Goal: Task Accomplishment & Management: Manage account settings

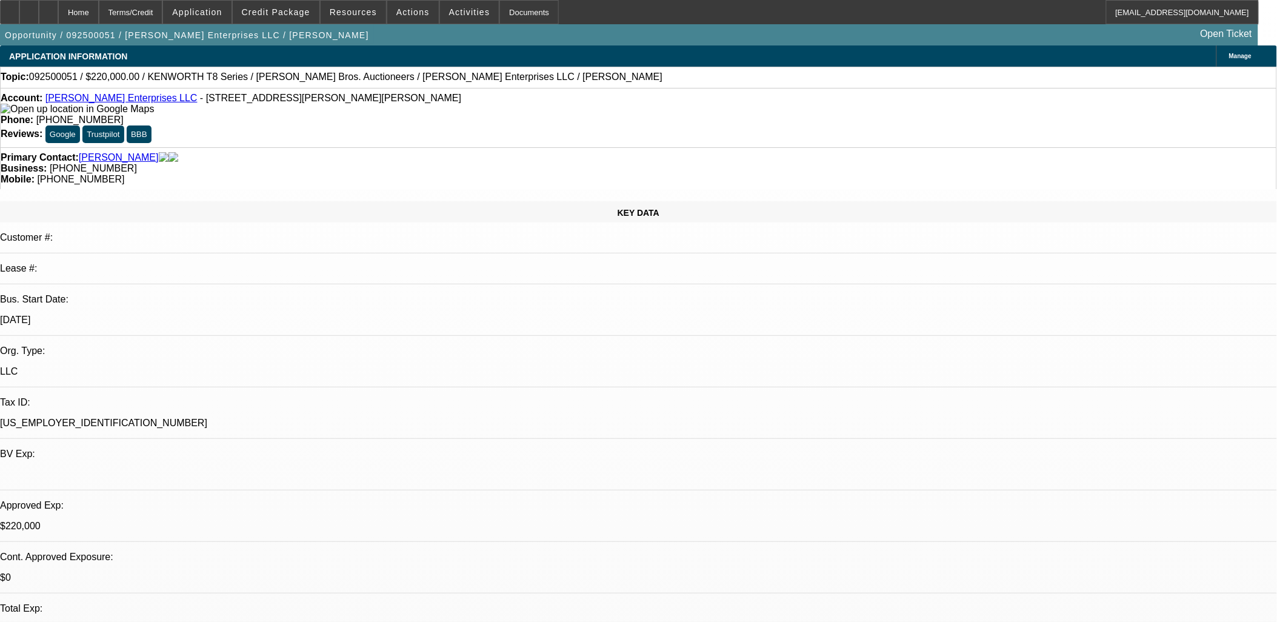
select select "0"
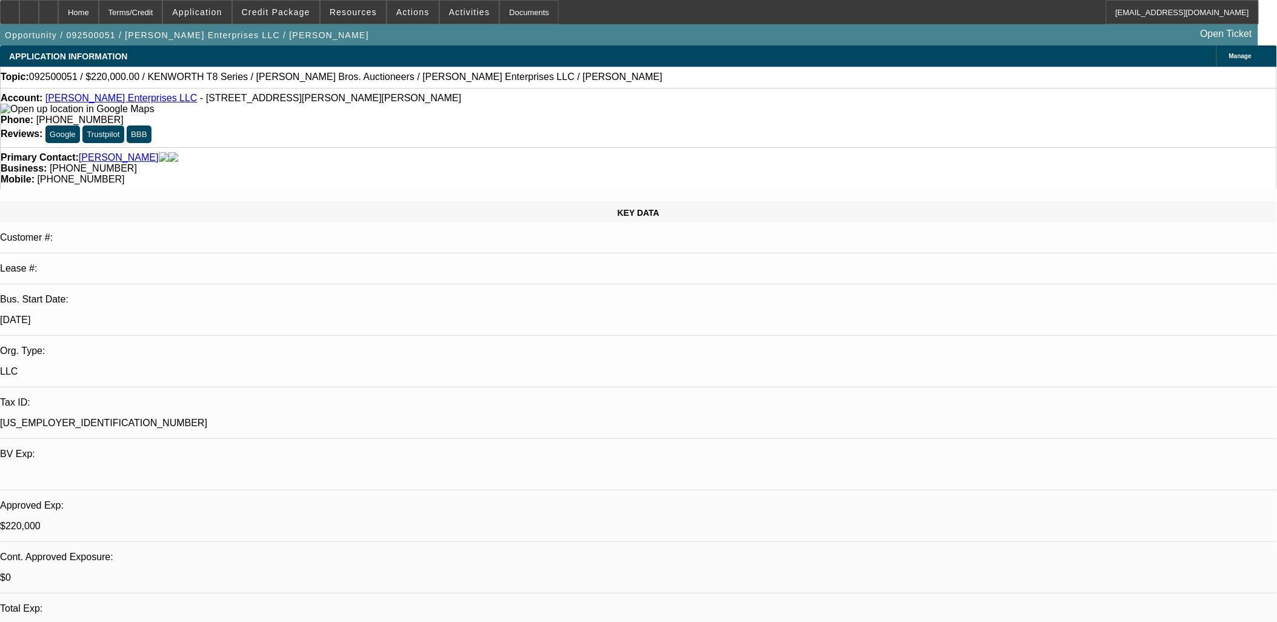
select select "0"
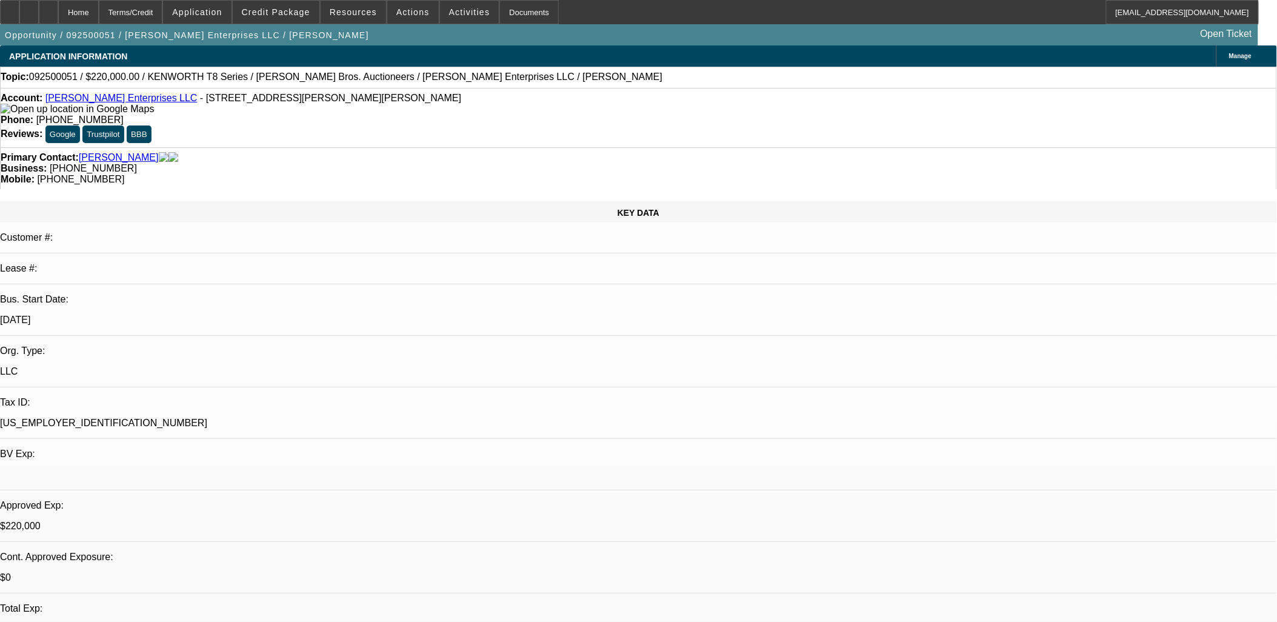
select select "0"
select select "1"
select select "3"
select select "6"
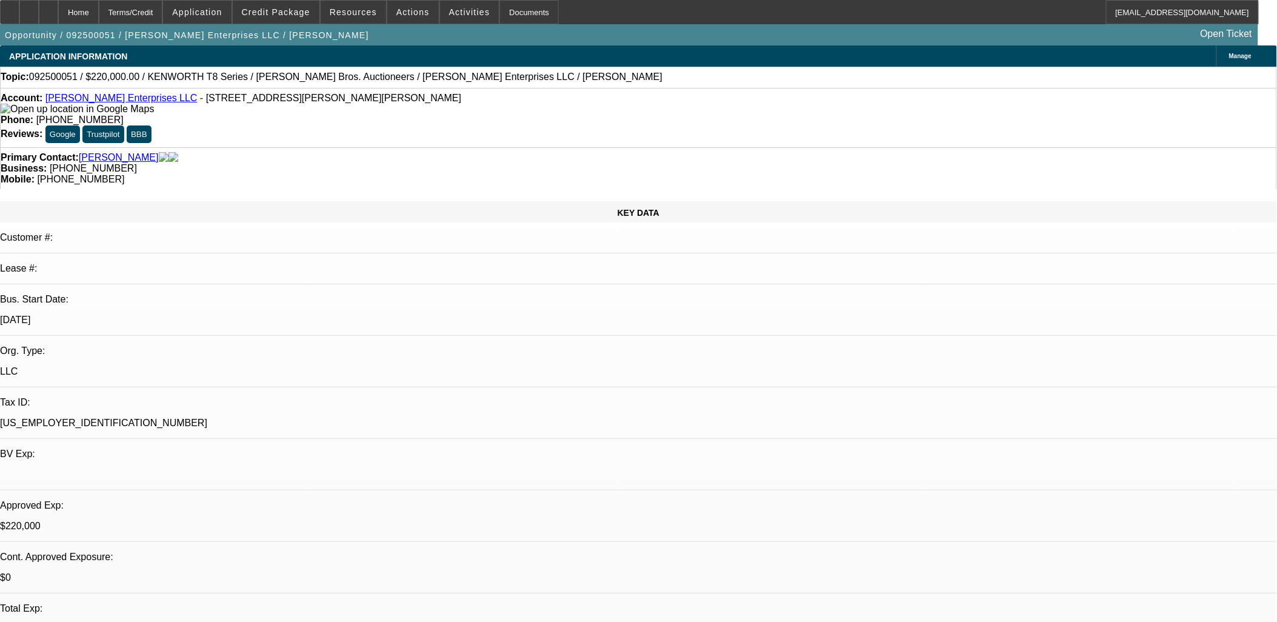
select select "1"
select select "3"
select select "6"
select select "1"
select select "3"
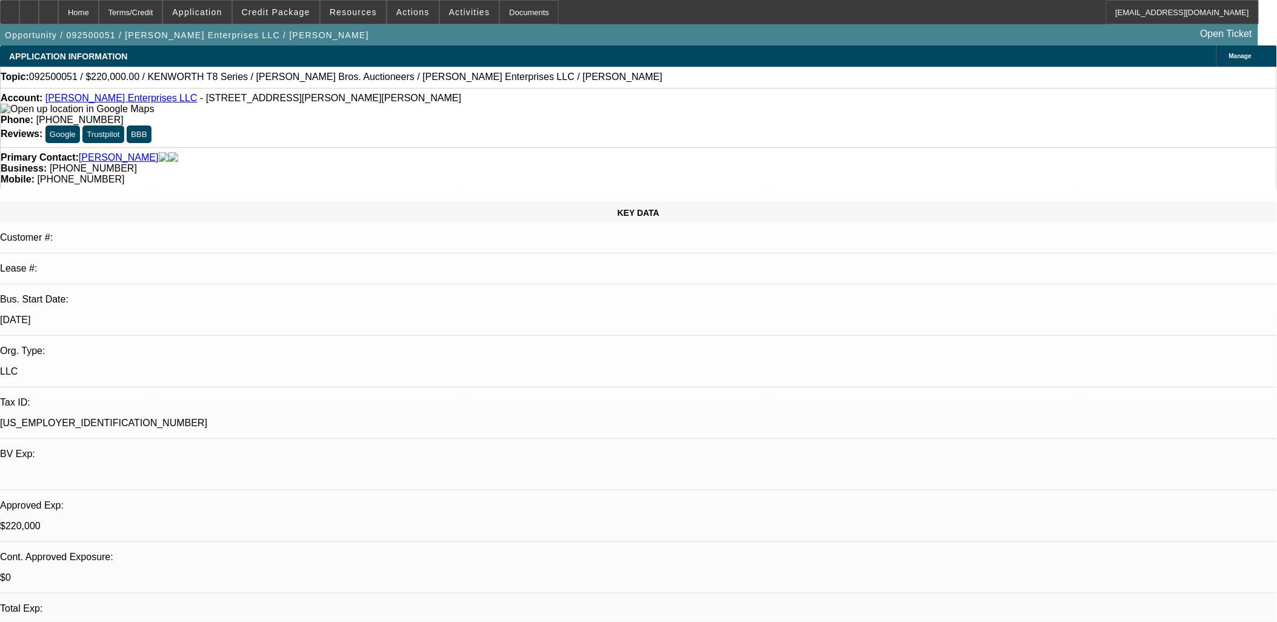
select select "6"
select select "1"
select select "3"
select select "6"
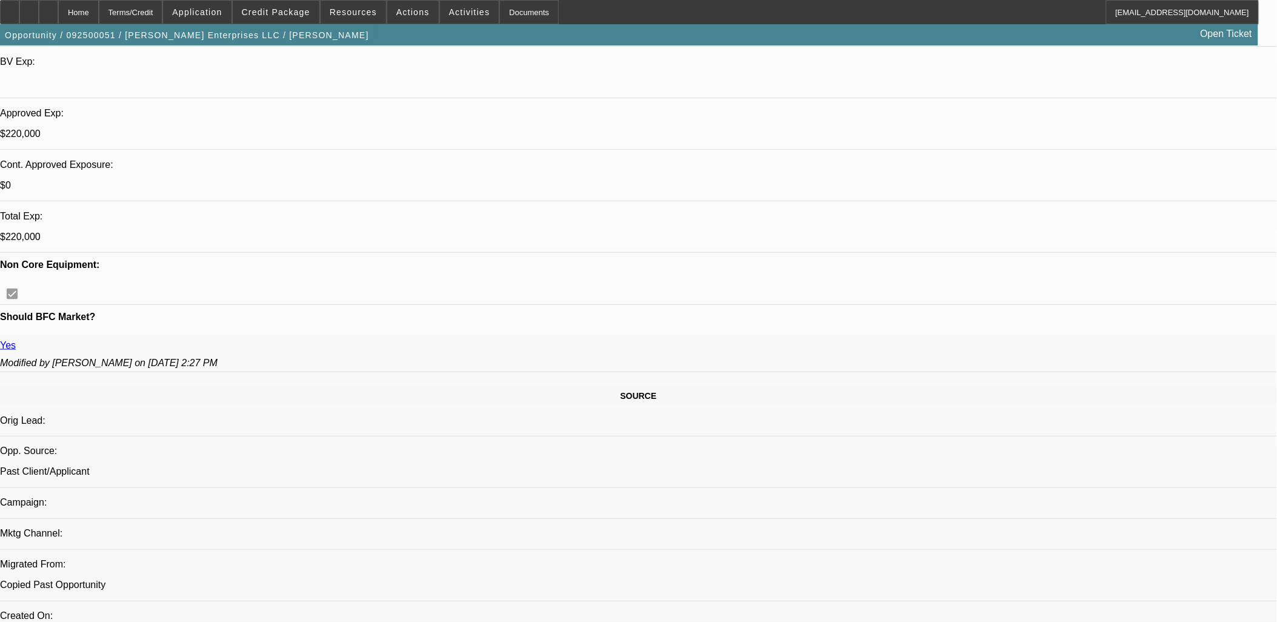
scroll to position [404, 0]
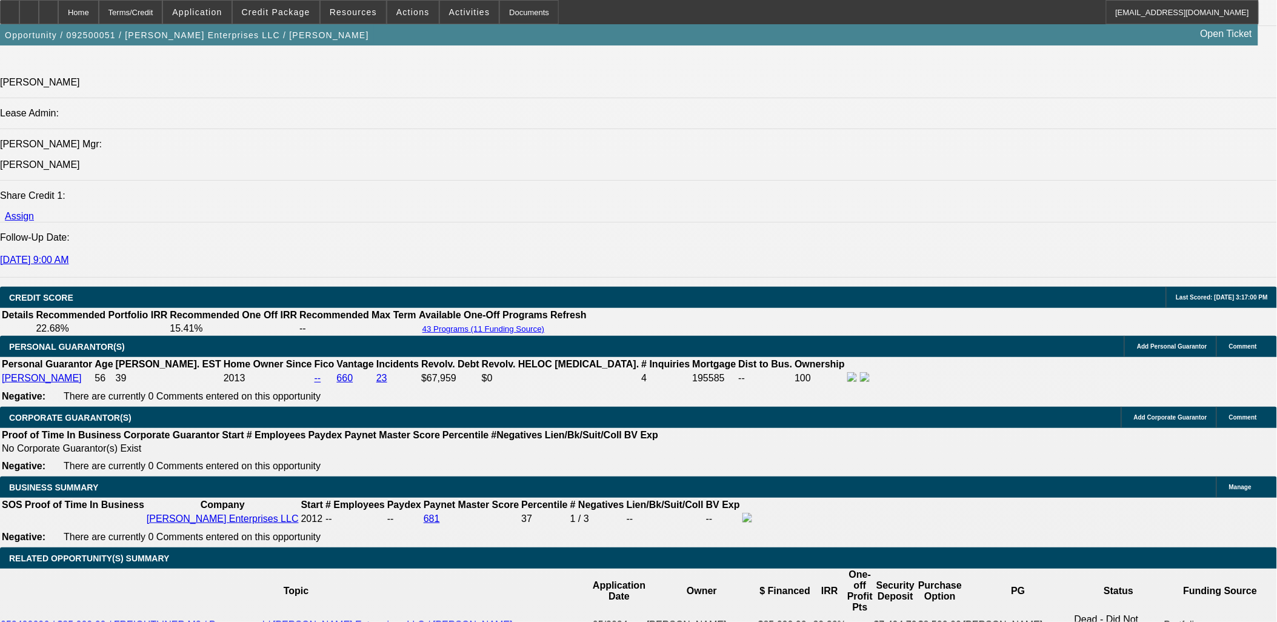
scroll to position [1683, 0]
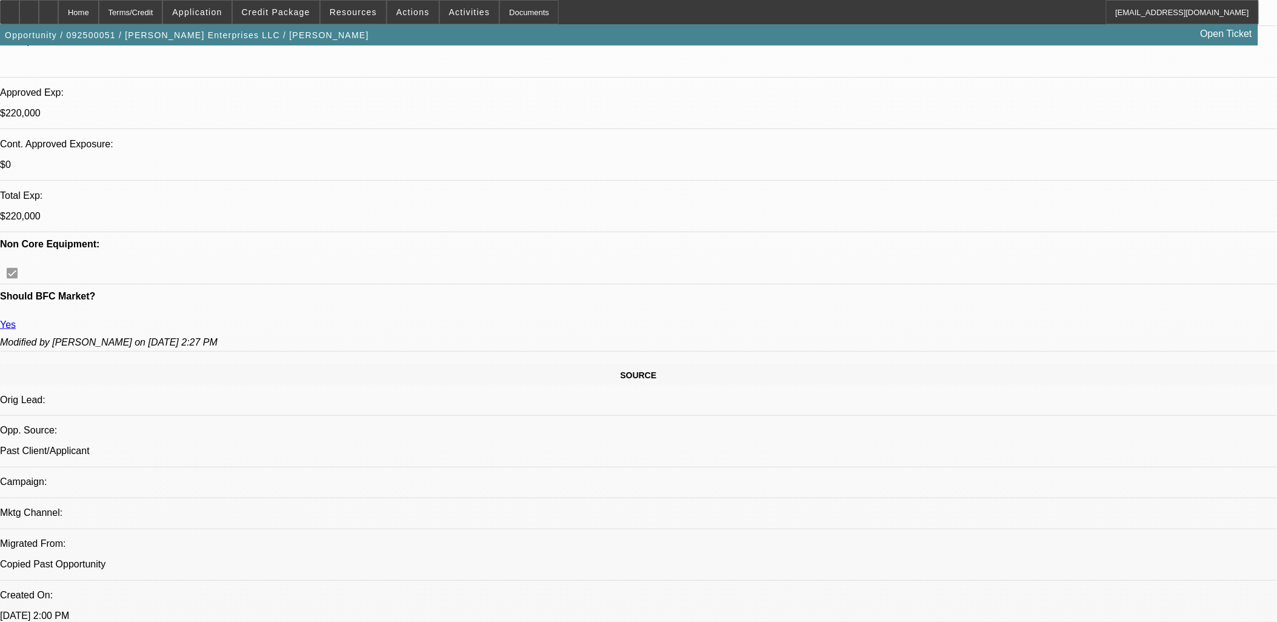
scroll to position [269, 0]
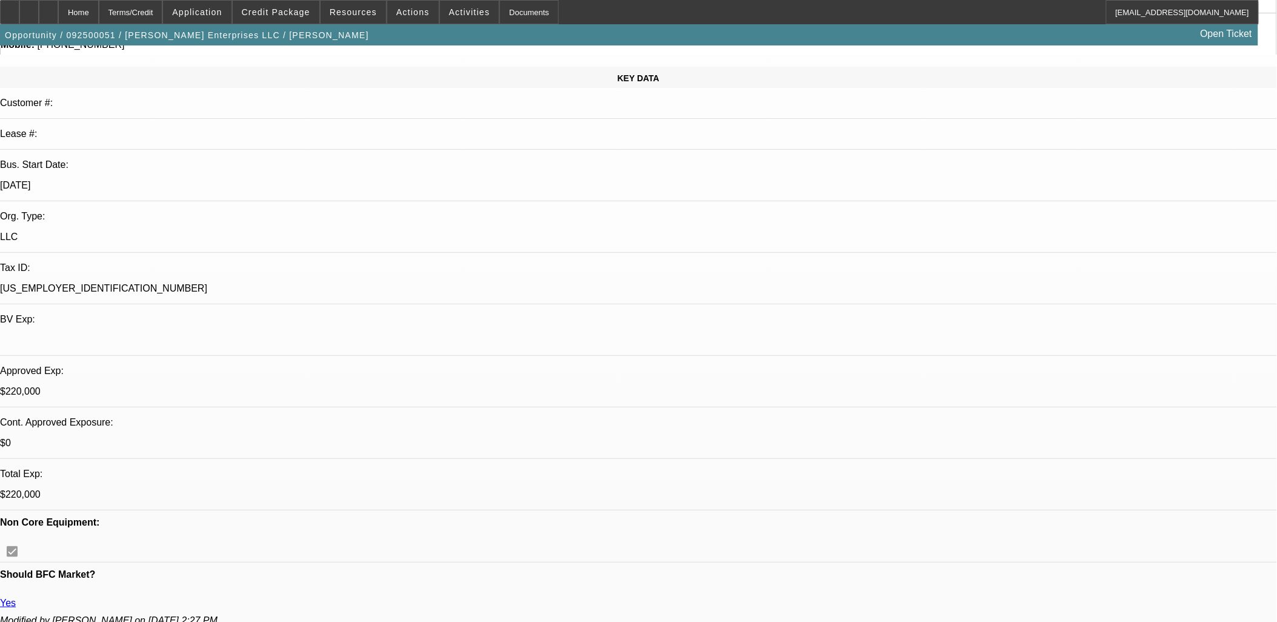
scroll to position [0, 0]
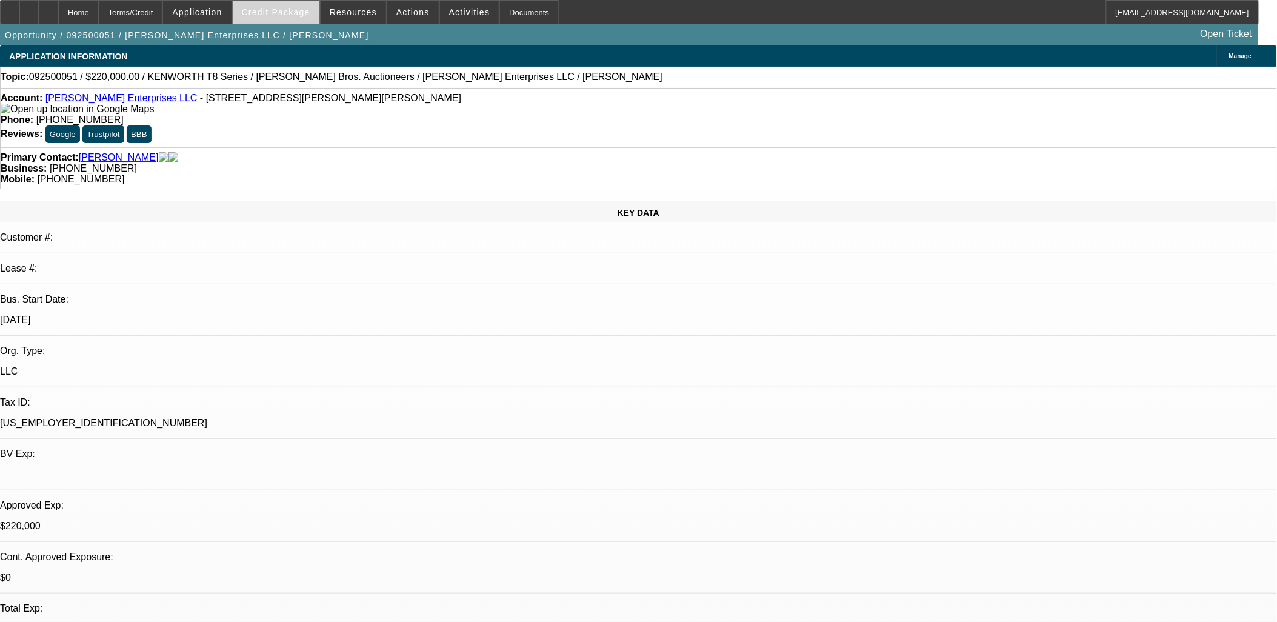
click at [272, 20] on span at bounding box center [276, 12] width 87 height 29
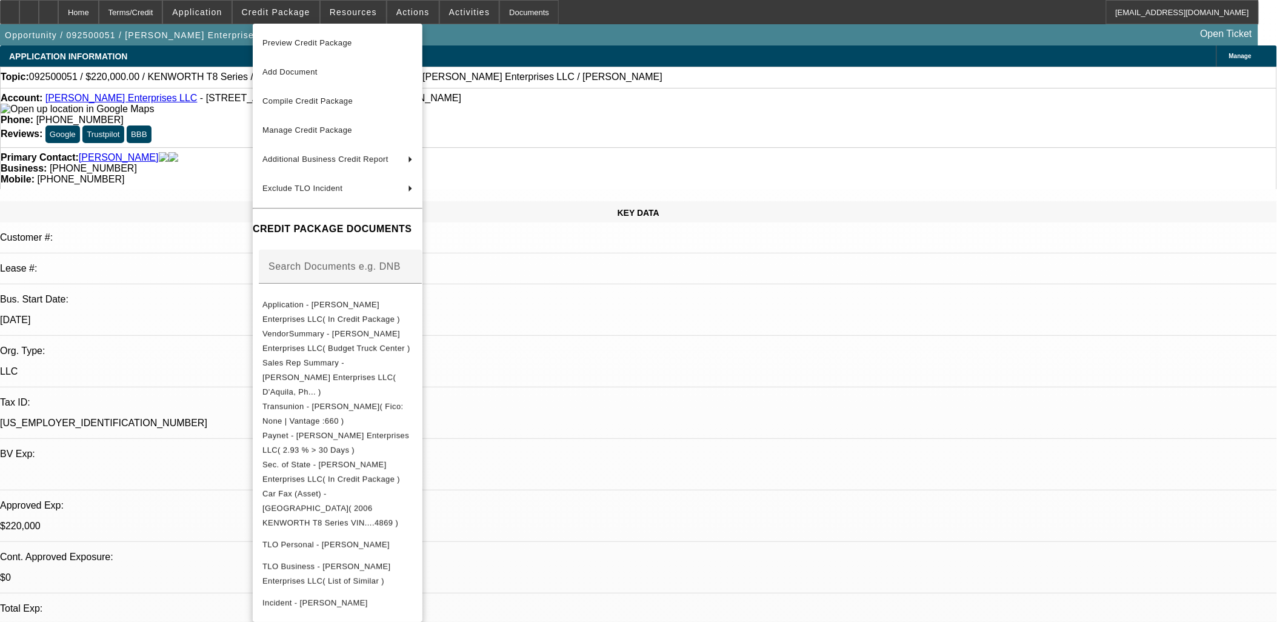
click at [647, 350] on div at bounding box center [638, 311] width 1277 height 622
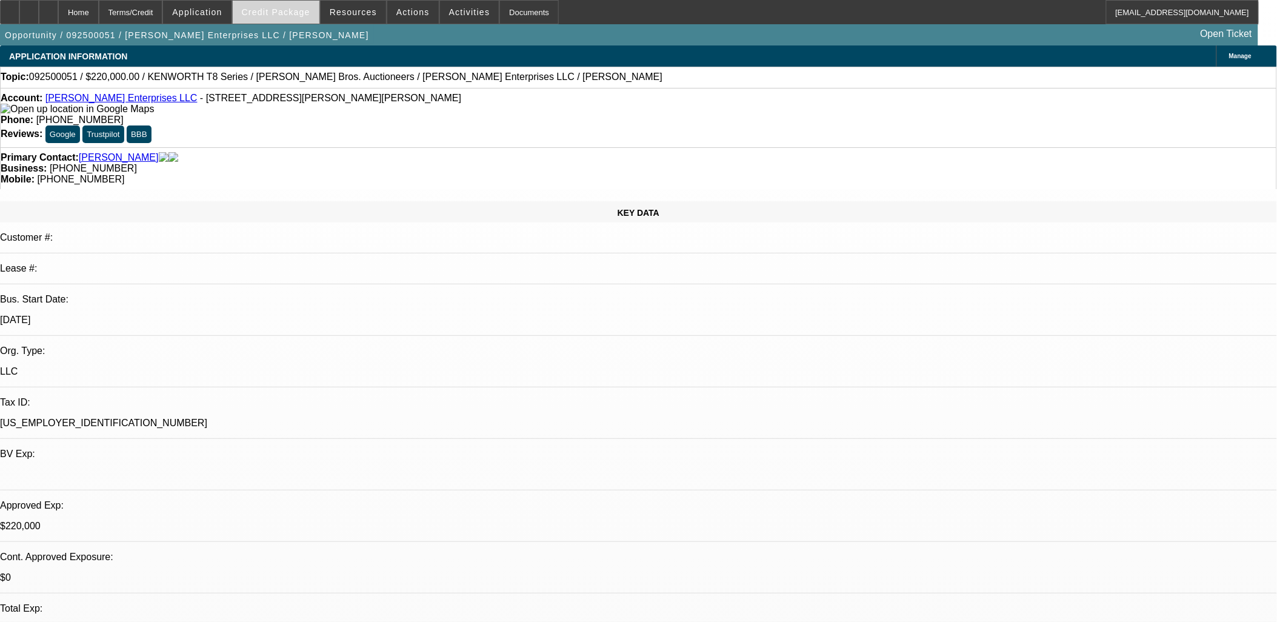
click at [302, 16] on span at bounding box center [276, 12] width 87 height 29
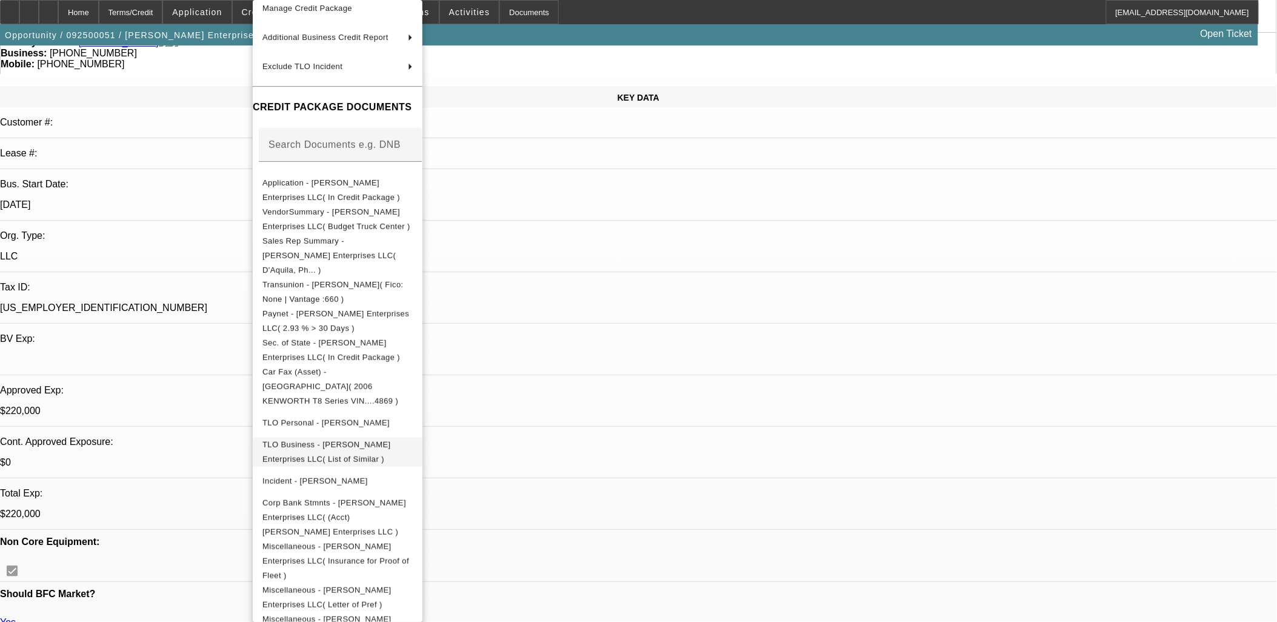
scroll to position [404, 0]
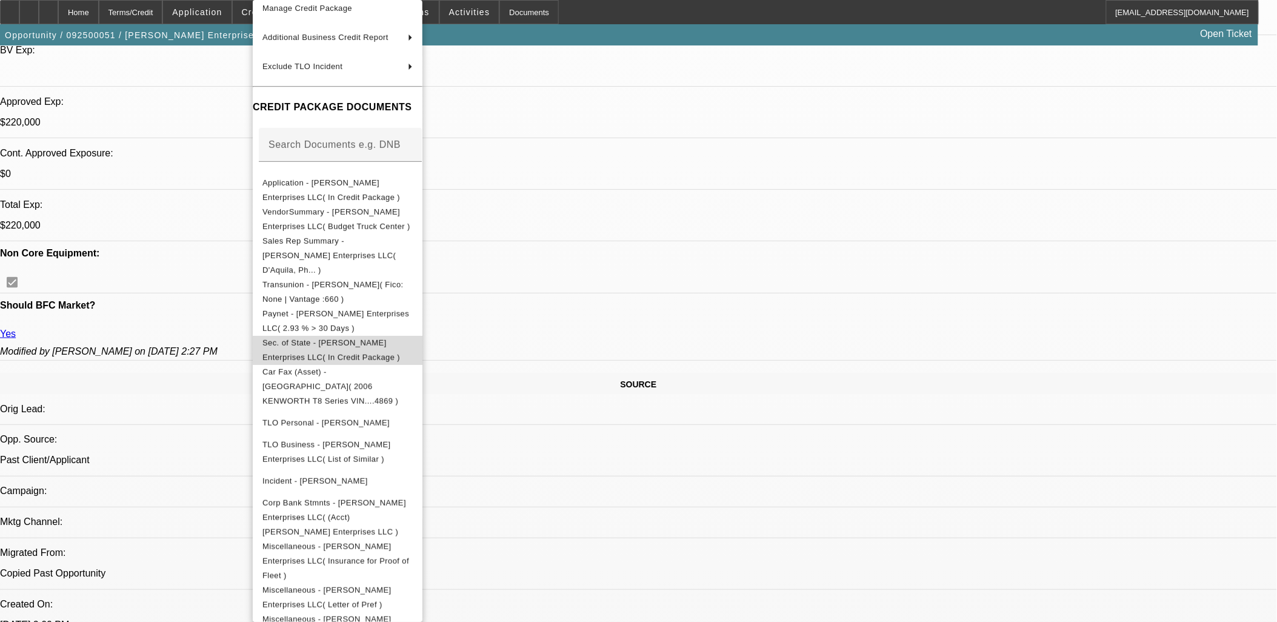
click at [334, 338] on span "Sec. of State - Hatten Enterprises LLC( In Credit Package )" at bounding box center [331, 350] width 138 height 24
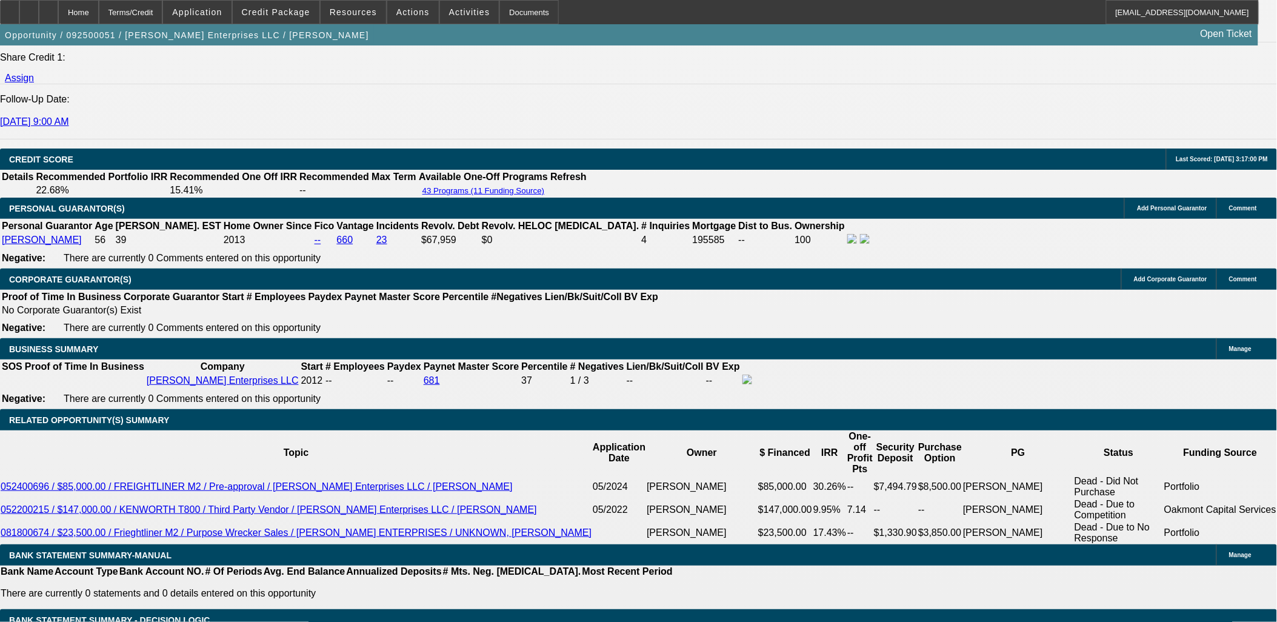
scroll to position [1683, 0]
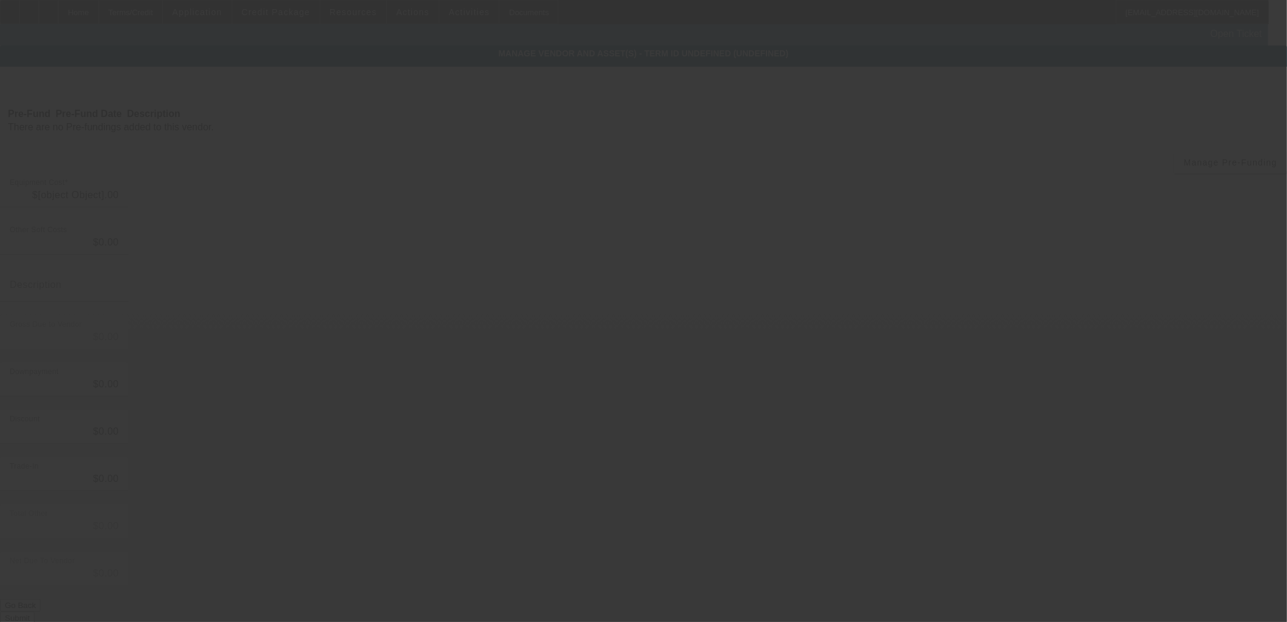
type input "$55,000.00"
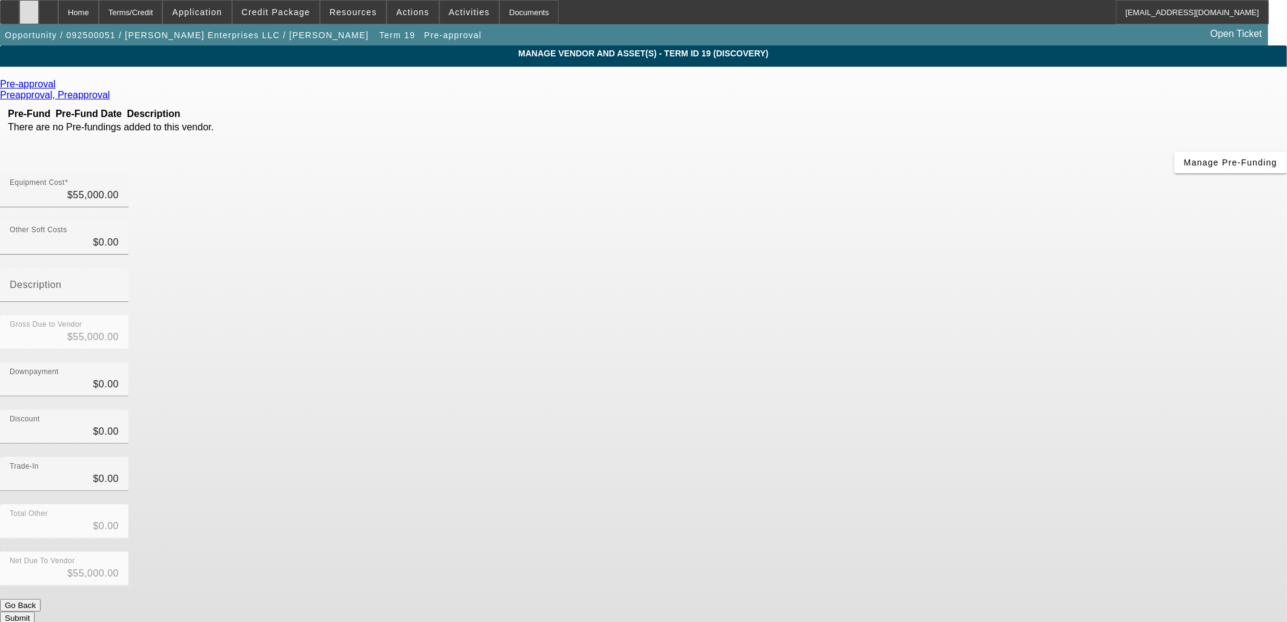
click at [29, 8] on icon at bounding box center [29, 8] width 0 height 0
click at [59, 86] on icon at bounding box center [59, 84] width 0 height 10
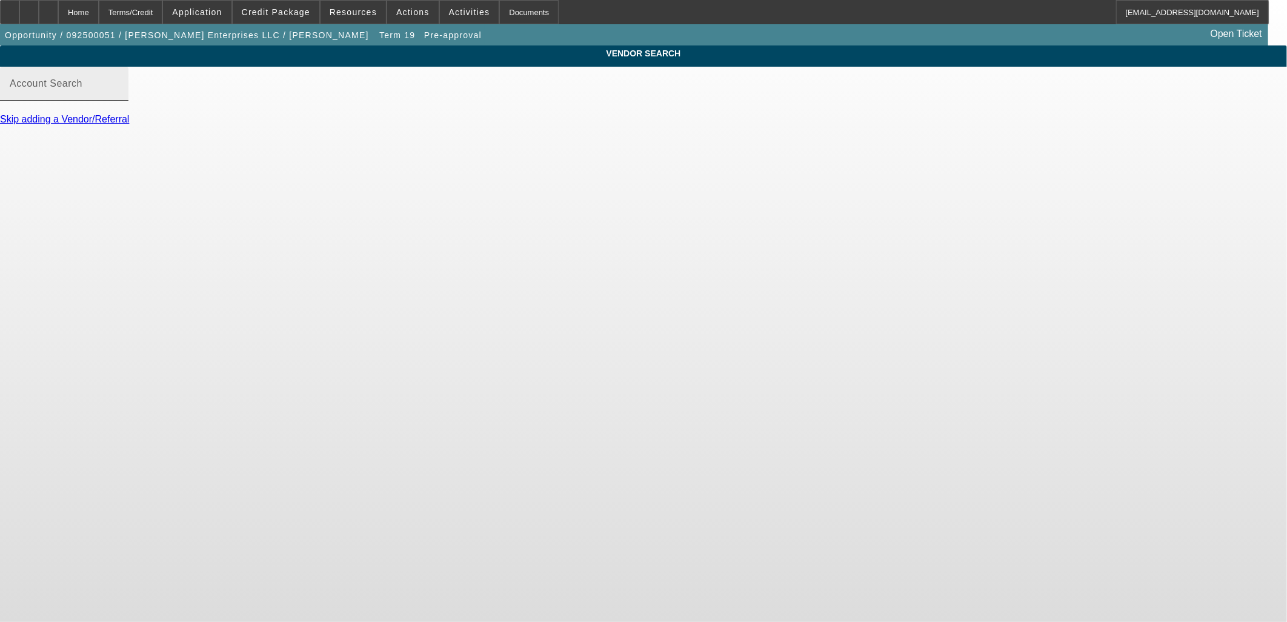
click at [82, 88] on mat-label "Account Search" at bounding box center [46, 83] width 73 height 10
click at [119, 95] on input "Account Search" at bounding box center [64, 88] width 109 height 15
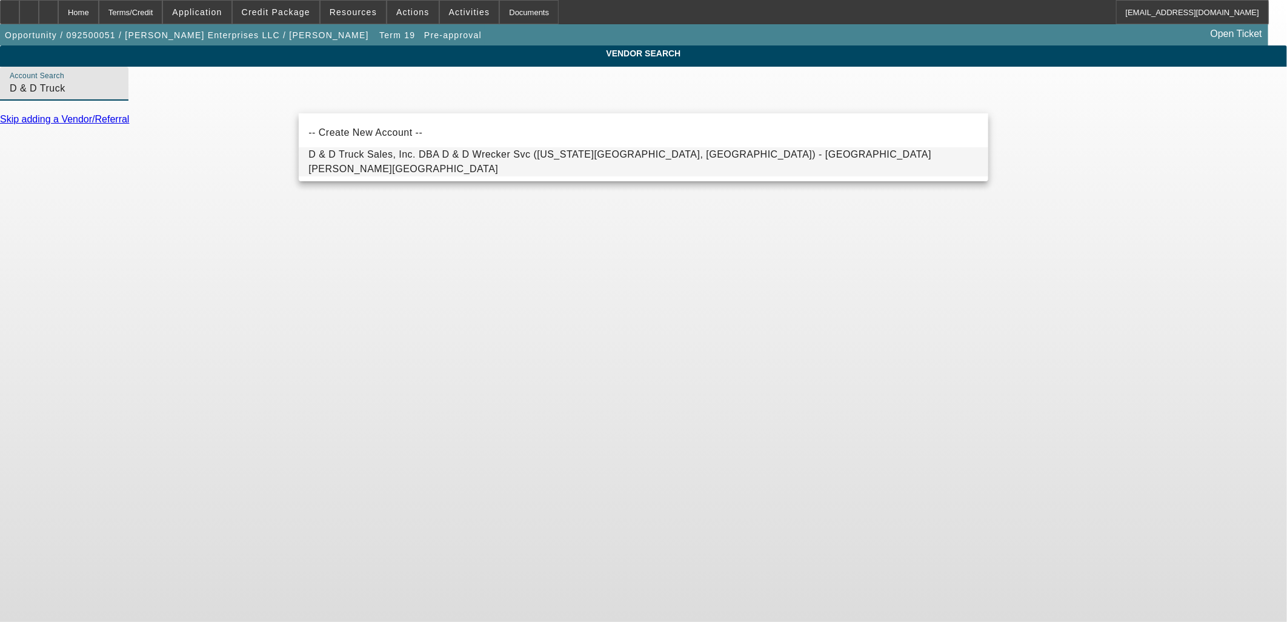
click at [505, 165] on span "D & D Truck Sales, Inc. DBA D & D Wrecker Svc (Oklahoma City, OK) - Davis, Faron" at bounding box center [643, 161] width 670 height 29
type input "D & D Truck Sales, Inc. DBA D & D Wrecker Svc (Oklahoma City, OK) - Davis, Faron"
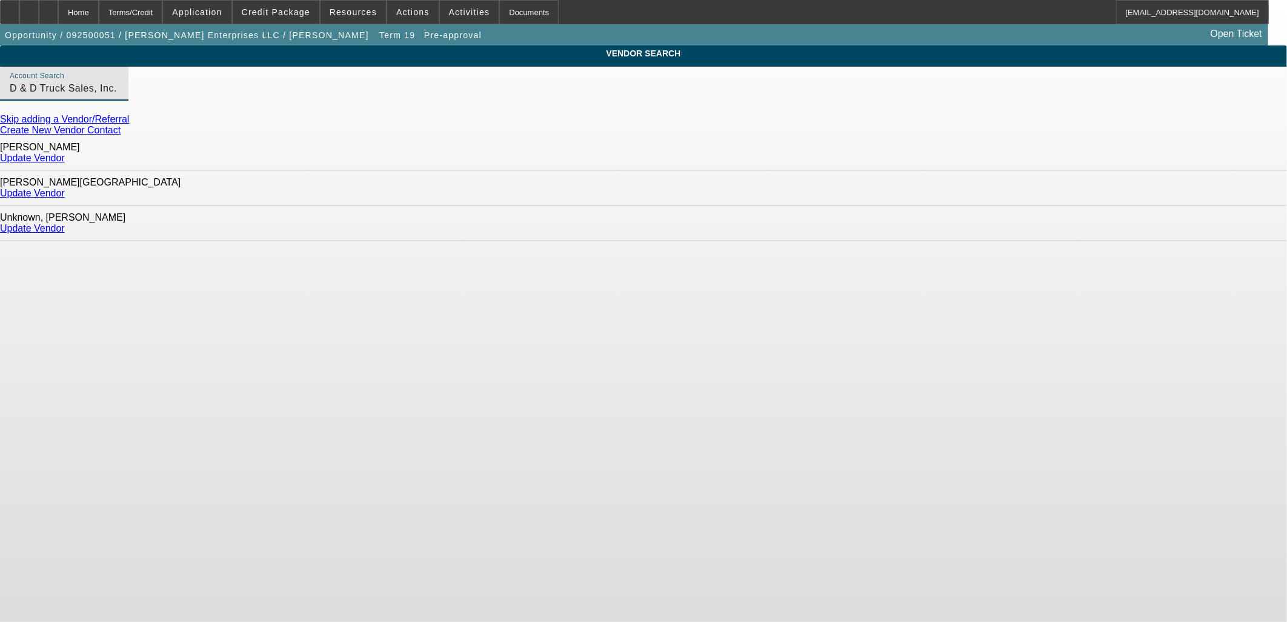
click at [65, 153] on link "Update Vendor" at bounding box center [32, 158] width 65 height 10
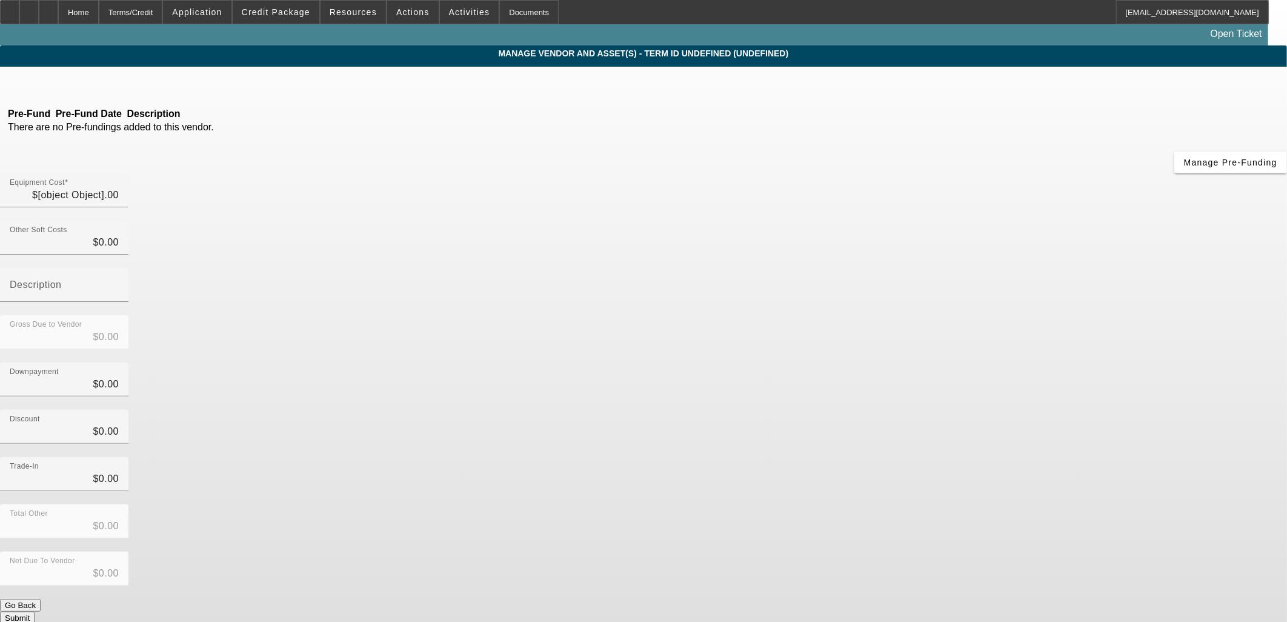
type input "$55,000.00"
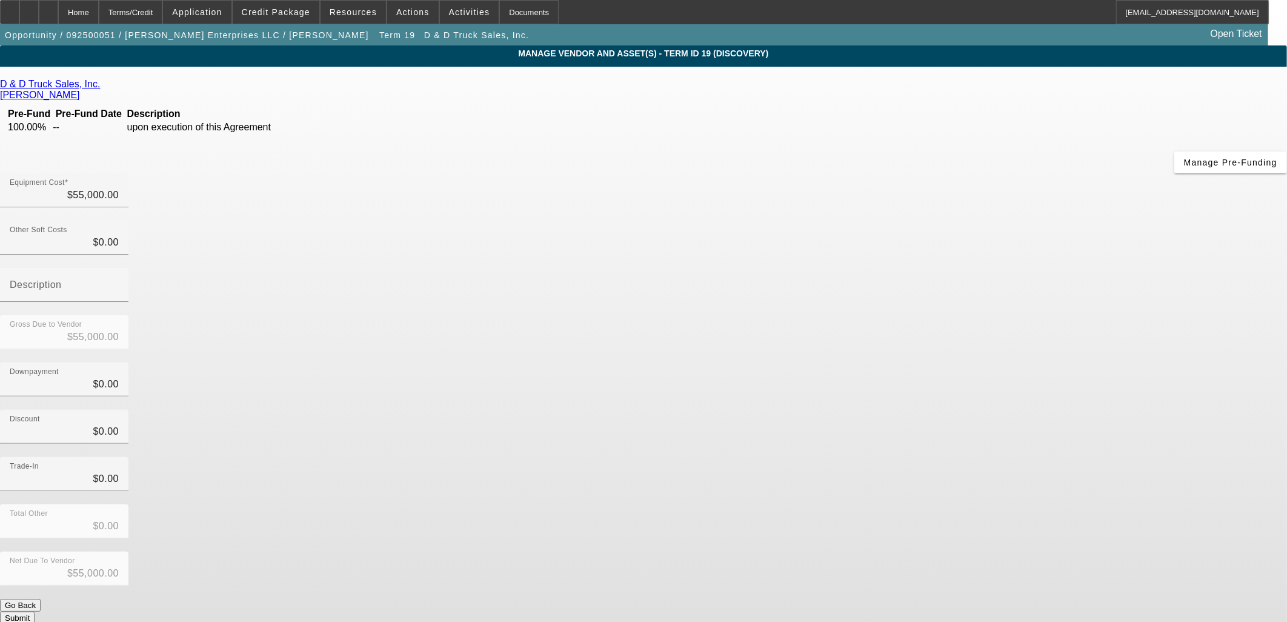
click at [462, 309] on div "D & D Truck Sales, Inc. Campbell, Jason Pre-Fund Pre-Fund Date Description 100.…" at bounding box center [643, 351] width 1287 height 545
click at [911, 410] on div "Discount $0.00" at bounding box center [643, 433] width 1287 height 47
click at [119, 188] on input "55000" at bounding box center [64, 195] width 109 height 15
click at [902, 362] on div "Downpayment $0.00" at bounding box center [643, 385] width 1287 height 47
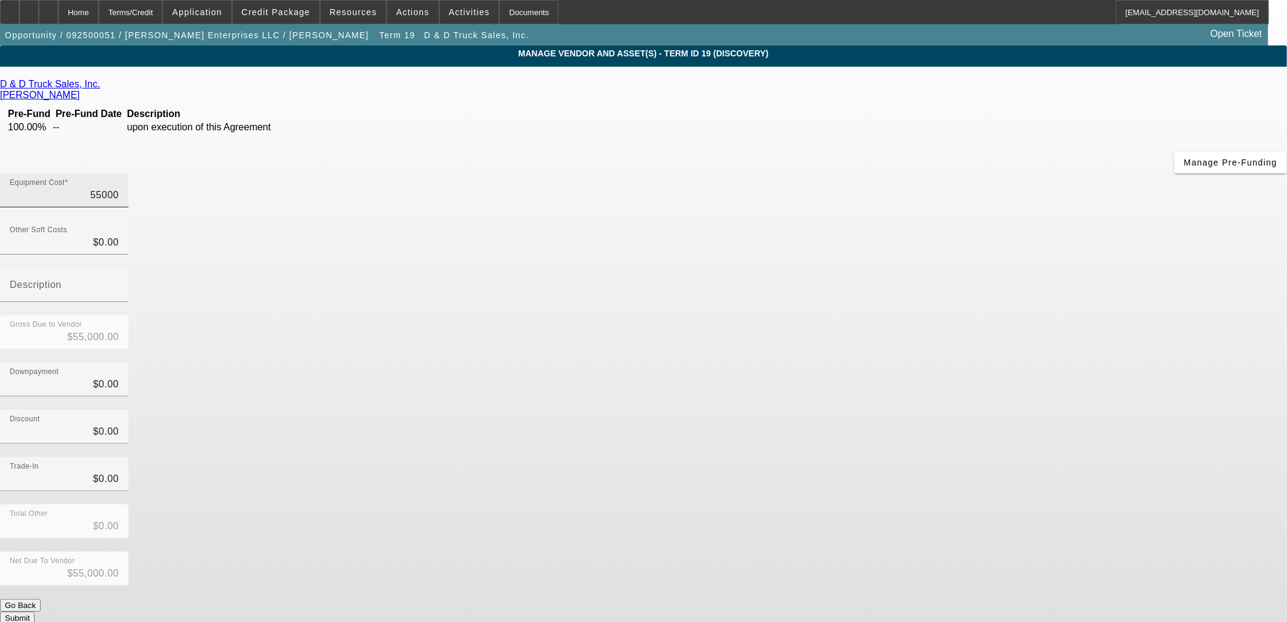
click at [119, 188] on input "55000" at bounding box center [64, 195] width 109 height 15
type input "4"
type input "$4.00"
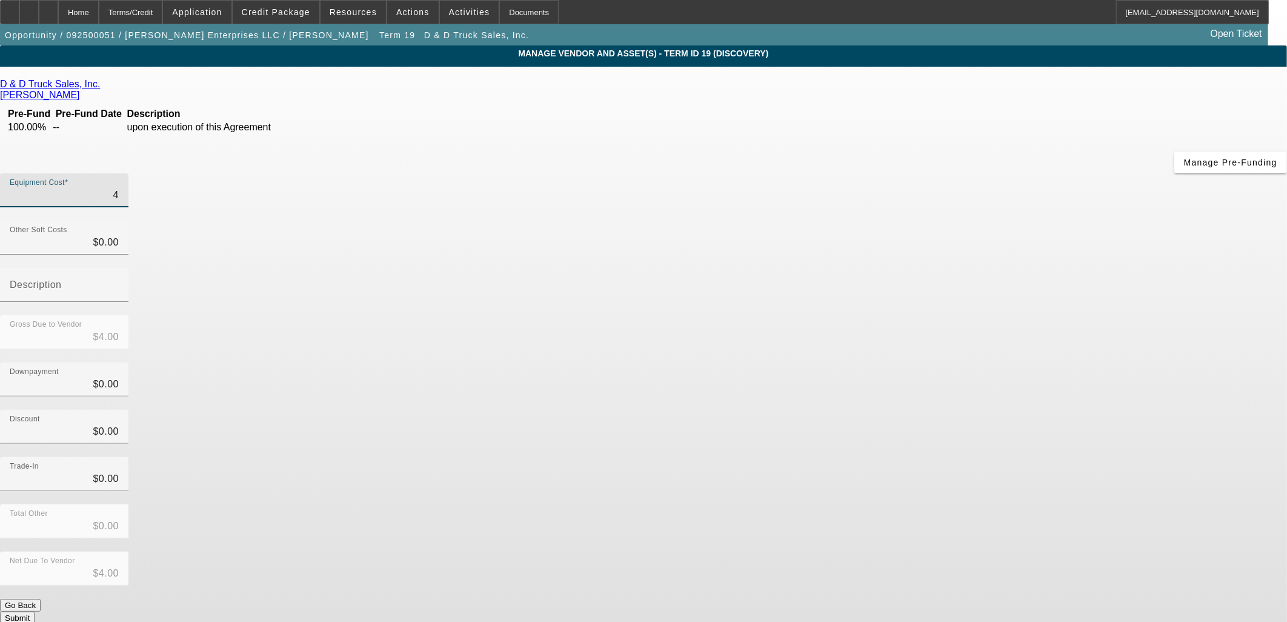
type input "41"
type input "$41.00"
type input "4"
type input "$4.00"
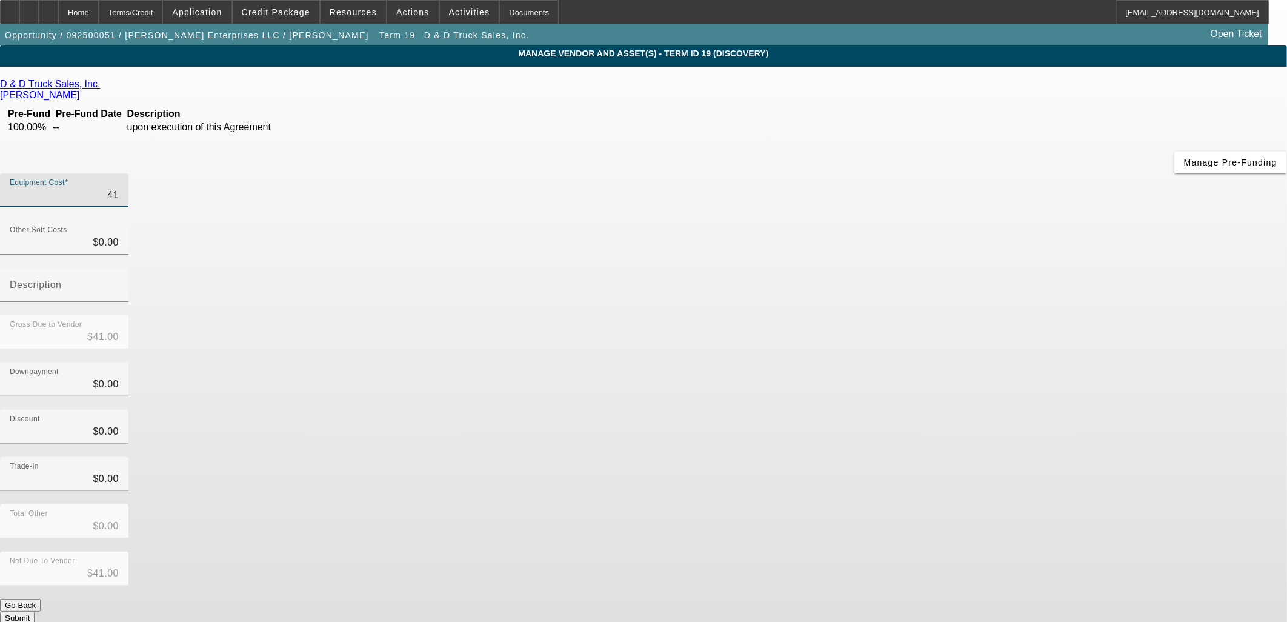
type input "$4.00"
type input "$0.00"
type input "4"
type input "$4.00"
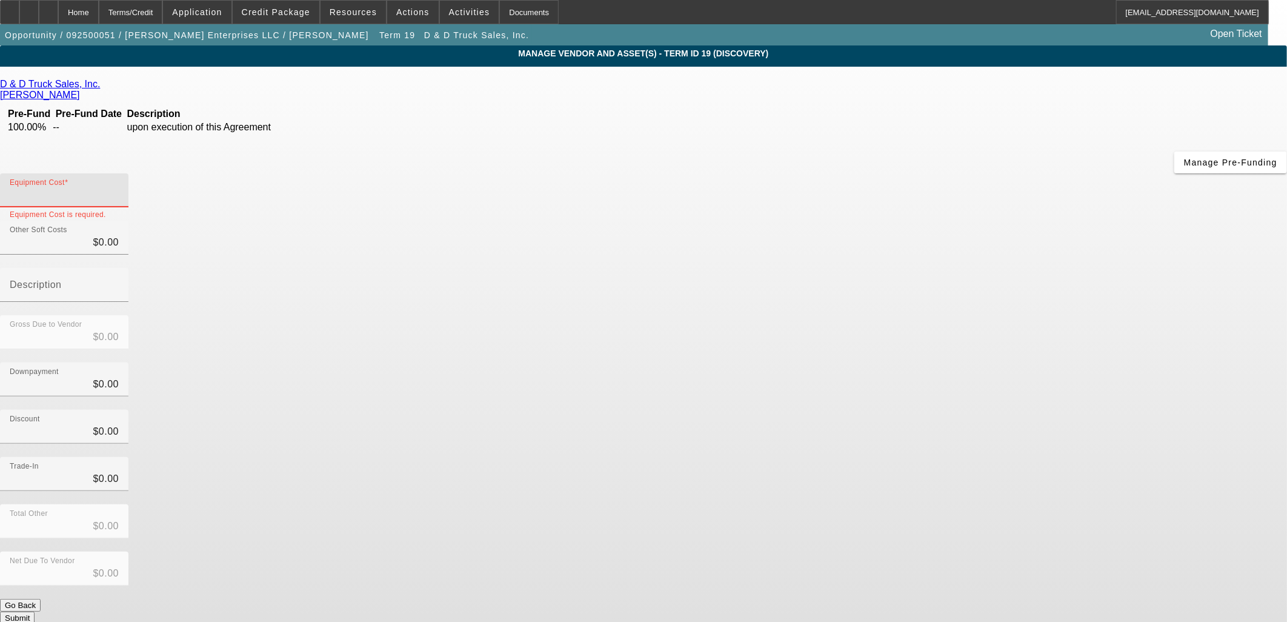
type input "$4.00"
type input "41"
type input "$41.00"
type input "4"
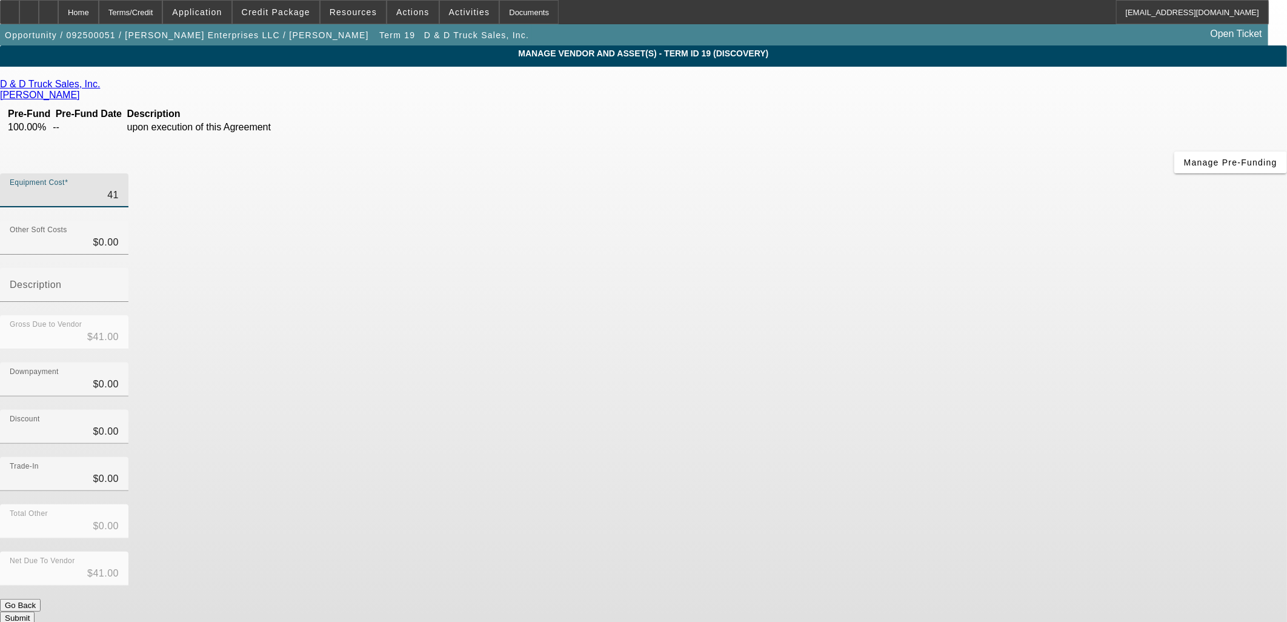
type input "$4.00"
type input "$0.00"
type input "4"
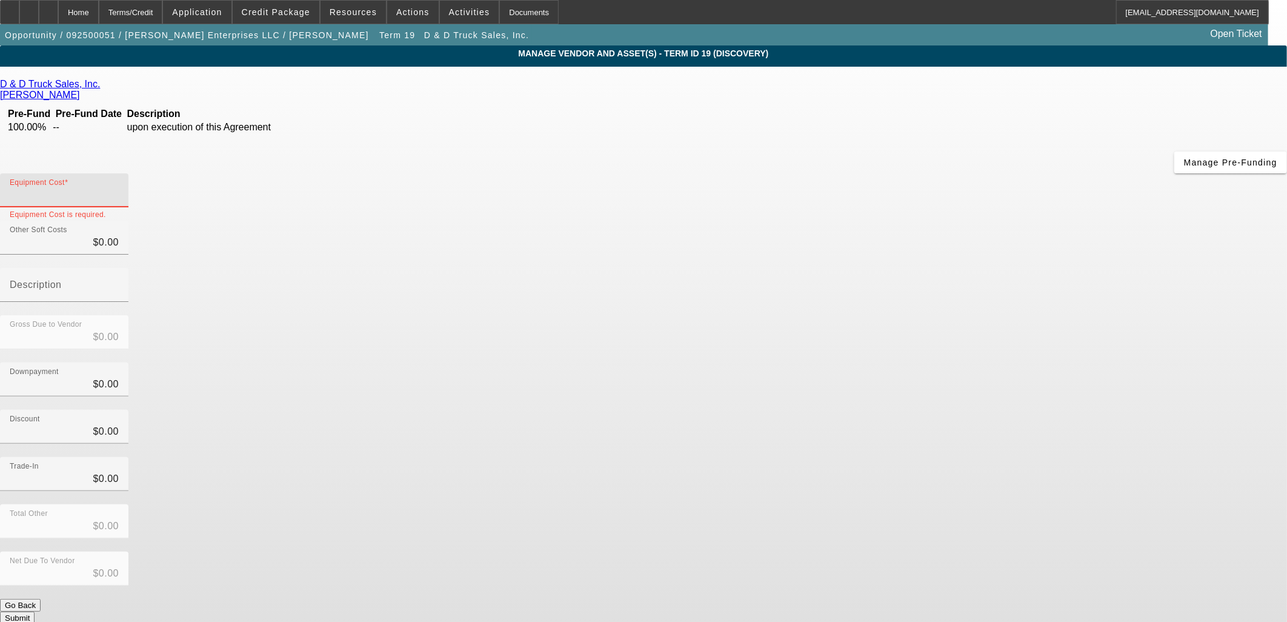
type input "$4.00"
type input "41"
type input "$41.00"
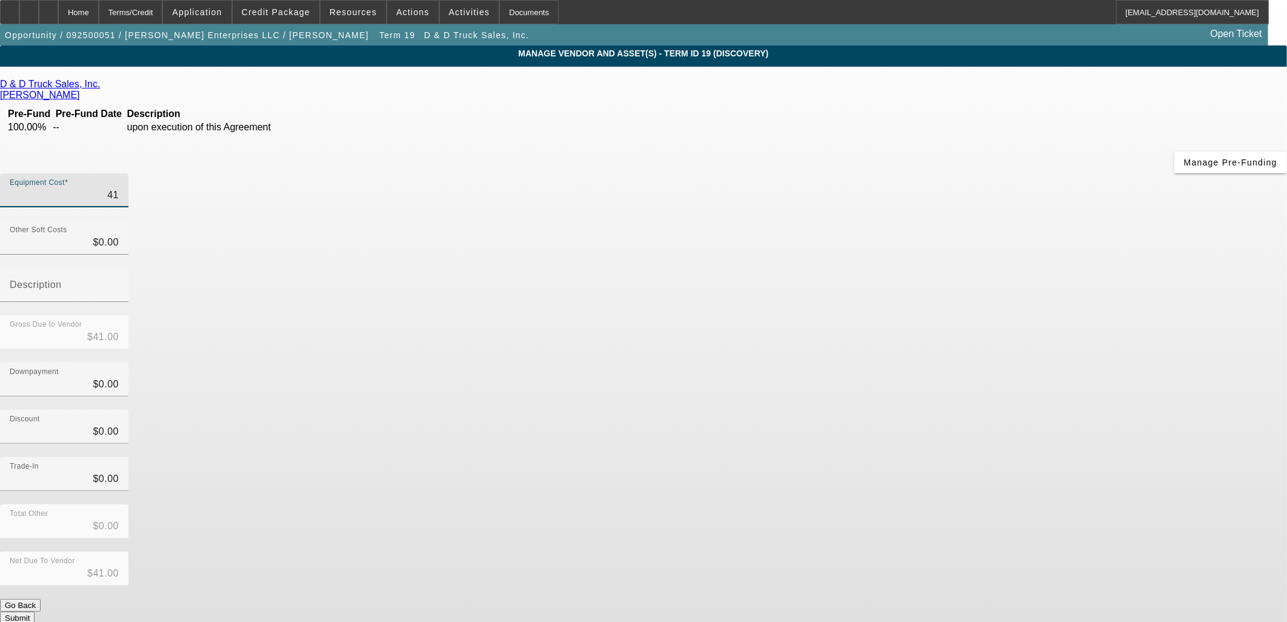
type input "419"
type input "$419.00"
type input "4190"
type input "$4,190.00"
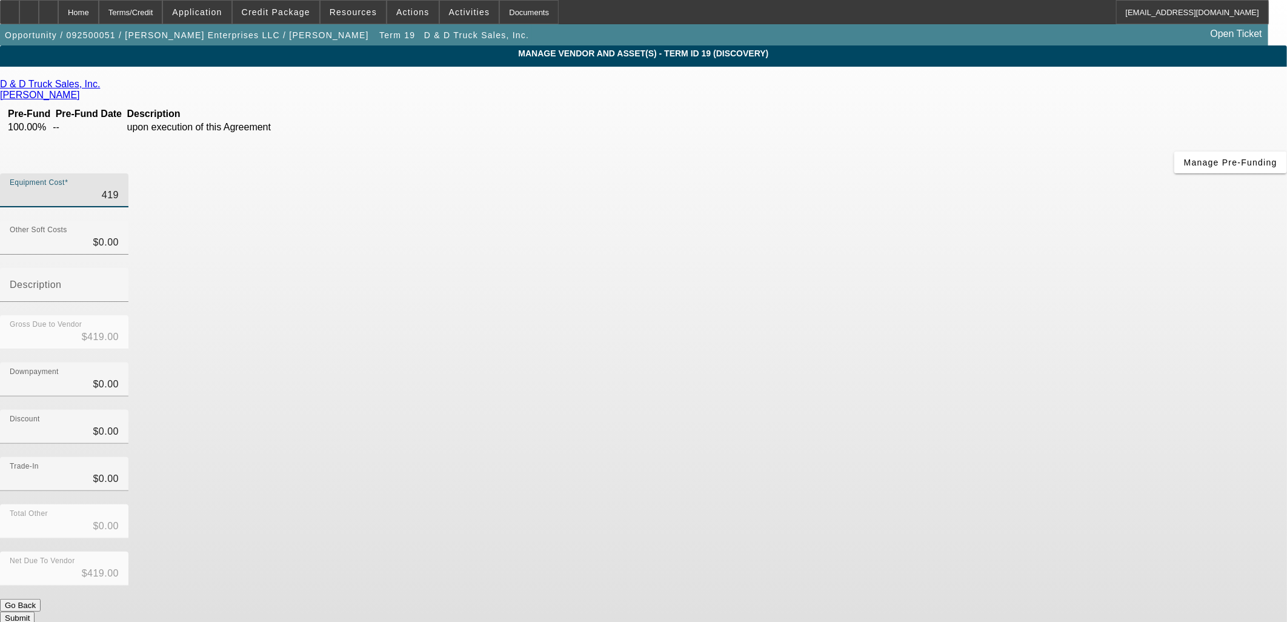
type input "$4,190.00"
type input "41900"
type input "$41,900.00"
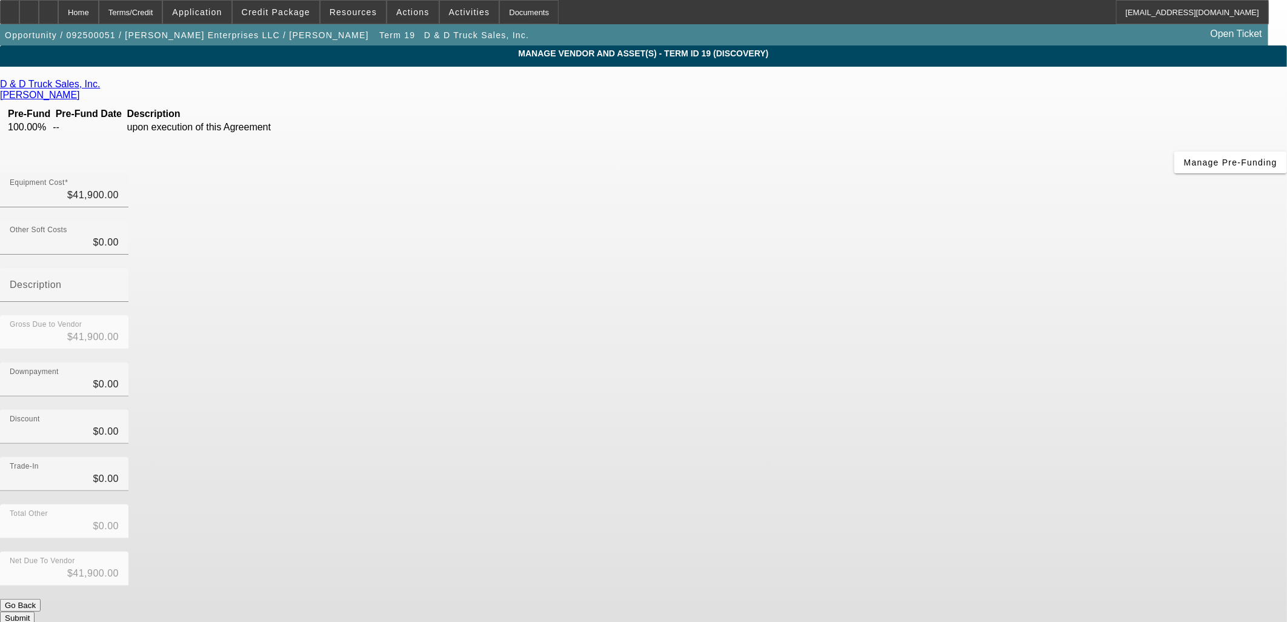
click at [918, 410] on div "Discount $0.00" at bounding box center [643, 433] width 1287 height 47
drag, startPoint x: 505, startPoint y: 322, endPoint x: 656, endPoint y: 395, distance: 167.3
click at [505, 322] on div "D & D Truck Sales, Inc. Campbell, Jason Pre-Fund Pre-Fund Date Description 100.…" at bounding box center [643, 351] width 1287 height 545
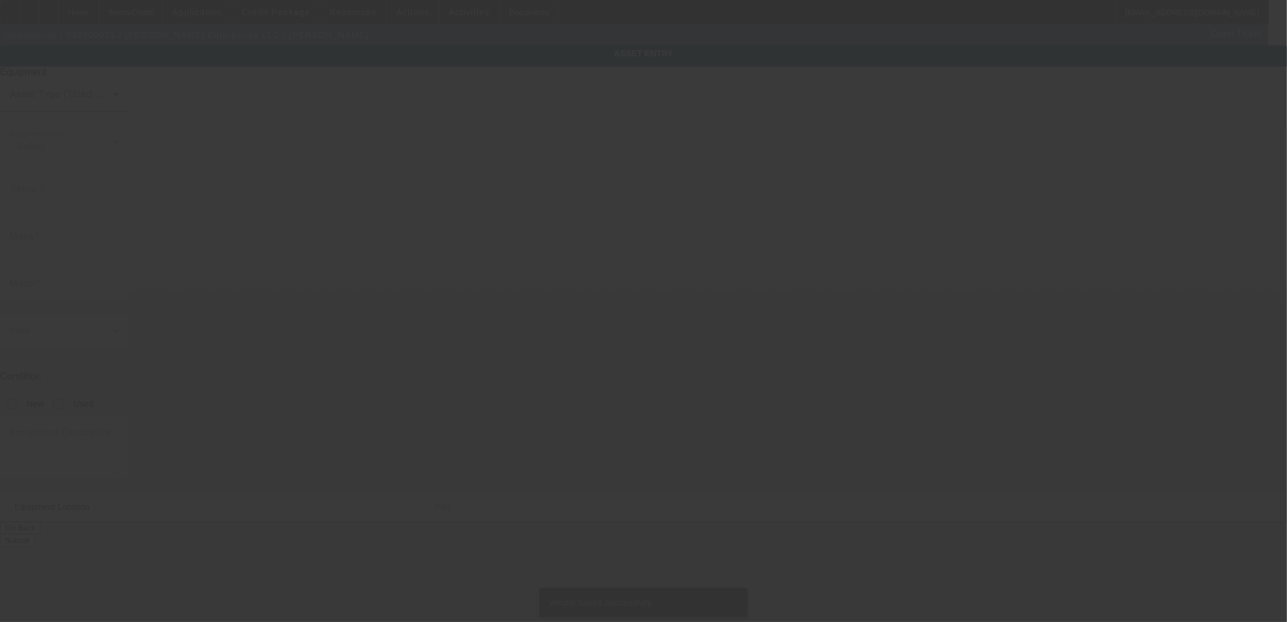
type input "Pre-Approval"
type input "Pre- Approval"
radio input "true"
type textarea "with"
type input "561 Russell St"
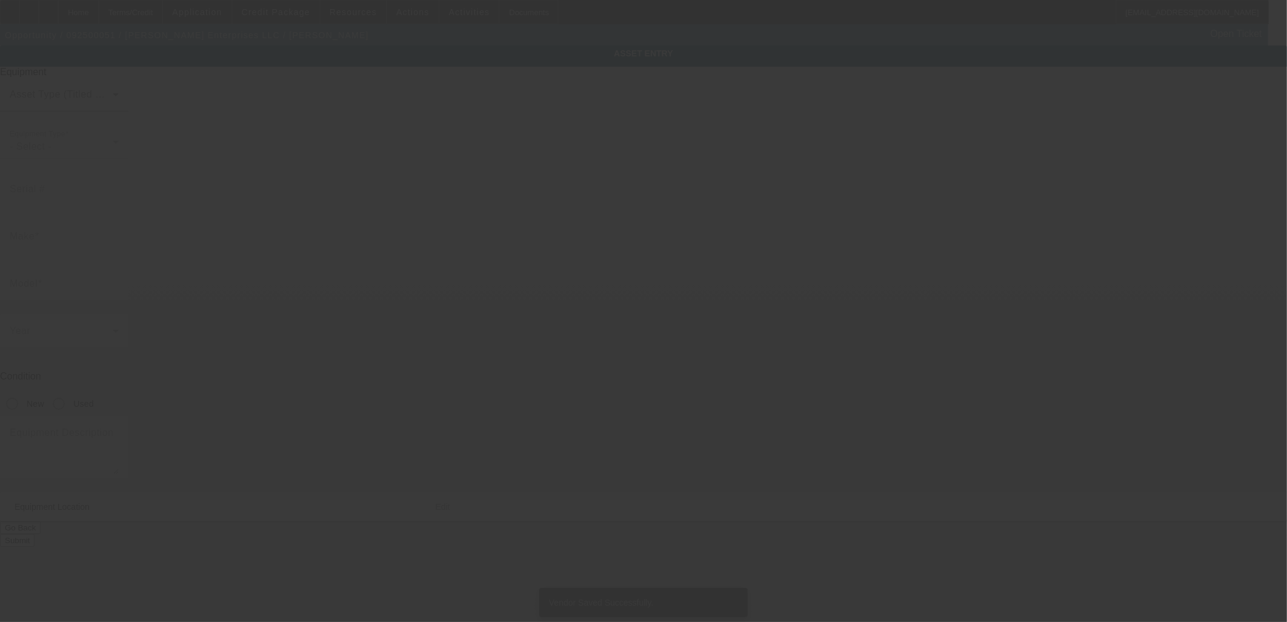
type input "Craig"
type input "81625"
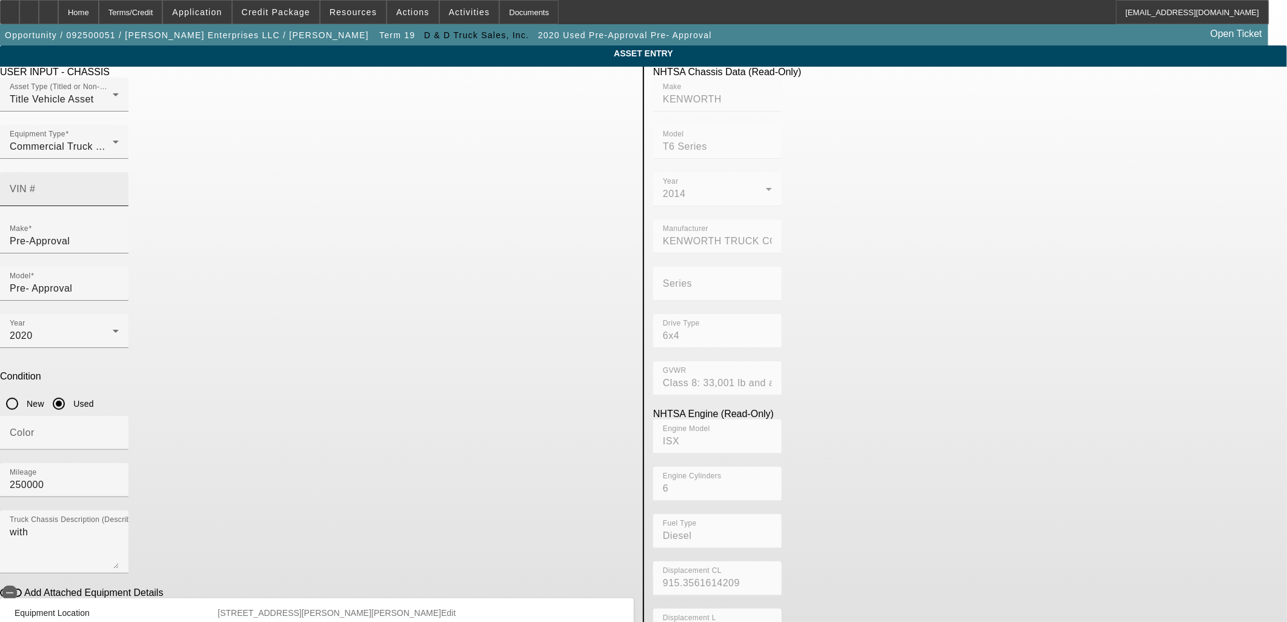
click at [36, 184] on mat-label "VIN #" at bounding box center [23, 189] width 26 height 10
click at [119, 187] on input "VIN #" at bounding box center [64, 194] width 109 height 15
paste input "1XKYD49XXKJ284639"
type input "1XKYD49XXKJ284639"
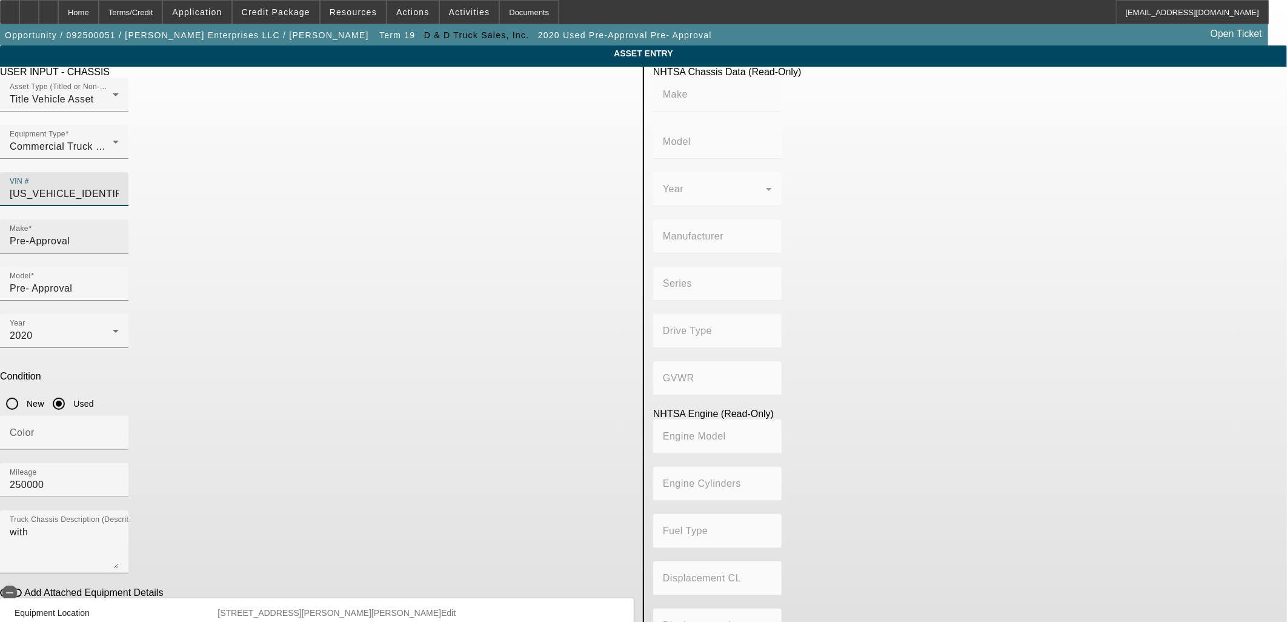
type input "1XKYD49XXKJ284639"
drag, startPoint x: 379, startPoint y: 216, endPoint x: 261, endPoint y: 200, distance: 119.8
click at [261, 200] on app-asset-collateral-manage "ASSET ENTRY Delete asset USER INPUT - CHASSIS Asset Type (Titled or Non-Titled)…" at bounding box center [643, 381] width 1287 height 672
type input "KENWORTH"
type input "T680"
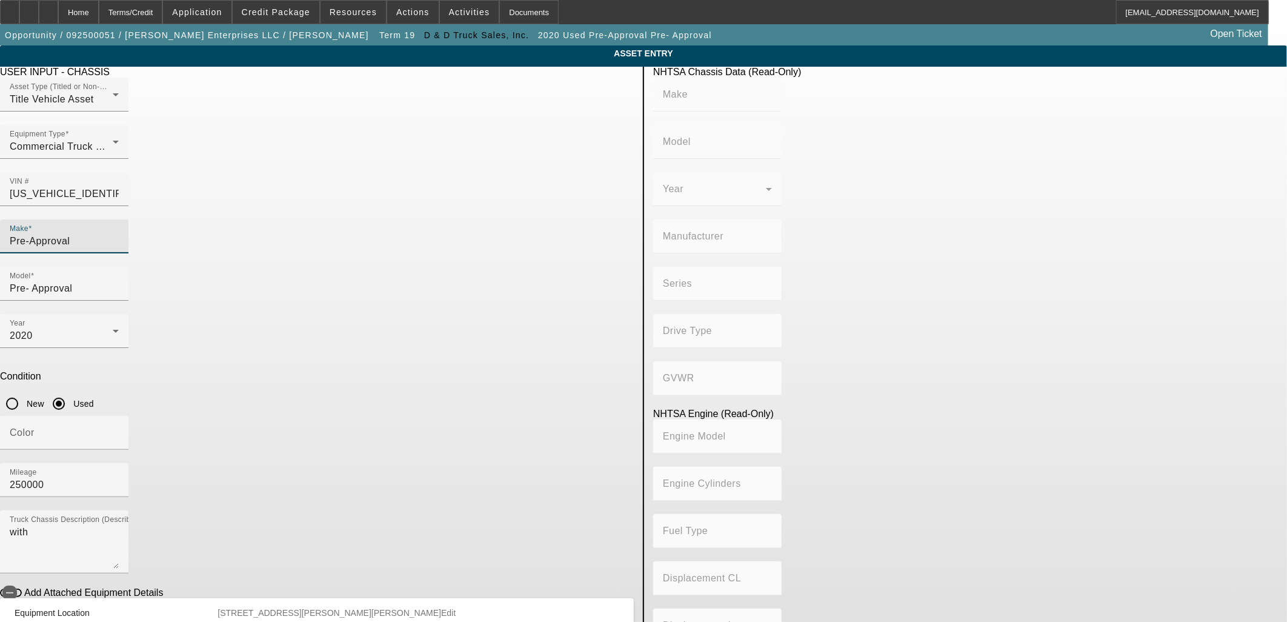
type input "KENWORTH TRUCK COMPANY"
type input "6x4"
type input "Class 8: 33,001 lb and above (14,969 kg and above)"
type input "ISX / X15"
type input "6"
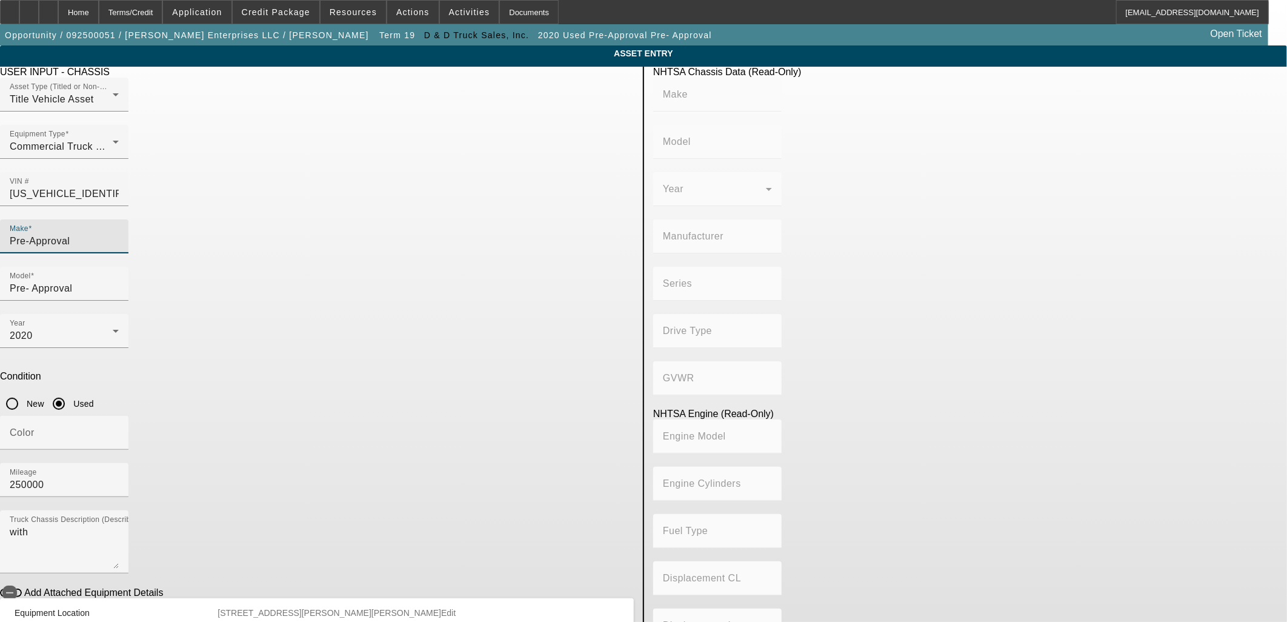
type input "Diesel"
type input "915.3561614209"
type input "15"
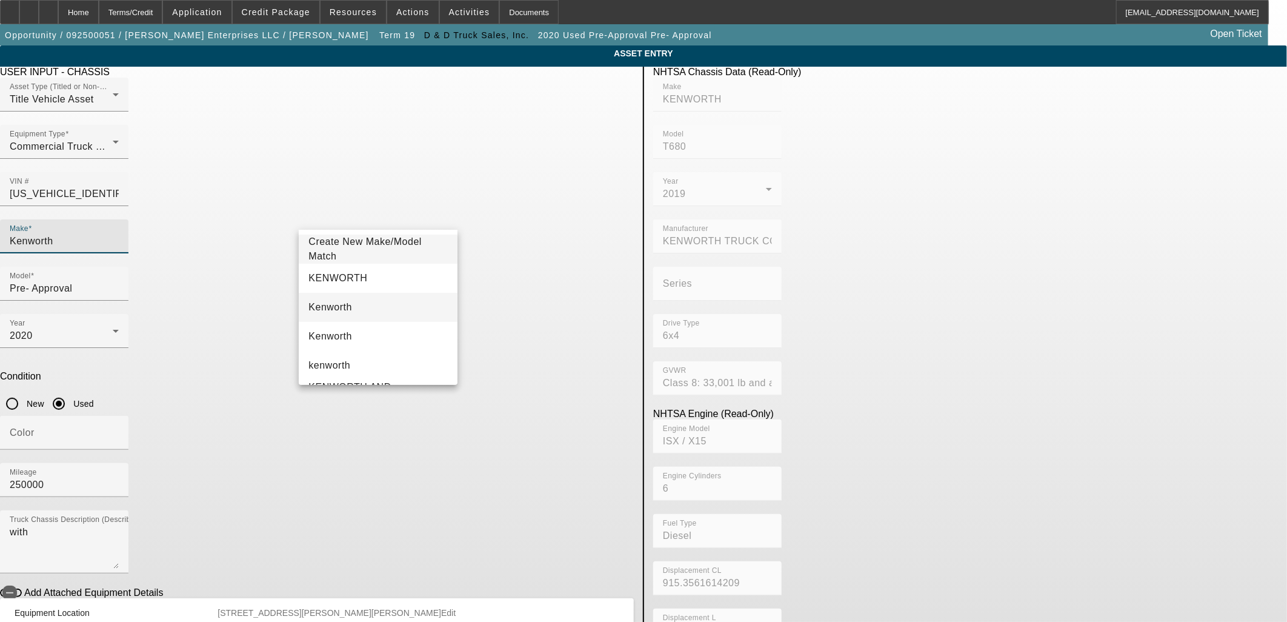
type input "Kenworth"
click at [332, 313] on span "Kenworth" at bounding box center [330, 307] width 44 height 15
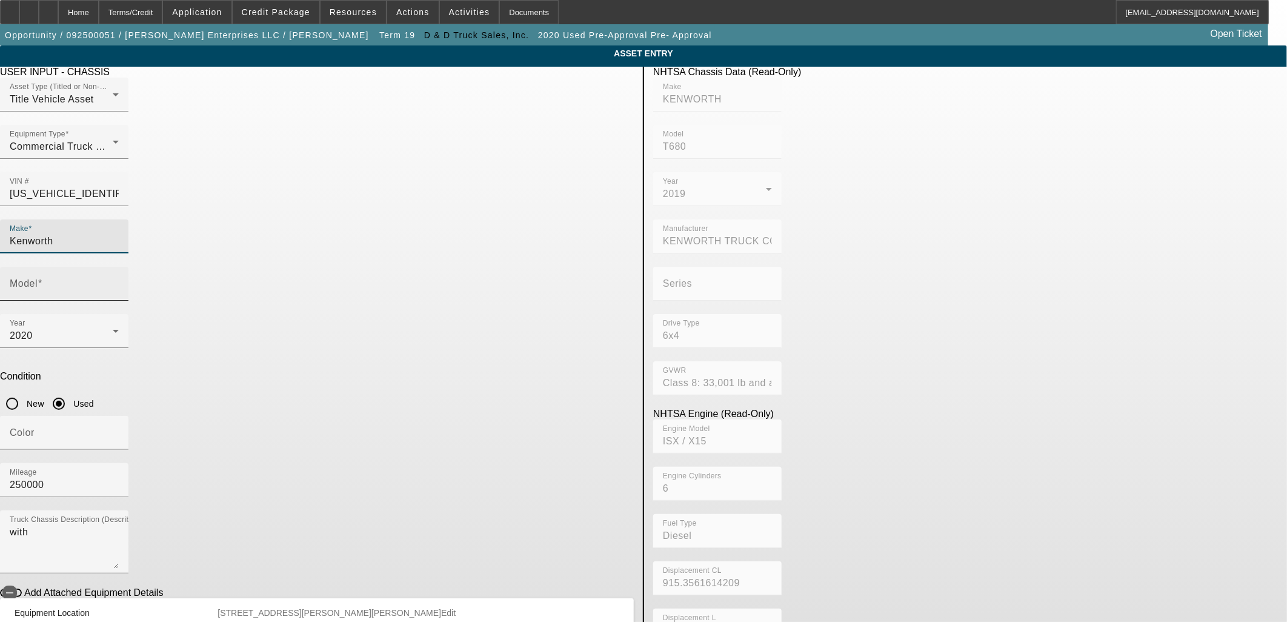
click at [119, 267] on div "Model" at bounding box center [64, 284] width 109 height 34
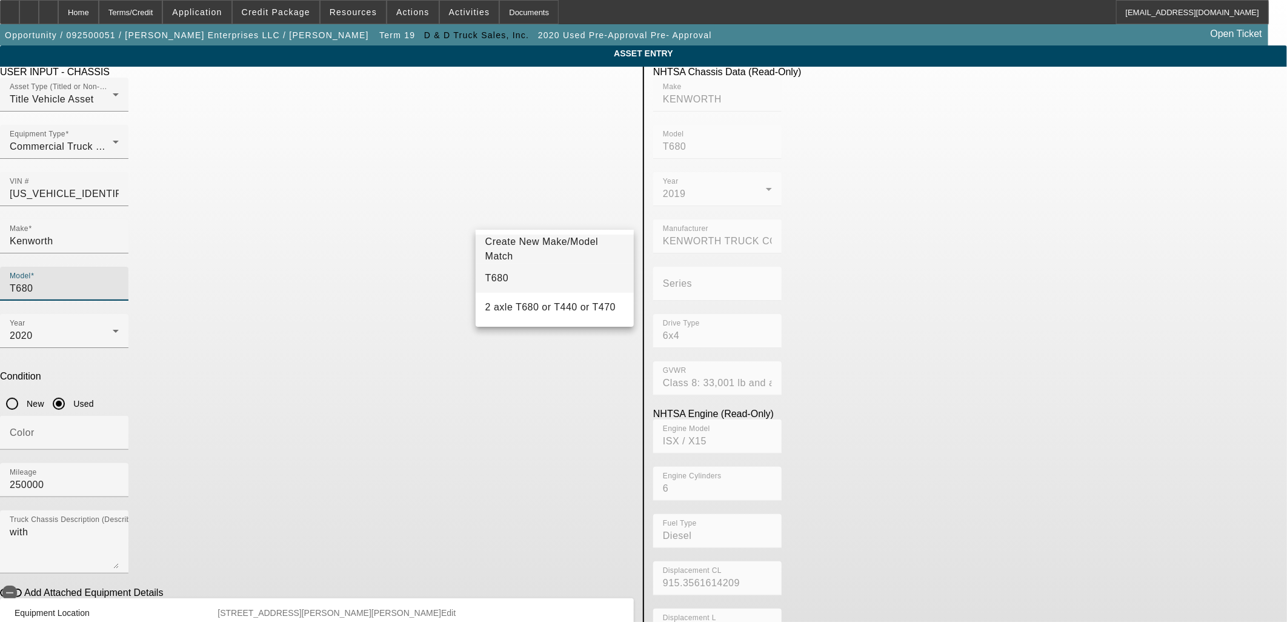
type input "T680"
click at [511, 274] on mat-option "T680" at bounding box center [555, 278] width 158 height 29
click at [113, 328] on div "2020" at bounding box center [61, 335] width 103 height 15
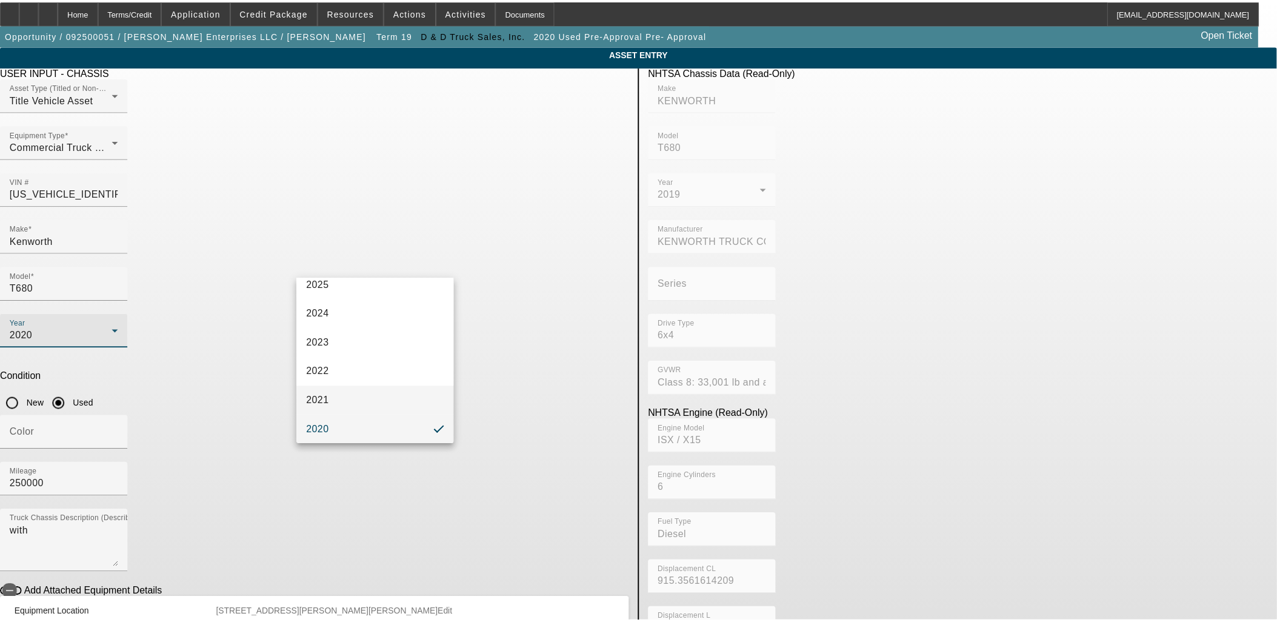
scroll to position [167, 0]
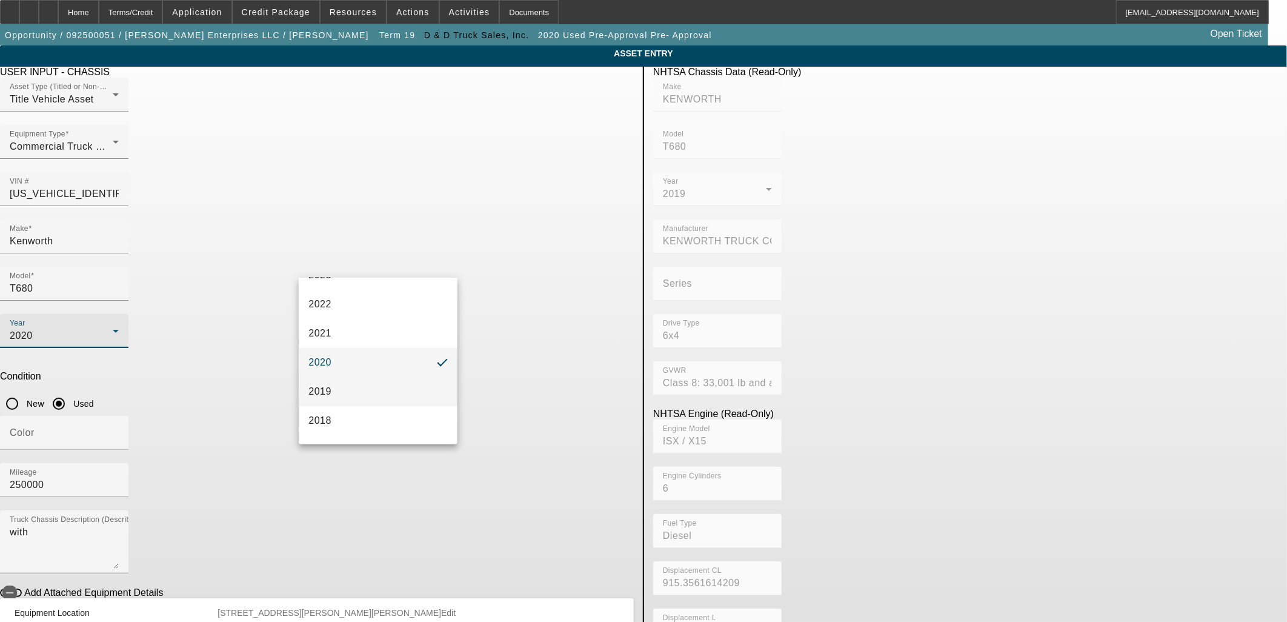
click at [344, 390] on mat-option "2019" at bounding box center [378, 391] width 158 height 29
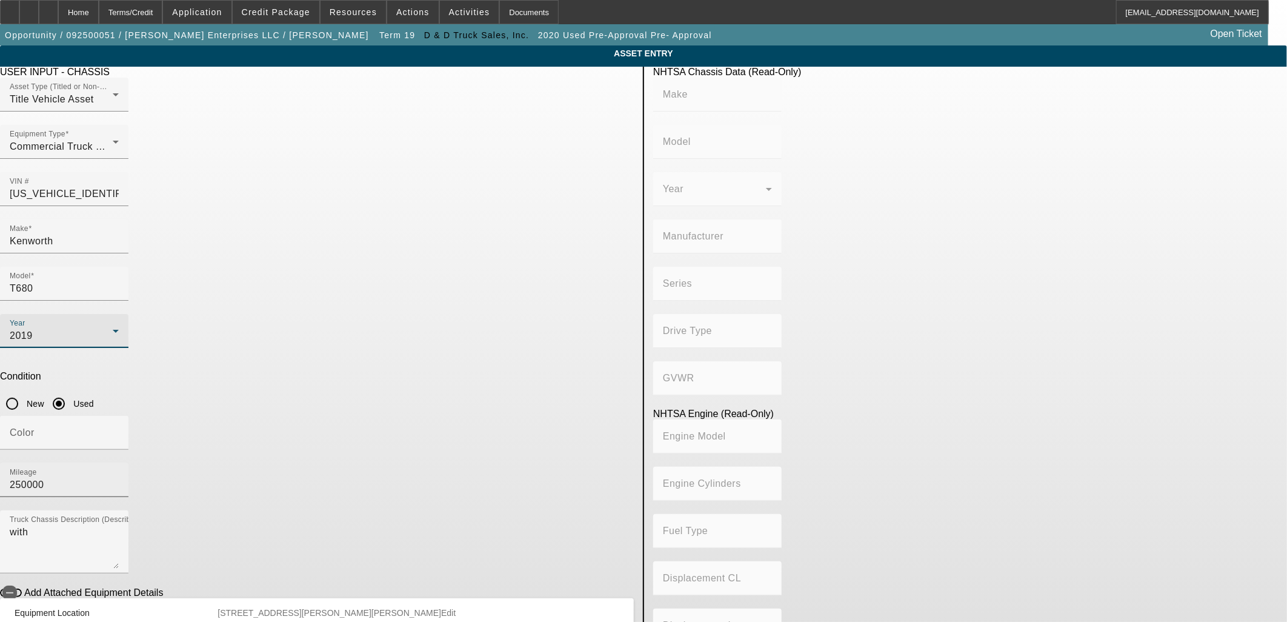
type input "KENWORTH"
type input "T680"
type input "KENWORTH TRUCK COMPANY"
type input "6x4"
type input "Class 8: 33,001 lb and above (14,969 kg and above)"
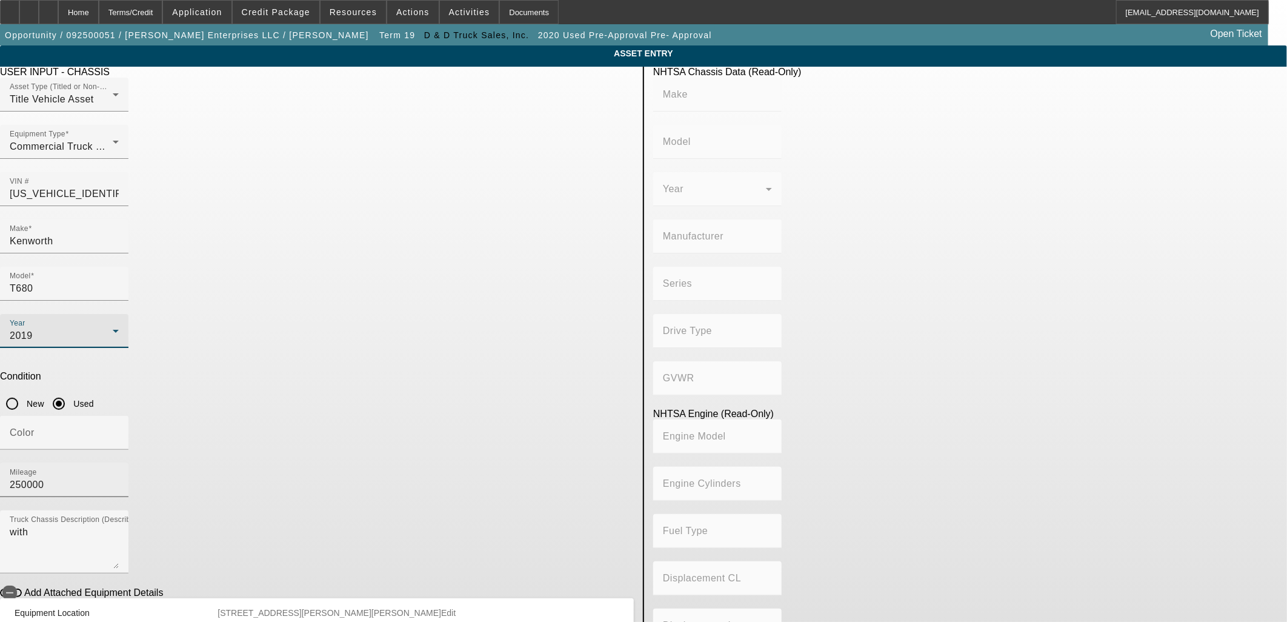
type input "ISX / X15"
type input "6"
type input "Diesel"
type input "915.3561614209"
type input "15"
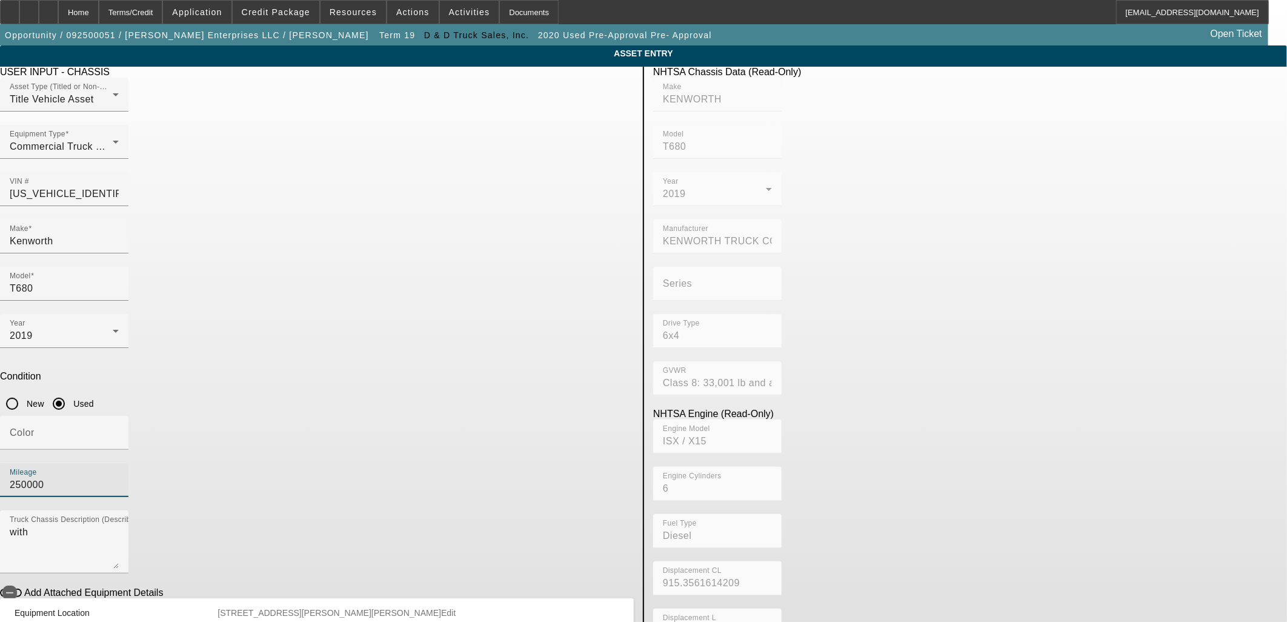
click at [119, 478] on input "250000" at bounding box center [64, 485] width 109 height 15
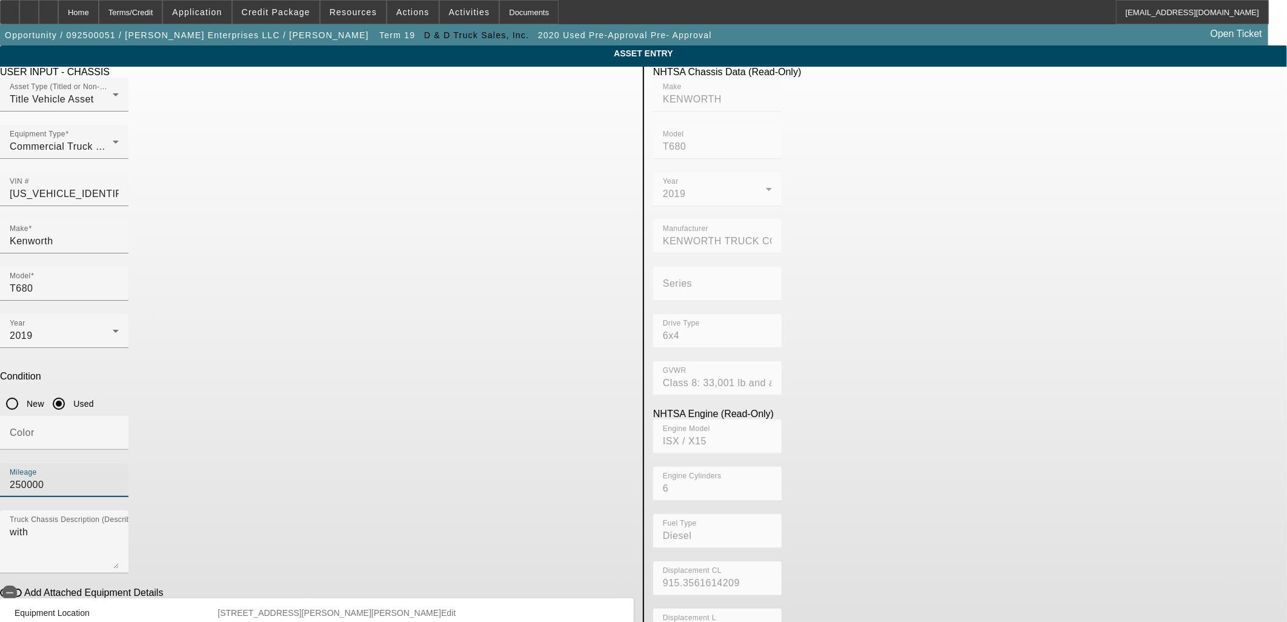
click at [119, 478] on input "250000" at bounding box center [64, 485] width 109 height 15
type input "567000"
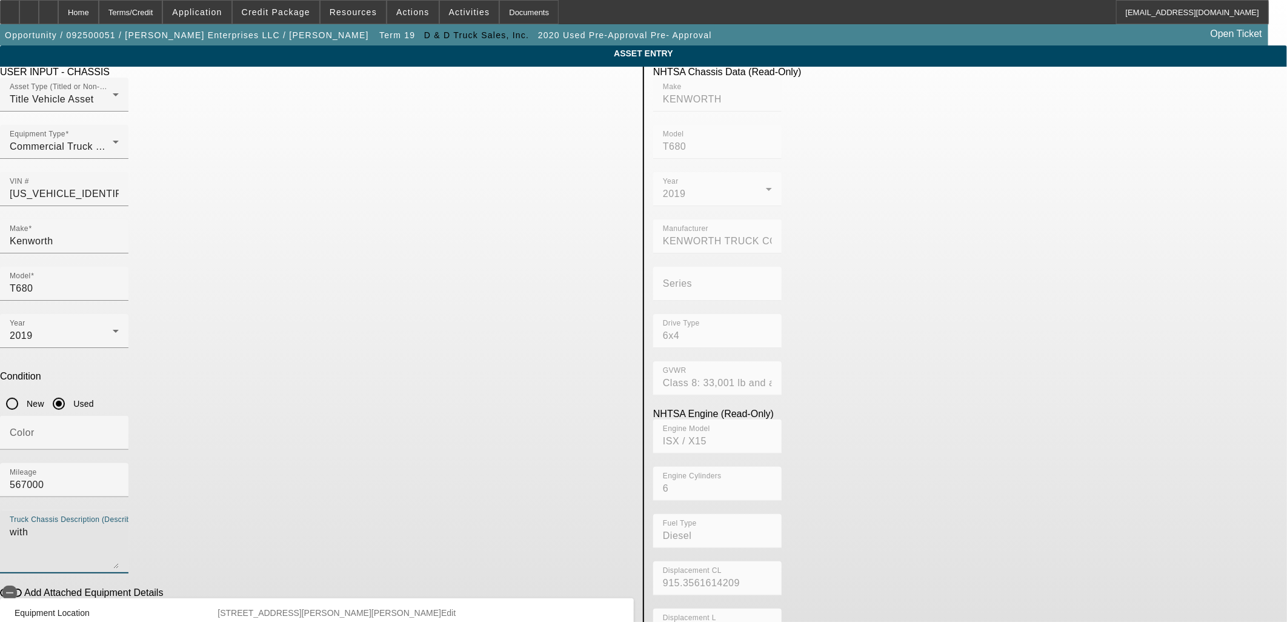
click at [119, 525] on textarea "with" at bounding box center [64, 547] width 109 height 44
type textarea "Chassis for Towing"
click at [599, 565] on body "Home Terms/Credit Application Credit Package Resources Actions Activities Docum…" at bounding box center [643, 359] width 1287 height 718
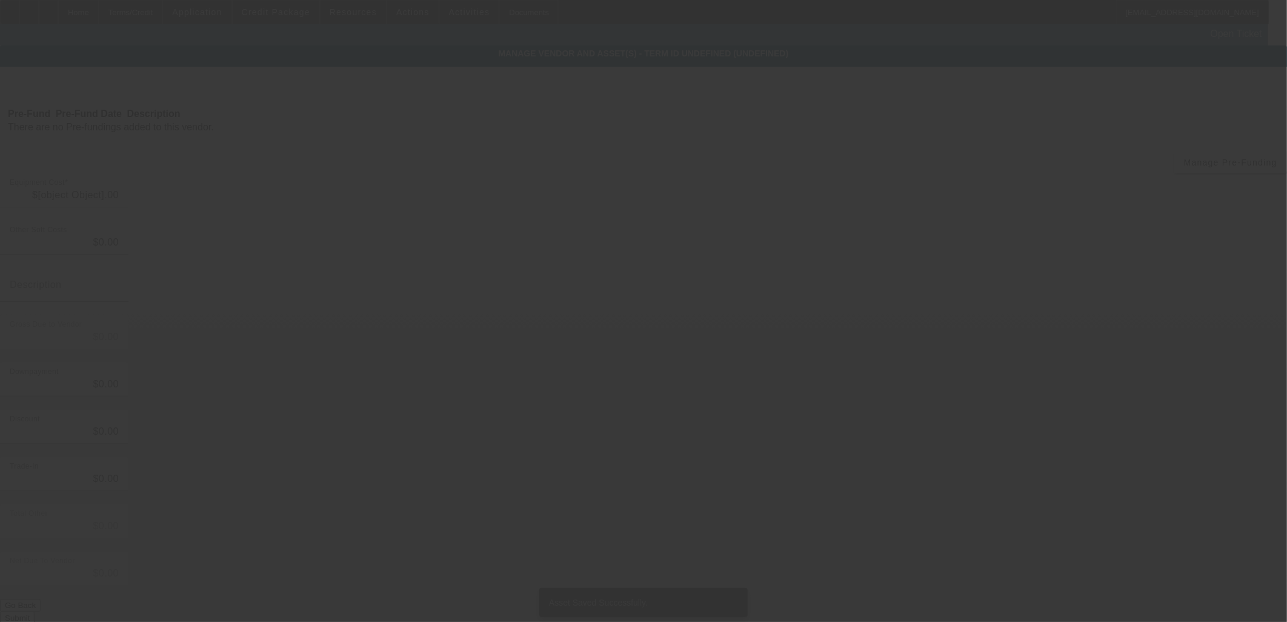
type input "$41,900.00"
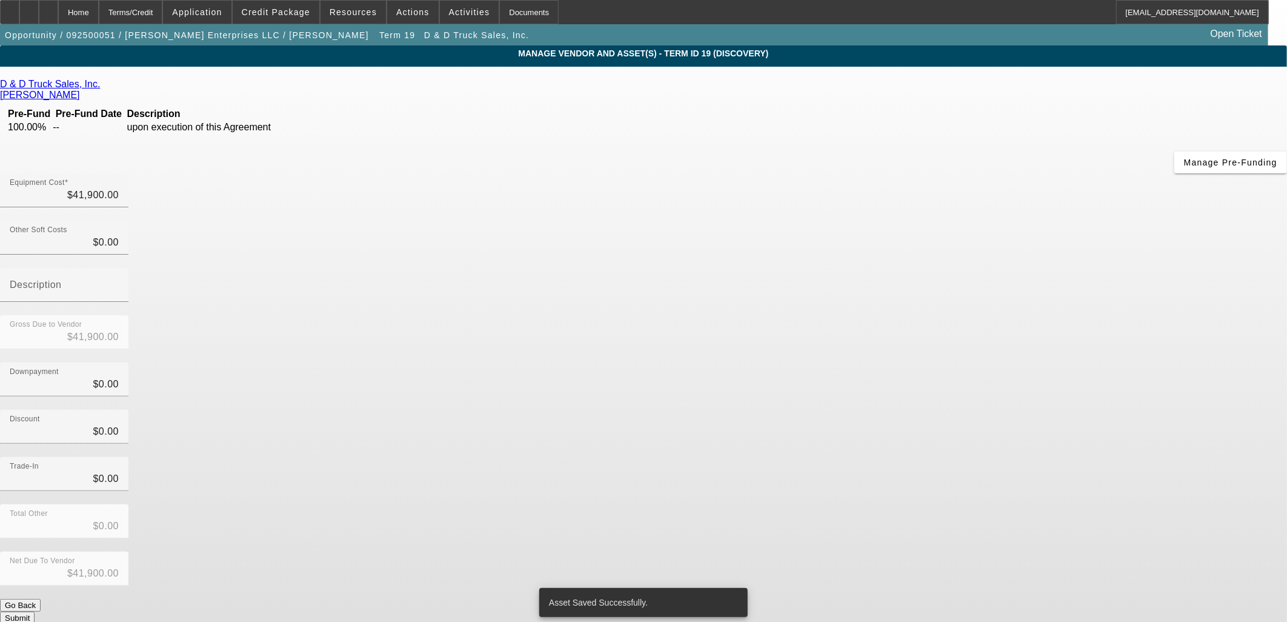
drag, startPoint x: 574, startPoint y: 284, endPoint x: 858, endPoint y: 304, distance: 284.3
click at [574, 284] on div "D & D Truck Sales, Inc. Campbell, Jason Pre-Fund Pre-Fund Date Description 100.…" at bounding box center [643, 351] width 1287 height 545
click at [924, 410] on div "Discount $0.00" at bounding box center [643, 433] width 1287 height 47
click at [35, 611] on button "Submit" at bounding box center [17, 617] width 35 height 13
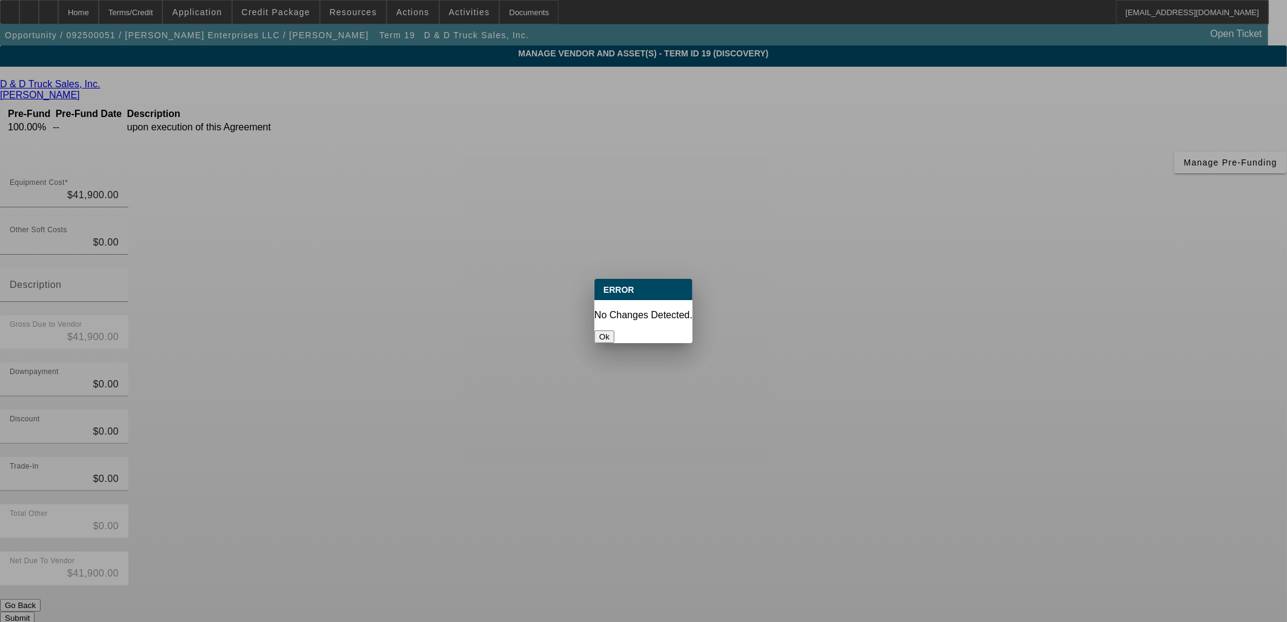
click at [615, 330] on button "Ok" at bounding box center [605, 336] width 20 height 13
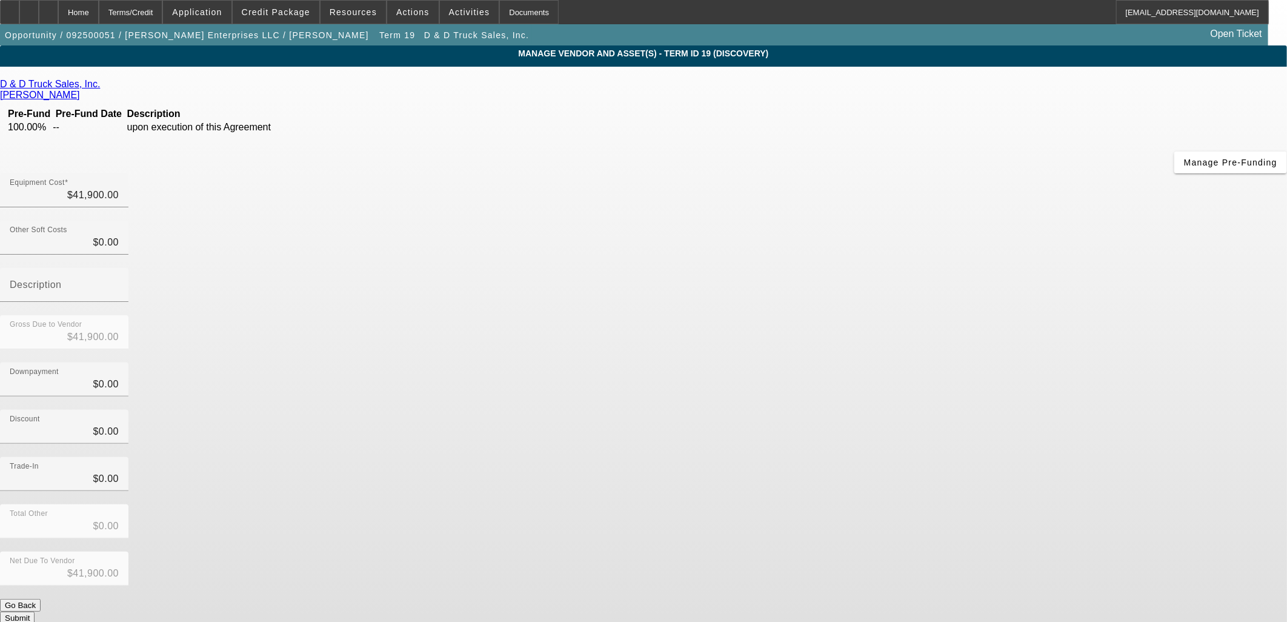
drag, startPoint x: 555, startPoint y: 344, endPoint x: 570, endPoint y: 358, distance: 21.4
click at [555, 346] on div "D & D Truck Sales, Inc. Campbell, Jason Pre-Fund Pre-Fund Date Description 100.…" at bounding box center [643, 351] width 1287 height 545
click at [922, 551] on div "Net Due To Vendor $41,900.00" at bounding box center [643, 574] width 1287 height 47
click at [926, 487] on form "D & D Truck Sales, Inc. Campbell, Jason Pre-Fund Pre-Fund Date Description 100.…" at bounding box center [643, 381] width 1287 height 605
click at [35, 611] on button "Submit" at bounding box center [17, 617] width 35 height 13
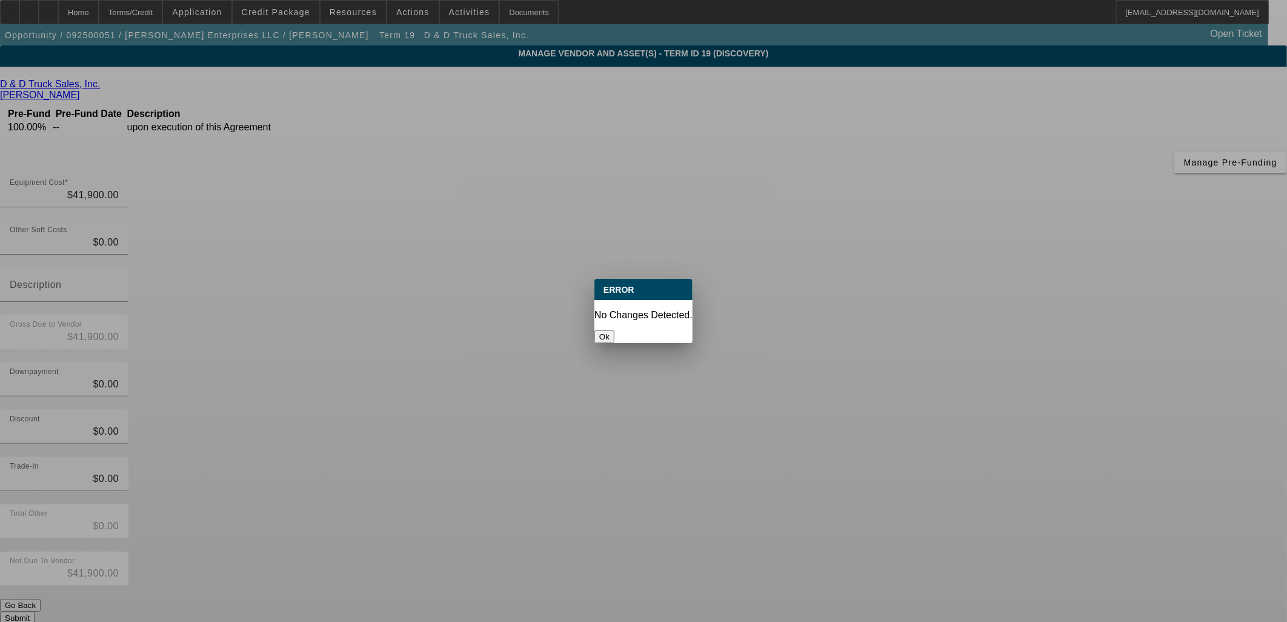
click at [615, 330] on button "Ok" at bounding box center [605, 336] width 20 height 13
click at [536, 314] on div "D & D Truck Sales, Inc. Campbell, Jason Pre-Fund Pre-Fund Date Description 100.…" at bounding box center [643, 351] width 1287 height 545
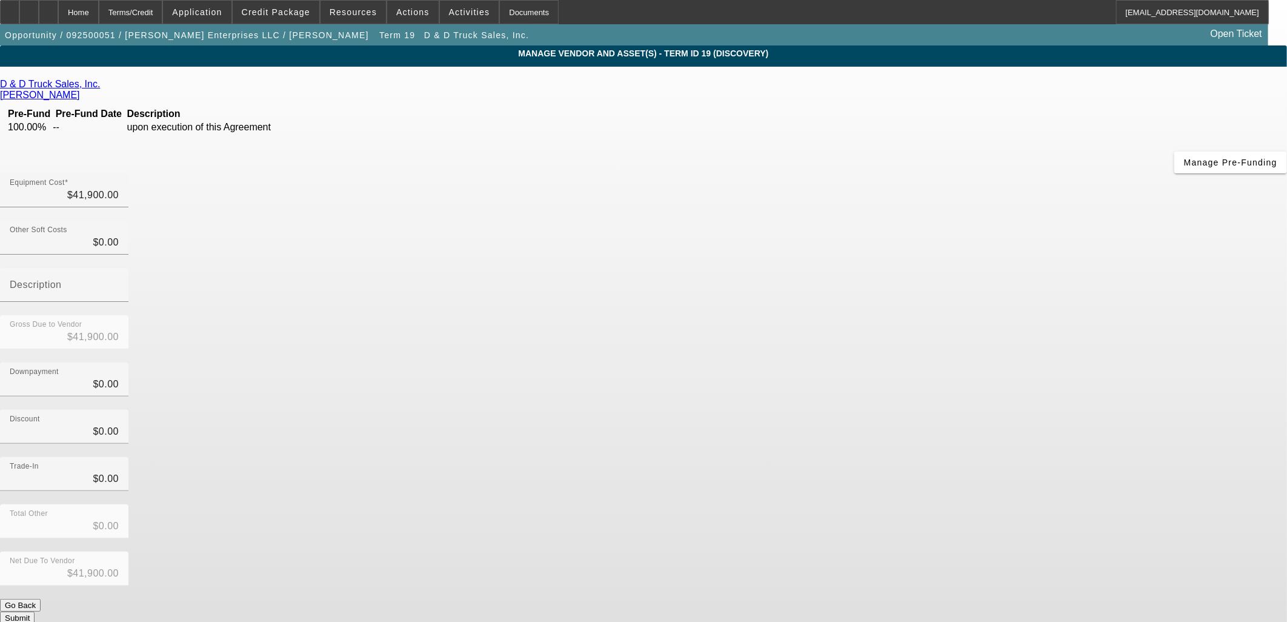
click at [229, 234] on app-vendor-asset-manage "MANAGE VENDOR AND ASSET(S) - Term ID 19 (Discovery) Remove Vendor D & D Truck S…" at bounding box center [643, 370] width 1287 height 651
click at [99, 8] on div "Home" at bounding box center [78, 12] width 41 height 24
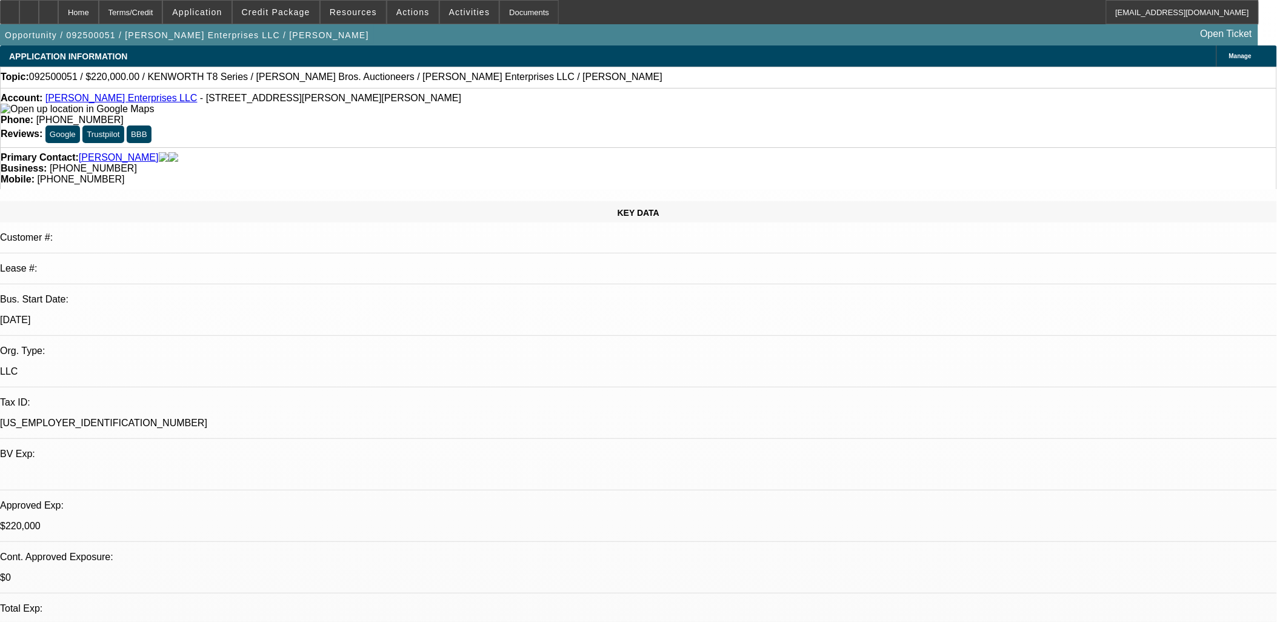
select select "0"
select select "3"
select select "0"
select select "6"
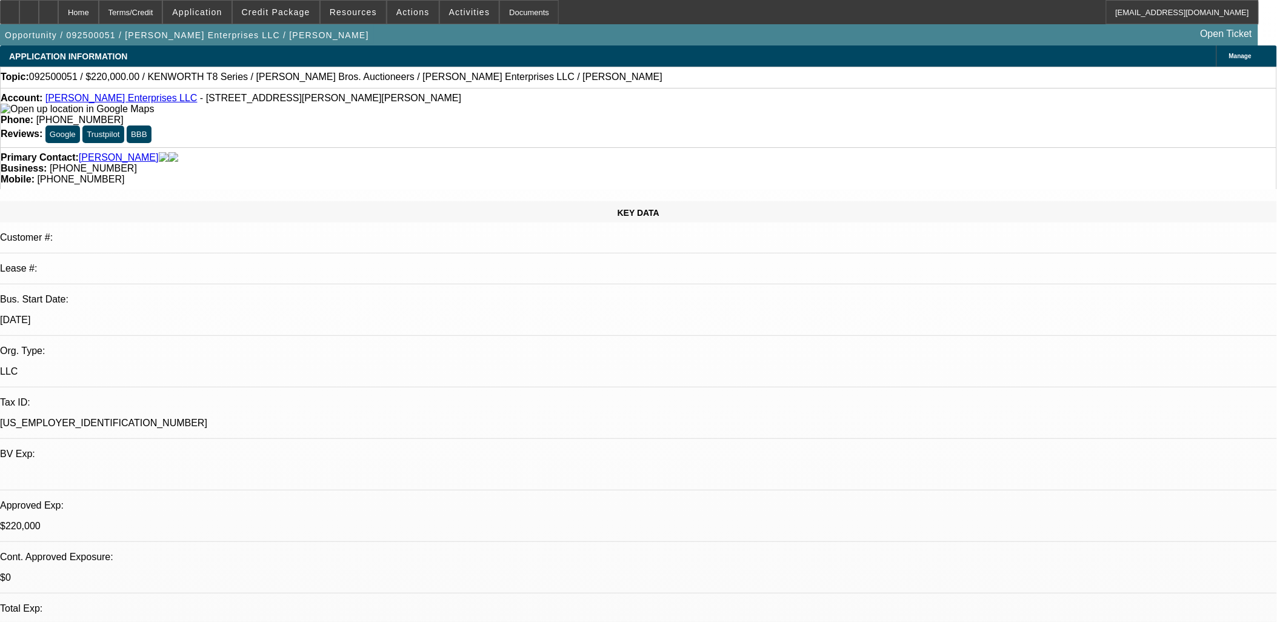
select select "0"
select select "3"
select select "0"
select select "6"
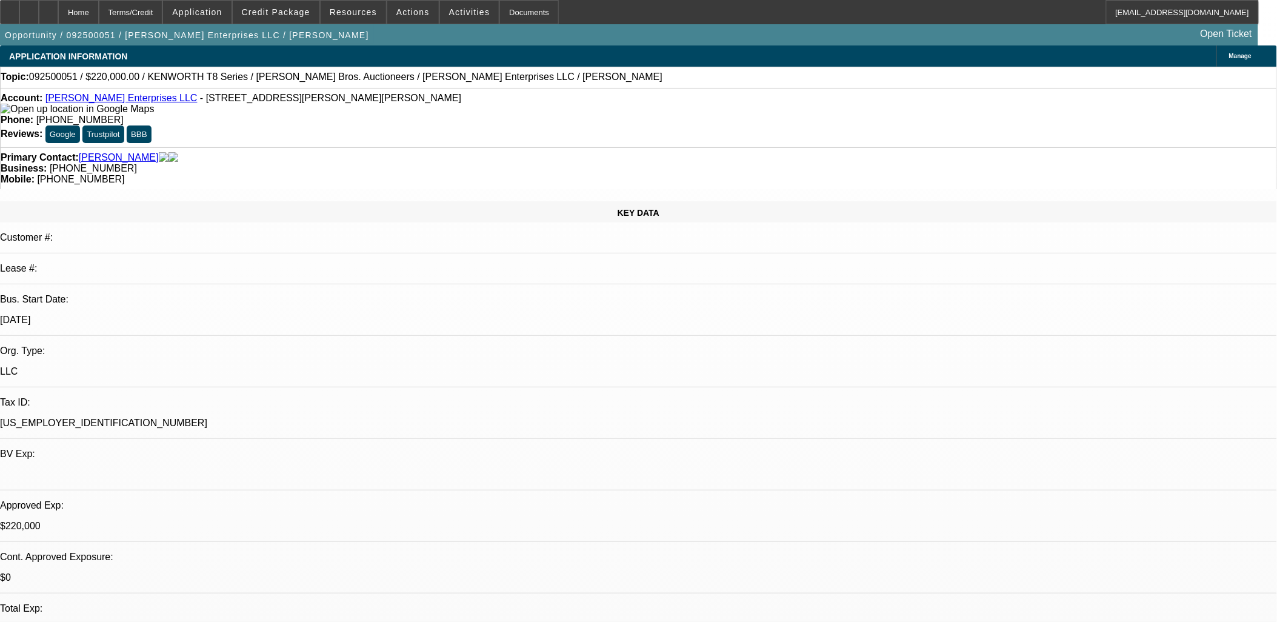
select select "0"
select select "3"
select select "0"
select select "6"
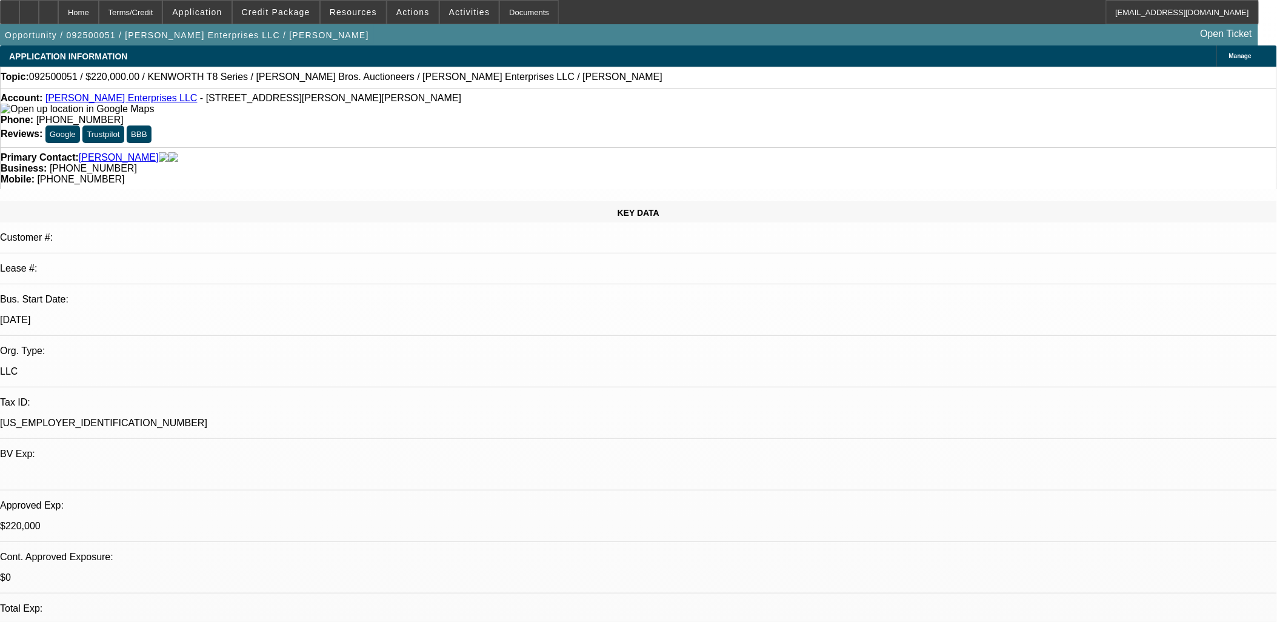
select select "0"
select select "3"
select select "0"
select select "6"
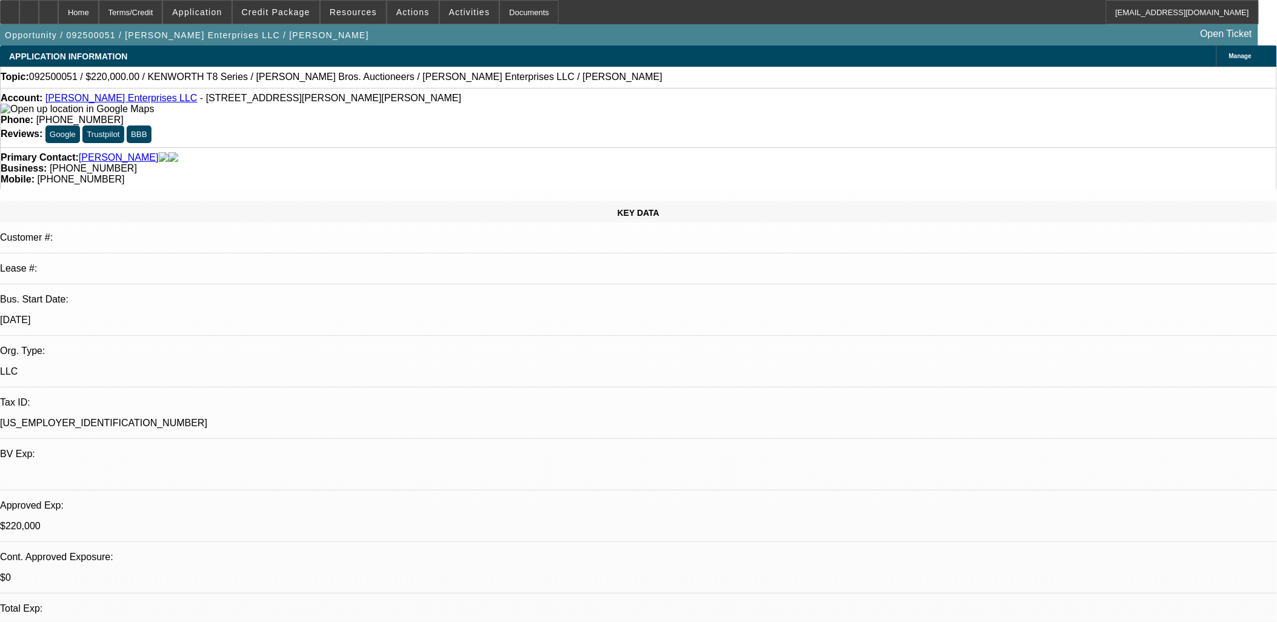
drag, startPoint x: 952, startPoint y: 450, endPoint x: 863, endPoint y: 395, distance: 104.8
copy div "Kelly Hatten is looking to add a heavy tow truck to expand their capacity for t…"
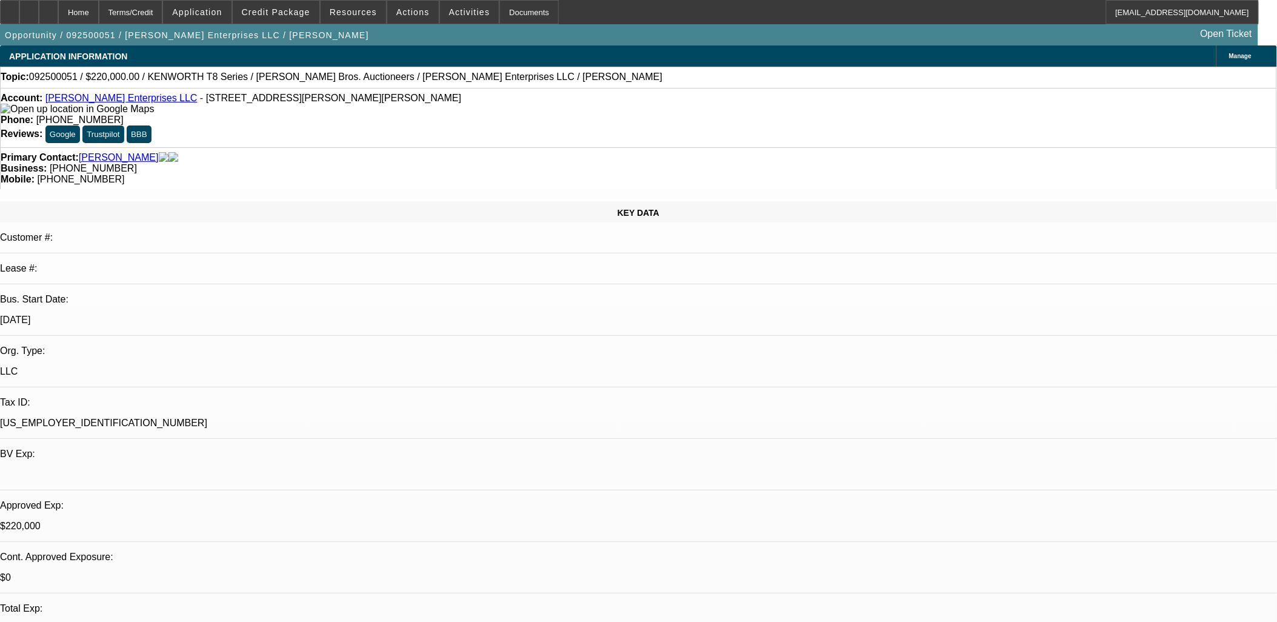
radio input "true"
paste textarea "Kelly Hatten is looking to add a heavy tow truck to expand their capacity for t…"
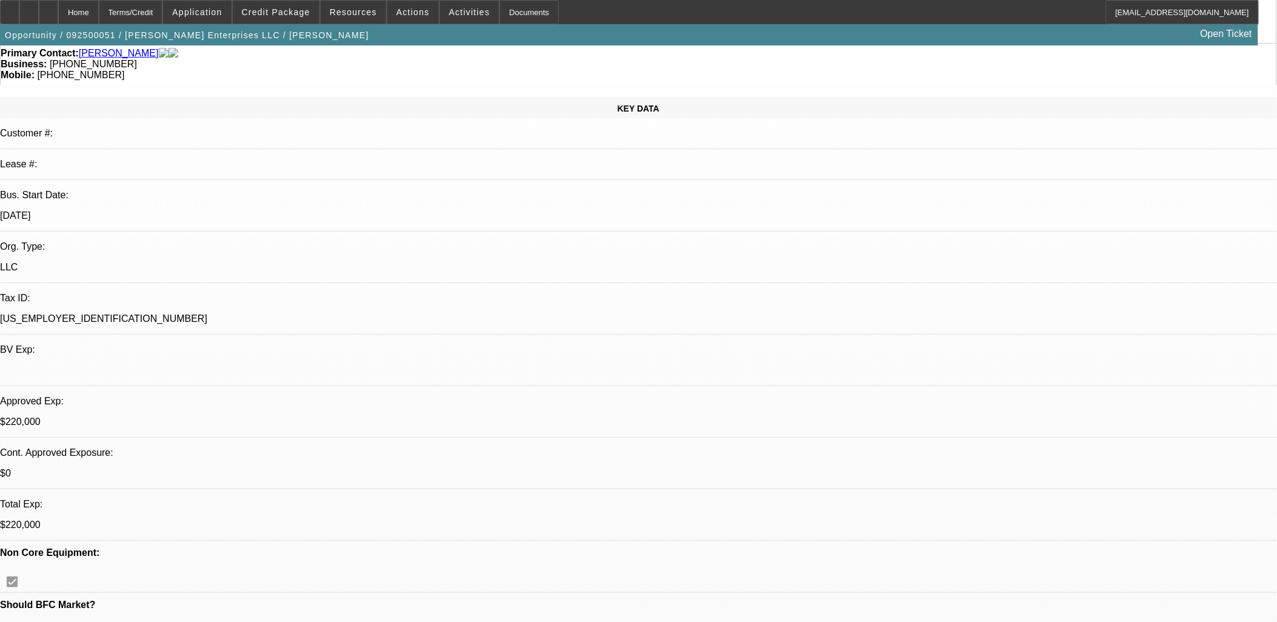
scroll to position [269, 0]
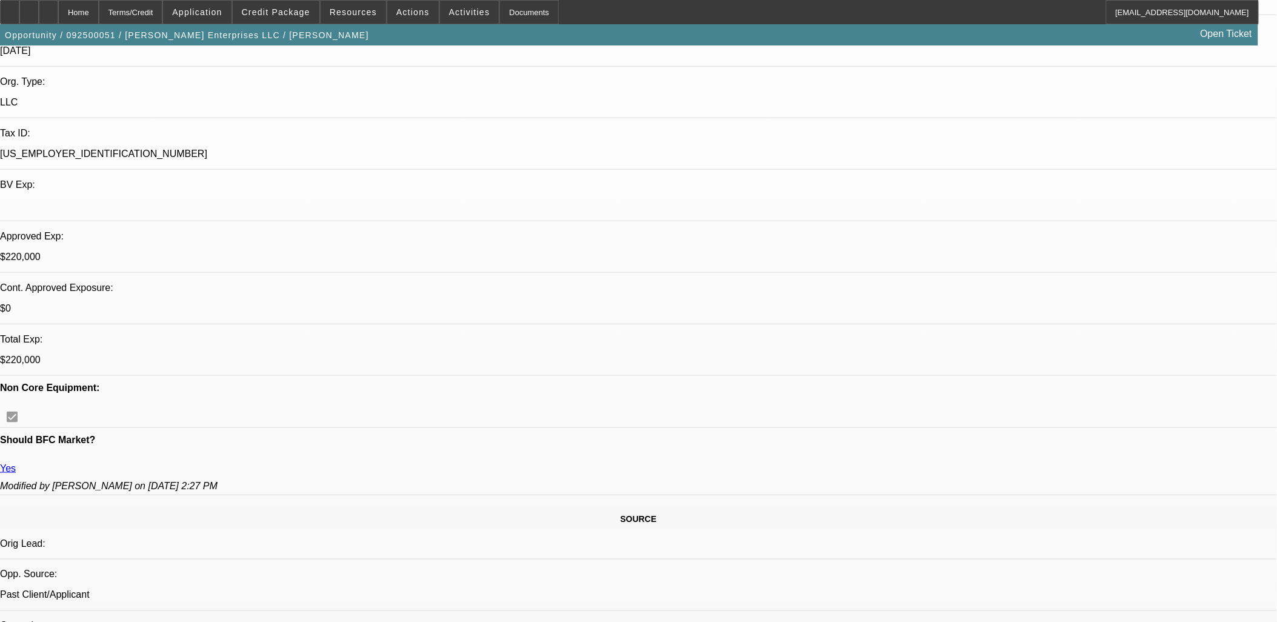
type textarea "Kelly Hatten is looking to add a heavy tow truck to expand their capacity for t…"
radio input "true"
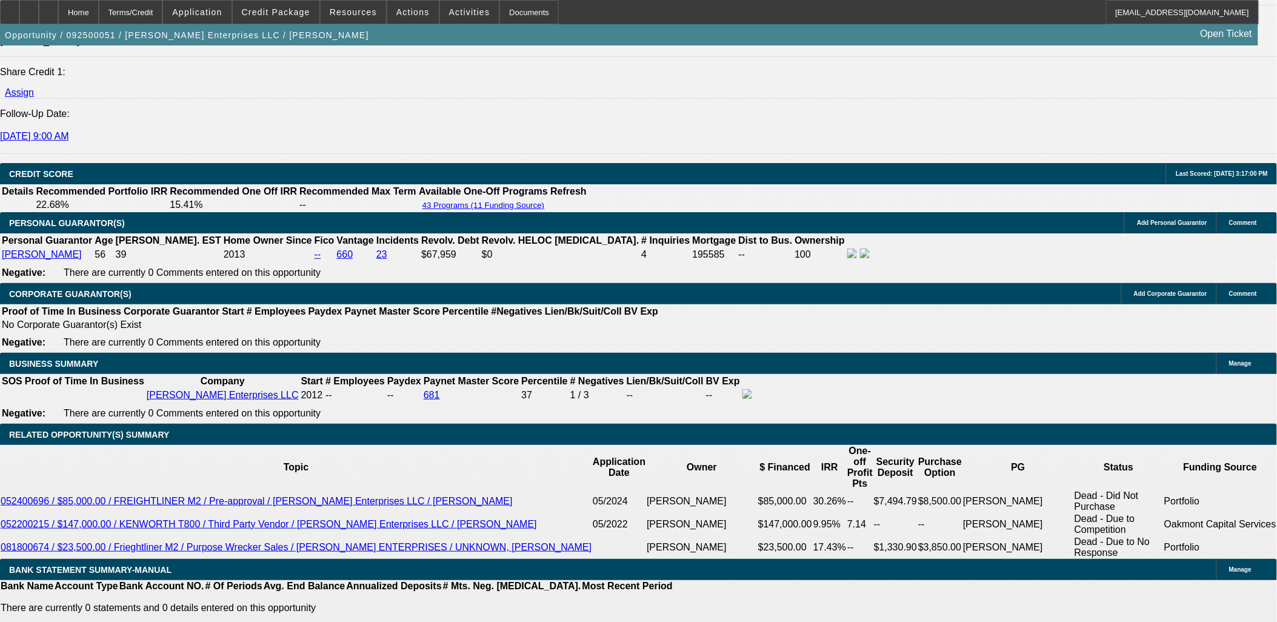
scroll to position [1818, 0]
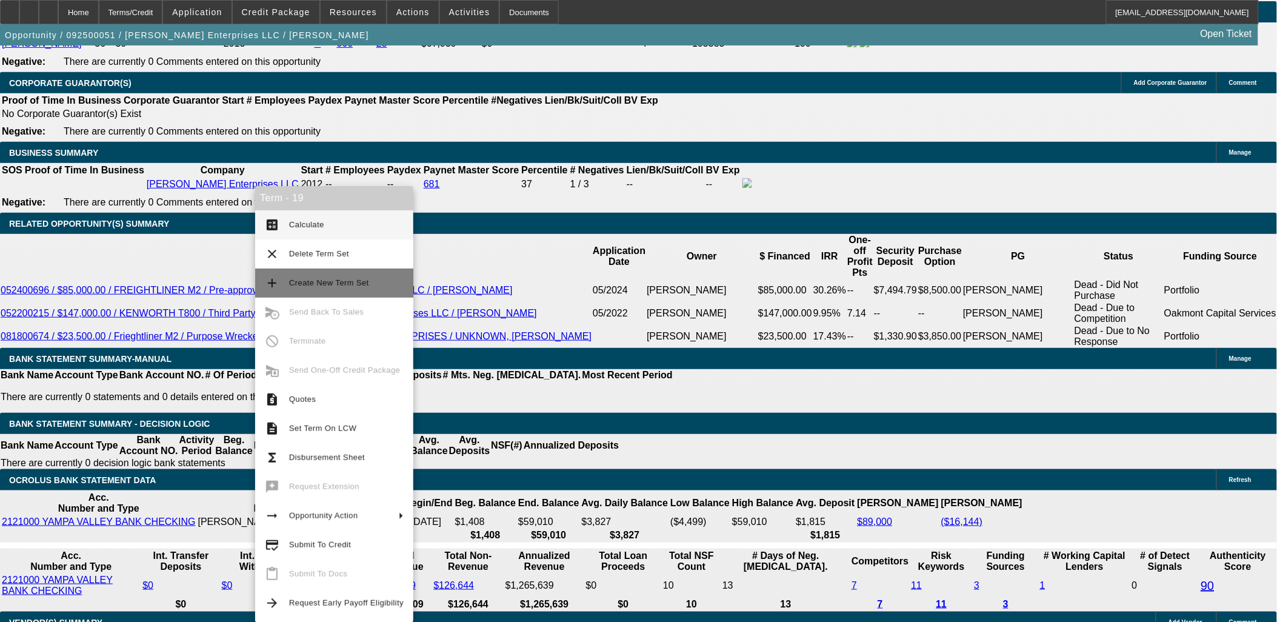
click at [316, 282] on span "Create New Term Set" at bounding box center [329, 282] width 80 height 9
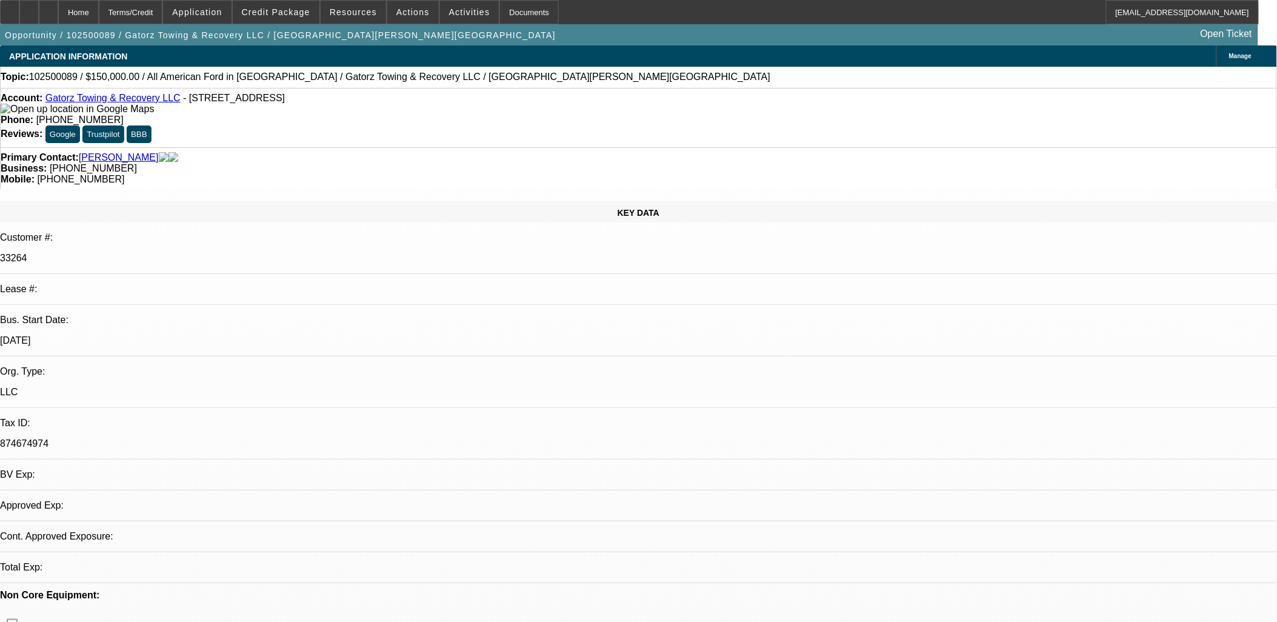
select select "0"
select select "2"
select select "0.1"
select select "1"
select select "2"
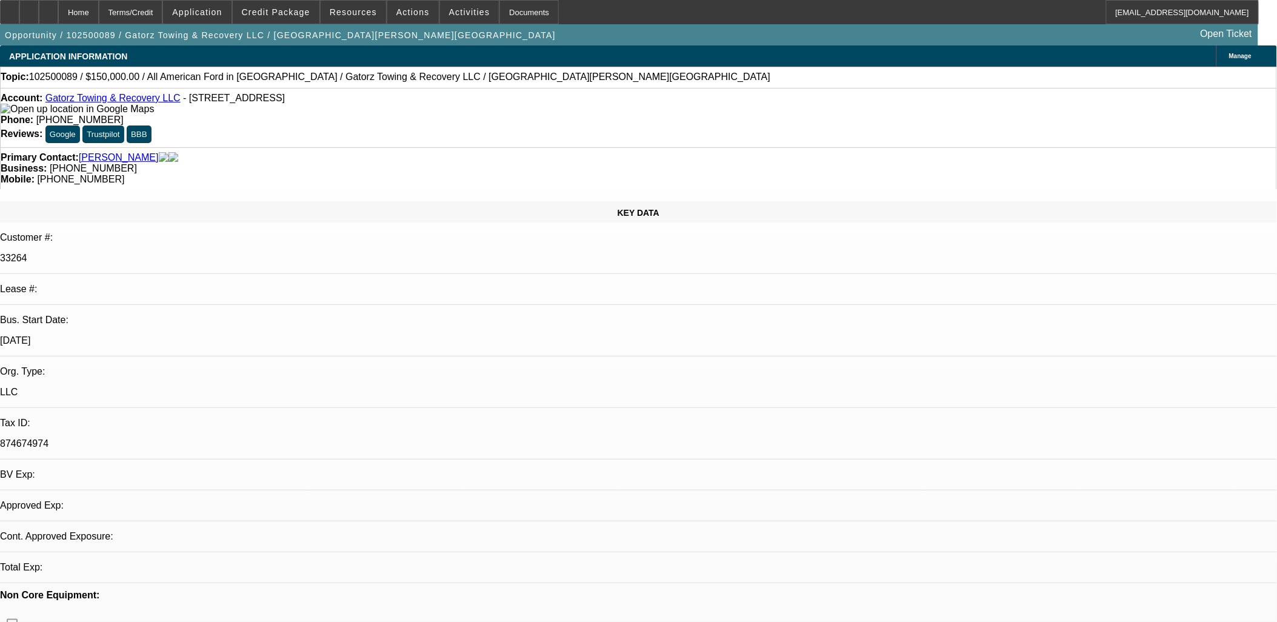
select select "4"
click at [29, 8] on icon at bounding box center [29, 8] width 0 height 0
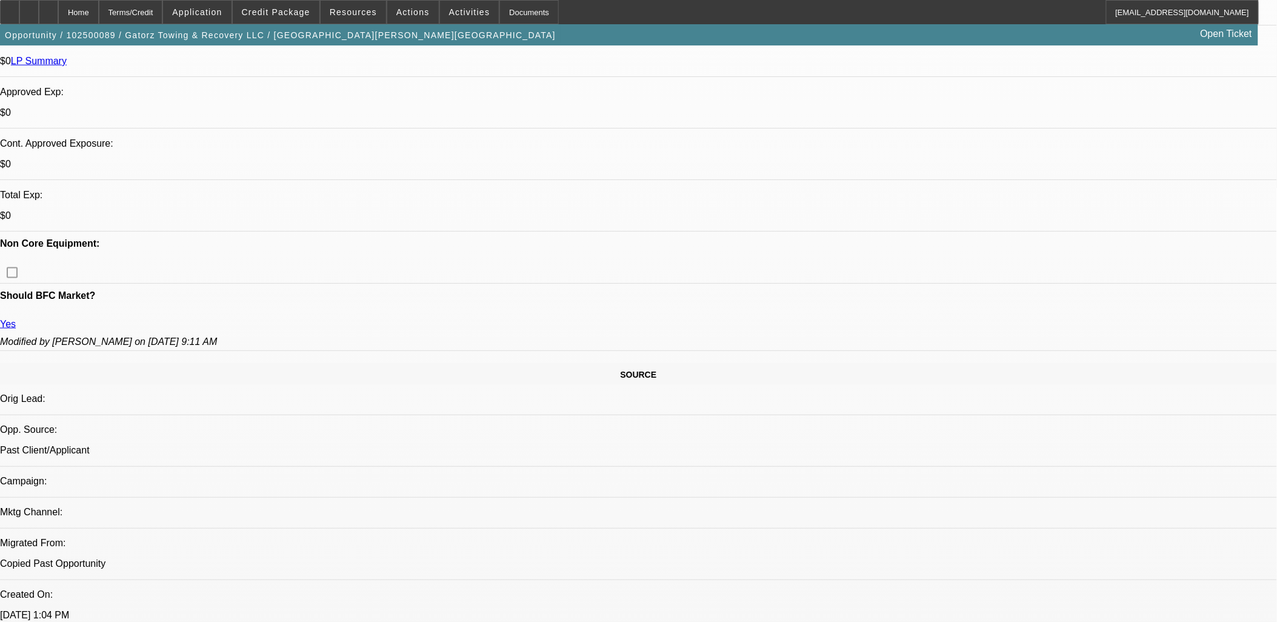
scroll to position [404, 0]
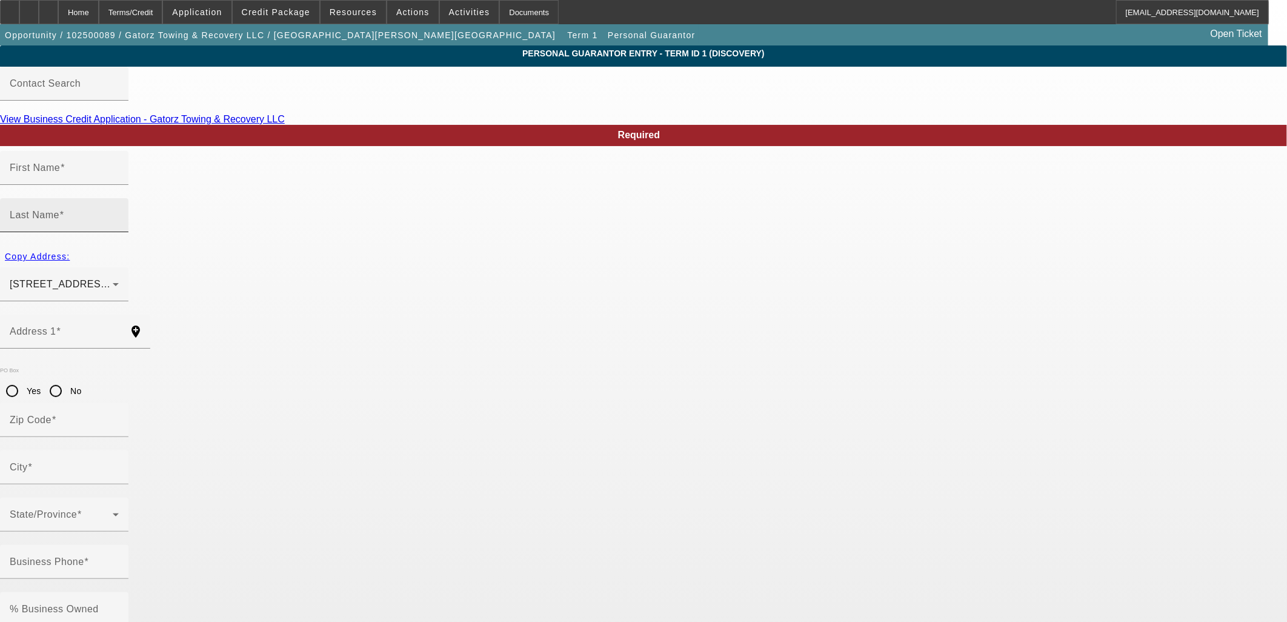
type input "Terresa"
type input "Snyder"
type input "229 Anthony Street"
radio input "true"
type input "24401"
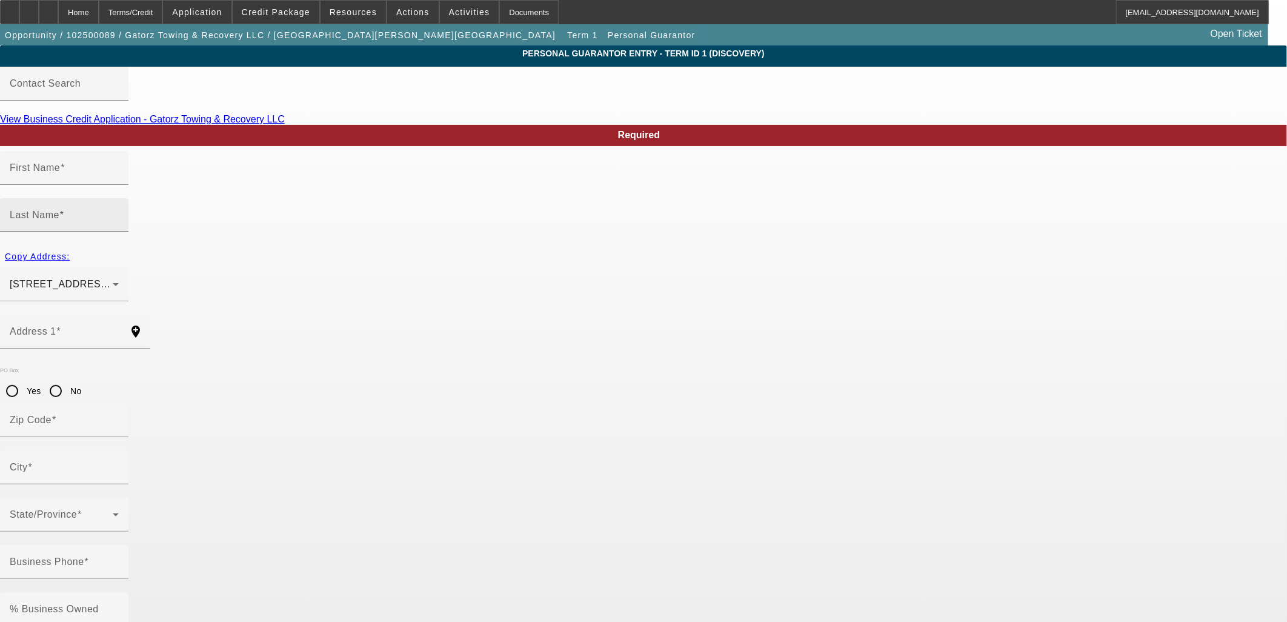
type input "Staunton"
type input "[PHONE_NUMBER]"
type input "100"
type input "589-12-5718"
type input "tcbz@yahoo.com"
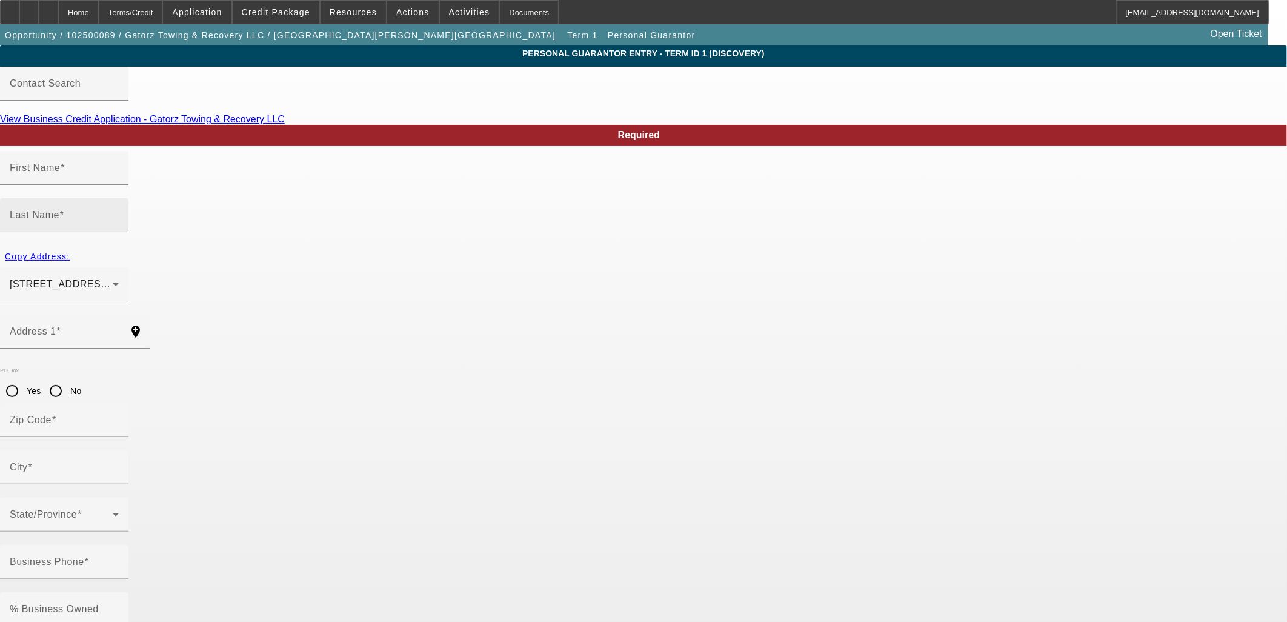
type input "[PHONE_NUMBER]"
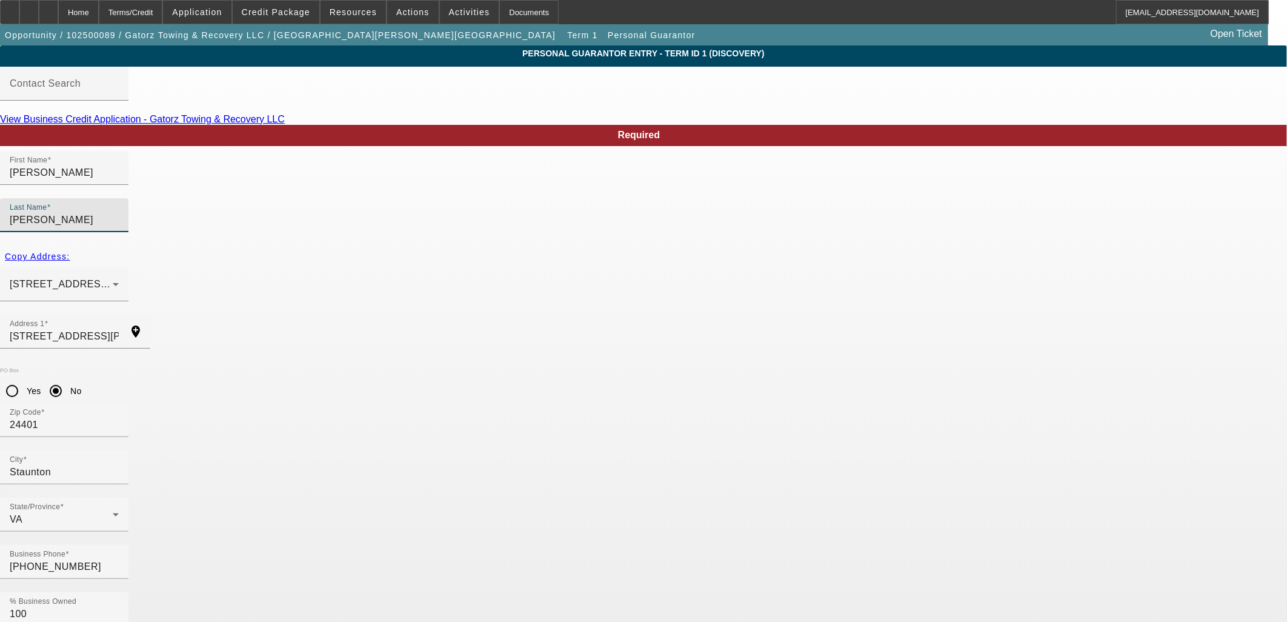
drag, startPoint x: 554, startPoint y: 190, endPoint x: 458, endPoint y: 197, distance: 96.6
click at [458, 197] on div "First Name Terresa Last Name Snyder" at bounding box center [643, 198] width 1287 height 95
type input "Bartley"
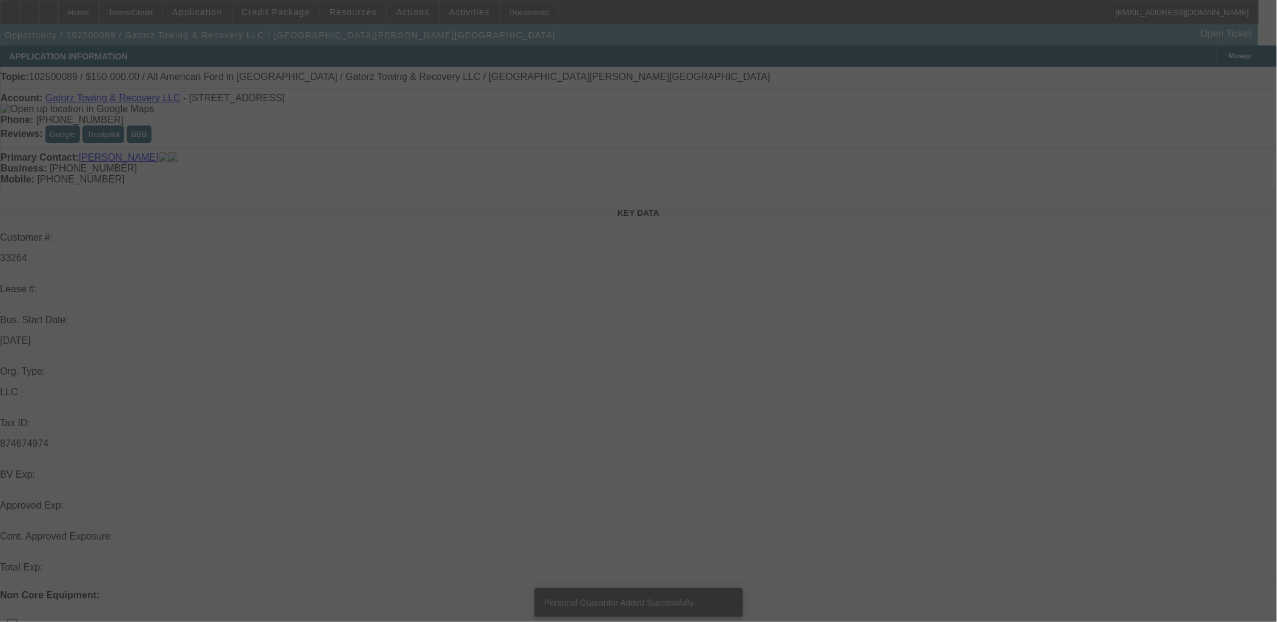
select select "0"
select select "2"
select select "0.1"
select select "4"
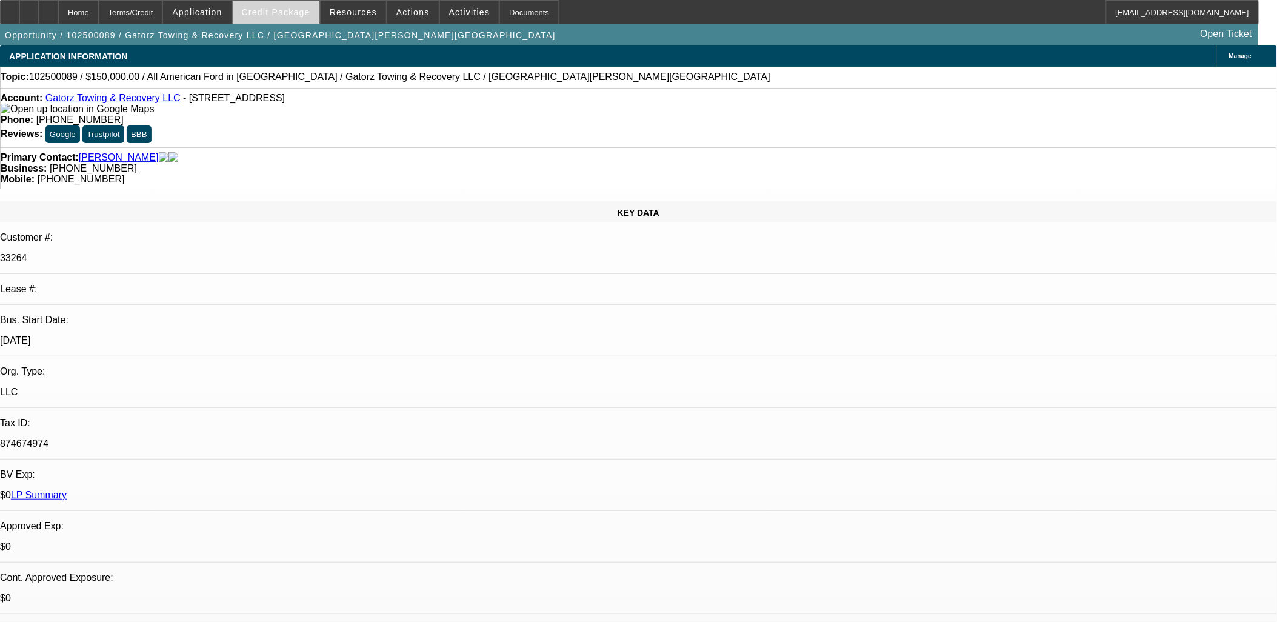
click at [280, 13] on span "Credit Package" at bounding box center [276, 12] width 68 height 10
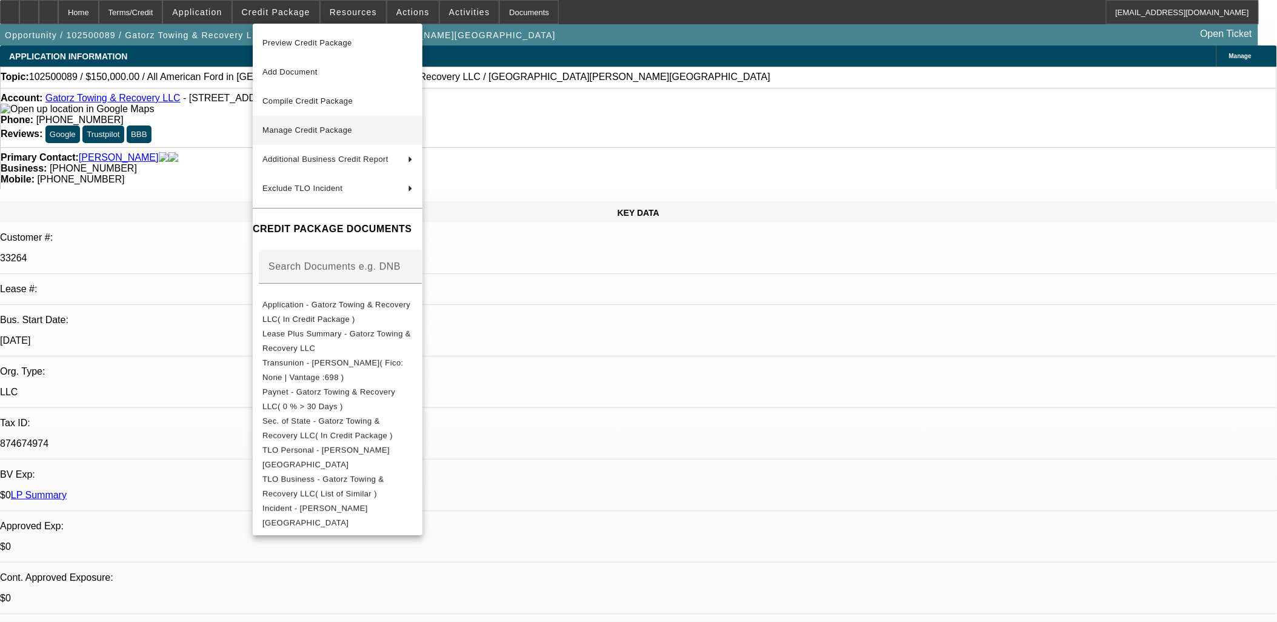
click at [313, 135] on span "Manage Credit Package" at bounding box center [337, 130] width 150 height 15
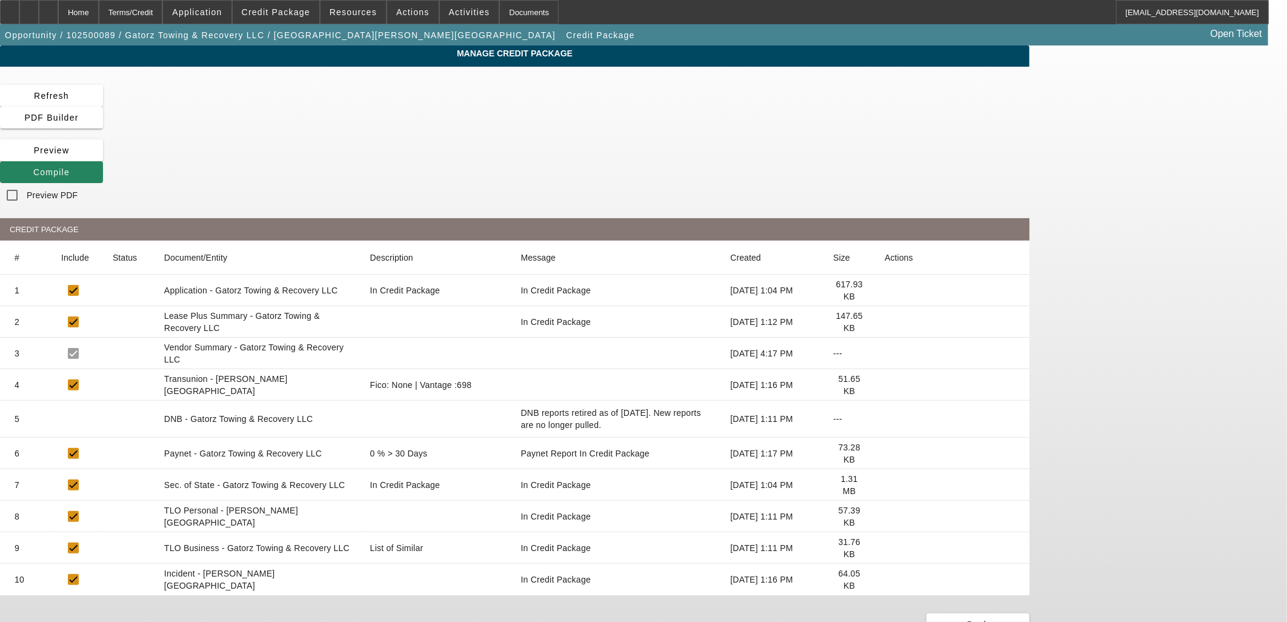
click at [885, 385] on icon at bounding box center [885, 385] width 0 height 0
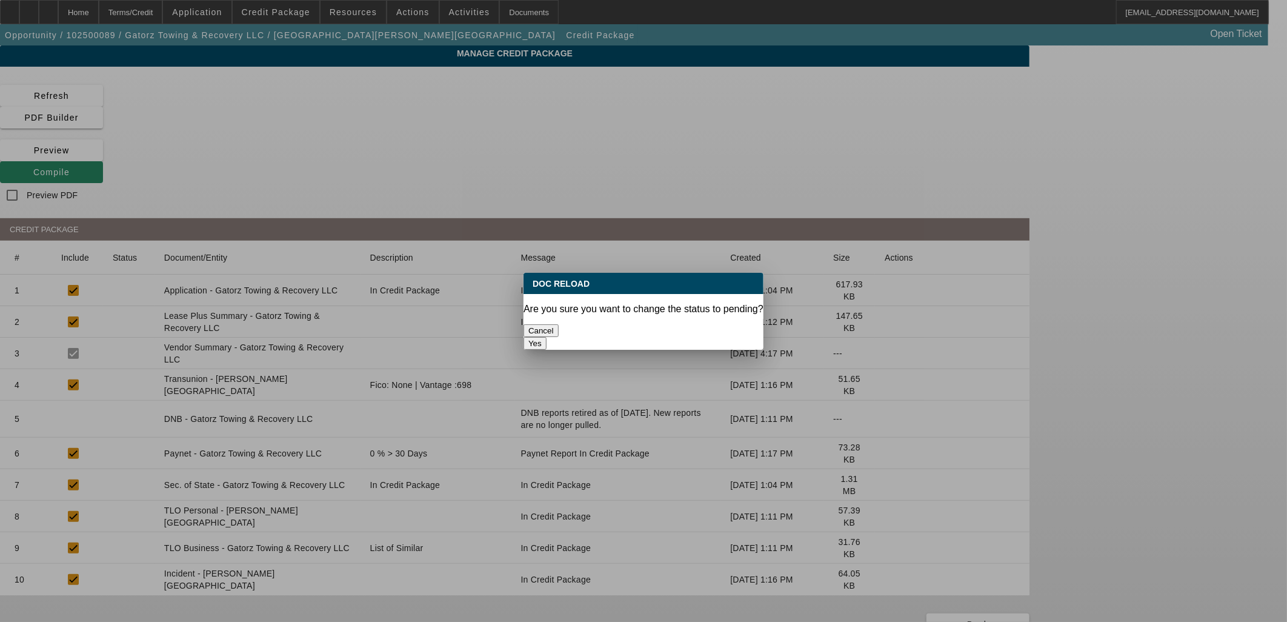
click at [547, 337] on button "Yes" at bounding box center [535, 343] width 23 height 13
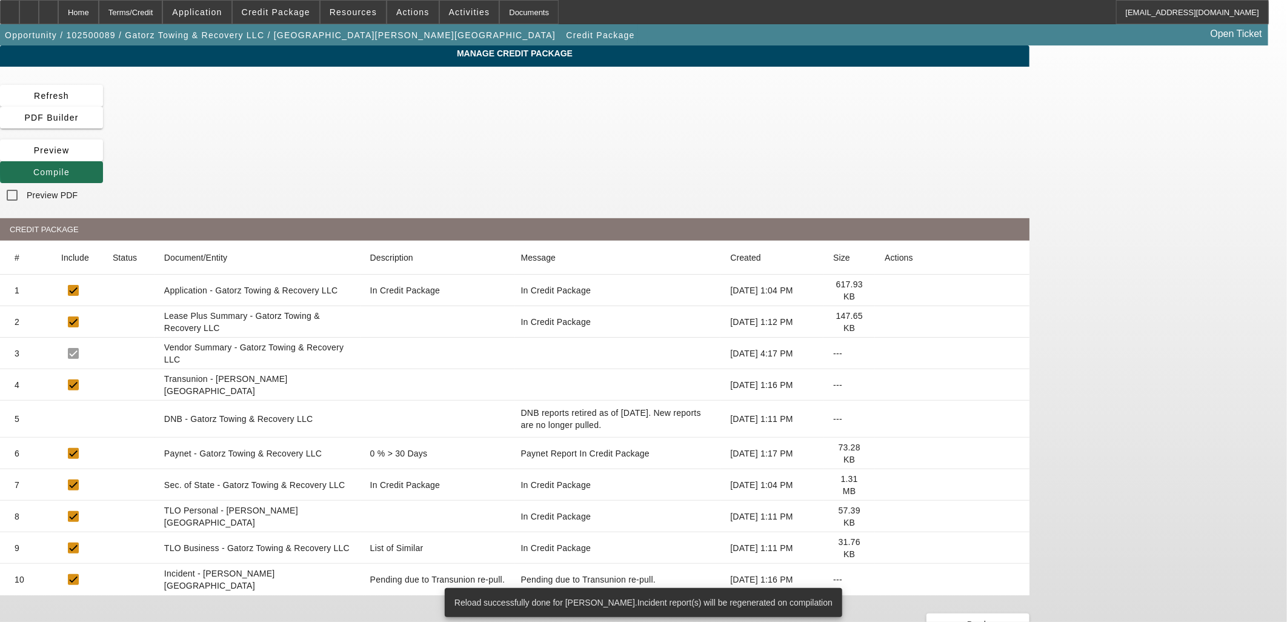
click at [70, 167] on span "Compile" at bounding box center [51, 172] width 36 height 10
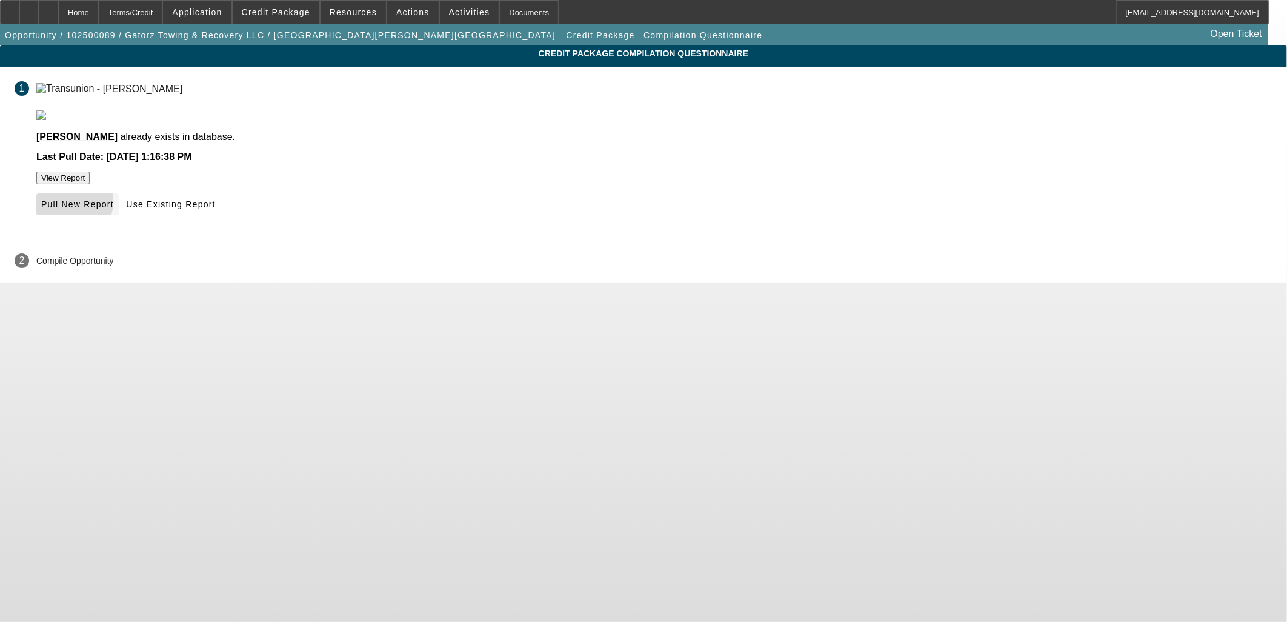
click at [114, 209] on span "Pull New Report" at bounding box center [77, 204] width 73 height 10
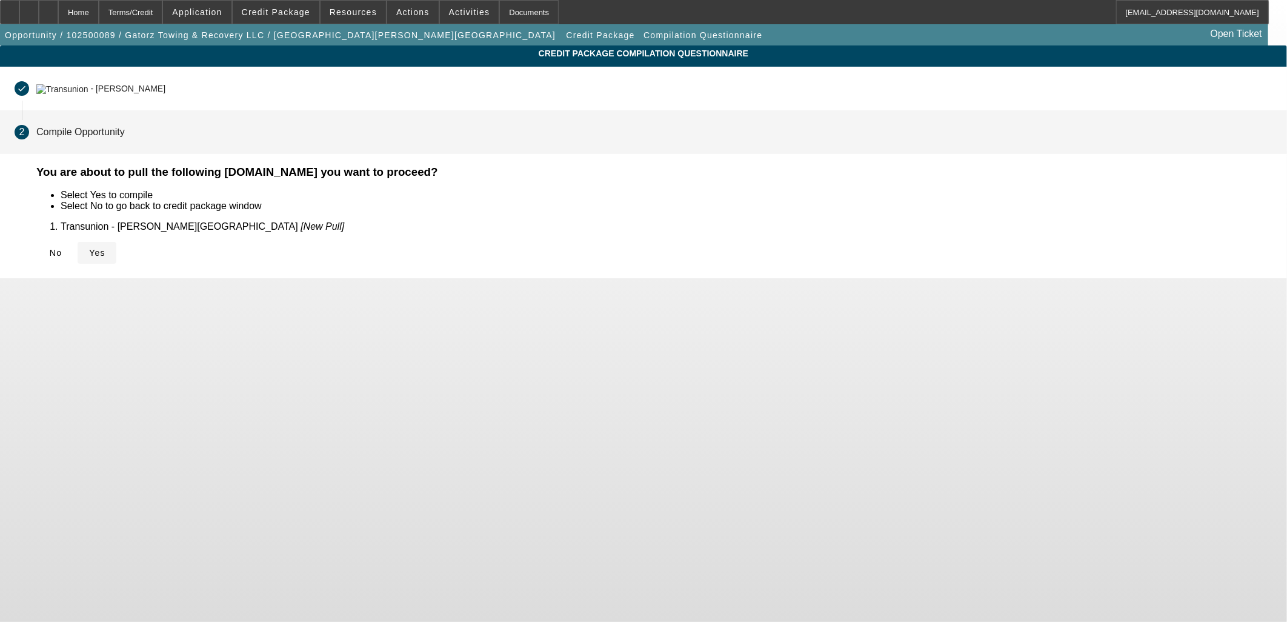
click at [105, 252] on span "Yes" at bounding box center [97, 253] width 16 height 10
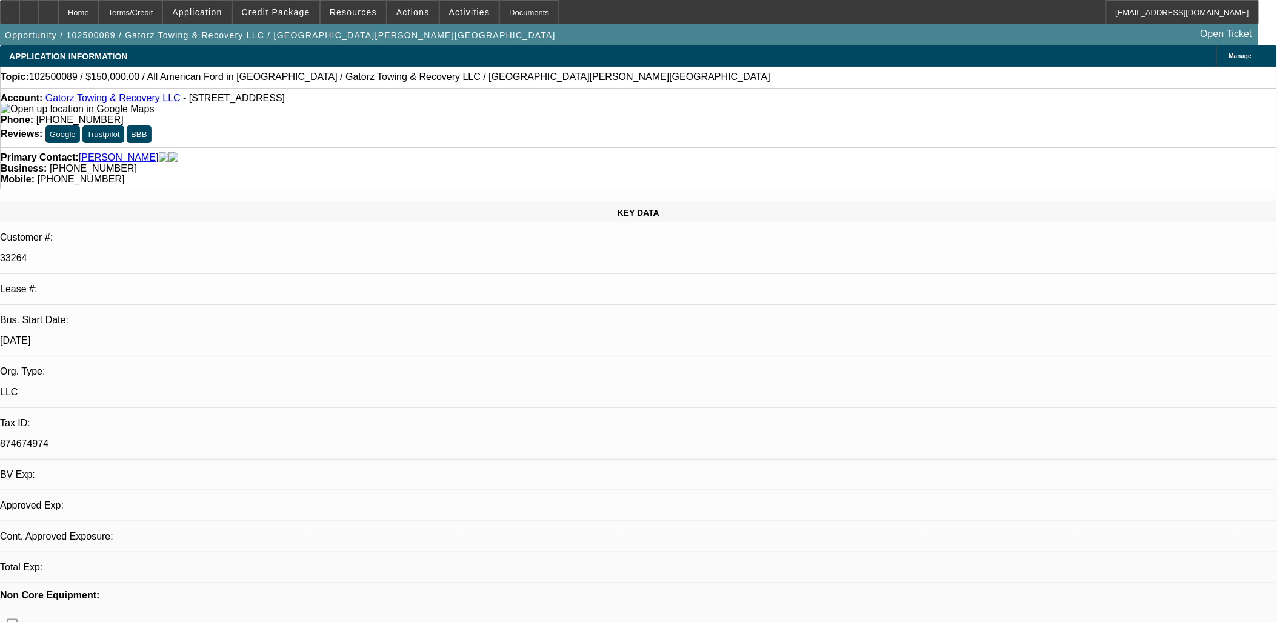
select select "0"
select select "2"
select select "0.1"
select select "4"
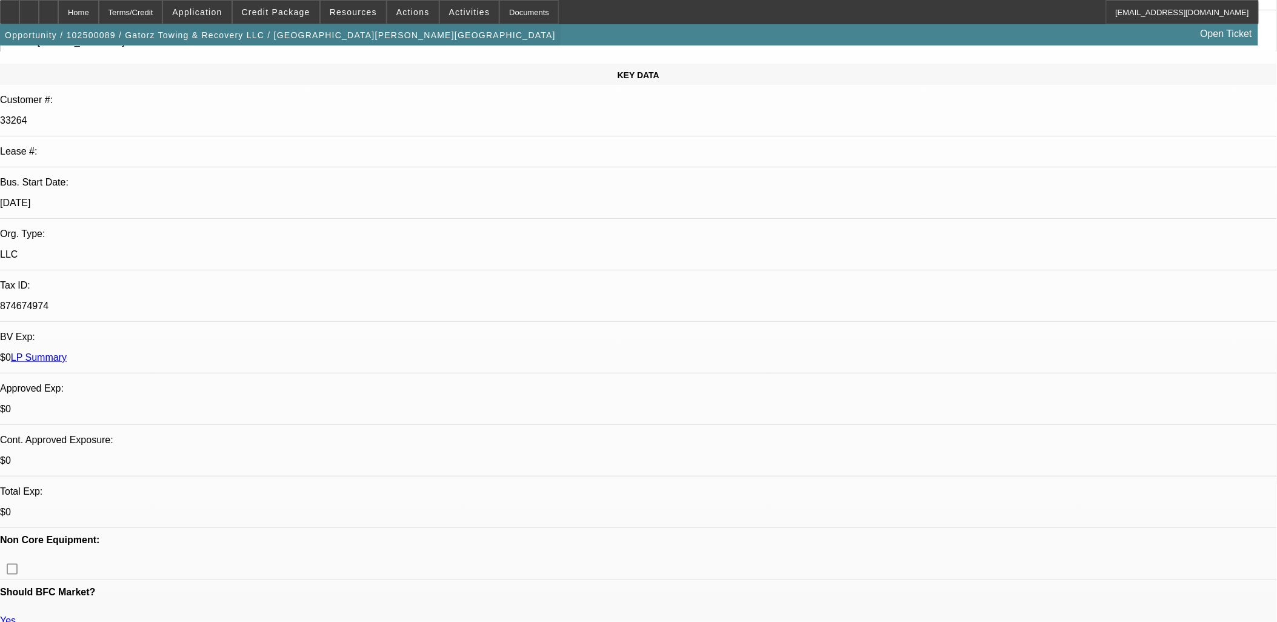
scroll to position [67, 0]
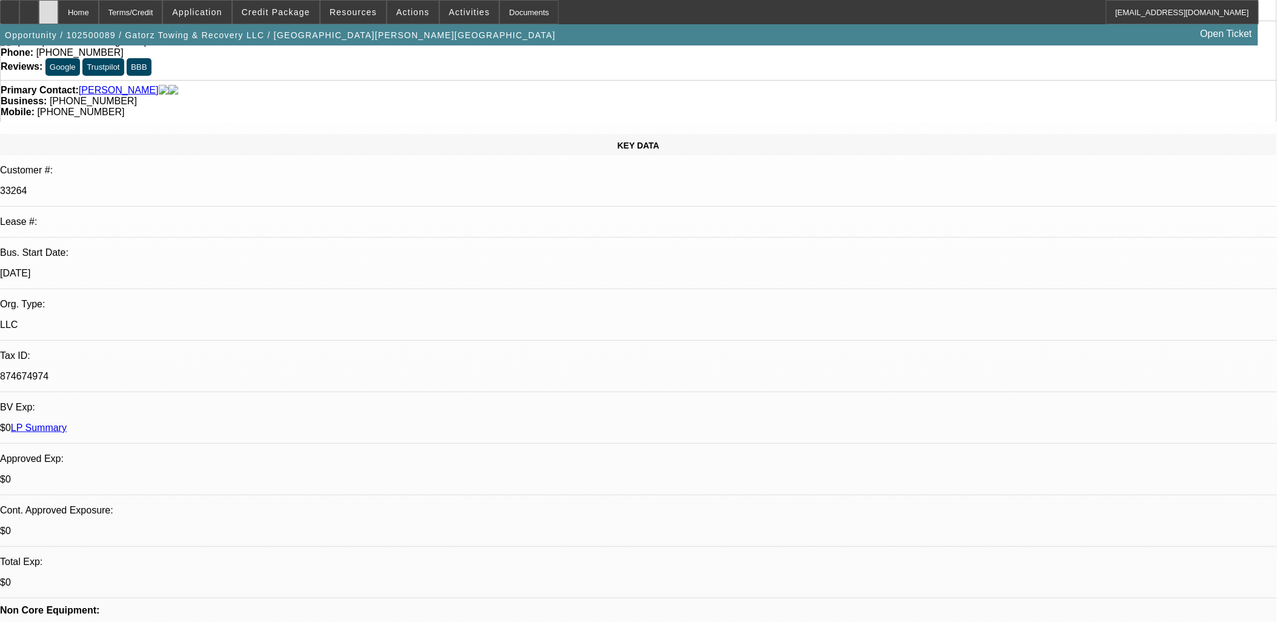
click at [48, 8] on icon at bounding box center [48, 8] width 0 height 0
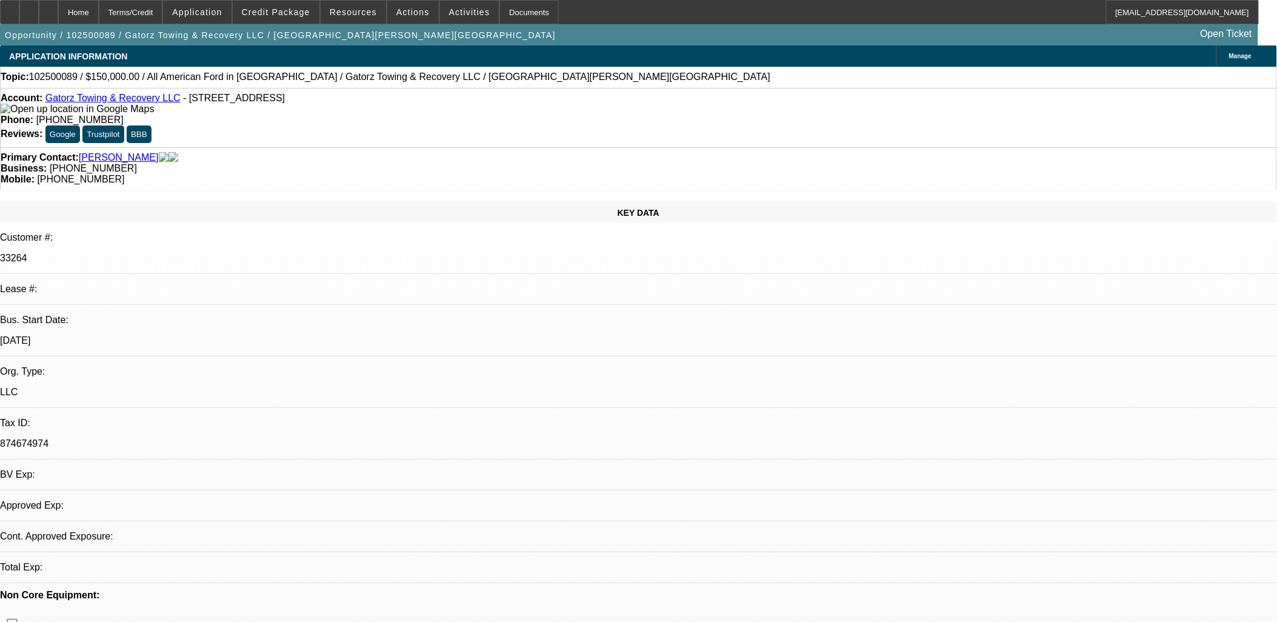
select select "0"
select select "2"
select select "0.1"
select select "1"
select select "2"
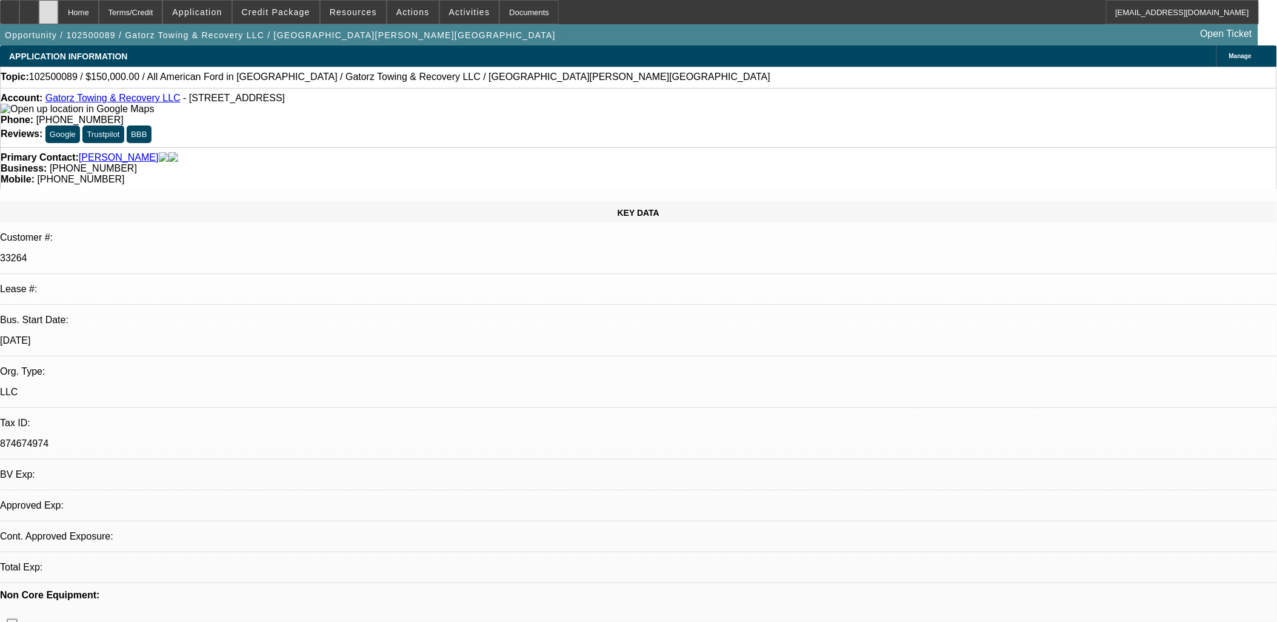
select select "4"
click at [58, 10] on div at bounding box center [48, 12] width 19 height 24
select select "0"
select select "2"
select select "0.1"
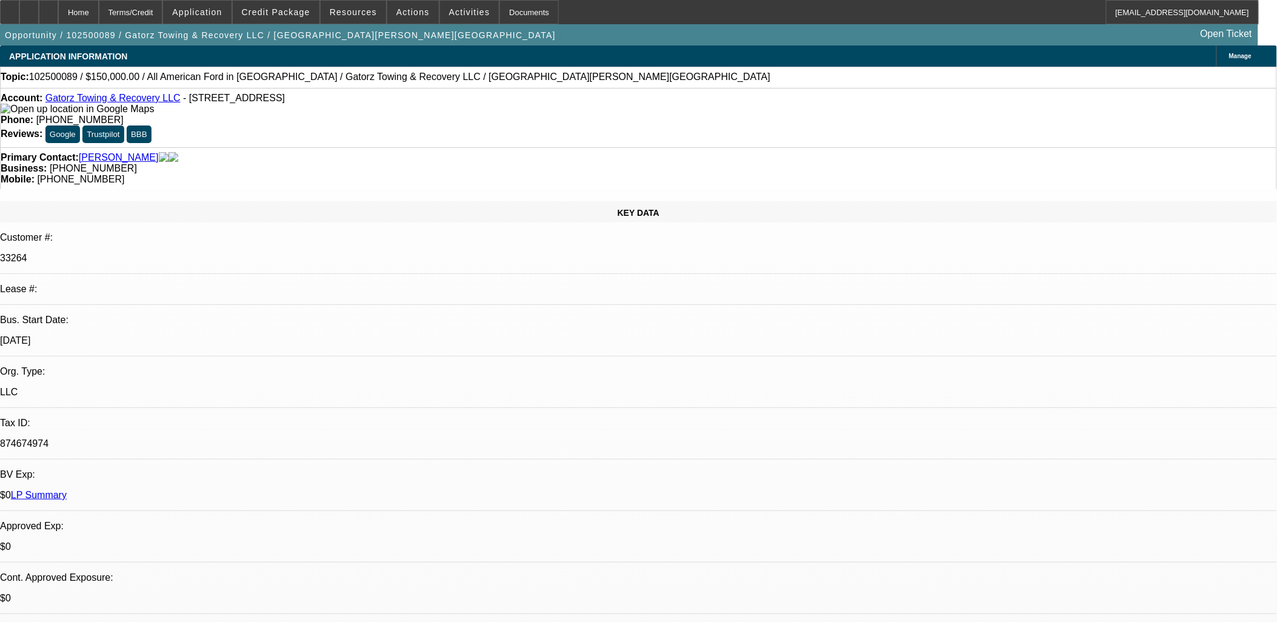
select select "1"
select select "2"
select select "4"
click at [58, 10] on div at bounding box center [48, 12] width 19 height 24
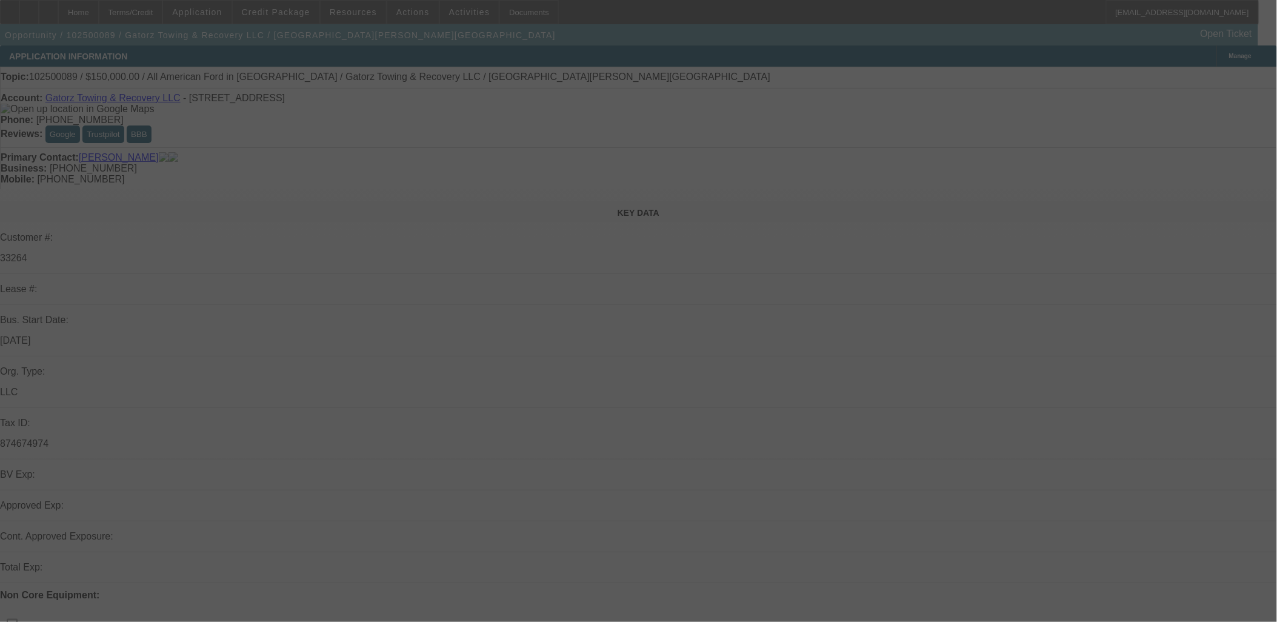
scroll to position [4, 0]
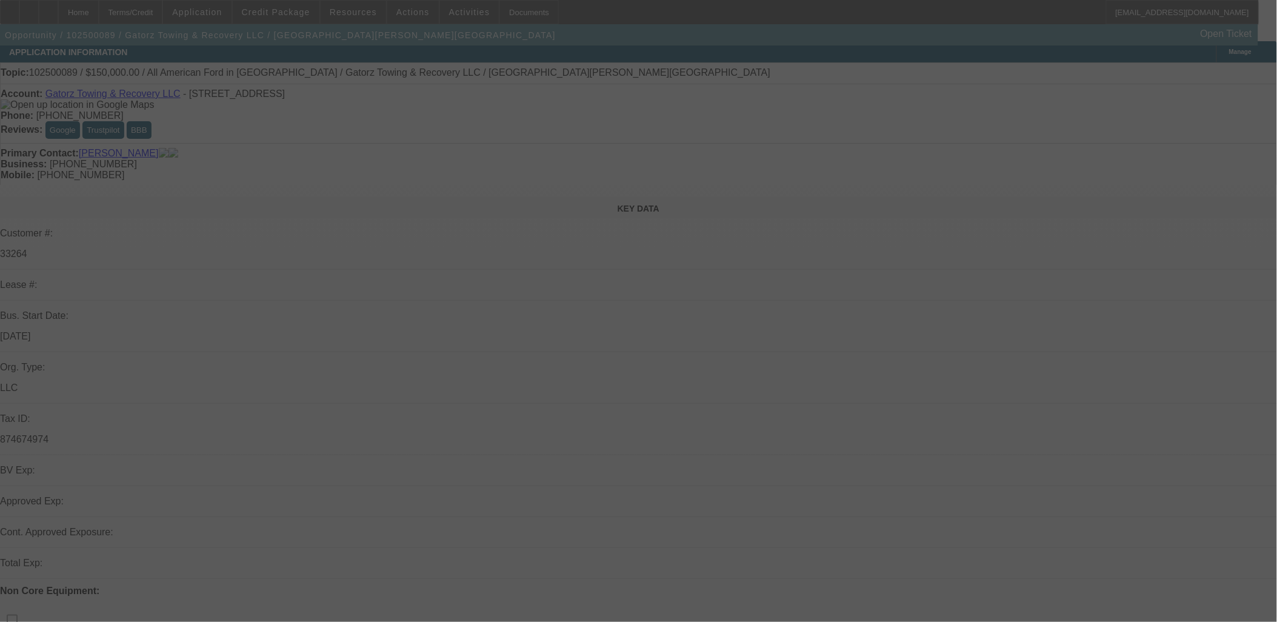
select select "0"
select select "2"
select select "0.1"
select select "4"
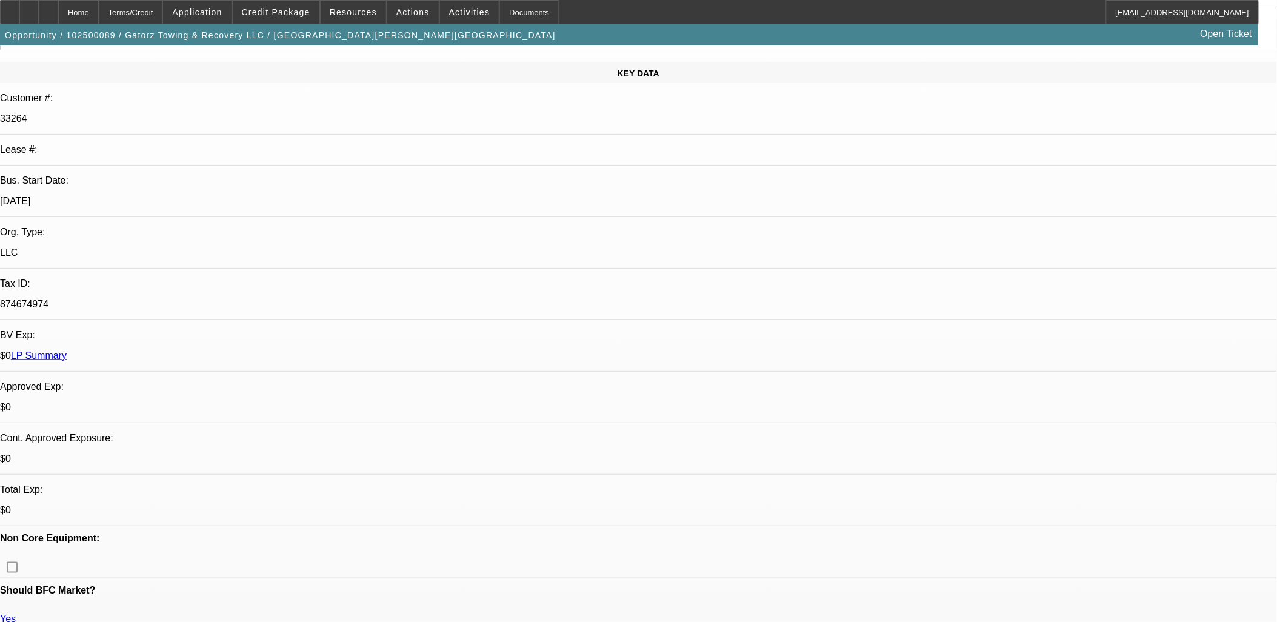
scroll to position [274, 0]
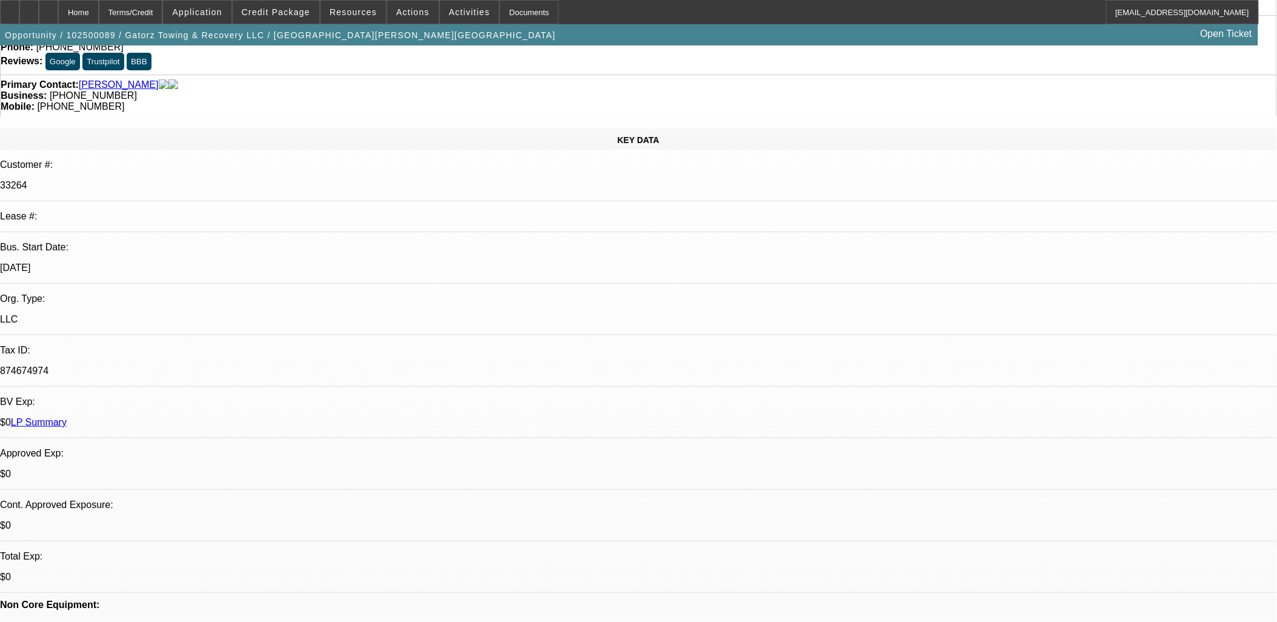
scroll to position [72, 0]
click at [39, 15] on div at bounding box center [28, 12] width 19 height 24
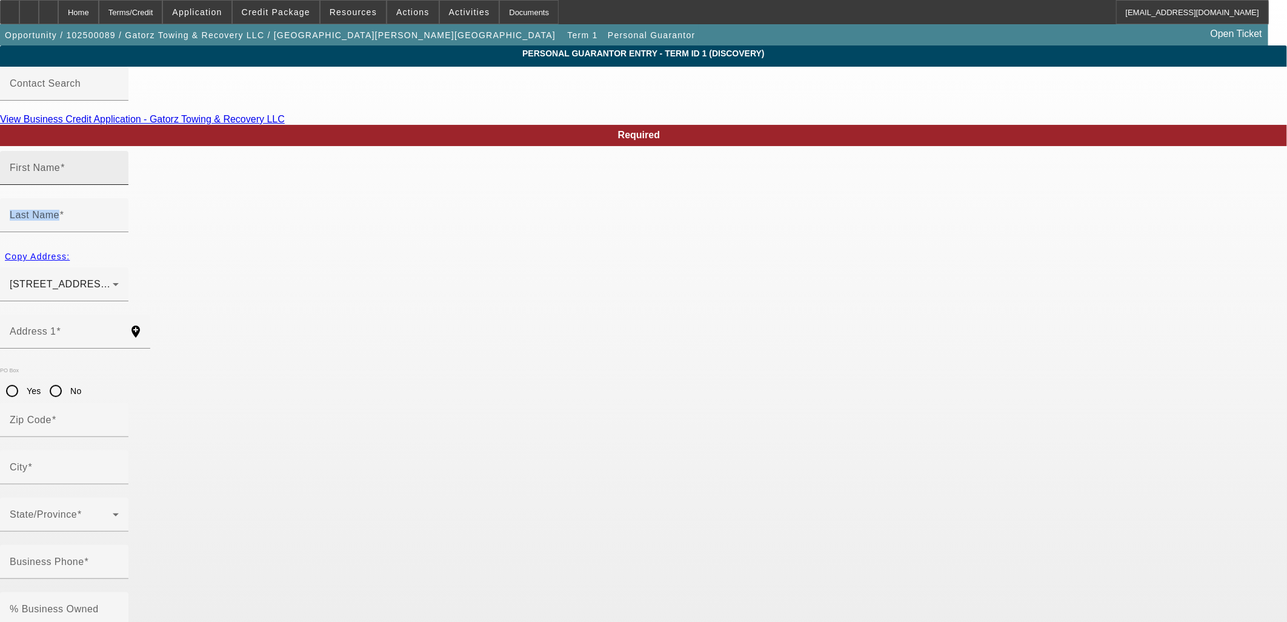
drag, startPoint x: 533, startPoint y: 184, endPoint x: 444, endPoint y: 173, distance: 90.4
click at [444, 173] on div "First Name Last Name" at bounding box center [643, 198] width 1287 height 95
type input "Terresa"
type input "Bartley"
type input "229 Anthony Street"
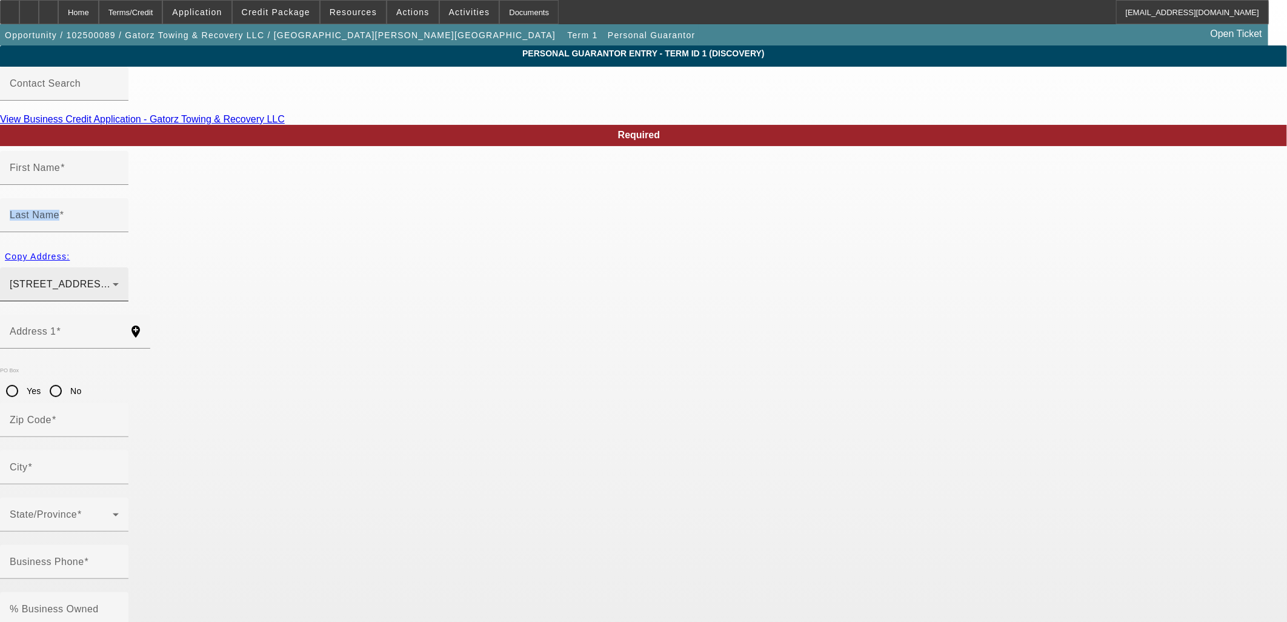
radio input "true"
type input "24401"
type input "Staunton"
type input "(540) 255-2622"
type input "100"
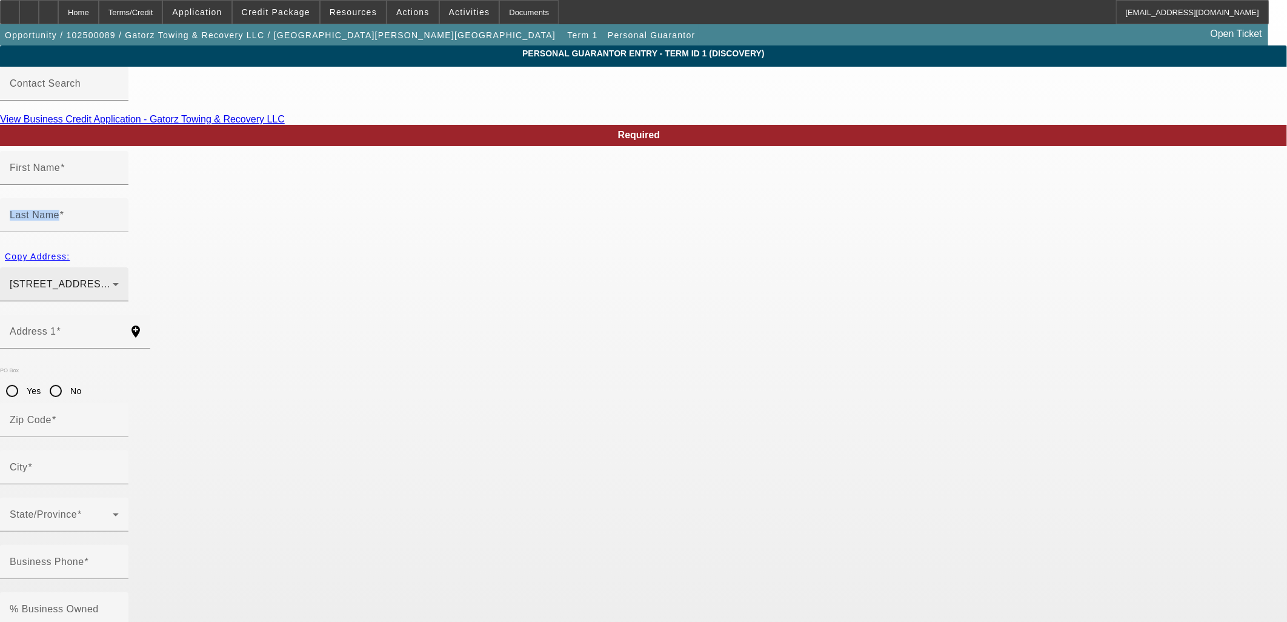
type input "589-12-5718"
type input "tcbz@yahoo.com"
type input "(540) 886-5454"
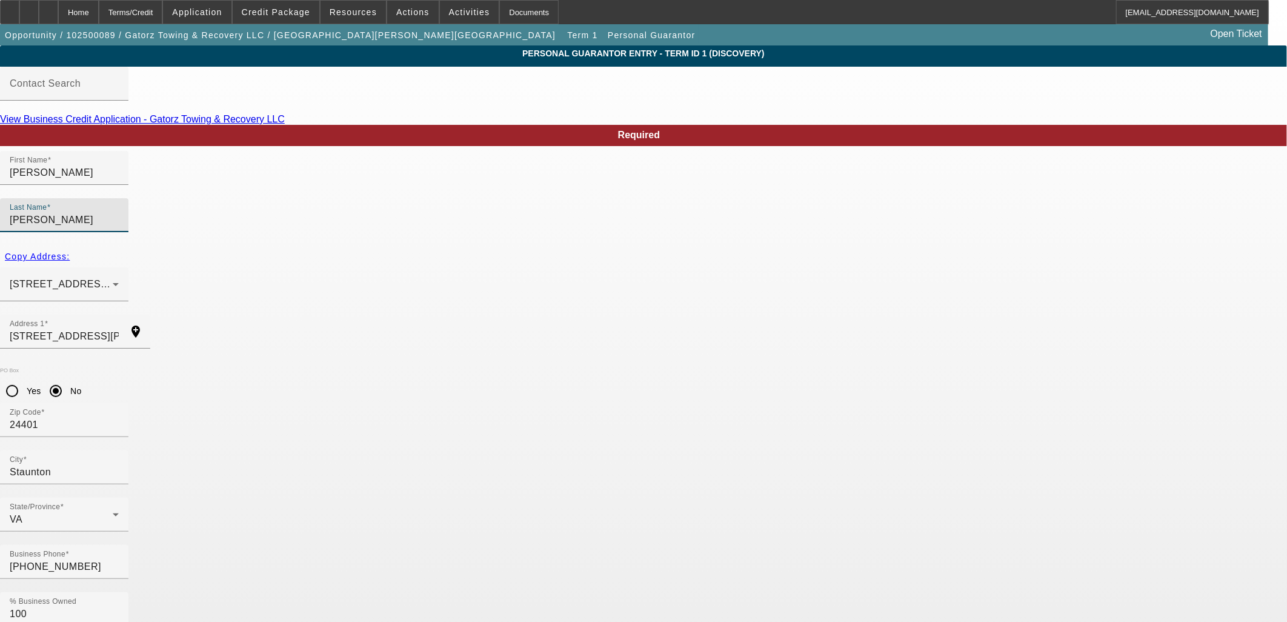
click at [119, 213] on input "Bartley" at bounding box center [64, 220] width 109 height 15
type input "Snyder"
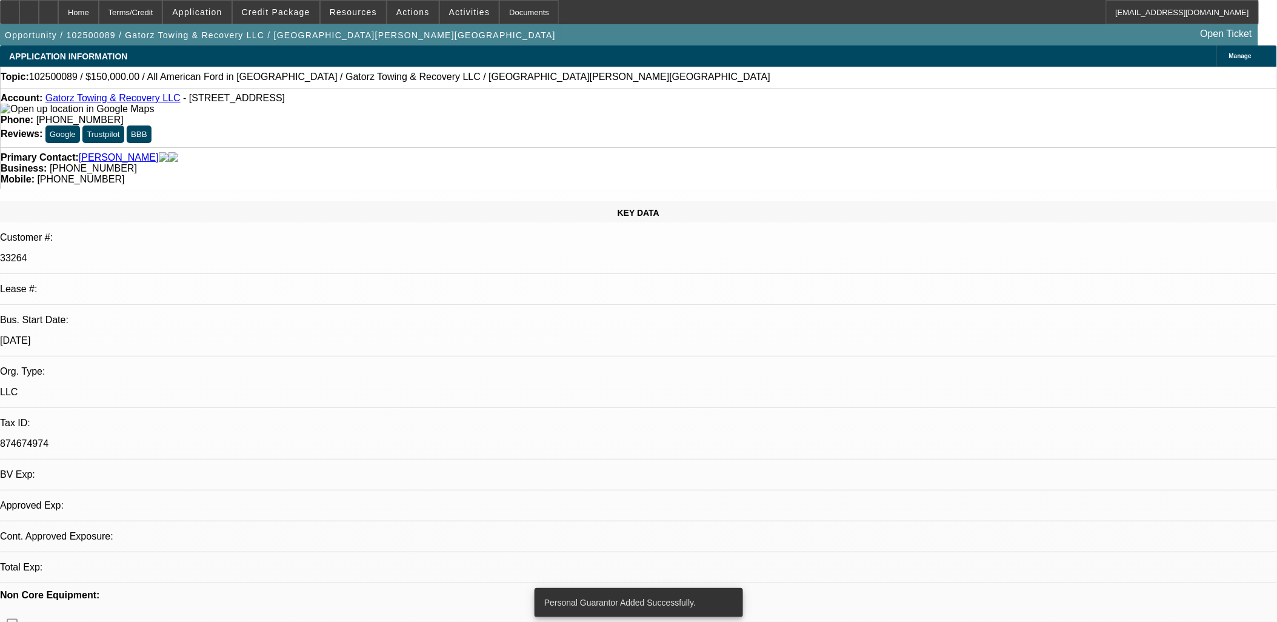
select select "0"
select select "2"
select select "0.1"
select select "4"
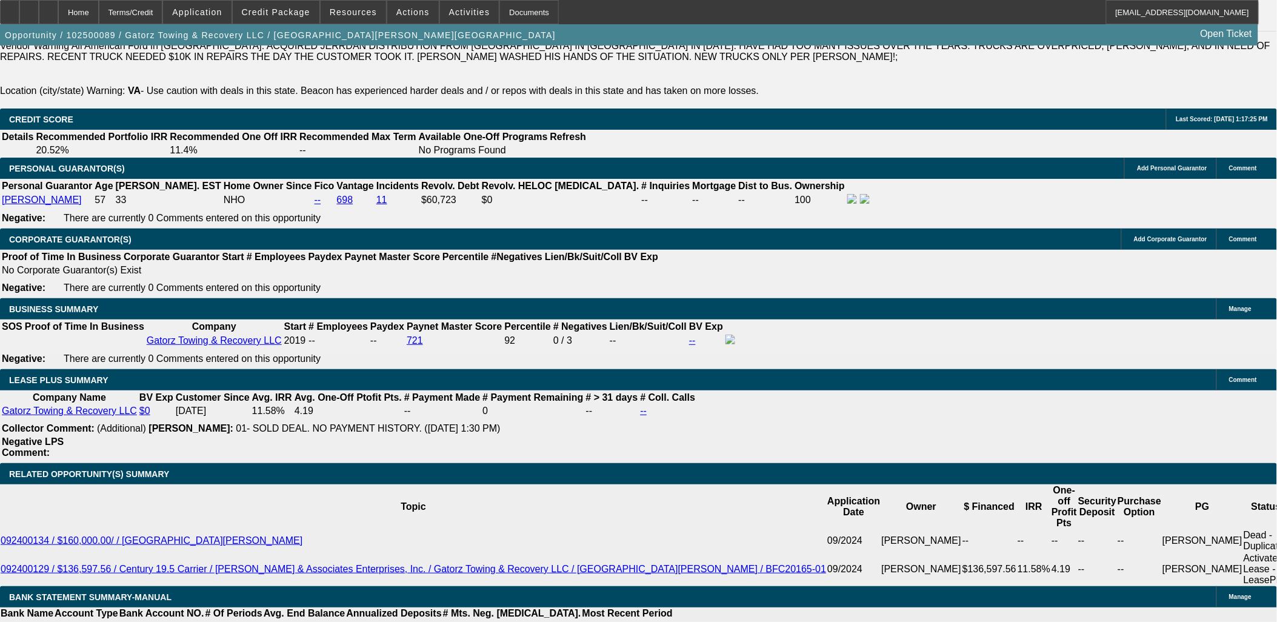
scroll to position [1885, 0]
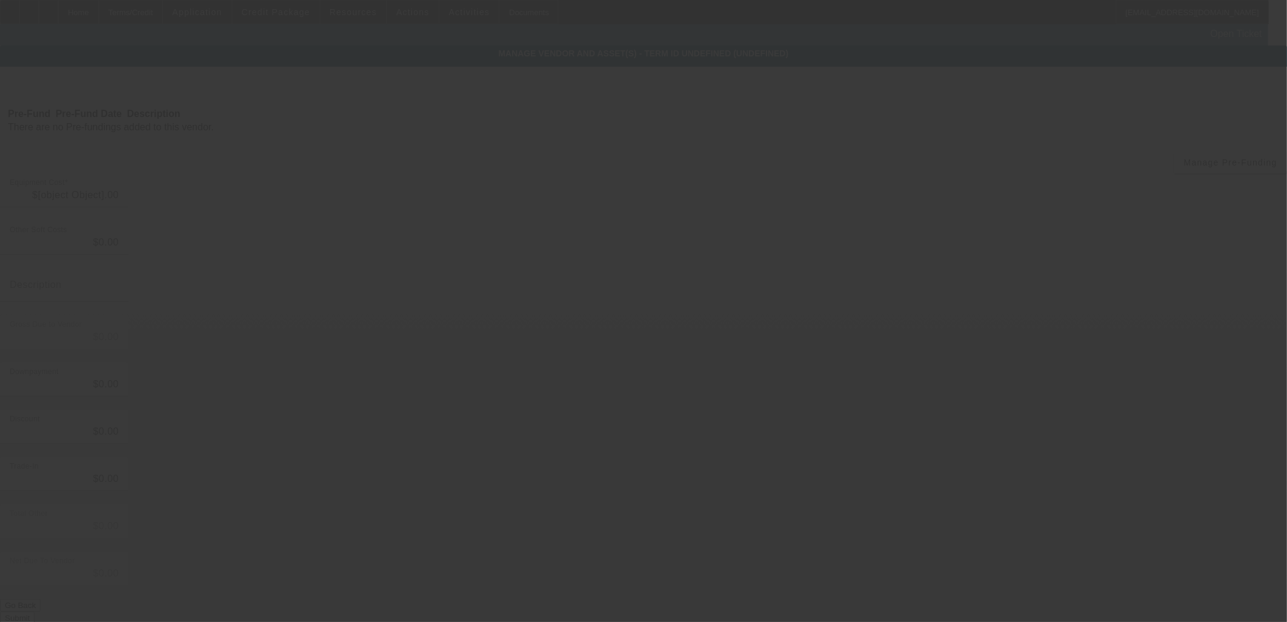
type input "$150,000.00"
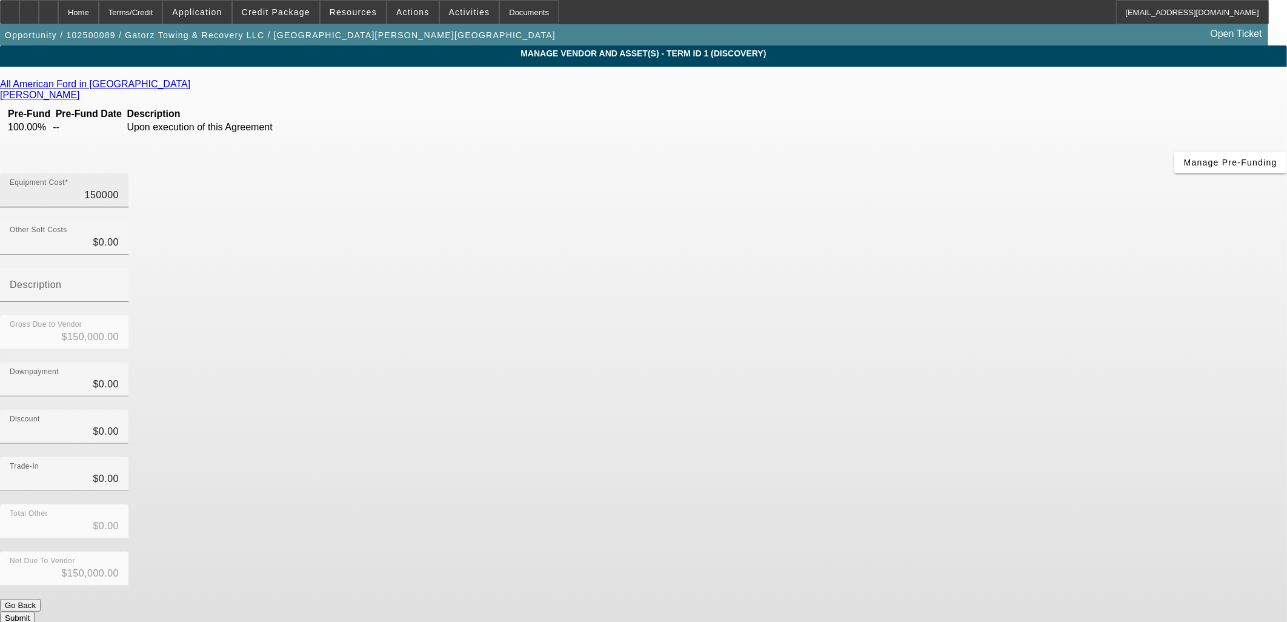
click at [119, 188] on input "150000" at bounding box center [64, 195] width 109 height 15
type input "2"
type input "$2.00"
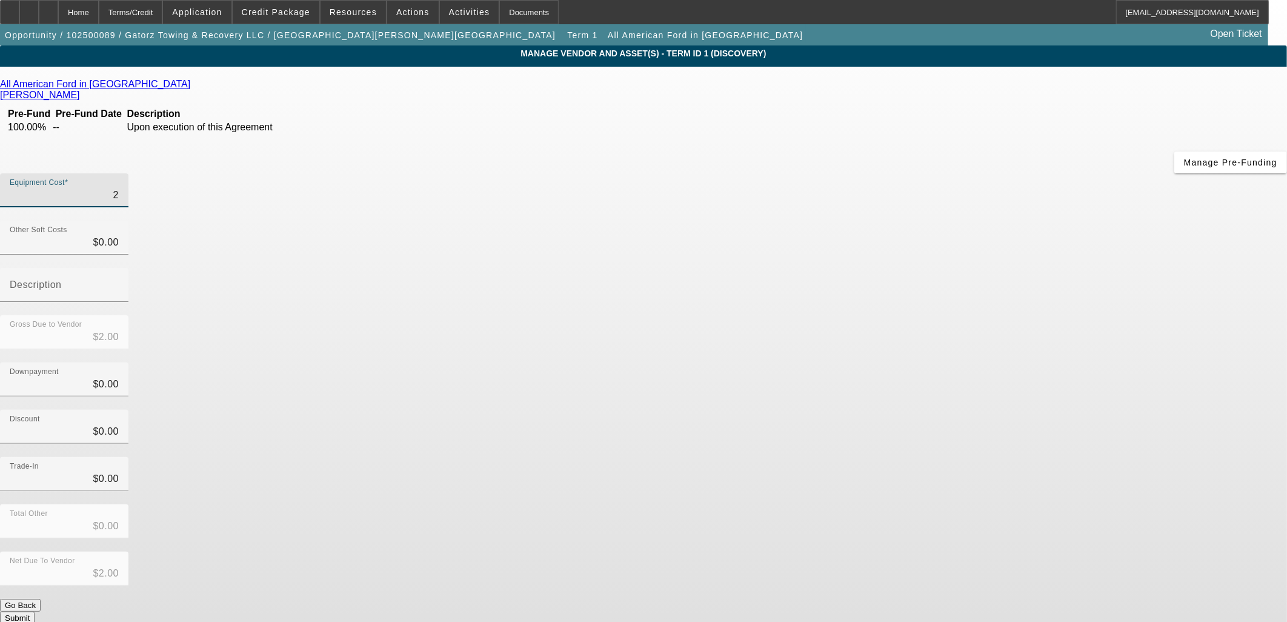
type input "21"
type input "$21.00"
type input "210"
type input "$210.00"
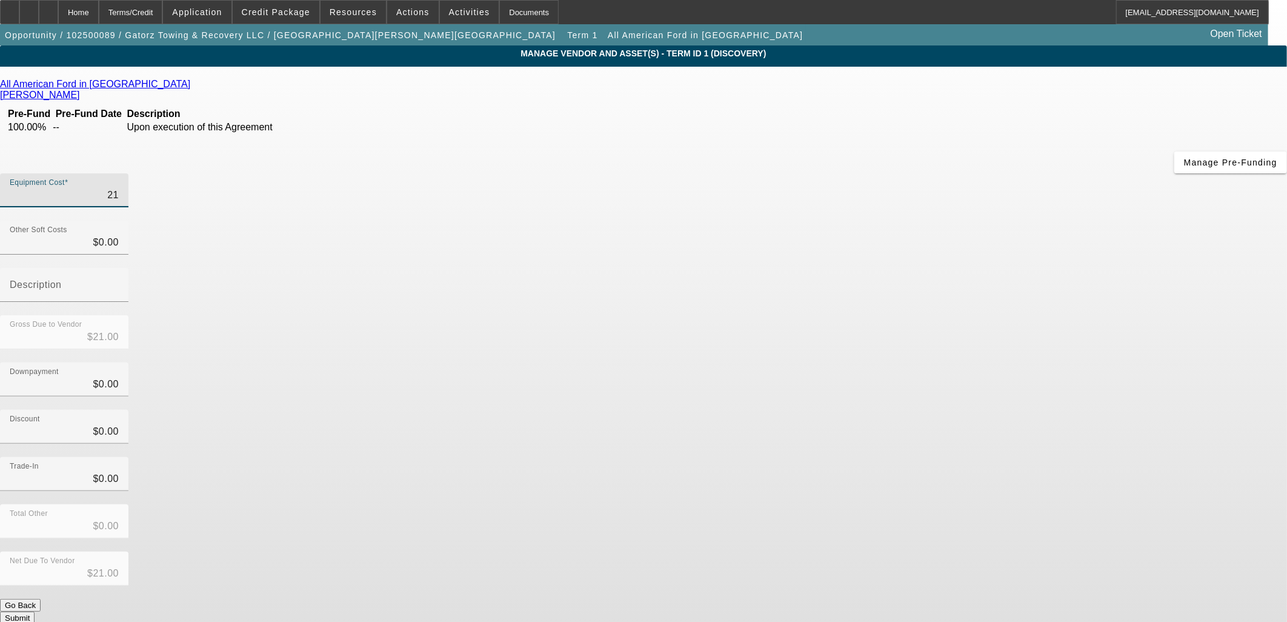
type input "$210.00"
type input "2100"
type input "$2,100.00"
type input "21000"
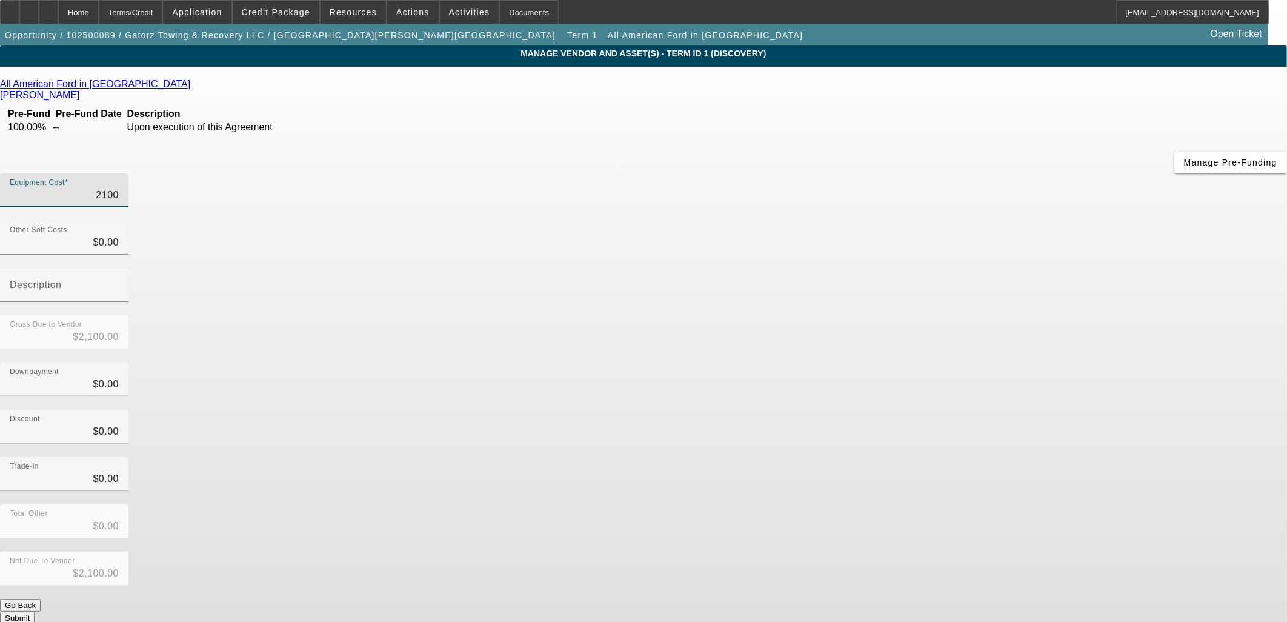
type input "$21,000.00"
type input "210000"
type input "$210,000.00"
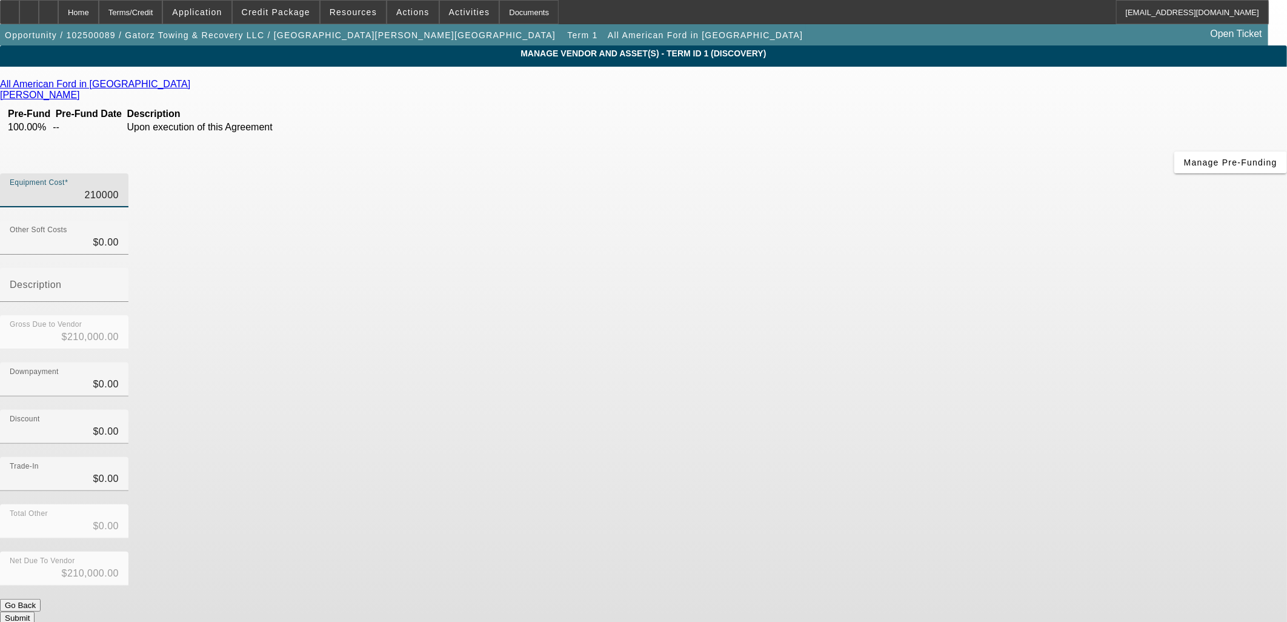
type input "$210,000.00"
click at [891, 362] on div "Downpayment $0.00" at bounding box center [643, 385] width 1287 height 47
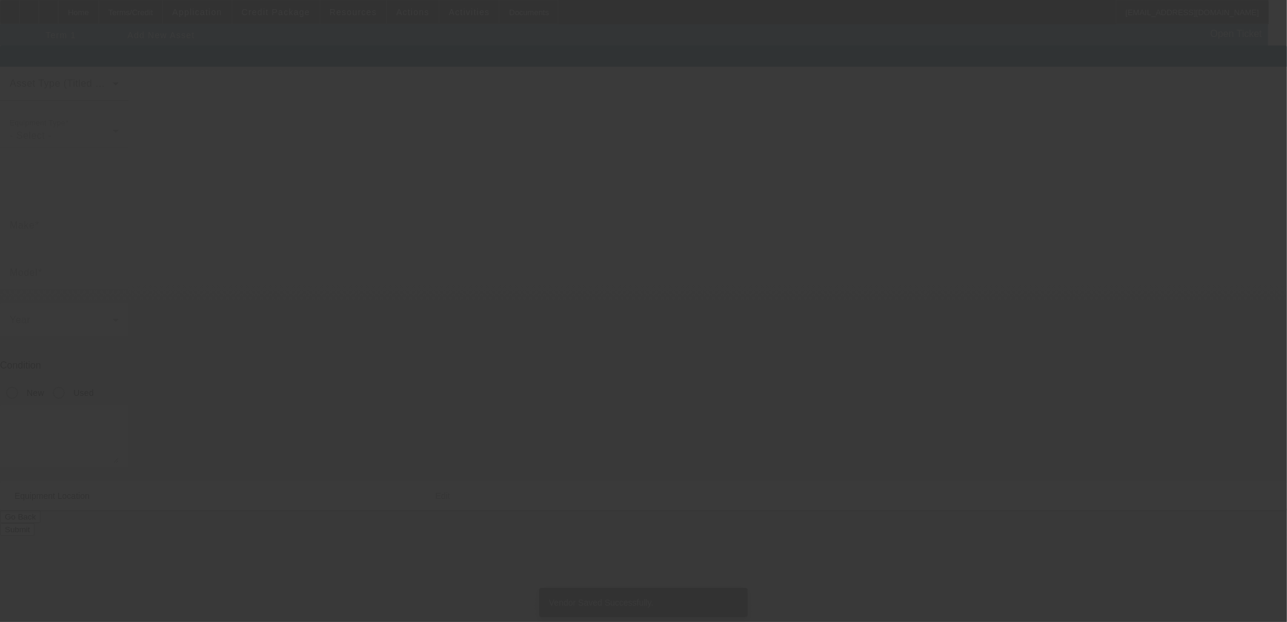
type input "298 Commerce Rd"
type input "Staunton"
type input "24401"
type input "Staunton City"
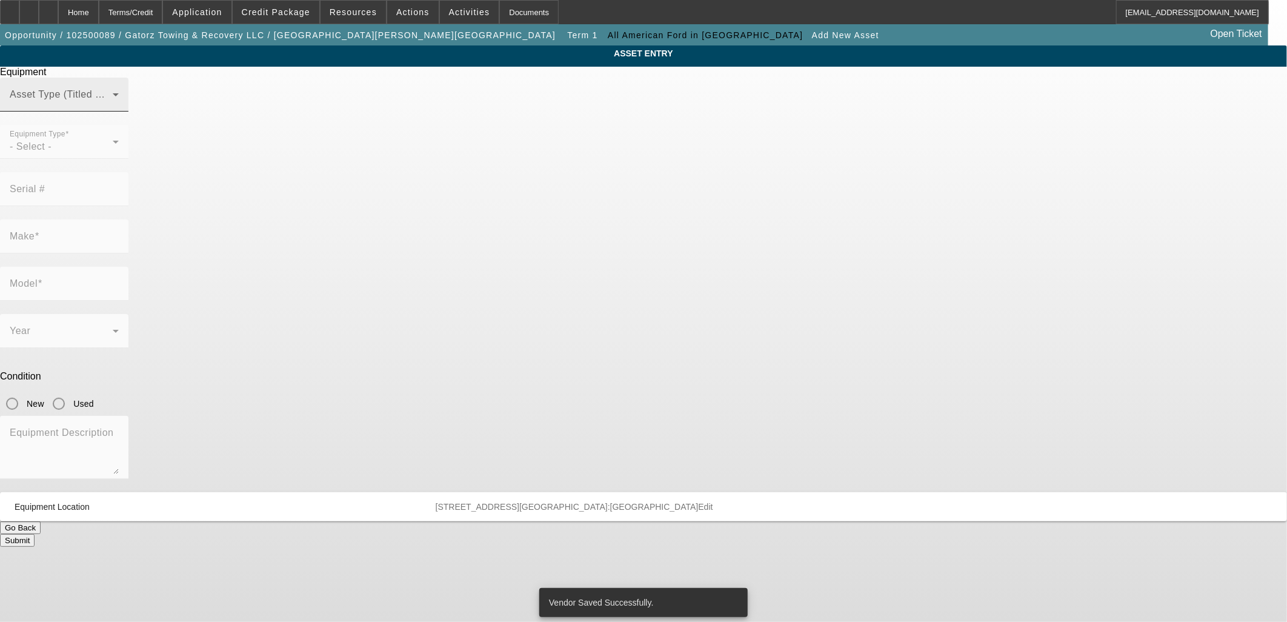
click at [113, 107] on span at bounding box center [61, 99] width 103 height 15
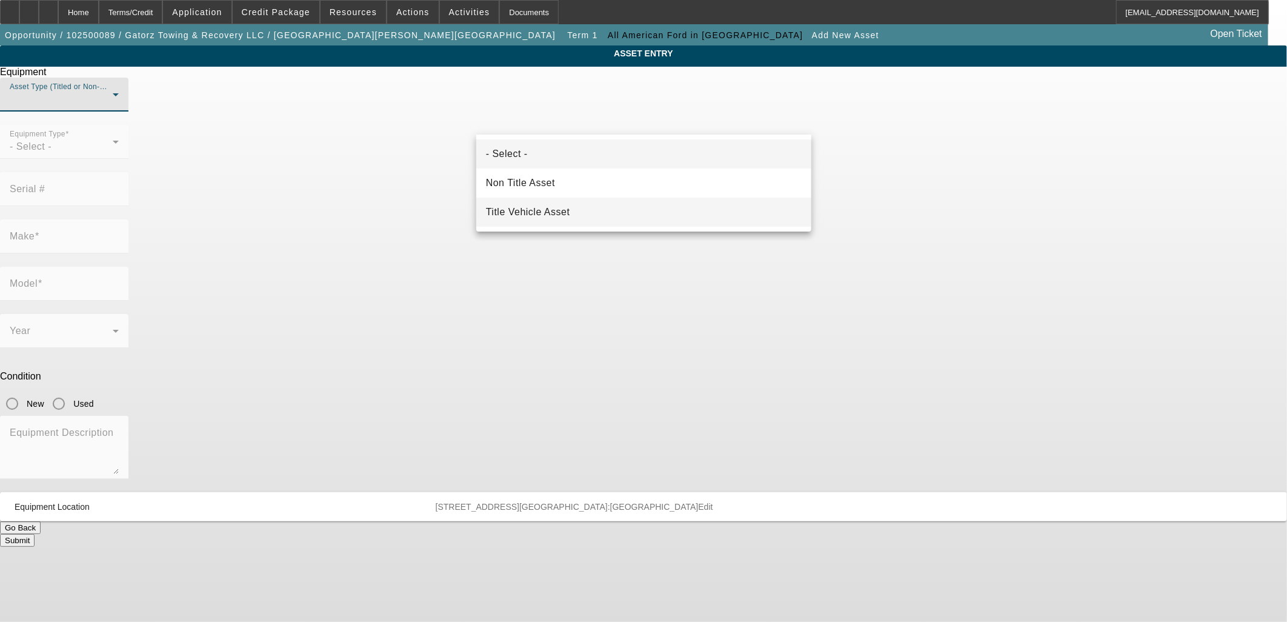
click at [555, 214] on span "Title Vehicle Asset" at bounding box center [528, 212] width 84 height 15
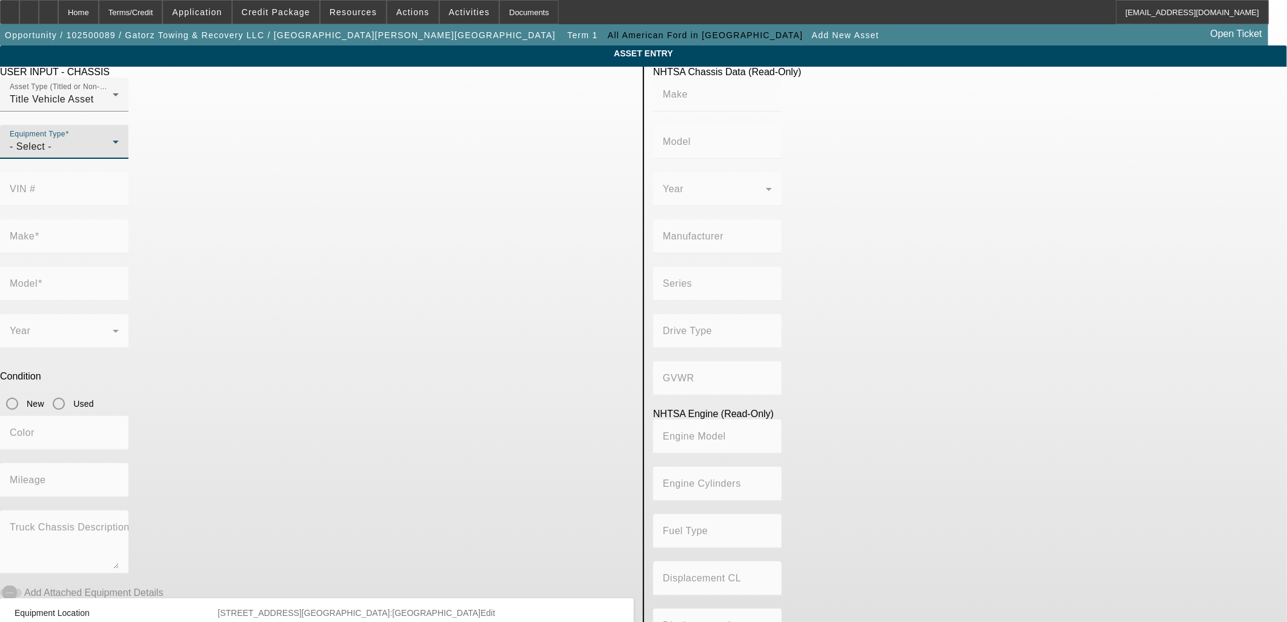
click at [113, 154] on div "- Select -" at bounding box center [61, 146] width 103 height 15
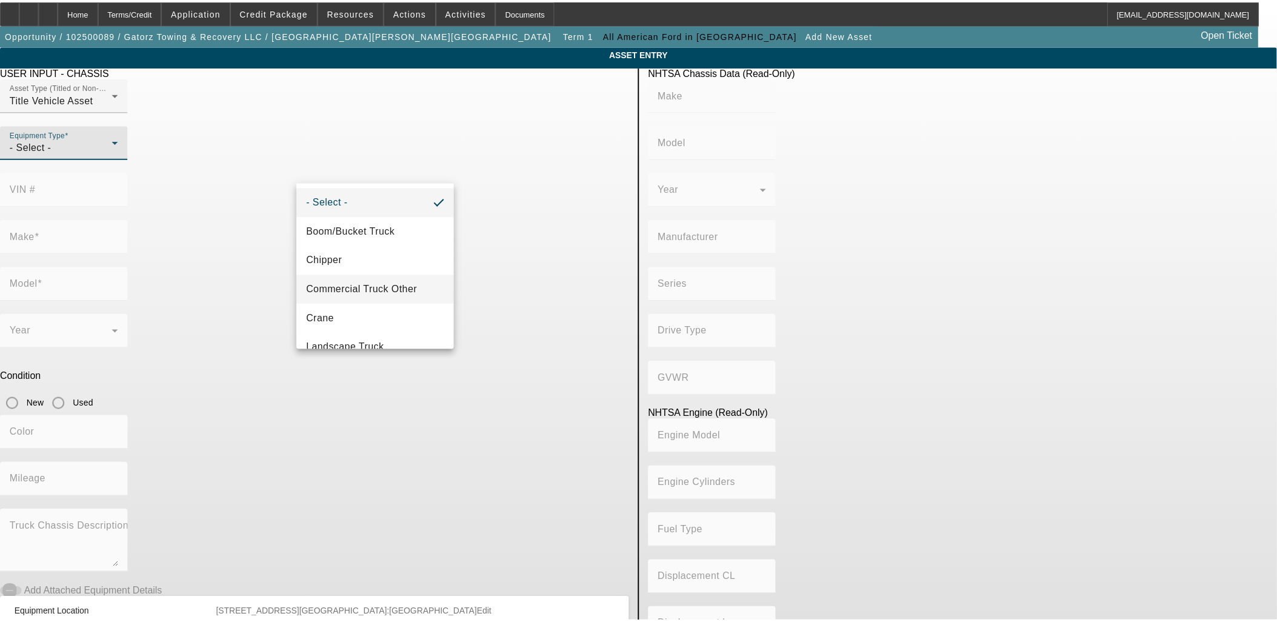
scroll to position [133, 0]
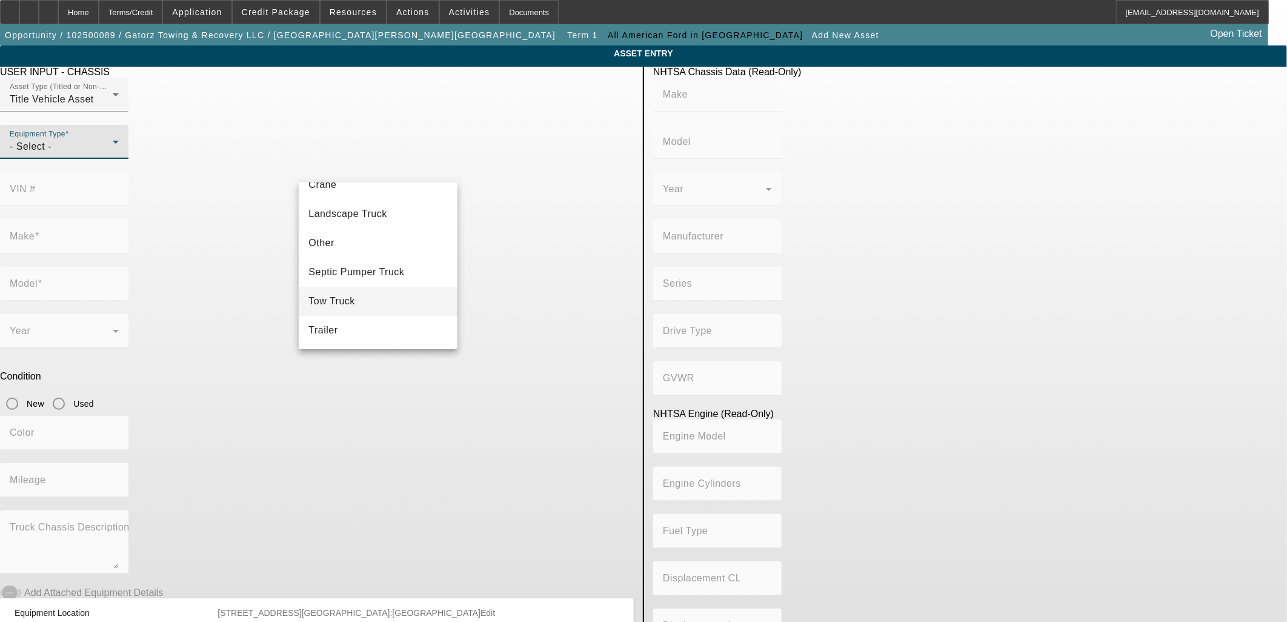
click at [356, 293] on mat-option "Tow Truck" at bounding box center [378, 301] width 158 height 29
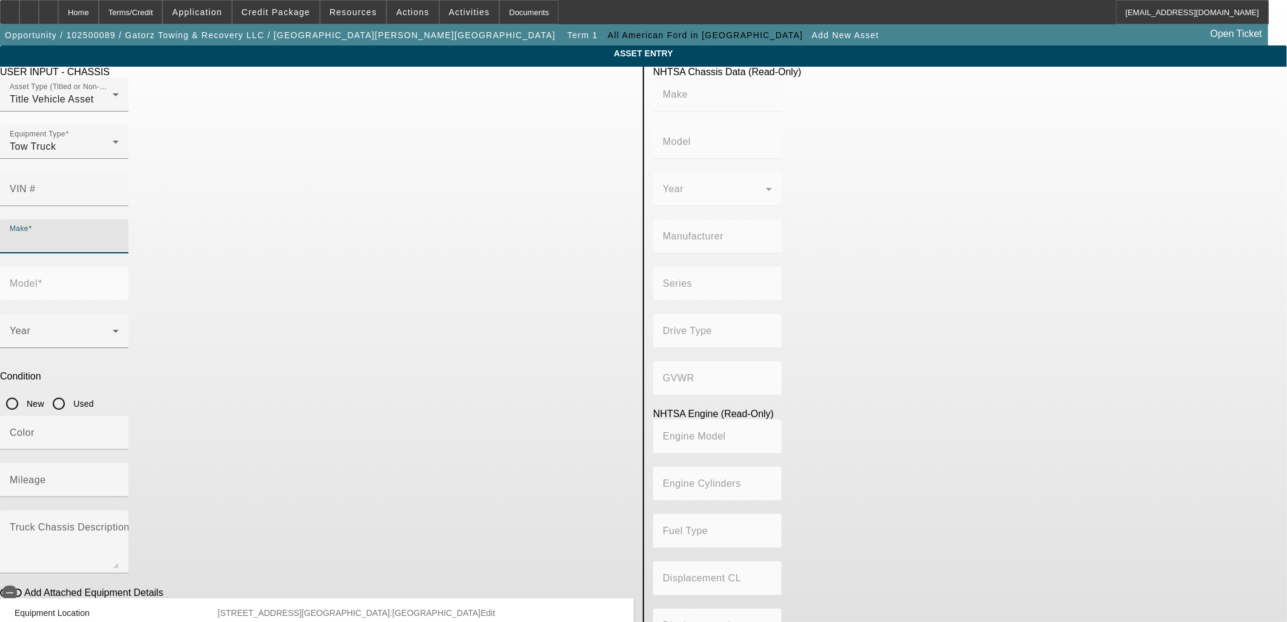
click at [119, 234] on input "Make" at bounding box center [64, 241] width 109 height 15
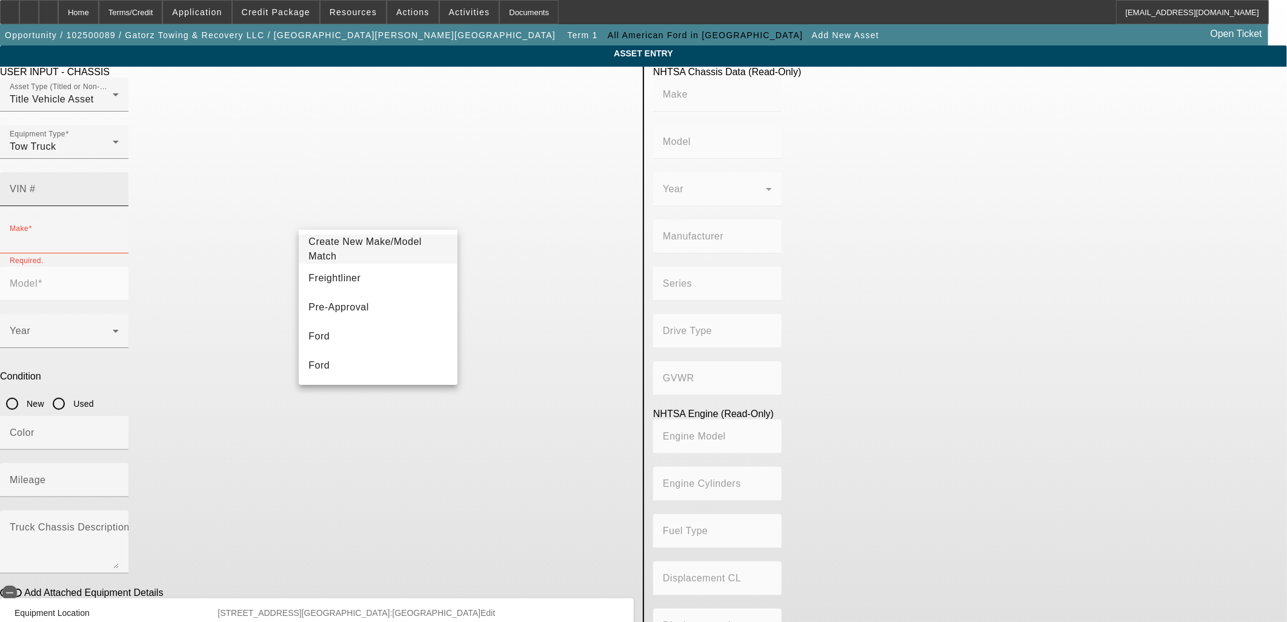
click at [36, 184] on mat-label "VIN #" at bounding box center [23, 189] width 26 height 10
click at [119, 187] on input "VIN #" at bounding box center [64, 194] width 109 height 15
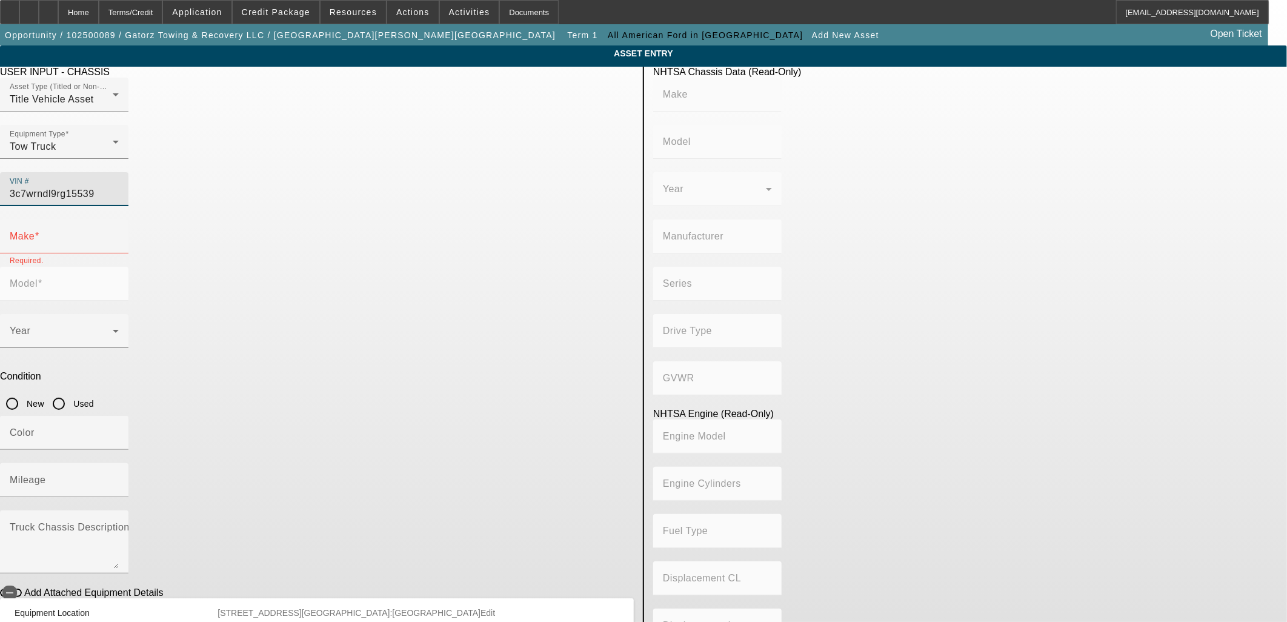
type input "3c7wrndl9rg155398"
type input "RAM"
type input "5500"
type input "CHRYSLER DE MEXICO TOLUCA"
type input "DP"
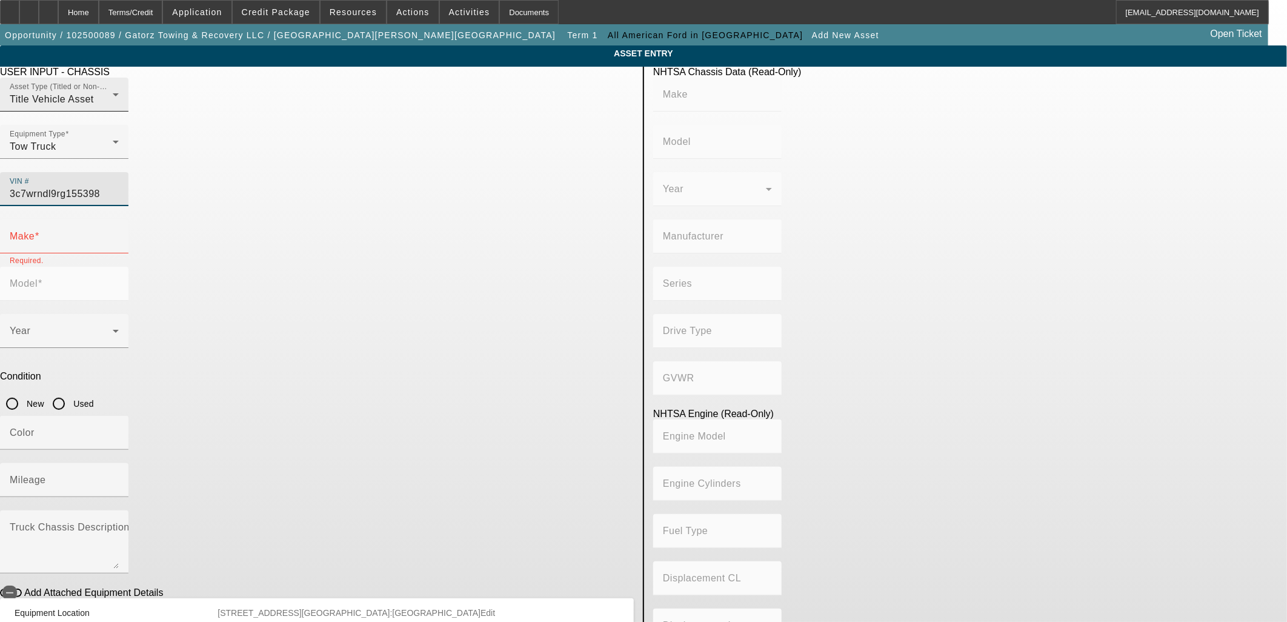
type input "4WD/4-Wheel Drive/4x4"
type input "Class 5: 16,001 - 19,500 lb (7,258 - 8,845 kg)"
type input "6"
type input "Diesel"
type input "408.85908543470"
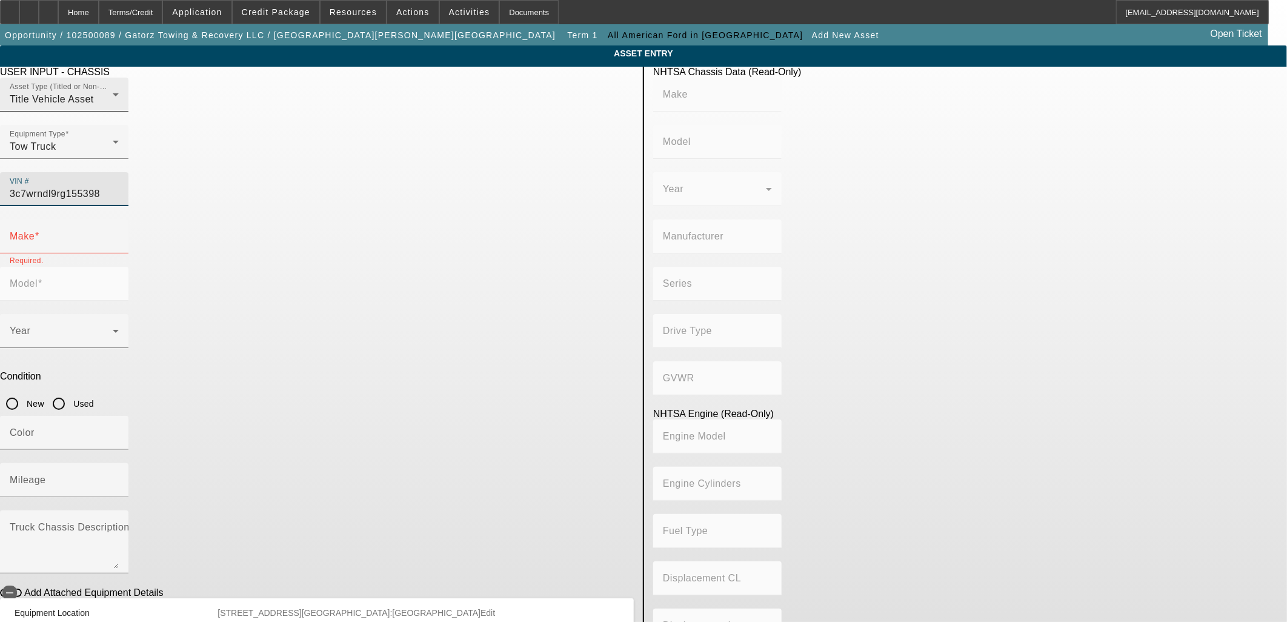
type input "6.7"
type input "RAM"
type input "5500"
type input "3C7WRNDL9RG155398"
click at [24, 391] on input "New" at bounding box center [12, 403] width 24 height 24
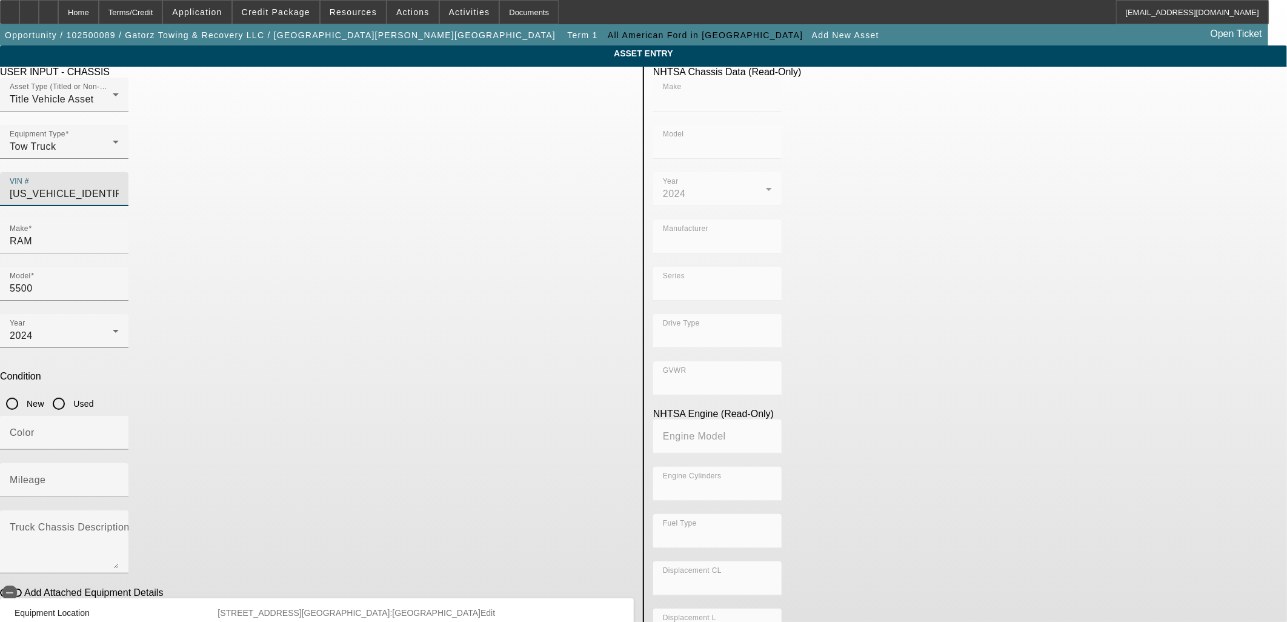
radio input "true"
click at [46, 475] on mat-label "Mileage" at bounding box center [28, 480] width 36 height 10
click at [119, 478] on input "Mileage" at bounding box center [64, 485] width 109 height 15
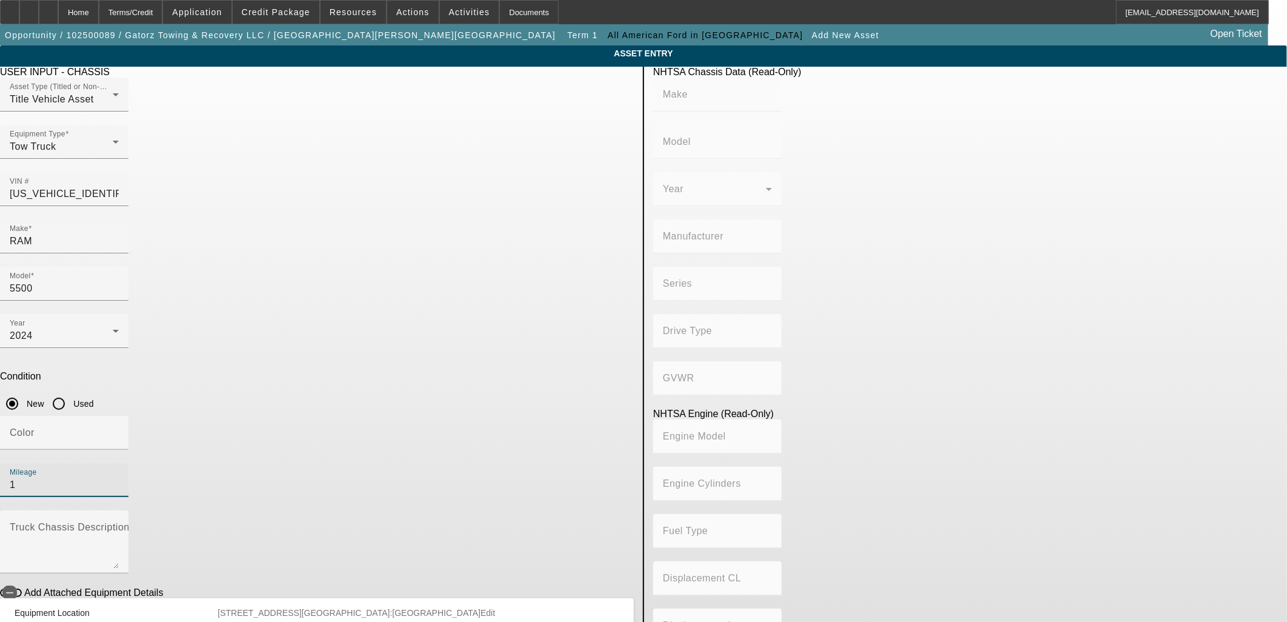
type input "10"
type input "RAM"
type input "5500"
type input "CHRYSLER DE MEXICO TOLUCA"
type input "DP"
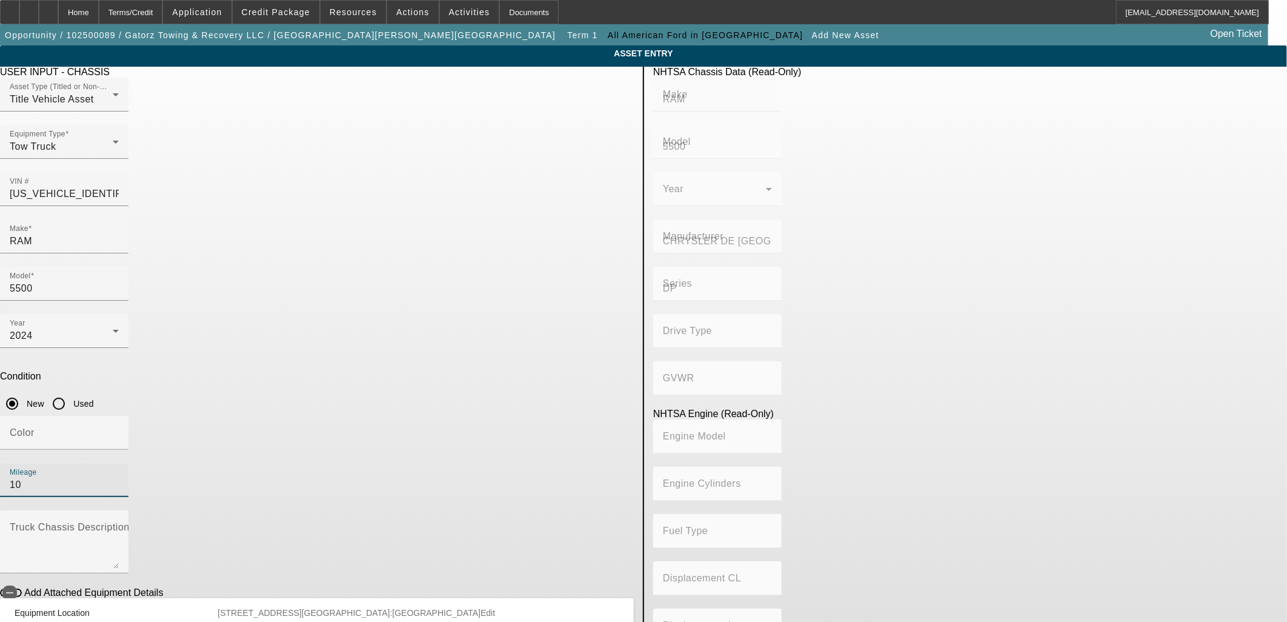
type input "4WD/4-Wheel Drive/4x4"
type input "Class 5: 16,001 - 19,500 lb (7,258 - 8,845 kg)"
type input "6"
type input "Diesel"
type input "408.85908543470"
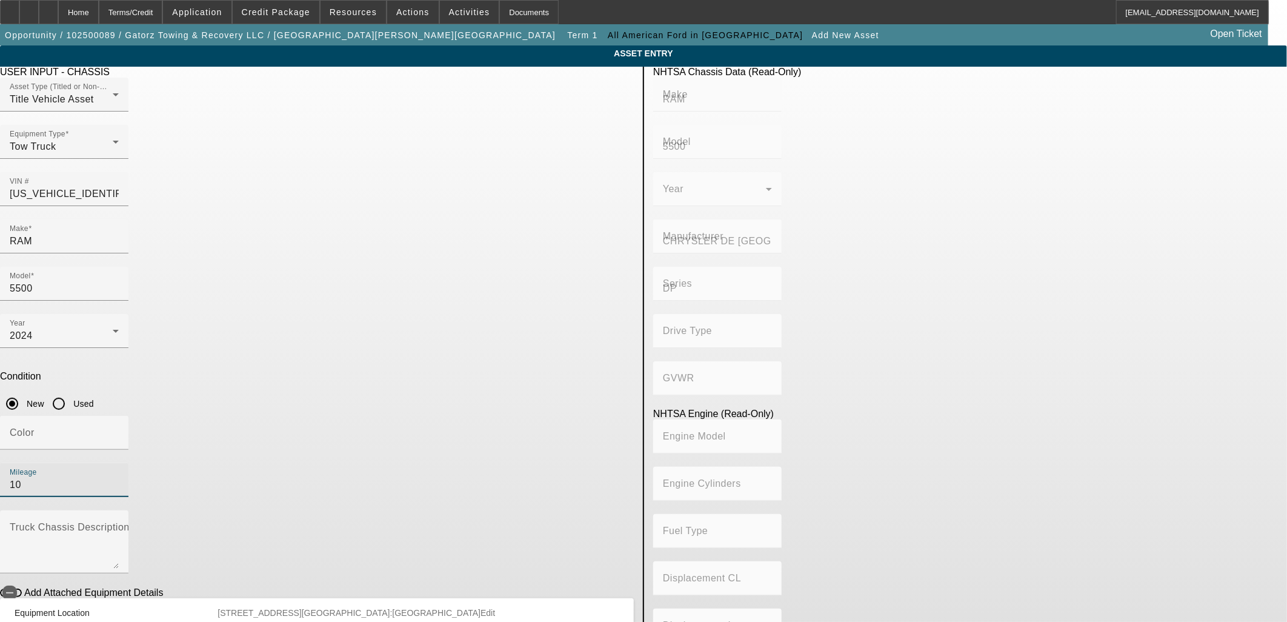
type input "6.7"
type input "10"
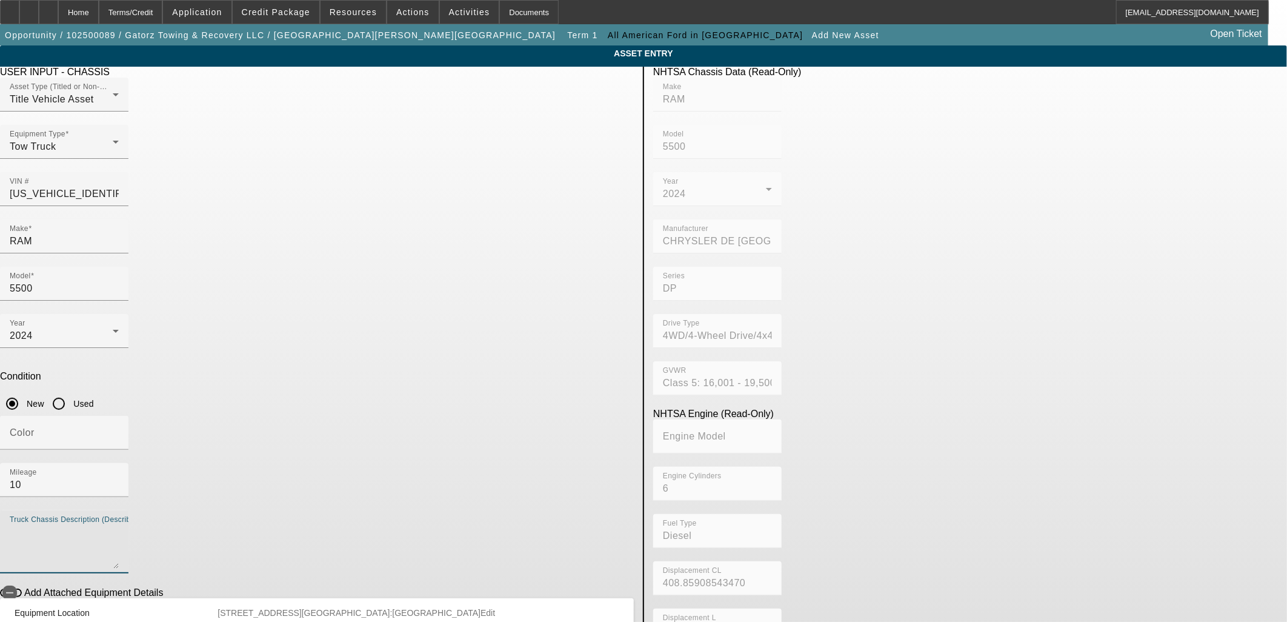
click at [119, 525] on textarea "Truck Chassis Description (Describe the truck chassis only)" at bounding box center [64, 547] width 109 height 44
type textarea "with"
click at [22, 588] on button "Add Attached Equipment Details" at bounding box center [11, 592] width 22 height 8
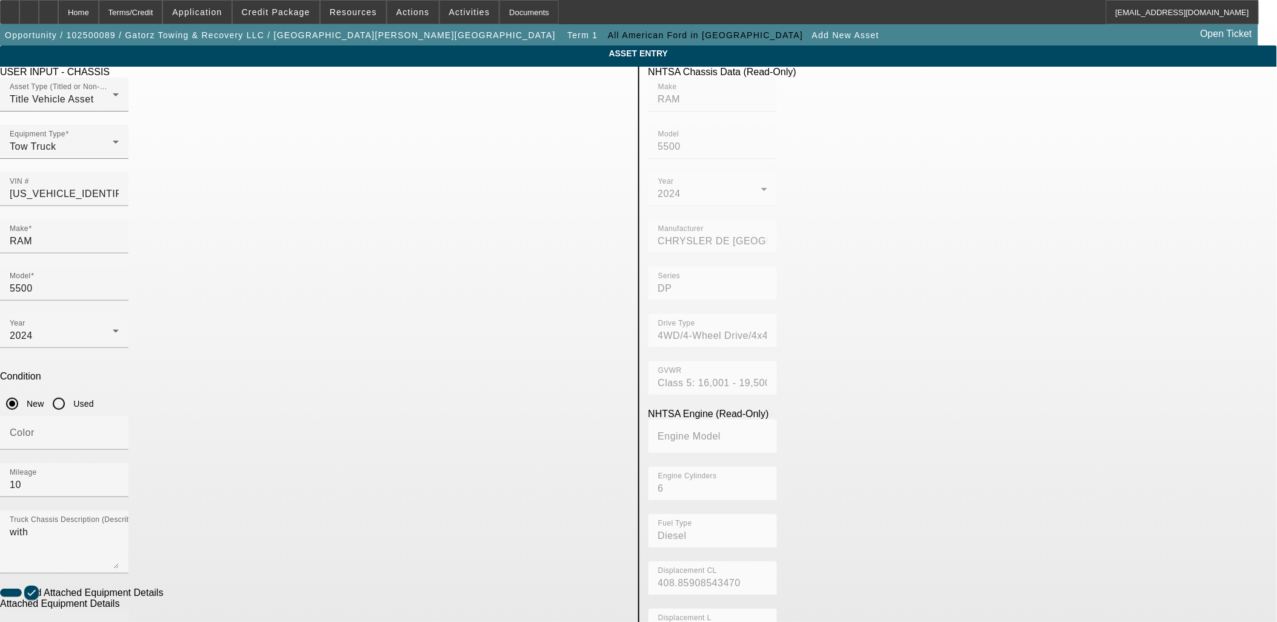
click at [119, 621] on input "Make" at bounding box center [64, 631] width 109 height 15
type input "Jerr-Dan"
click at [340, 554] on mat-option "Jerr-Dan" at bounding box center [373, 552] width 158 height 29
click at [518, 550] on span "6-Ton Steel XLP" at bounding box center [517, 552] width 75 height 10
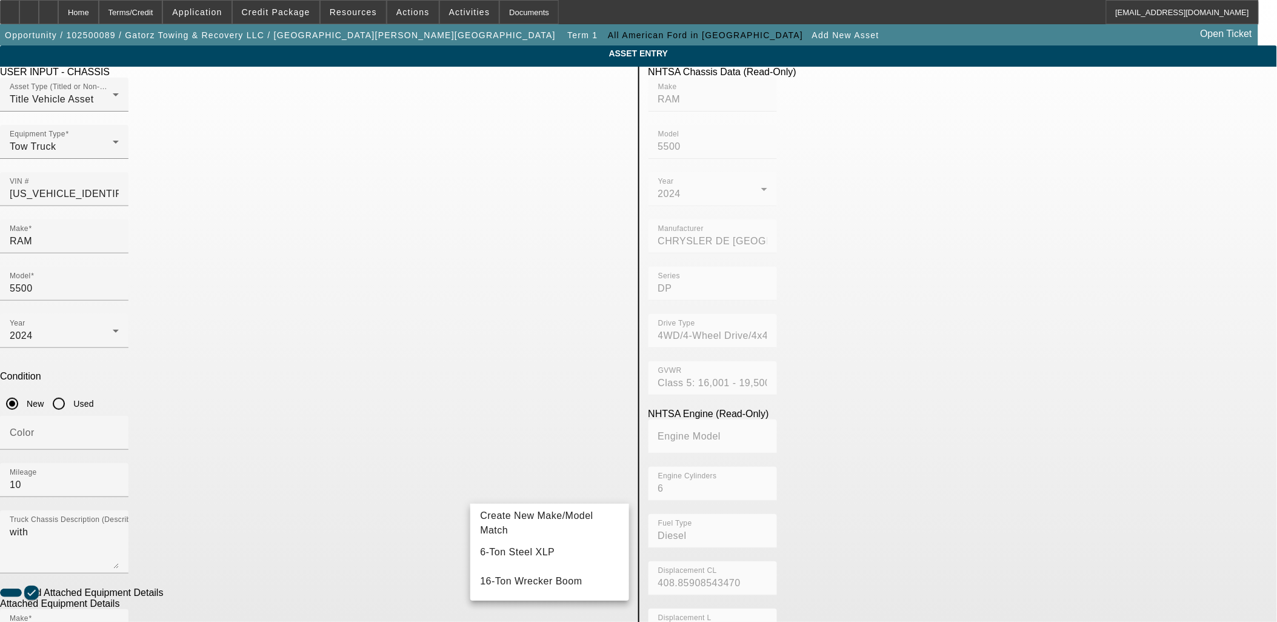
type input "6-Ton Steel XLP"
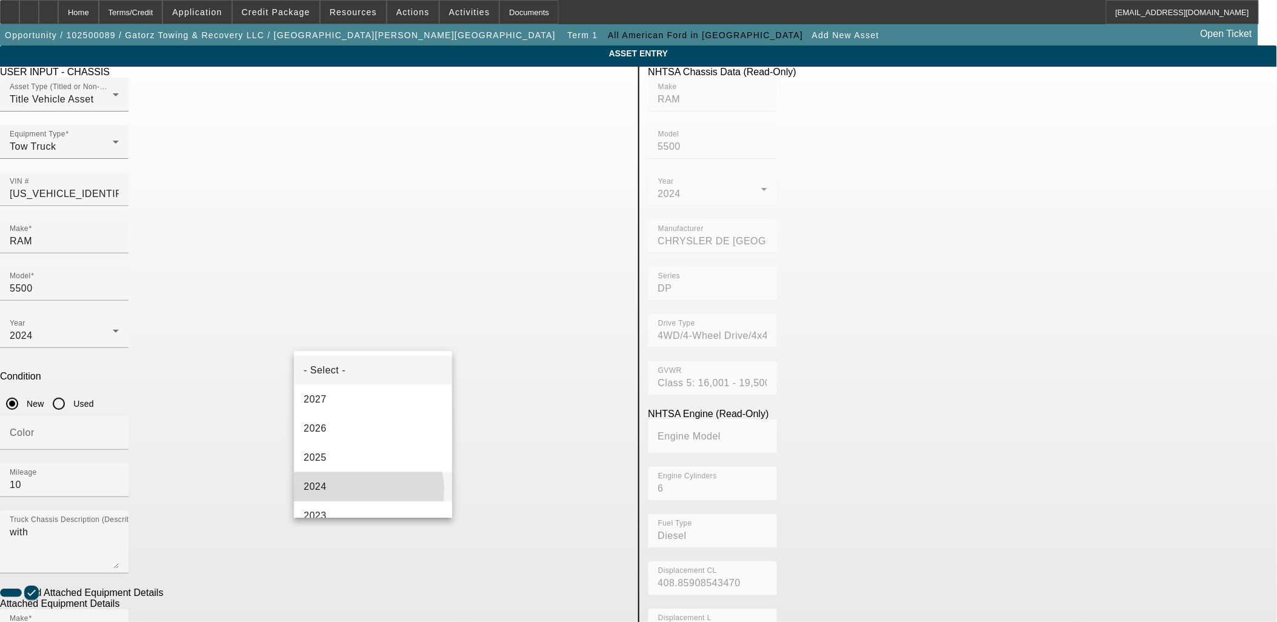
click at [361, 490] on mat-option "2024" at bounding box center [373, 486] width 158 height 29
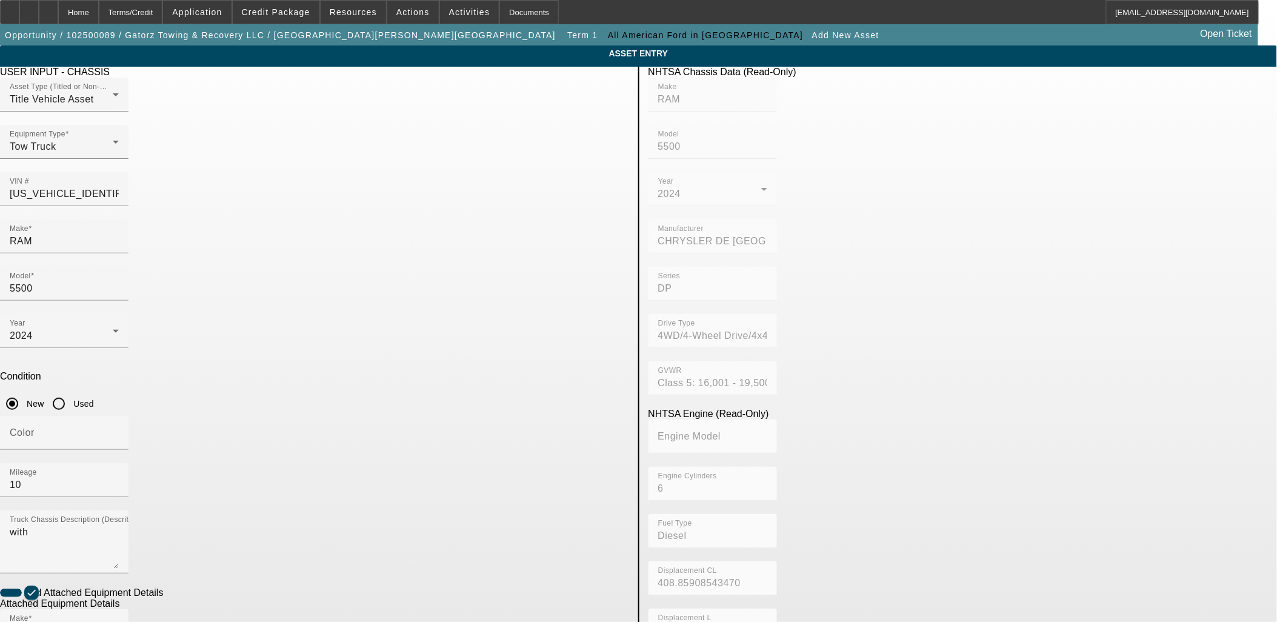
radio input "true"
checkbox input "true"
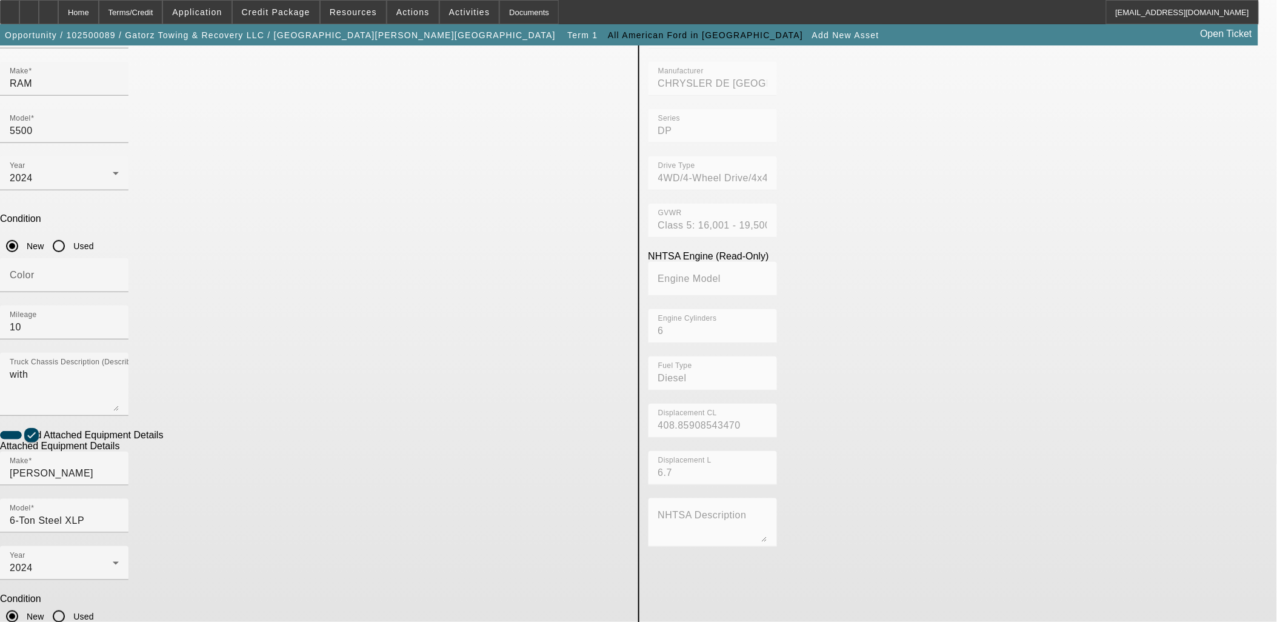
type textarea "And All"
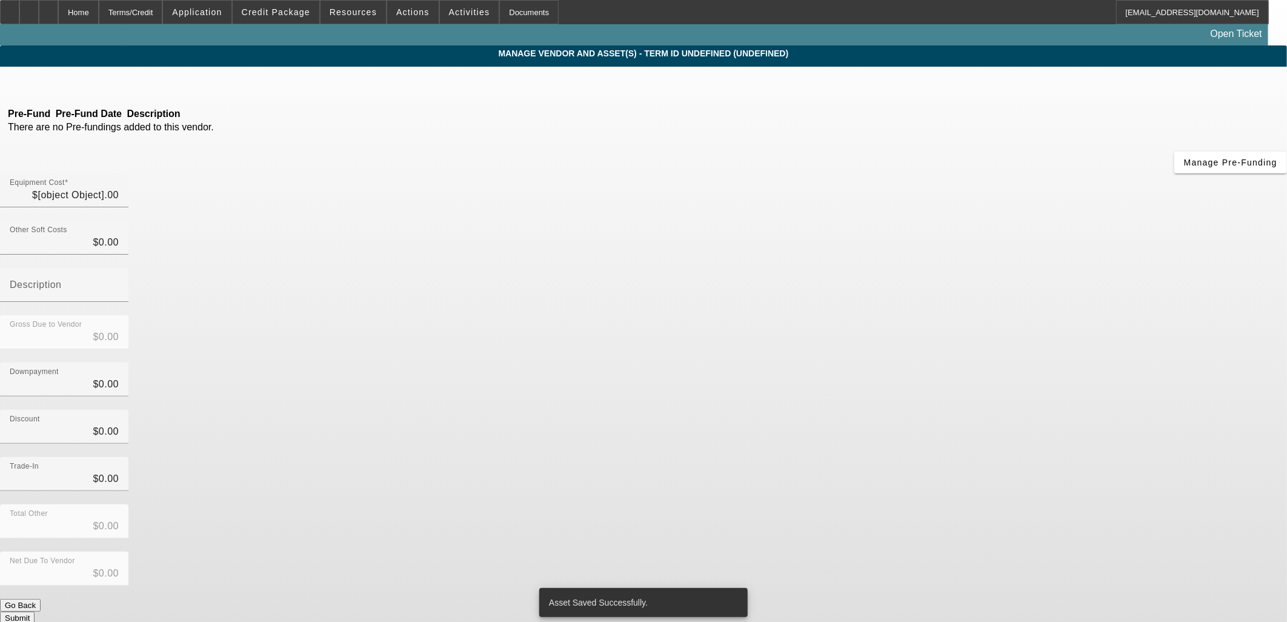
type input "$210,000.00"
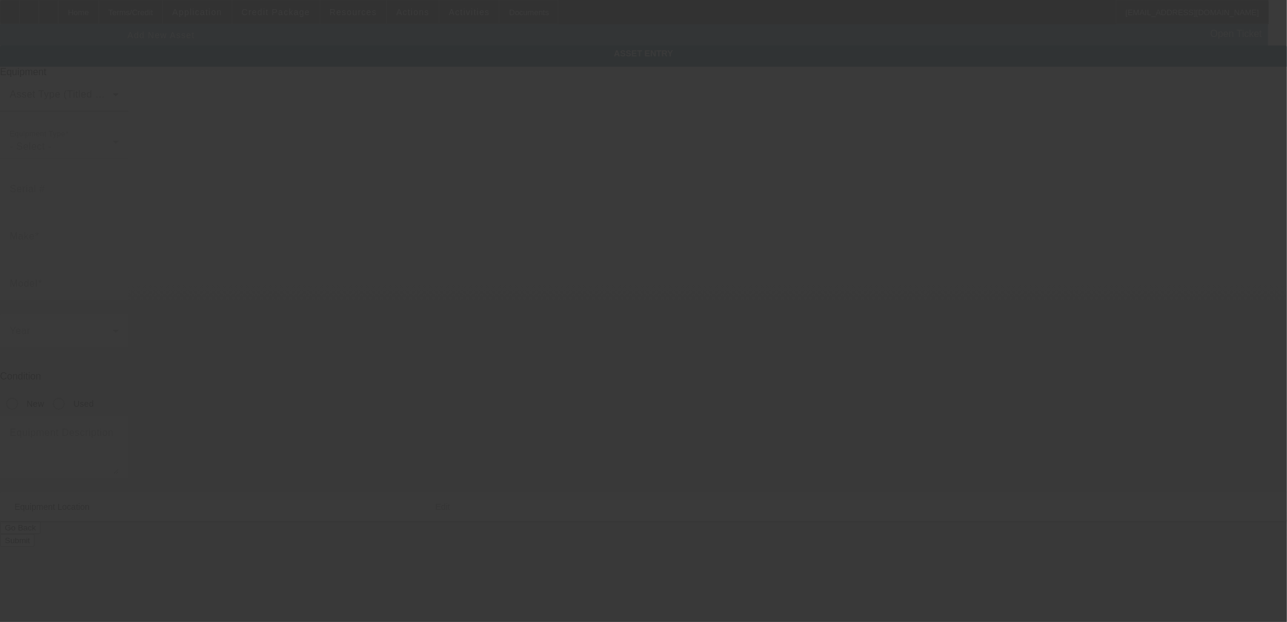
type input "298 Commerce Rd"
type input "Staunton"
type input "24401"
type input "Staunton City"
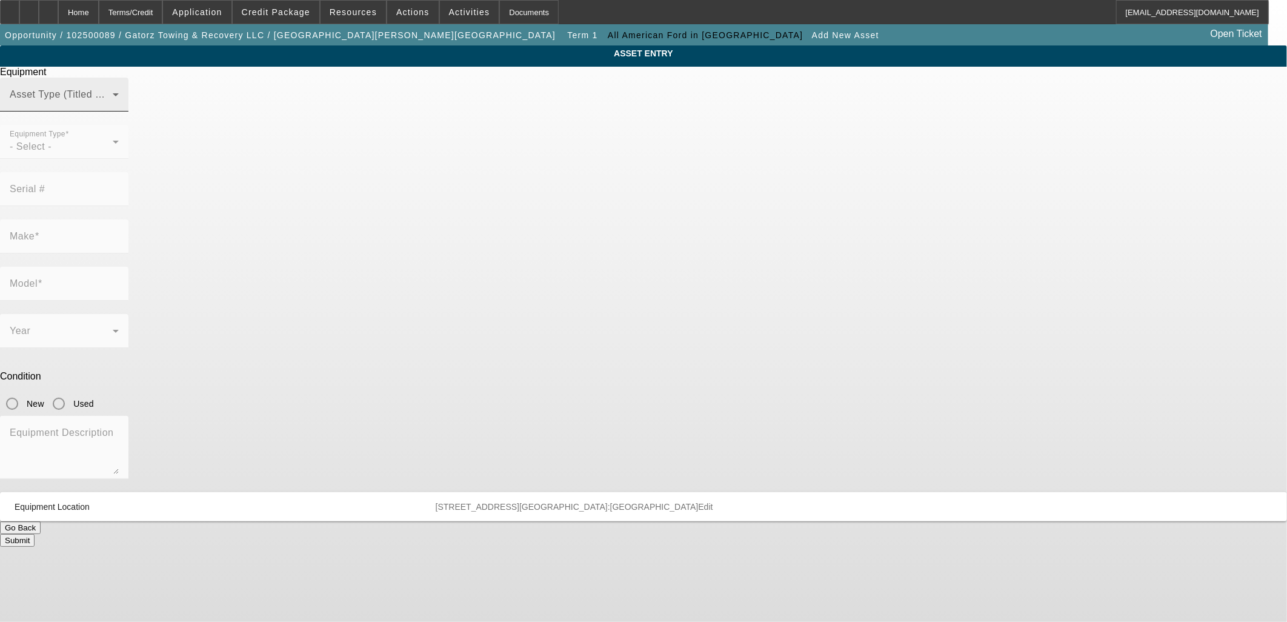
click at [113, 107] on span at bounding box center [61, 99] width 103 height 15
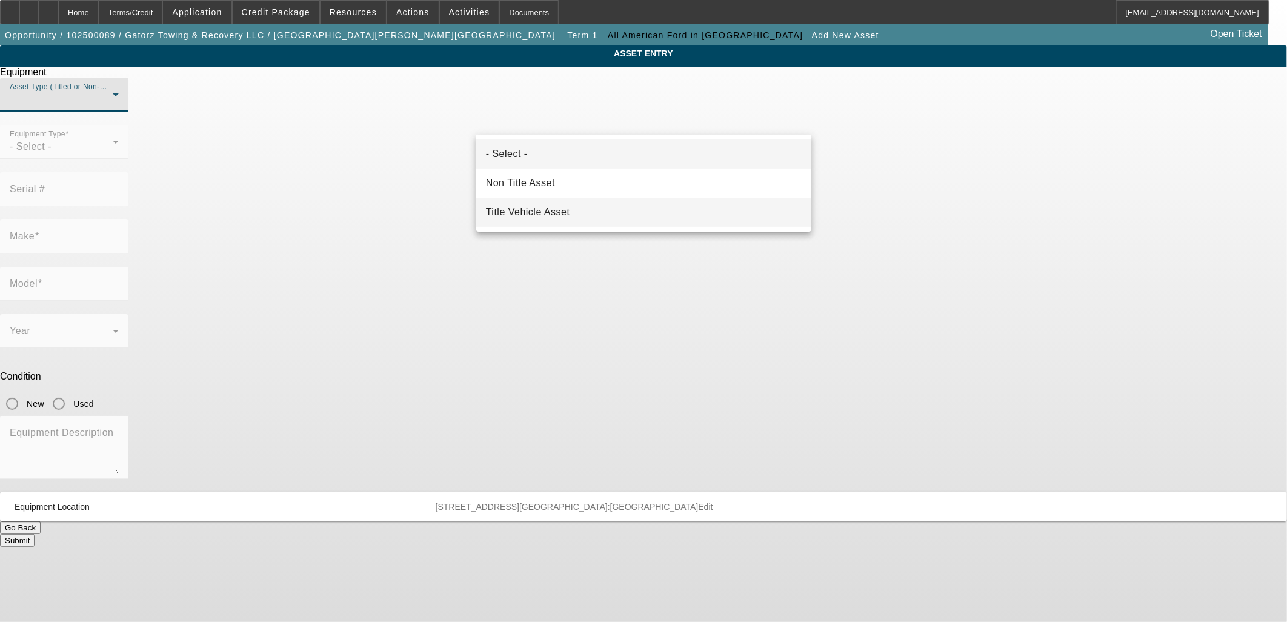
click at [564, 209] on span "Title Vehicle Asset" at bounding box center [528, 212] width 84 height 15
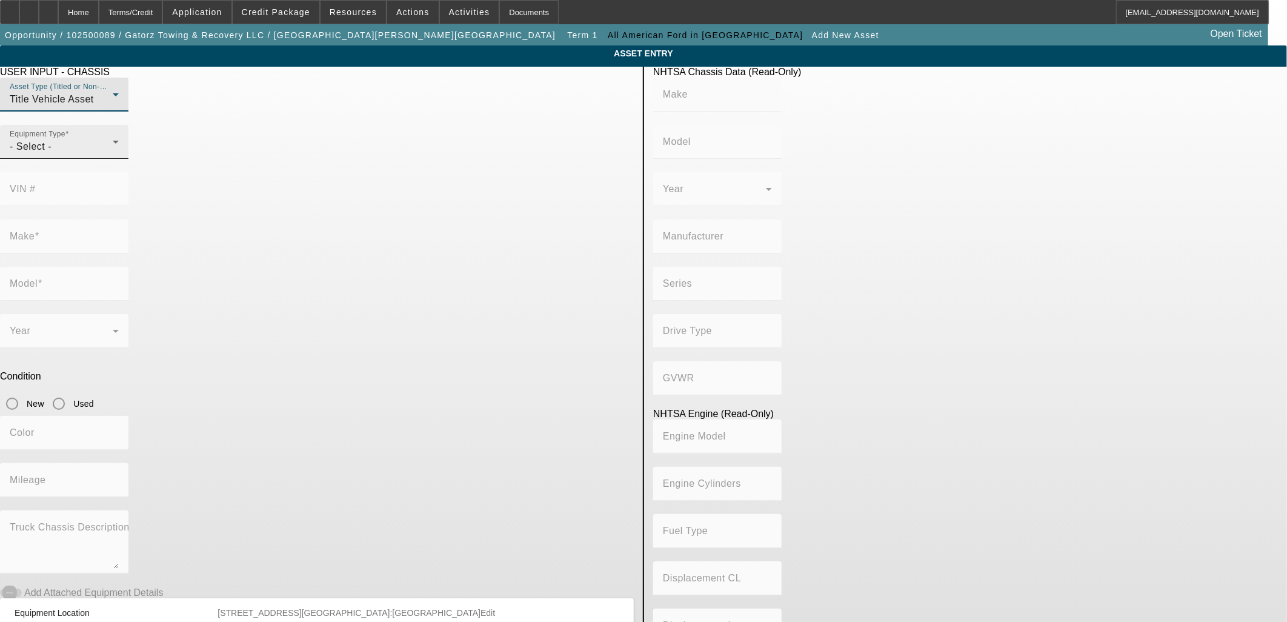
click at [113, 154] on div "- Select -" at bounding box center [61, 146] width 103 height 15
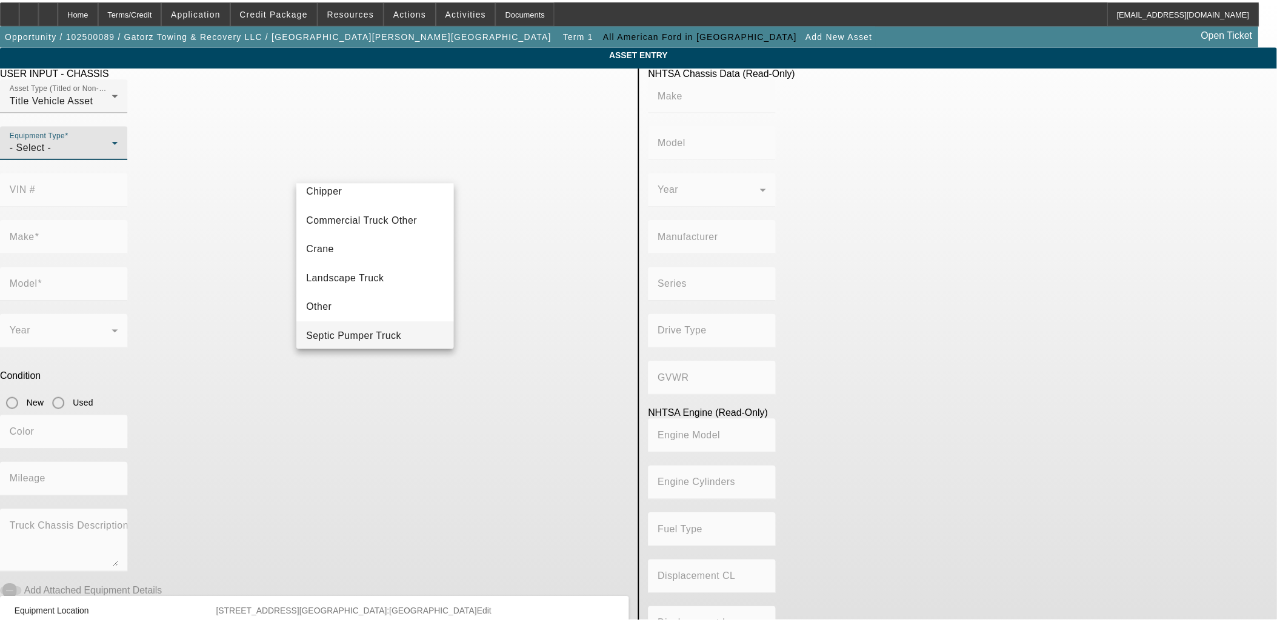
scroll to position [133, 0]
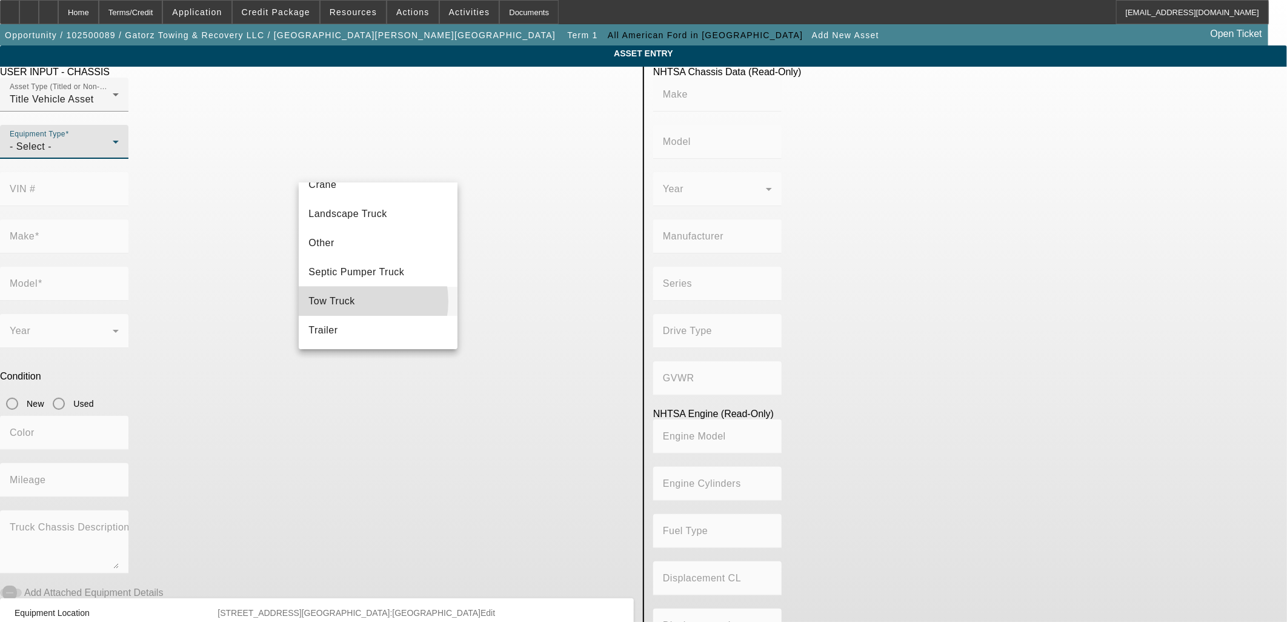
click at [353, 301] on span "Tow Truck" at bounding box center [331, 301] width 47 height 15
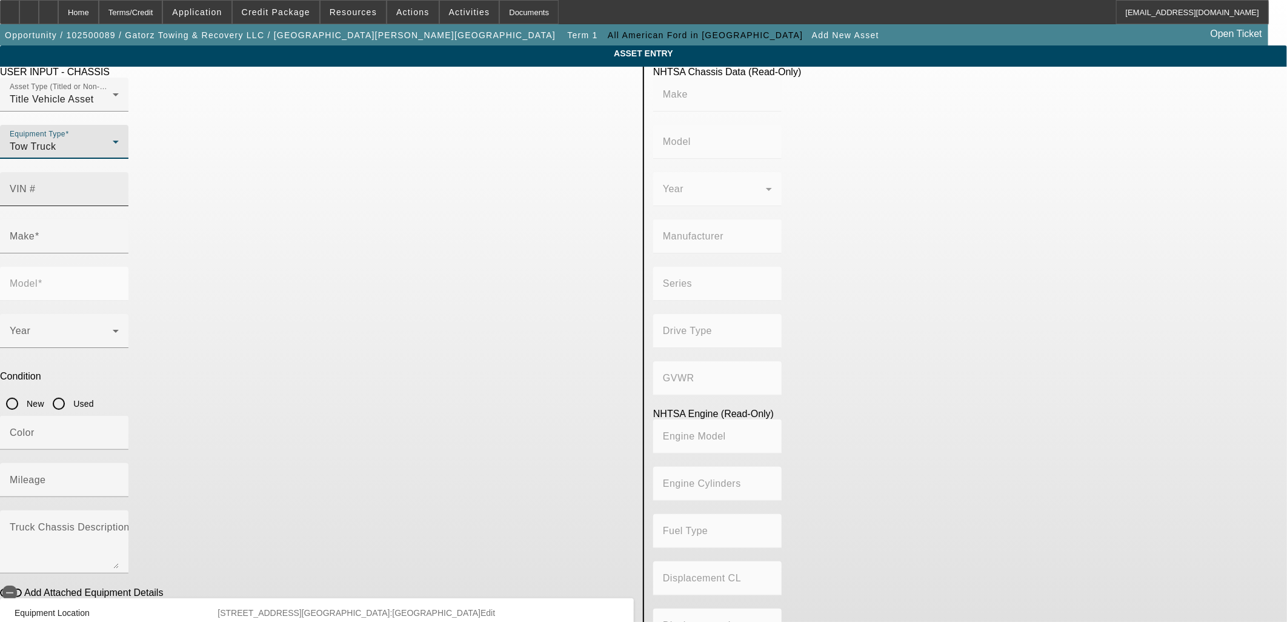
click at [119, 180] on div "VIN #" at bounding box center [64, 189] width 109 height 34
type input "3c7wrndlxrg182402"
type input "RAM"
type input "5500"
type input "CHRYSLER DE MEXICO TOLUCA"
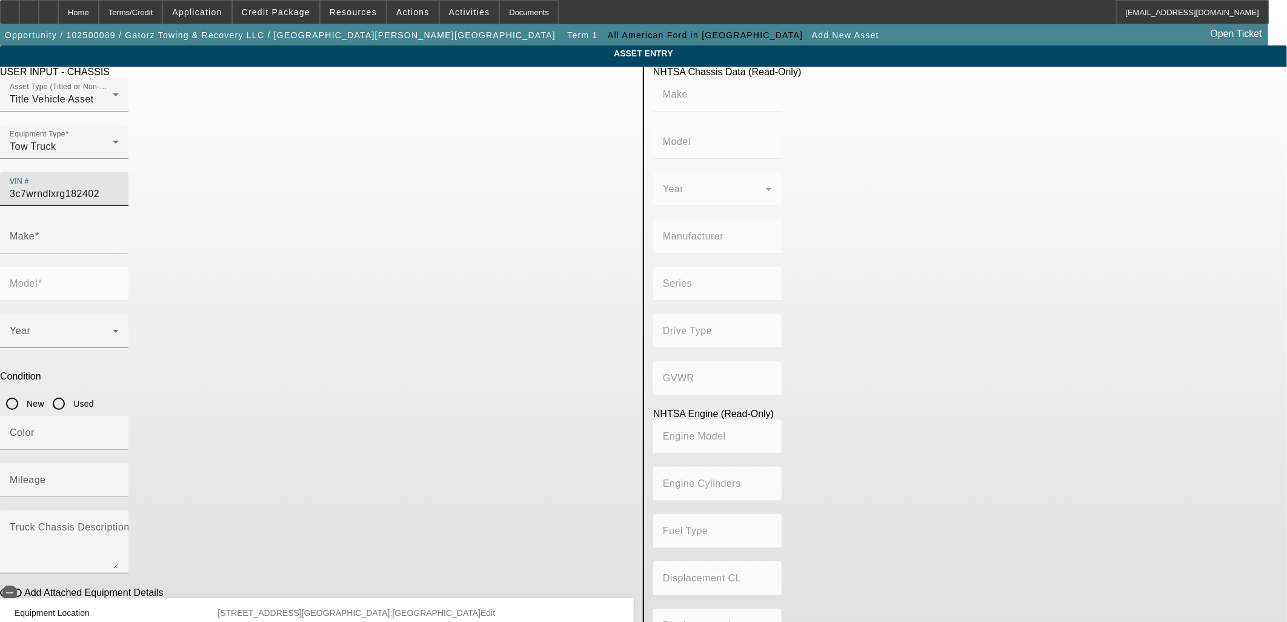
type input "DP"
type input "4WD/4-Wheel Drive/4x4"
type input "Class 5: 16,001 - 19,500 lb (7,258 - 8,845 kg)"
type input "6"
type input "Diesel"
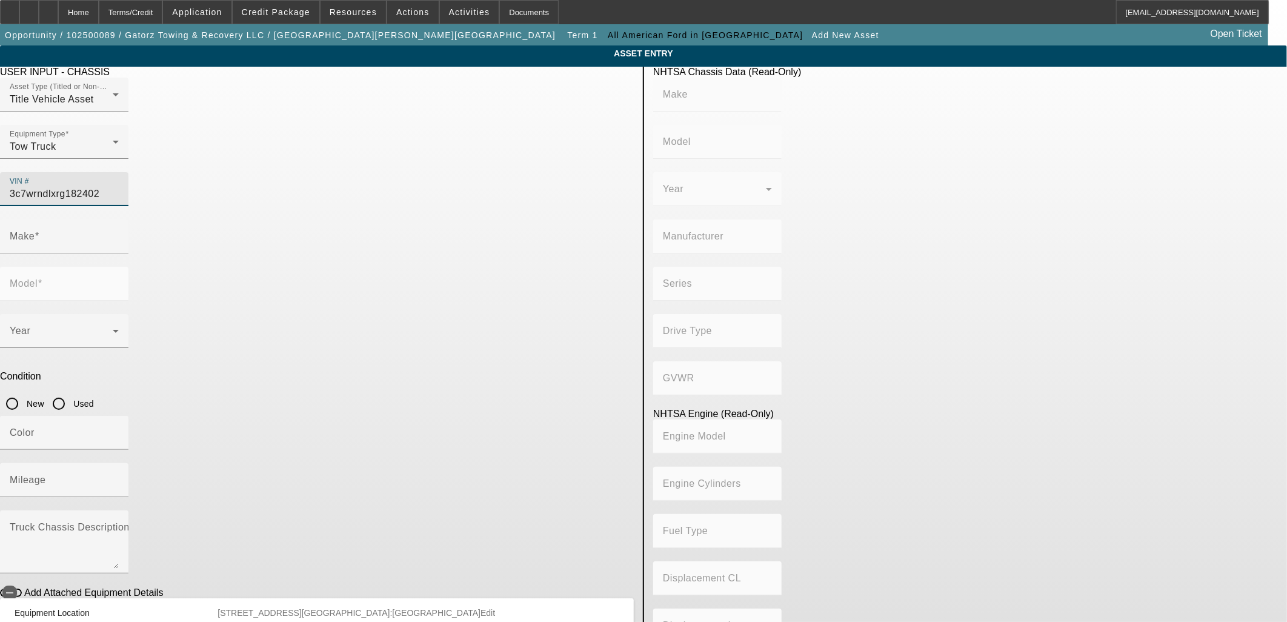
type input "408.85908543470"
type input "6.7"
type input "RAM"
type input "5500"
type input "3C7WRNDLXRG182402"
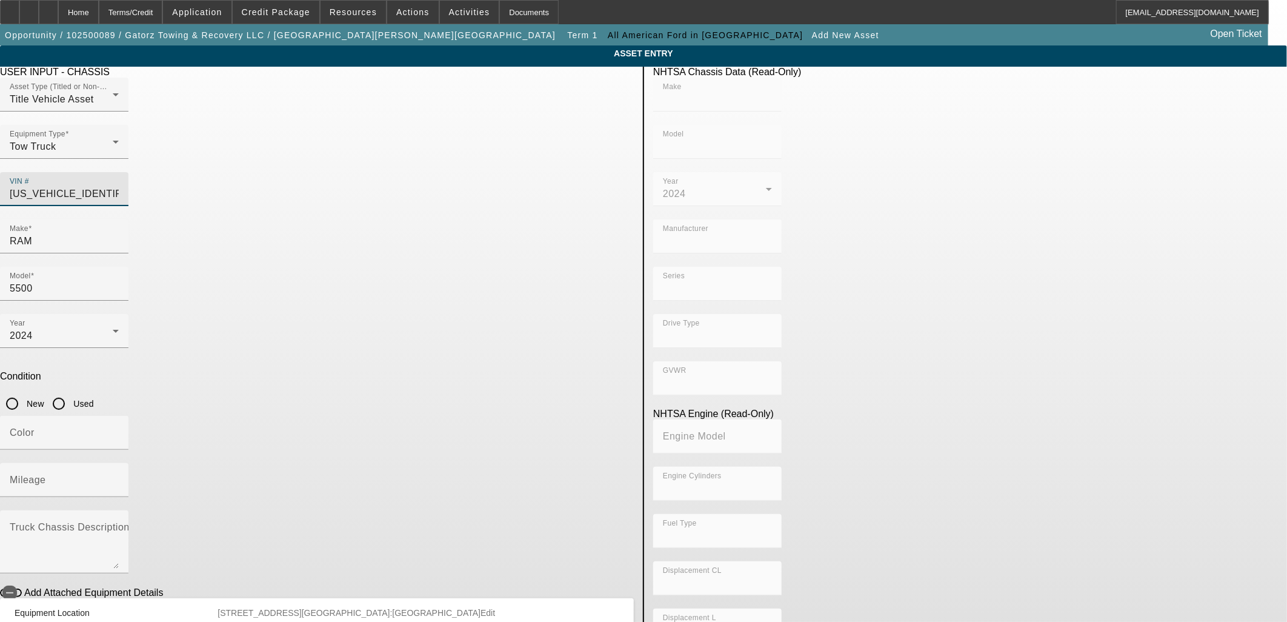
click at [24, 391] on input "New" at bounding box center [12, 403] width 24 height 24
radio input "true"
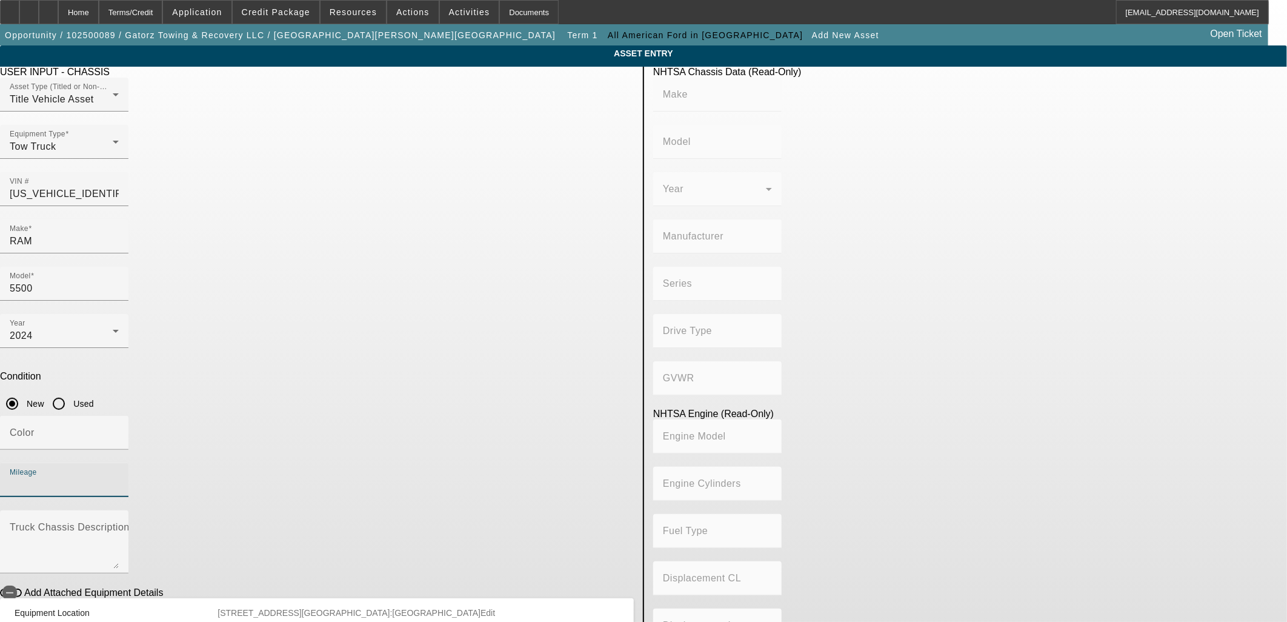
click at [119, 478] on input "Mileage" at bounding box center [64, 485] width 109 height 15
type input "RAM"
type input "5500"
type input "CHRYSLER DE MEXICO TOLUCA"
type input "DP"
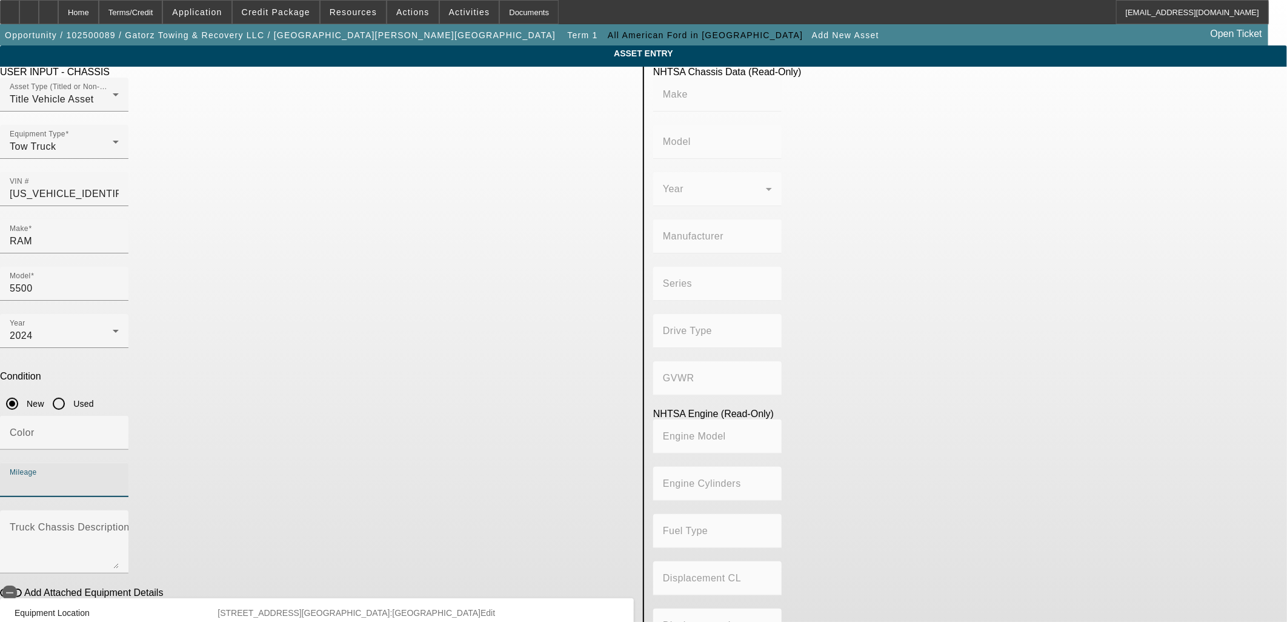
type input "4WD/4-Wheel Drive/4x4"
type input "Class 5: 16,001 - 19,500 lb (7,258 - 8,845 kg)"
type input "6"
type input "Diesel"
type input "408.85908543470"
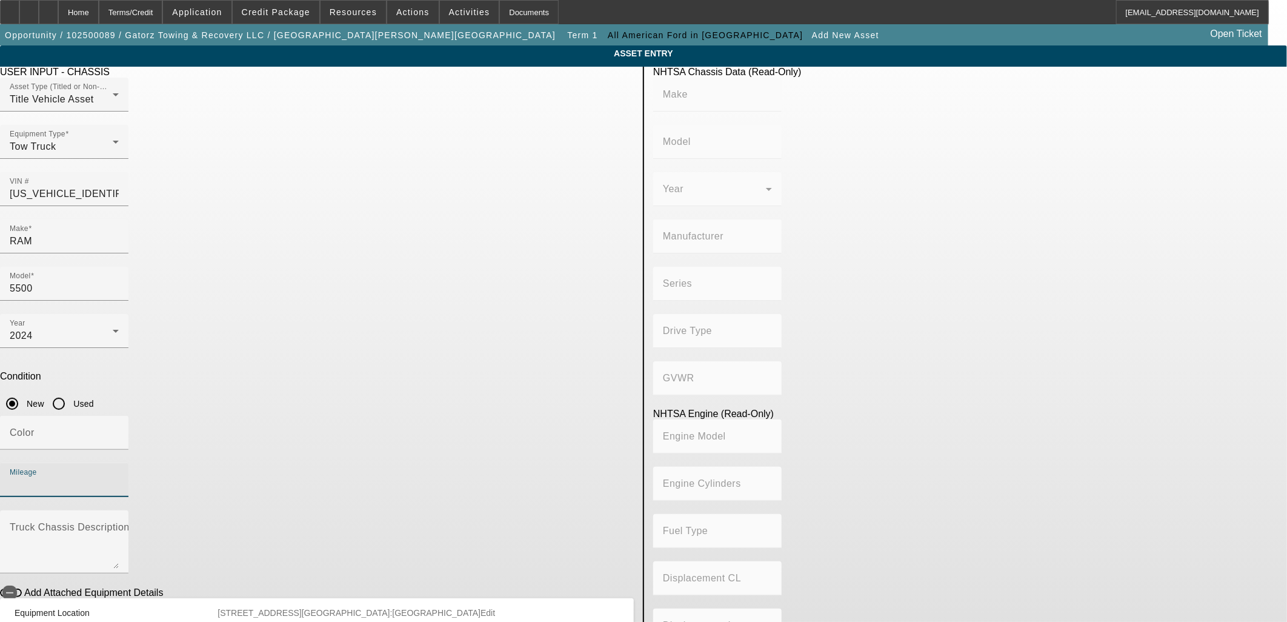
type input "6.7"
type input "10"
click at [282, 522] on mat-label "Truck Chassis Description (Describe the truck chassis only)" at bounding box center [146, 527] width 273 height 10
click at [119, 525] on textarea "Truck Chassis Description (Describe the truck chassis only)" at bounding box center [64, 547] width 109 height 44
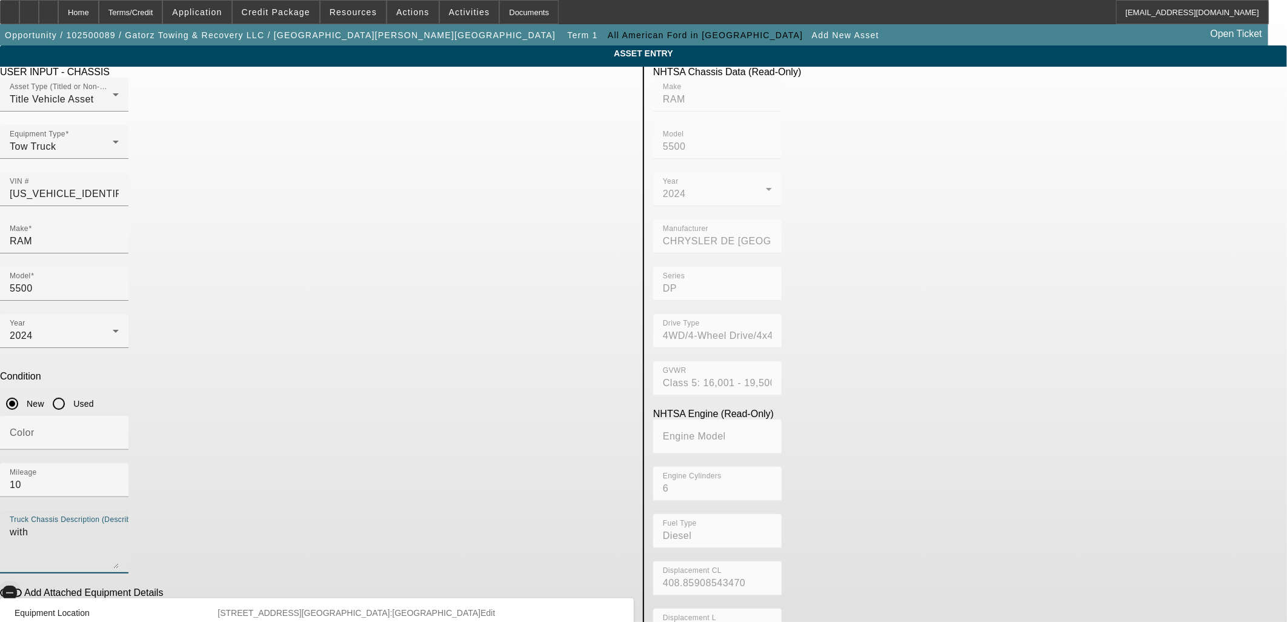
type textarea "with"
click at [17, 585] on span "button" at bounding box center [9, 592] width 15 height 15
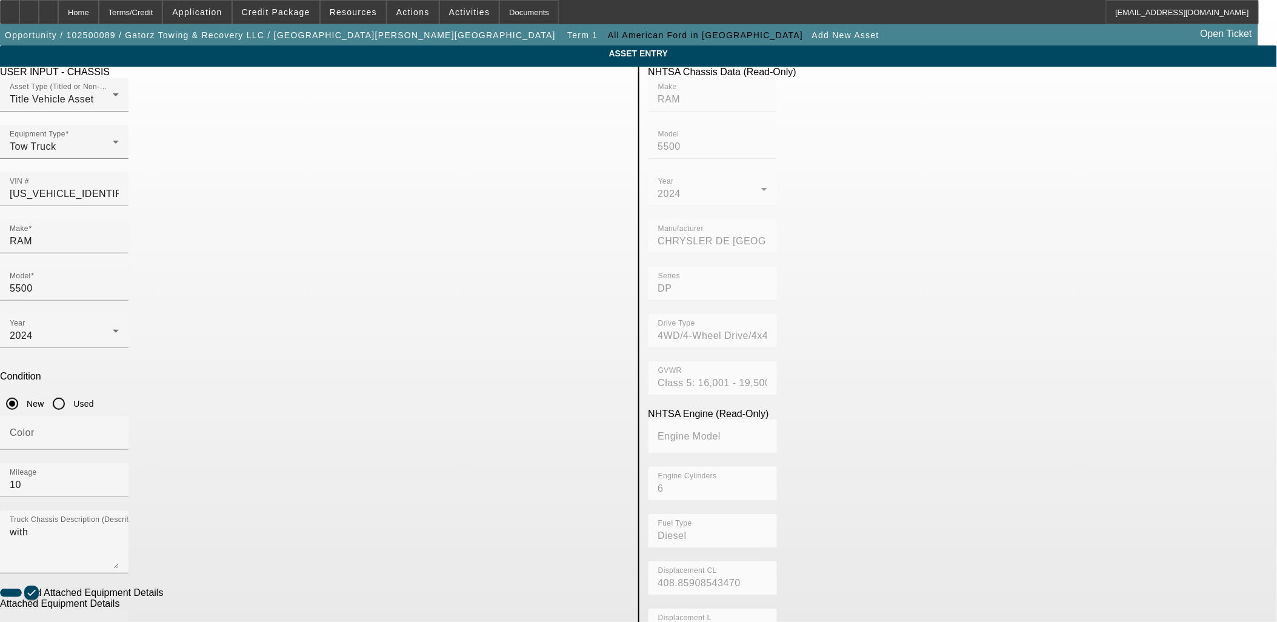
click at [119, 609] on div "Make" at bounding box center [64, 626] width 109 height 34
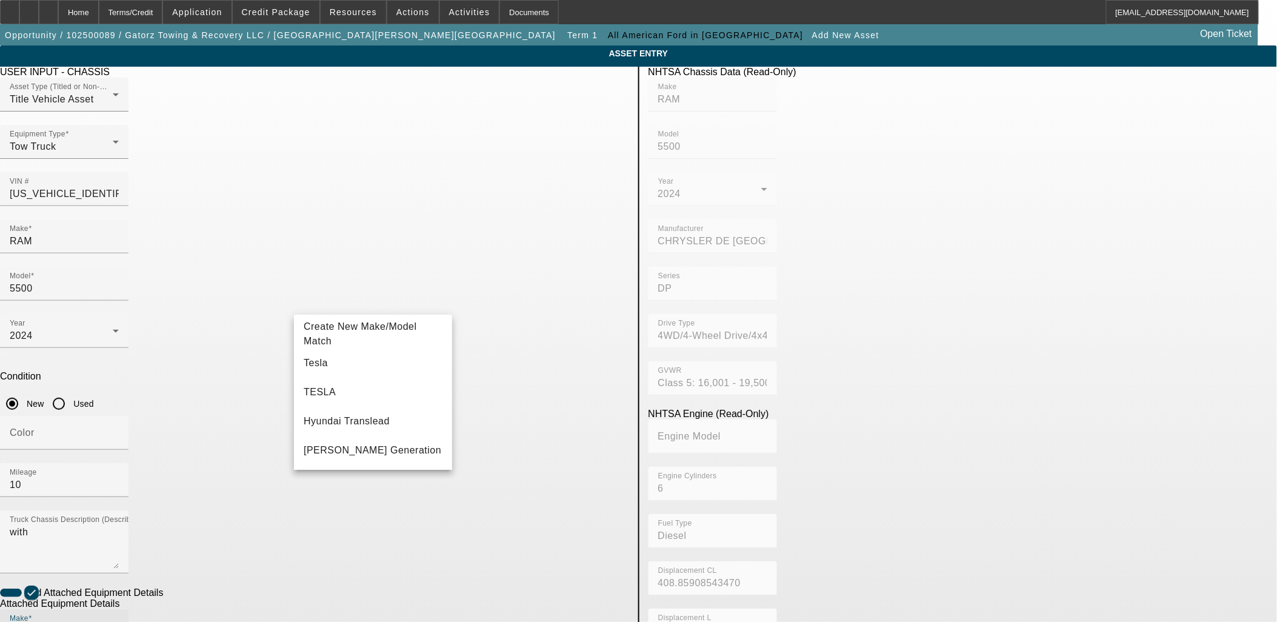
type input "SLT"
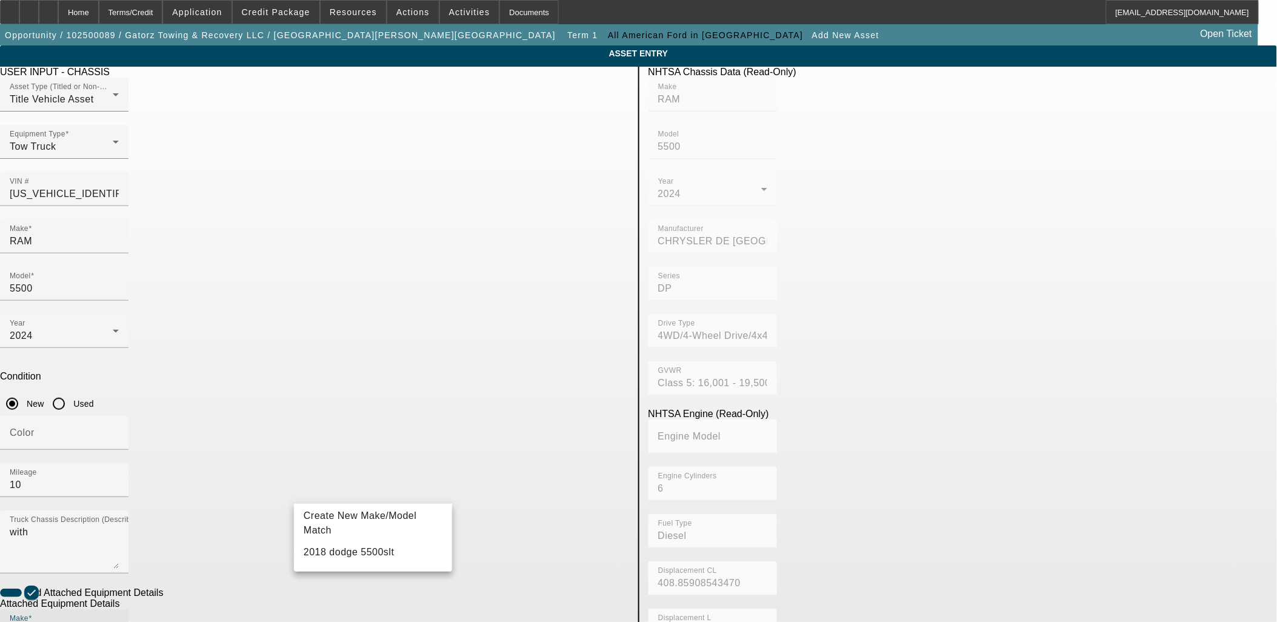
drag, startPoint x: 328, startPoint y: 494, endPoint x: 280, endPoint y: 491, distance: 48.0
click at [280, 491] on app-asset-collateral-manage "ASSET ENTRY USER INPUT - CHASSIS Asset Type (Titled or Non-Titled) Title Vehicl…" at bounding box center [638, 516] width 1277 height 943
type input "Jerr-Dan"
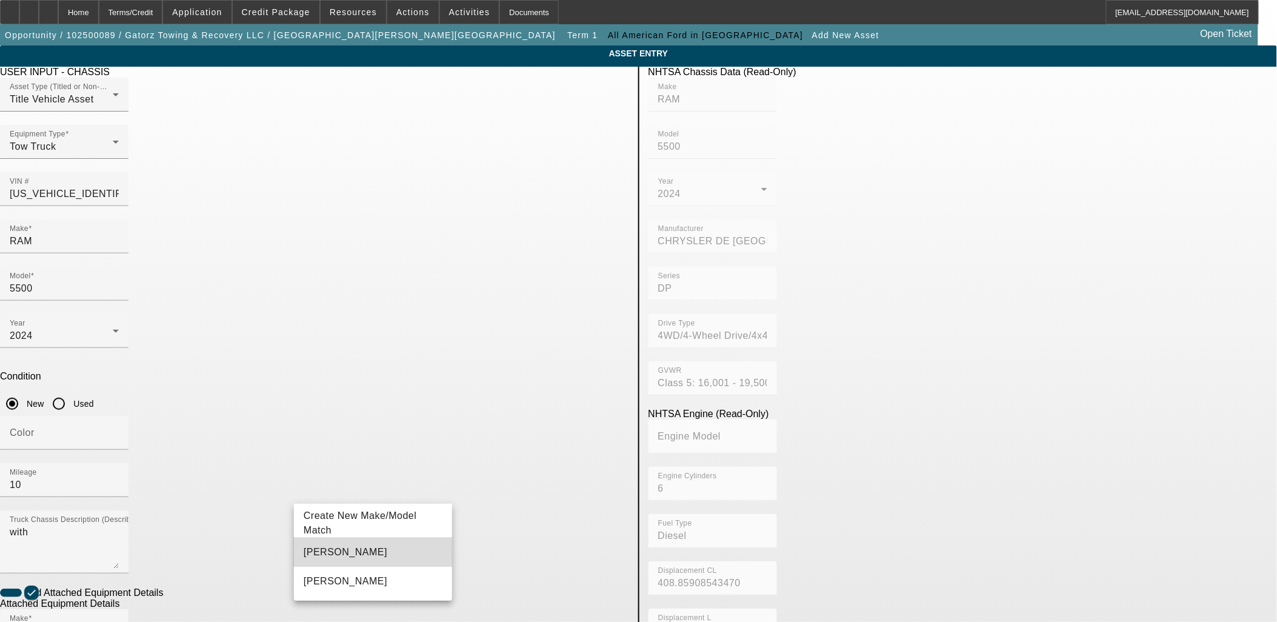
click at [332, 545] on mat-option "Jerr-Dan" at bounding box center [373, 552] width 158 height 29
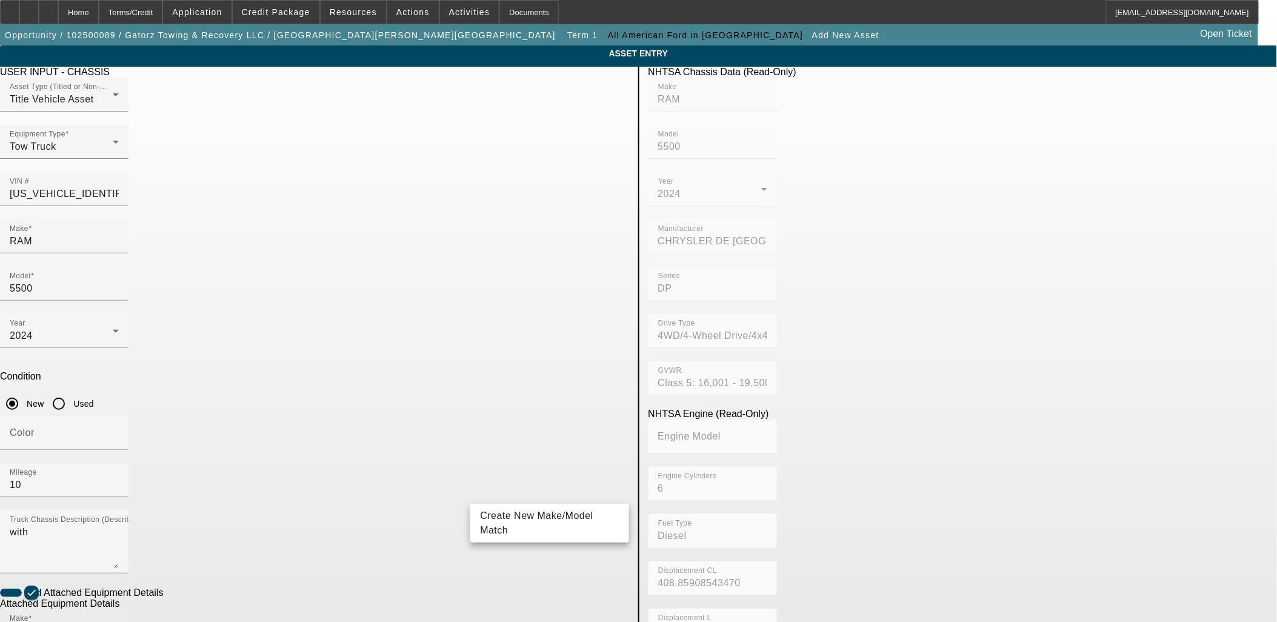
drag, startPoint x: 513, startPoint y: 495, endPoint x: 439, endPoint y: 493, distance: 74.0
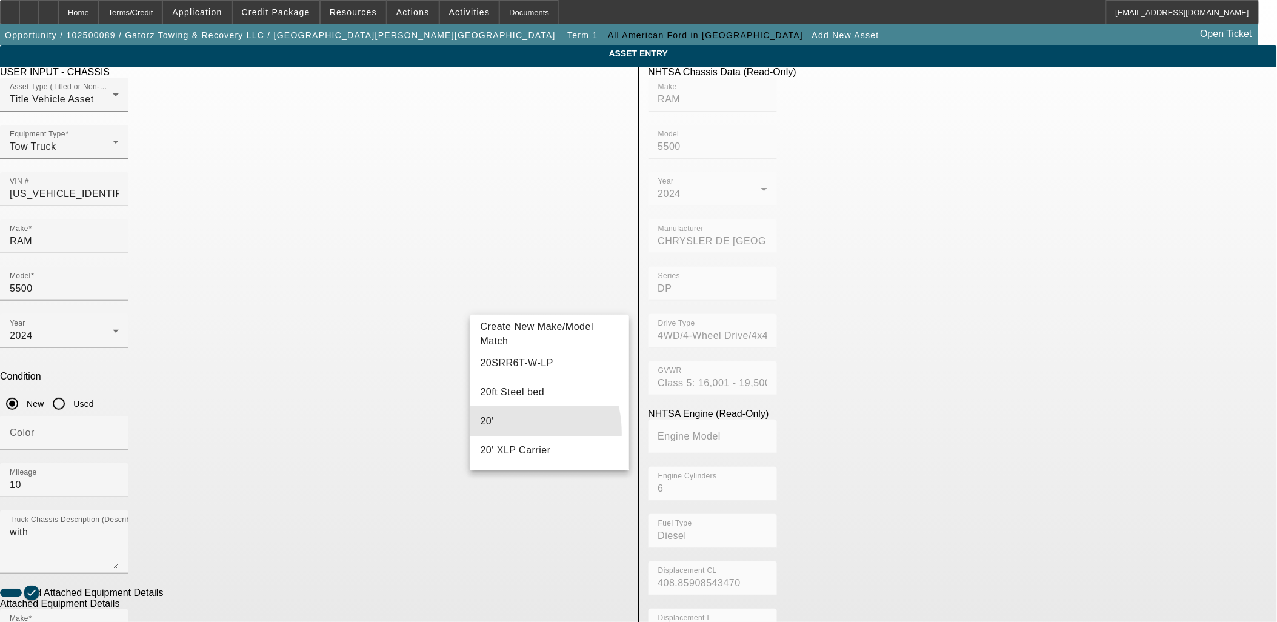
click at [497, 433] on mat-option "20'" at bounding box center [549, 421] width 158 height 29
type input "20'"
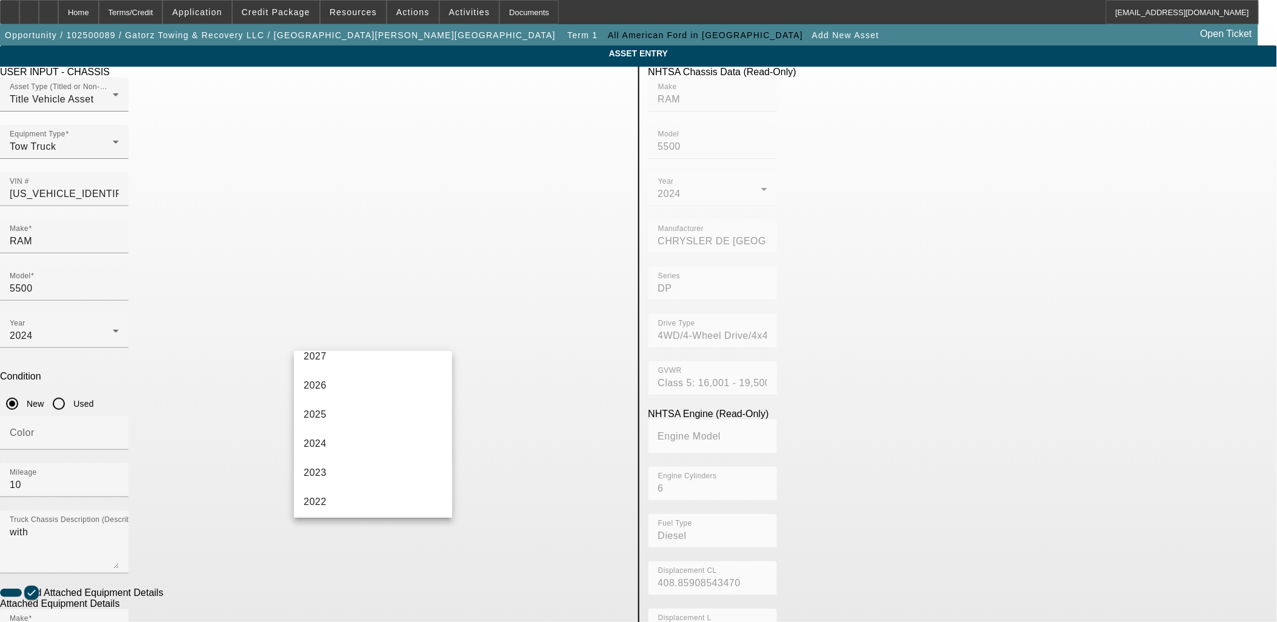
scroll to position [67, 0]
click at [327, 450] on mat-option "2023" at bounding box center [373, 448] width 158 height 29
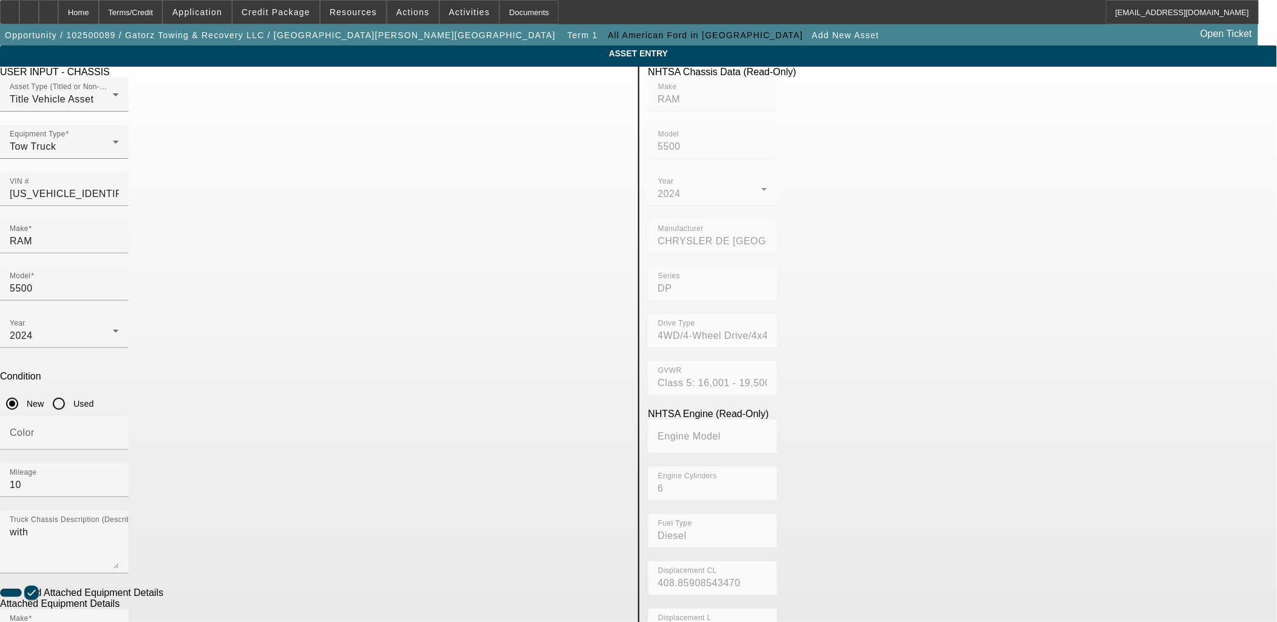
radio input "true"
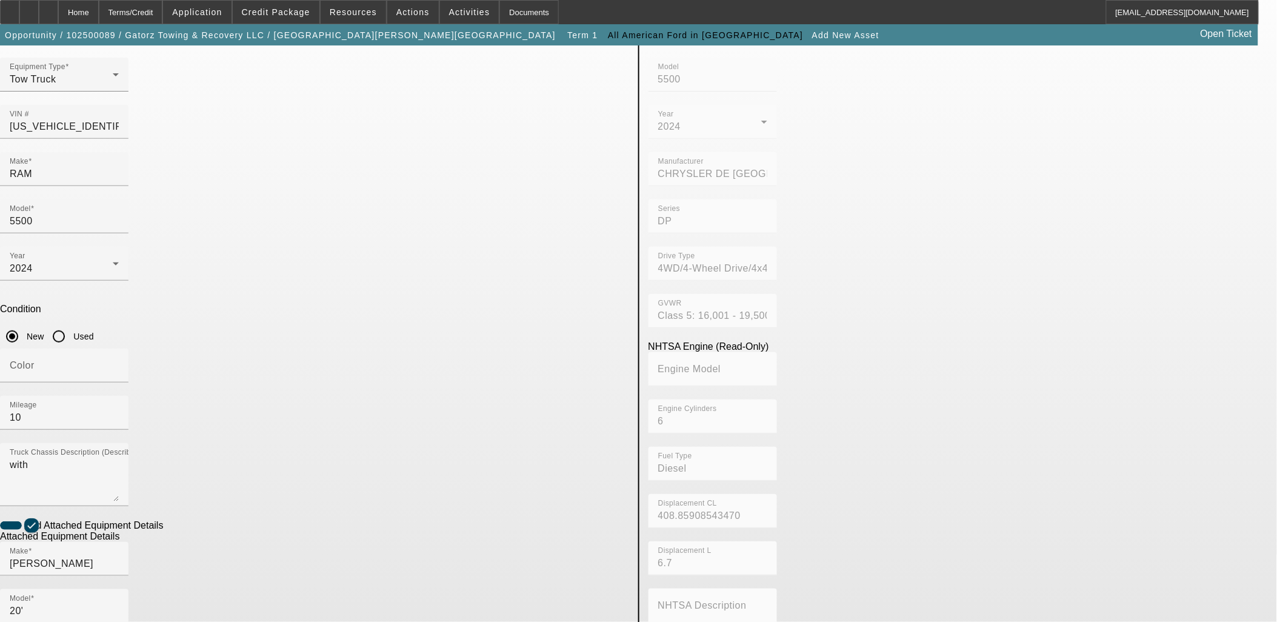
checkbox input "true"
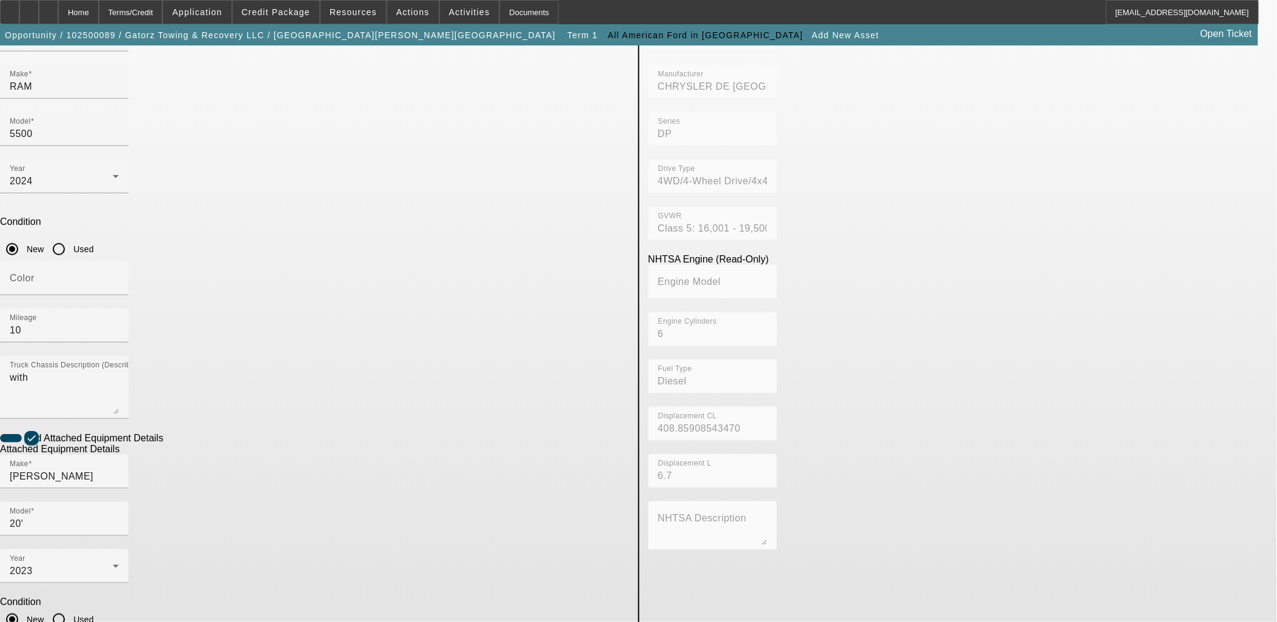
scroll to position [158, 0]
type textarea "And All"
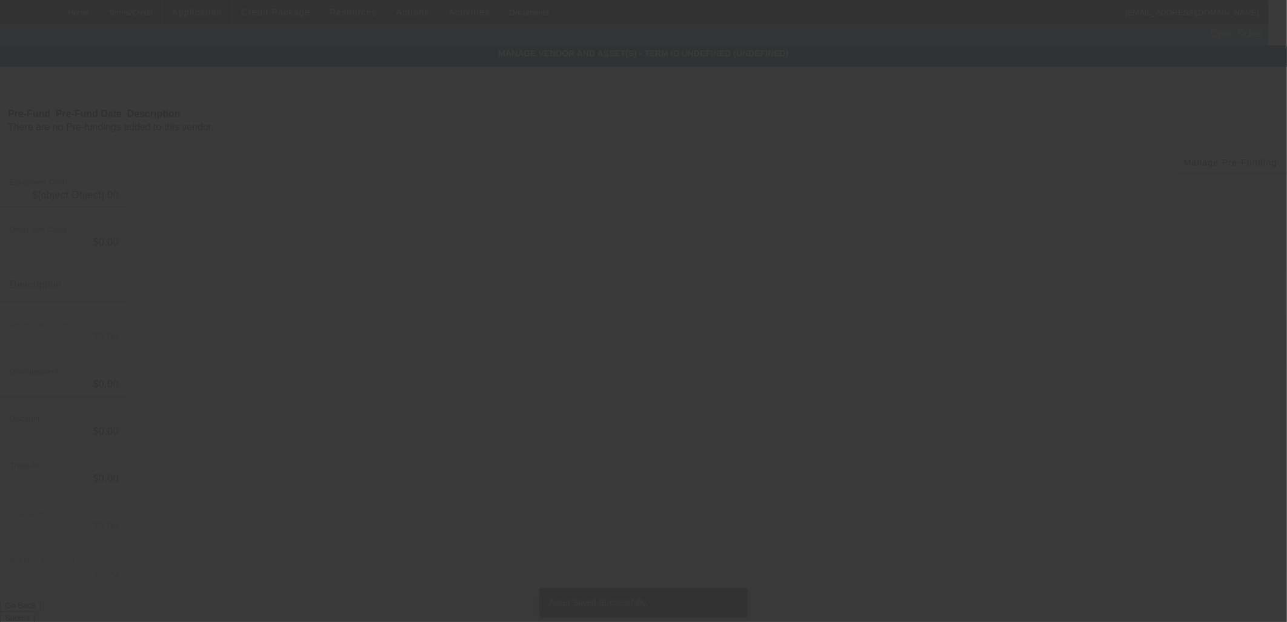
type input "$210,000.00"
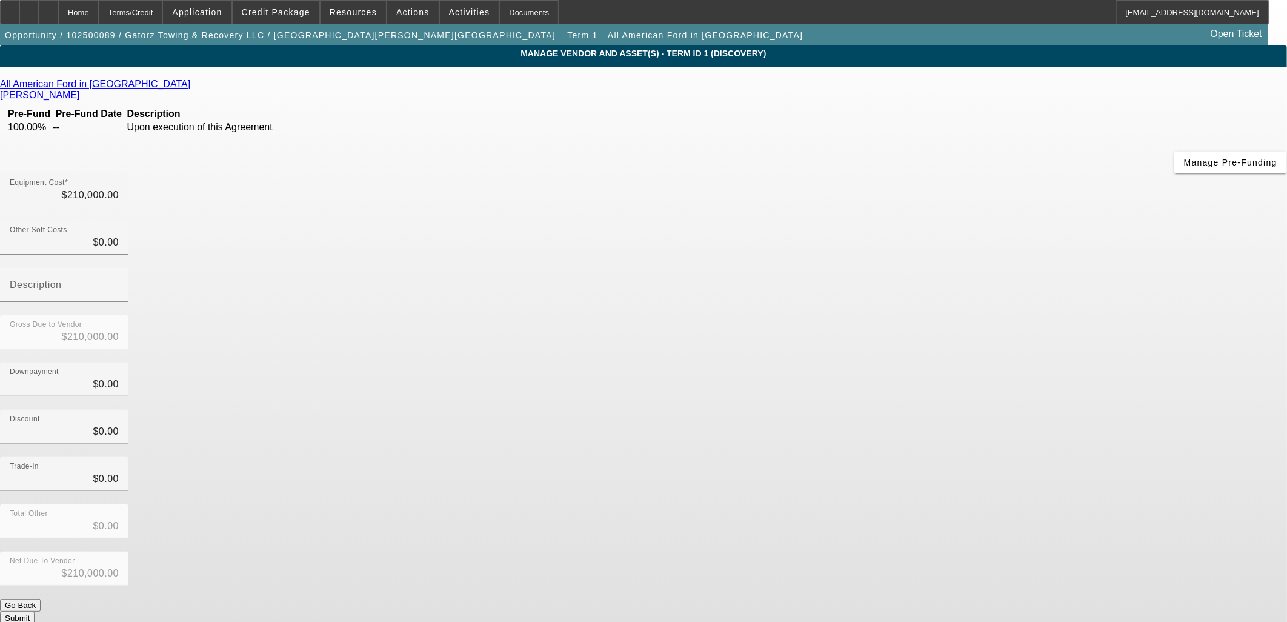
click at [457, 333] on div "All American Ford in Old Bridge Condon, Erin Pre-Fund Pre-Fund Date Description…" at bounding box center [643, 351] width 1287 height 545
click at [99, 10] on div "Home" at bounding box center [78, 12] width 41 height 24
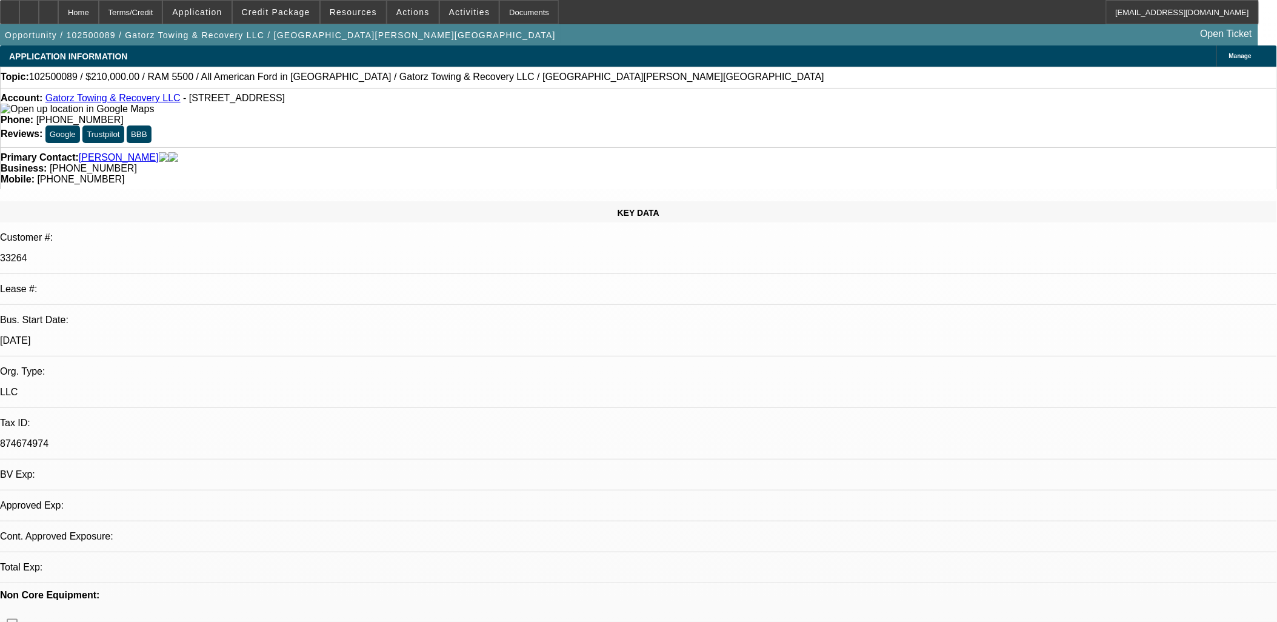
select select "0"
select select "2"
select select "0.1"
select select "4"
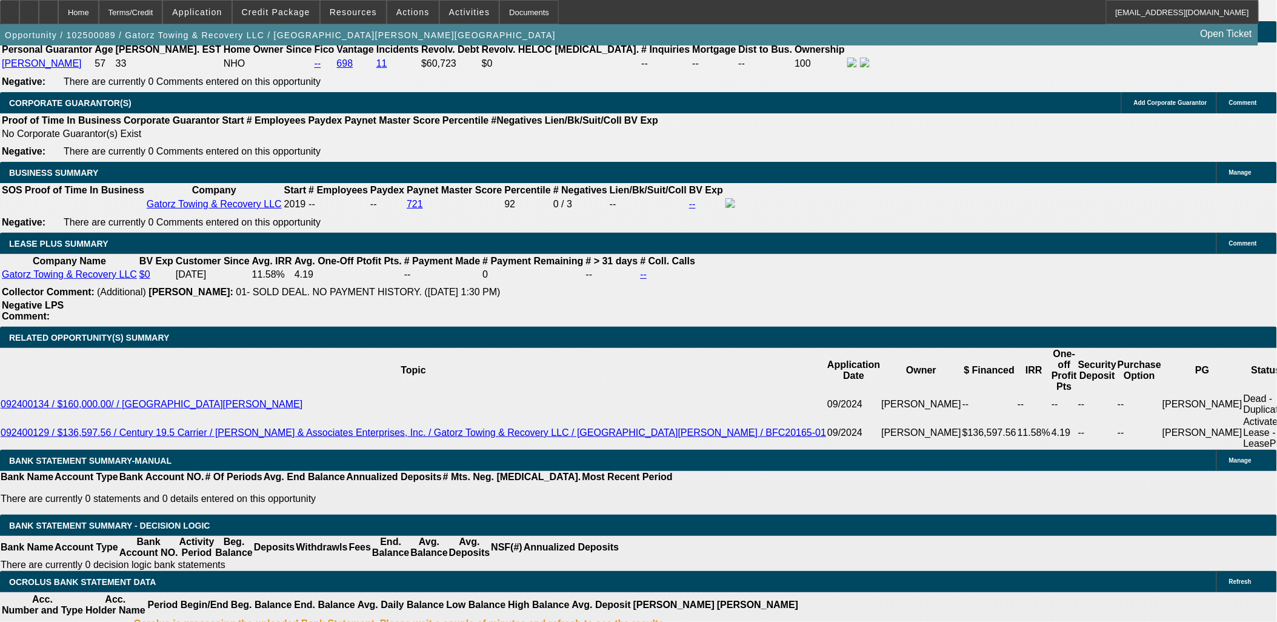
scroll to position [1830, 0]
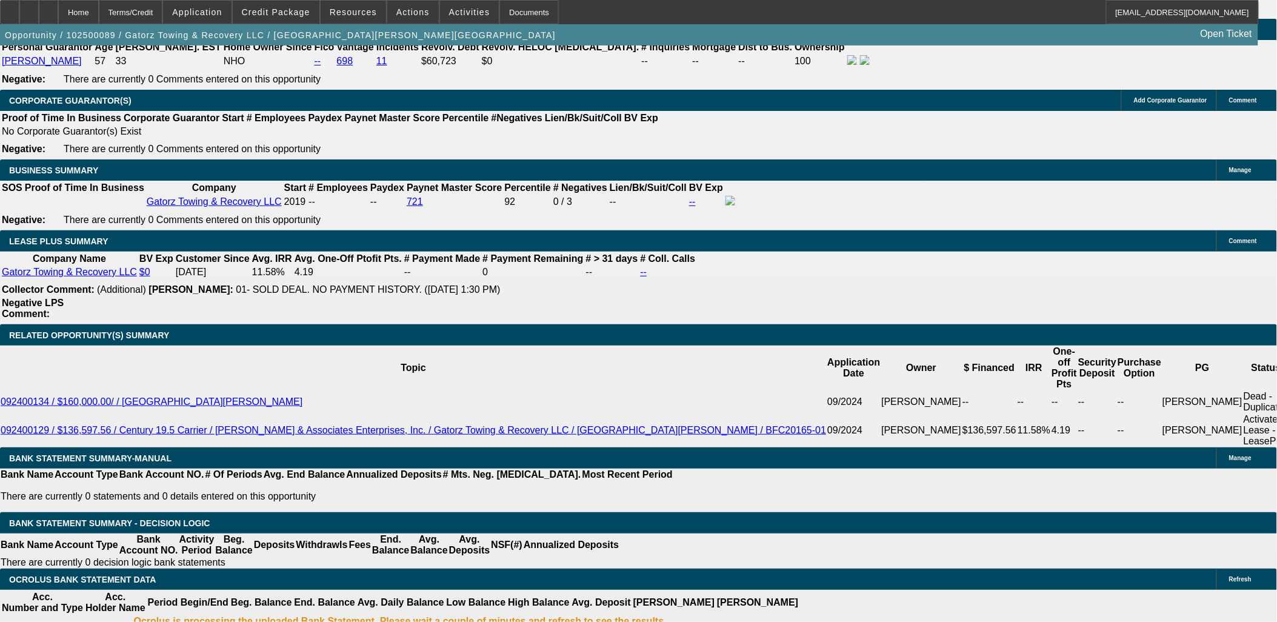
type input "$0.00"
type input "72"
type input "10."
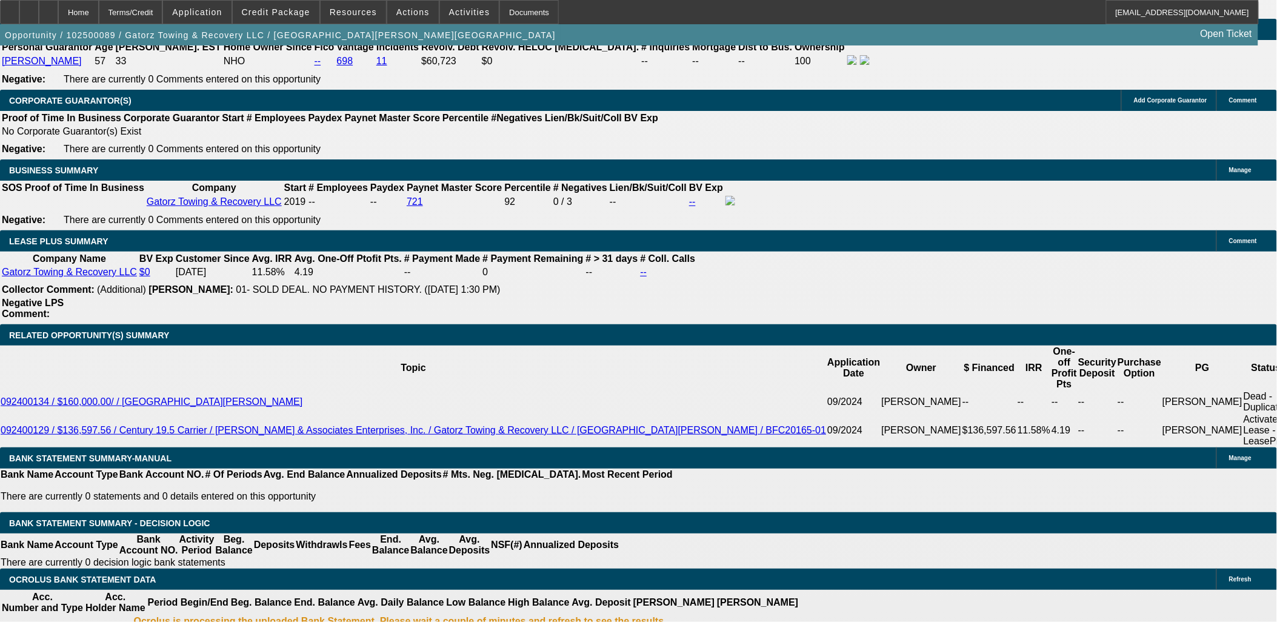
type input "$6,012.52"
type input "$3,006.26"
type input "10.5"
type input "$7,780.86"
type input "$3,890.43"
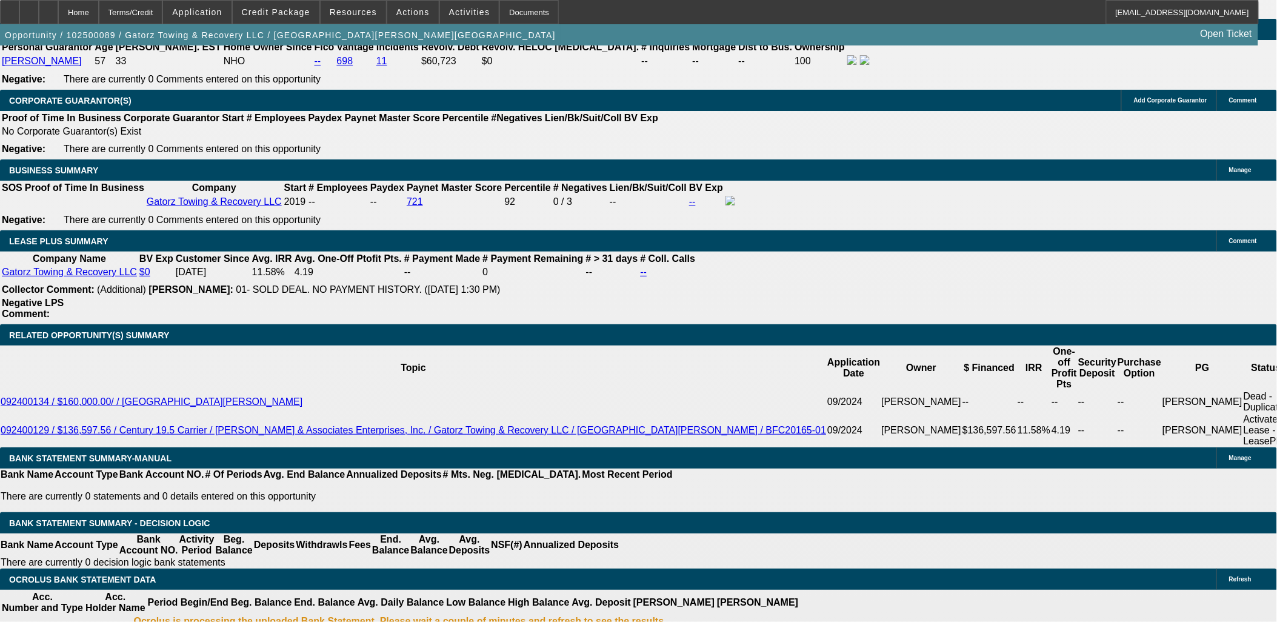
type input "$7,887.16"
type input "$3,943.58"
type input "10.5"
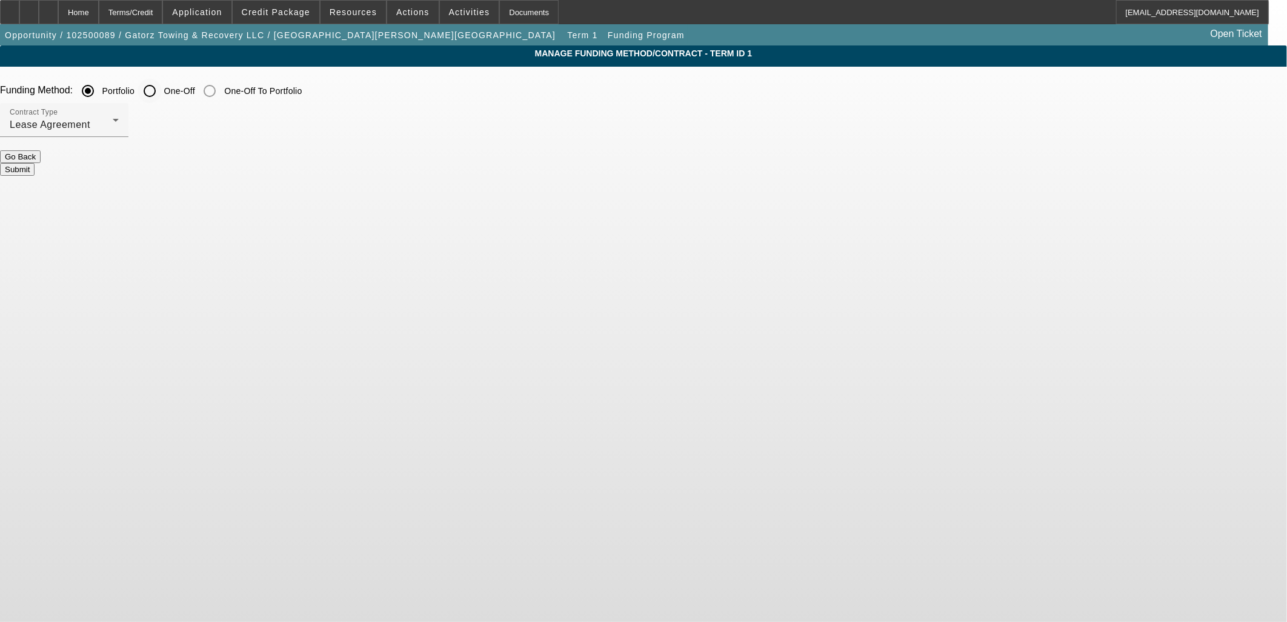
click at [162, 91] on input "One-Off" at bounding box center [150, 91] width 24 height 24
radio input "true"
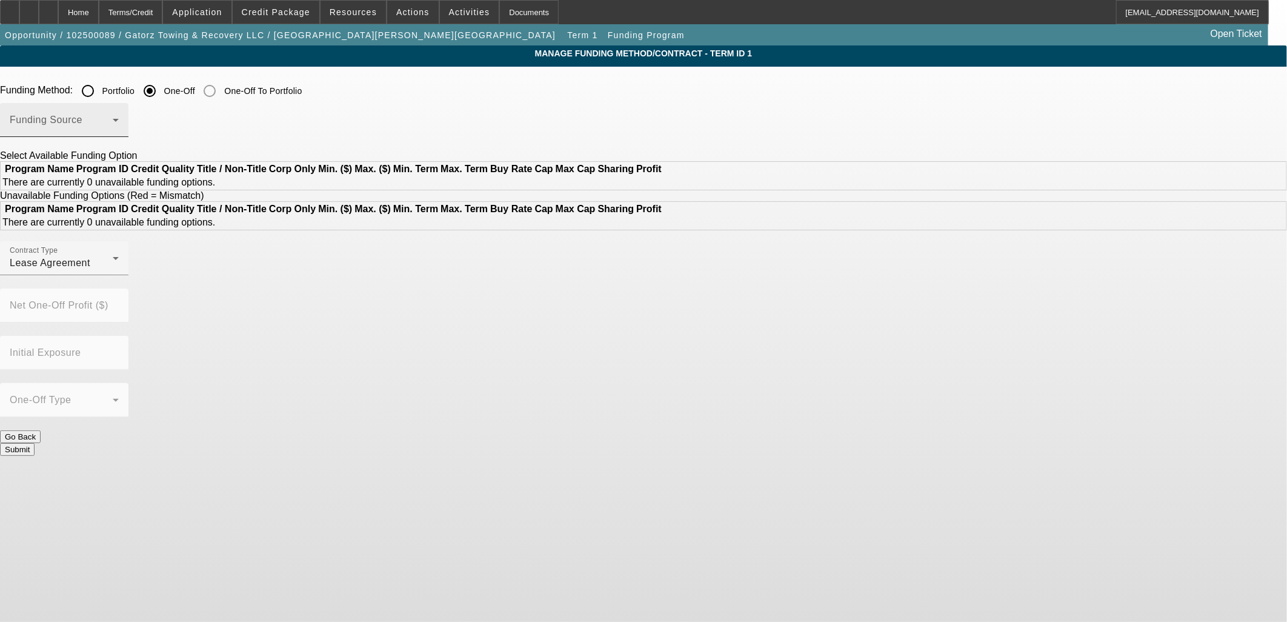
click at [113, 126] on span at bounding box center [61, 125] width 103 height 15
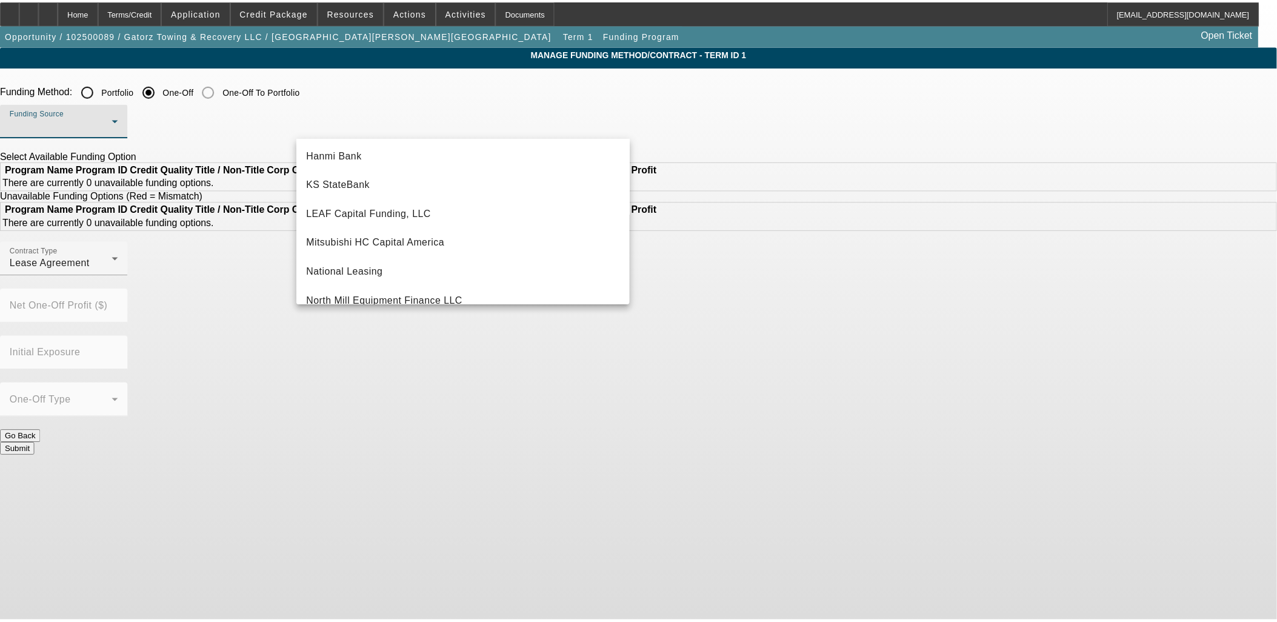
scroll to position [276, 0]
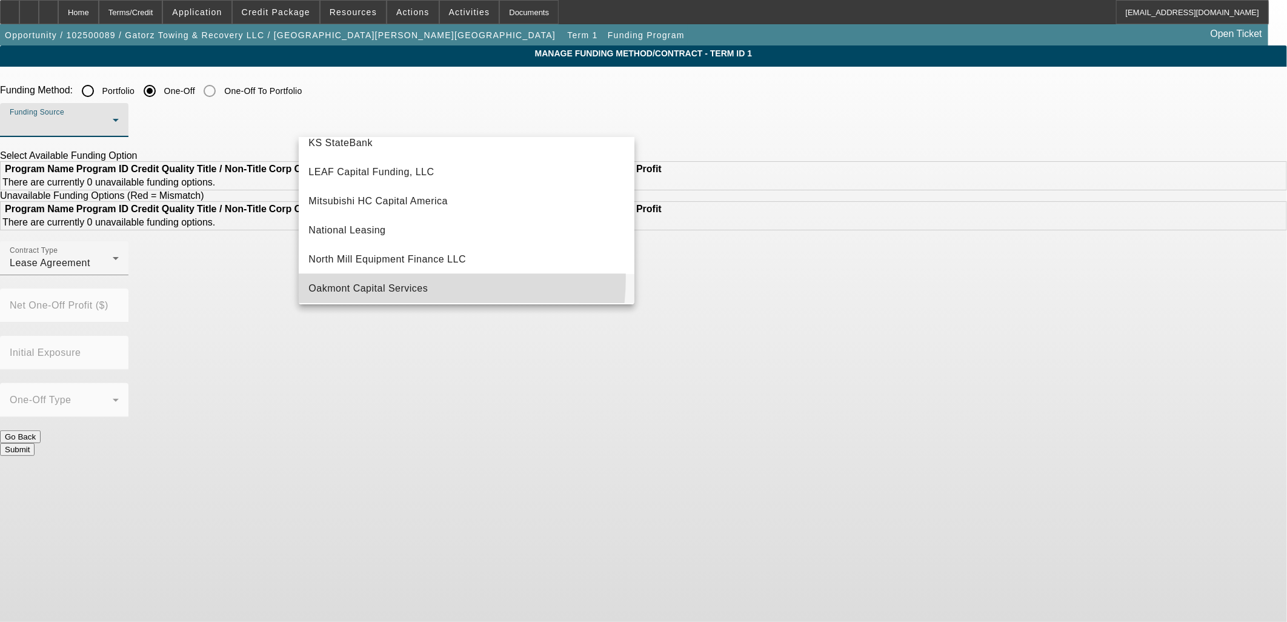
click at [371, 276] on mat-option "Oakmont Capital Services" at bounding box center [467, 288] width 336 height 29
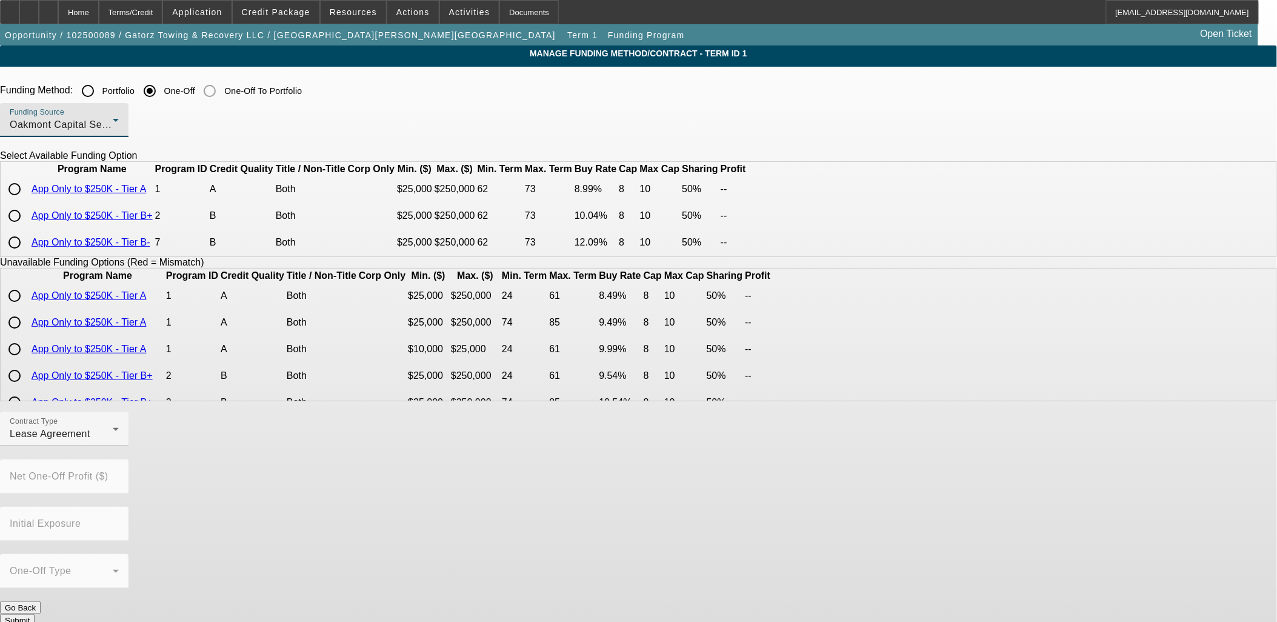
click at [27, 201] on input "radio" at bounding box center [14, 189] width 24 height 24
radio input "true"
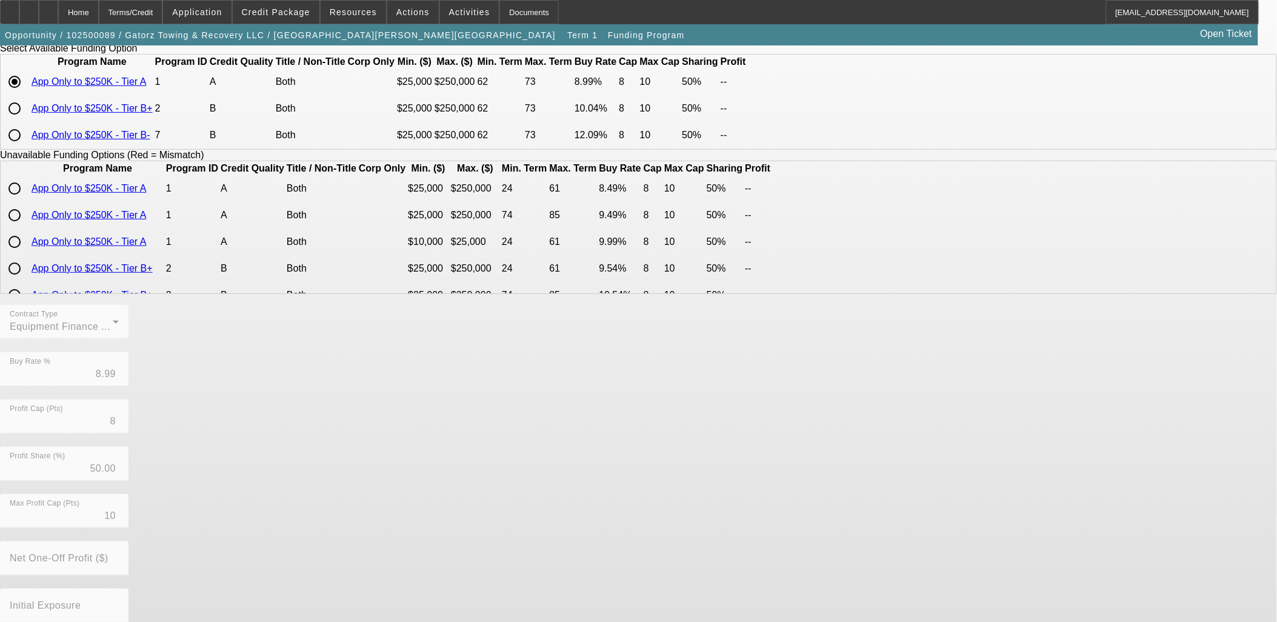
scroll to position [193, 0]
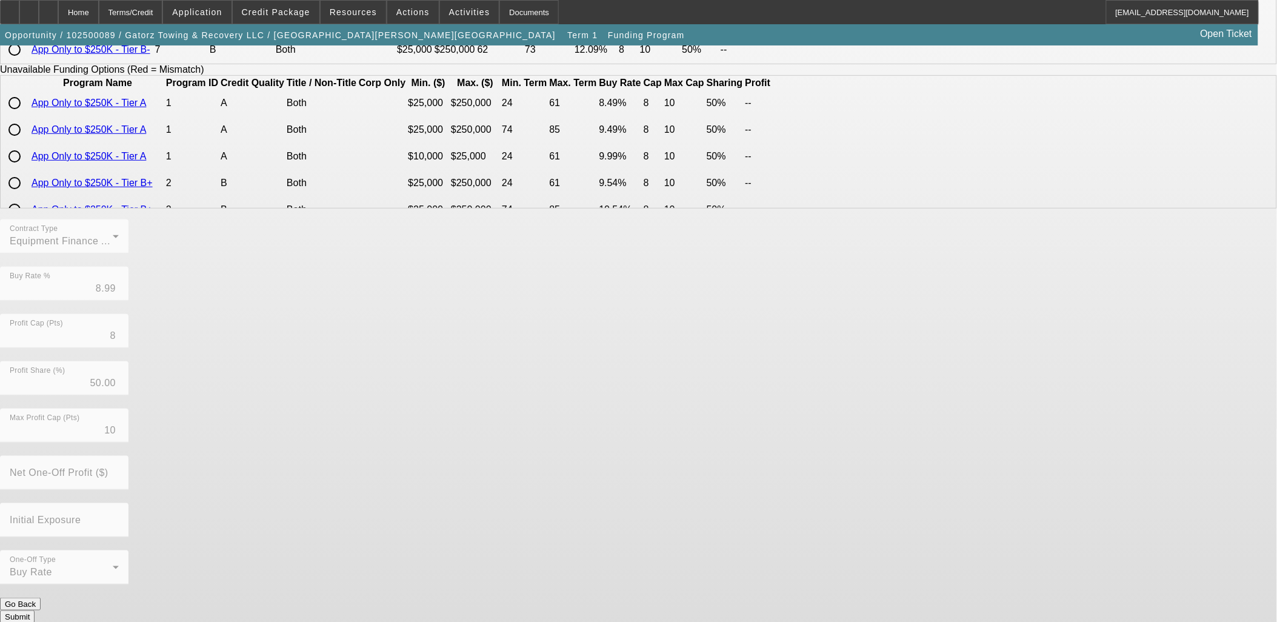
click at [35, 610] on button "Submit" at bounding box center [17, 616] width 35 height 13
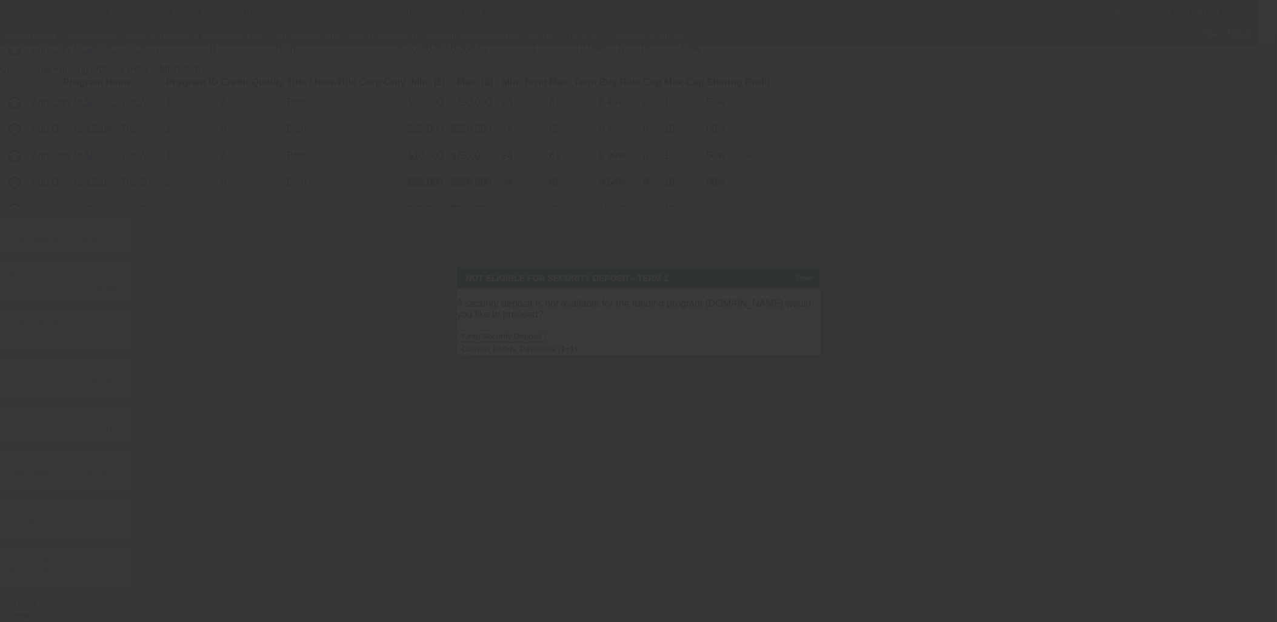
scroll to position [0, 0]
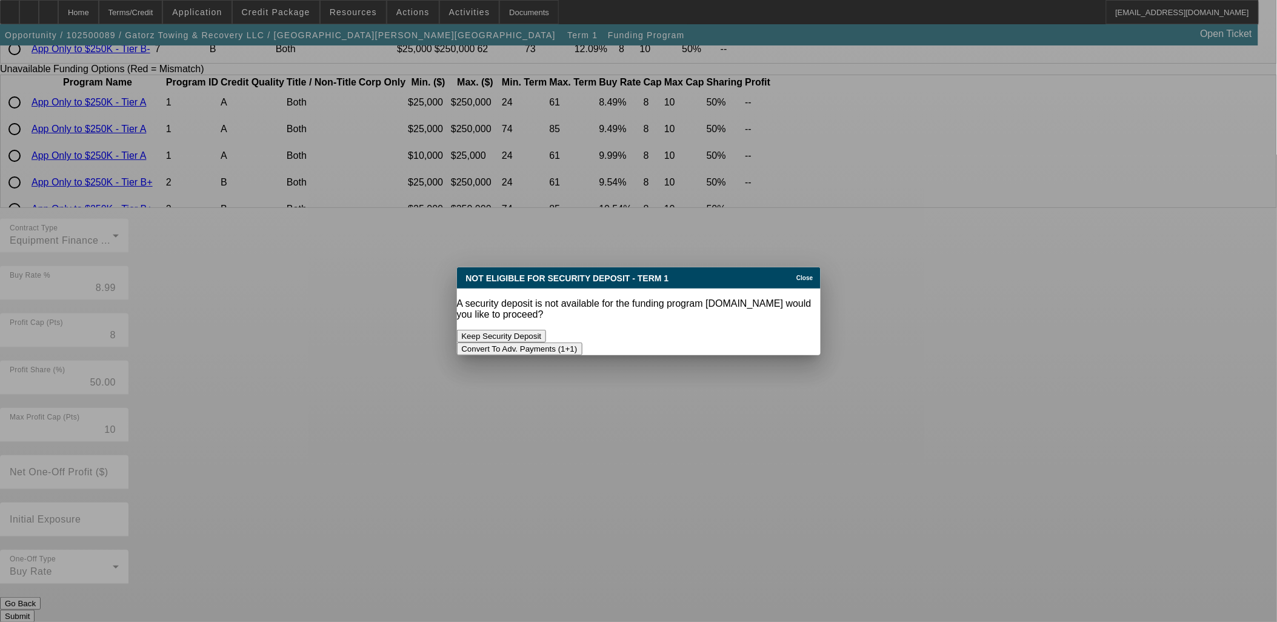
click at [582, 342] on button "Convert To Adv. Payments (1+1)" at bounding box center [519, 348] width 125 height 13
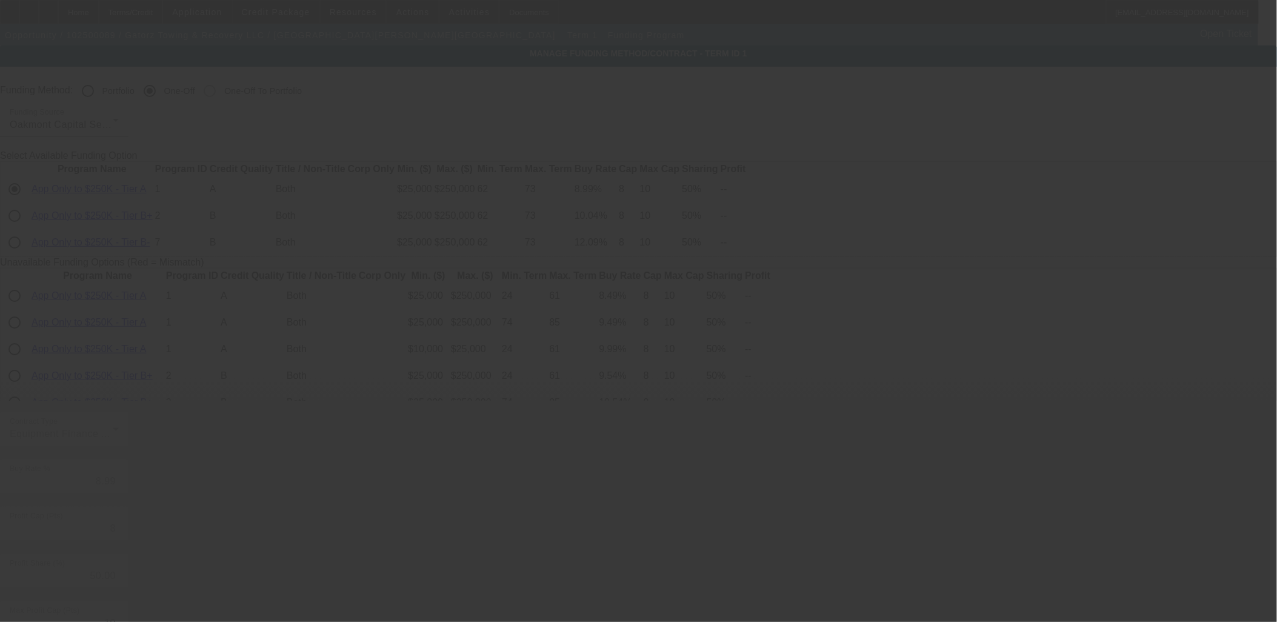
scroll to position [193, 0]
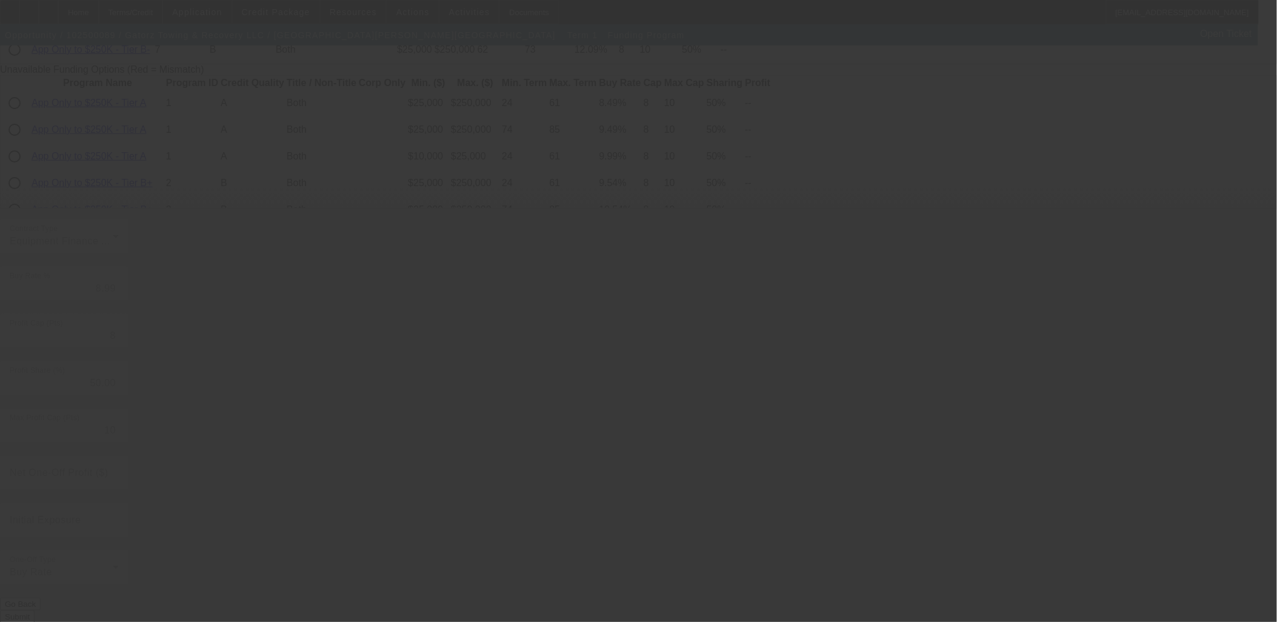
radio input "true"
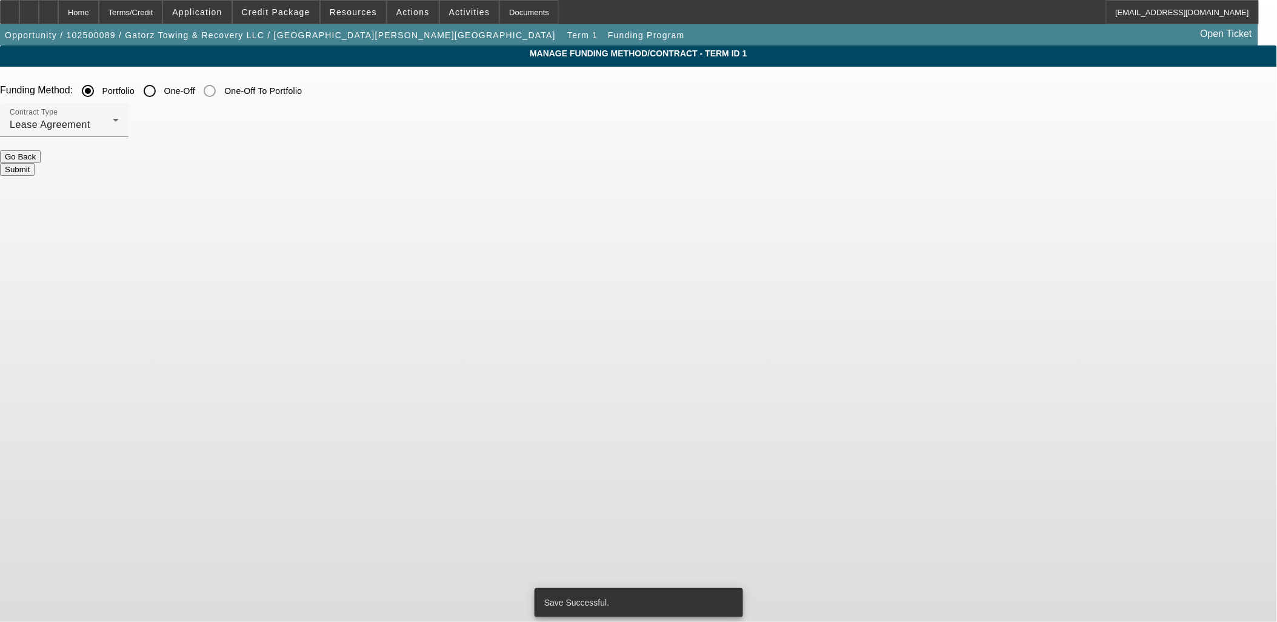
scroll to position [0, 0]
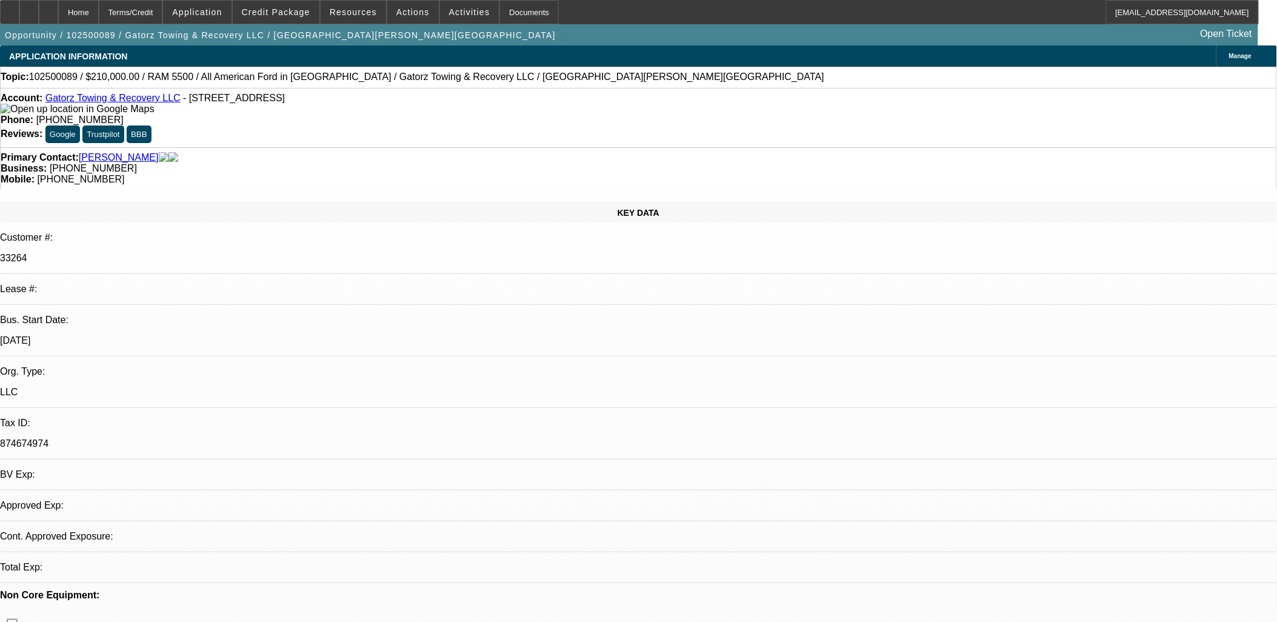
select select "0"
select select "6"
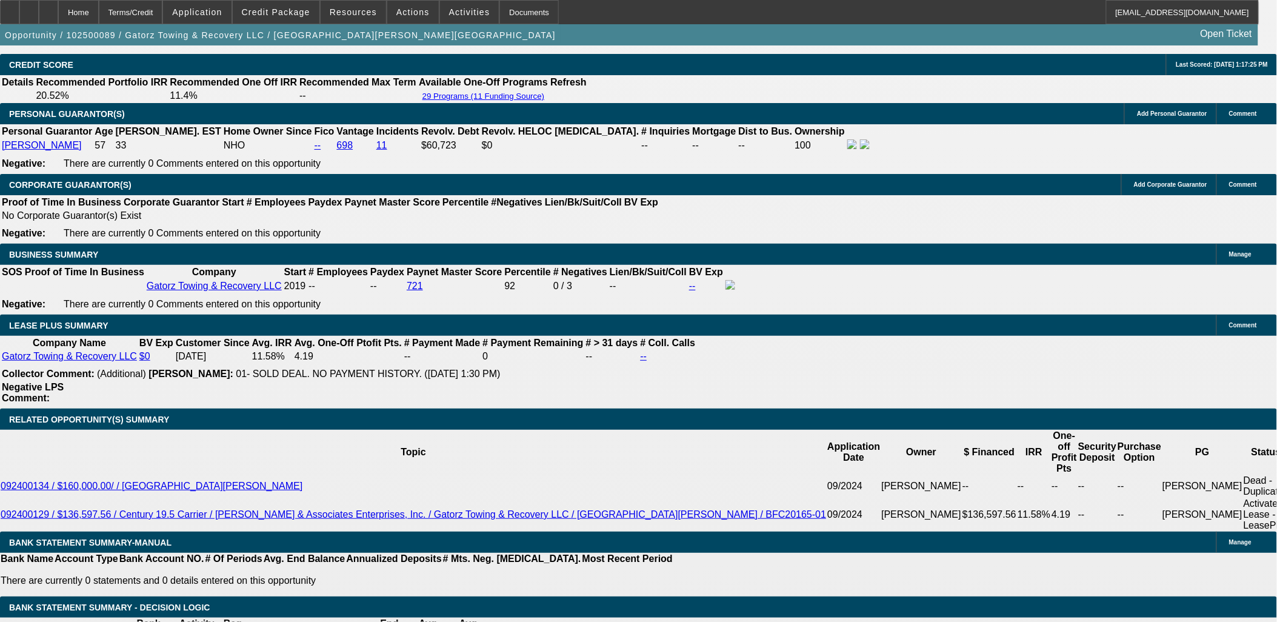
scroll to position [1953, 0]
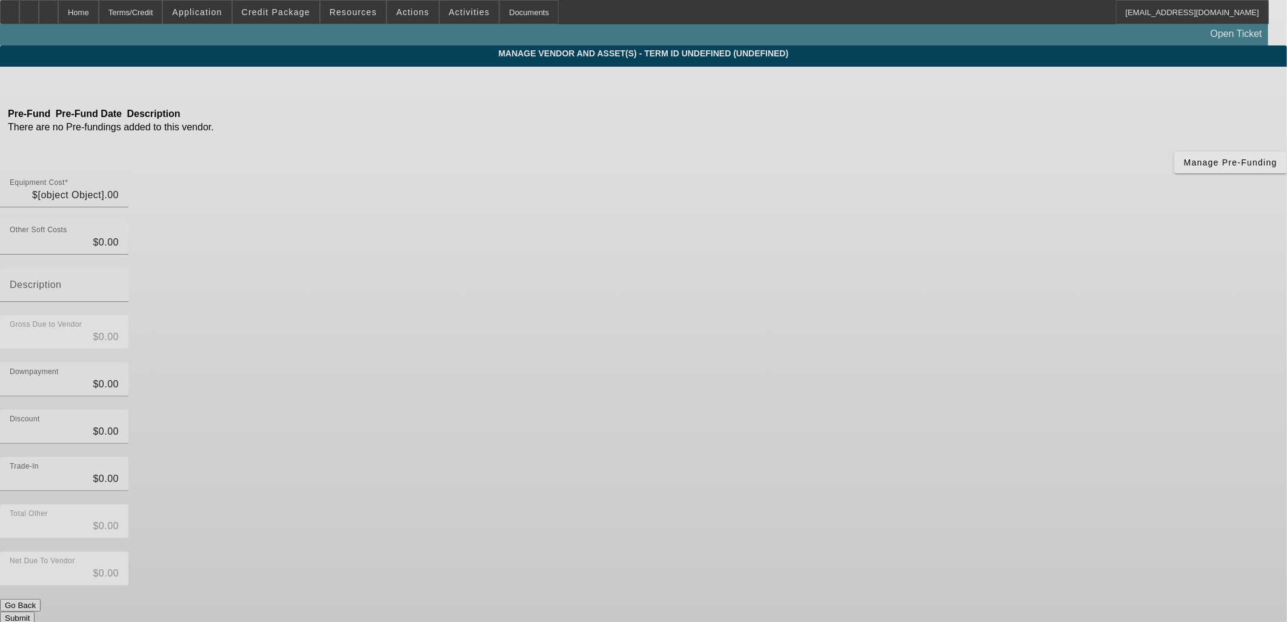
type input "$210,000.00"
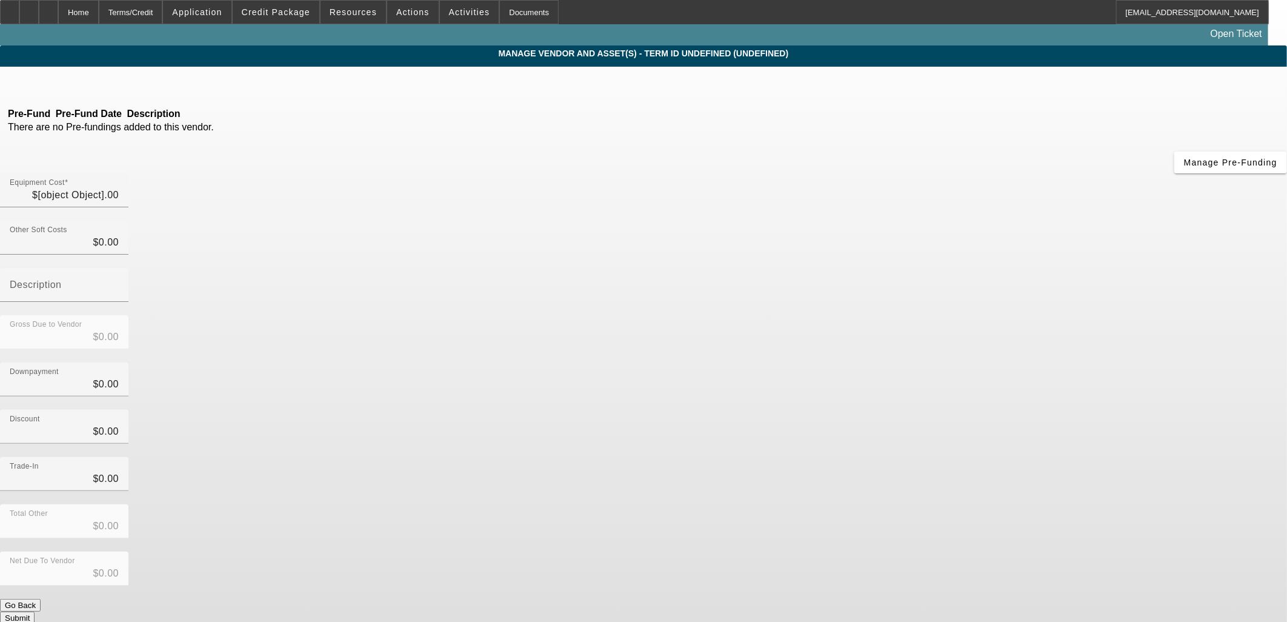
type input "$210,000.00"
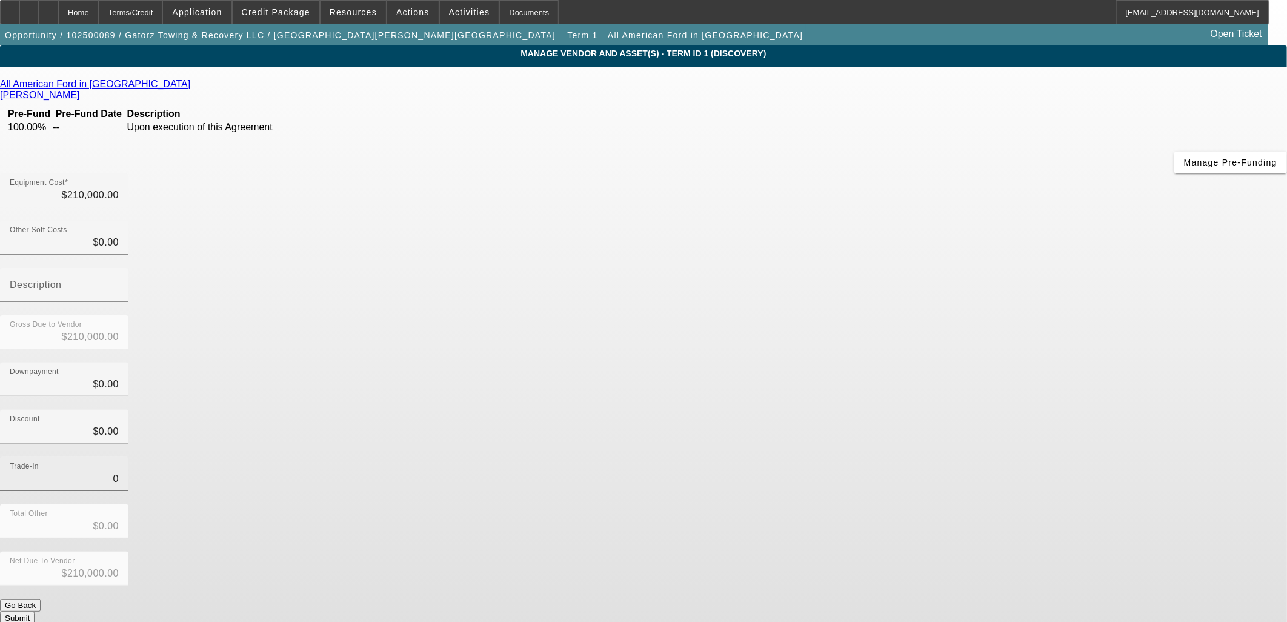
click at [119, 471] on input "0" at bounding box center [64, 478] width 109 height 15
type input "9"
type input "$9.00"
type input "$209,991.00"
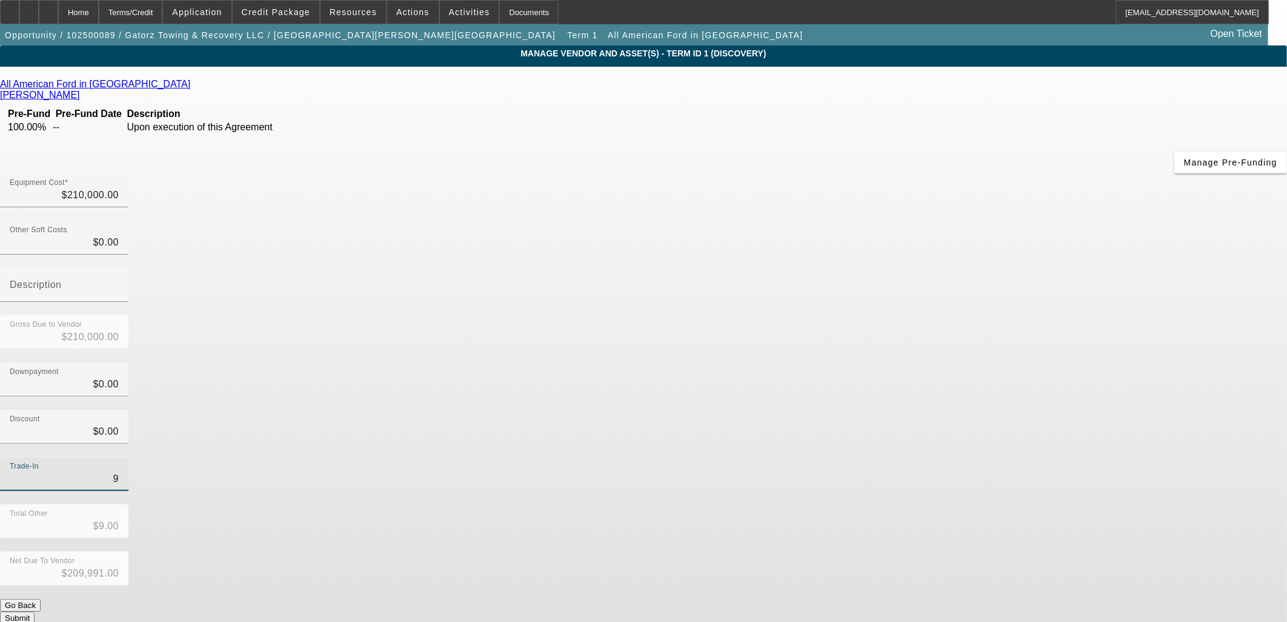
type input "95"
type input "$95.00"
type input "$209,905.00"
type input "950"
type input "$950.00"
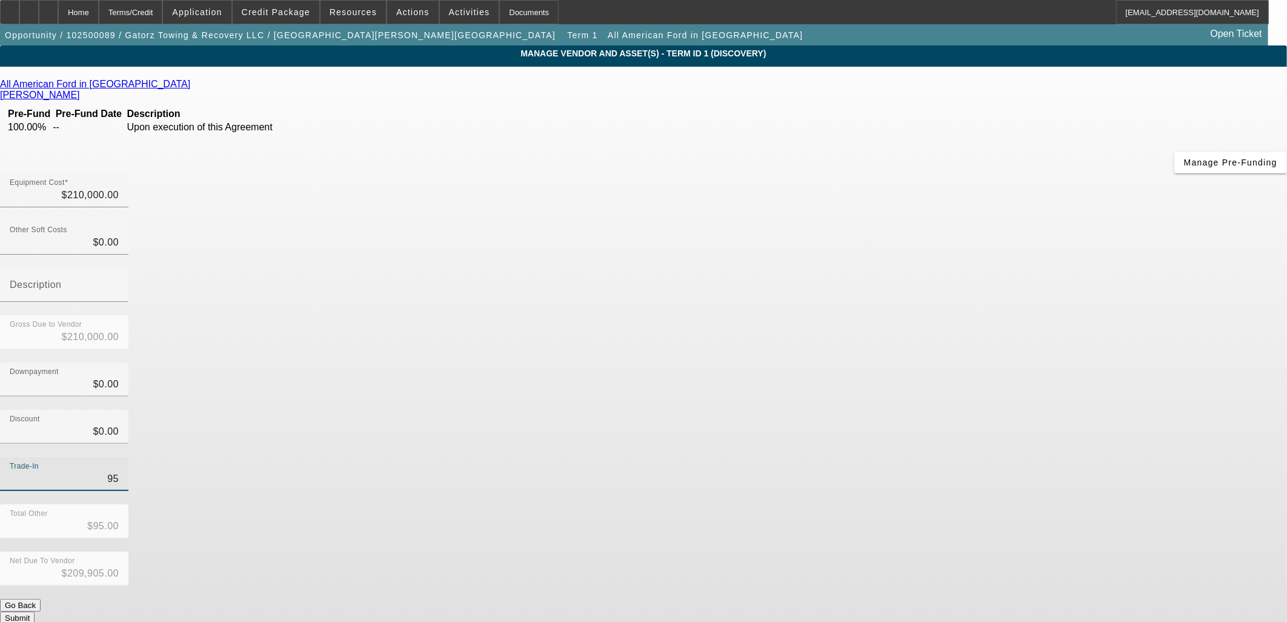
type input "$209,050.00"
type input "9500"
type input "$9,500.00"
type input "$200,500.00"
type input "95000"
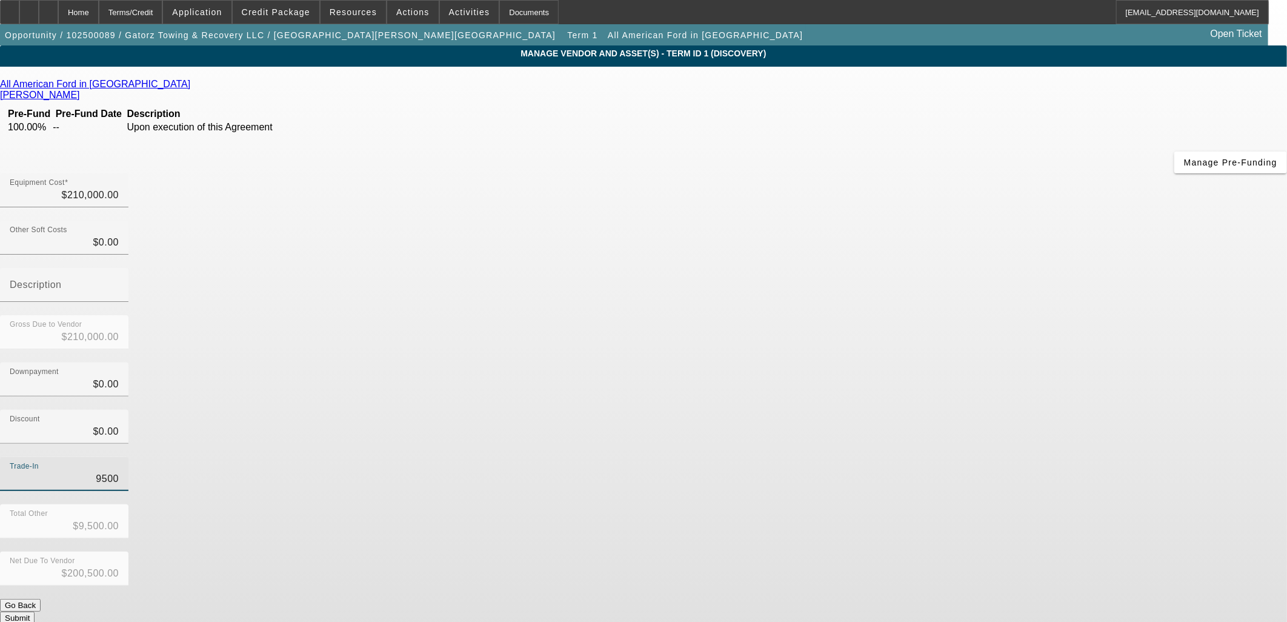
type input "$95,000.00"
type input "$115,000.00"
type input "$95,000.00"
click at [852, 410] on div "Discount $0.00" at bounding box center [643, 433] width 1287 height 47
click at [119, 235] on input "0" at bounding box center [64, 242] width 109 height 15
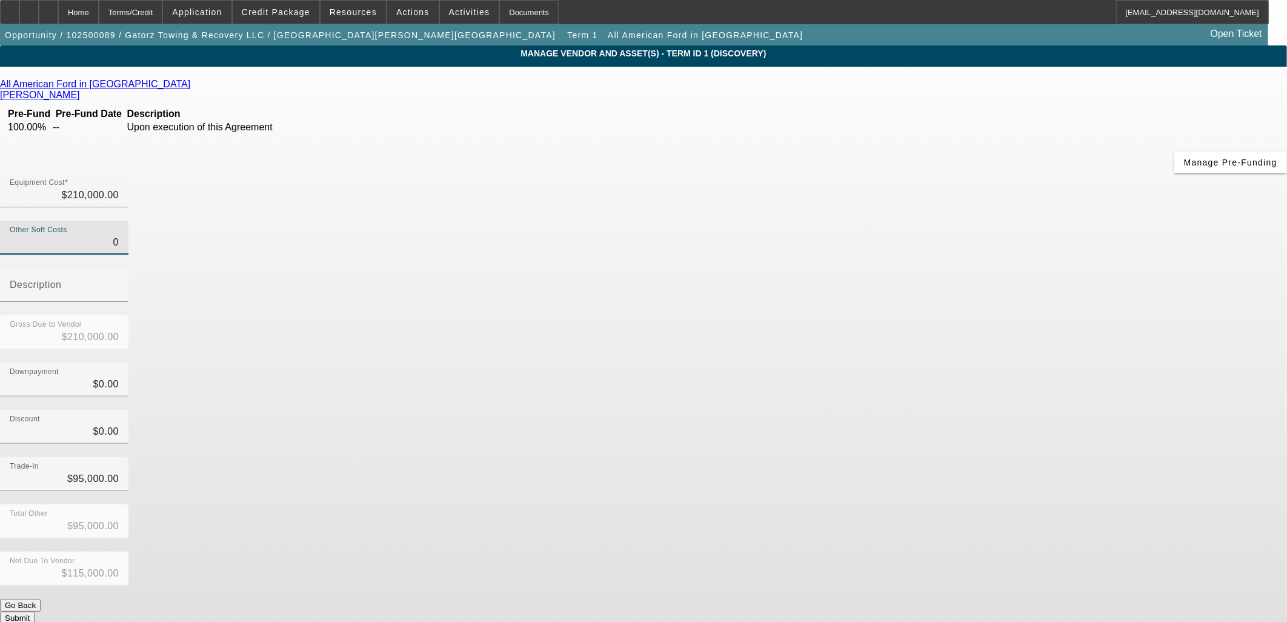
click at [119, 235] on input "0" at bounding box center [64, 242] width 109 height 15
type input "9"
type input "$210,009.00"
type input "$115,009.00"
type input "95"
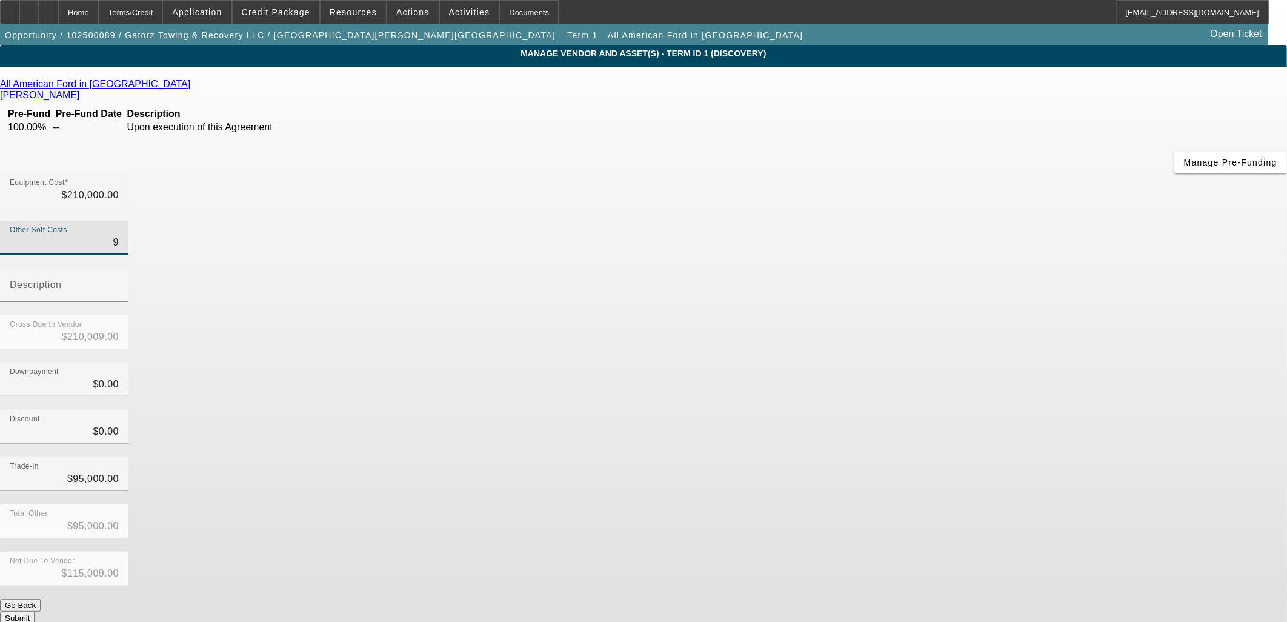
type input "$210,095.00"
type input "$115,095.00"
type input "950"
type input "$210,950.00"
type input "$115,950.00"
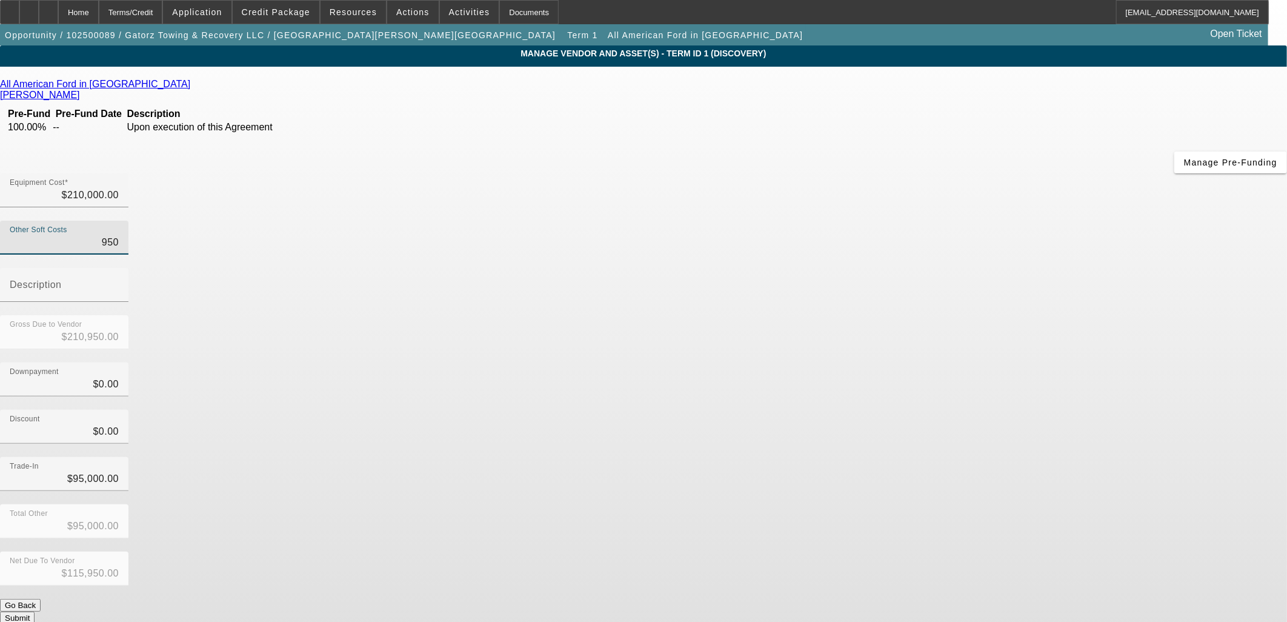
type input "9500"
type input "$219,500.00"
type input "$124,500.00"
type input "95000"
type input "$305,000.00"
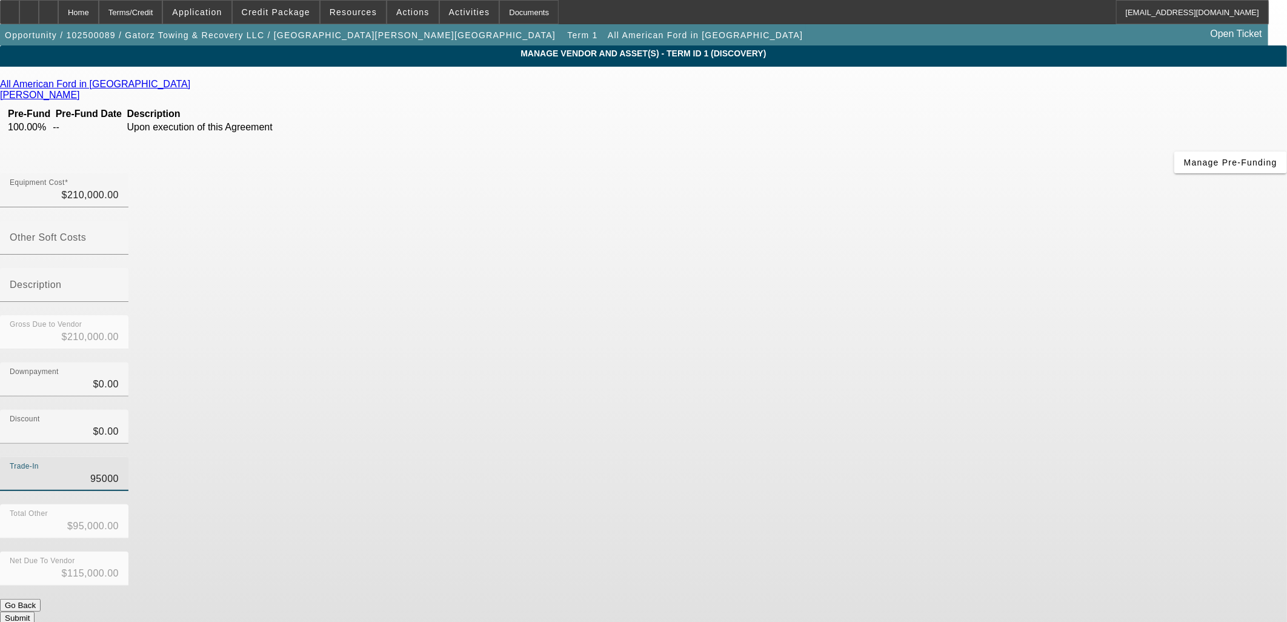
click at [119, 471] on input "95000" at bounding box center [64, 478] width 109 height 15
click at [923, 362] on div "Downpayment $0.00" at bounding box center [643, 385] width 1287 height 47
click at [119, 471] on input "Trade-In" at bounding box center [64, 478] width 109 height 15
click at [911, 457] on div "Trade-In $95,000.00" at bounding box center [643, 480] width 1287 height 47
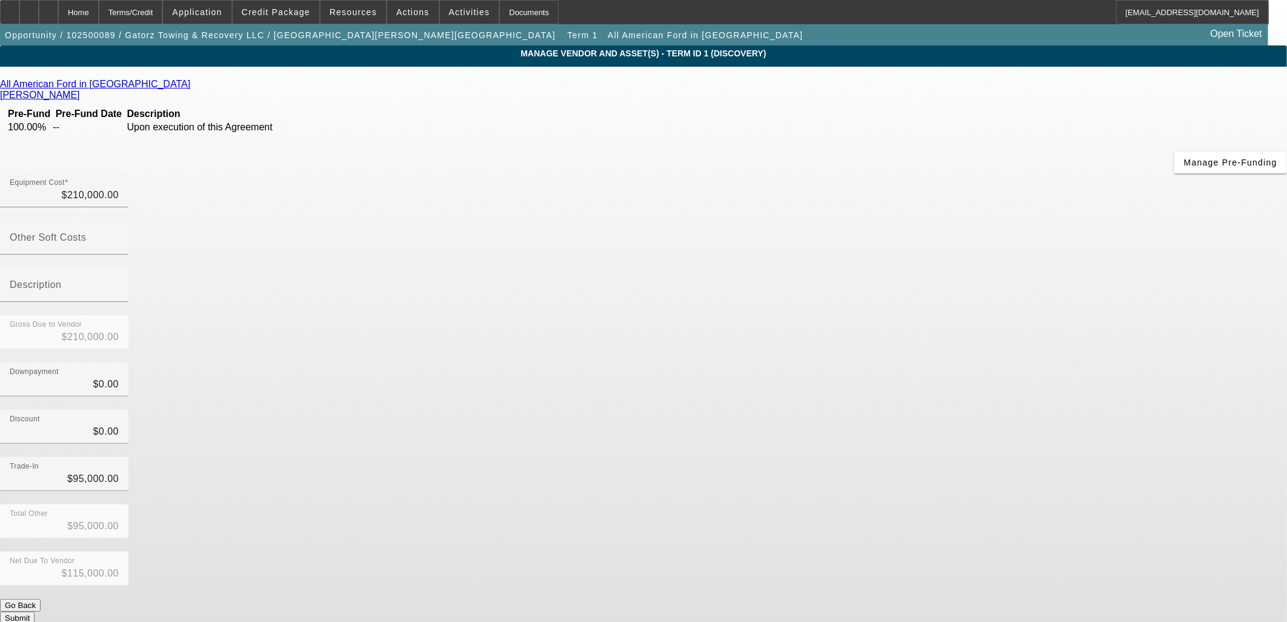
click at [35, 611] on button "Submit" at bounding box center [17, 617] width 35 height 13
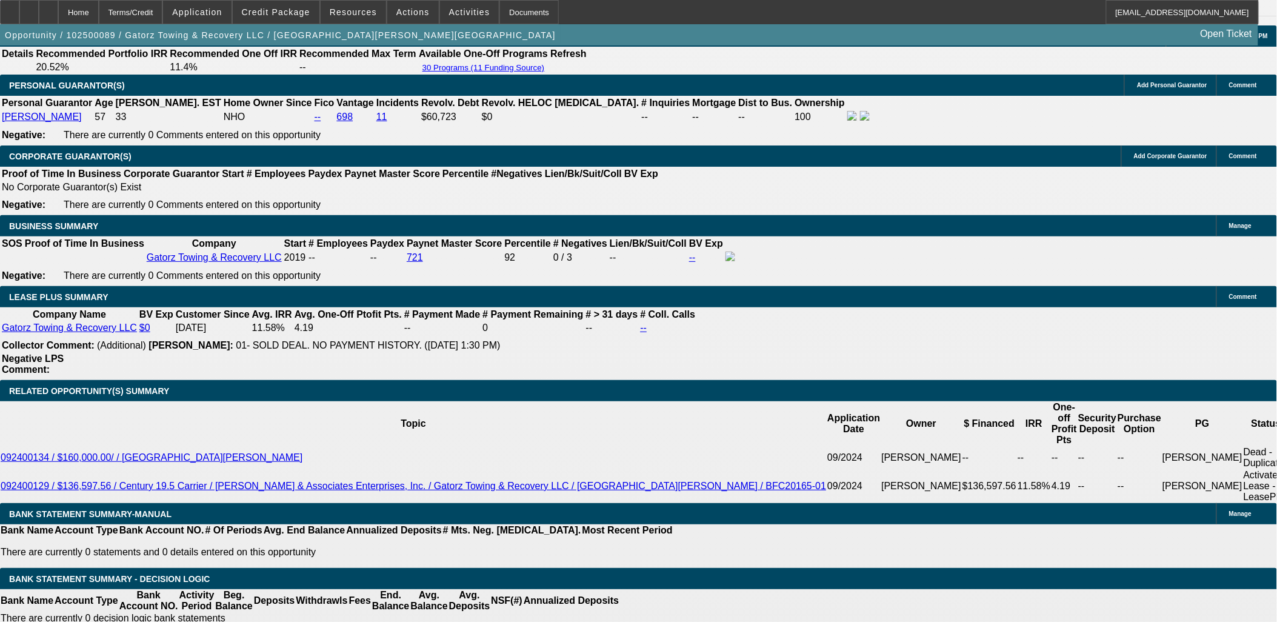
scroll to position [1882, 0]
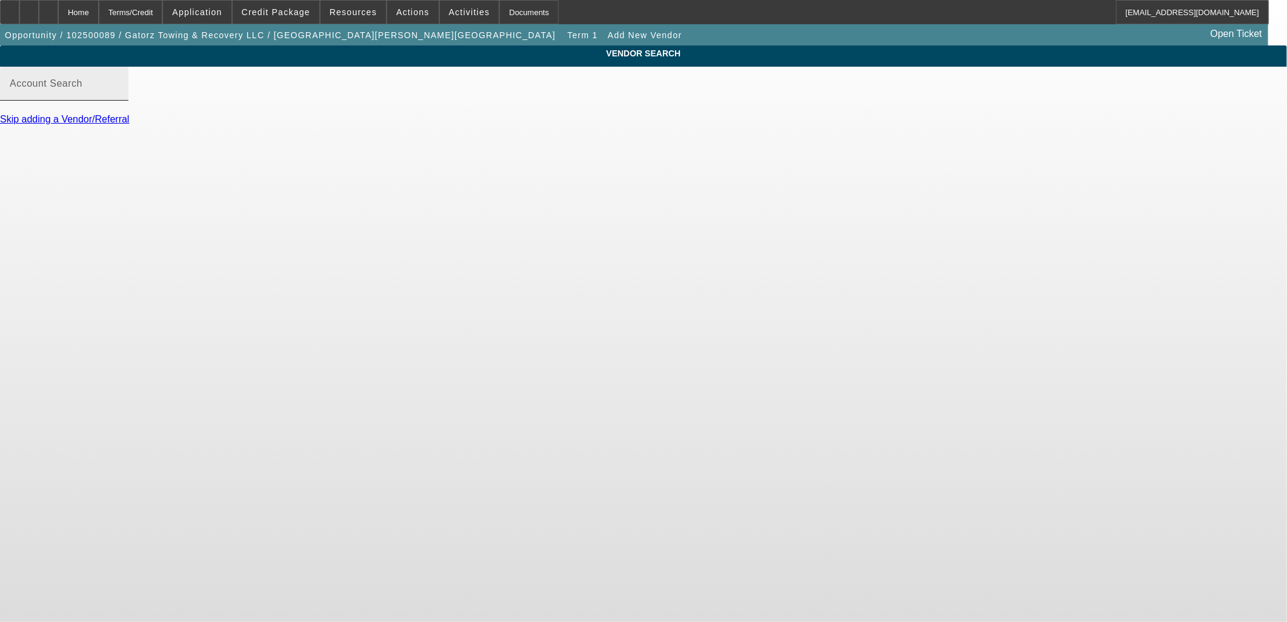
click at [119, 96] on input "Account Search" at bounding box center [64, 88] width 109 height 15
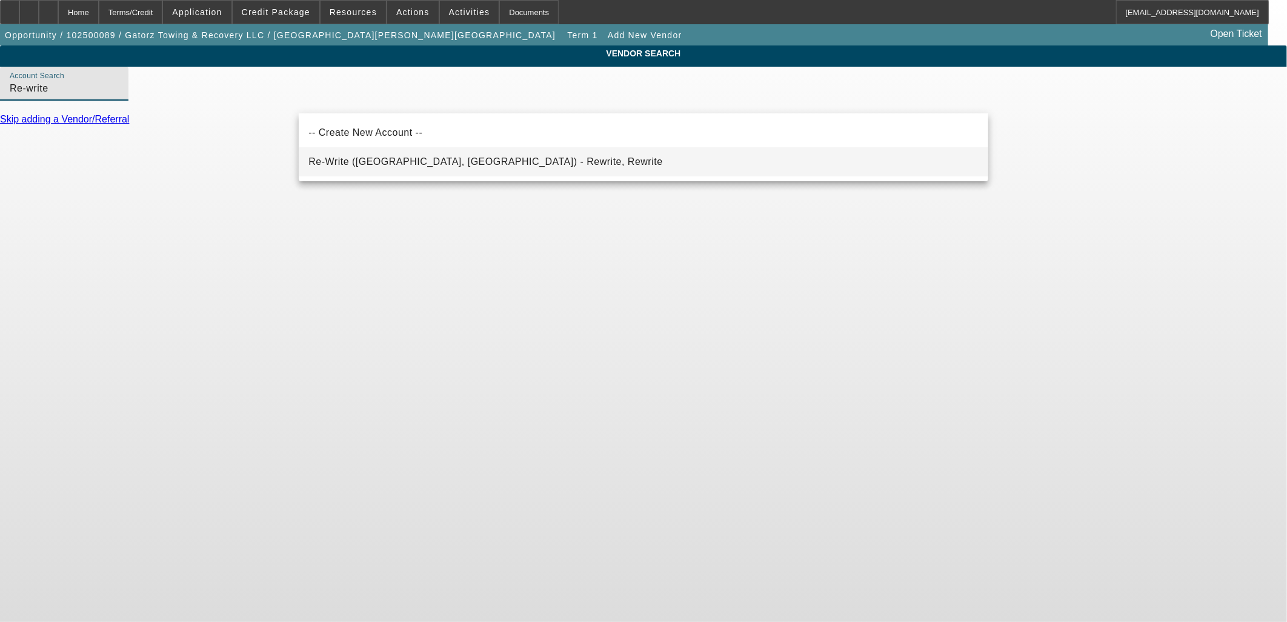
click at [401, 153] on mat-option "Re-Write (Northbrook, IL) - Rewrite, Rewrite" at bounding box center [644, 161] width 690 height 29
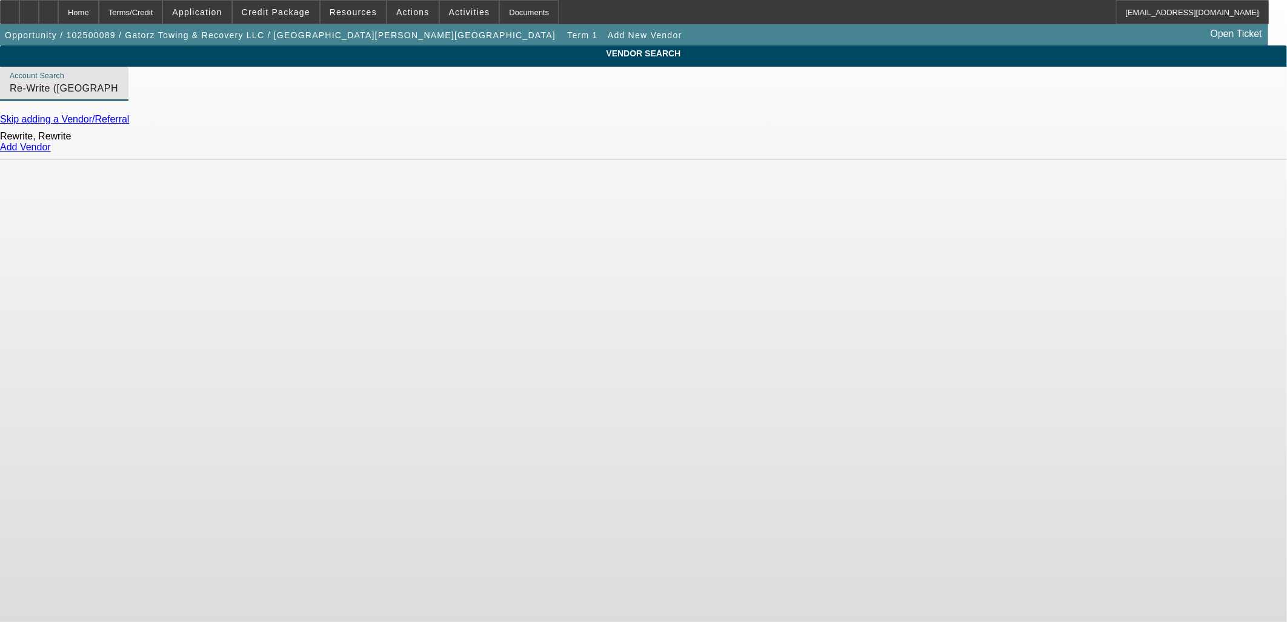
click at [51, 152] on link "Add Vendor" at bounding box center [25, 147] width 51 height 10
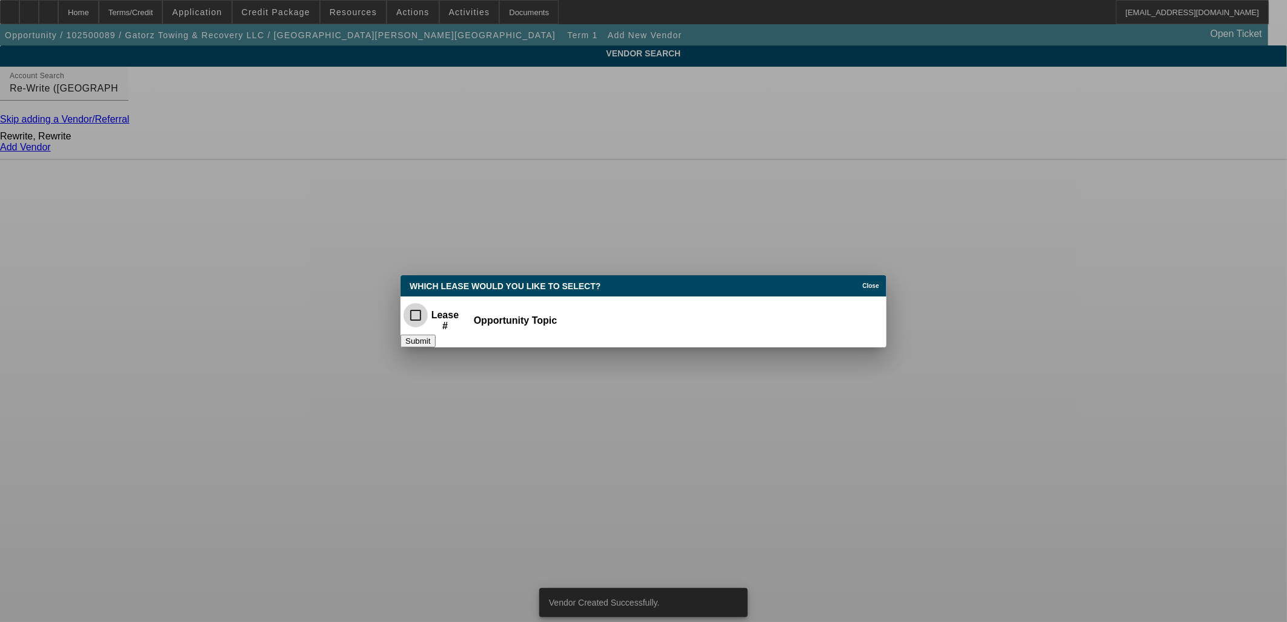
click at [428, 309] on input "checkbox" at bounding box center [416, 315] width 24 height 24
click at [456, 338] on div "Submit" at bounding box center [644, 341] width 486 height 13
drag, startPoint x: 501, startPoint y: 309, endPoint x: 605, endPoint y: 314, distance: 104.4
click at [461, 309] on th "Lease #" at bounding box center [445, 315] width 31 height 33
click at [731, 341] on div "Submit" at bounding box center [644, 341] width 486 height 13
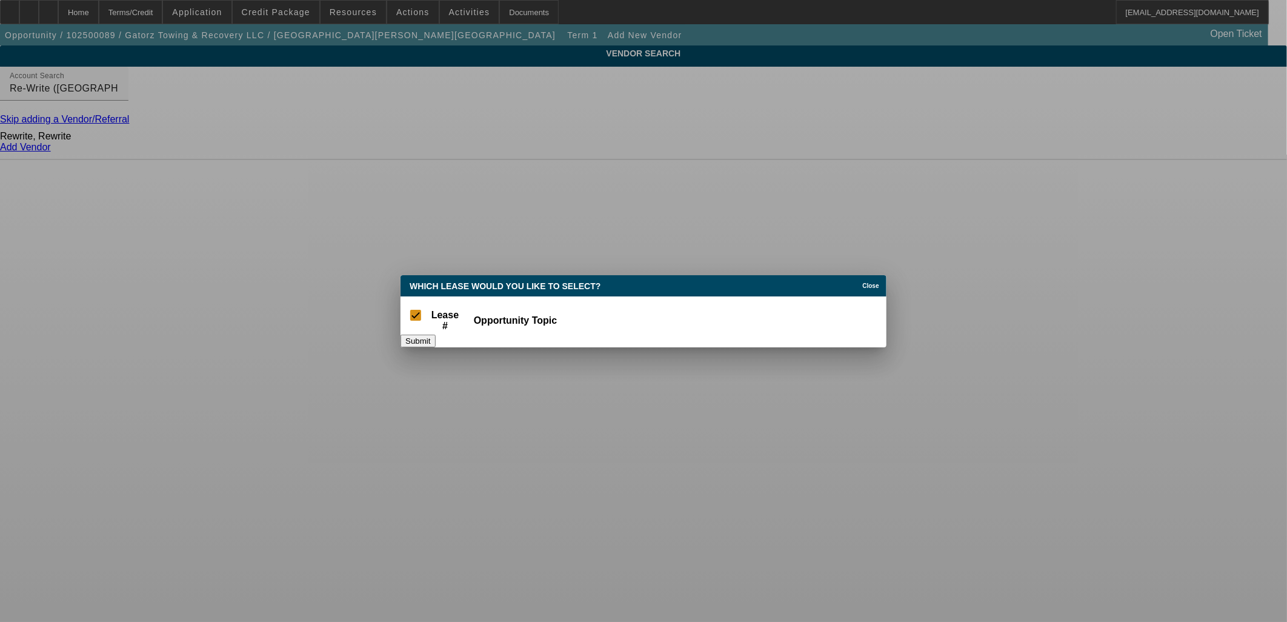
click at [687, 347] on div "Submit" at bounding box center [644, 341] width 486 height 13
click at [461, 324] on th "Lease #" at bounding box center [445, 315] width 31 height 33
click at [863, 282] on span "Close" at bounding box center [871, 285] width 16 height 7
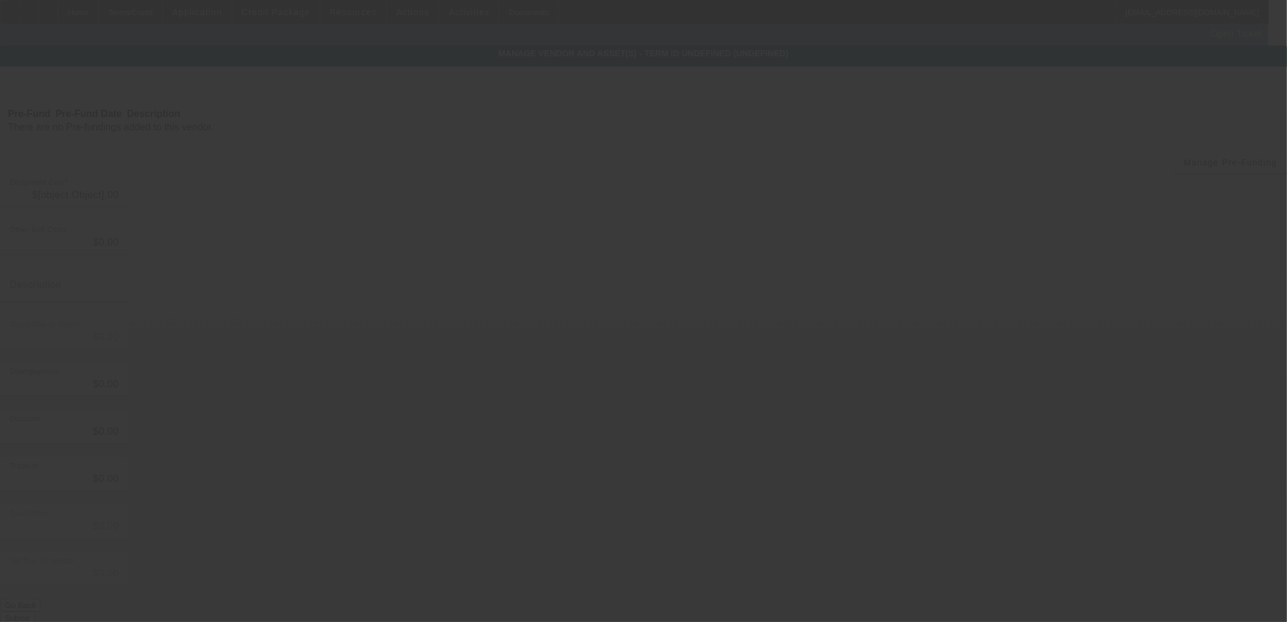
click at [596, 273] on div at bounding box center [643, 311] width 1287 height 622
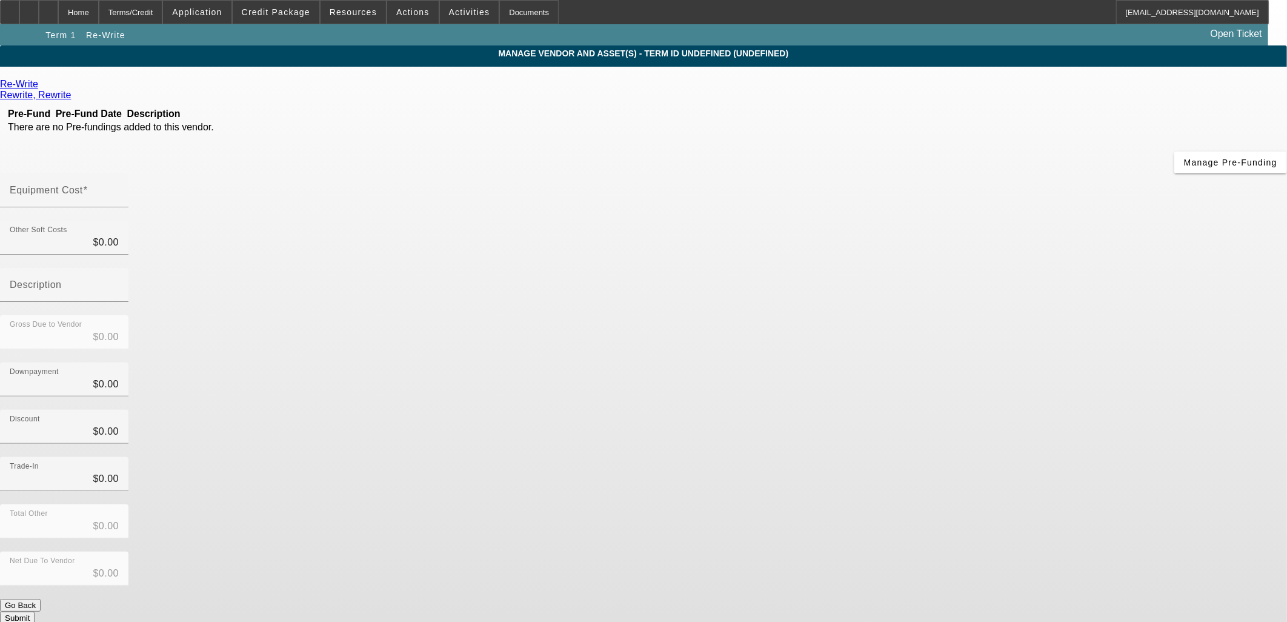
click at [538, 275] on div "Re-Write Rewrite, Rewrite Pre-Fund Pre-Fund Date Description There are no Pre-f…" at bounding box center [643, 351] width 1287 height 545
click at [88, 185] on label "Equipment Cost" at bounding box center [49, 190] width 78 height 11
click at [119, 188] on input "Equipment Cost" at bounding box center [64, 195] width 109 height 15
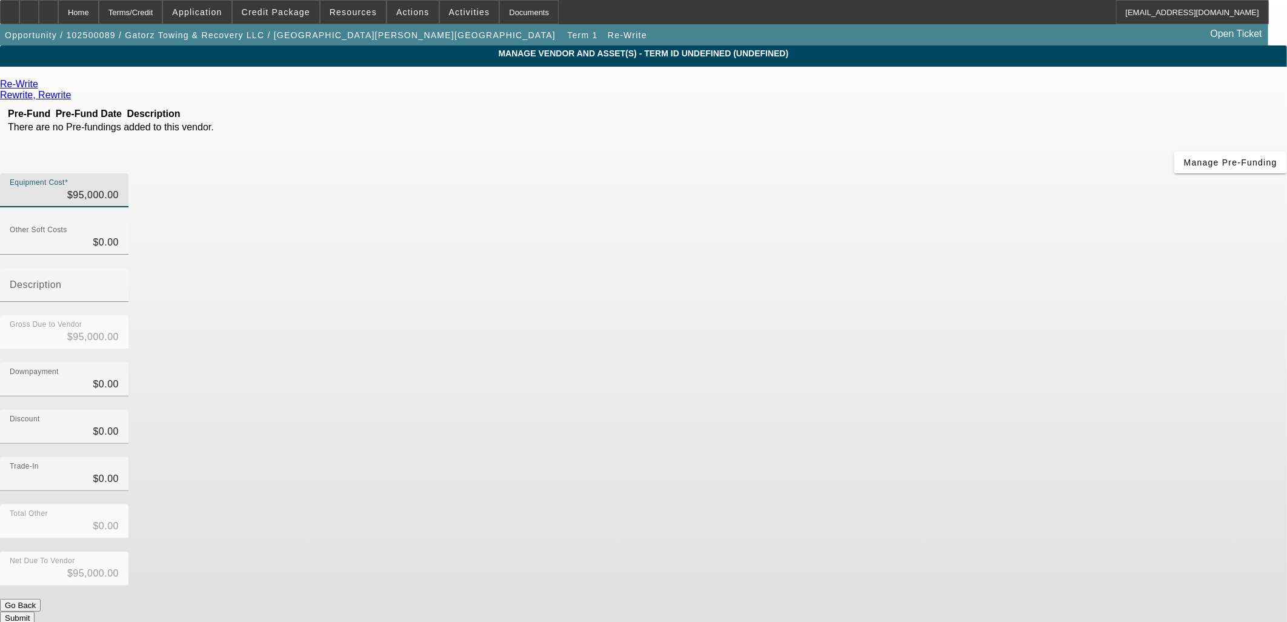
click at [1101, 385] on app-vendor-asset-manage "MANAGE VENDOR AND ASSET(S) - Term ID undefined (undefined) Remove Vendor Re-Wri…" at bounding box center [643, 370] width 1287 height 651
click at [35, 611] on button "Submit" at bounding box center [17, 617] width 35 height 13
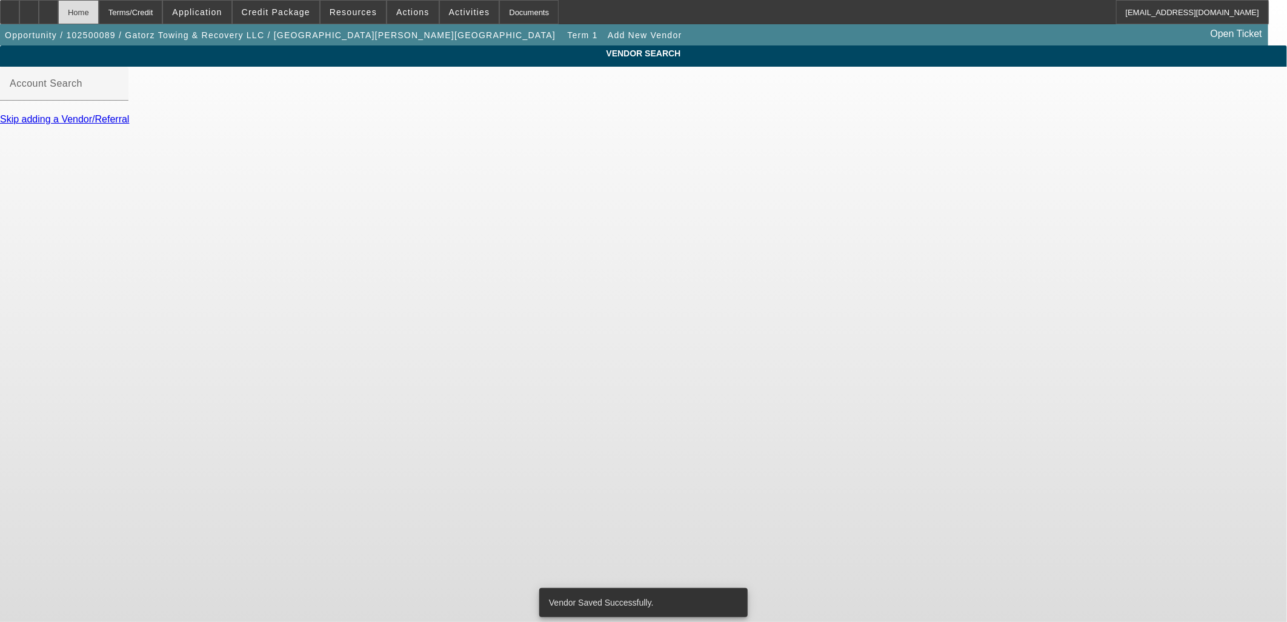
click at [99, 10] on div "Home" at bounding box center [78, 12] width 41 height 24
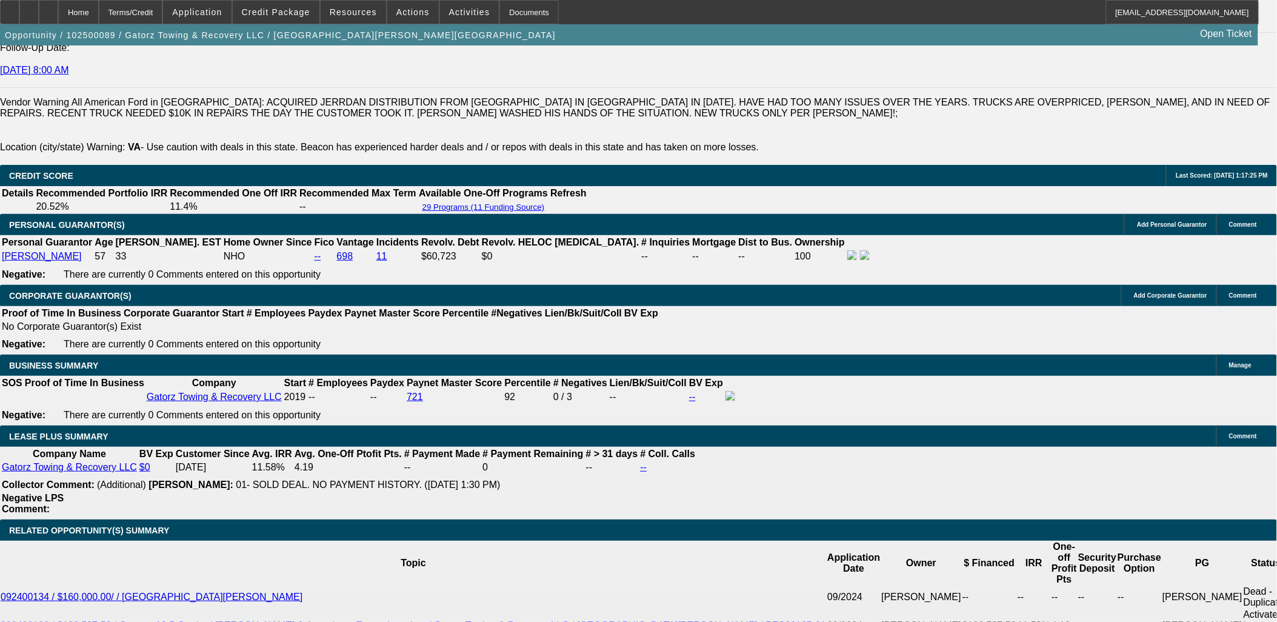
scroll to position [1792, 0]
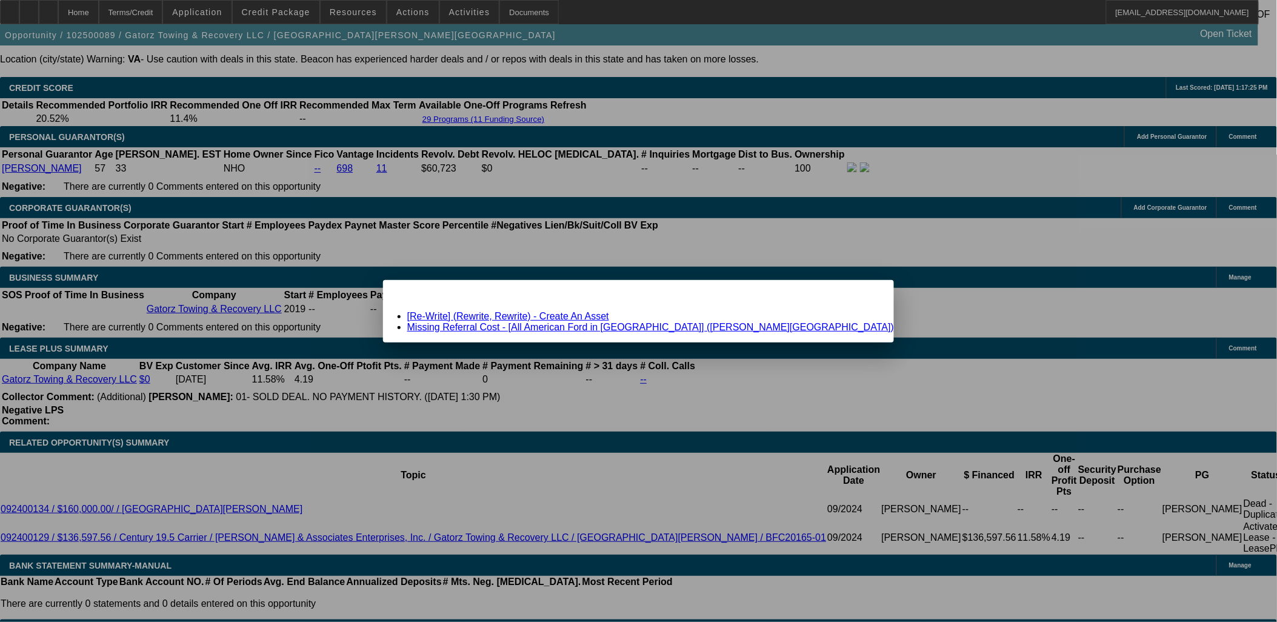
click at [644, 327] on link "Missing Referral Cost - [All American Ford in Old Bridge] (Condon, Erin)" at bounding box center [650, 327] width 487 height 10
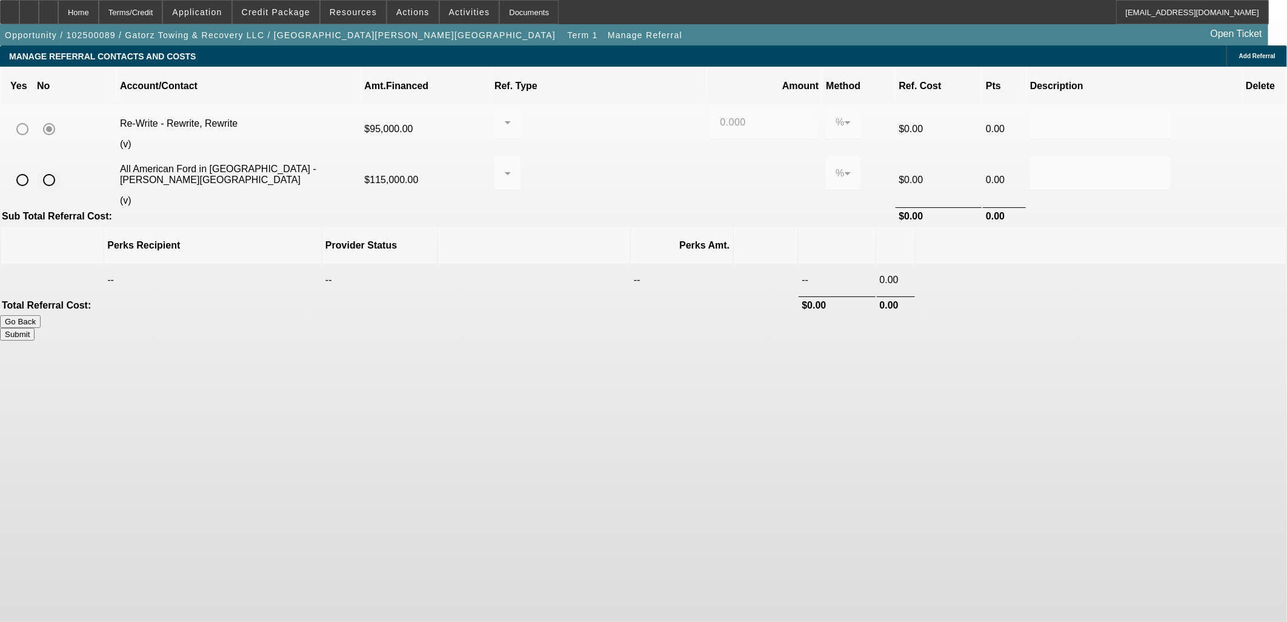
click at [61, 168] on input "radio" at bounding box center [49, 180] width 24 height 24
click at [35, 328] on button "Submit" at bounding box center [17, 334] width 35 height 13
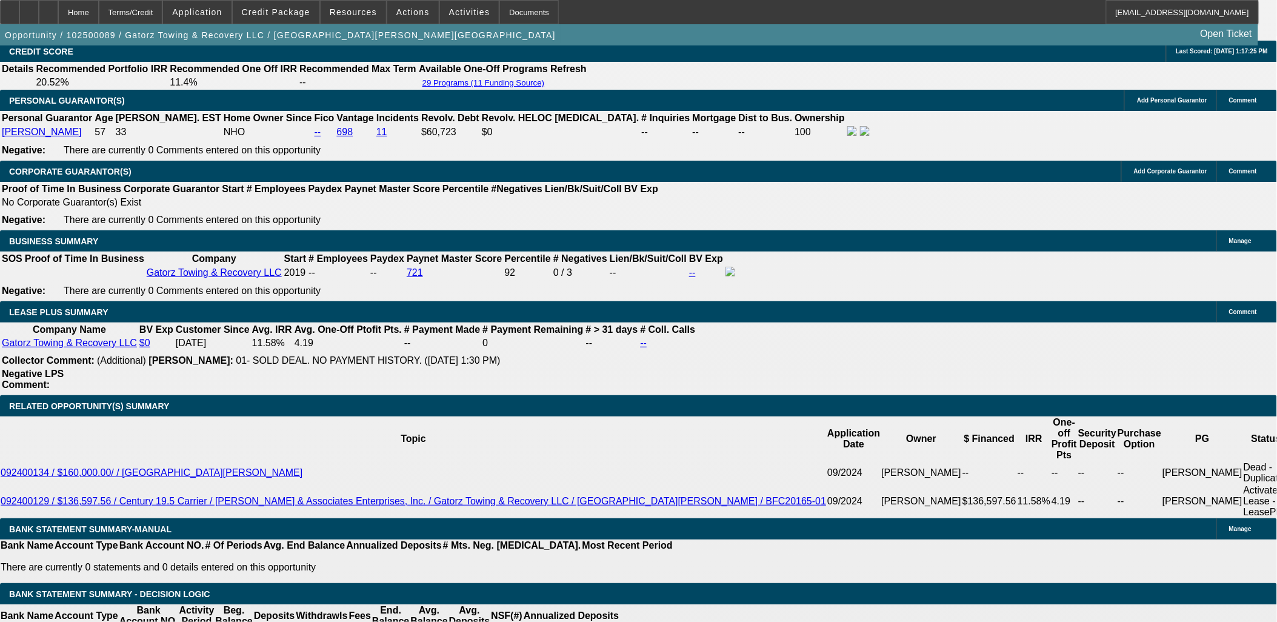
scroll to position [1885, 0]
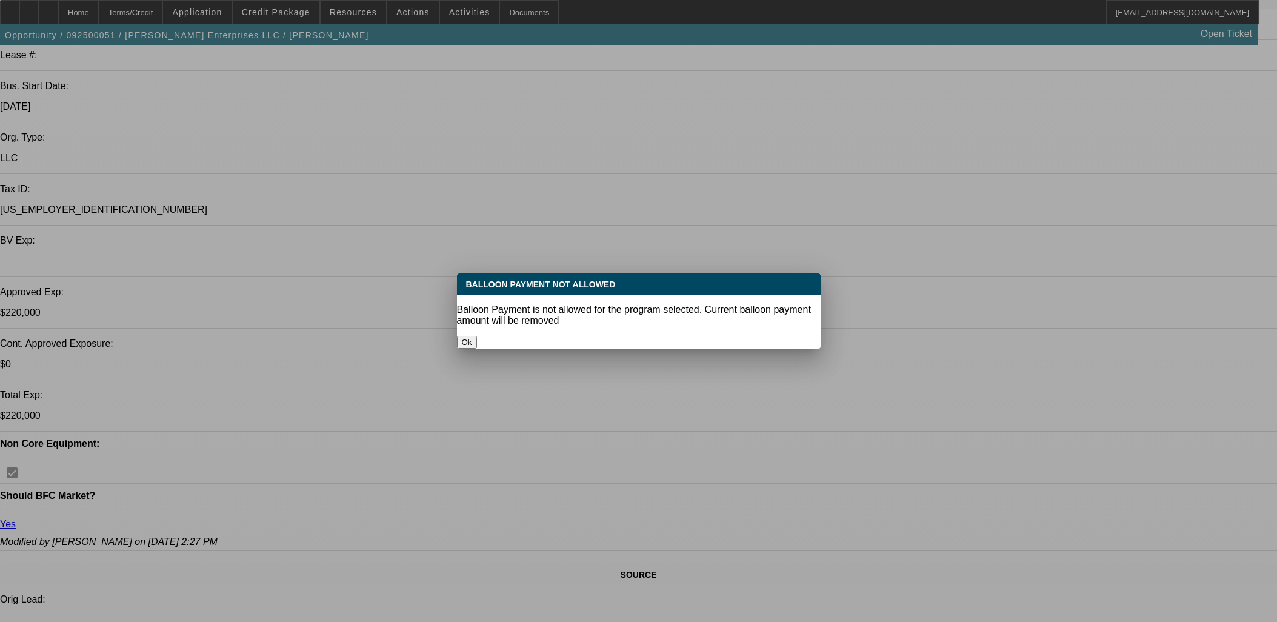
select select "0"
select select "3"
select select "0"
select select "6"
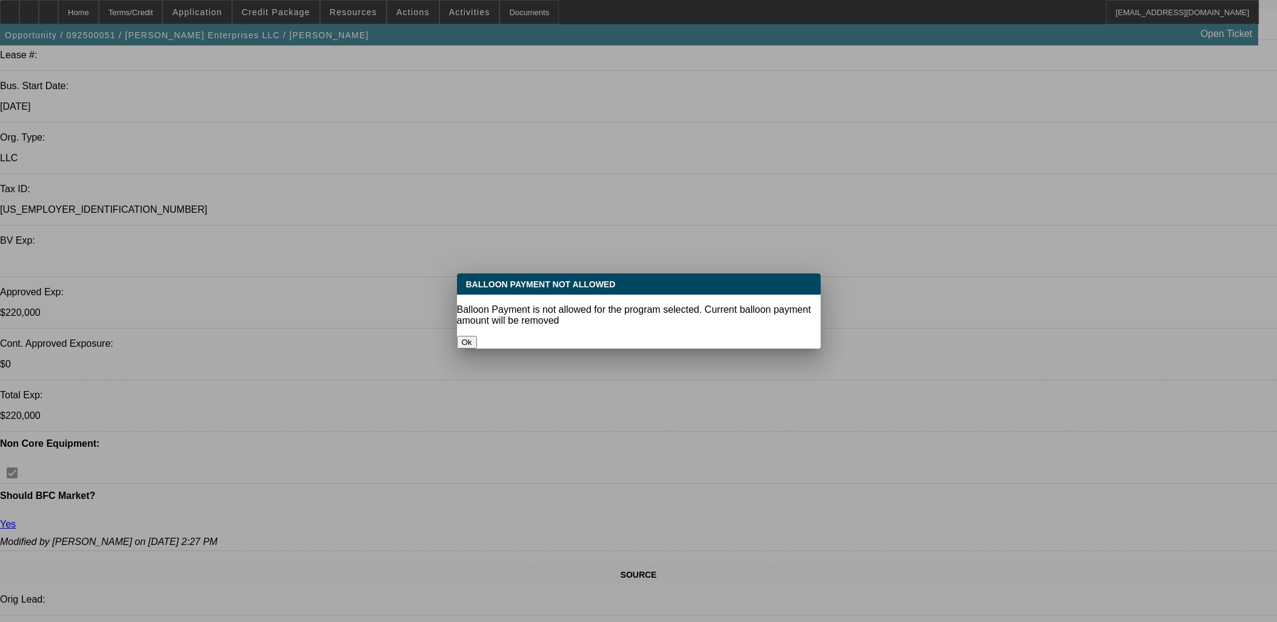
select select "0"
select select "3"
select select "0"
select select "6"
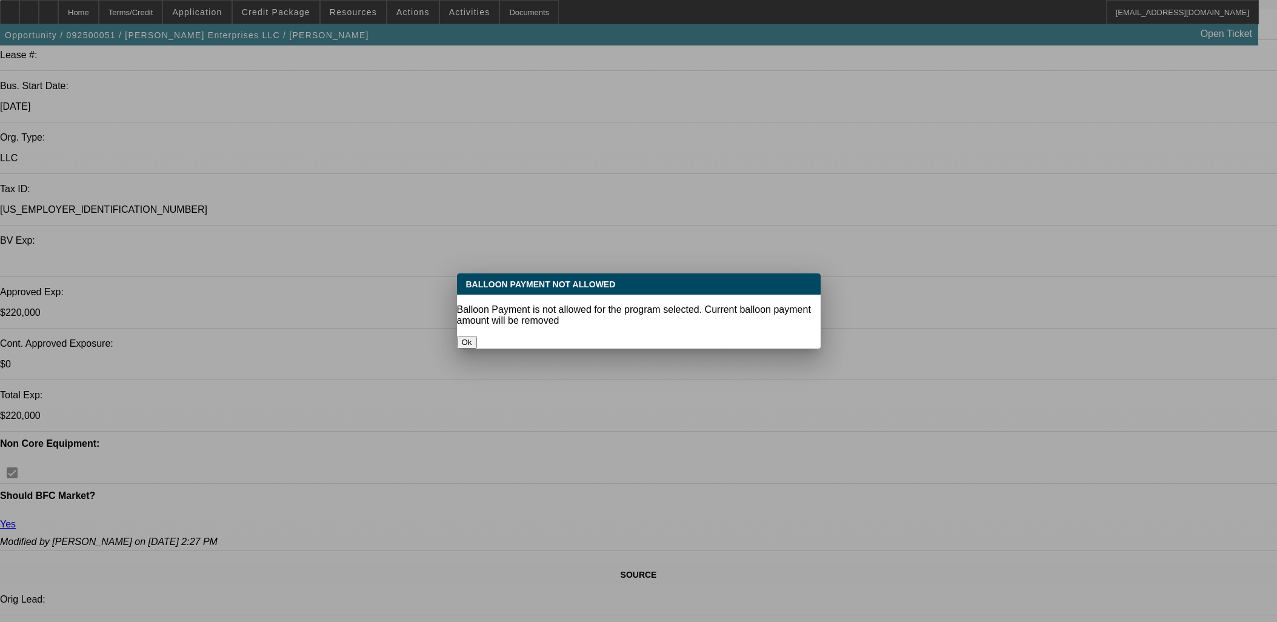
select select "0"
select select "3"
select select "0"
select select "6"
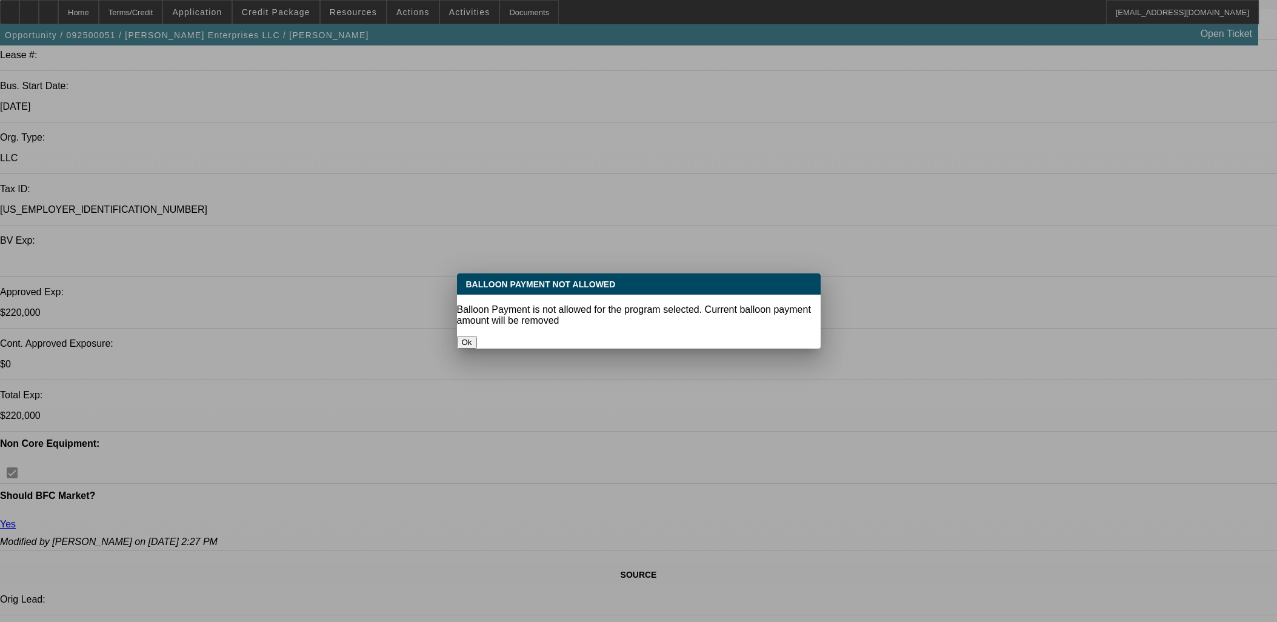
select select "0"
select select "3"
select select "0"
select select "6"
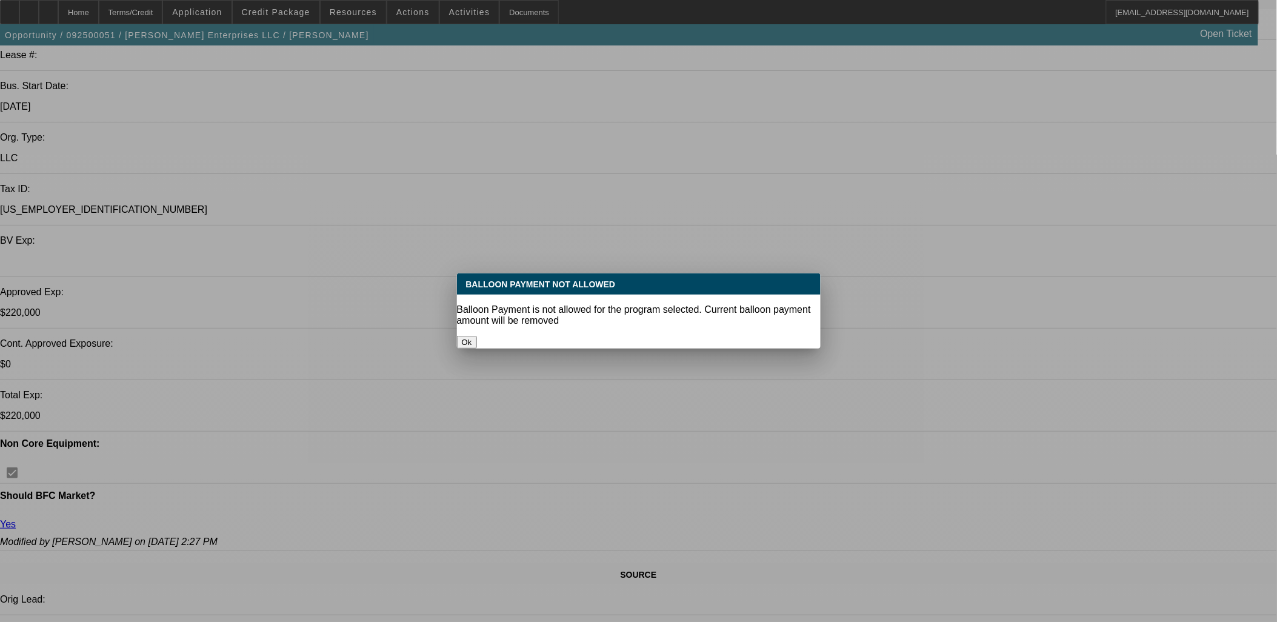
click at [477, 336] on button "Ok" at bounding box center [467, 342] width 20 height 13
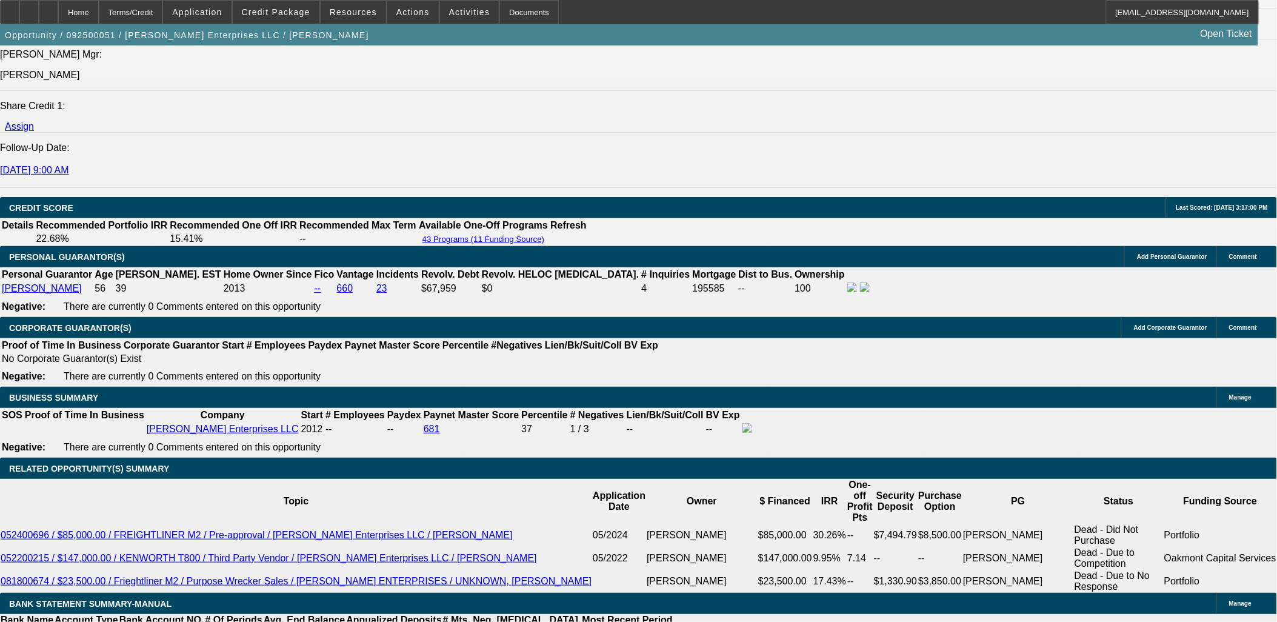
scroll to position [1627, 0]
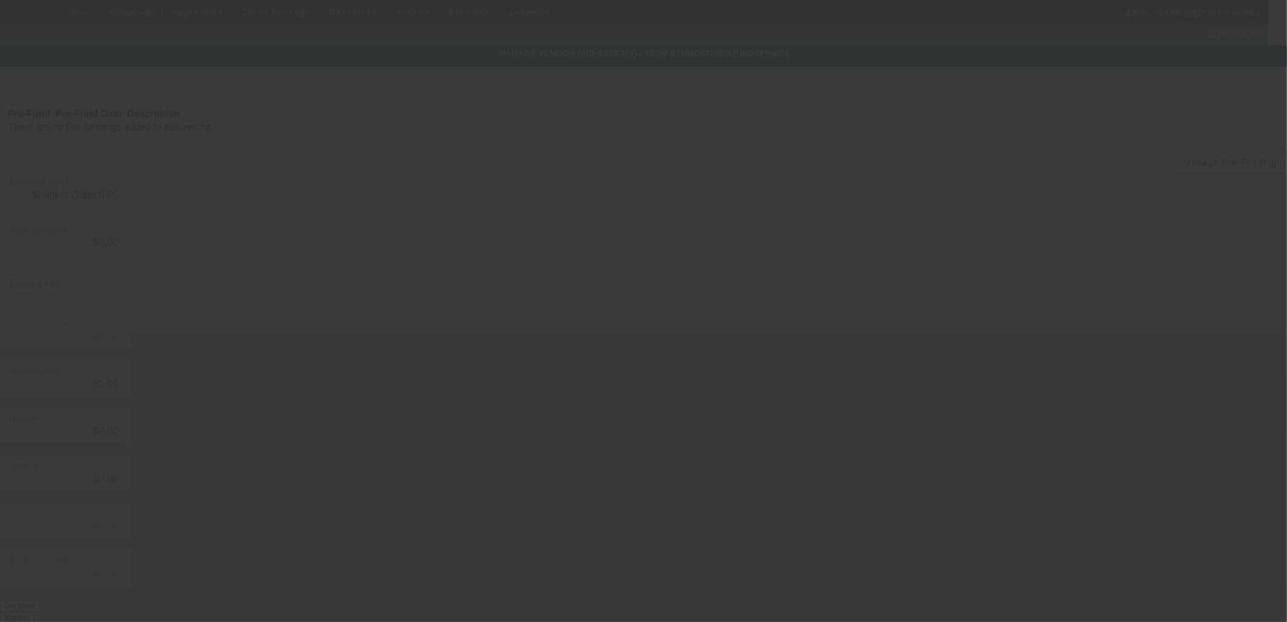
type input "$55,000.00"
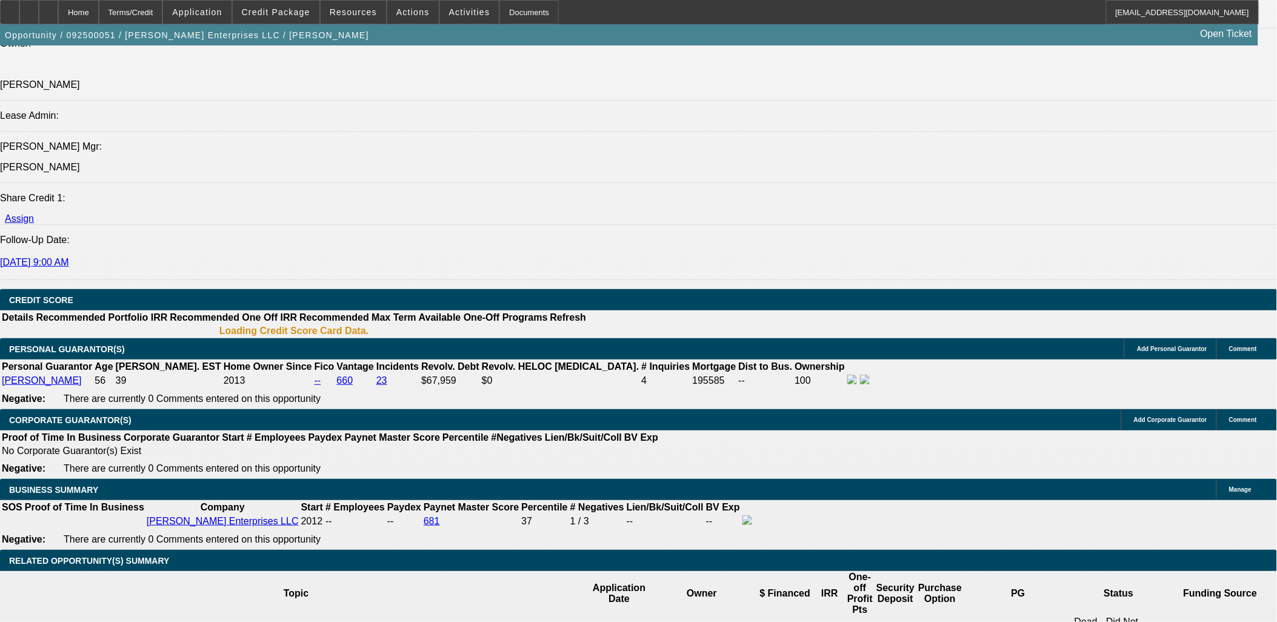
select select "0"
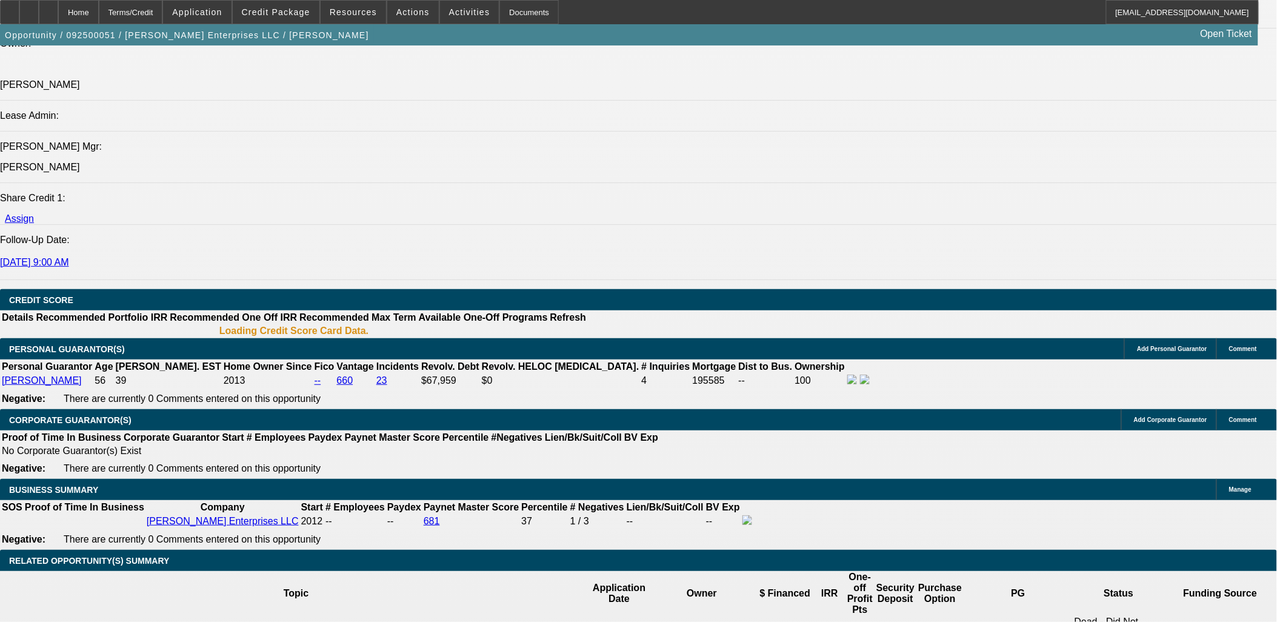
select select "0"
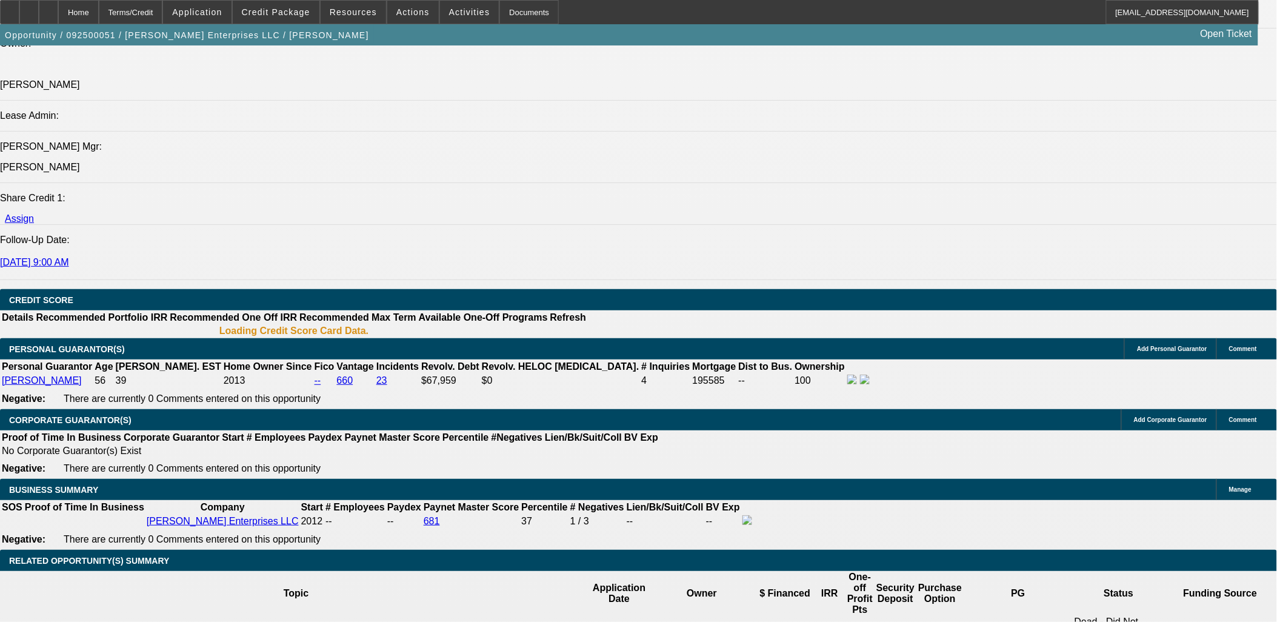
select select "0"
select select "1"
select select "3"
select select "6"
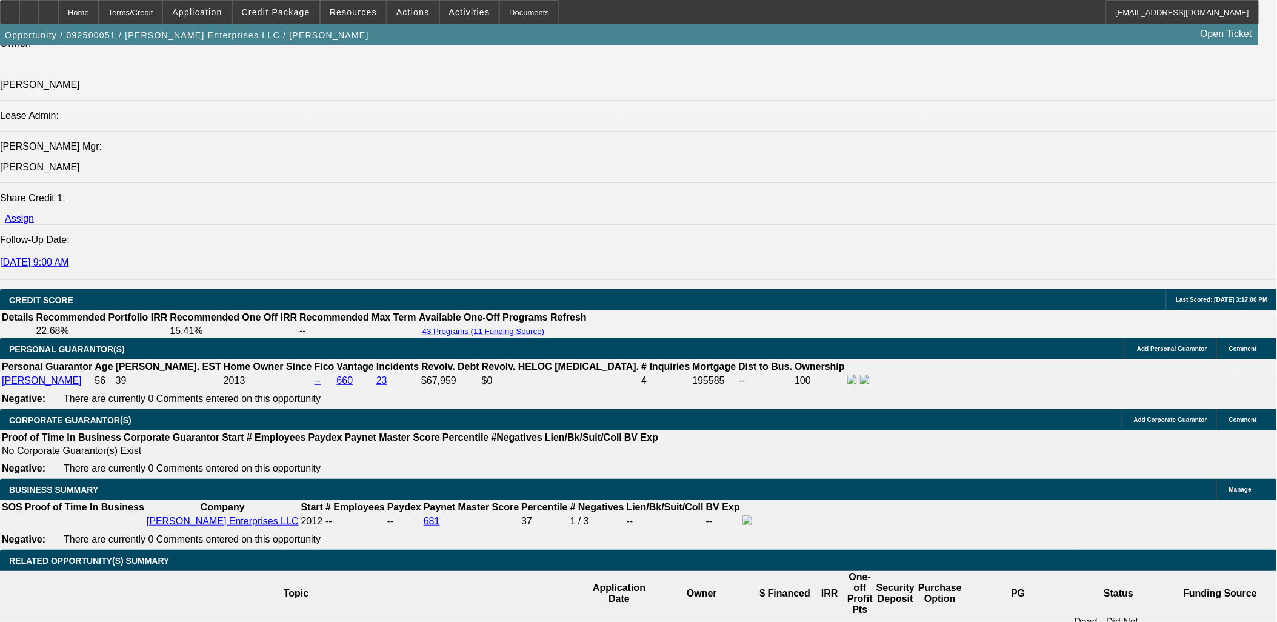
select select "1"
select select "3"
select select "6"
select select "1"
select select "3"
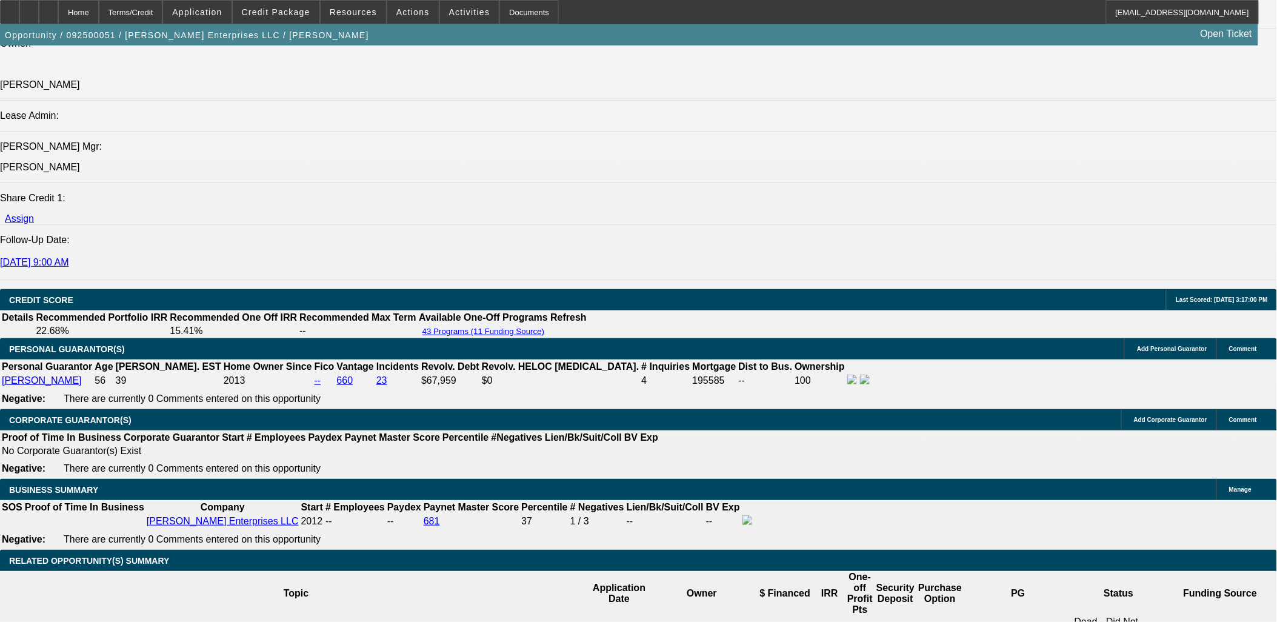
select select "6"
select select "1"
select select "3"
select select "6"
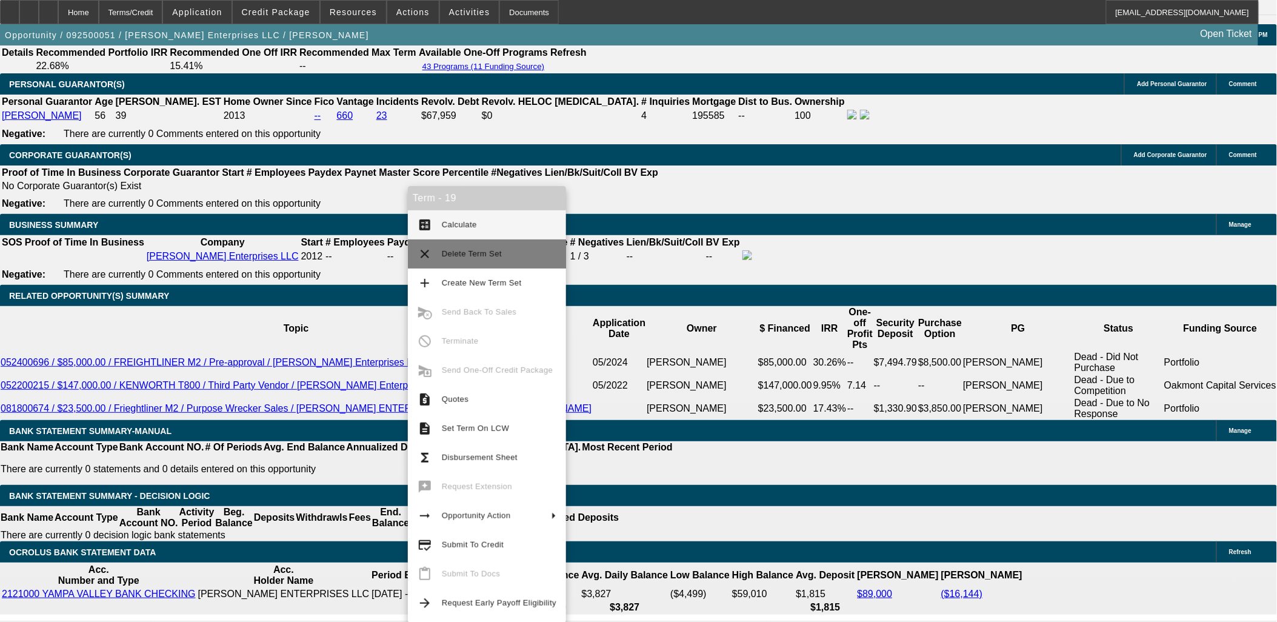
scroll to position [1816, 0]
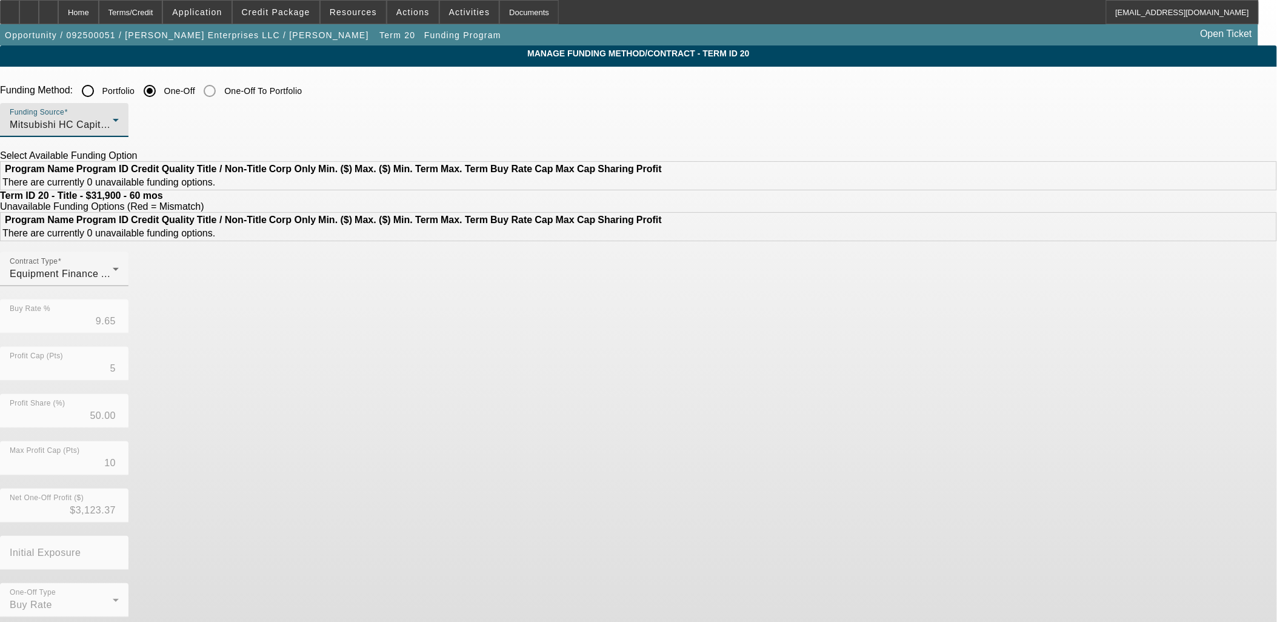
click at [113, 124] on div "Mitsubishi HC Capital America" at bounding box center [61, 125] width 103 height 15
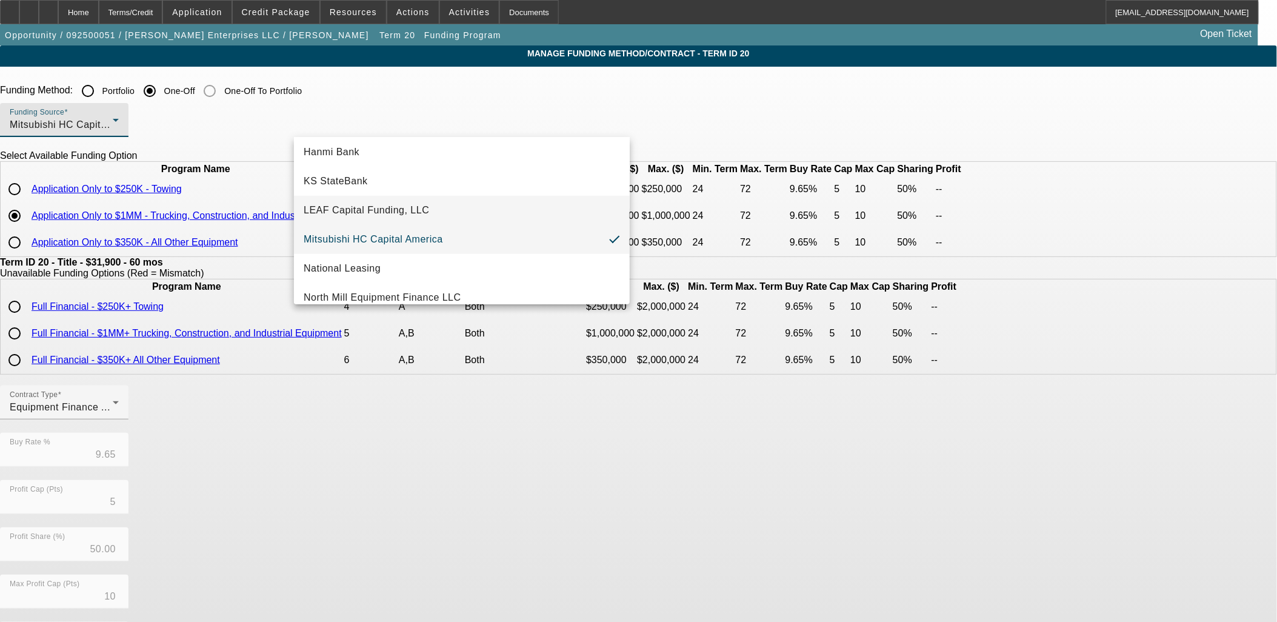
scroll to position [269, 0]
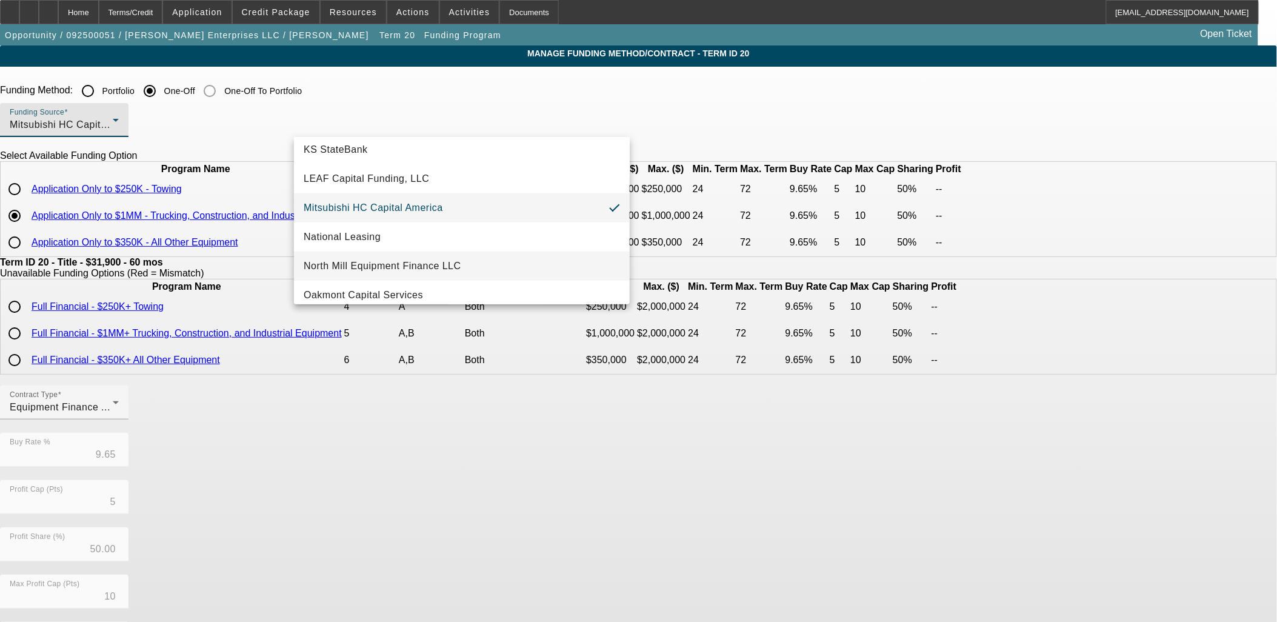
click at [389, 259] on span "North Mill Equipment Finance LLC" at bounding box center [383, 266] width 158 height 15
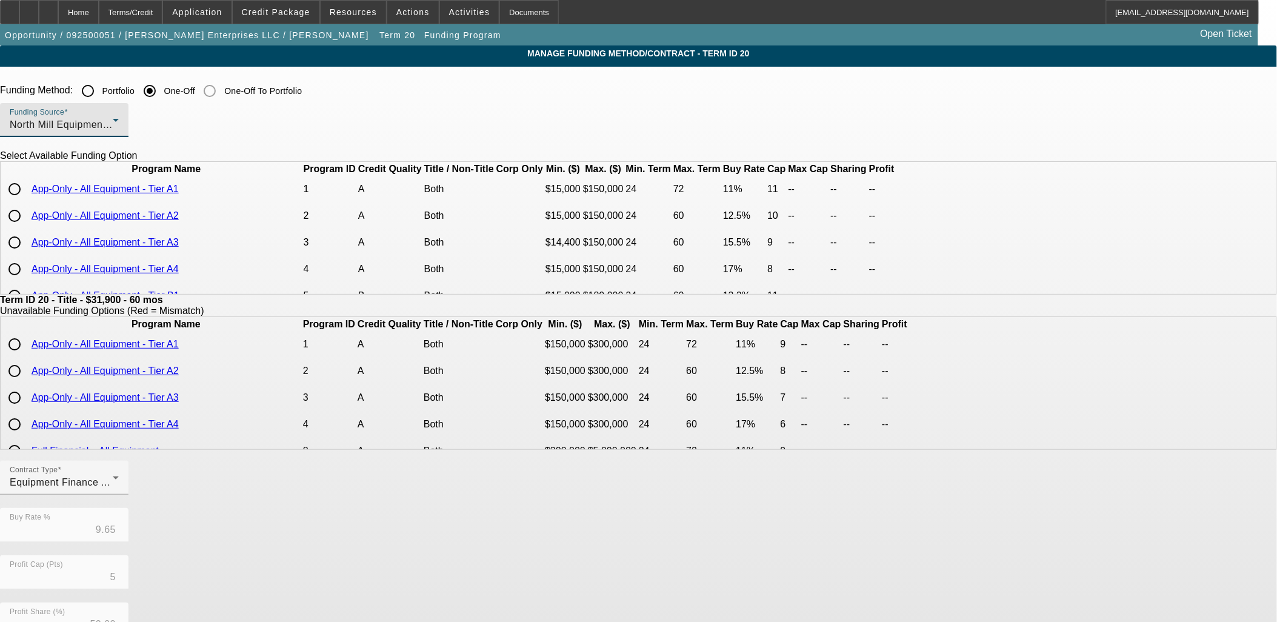
click at [27, 201] on input "radio" at bounding box center [14, 189] width 24 height 24
radio input "true"
type input "11.00"
type input "11"
click at [204, 279] on app-term-manage-funding "Manage Funding Method/Contract - Term ID 20 Funding Method: Portfolio One-Off O…" at bounding box center [638, 460] width 1277 height 830
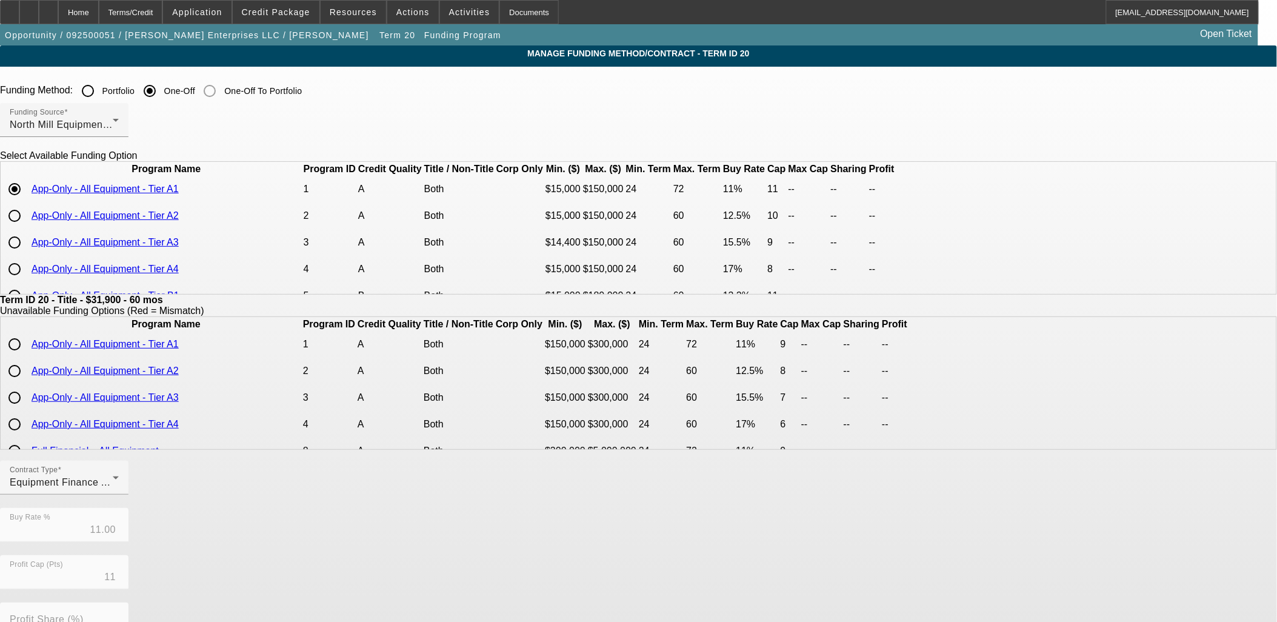
drag, startPoint x: 568, startPoint y: 517, endPoint x: 574, endPoint y: 528, distance: 12.7
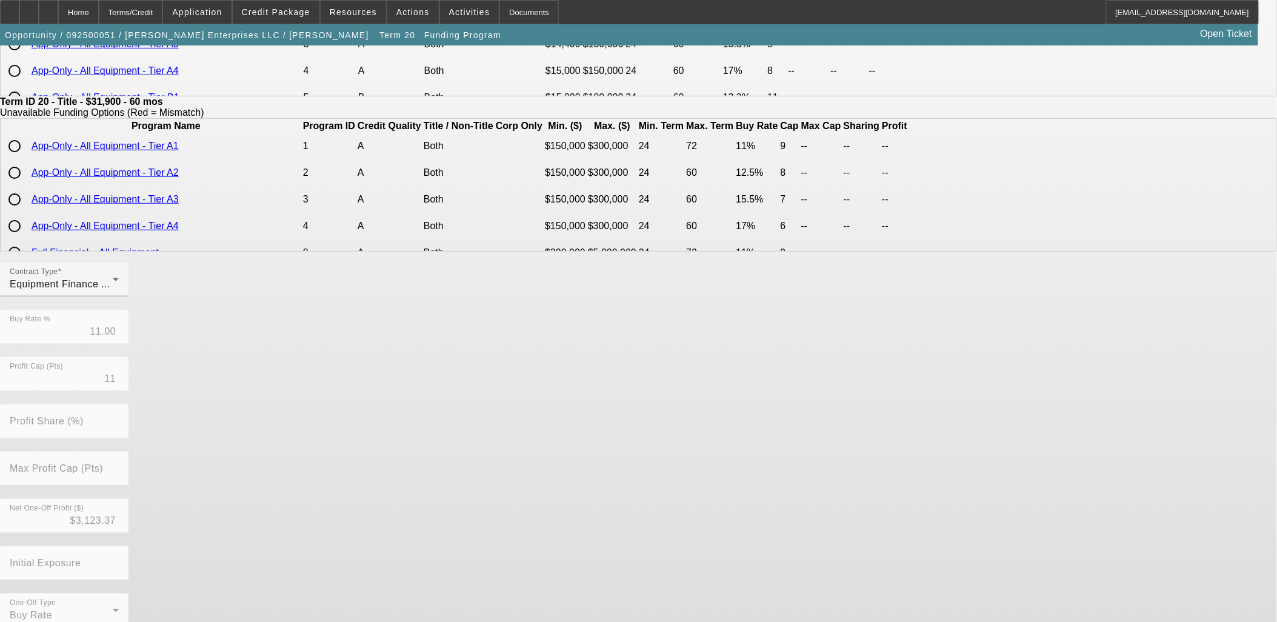
scroll to position [202, 0]
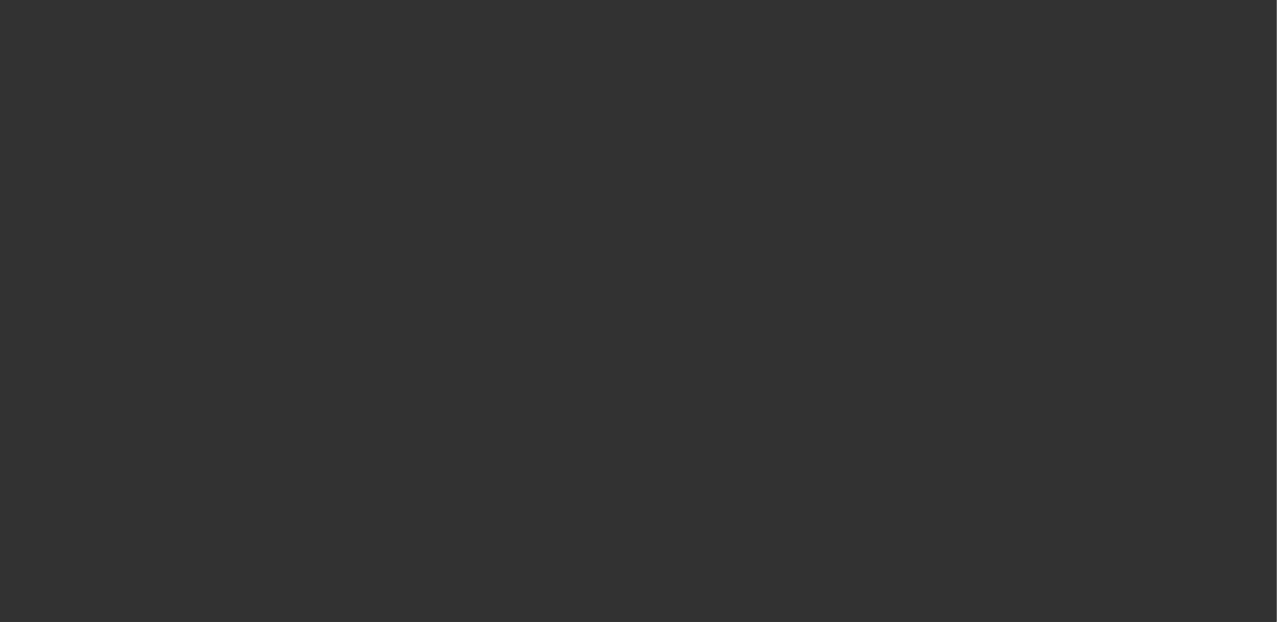
select select "0"
select select "3"
select select "0"
select select "6"
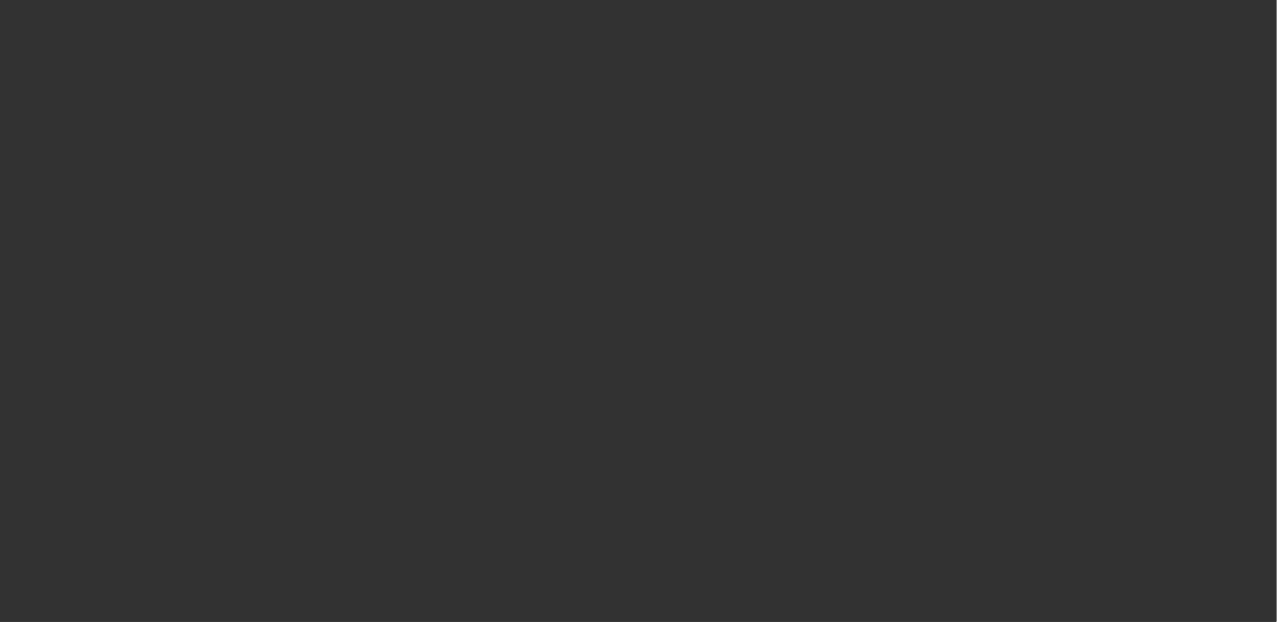
select select "0"
select select "3"
select select "0"
select select "6"
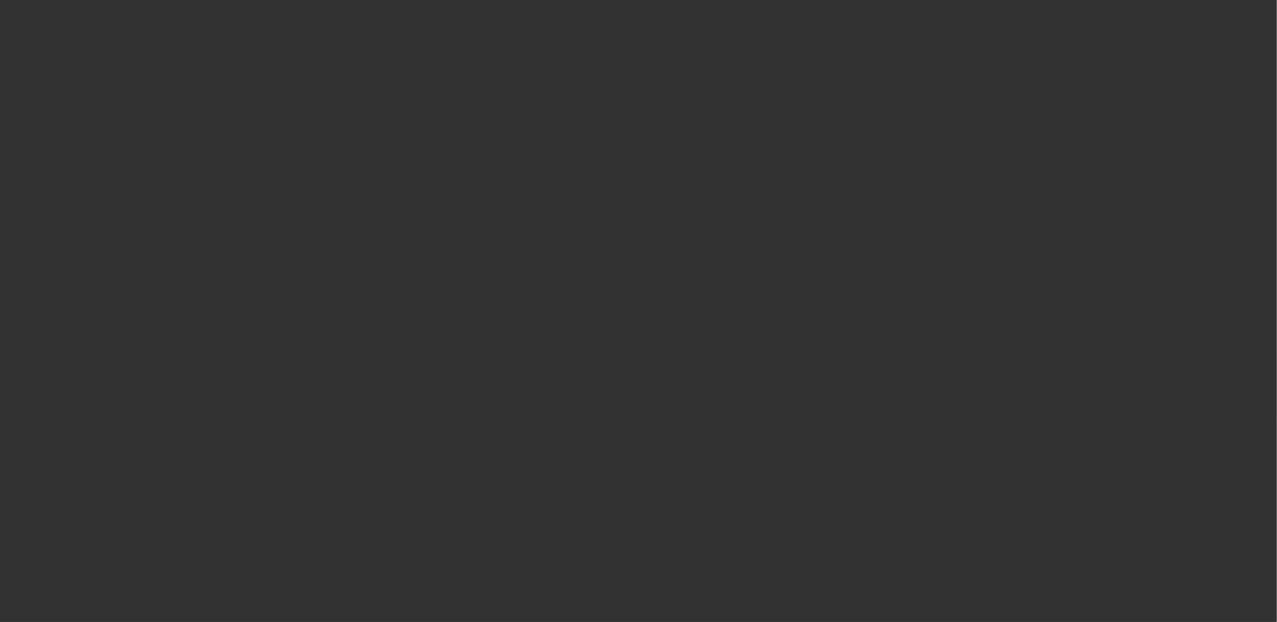
select select "0"
select select "3"
select select "0"
select select "6"
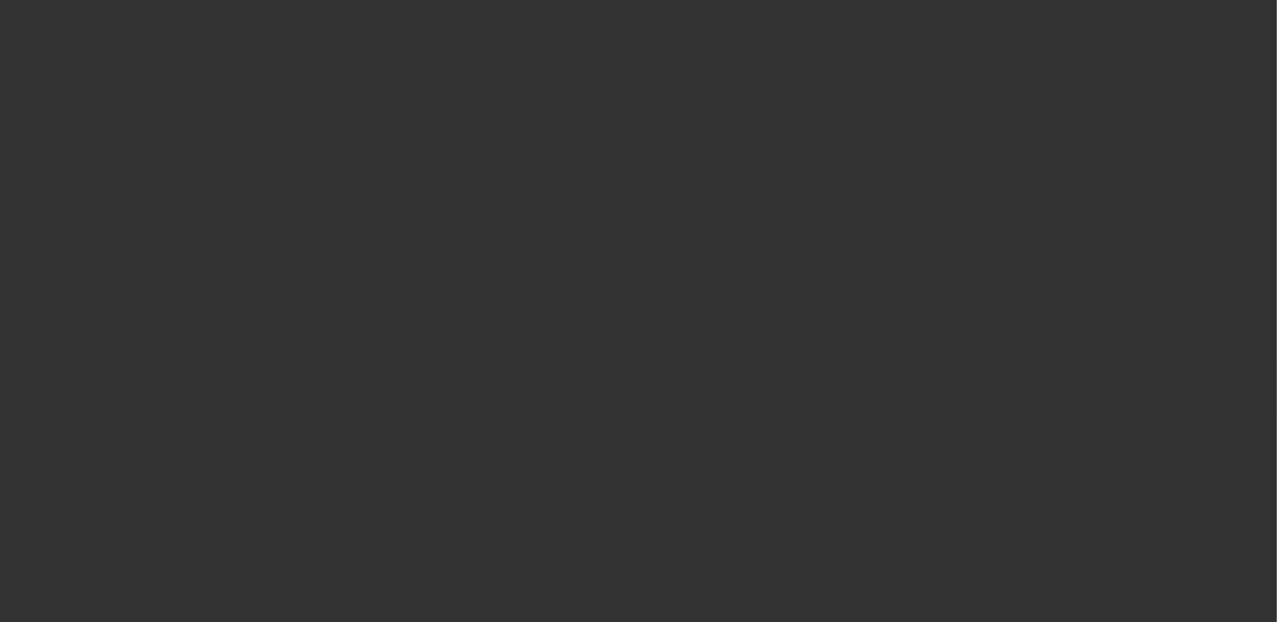
select select "0"
select select "3"
select select "0"
select select "6"
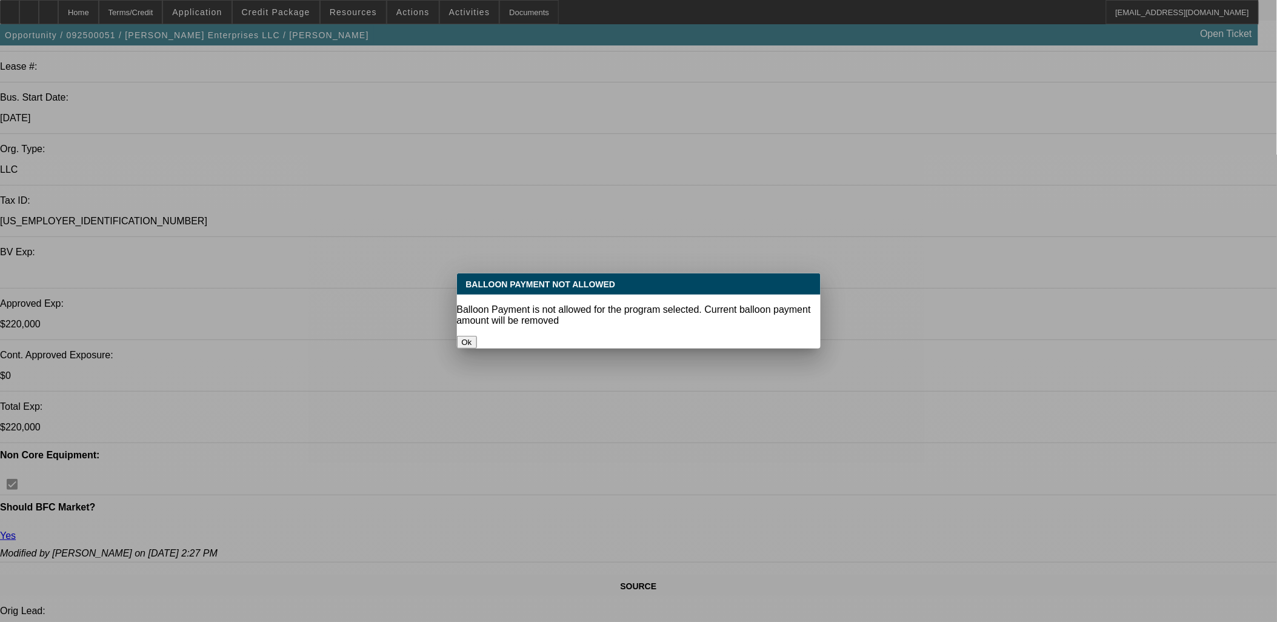
click at [477, 336] on button "Ok" at bounding box center [467, 342] width 20 height 13
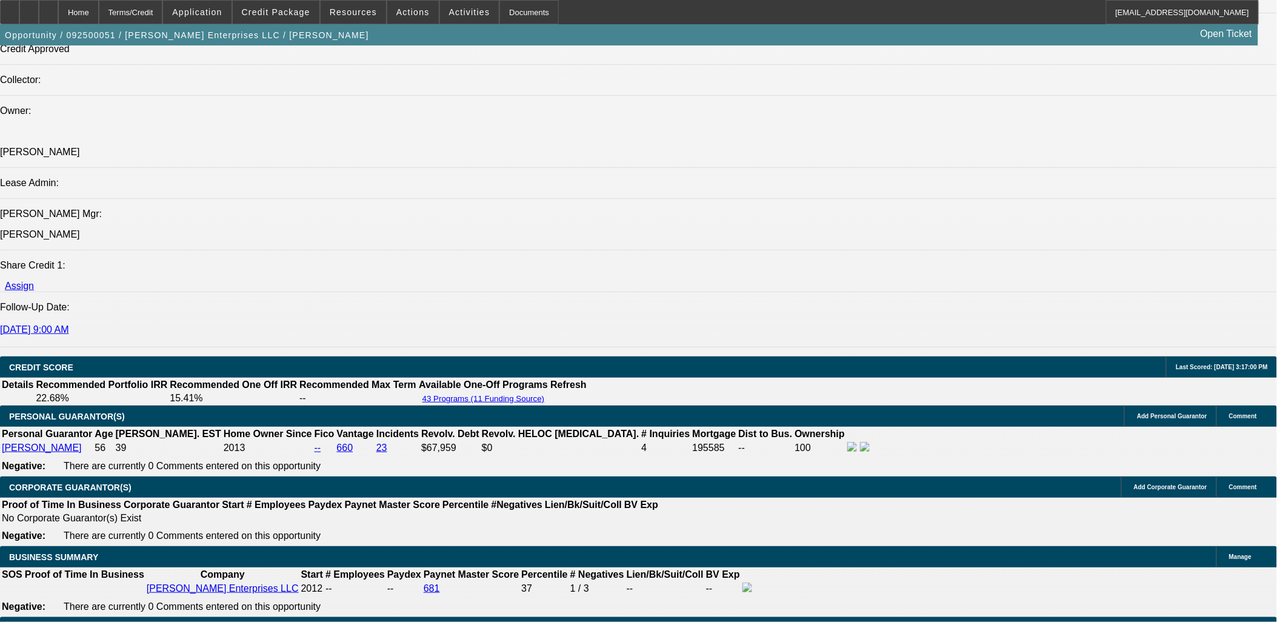
scroll to position [1750, 0]
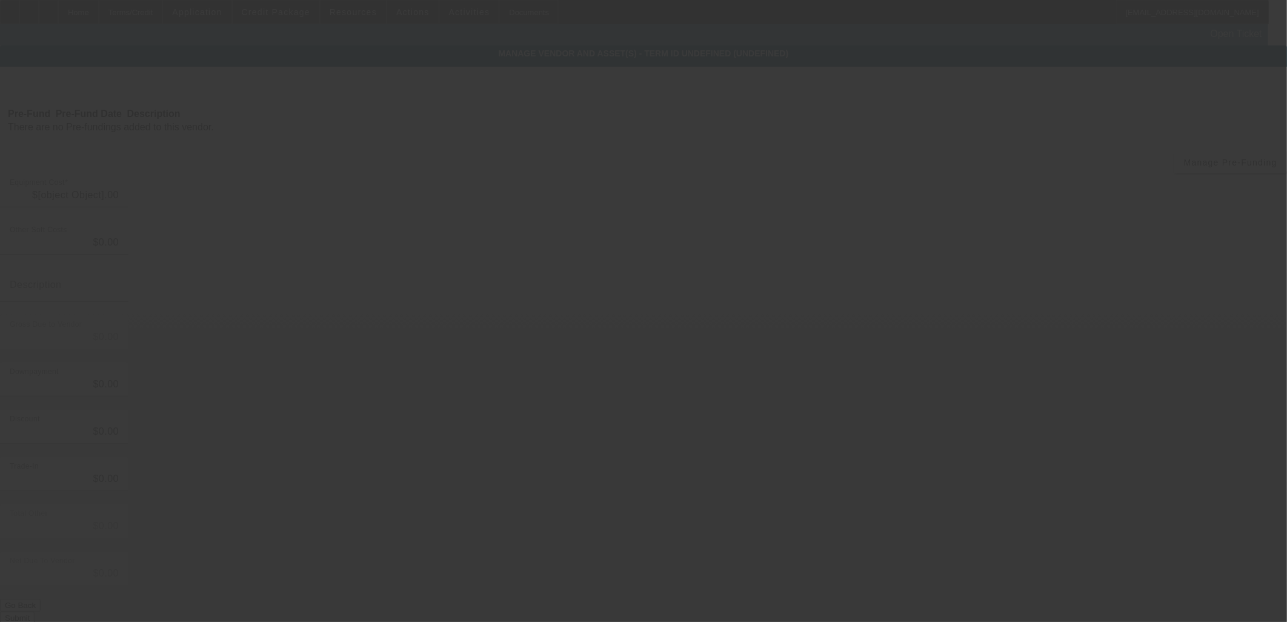
type input "$41,900.00"
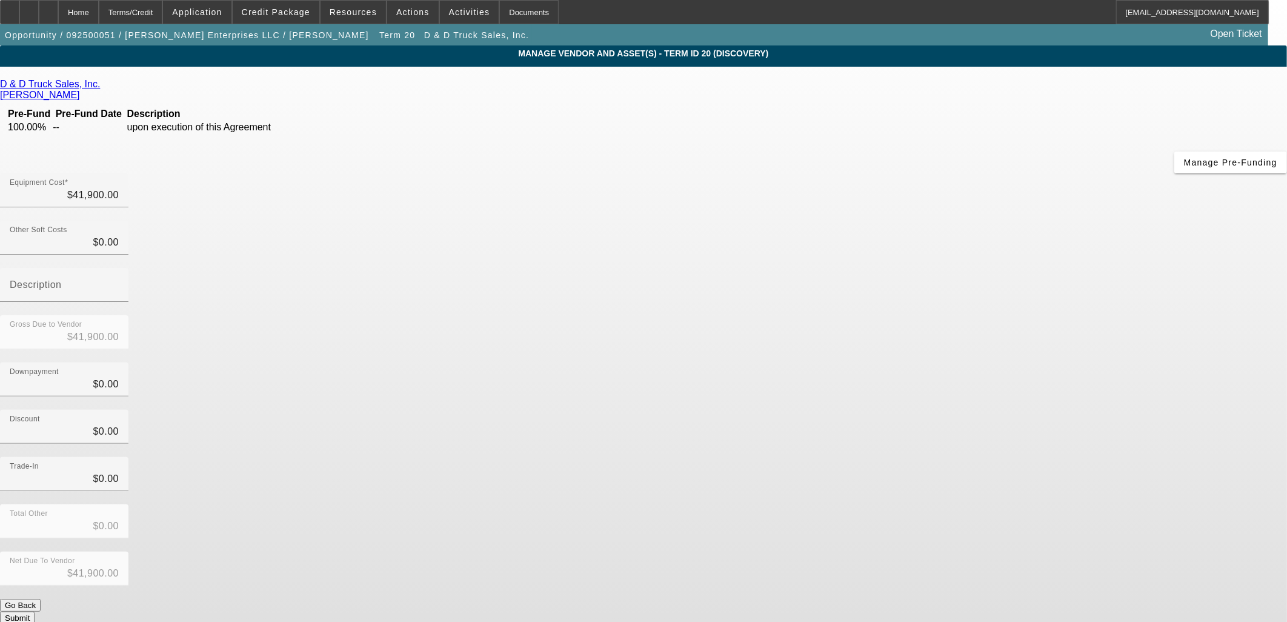
click at [407, 247] on div "D & D Truck Sales, Inc. Campbell, Jason Pre-Fund Pre-Fund Date Description 100.…" at bounding box center [643, 351] width 1287 height 545
click at [39, 12] on div at bounding box center [28, 12] width 19 height 24
click at [119, 188] on input "41900" at bounding box center [64, 195] width 109 height 15
type input "8"
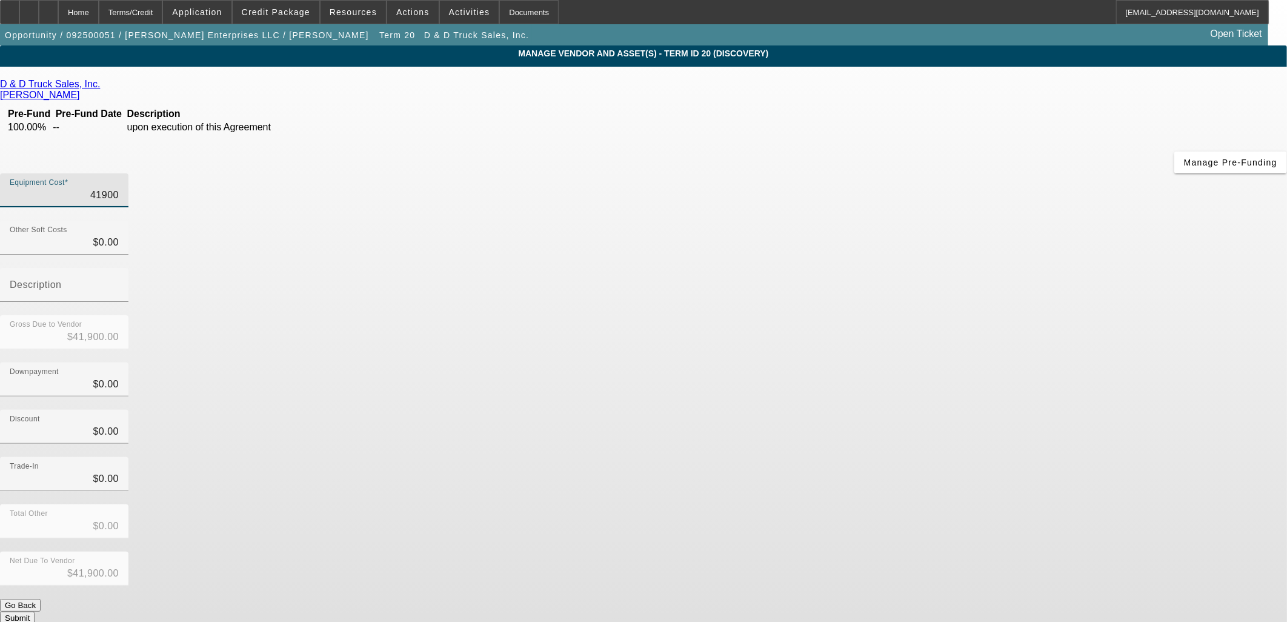
type input "$8.00"
type input "83"
type input "$83.00"
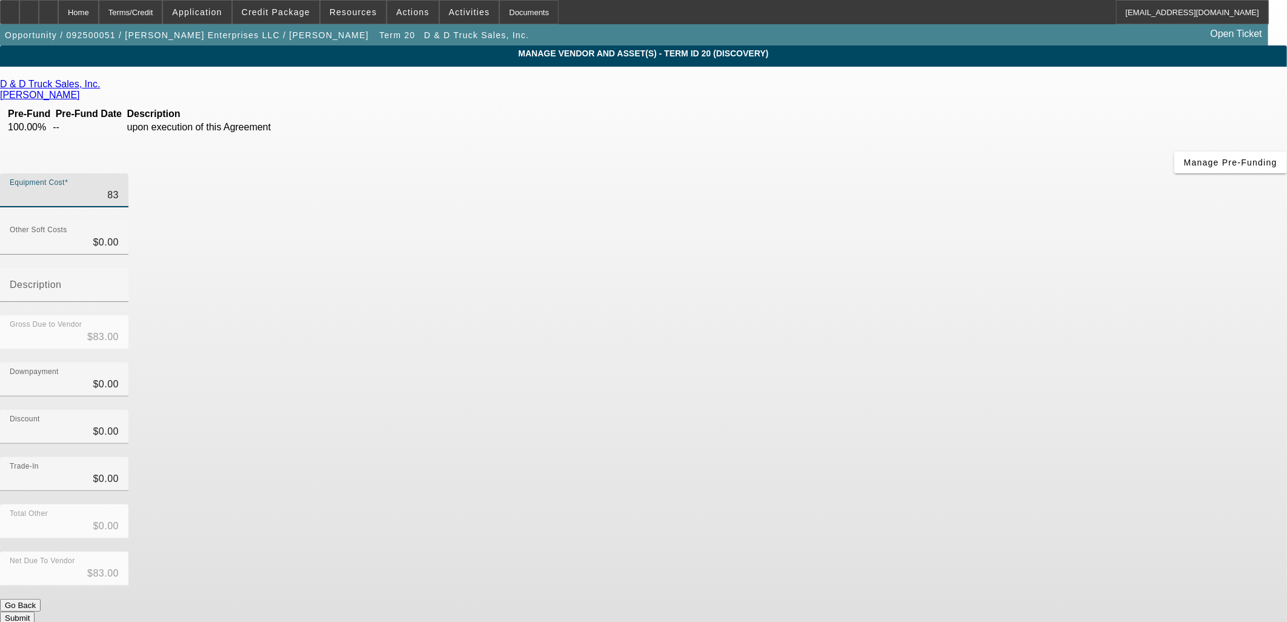
type input "838"
type input "$838.00"
type input "8380"
type input "$8,380.00"
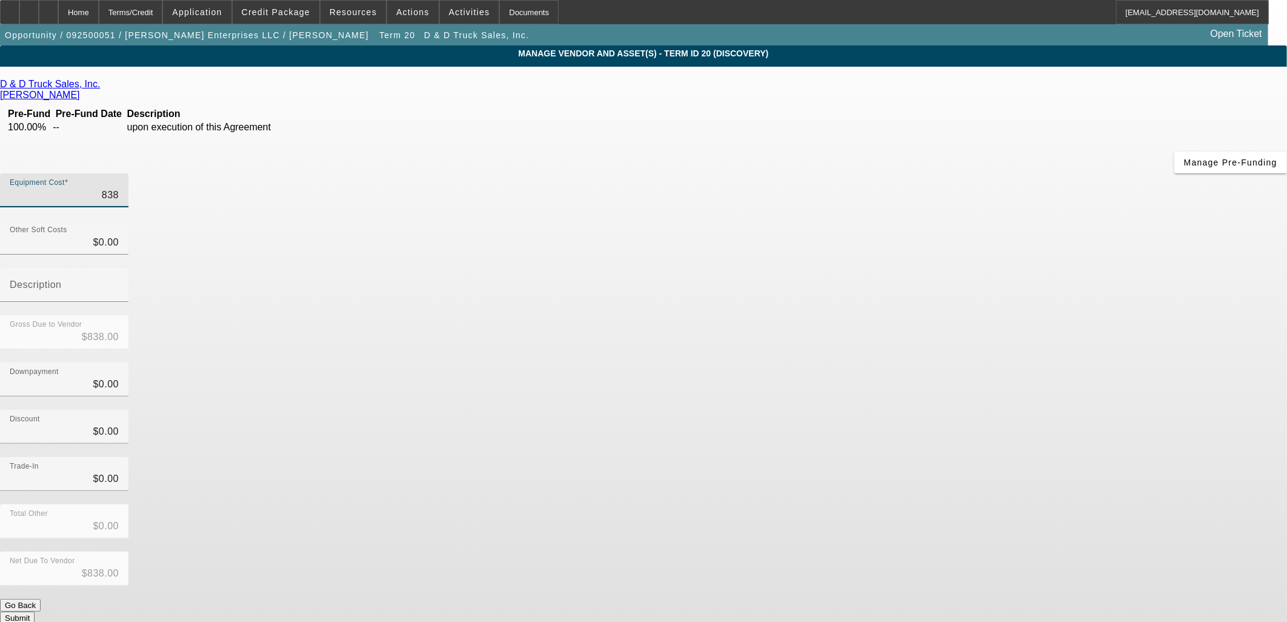
type input "$8,380.00"
type input "83800"
type input "$83,800.00"
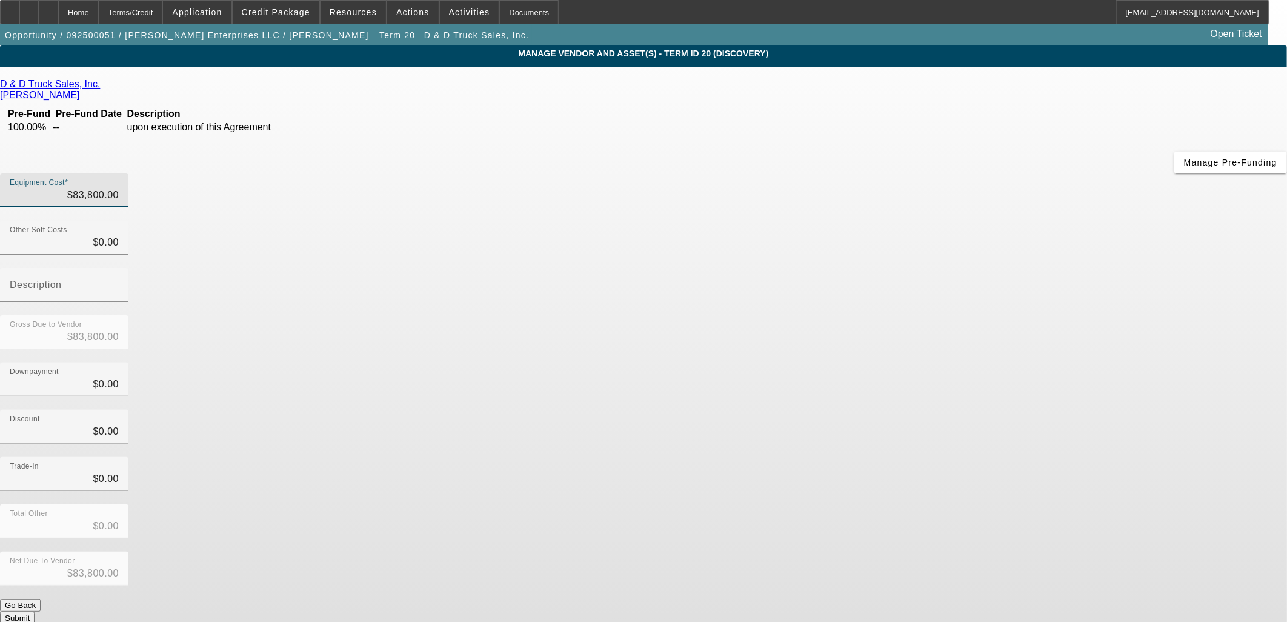
click at [893, 362] on div "Downpayment $0.00" at bounding box center [643, 385] width 1287 height 47
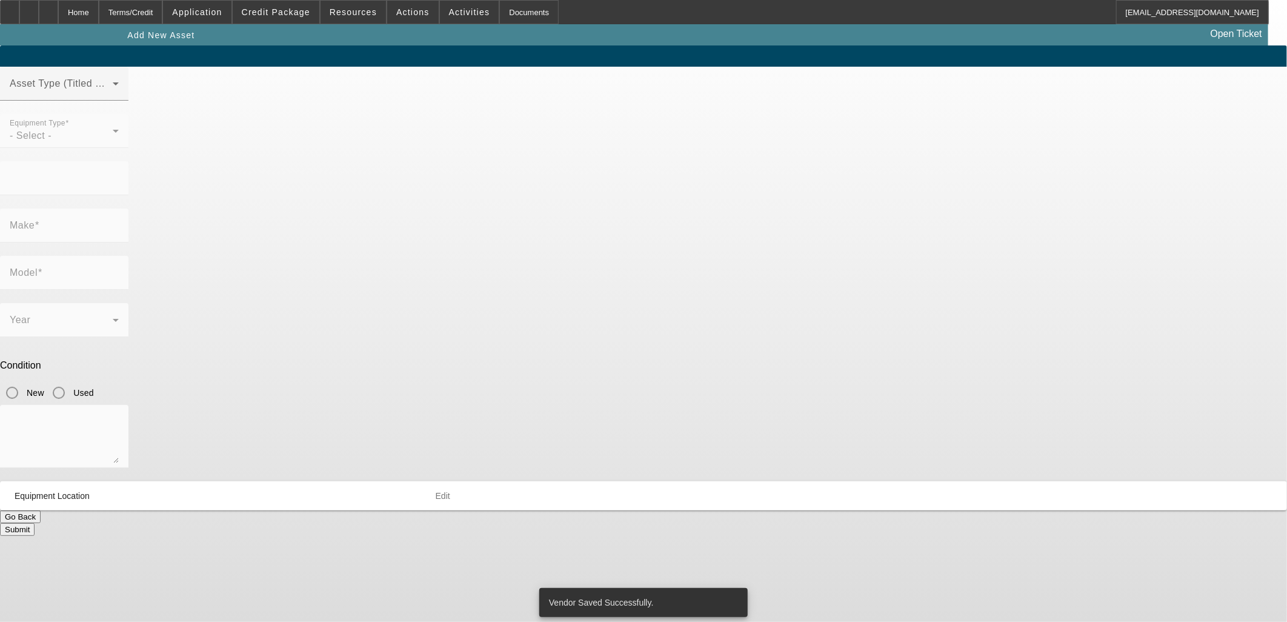
type input "561 Russell St"
type input "Craig"
type input "81625"
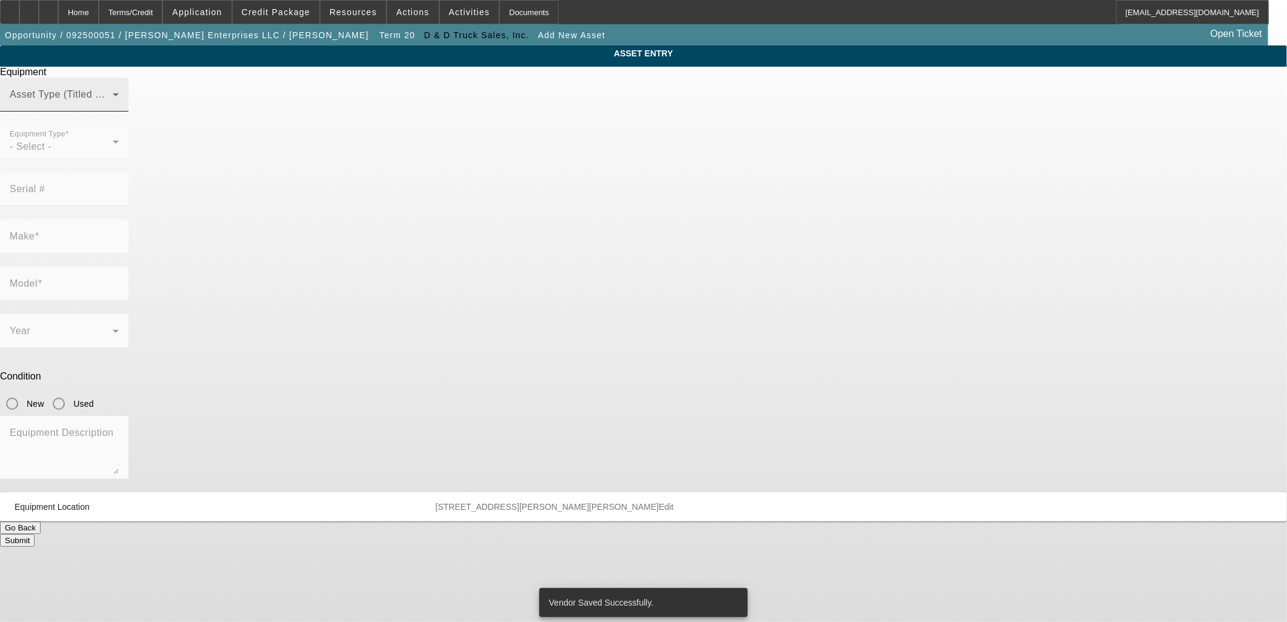
click at [113, 107] on span at bounding box center [61, 99] width 103 height 15
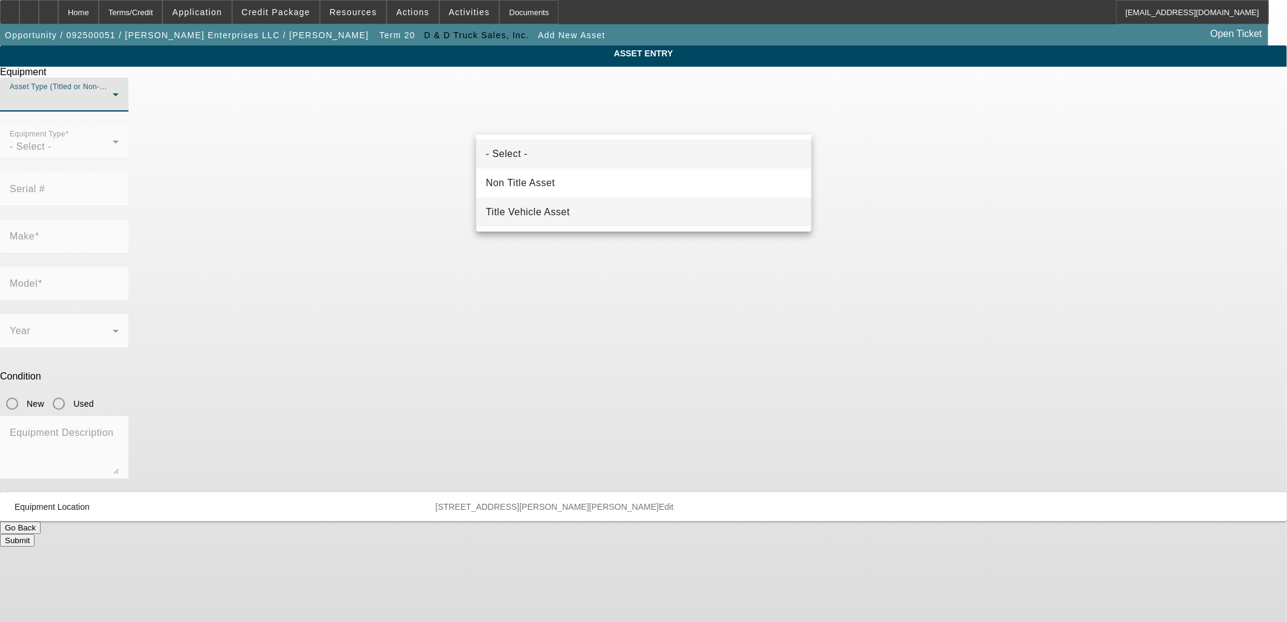
click at [555, 210] on span "Title Vehicle Asset" at bounding box center [528, 212] width 84 height 15
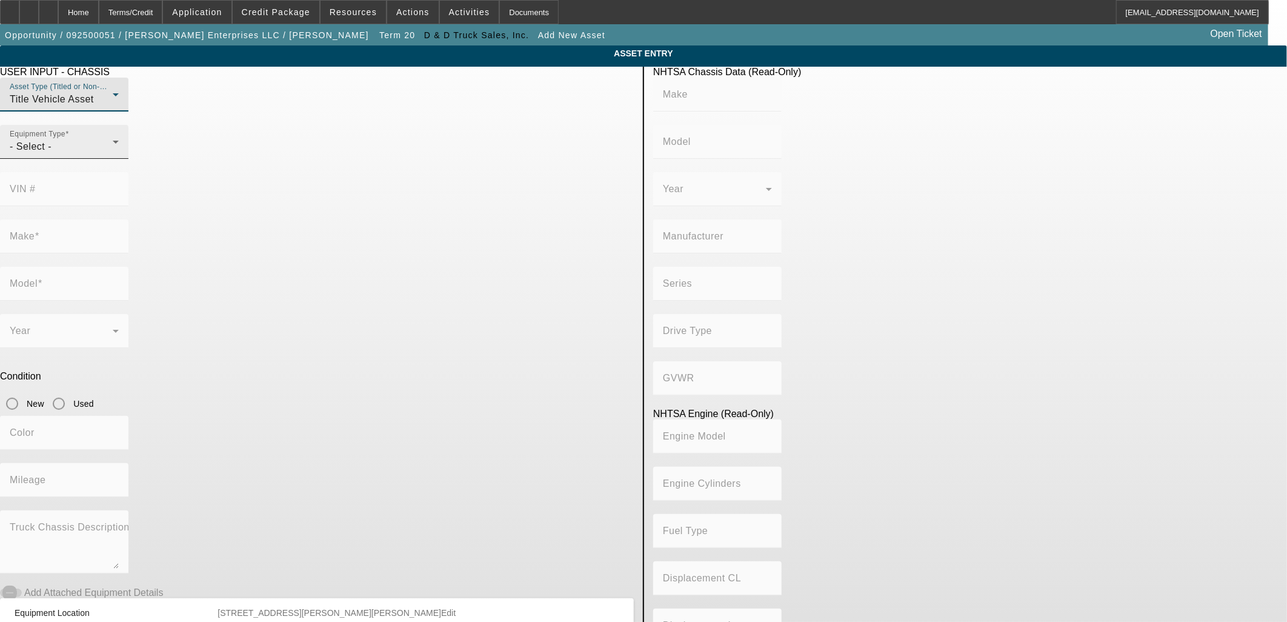
click at [113, 154] on div "- Select -" at bounding box center [61, 146] width 103 height 15
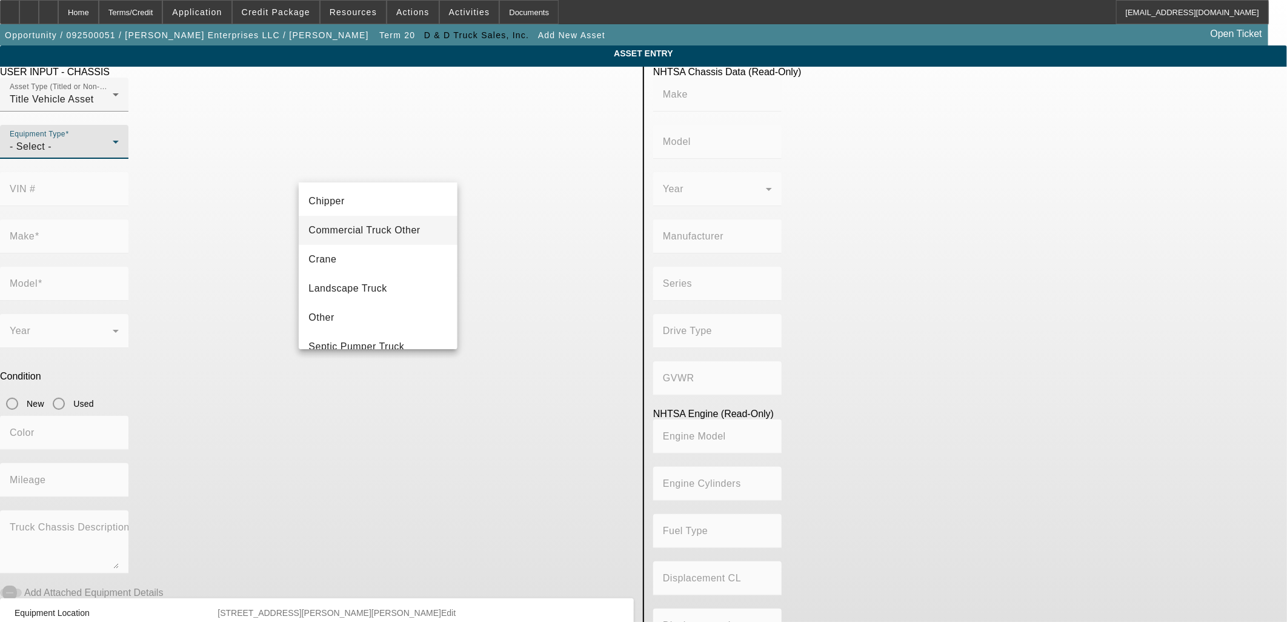
scroll to position [133, 0]
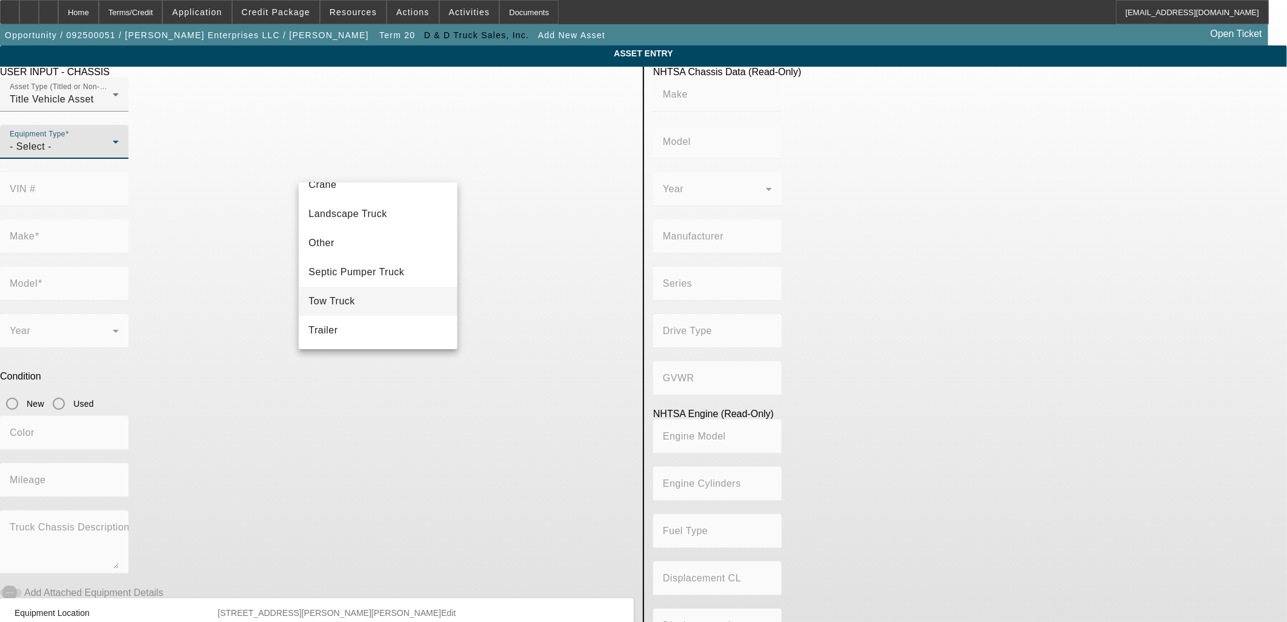
click at [368, 301] on mat-option "Tow Truck" at bounding box center [378, 301] width 158 height 29
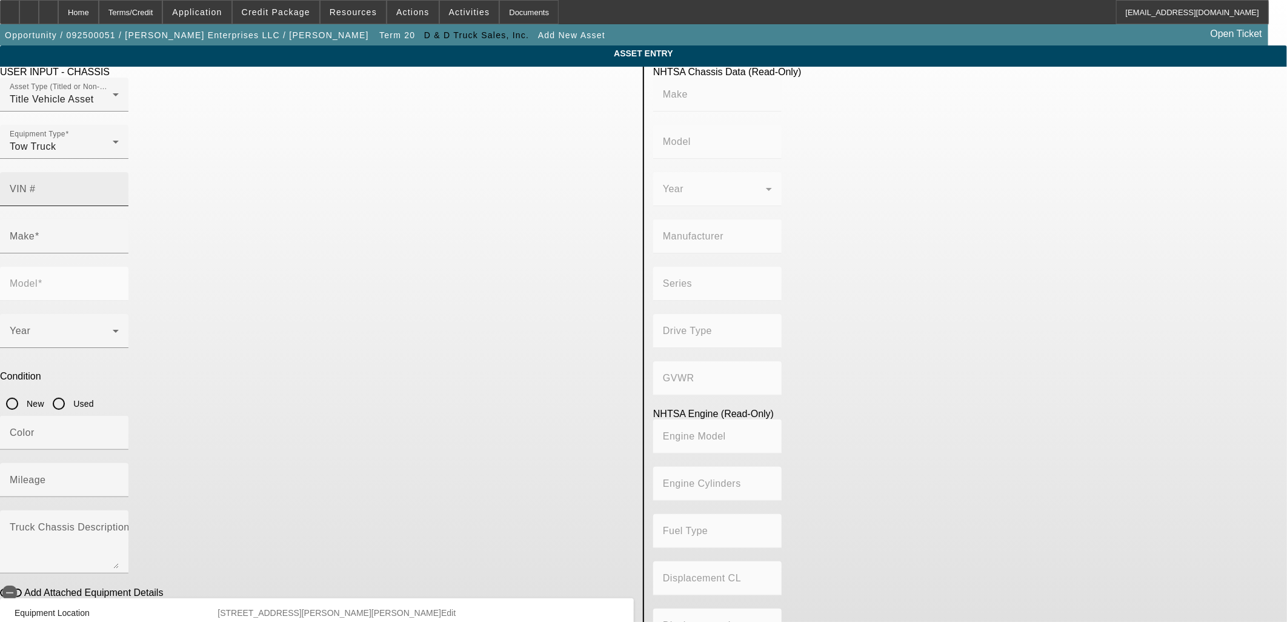
click at [119, 172] on div "VIN #" at bounding box center [64, 189] width 109 height 34
paste input "1XKYD49X0KJ284634"
type input "1XKYD49X0KJ284634"
type input "KENWORTH"
type input "T680"
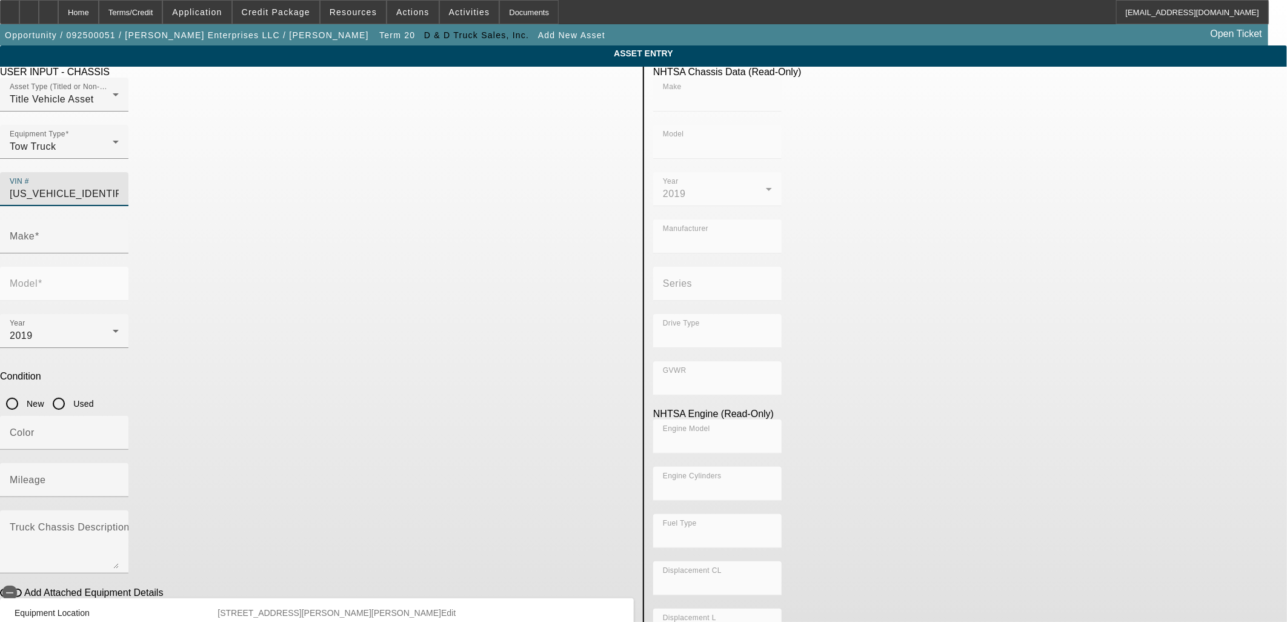
type input "KENWORTH TRUCK COMPANY"
type input "6x4"
type input "Class 8: 33,001 lb and above (14,969 kg and above)"
type input "ISX / X15"
type input "6"
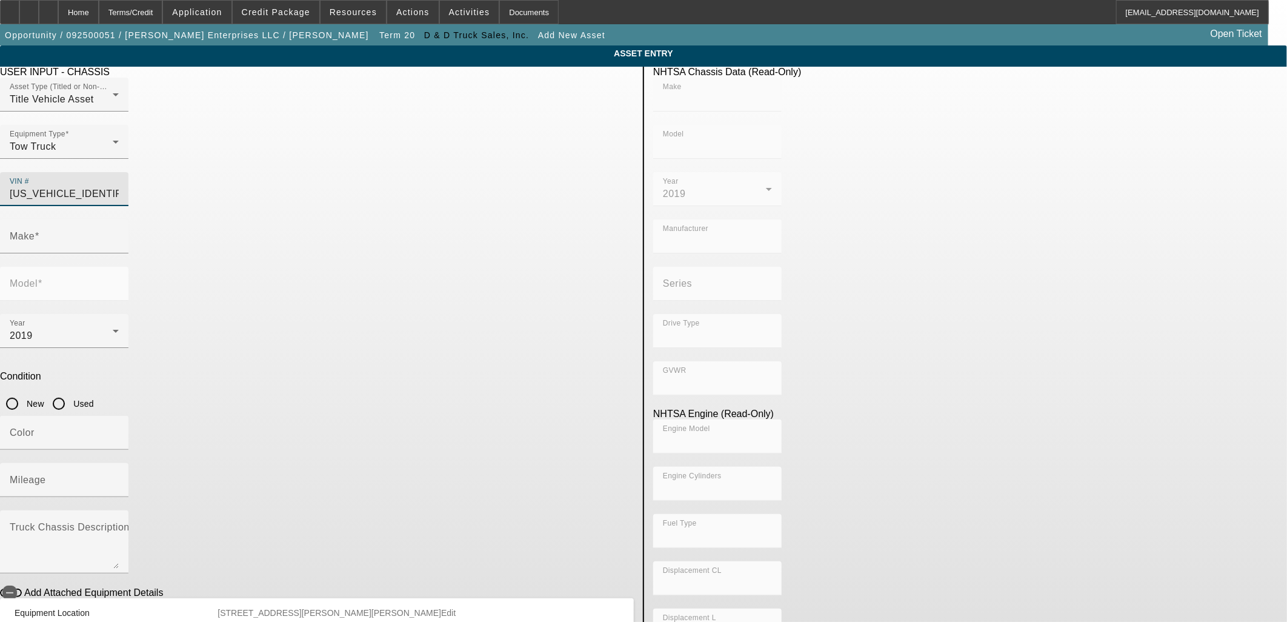
type input "Diesel"
type input "915.3561614209"
type input "15"
type input "KENWORTH"
type input "T680"
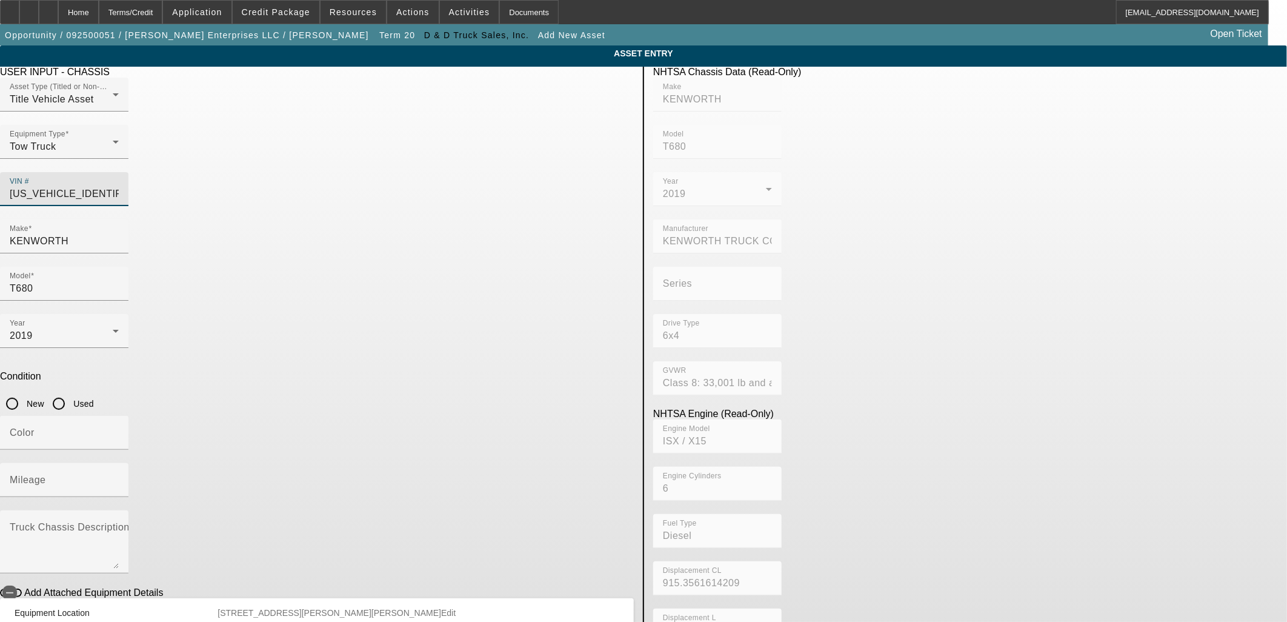
type input "1XKYD49X0KJ284634"
click at [71, 391] on input "Used" at bounding box center [59, 403] width 24 height 24
radio input "true"
click at [46, 475] on mat-label "Mileage" at bounding box center [28, 480] width 36 height 10
click at [119, 478] on input "Mileage" at bounding box center [64, 485] width 109 height 15
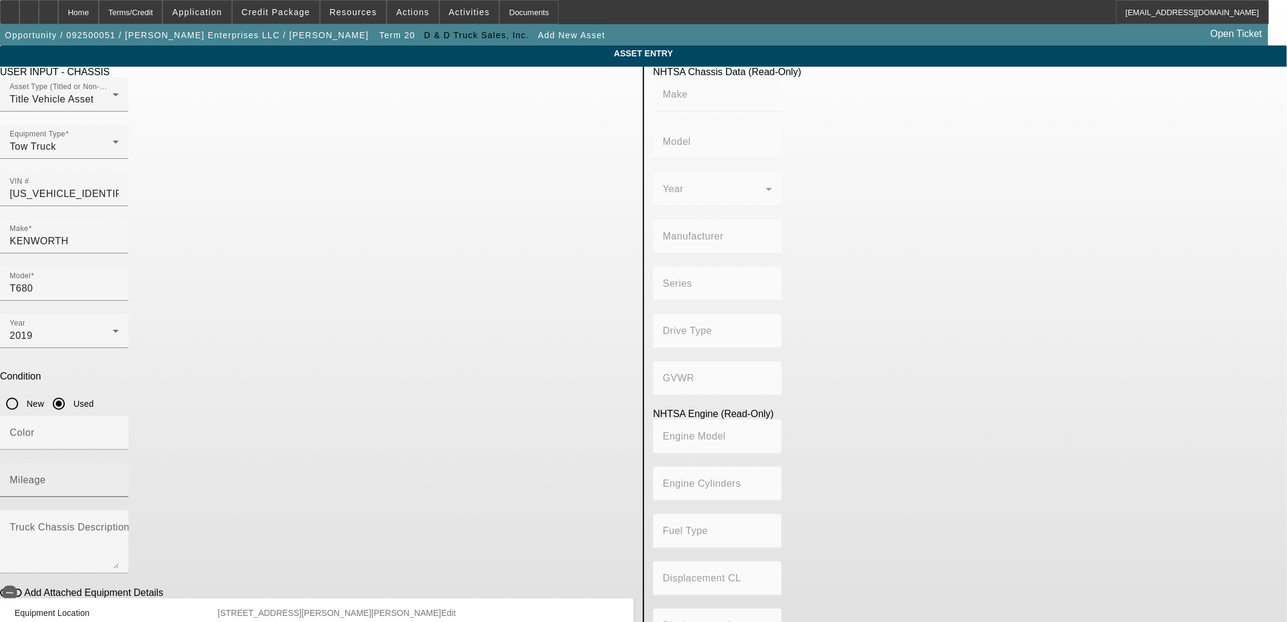
type input "KENWORTH"
type input "T680"
type input "KENWORTH TRUCK COMPANY"
type input "6x4"
type input "Class 8: 33,001 lb and above (14,969 kg and above)"
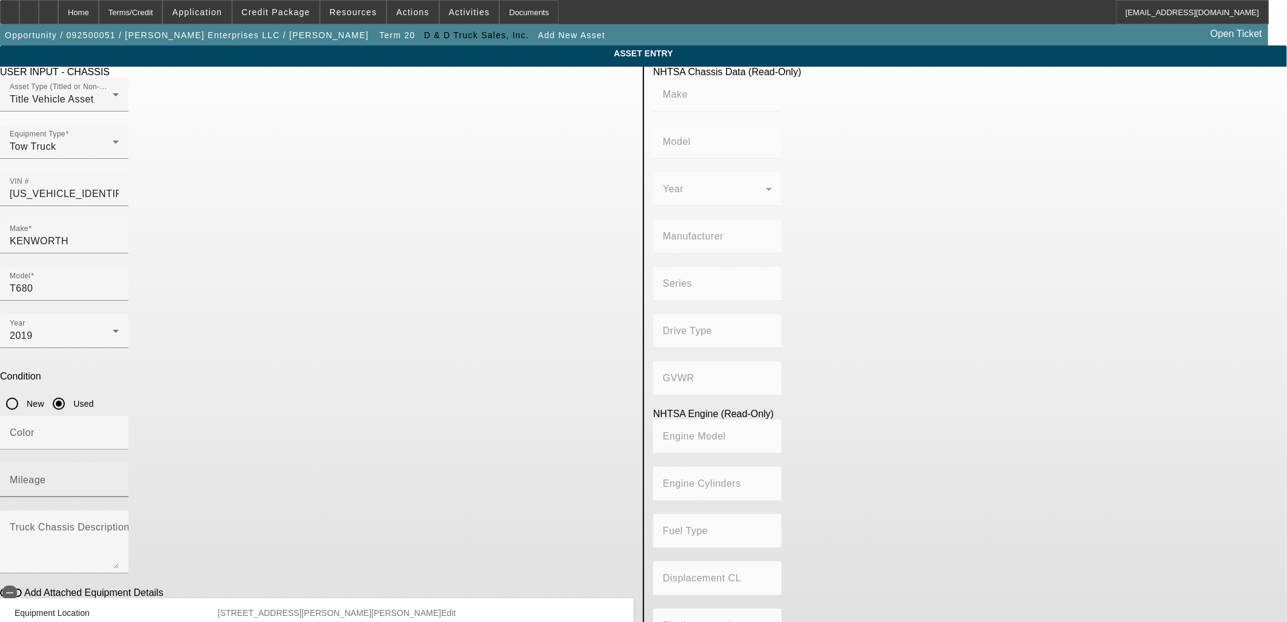
type input "ISX / X15"
type input "6"
type input "Diesel"
type input "915.3561614209"
type input "15"
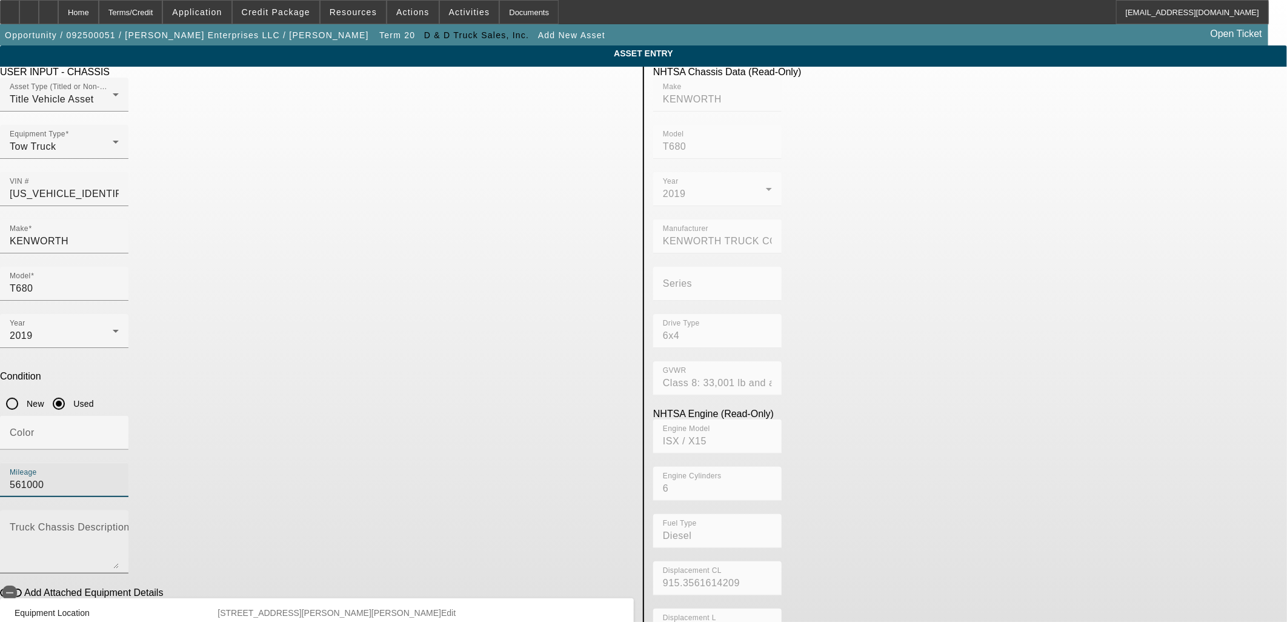
type input "561000"
click at [119, 525] on textarea "Truck Chassis Description (Describe the truck chassis only)" at bounding box center [64, 547] width 109 height 44
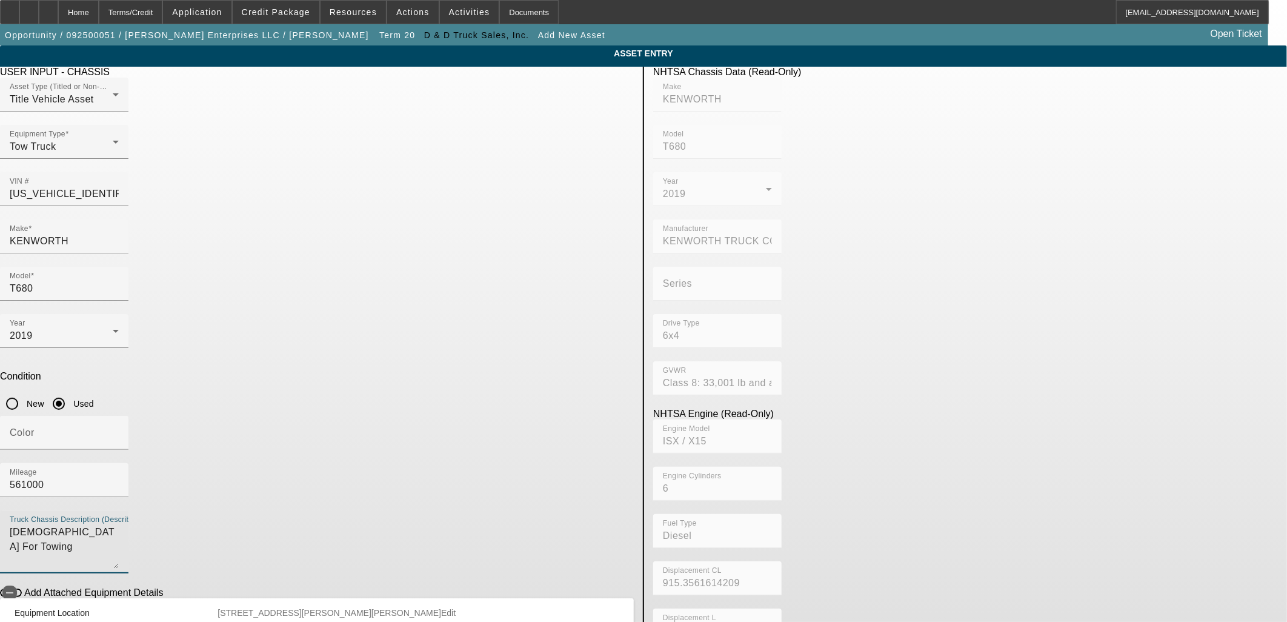
type textarea "Chassi For Towing"
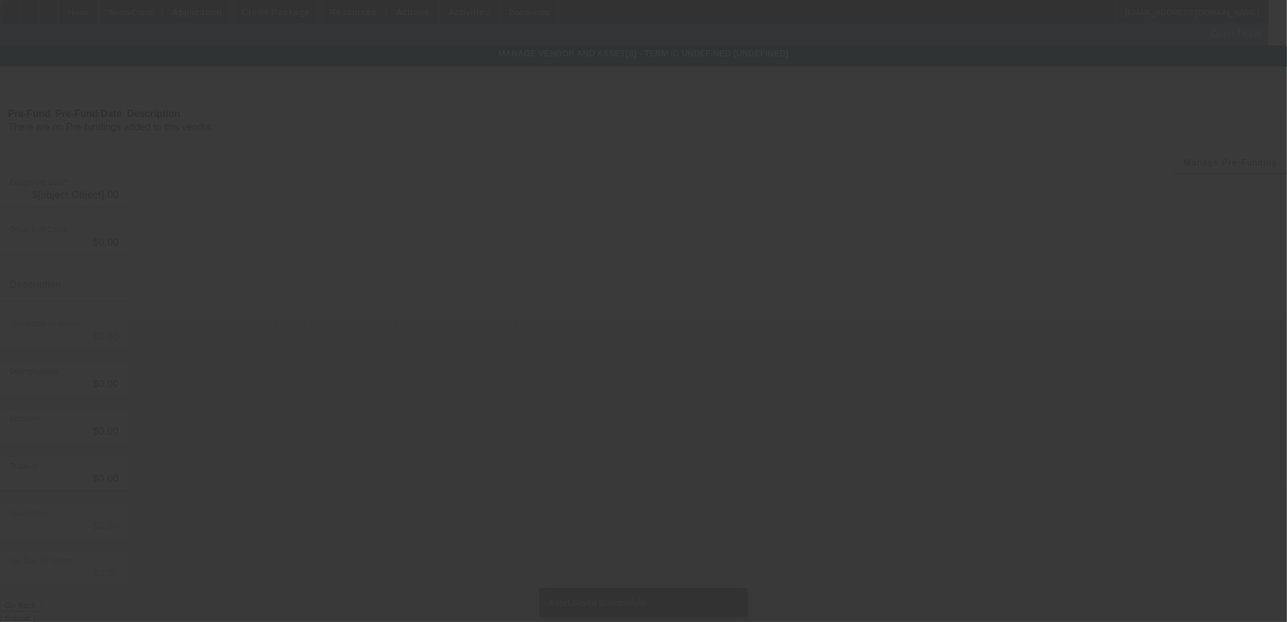
type input "$83,800.00"
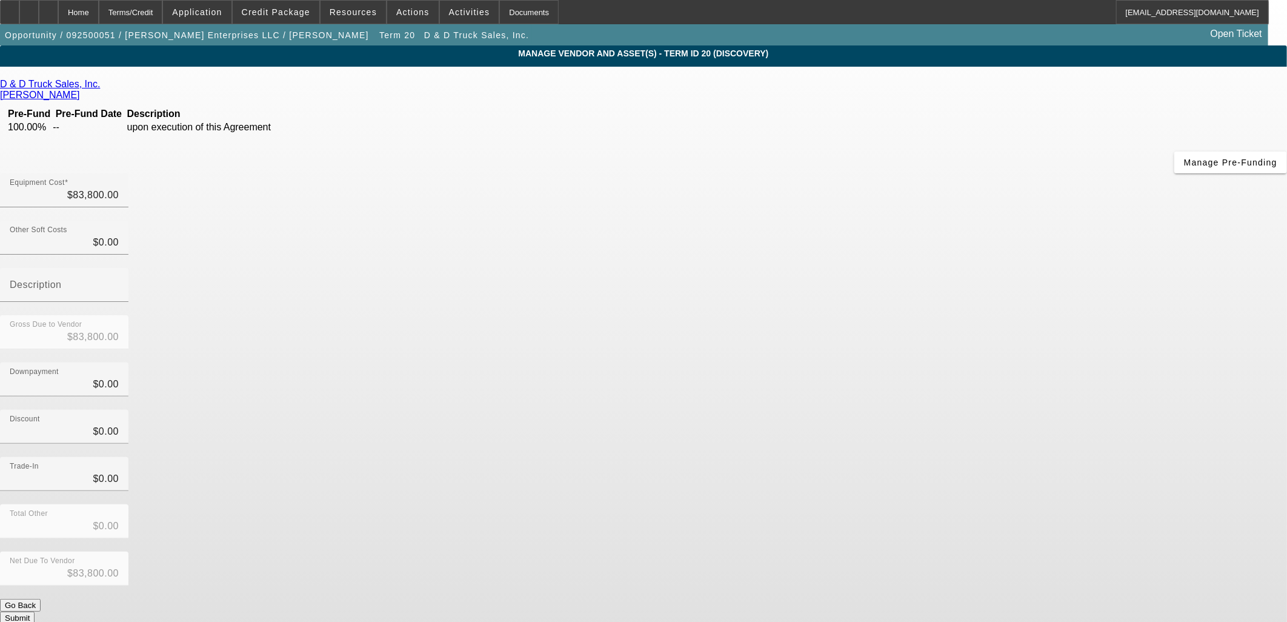
drag, startPoint x: 530, startPoint y: 278, endPoint x: 566, endPoint y: 294, distance: 39.9
click at [530, 280] on div "D & D Truck Sales, Inc. Campbell, Jason Pre-Fund Pre-Fund Date Description 100.…" at bounding box center [643, 351] width 1287 height 545
click at [945, 551] on div "Net Due To Vendor $83,800.00" at bounding box center [643, 574] width 1287 height 47
click at [35, 611] on button "Submit" at bounding box center [17, 617] width 35 height 13
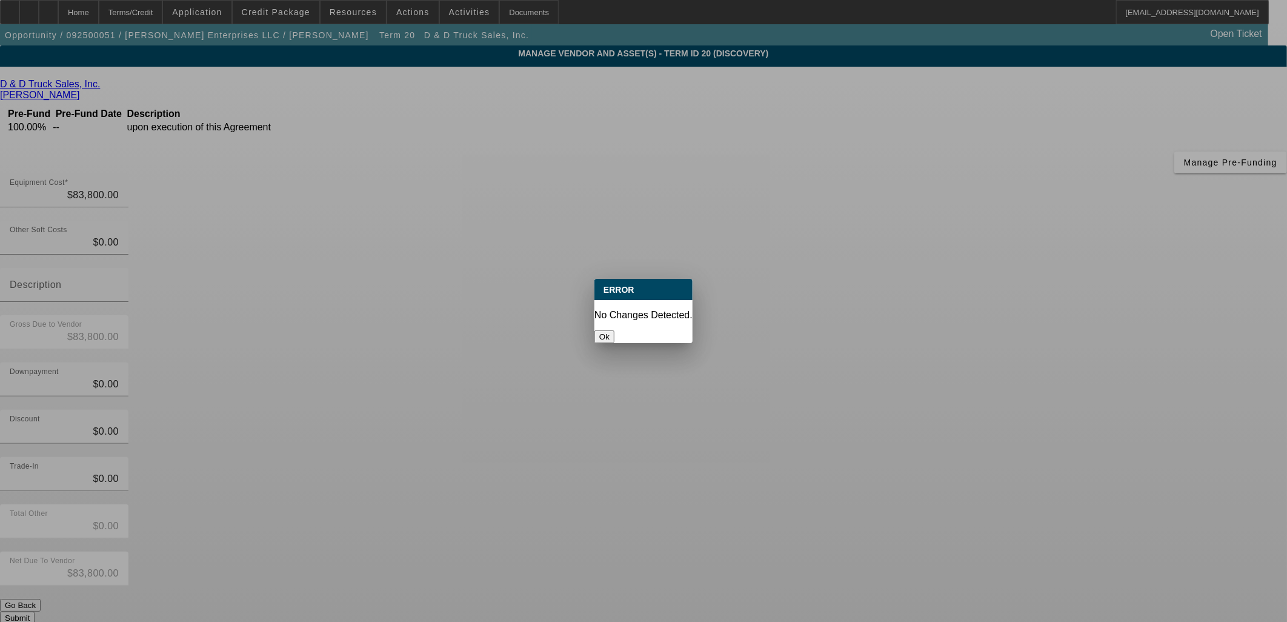
click at [615, 330] on button "Ok" at bounding box center [605, 336] width 20 height 13
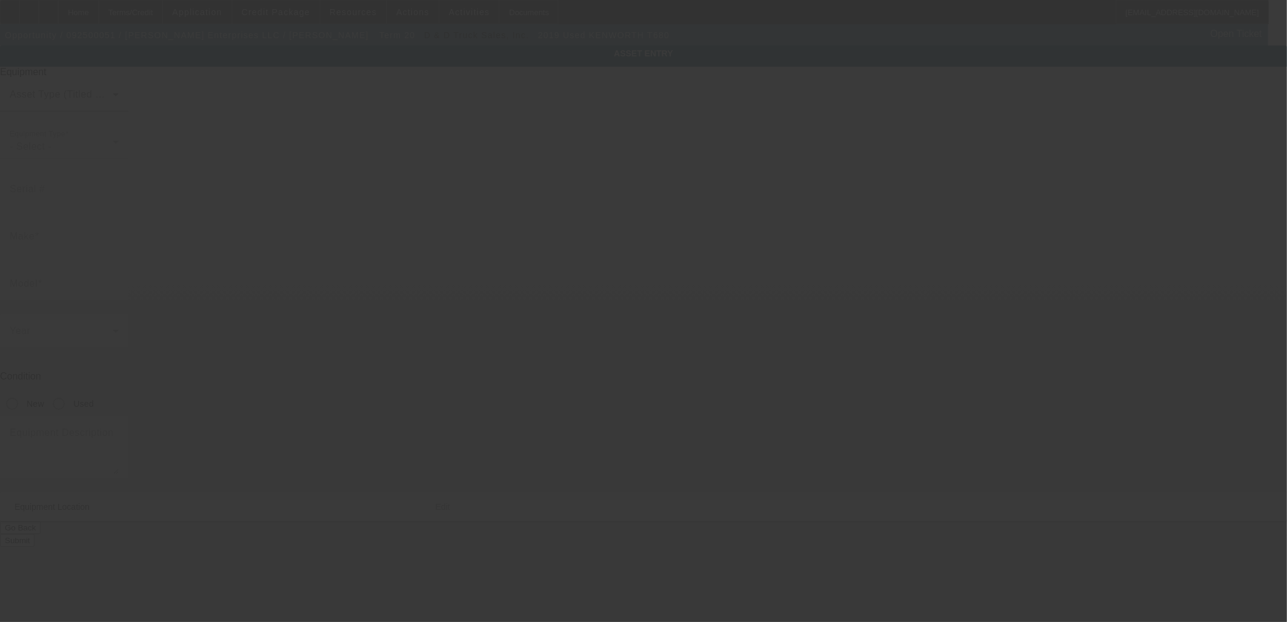
type input "1XKYD49X0KJ284634"
type input "Kenworth"
type input "T680"
radio input "true"
type textarea "Chassi For Towing"
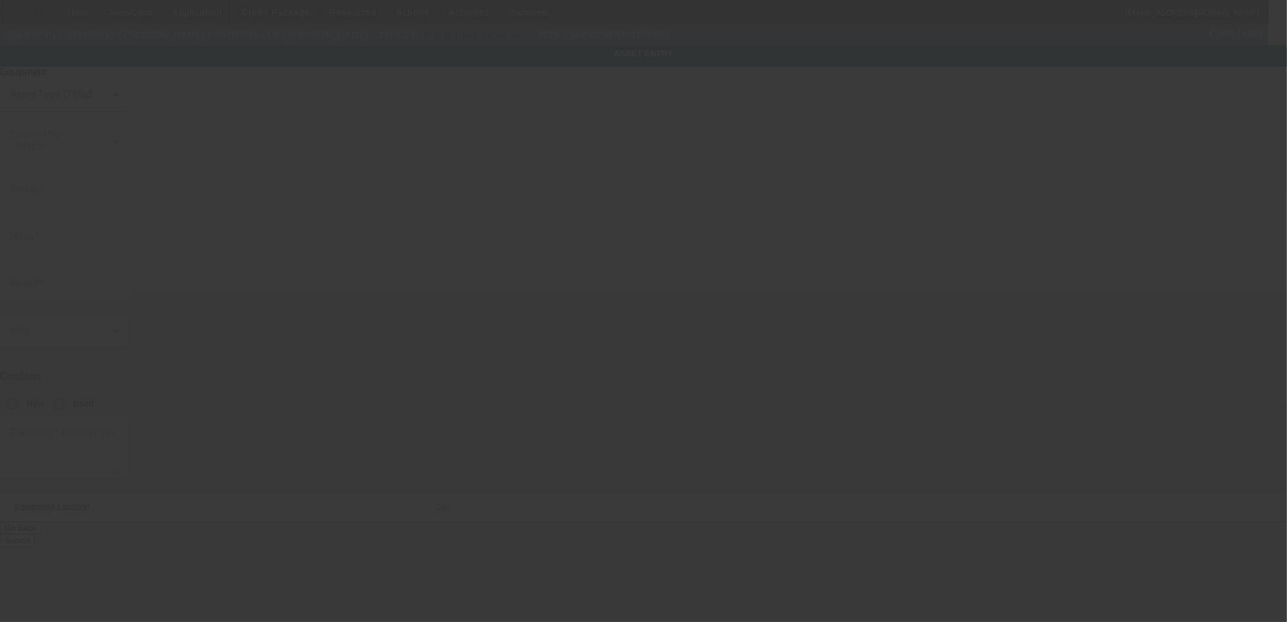
type input "561 Russell St"
type input "Craig"
type input "81625"
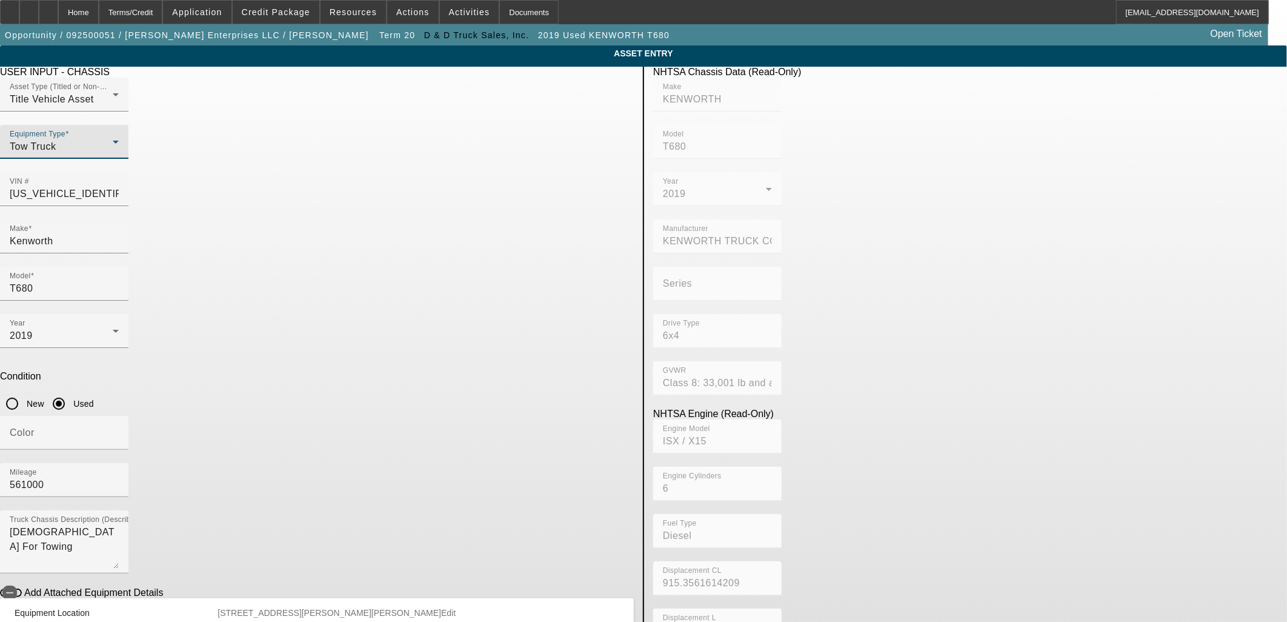
click at [113, 154] on div "Tow Truck" at bounding box center [61, 146] width 103 height 15
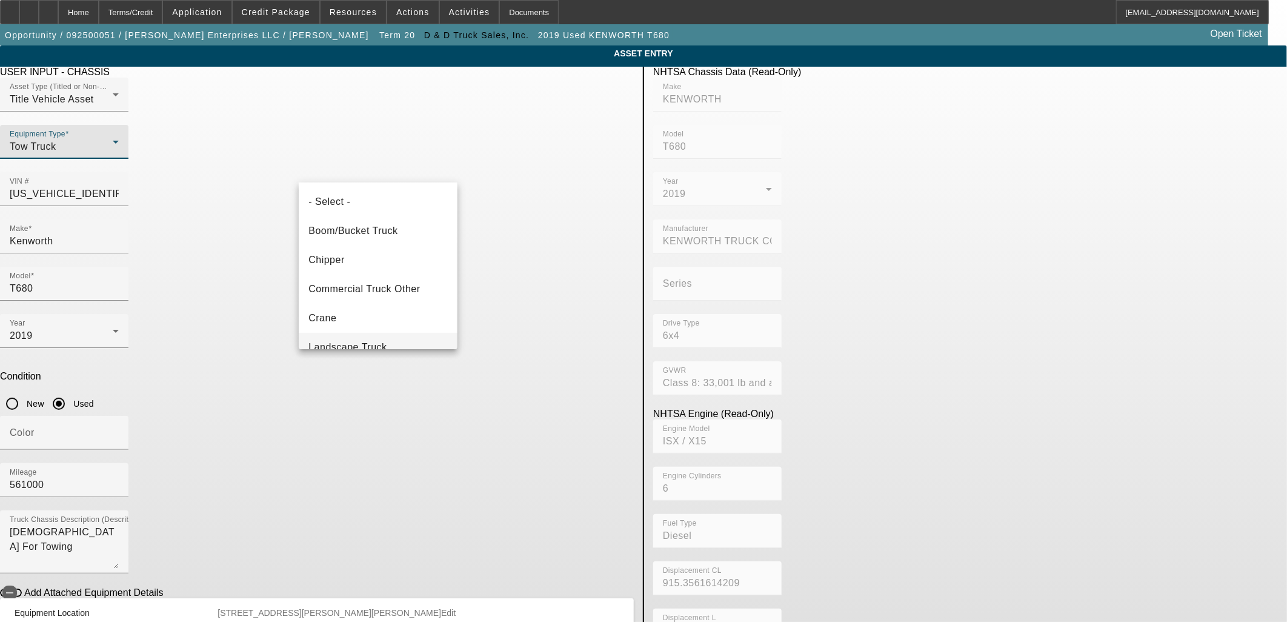
scroll to position [100, 0]
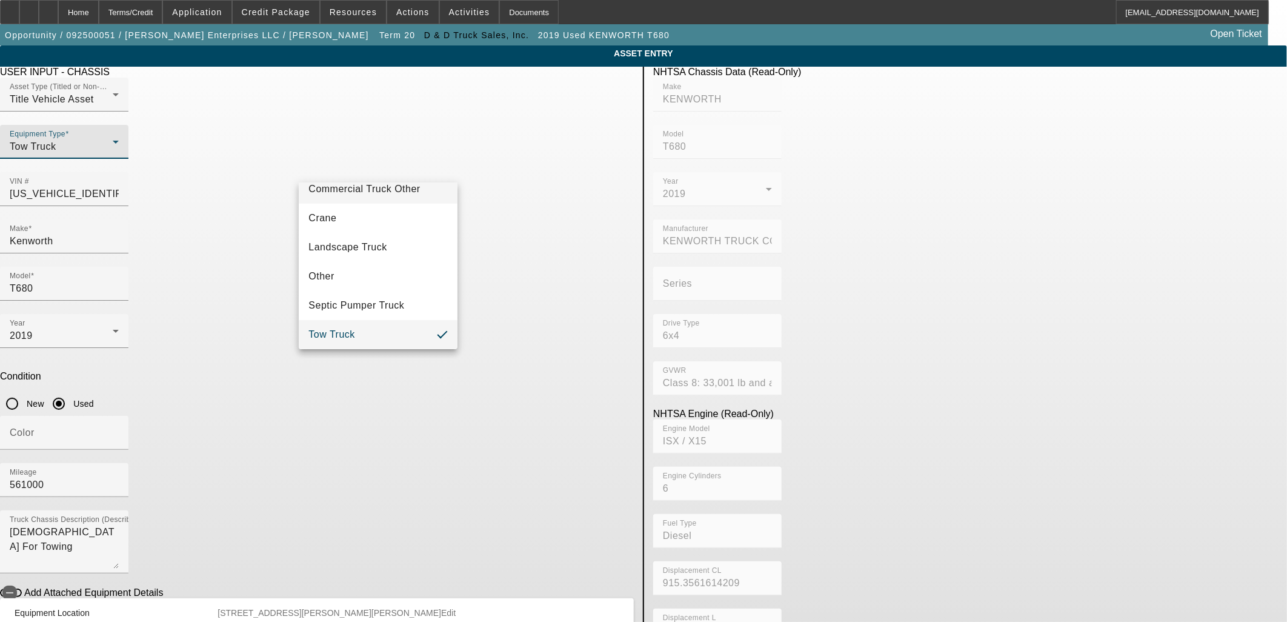
click at [382, 192] on span "Commercial Truck Other" at bounding box center [364, 189] width 112 height 15
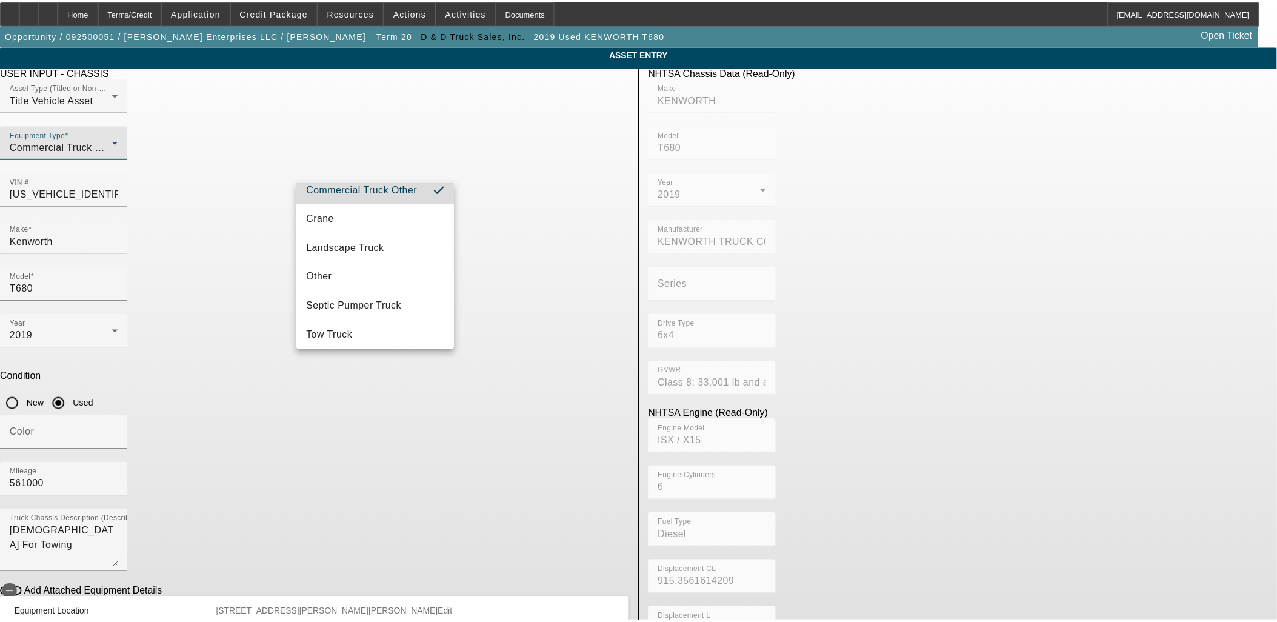
scroll to position [0, 0]
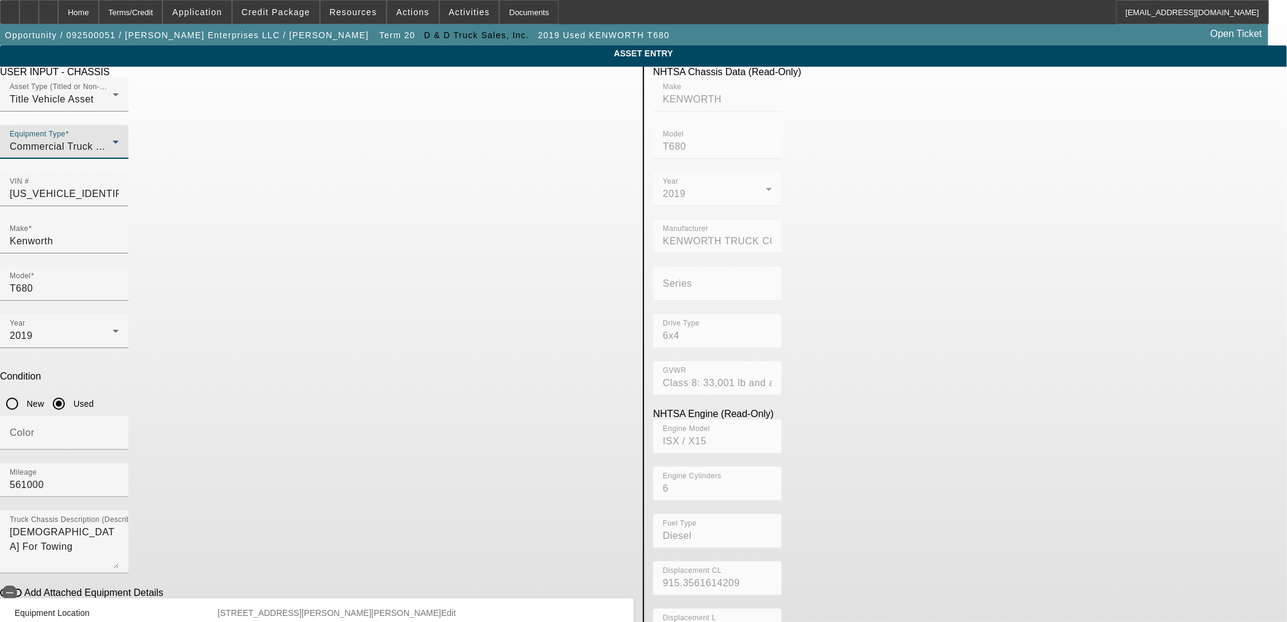
click at [121, 152] on span "Commercial Truck Other" at bounding box center [66, 146] width 112 height 10
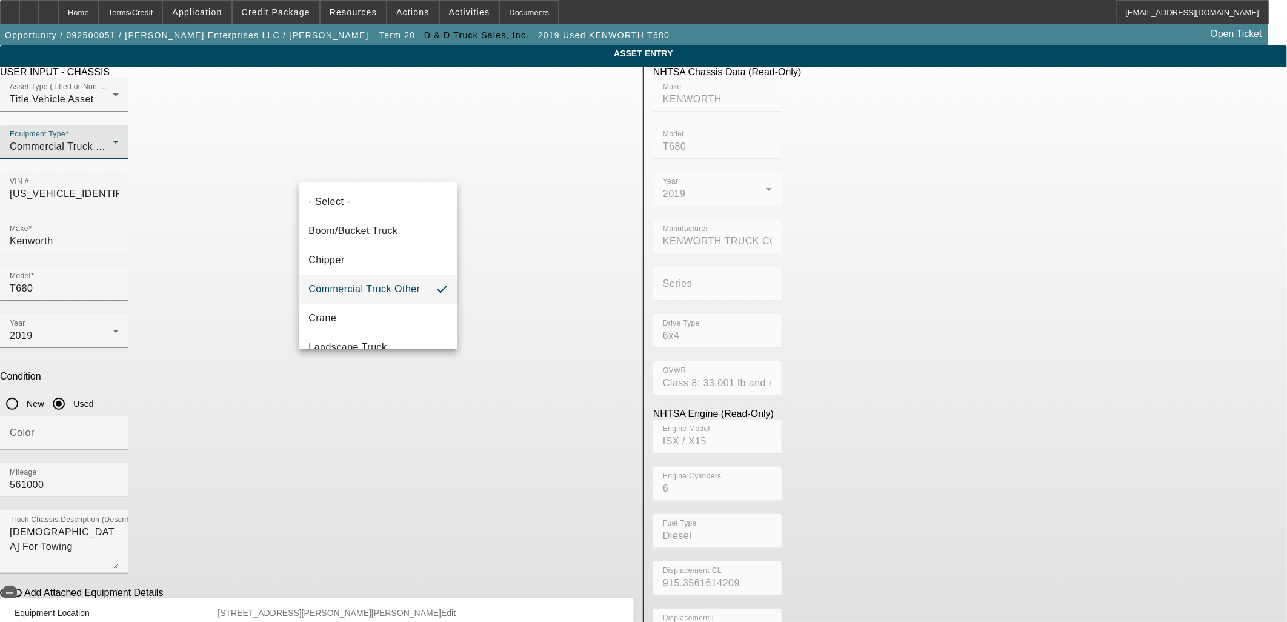
click at [182, 211] on div at bounding box center [643, 311] width 1287 height 622
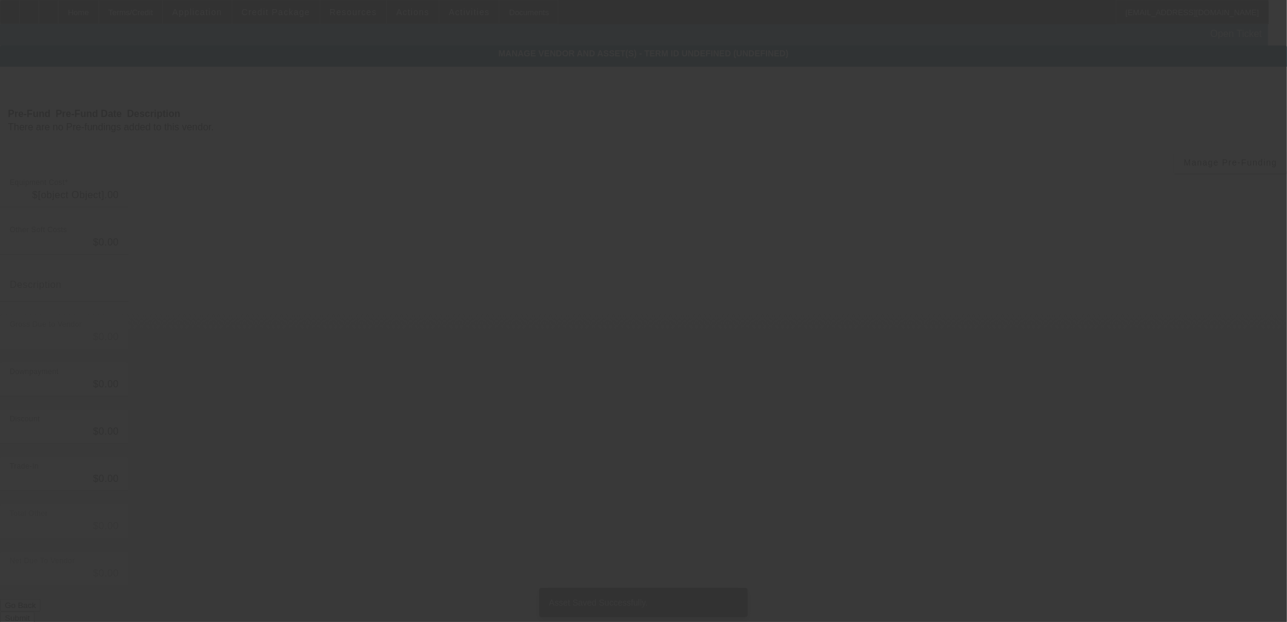
type input "$83,800.00"
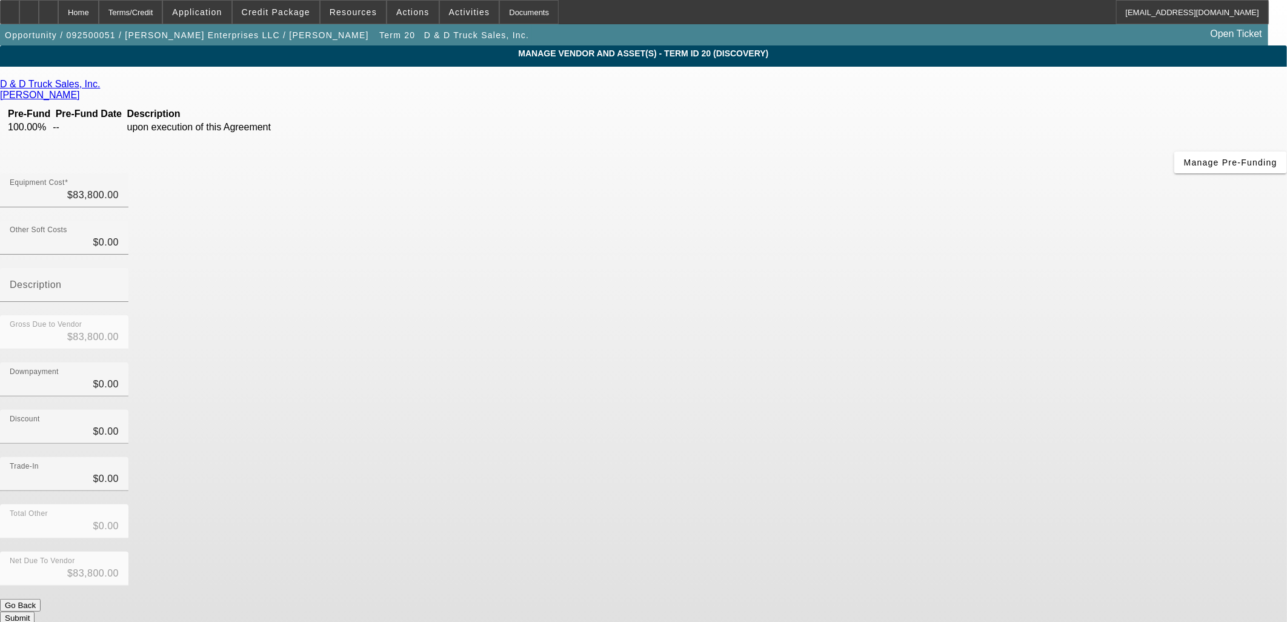
click at [488, 324] on div "D & D Truck Sales, Inc. Campbell, Jason Pre-Fund Pre-Fund Date Description 100.…" at bounding box center [643, 351] width 1287 height 545
click at [947, 457] on div "Trade-In $0.00" at bounding box center [643, 480] width 1287 height 47
click at [35, 611] on button "Submit" at bounding box center [17, 617] width 35 height 13
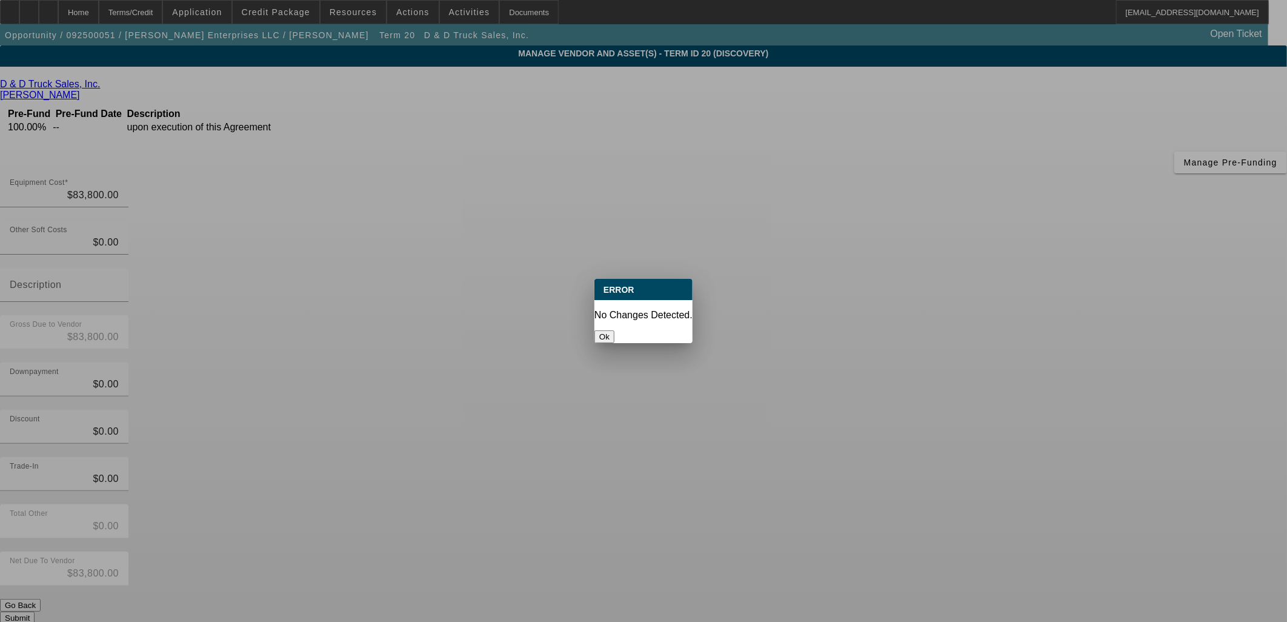
drag, startPoint x: 639, startPoint y: 326, endPoint x: 625, endPoint y: 334, distance: 16.0
click at [615, 330] on button "Ok" at bounding box center [605, 336] width 20 height 13
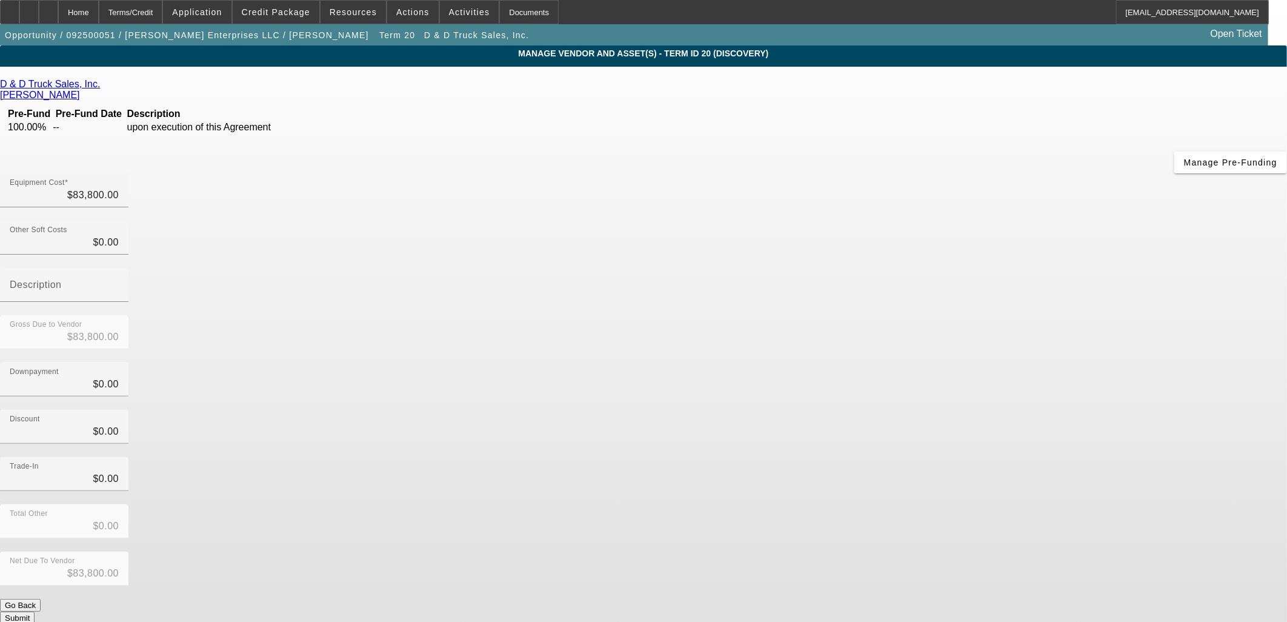
click at [567, 371] on div "D & D Truck Sales, Inc. Campbell, Jason Pre-Fund Pre-Fund Date Description 100.…" at bounding box center [643, 351] width 1287 height 545
drag, startPoint x: 152, startPoint y: 261, endPoint x: 130, endPoint y: 122, distance: 140.4
click at [150, 261] on app-vendor-asset-manage "MANAGE VENDOR AND ASSET(S) - Term ID 20 (Discovery) Remove Vendor D & D Truck S…" at bounding box center [643, 377] width 1287 height 664
click at [99, 13] on div "Home" at bounding box center [78, 12] width 41 height 24
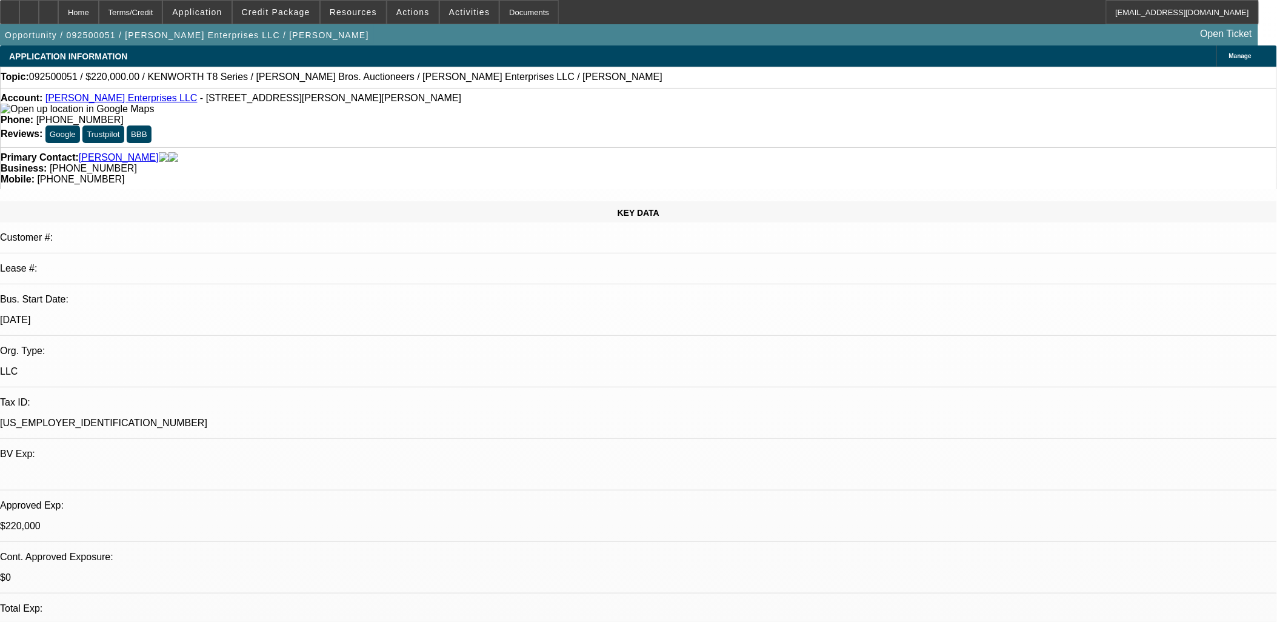
select select "0"
select select "3"
select select "0"
select select "6"
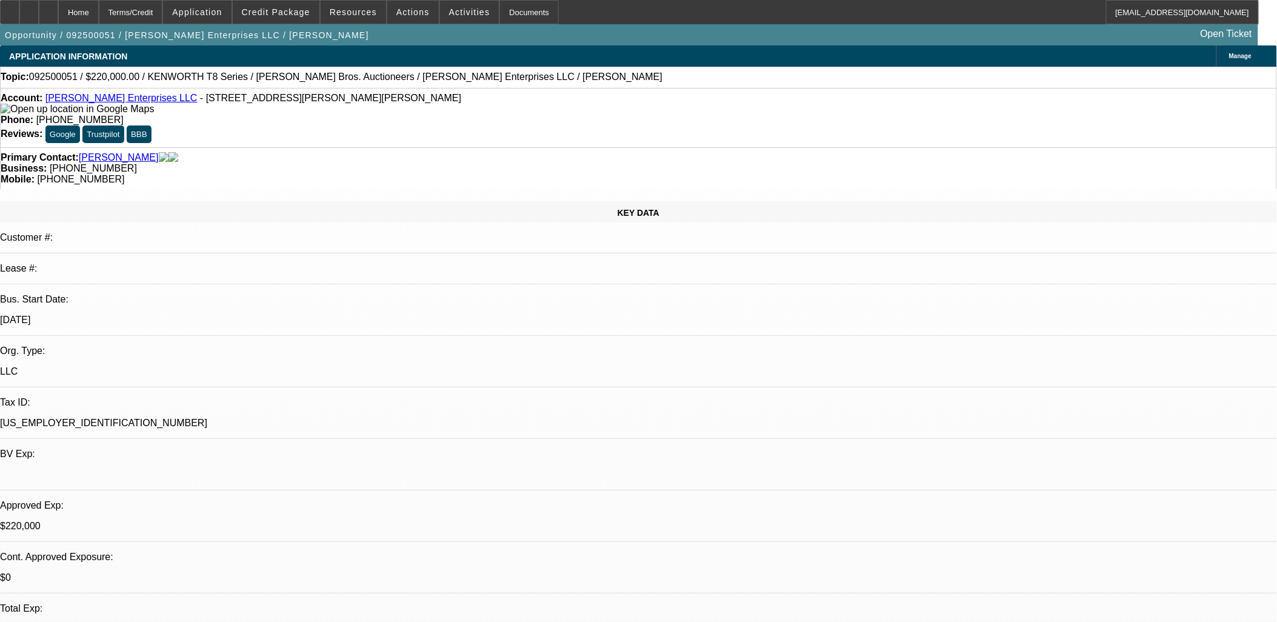
select select "0"
select select "3"
select select "0"
select select "6"
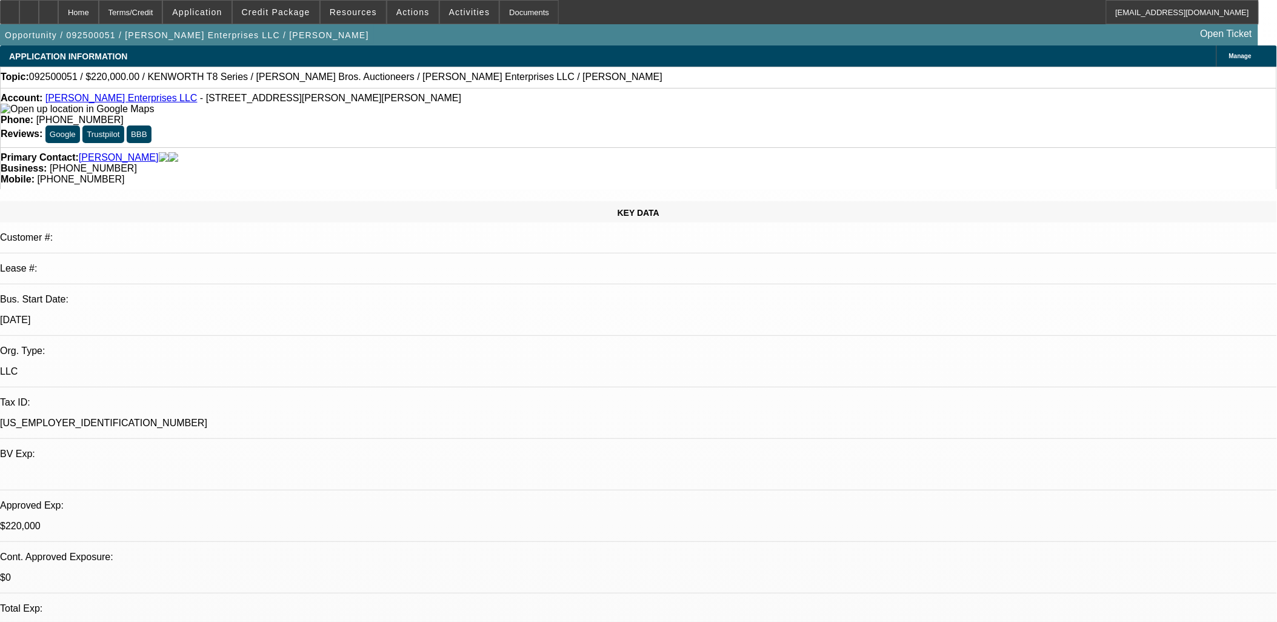
select select "0"
select select "3"
select select "0"
select select "6"
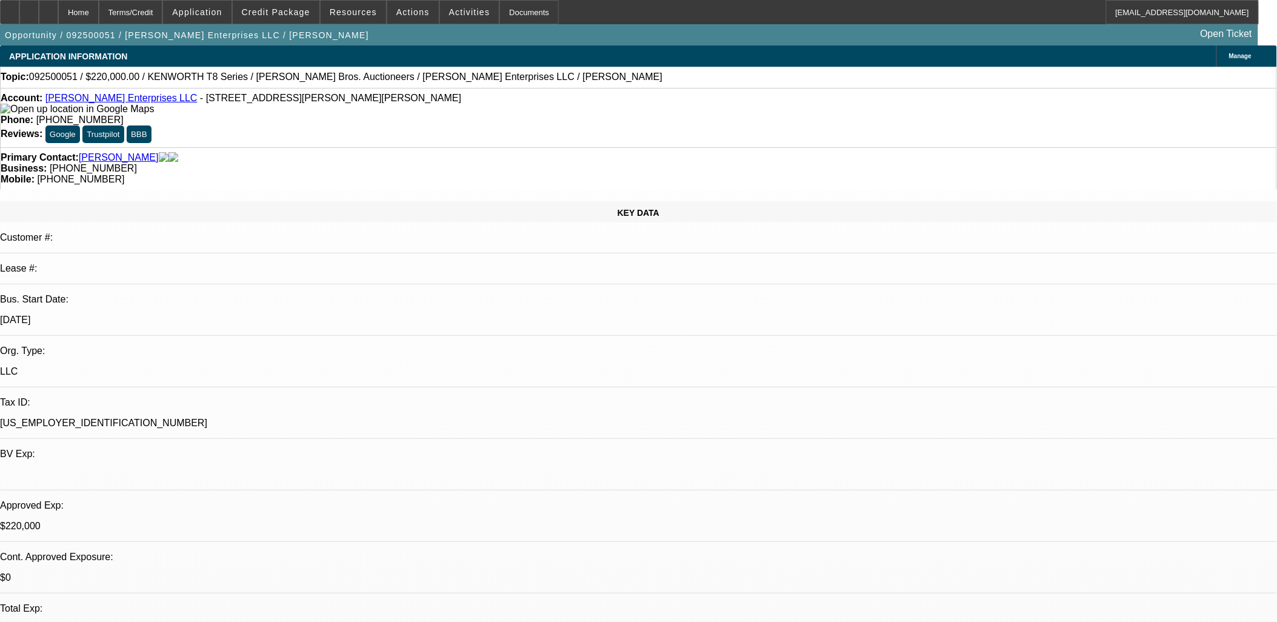
select select "0"
select select "3"
select select "0"
select select "6"
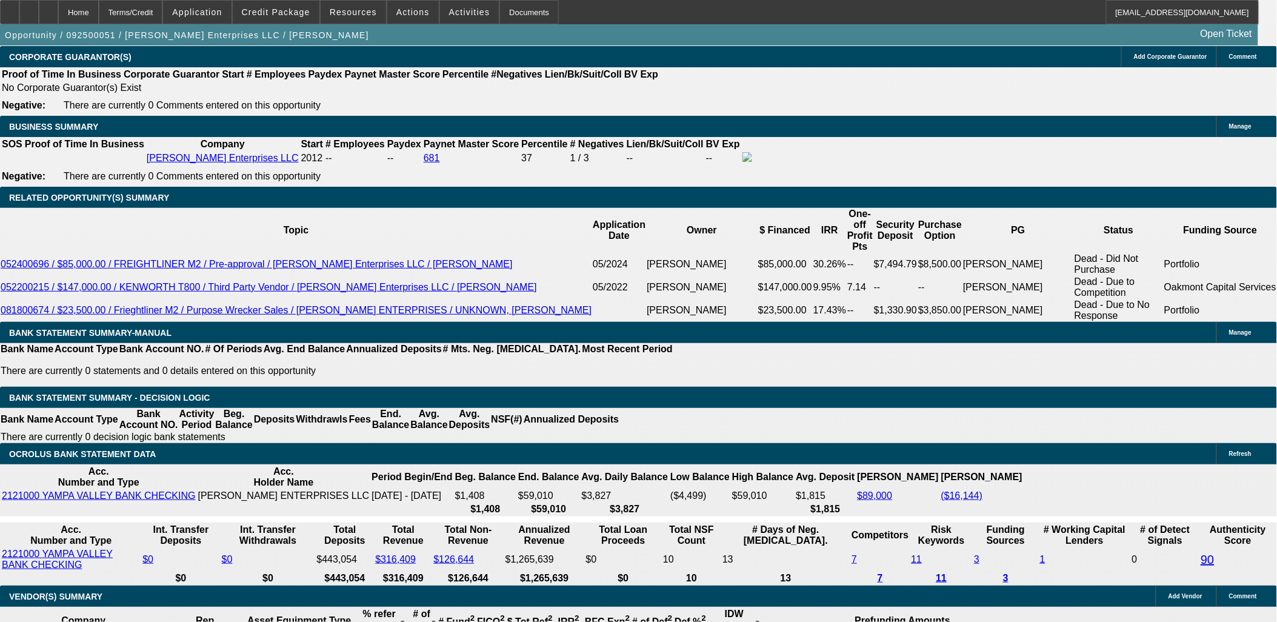
scroll to position [1821, 0]
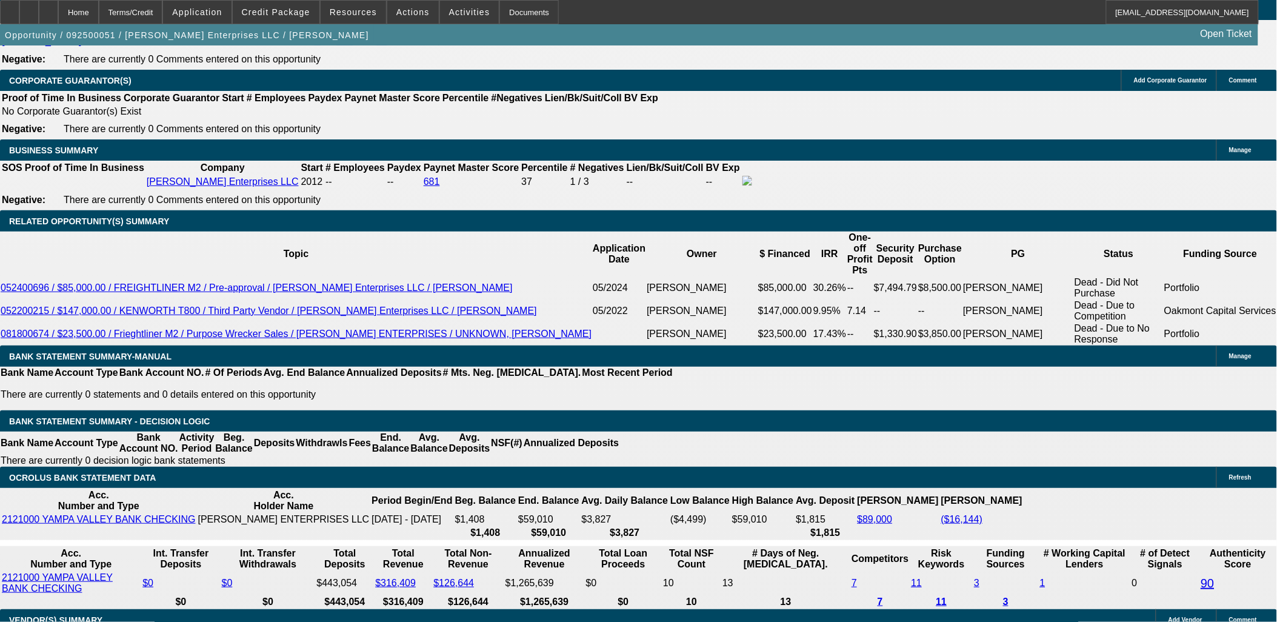
type input "UNKNOWN"
type input "10"
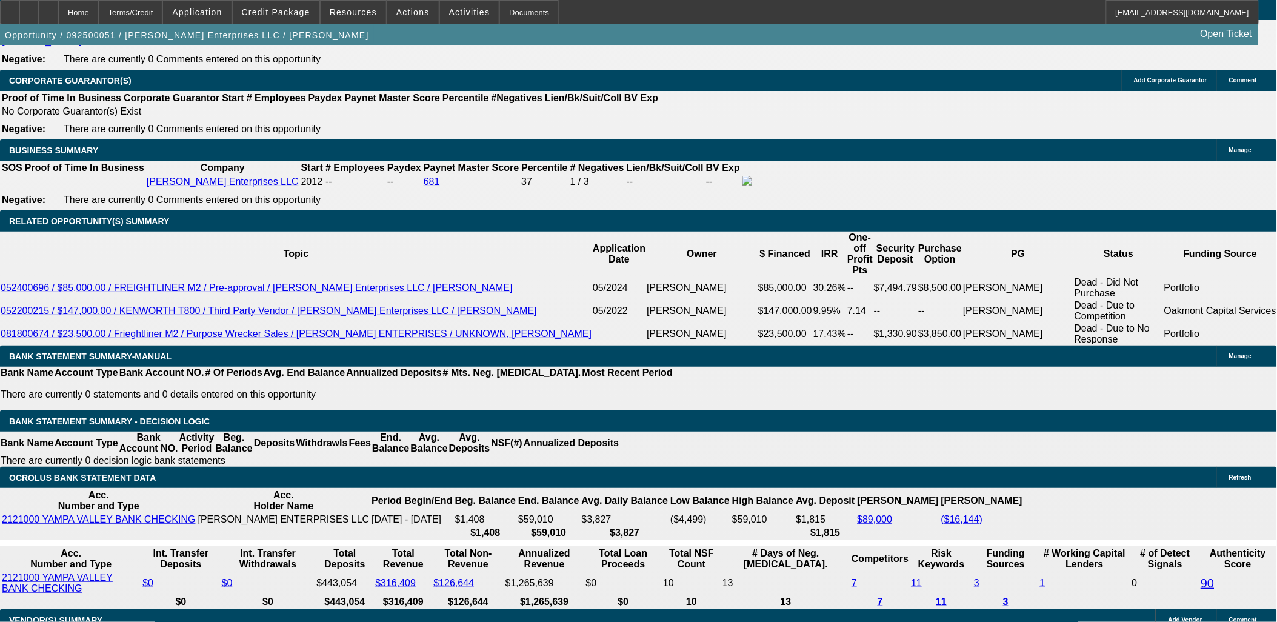
type input "$1,568.03"
type input "10"
select select "0.1"
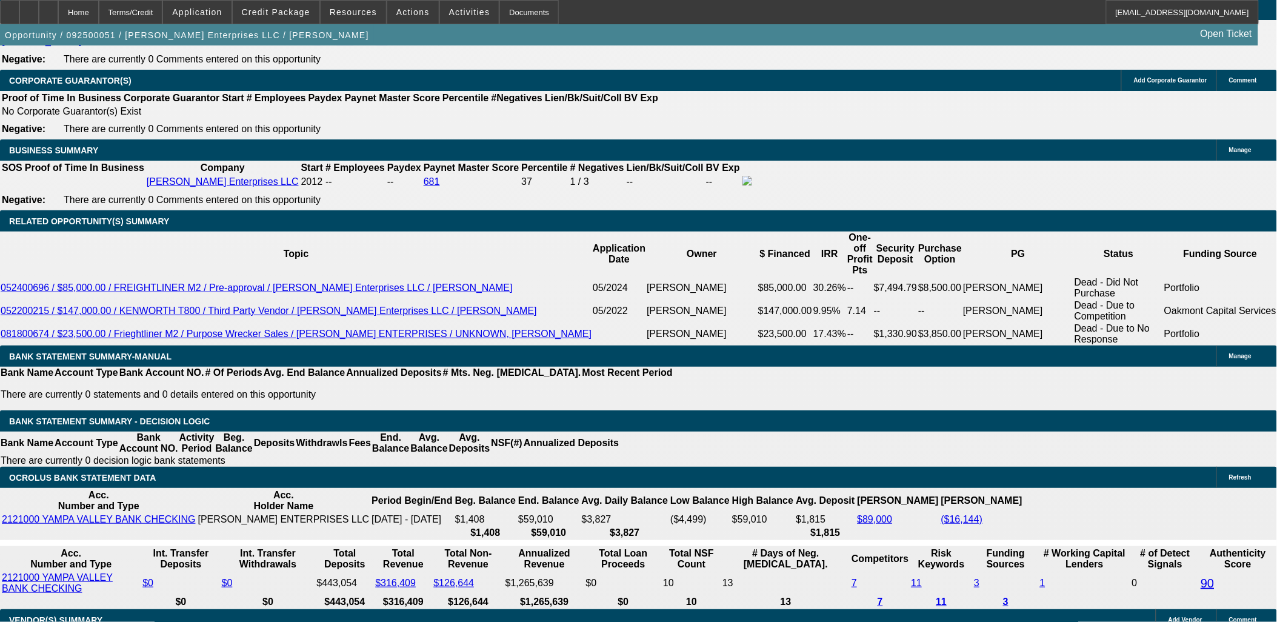
type input "$8,380.00"
type input "$1,602.45"
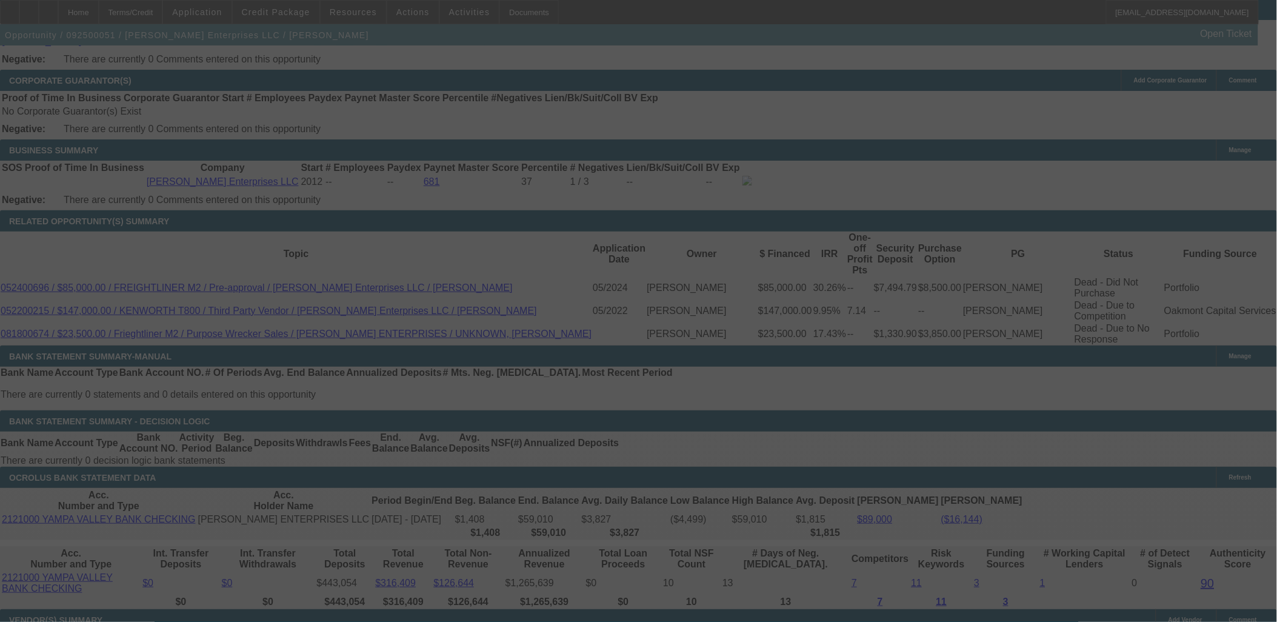
select select "0.1"
select select "0"
select select "3"
select select "0"
select select "6"
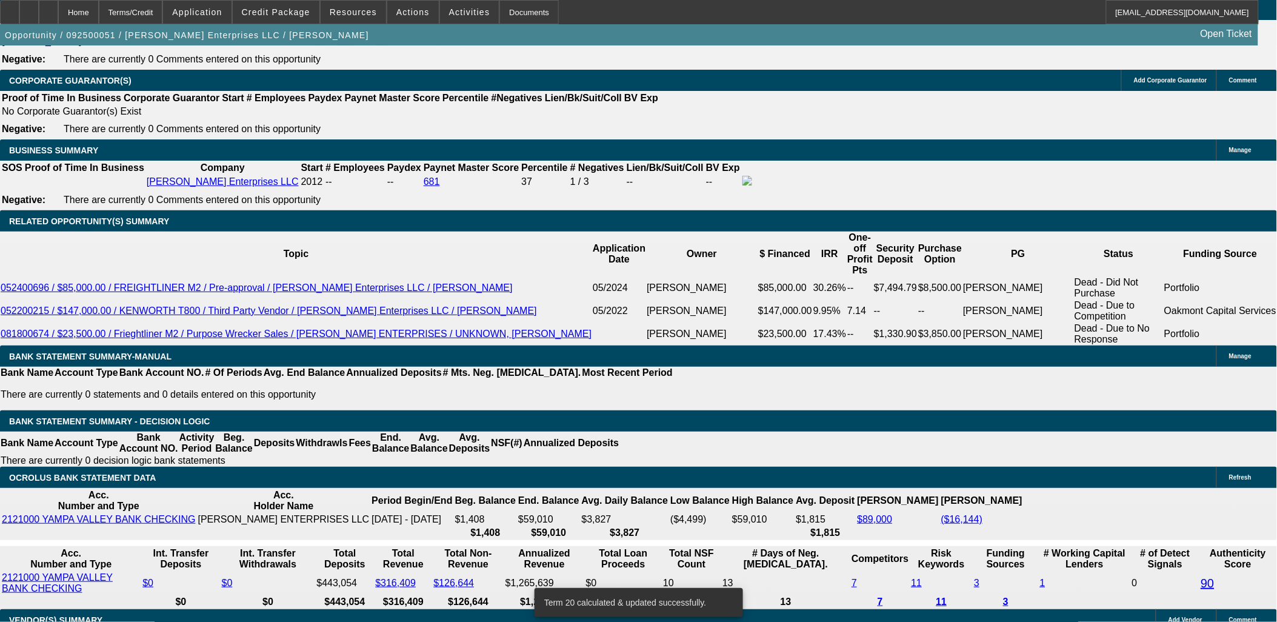
type input "UNKNOWN"
type input "15"
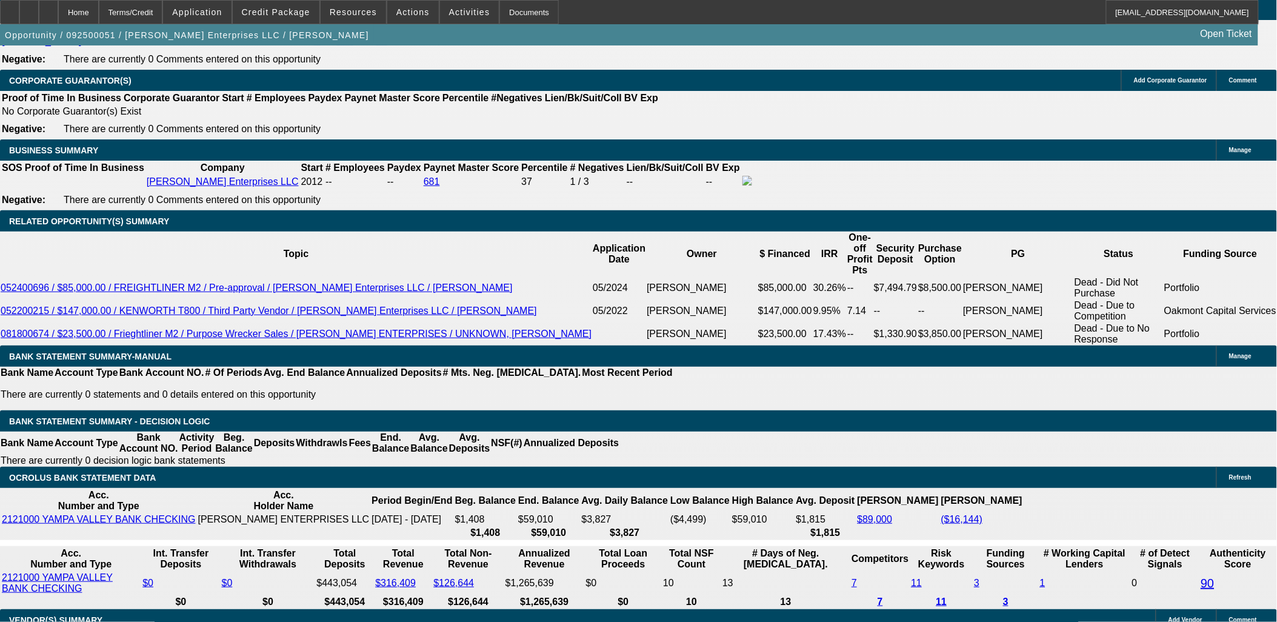
type input "$1,794.24"
type input "15"
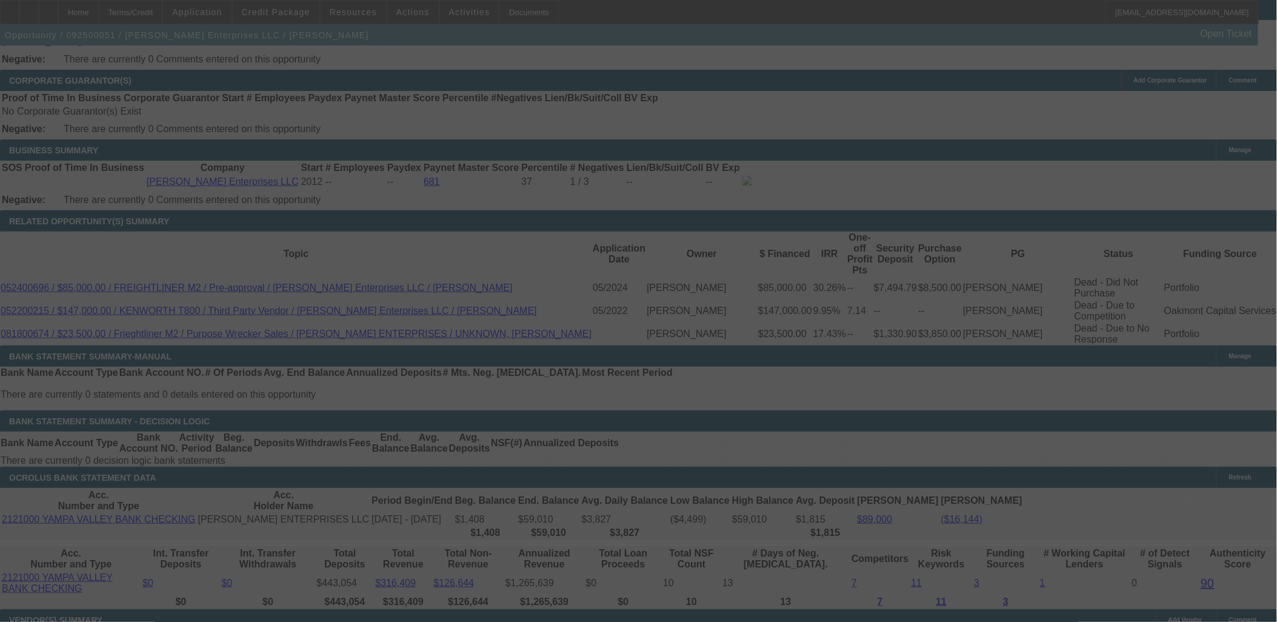
click at [253, 244] on div at bounding box center [638, 311] width 1277 height 622
select select "0.1"
select select "0"
select select "3"
select select "0"
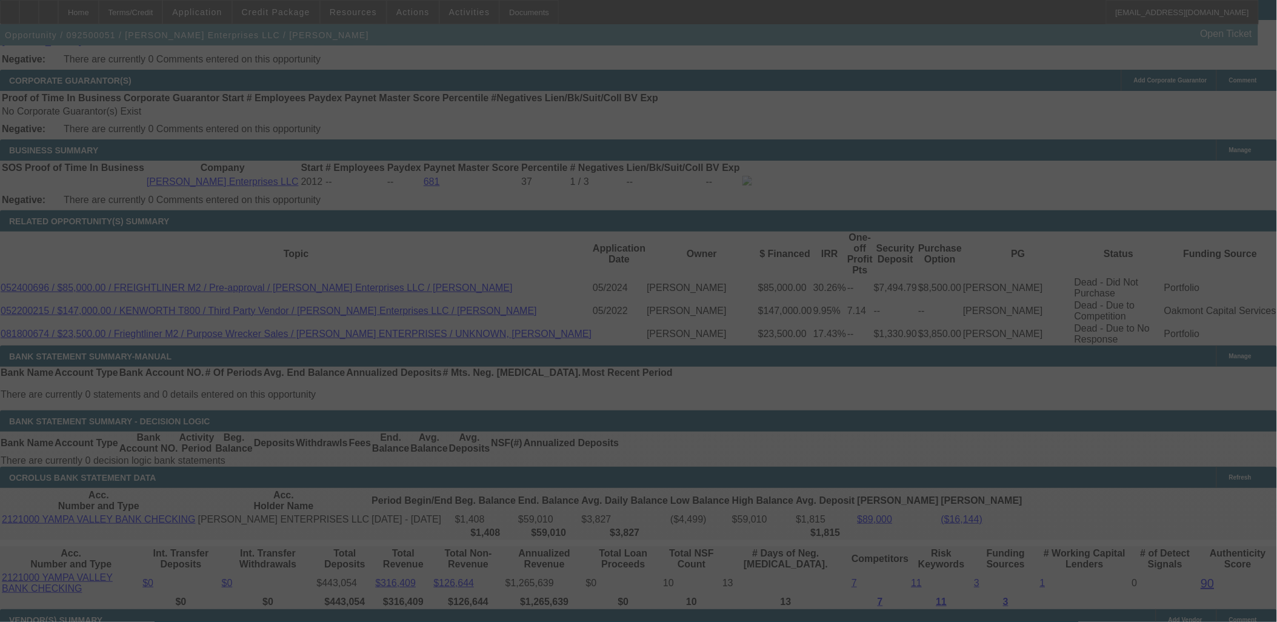
select select "6"
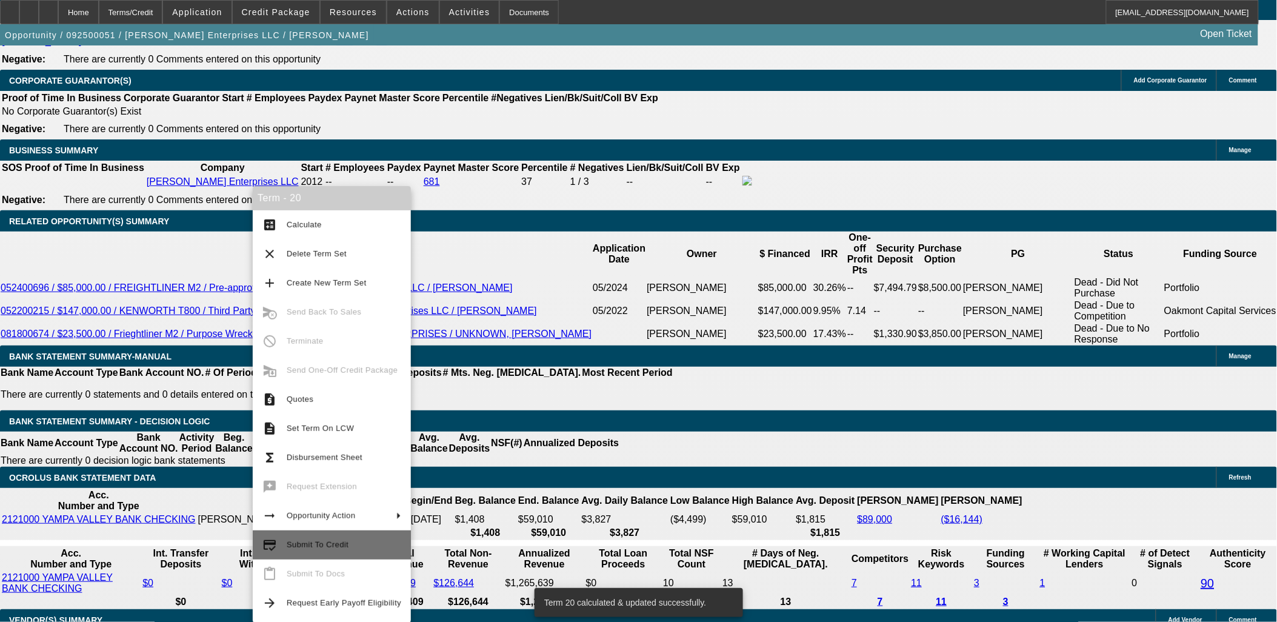
click at [337, 545] on span "Submit To Credit" at bounding box center [318, 544] width 62 height 9
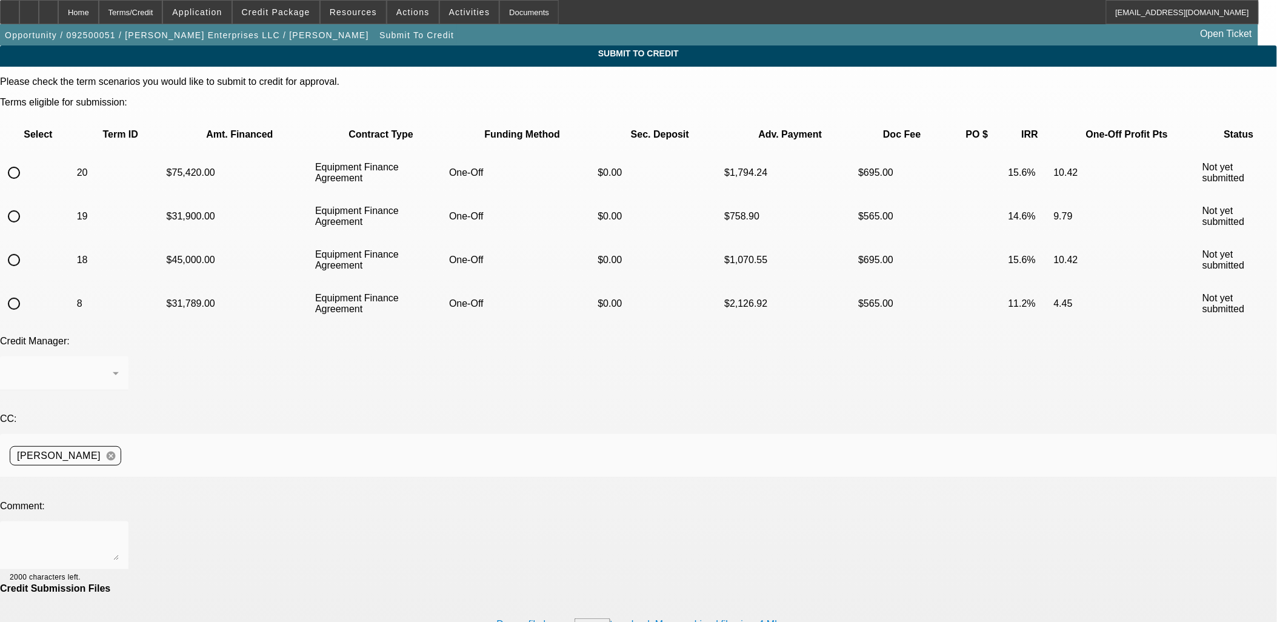
click at [26, 161] on input "radio" at bounding box center [14, 173] width 24 height 24
radio input "true"
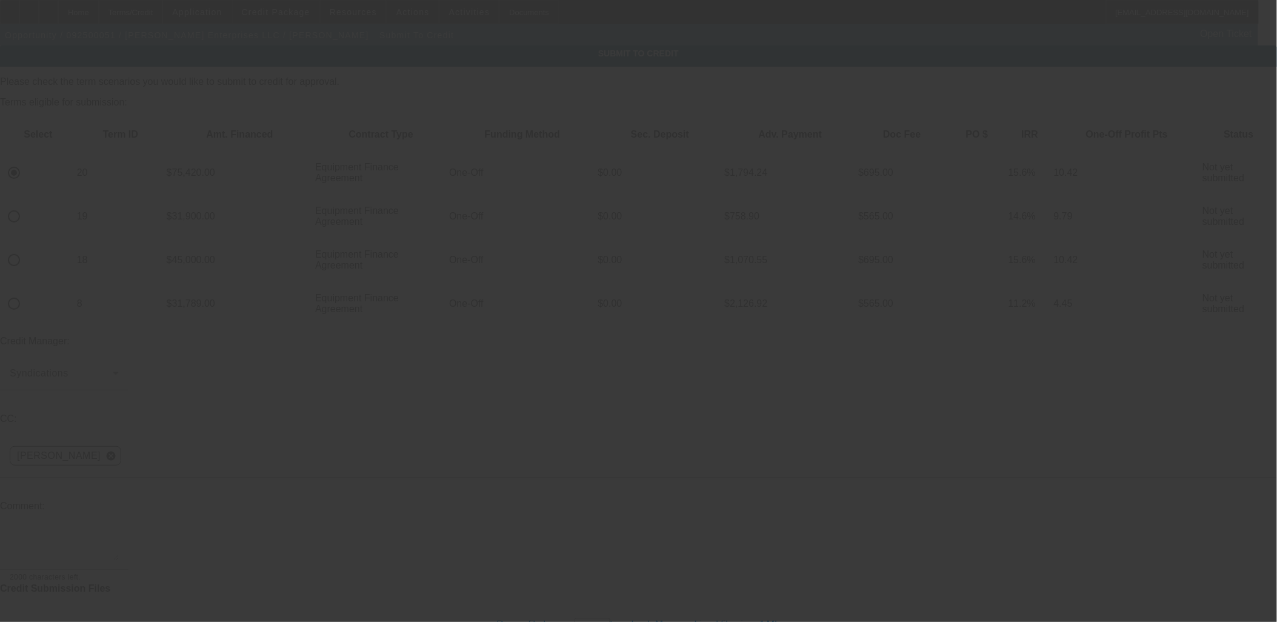
click at [119, 531] on textarea at bounding box center [64, 545] width 109 height 29
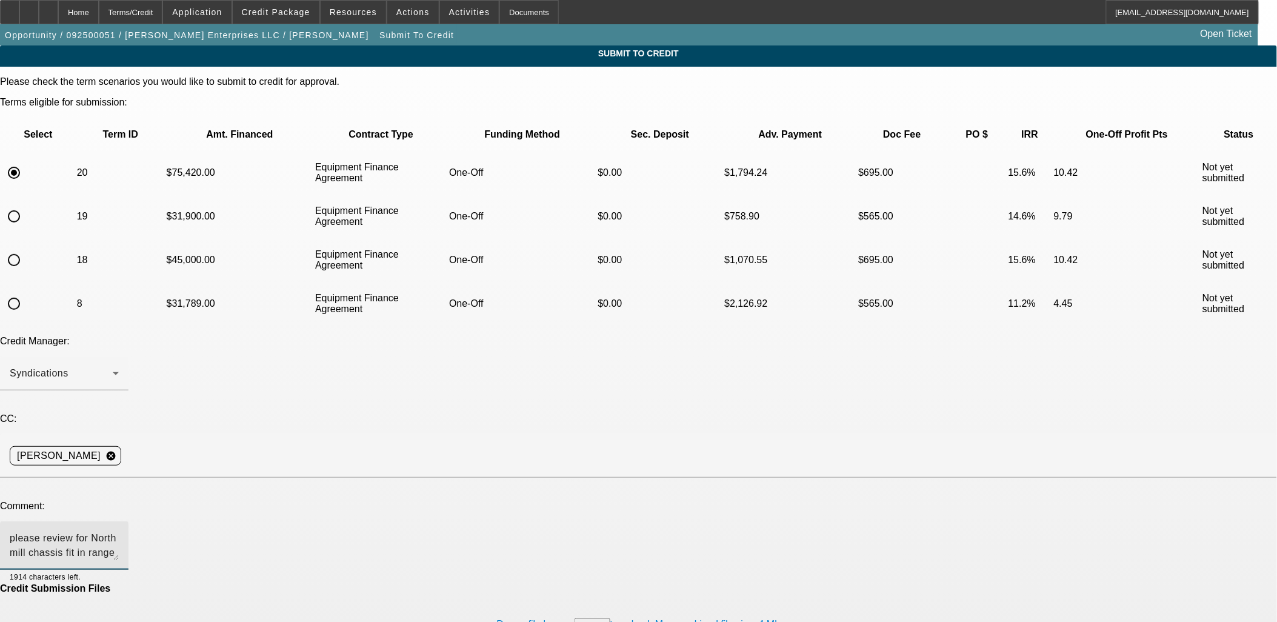
type textarea "please review for North mill chassis fit in range for NM year will be used for …"
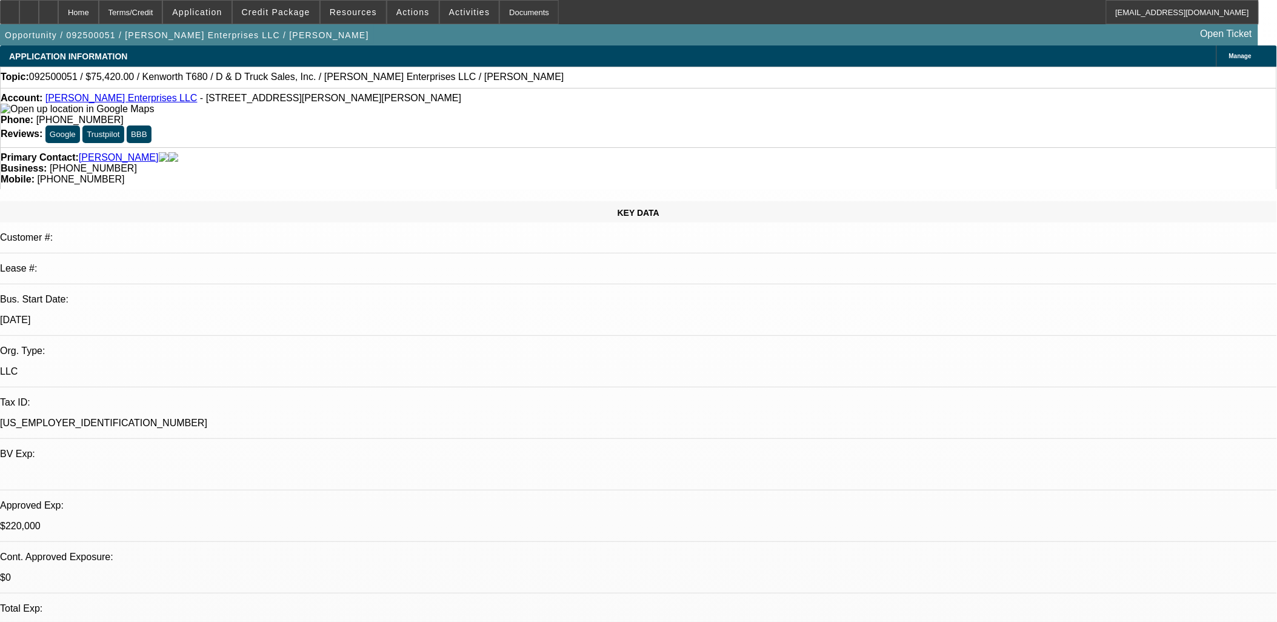
select select "0.1"
select select "0"
select select "3"
select select "0"
select select "6"
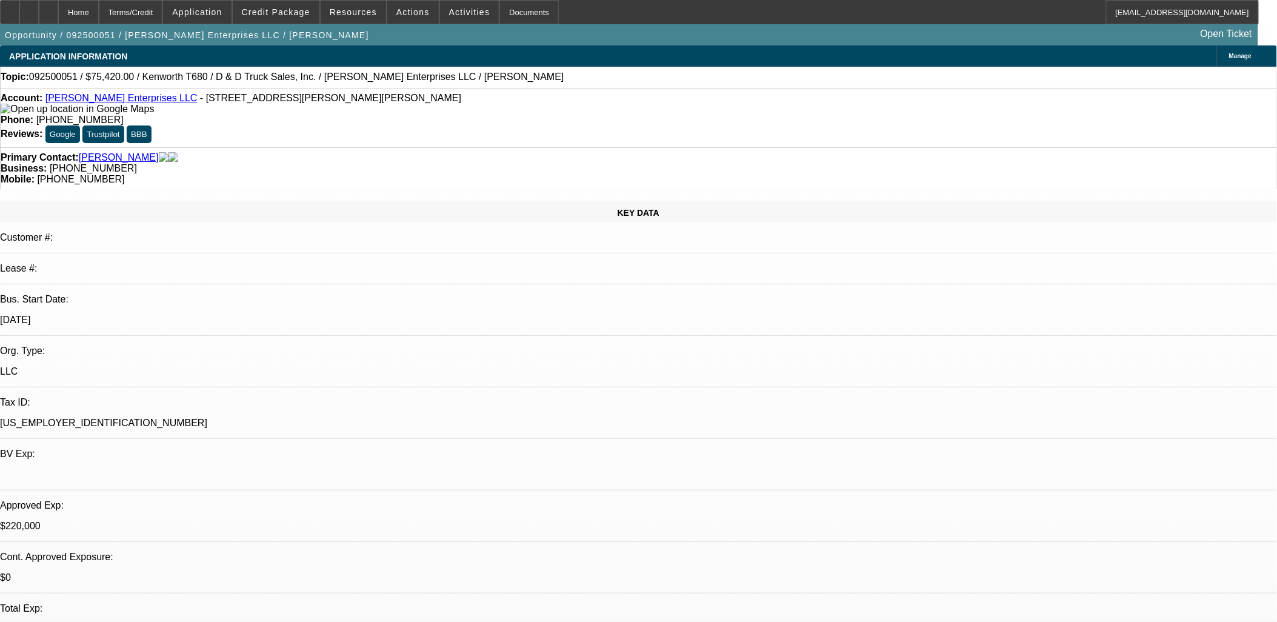
select select "0"
select select "3"
select select "0"
select select "6"
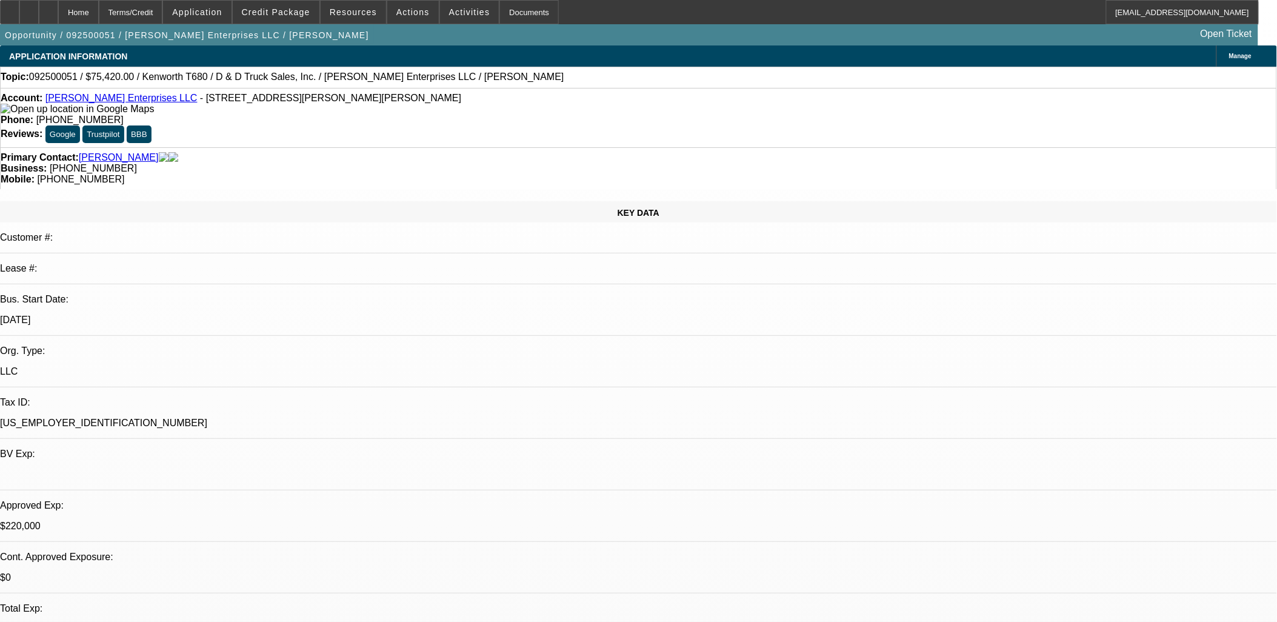
select select "0"
select select "3"
select select "0"
select select "6"
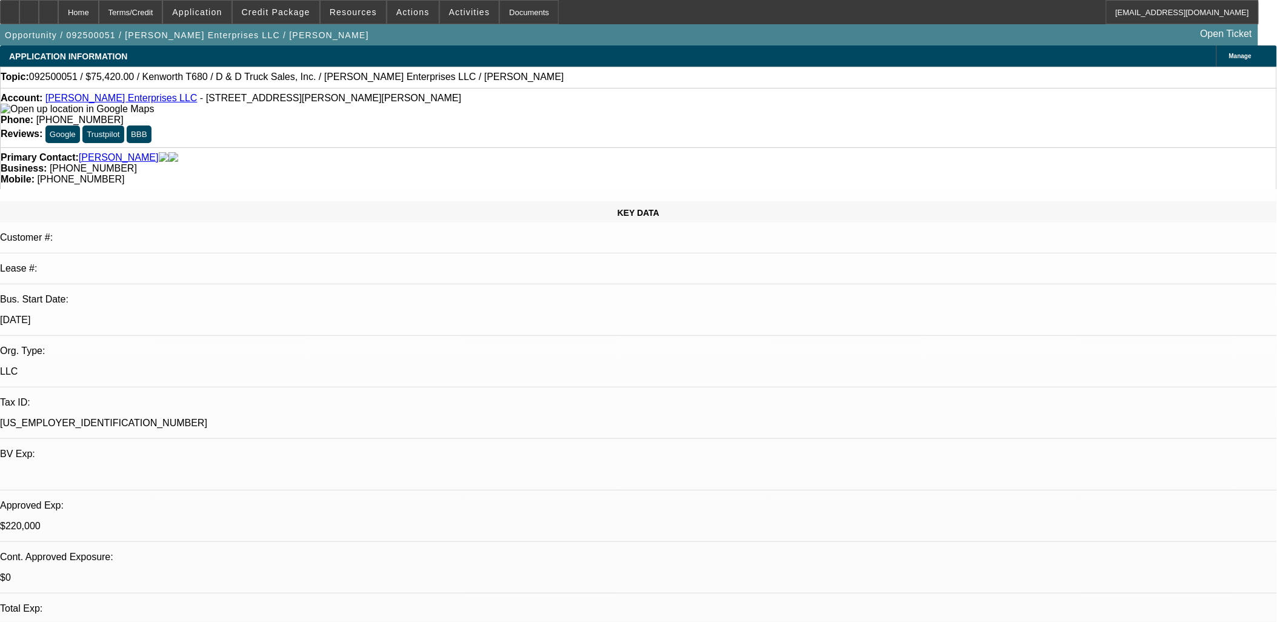
select select "0"
select select "3"
select select "0"
select select "6"
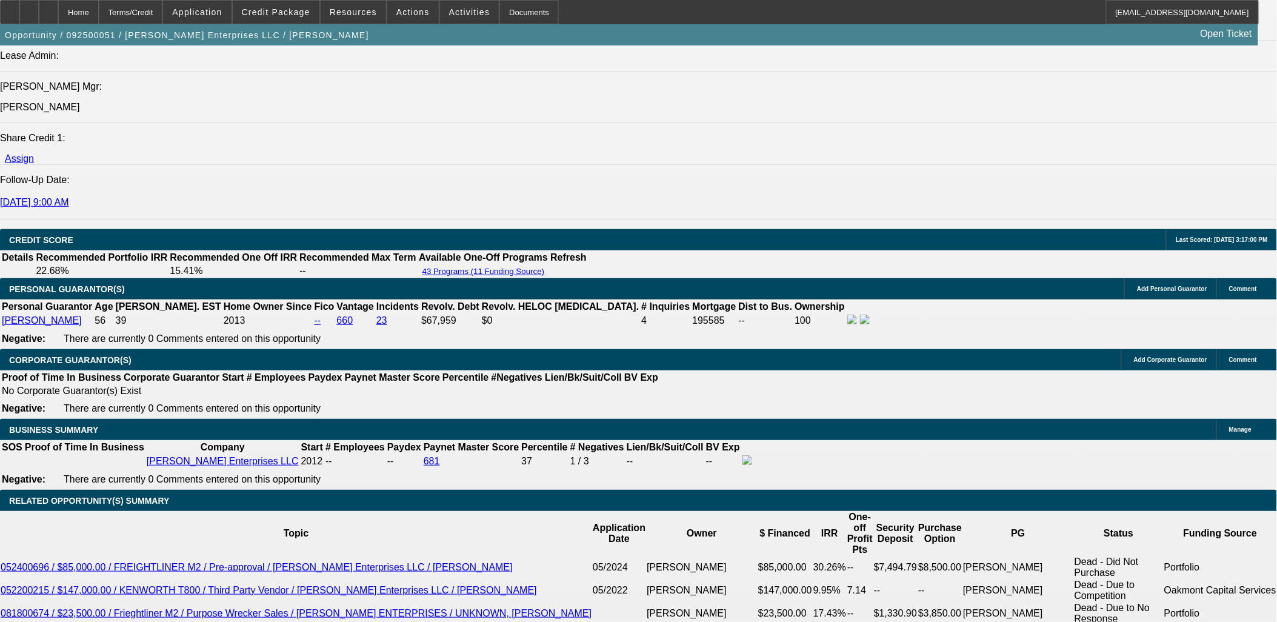
scroll to position [1818, 0]
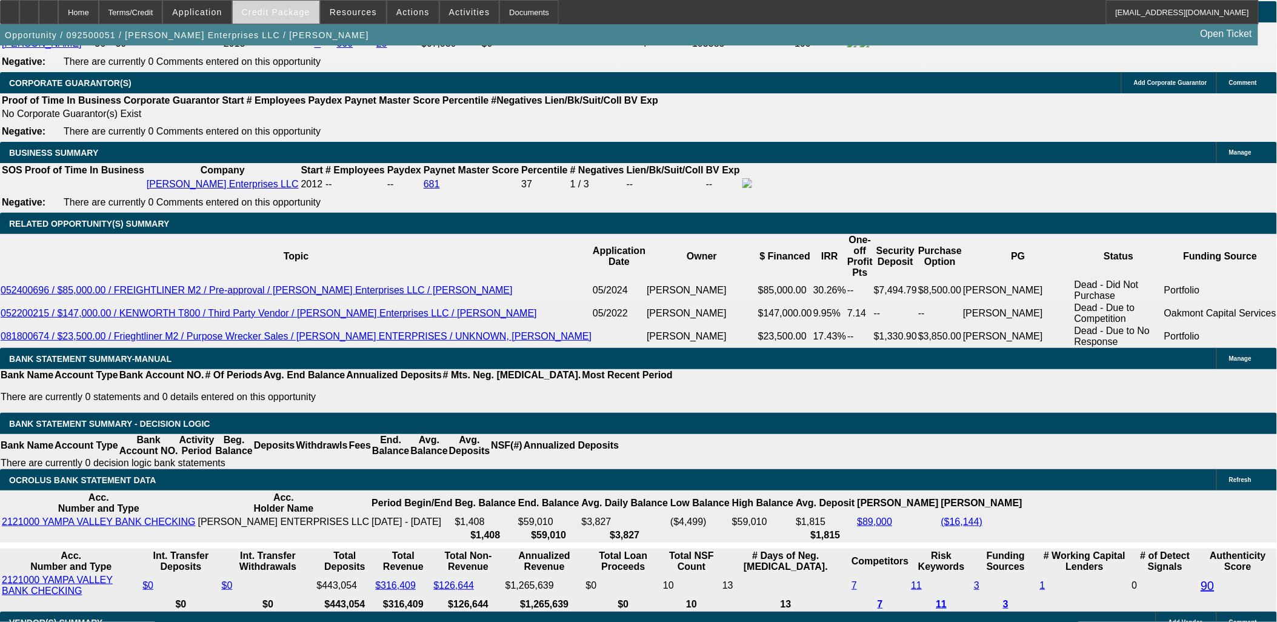
click at [293, 8] on span "Credit Package" at bounding box center [276, 12] width 68 height 10
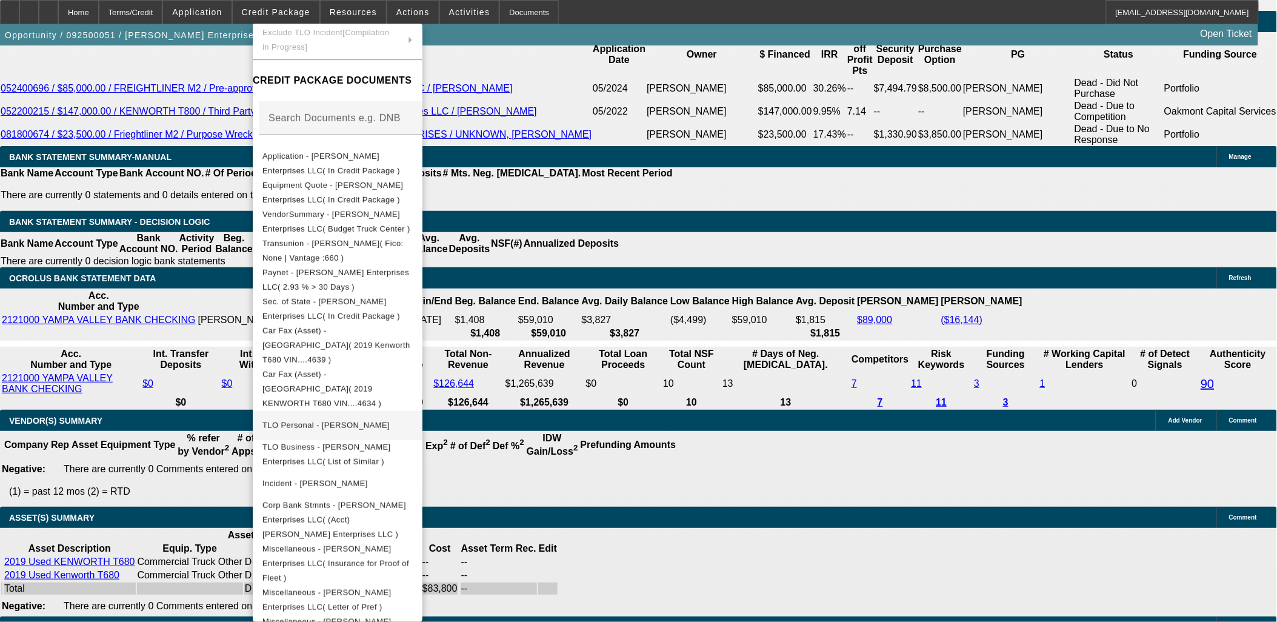
scroll to position [152, 0]
click at [403, 184] on span "Equipment Quote - Hatten Enterprises LLC( In Credit Package )" at bounding box center [332, 189] width 141 height 24
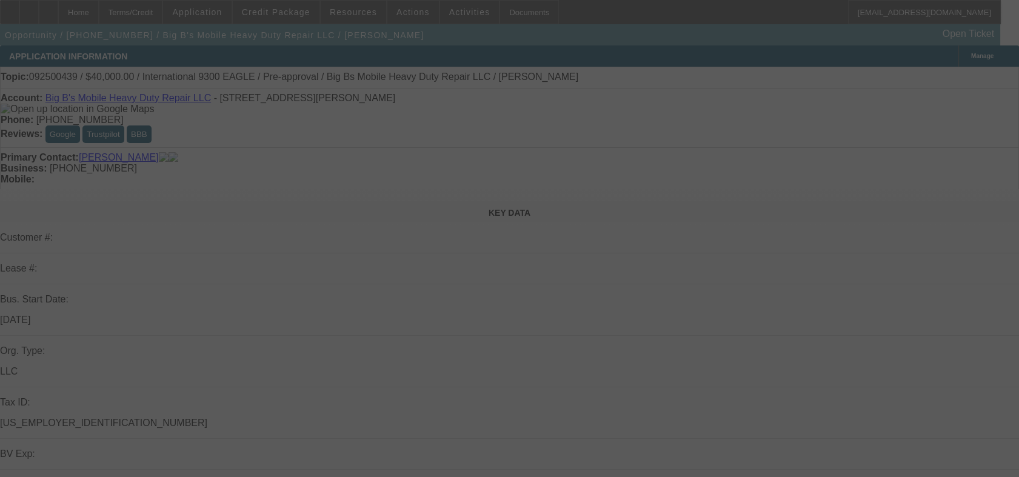
select select "0"
select select "0.1"
select select "0"
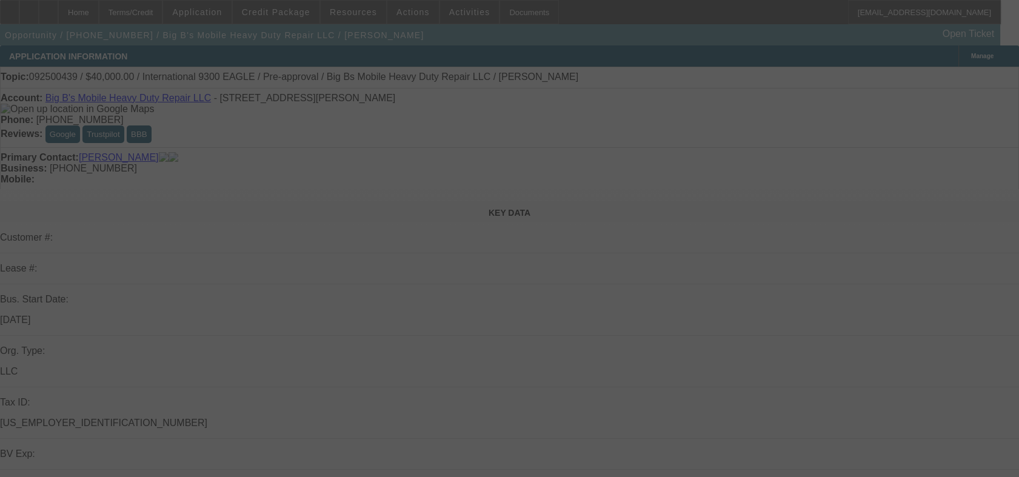
select select "0.1"
select select "0"
select select "0.1"
select select "0"
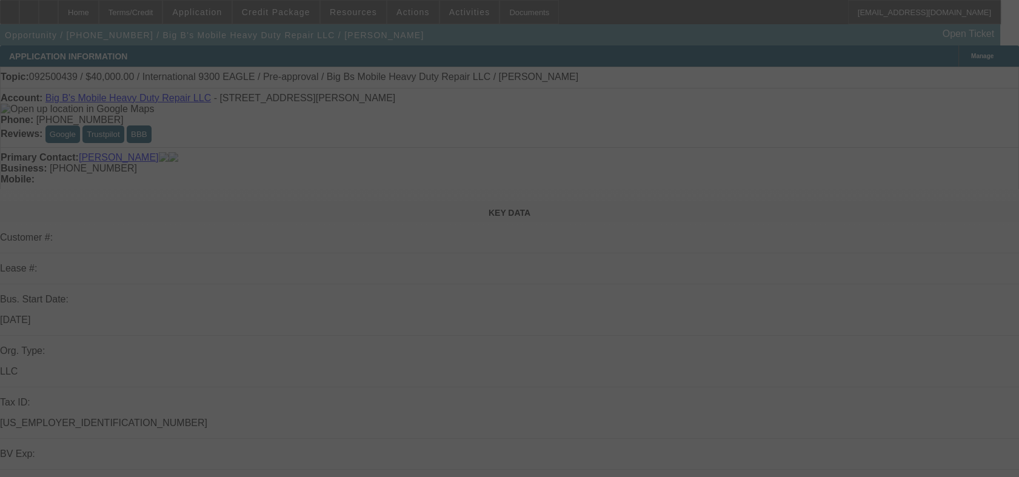
select select "0"
select select "0.1"
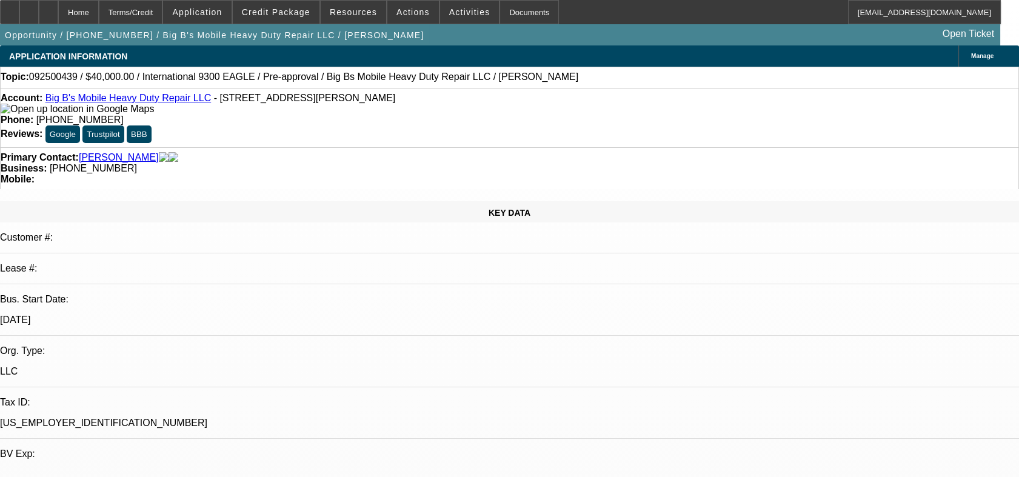
select select "1"
select select "4"
select select "1"
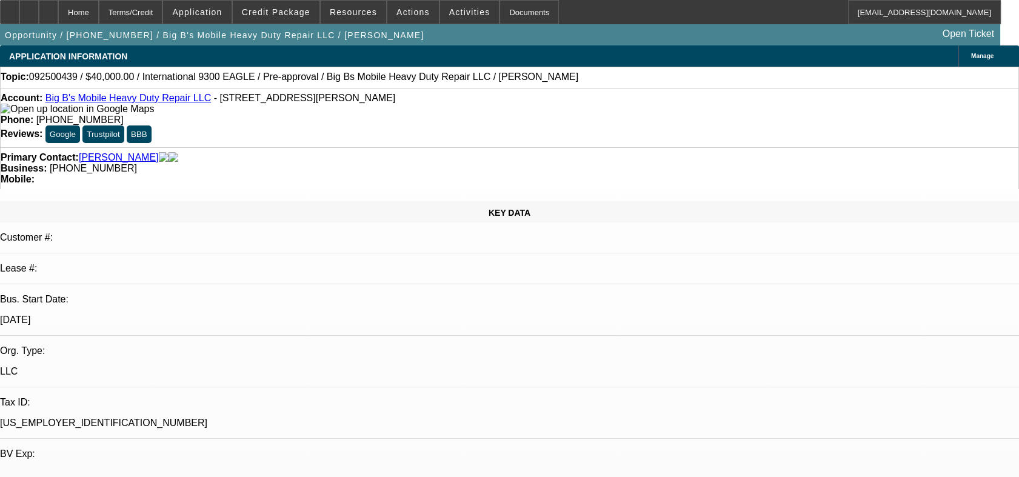
select select "4"
select select "1"
select select "4"
select select "1"
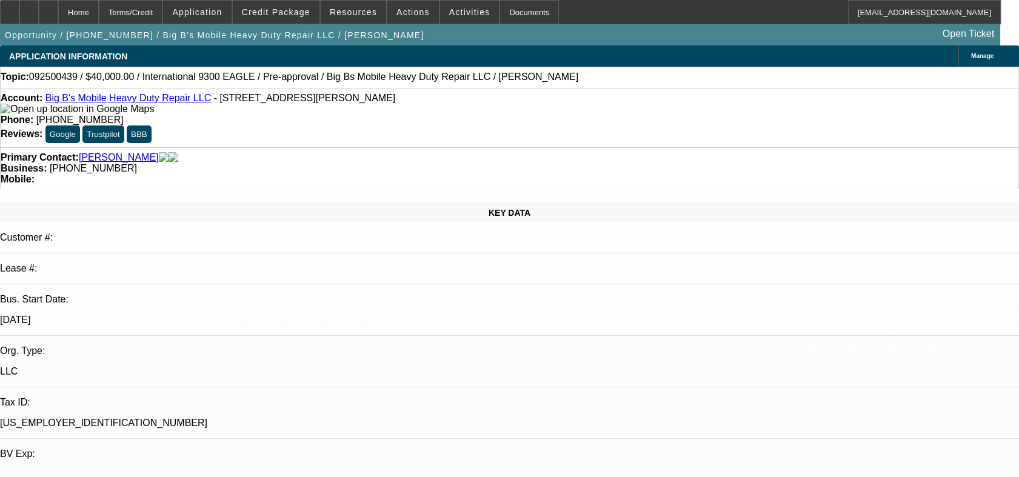
select select "1"
select select "4"
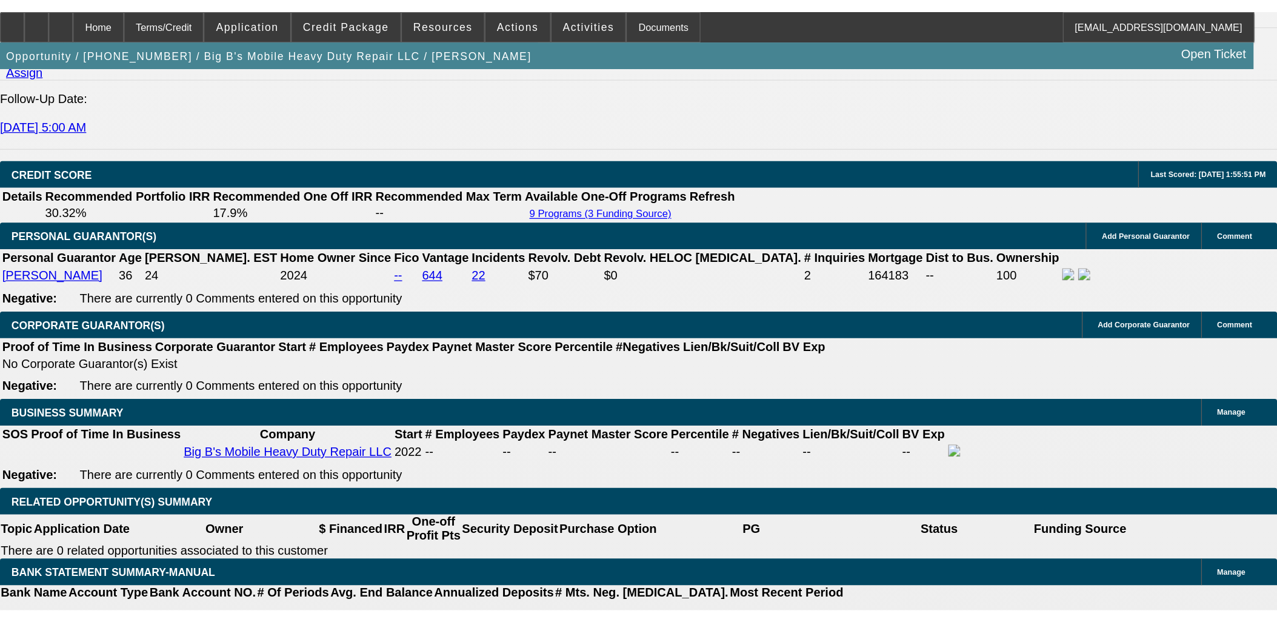
scroll to position [1750, 0]
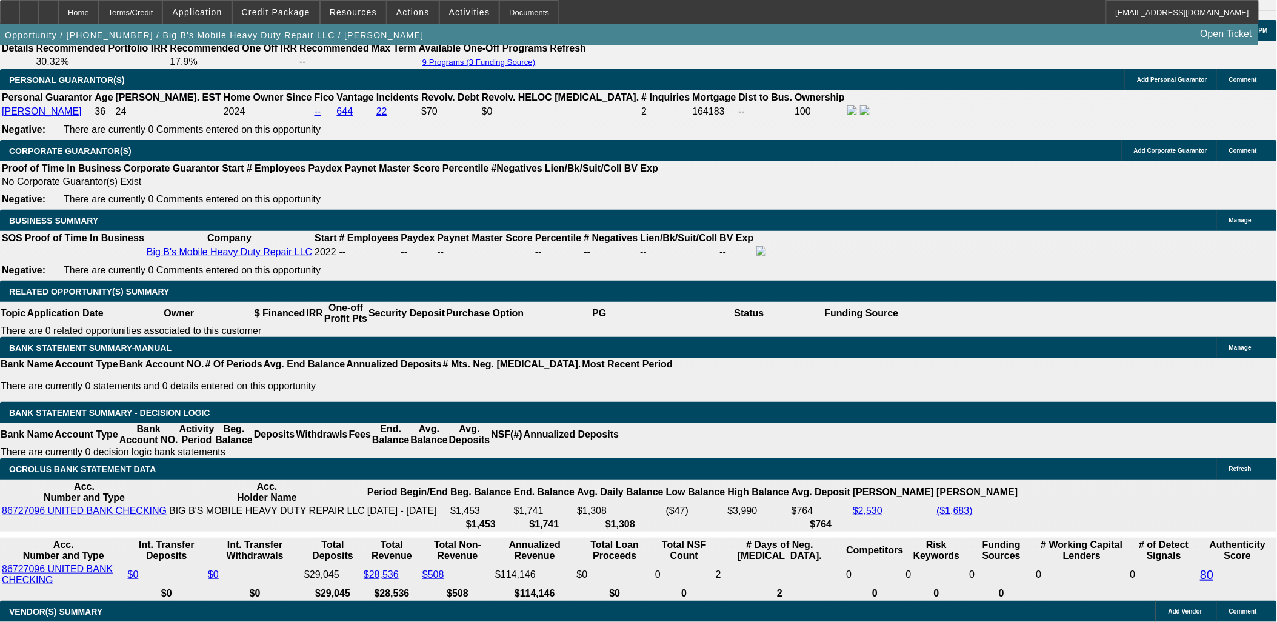
select select "0.2"
select select "2"
select select "0.1"
select select "4"
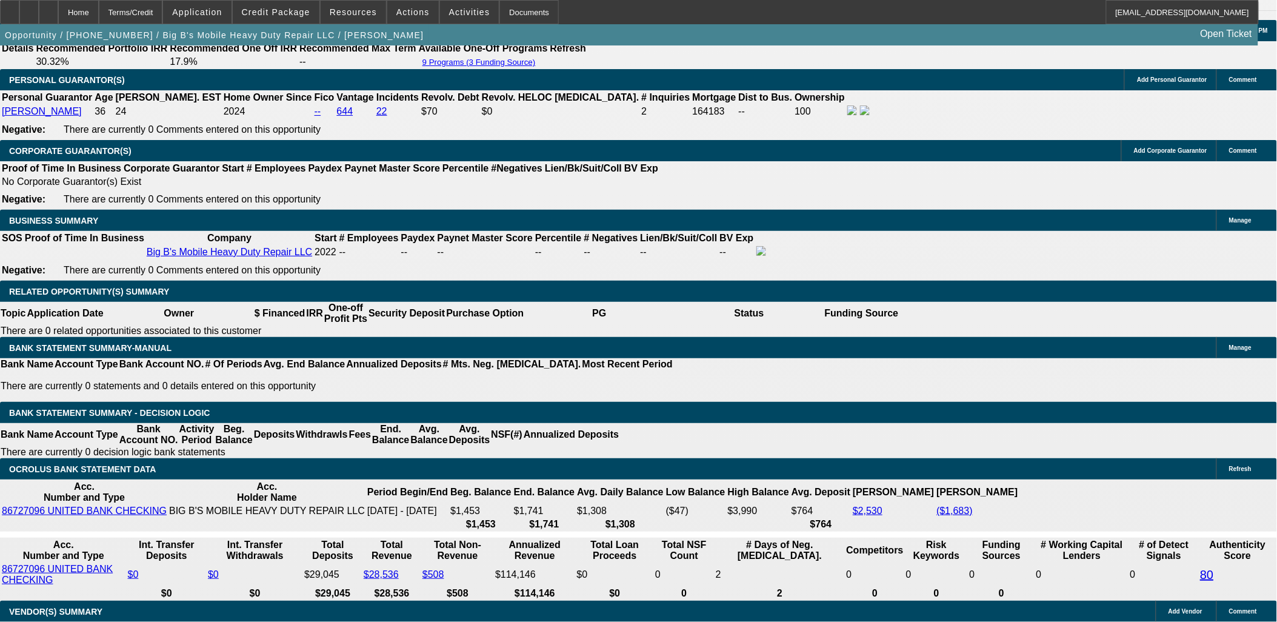
select select "2"
select select "0.1"
select select "4"
select select "0"
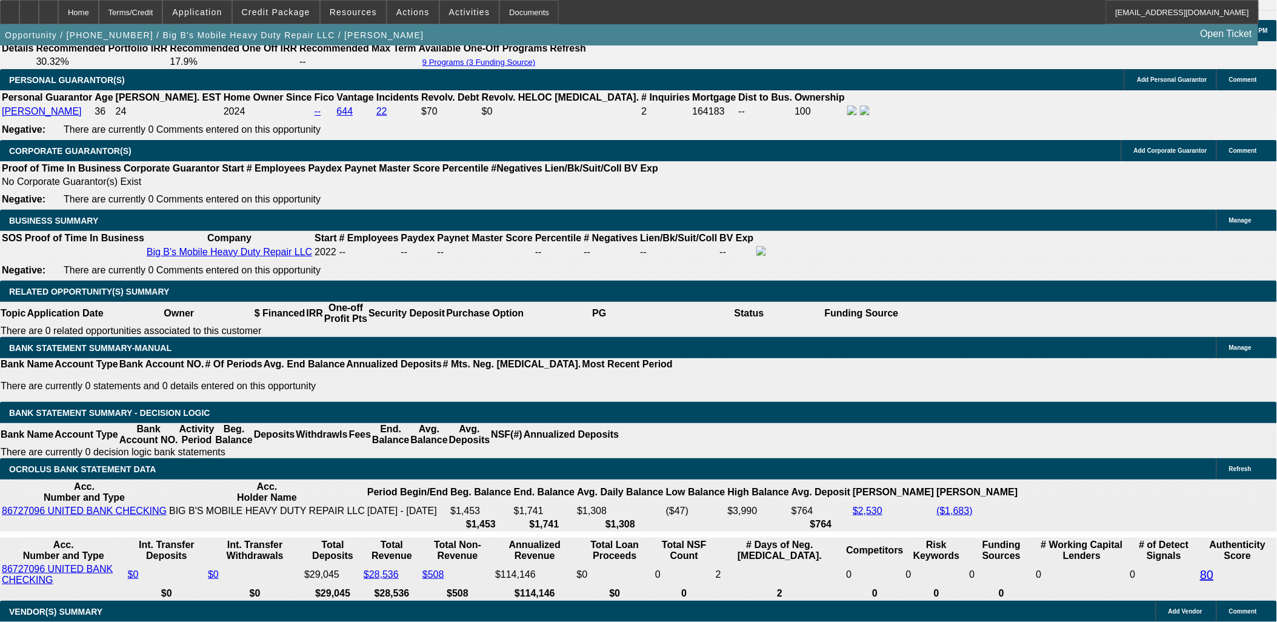
select select "2"
select select "0.1"
select select "4"
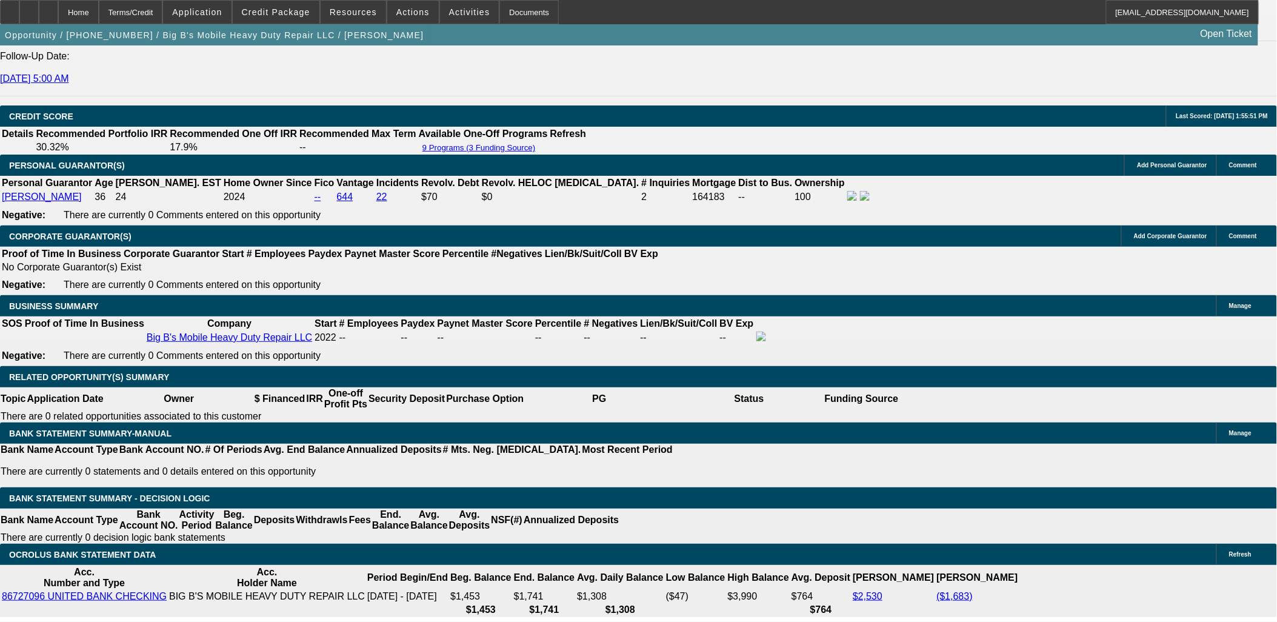
scroll to position [1604, 0]
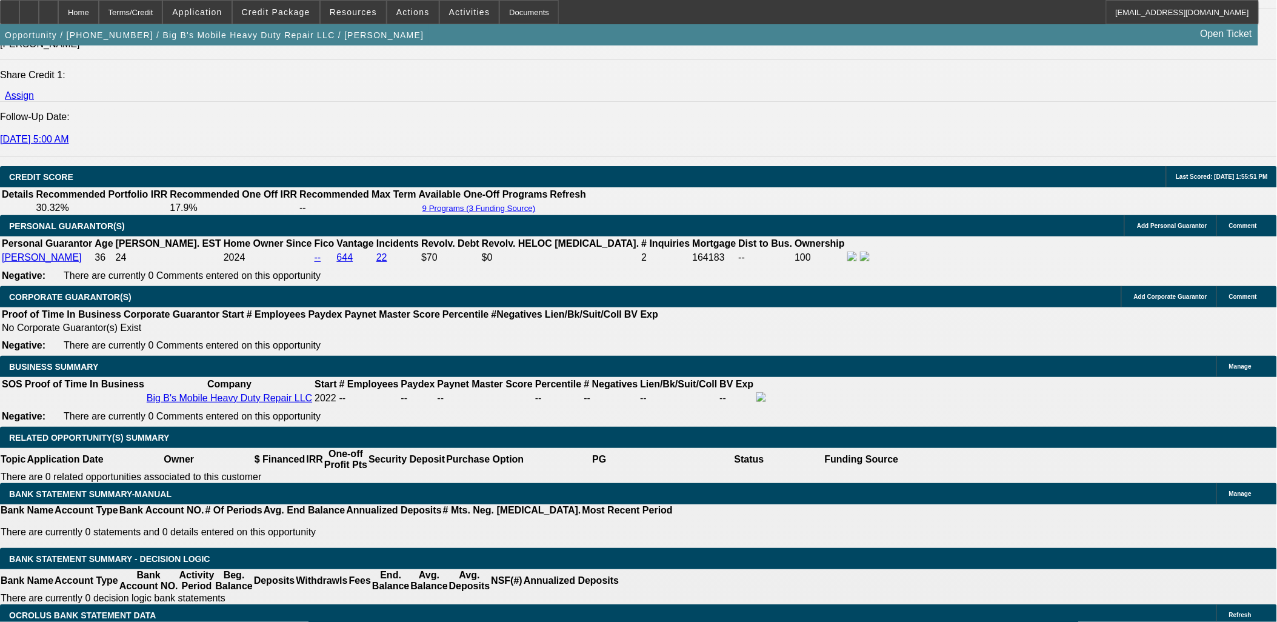
select select "0"
select select "0.1"
select select "4"
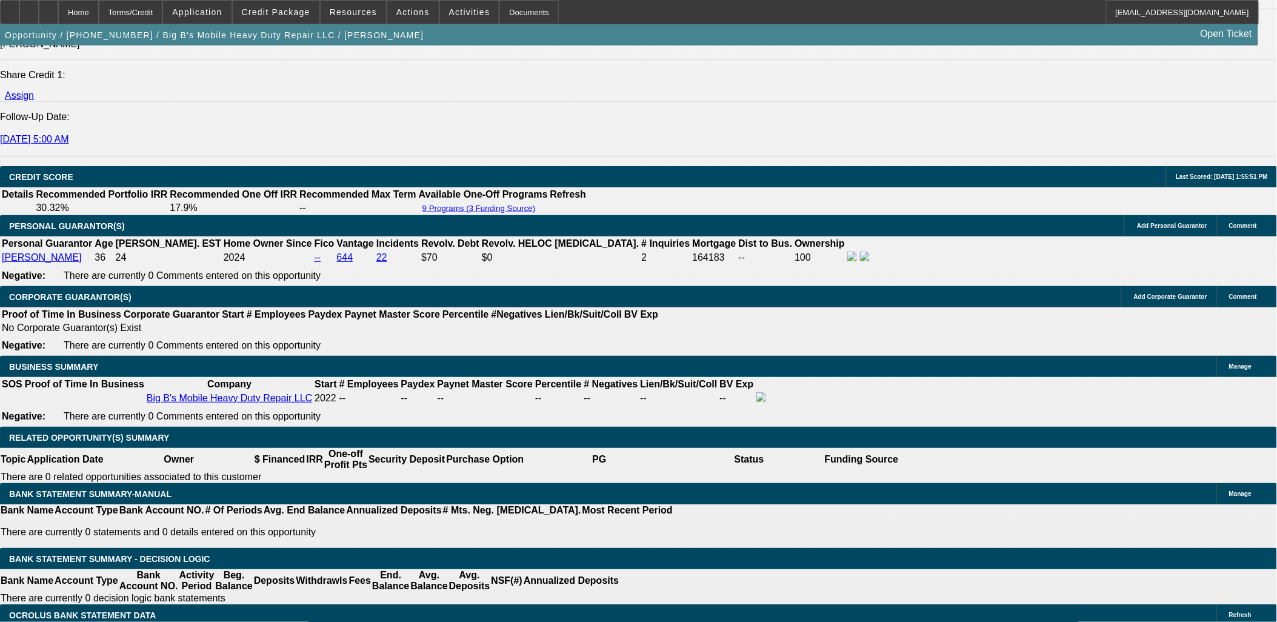
select select "0"
select select "0.1"
select select "4"
select select "0"
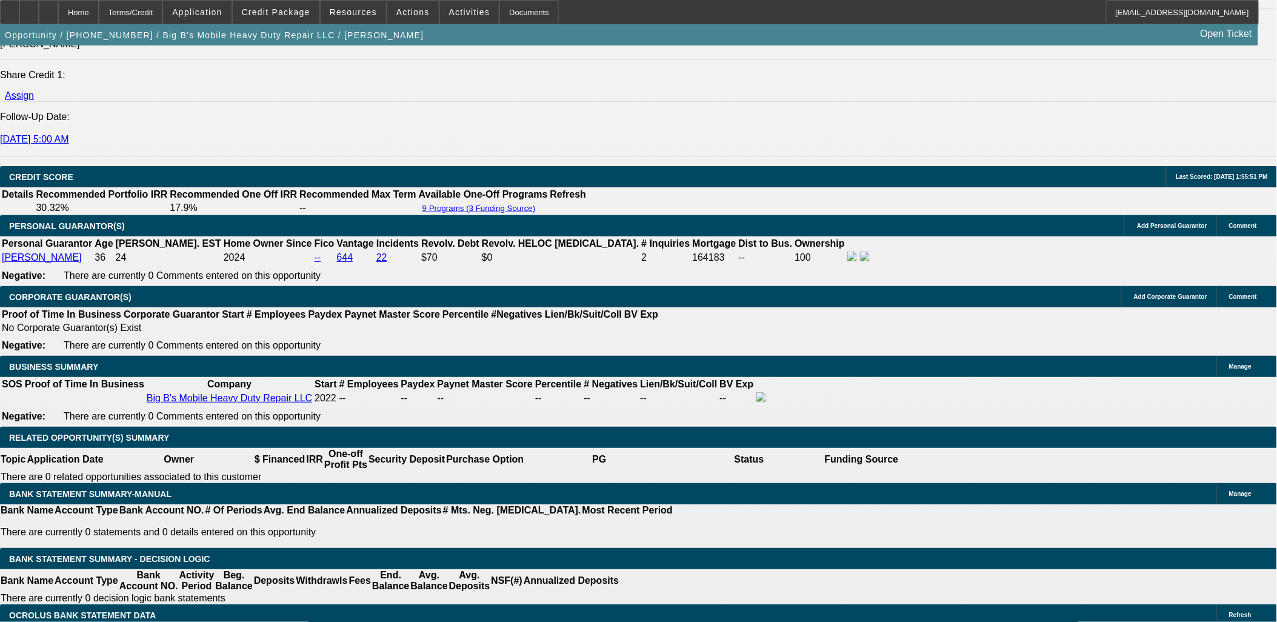
select select "0"
select select "0.1"
select select "4"
select select "0"
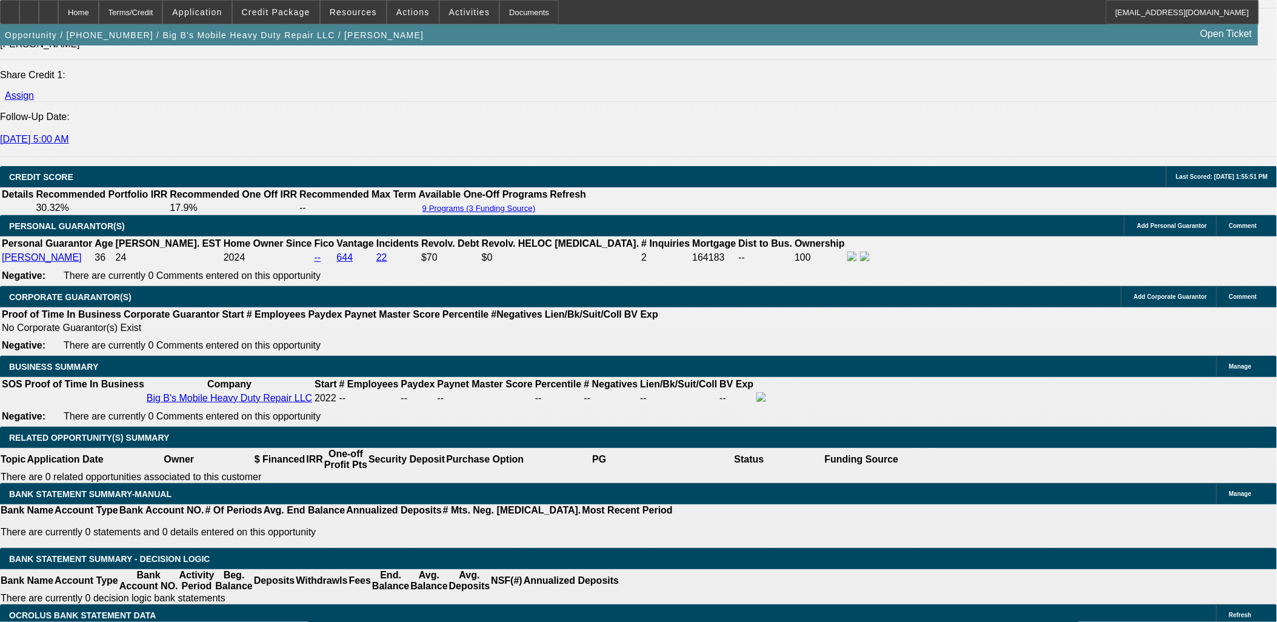
select select "0.1"
select select "4"
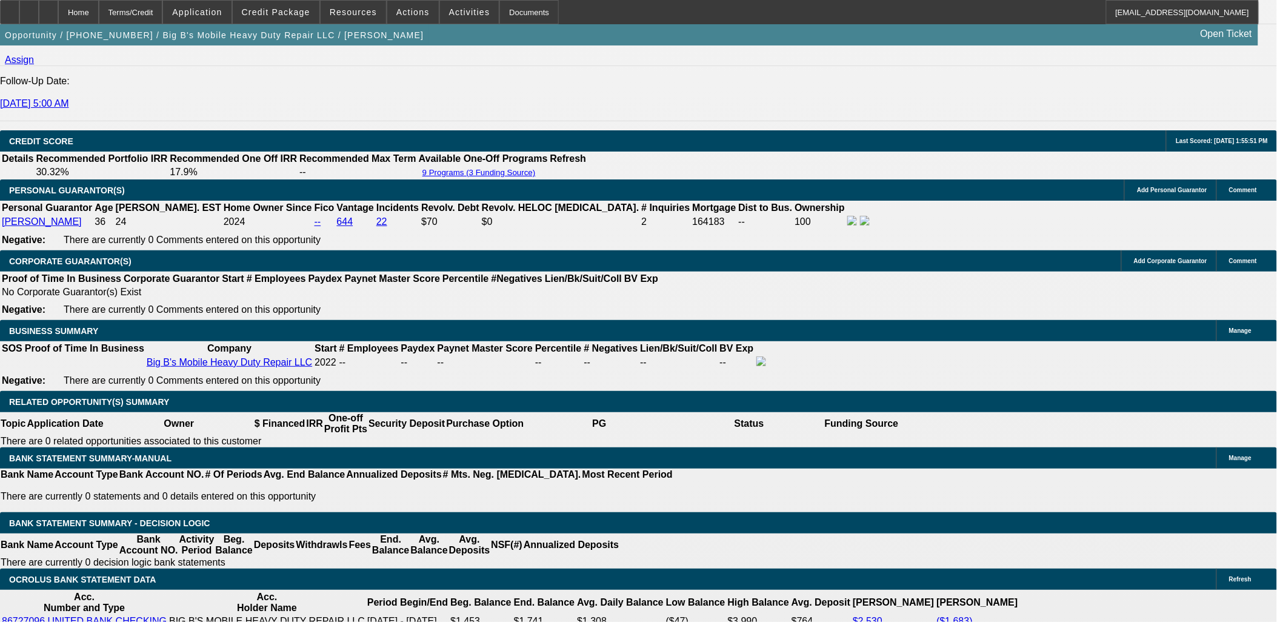
select select "0"
select select "0.1"
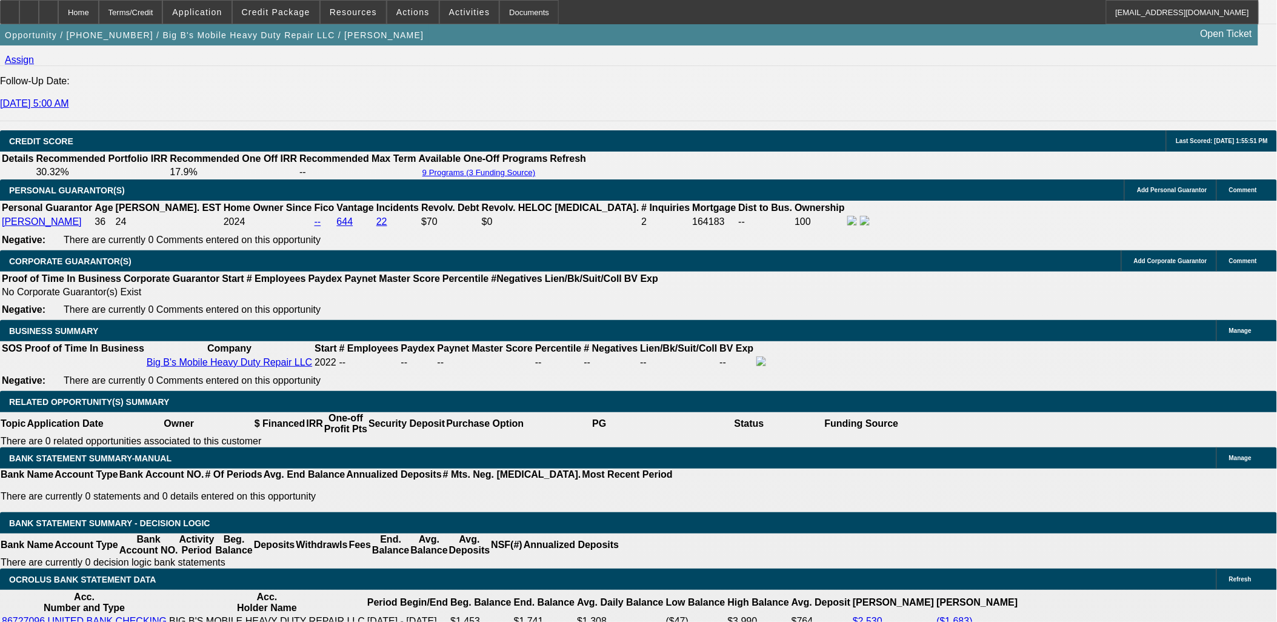
select select "4"
select select "0.2"
select select "0"
select select "0.1"
select select "4"
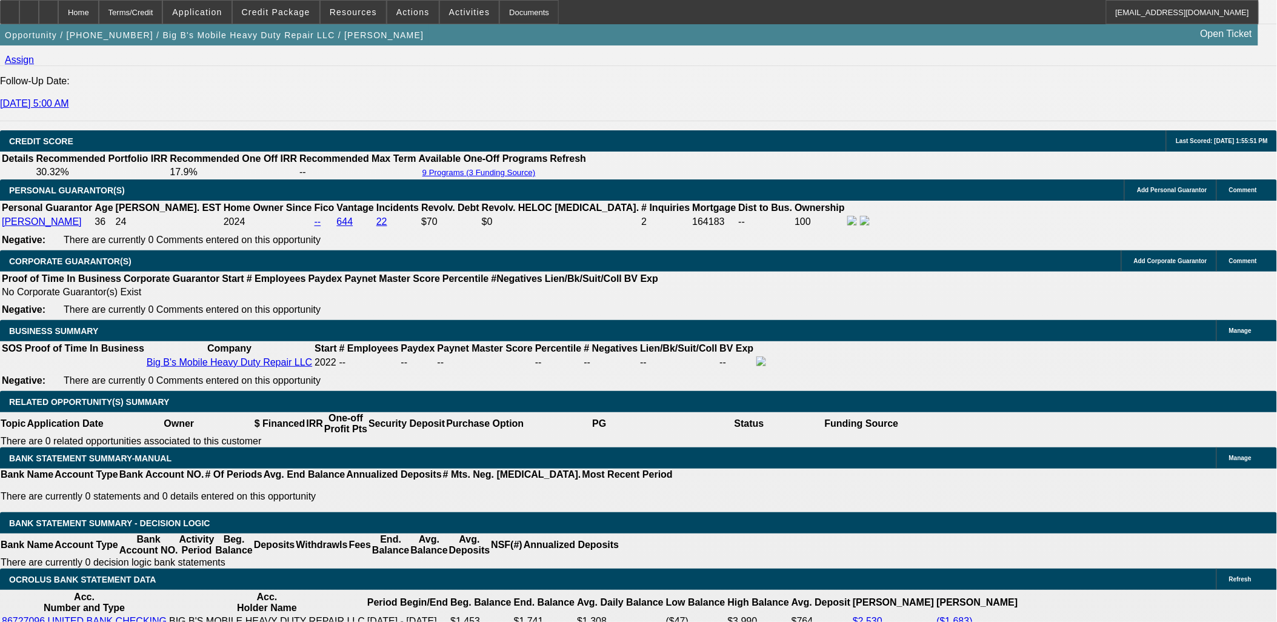
select select "0.2"
select select "0"
select select "0.1"
select select "4"
select select "0.2"
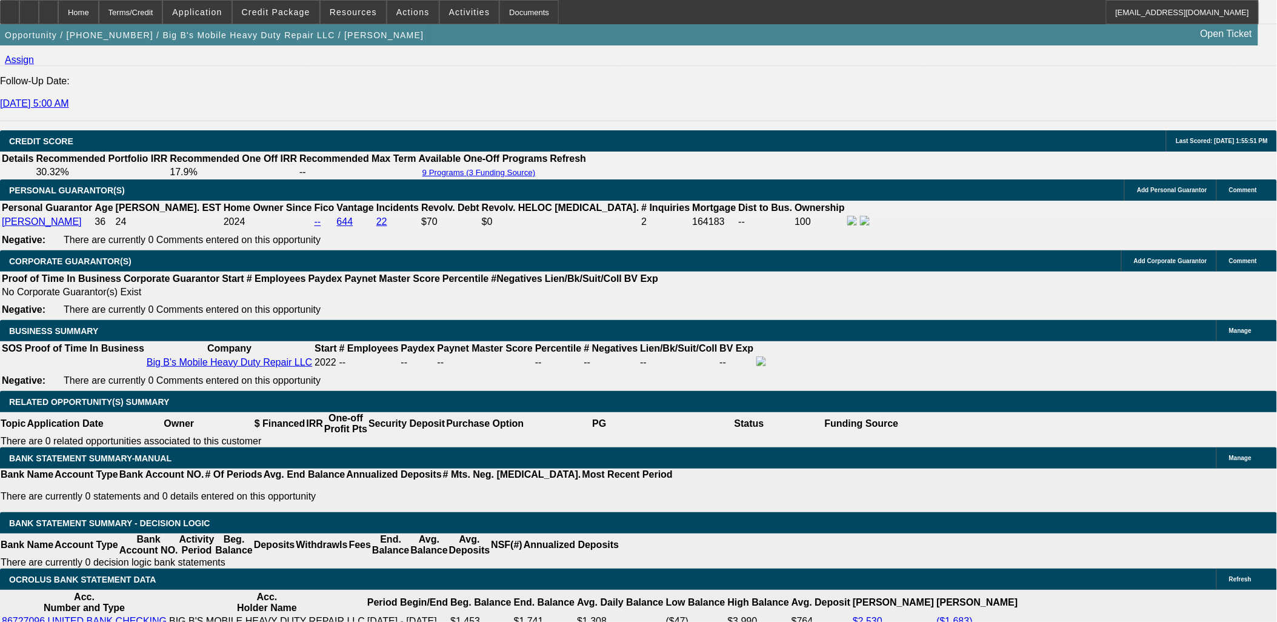
select select "2"
select select "0.1"
select select "4"
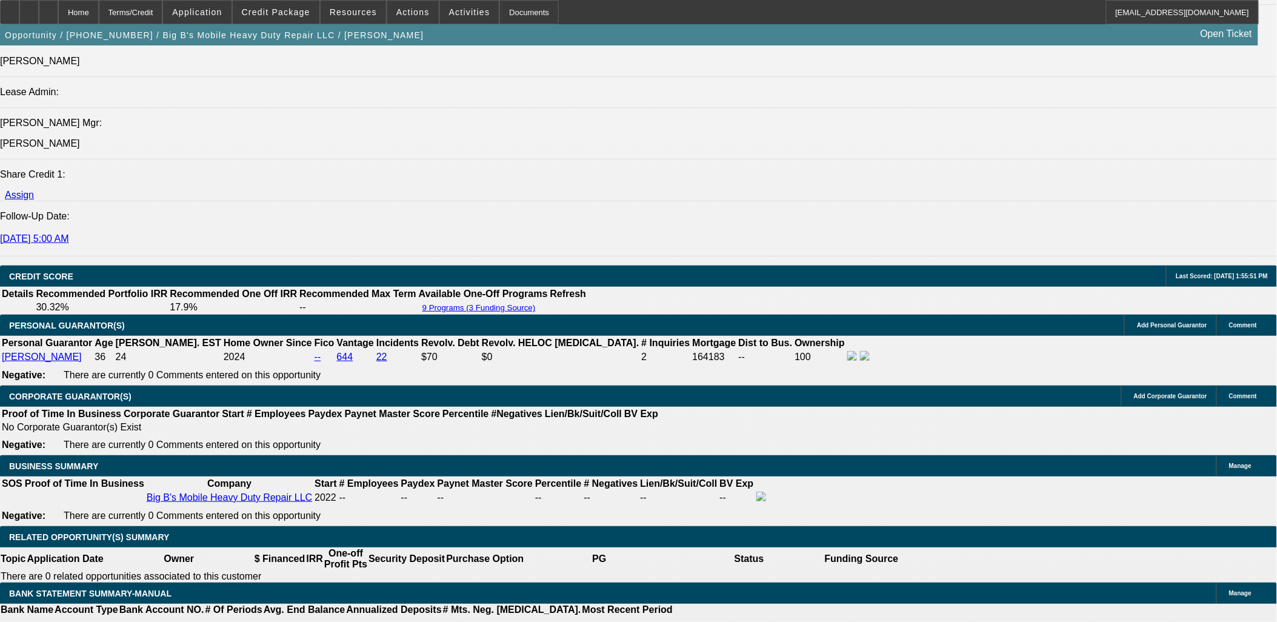
scroll to position [1616, 0]
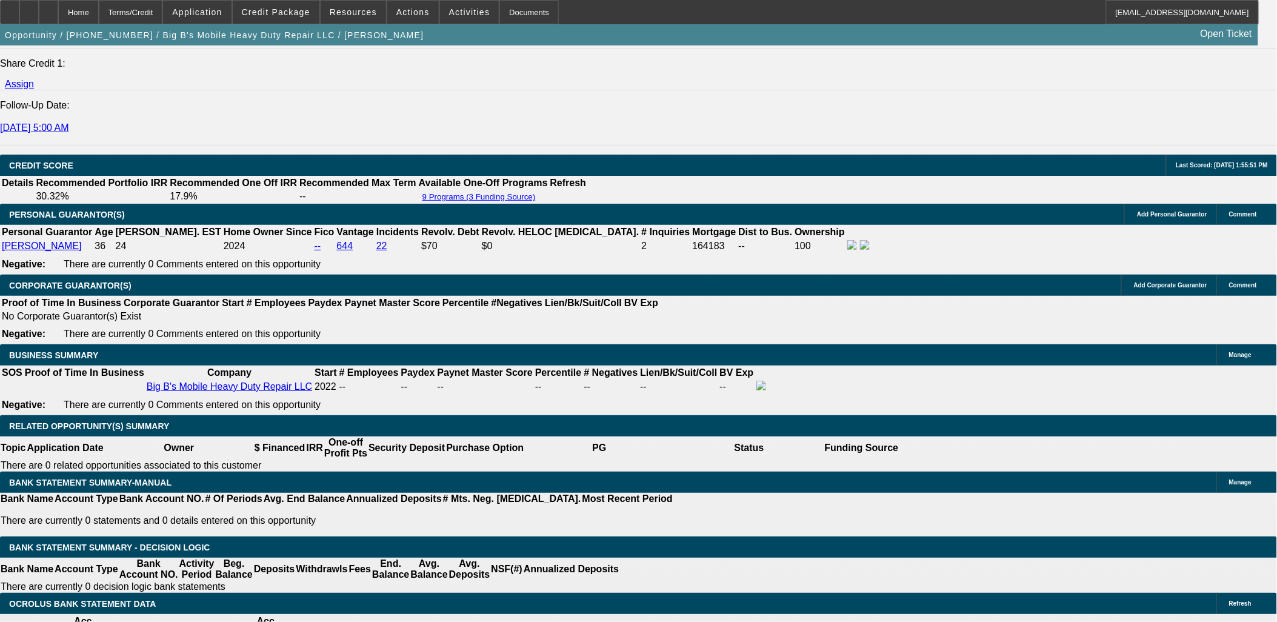
select select "0"
select select "0.1"
select select "4"
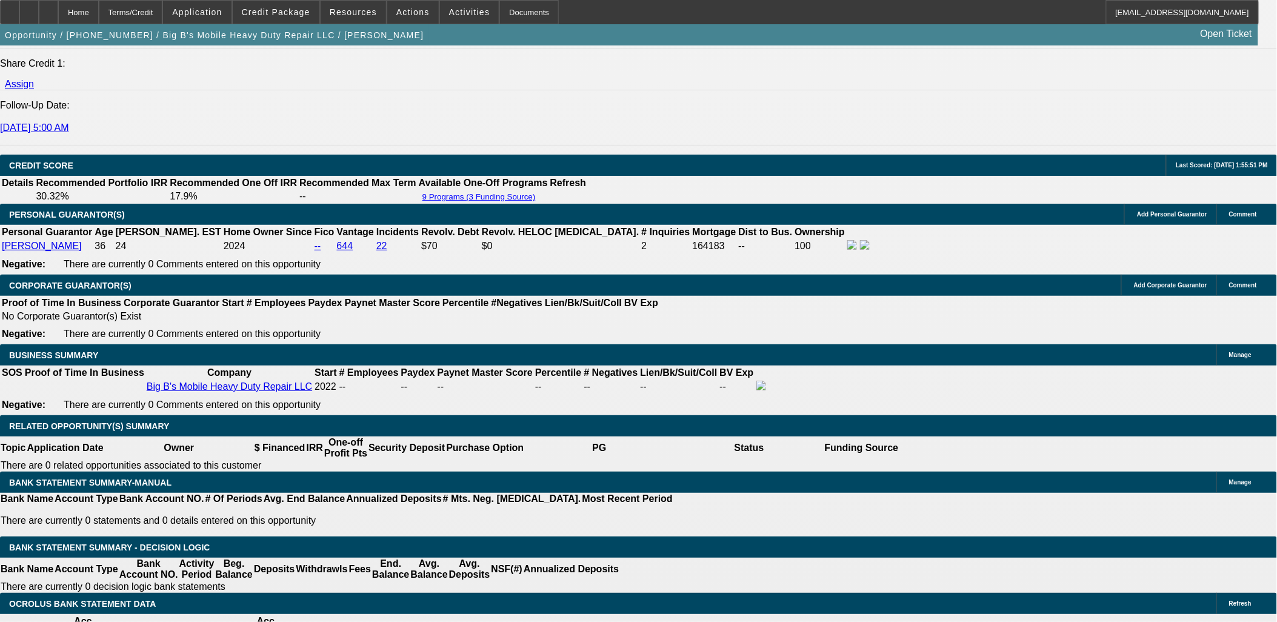
select select "0"
select select "0.1"
select select "4"
select select "0"
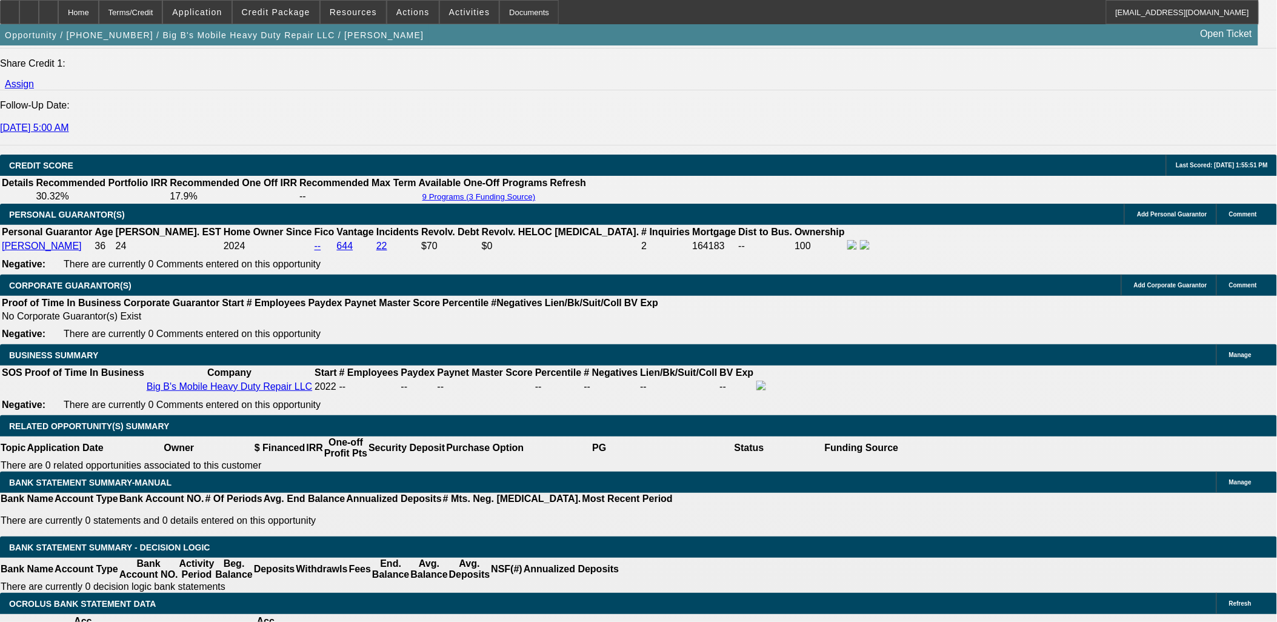
select select "0"
select select "0.1"
select select "4"
select select "0"
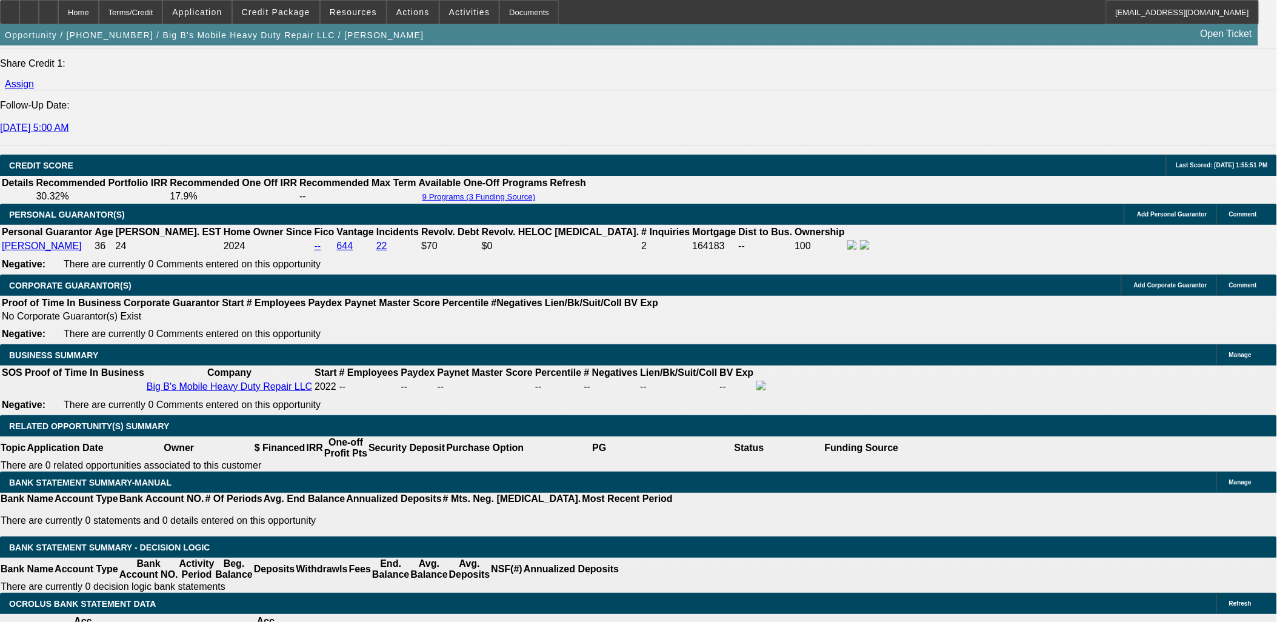
select select "0.1"
select select "4"
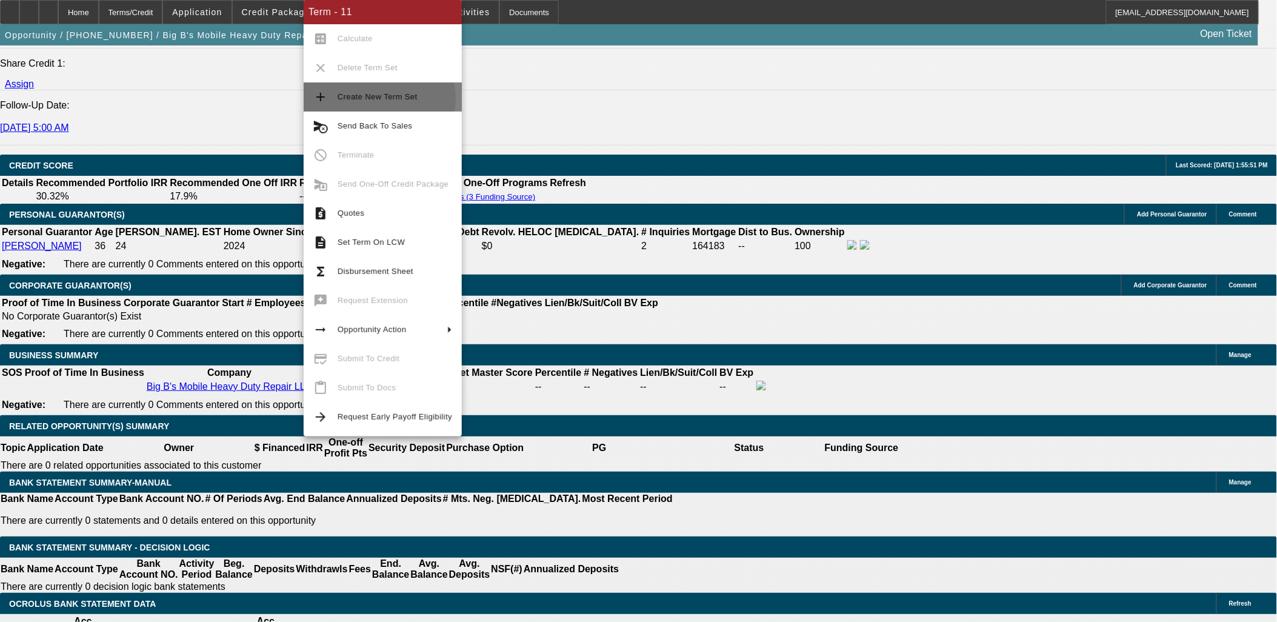
click at [375, 100] on span "Create New Term Set" at bounding box center [378, 96] width 80 height 9
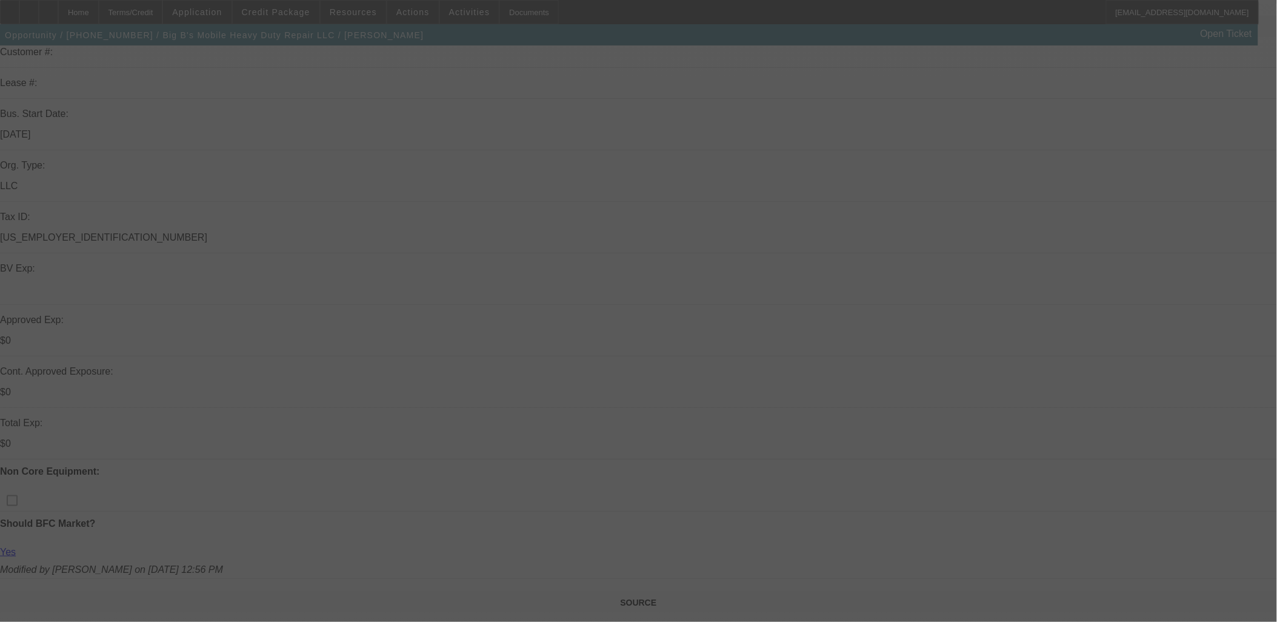
scroll to position [268, 0]
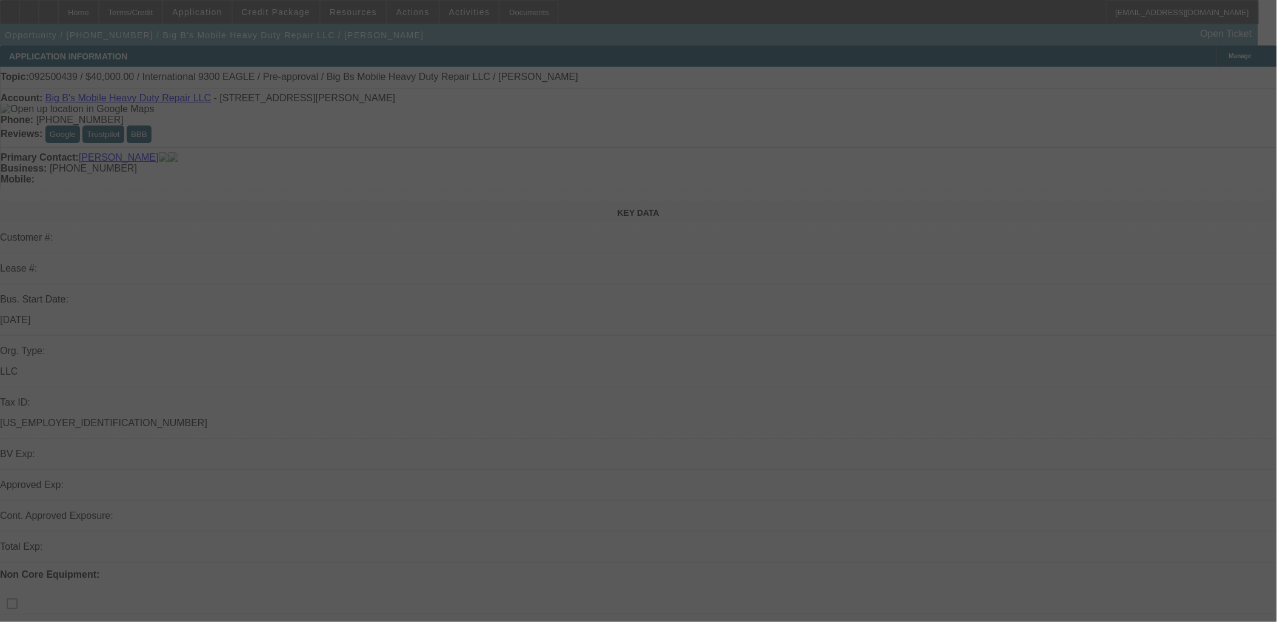
click at [1005, 181] on div at bounding box center [638, 311] width 1277 height 622
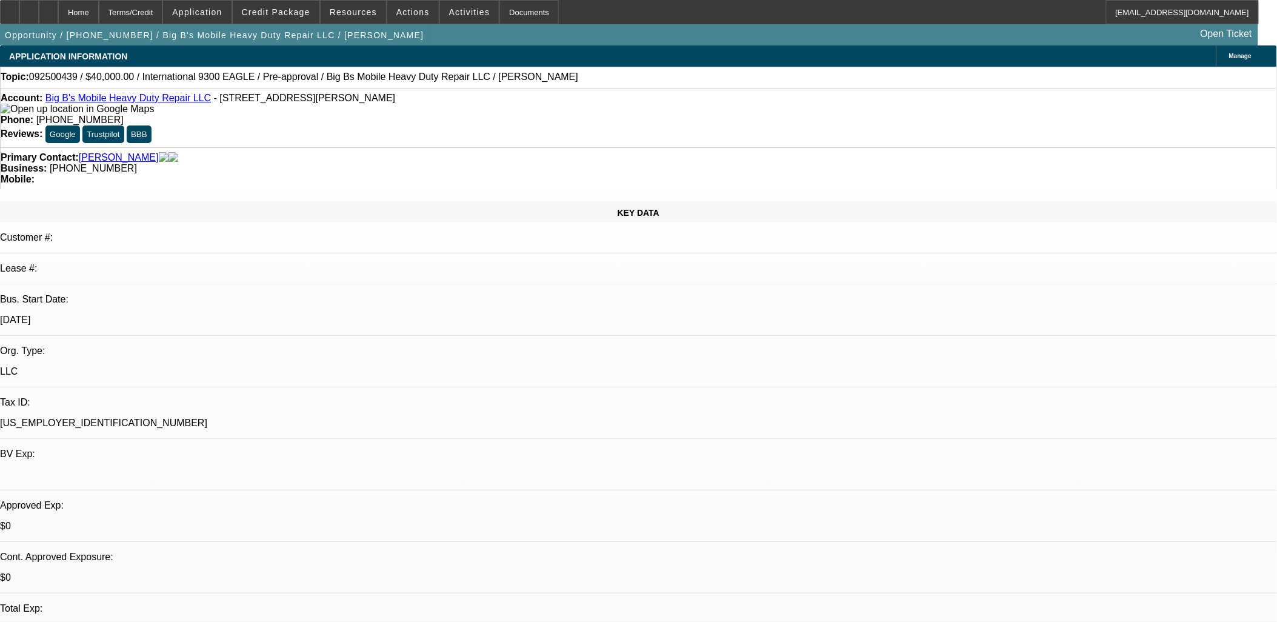
select select "0"
select select "0.1"
select select "0"
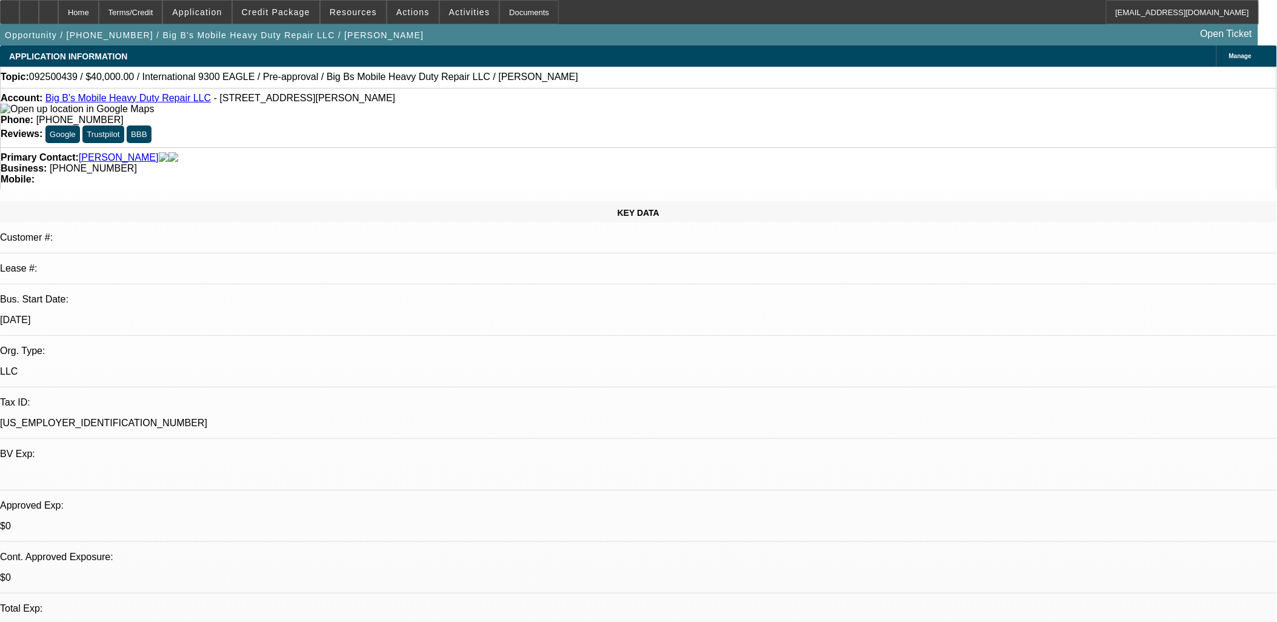
select select "0.1"
select select "0"
select select "0.1"
select select "0"
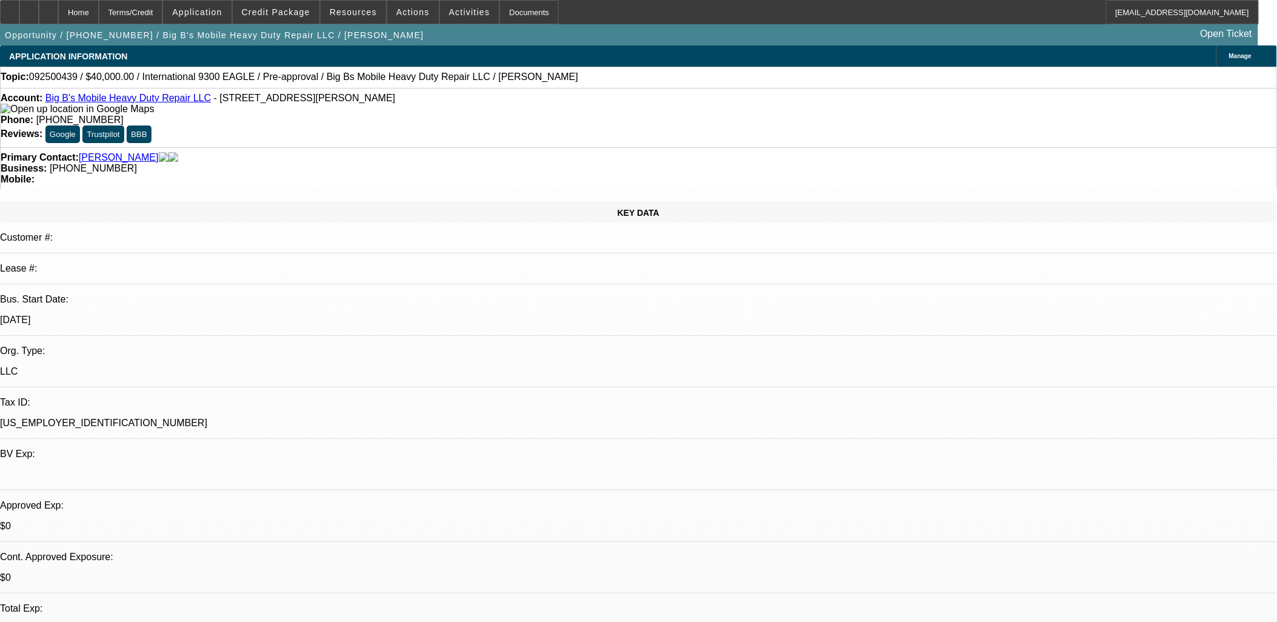
select select "0"
select select "0.1"
select select "1"
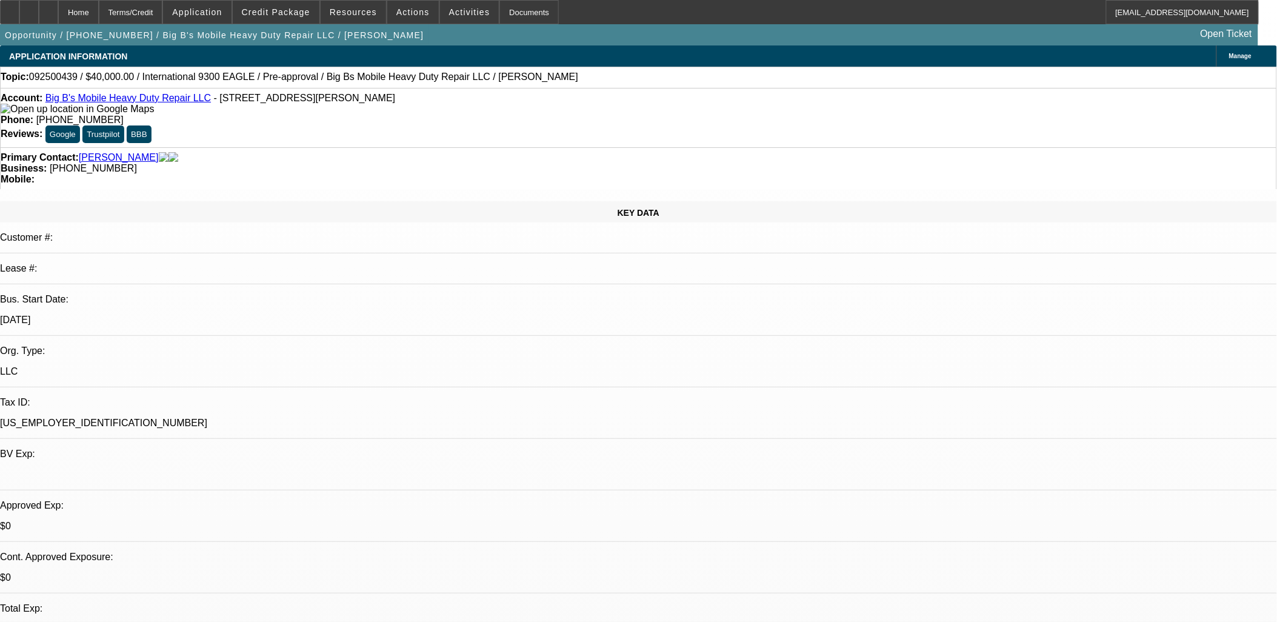
select select "4"
select select "1"
select select "4"
select select "1"
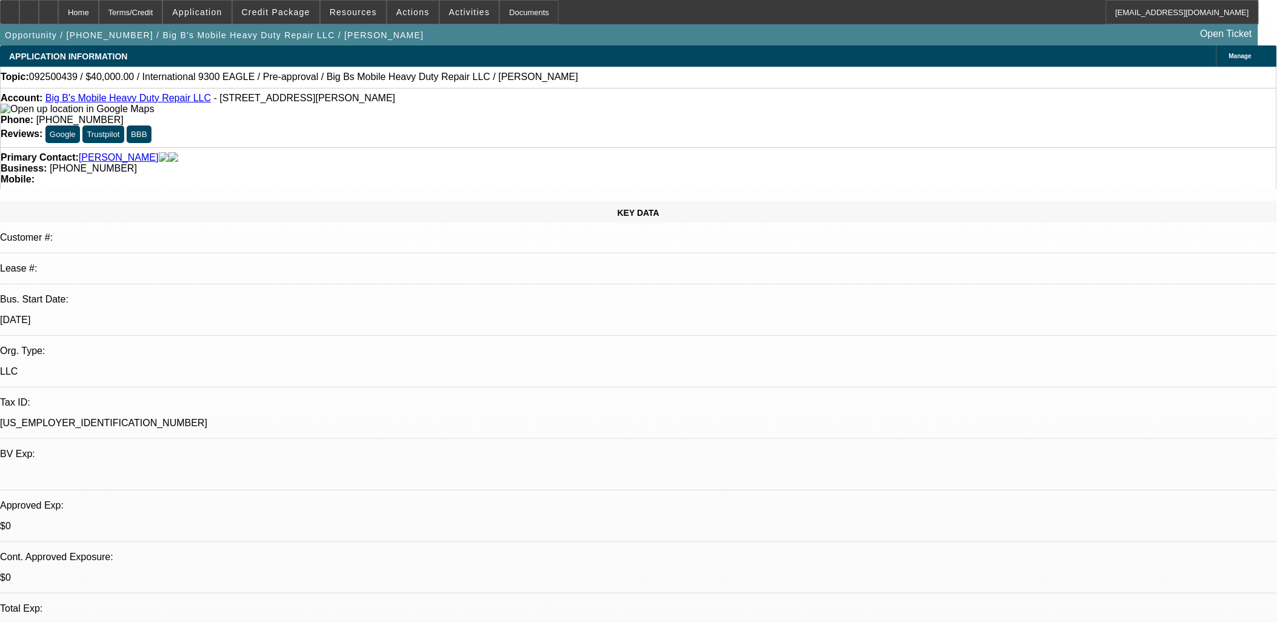
select select "1"
select select "4"
select select "1"
select select "4"
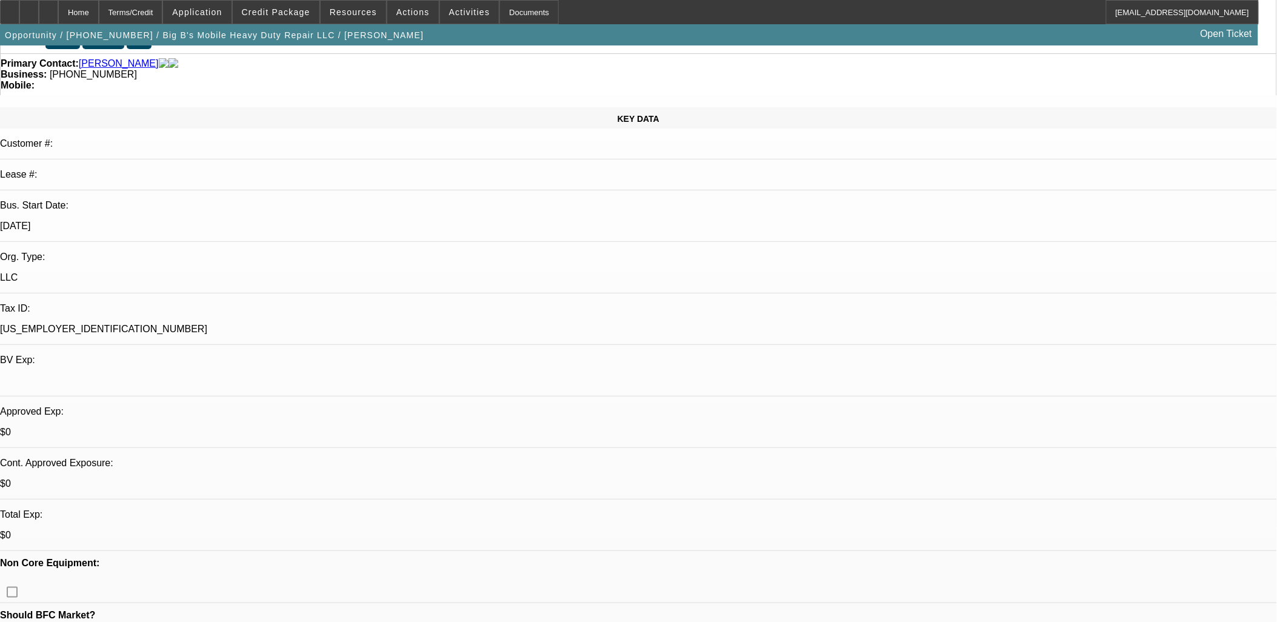
scroll to position [0, 0]
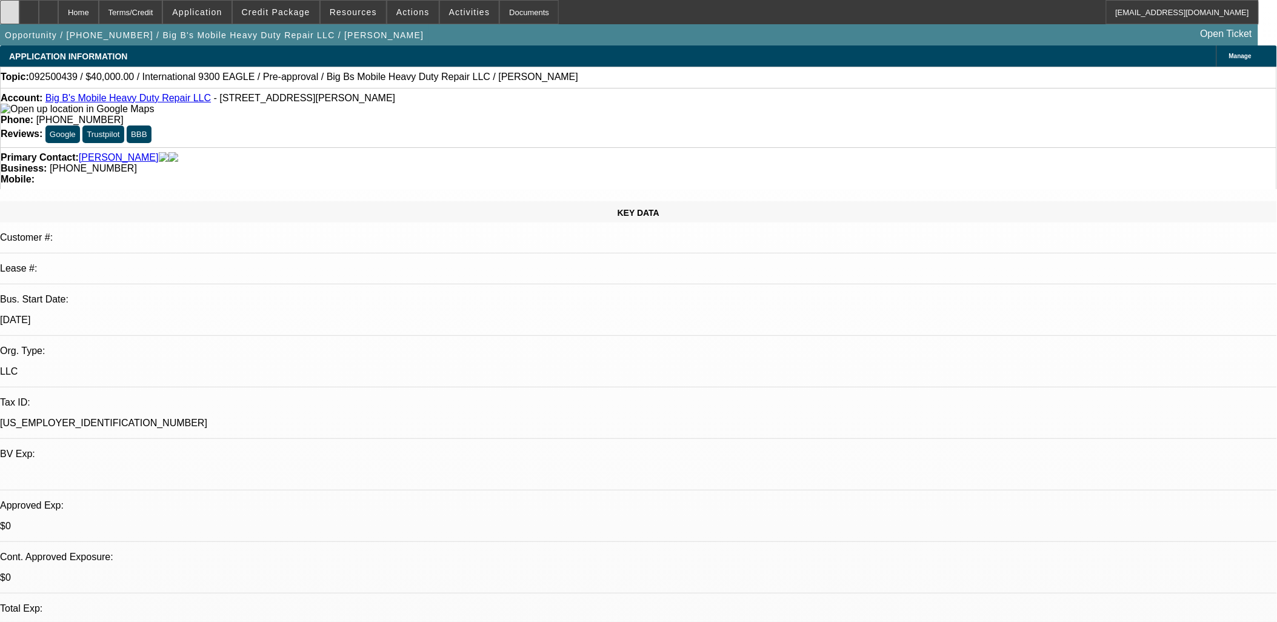
click at [19, 4] on div at bounding box center [9, 12] width 19 height 24
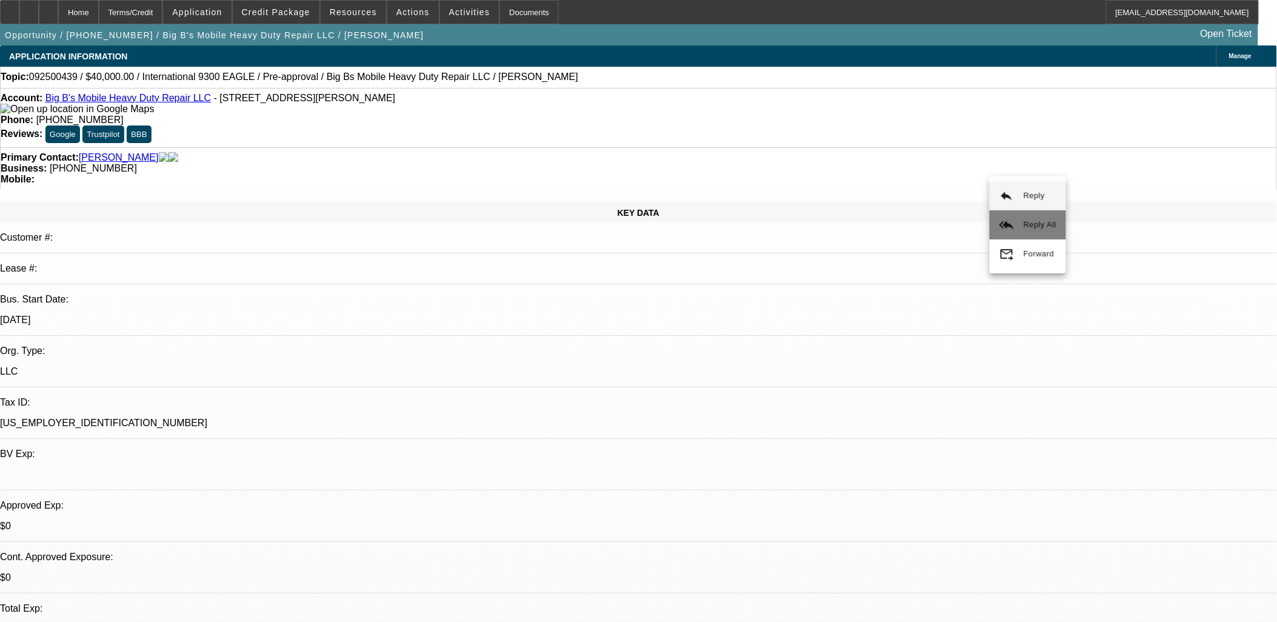
click at [1011, 220] on mat-icon "reply_all" at bounding box center [1006, 225] width 15 height 15
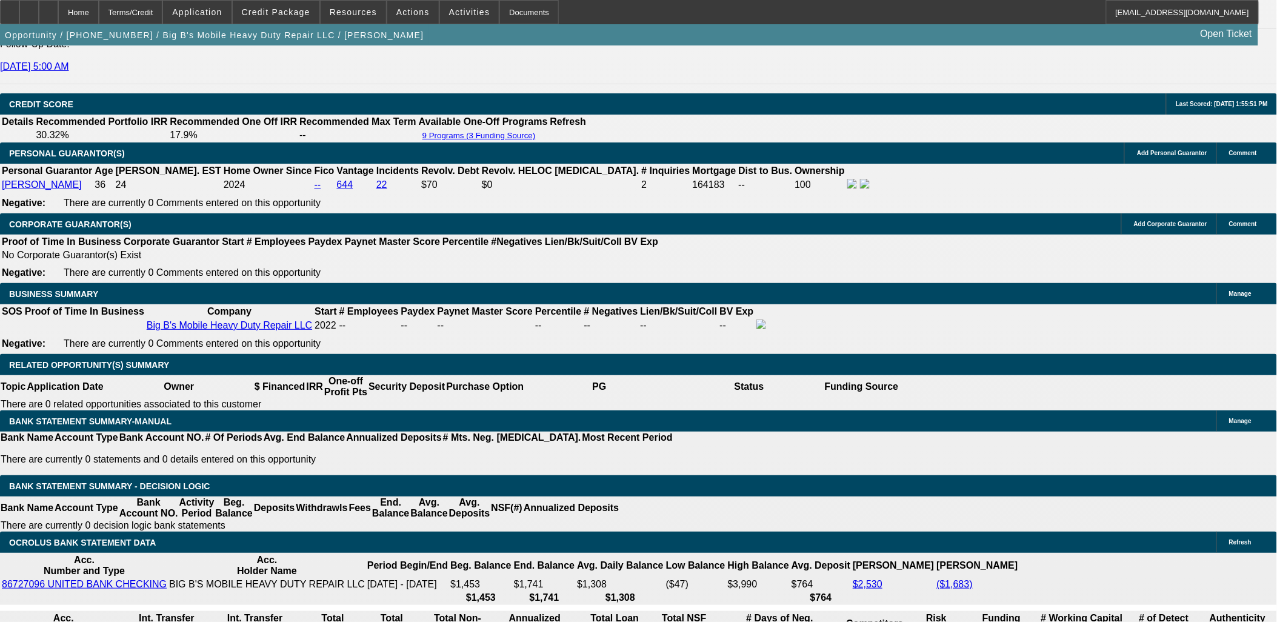
scroll to position [1683, 0]
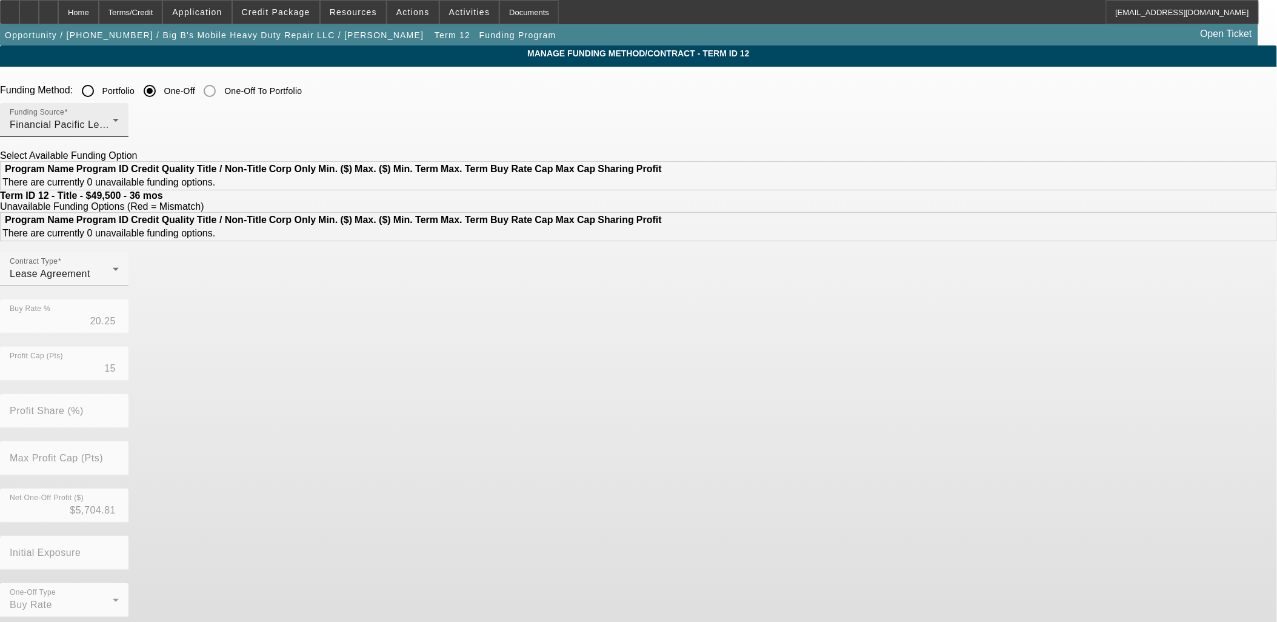
click at [113, 128] on div "Financial Pacific Leasing, Inc." at bounding box center [61, 125] width 103 height 15
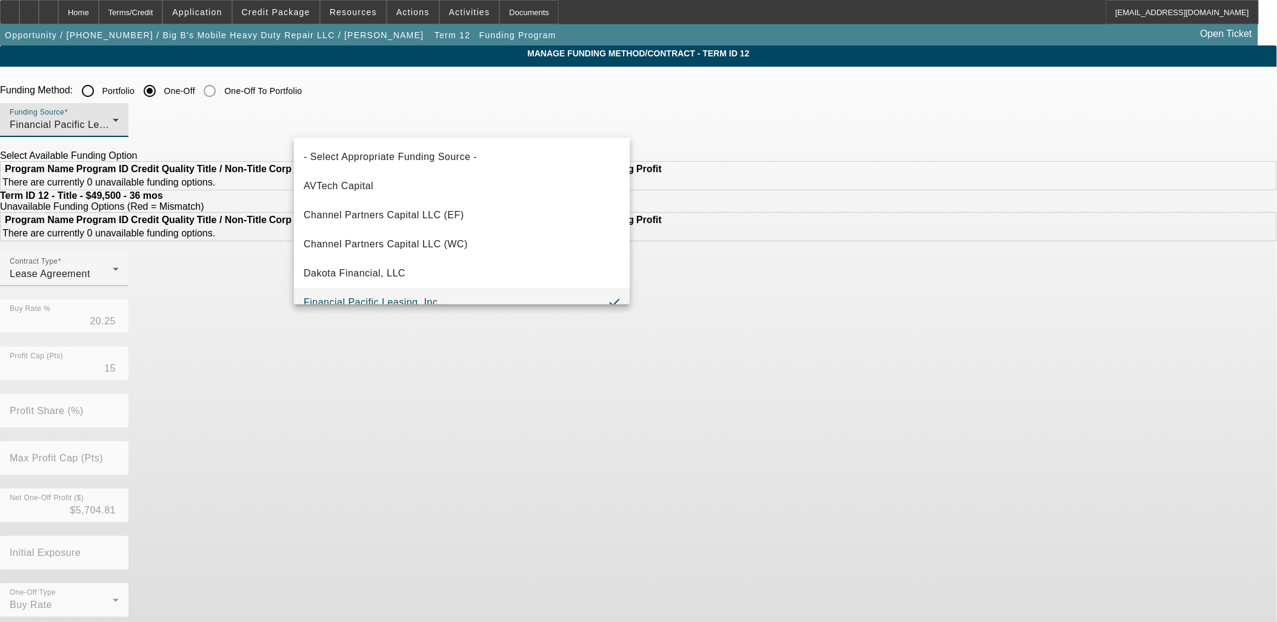
scroll to position [13, 0]
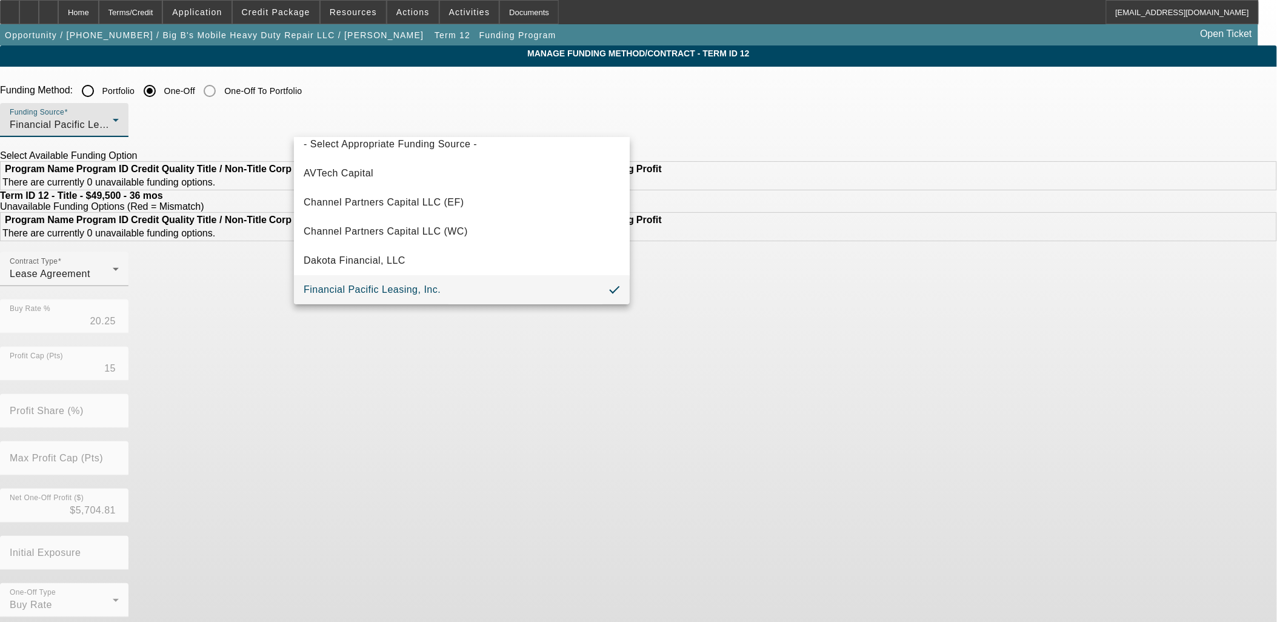
click at [256, 143] on div at bounding box center [638, 311] width 1277 height 622
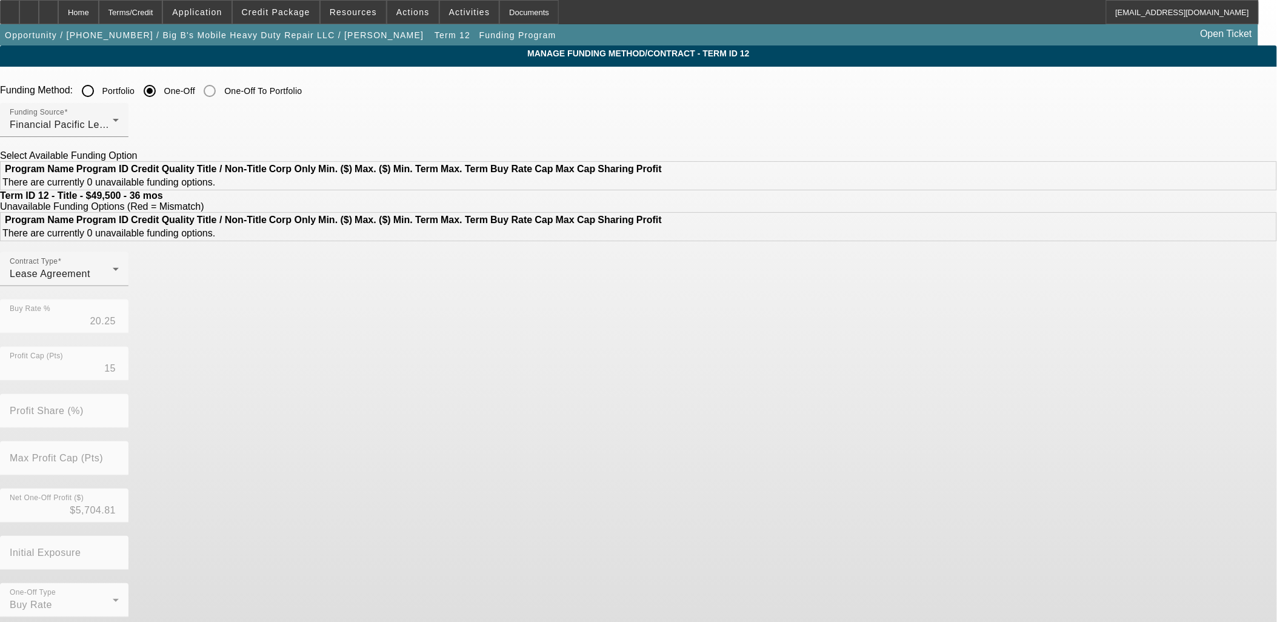
click at [100, 88] on input "Portfolio" at bounding box center [88, 91] width 24 height 24
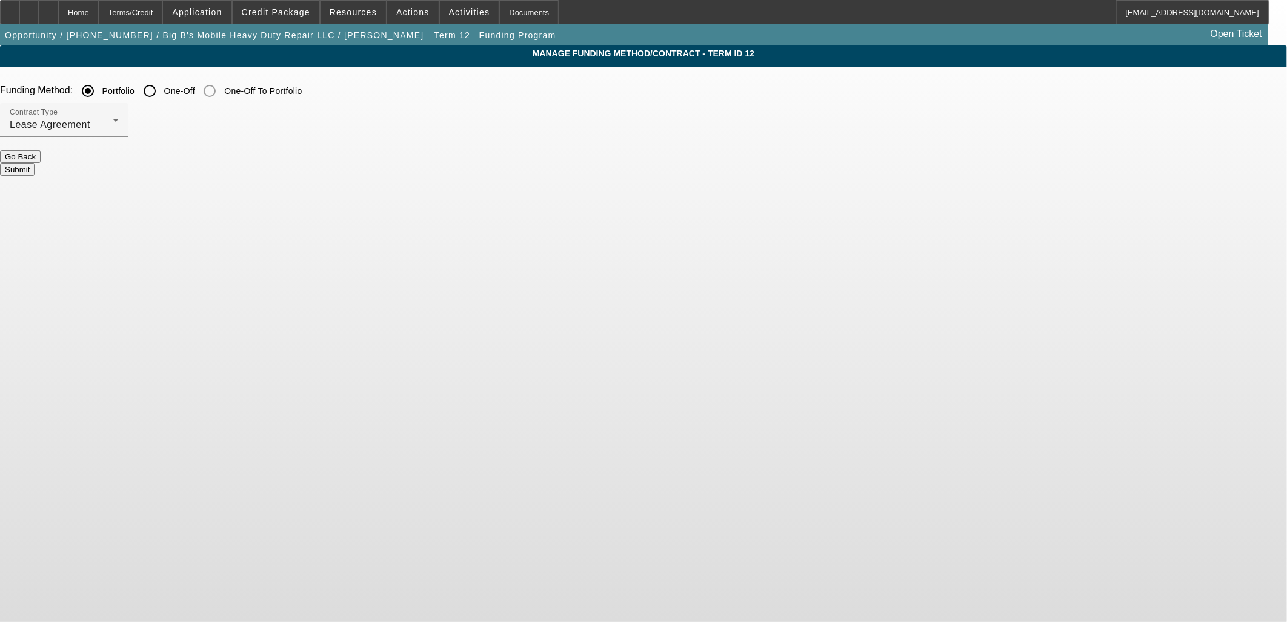
click at [35, 167] on button "Submit" at bounding box center [17, 169] width 35 height 13
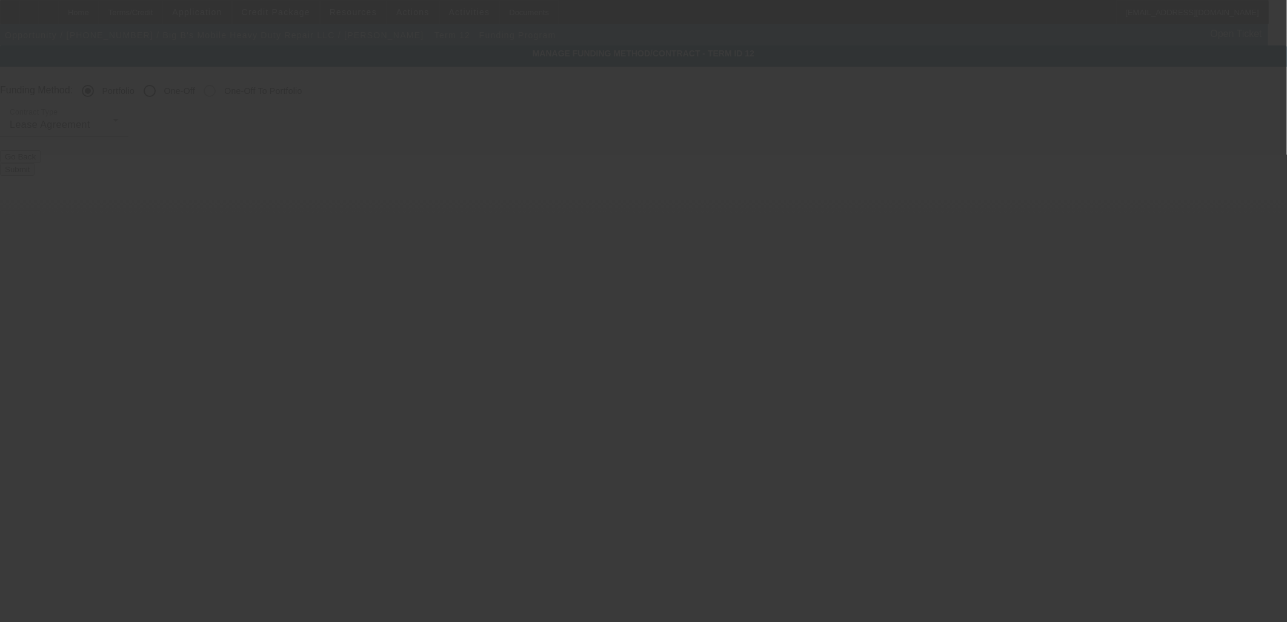
radio input "false"
radio input "true"
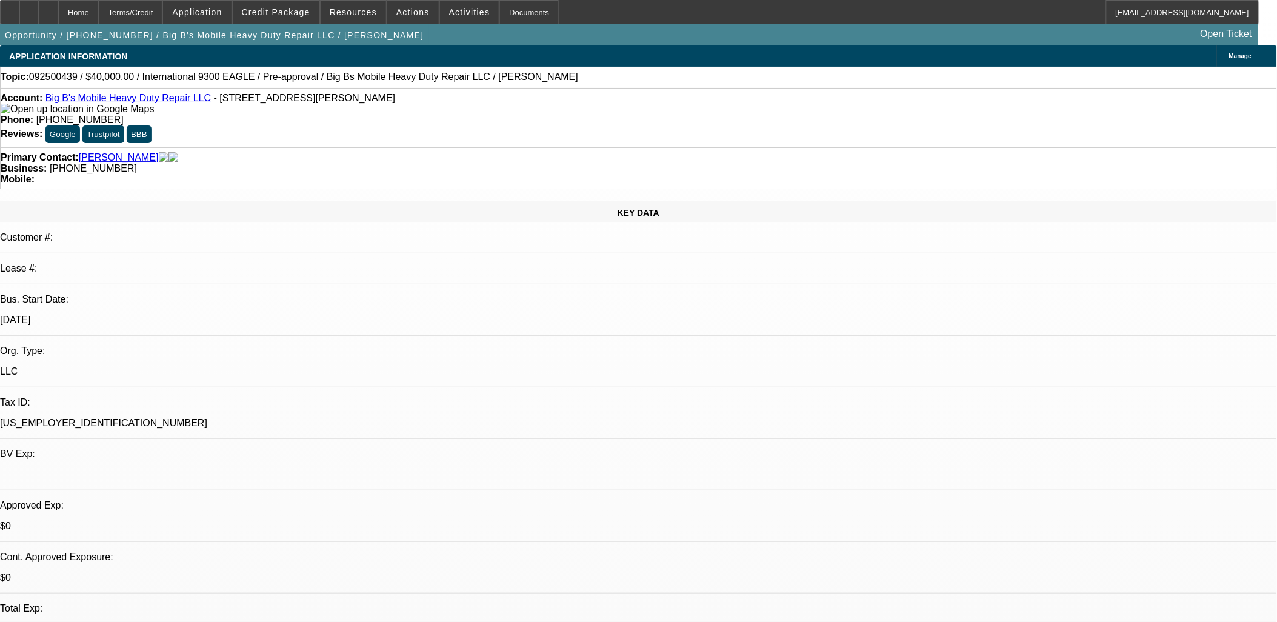
select select "0"
select select "0.1"
select select "4"
select select "0"
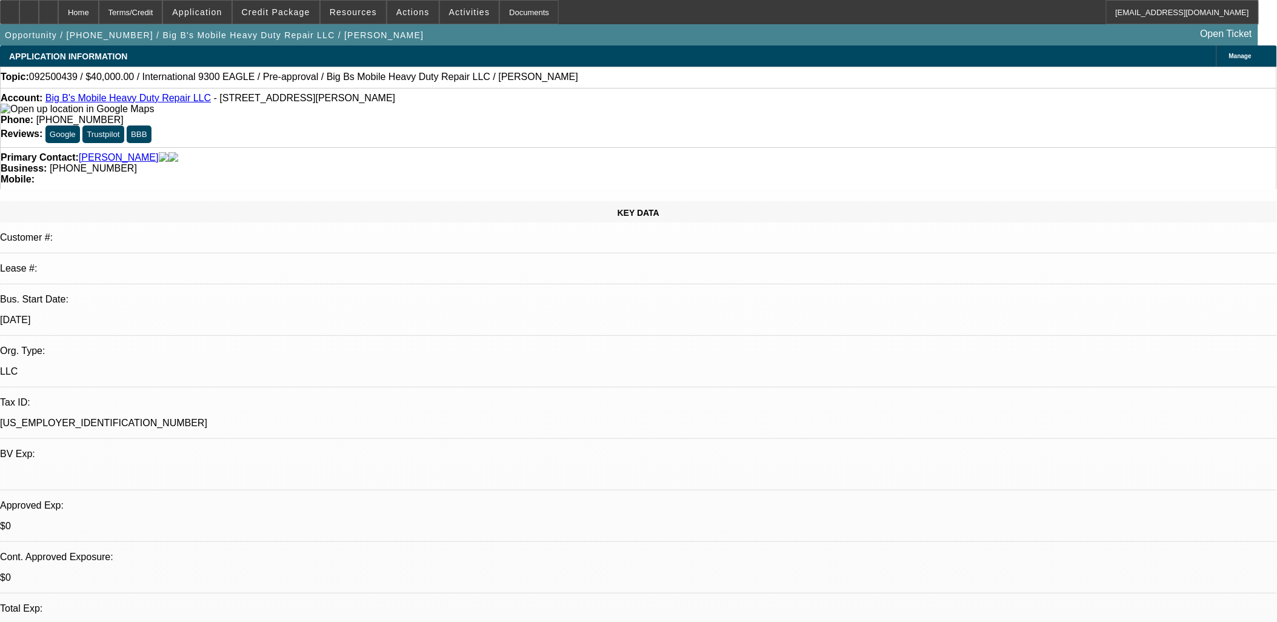
select select "0"
select select "0.1"
select select "4"
select select "0"
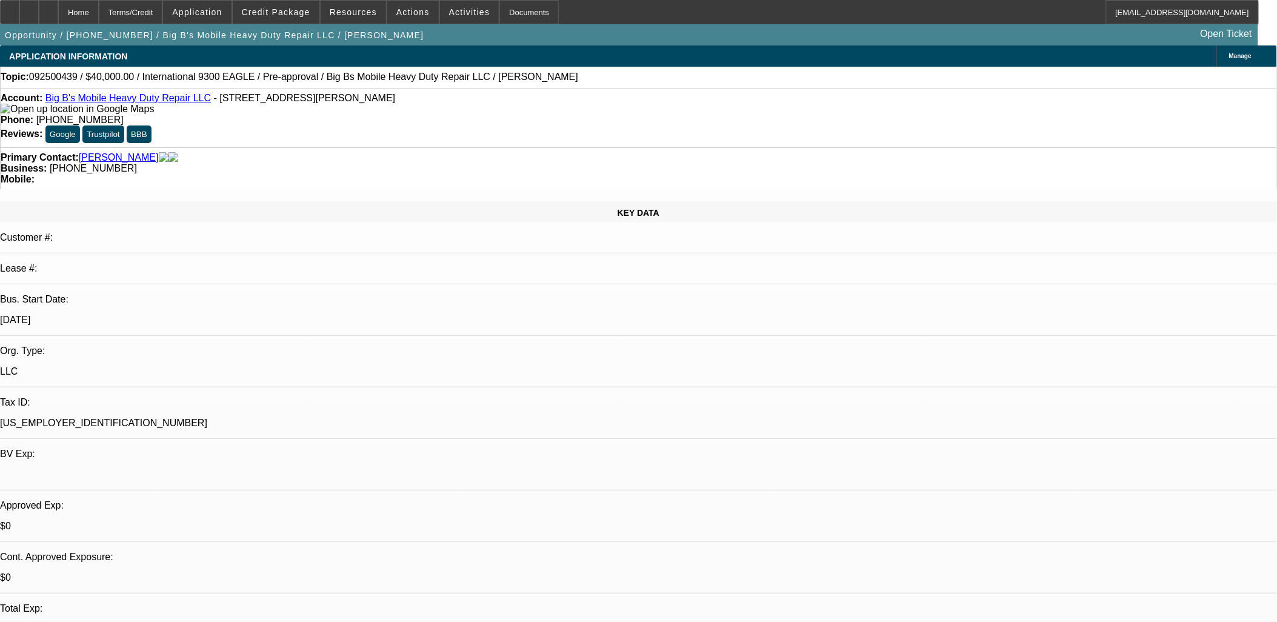
select select "0.1"
select select "4"
select select "0"
select select "0.1"
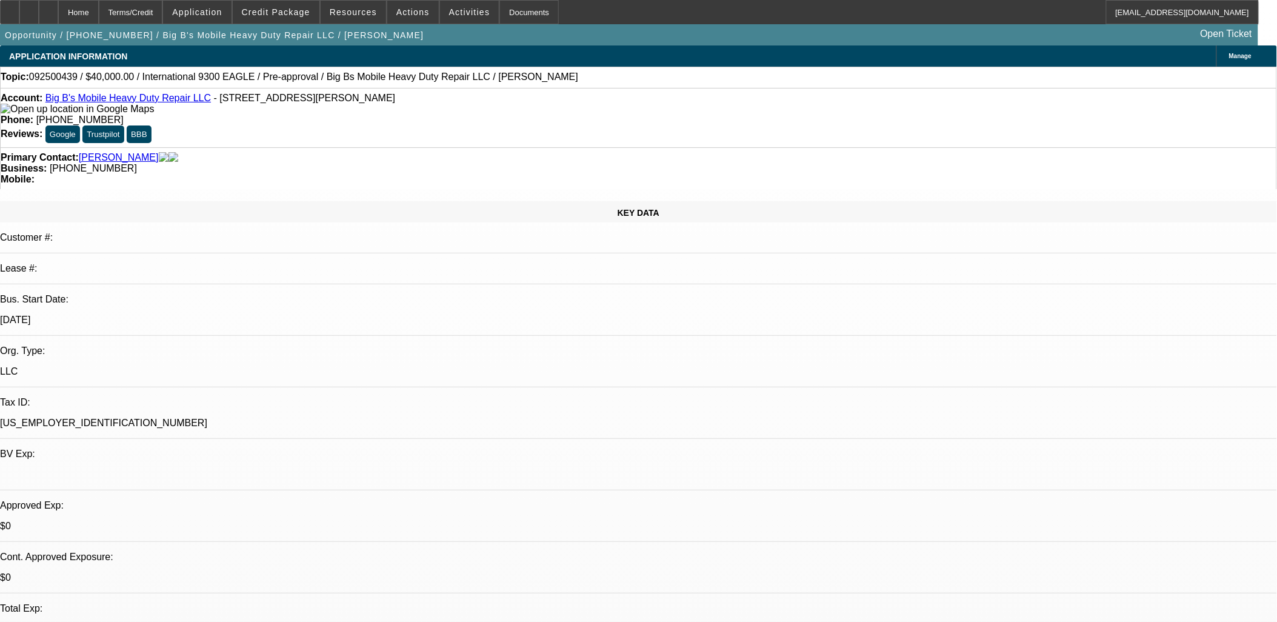
select select "4"
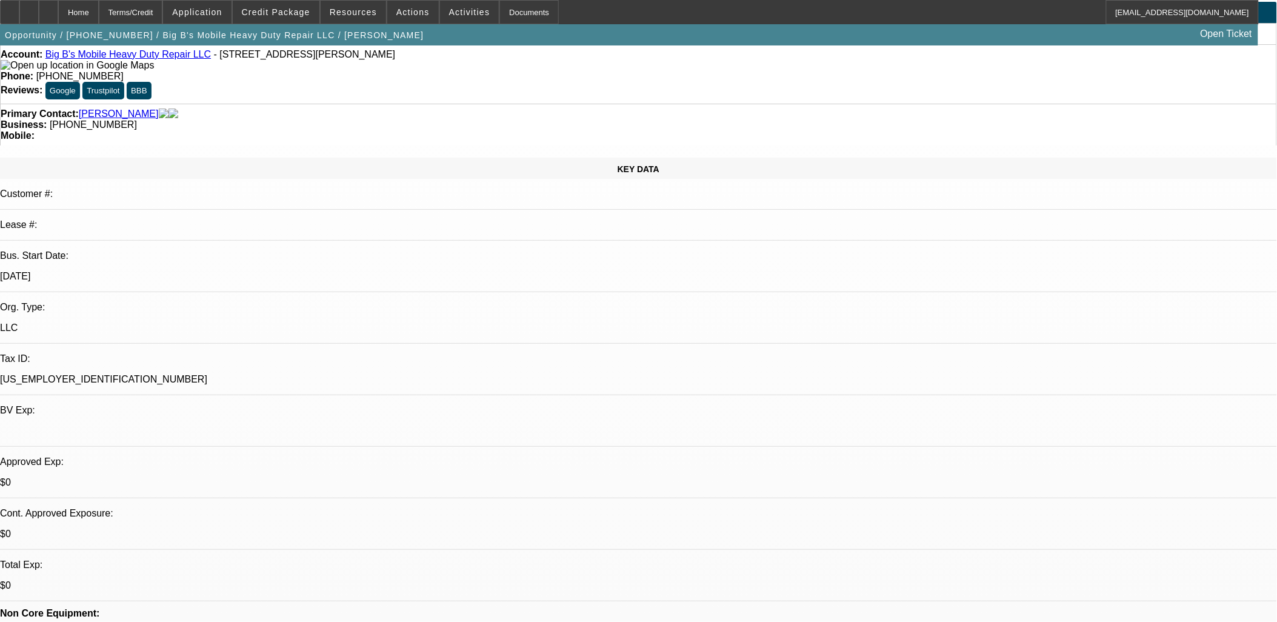
scroll to position [67, 0]
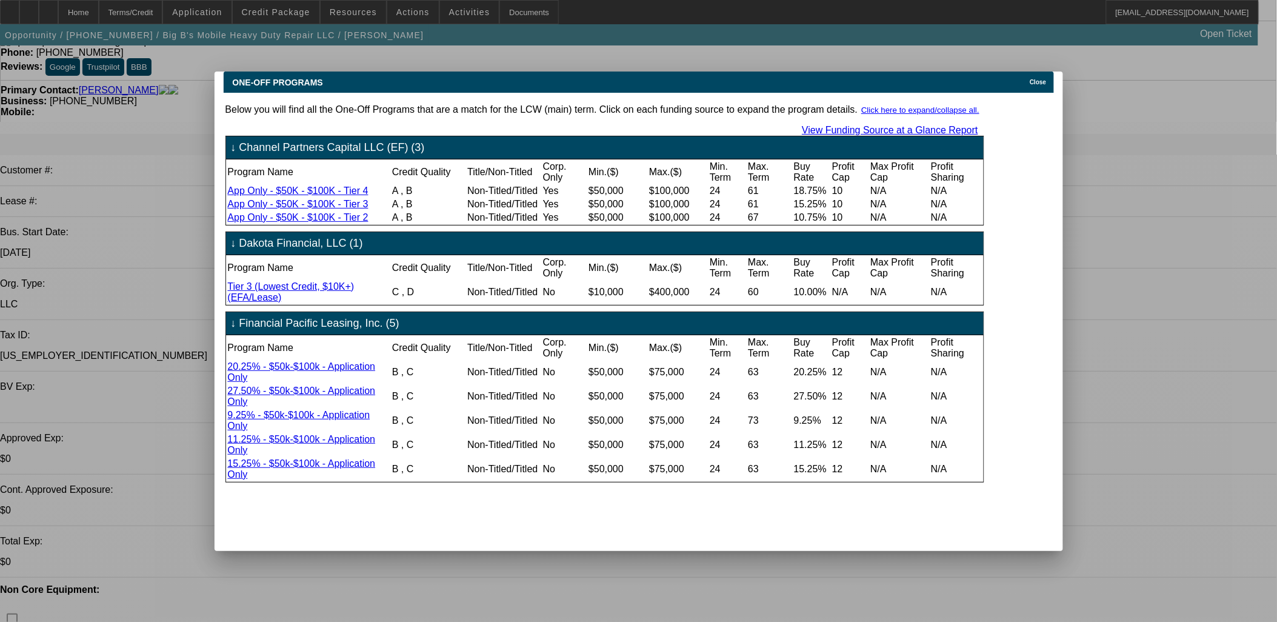
scroll to position [0, 0]
click at [1027, 79] on icon at bounding box center [1027, 82] width 0 height 7
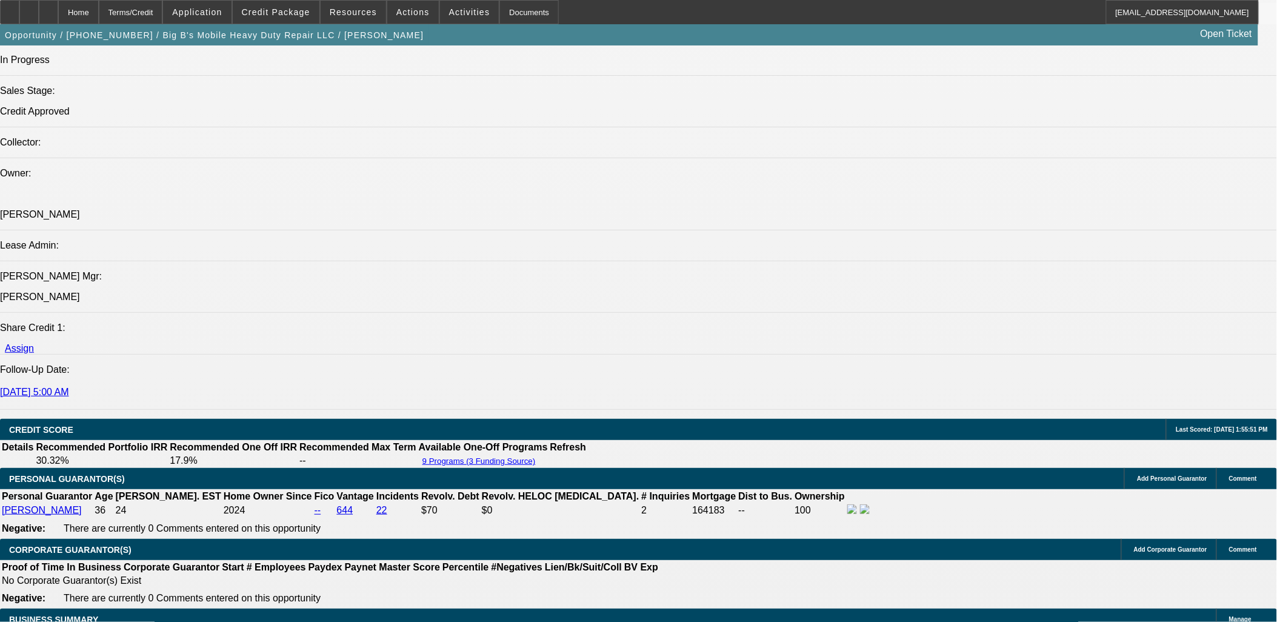
scroll to position [1481, 0]
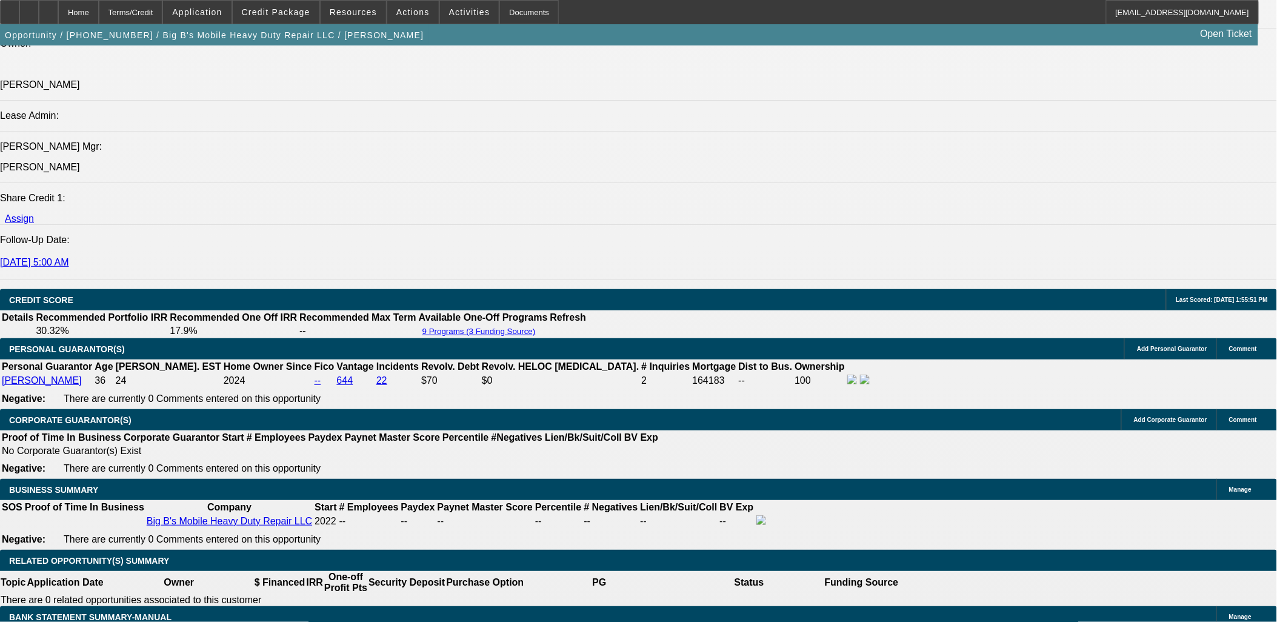
select select "0"
select select "0.1"
select select "4"
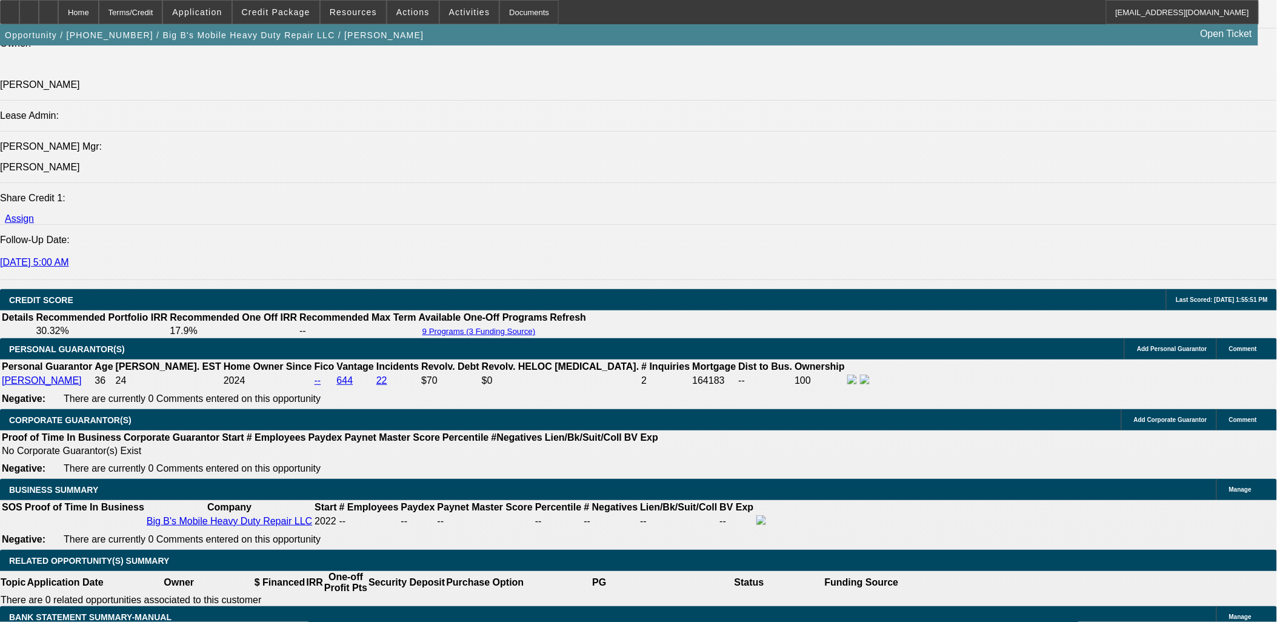
select select "0"
select select "0.1"
select select "4"
select select "0.2"
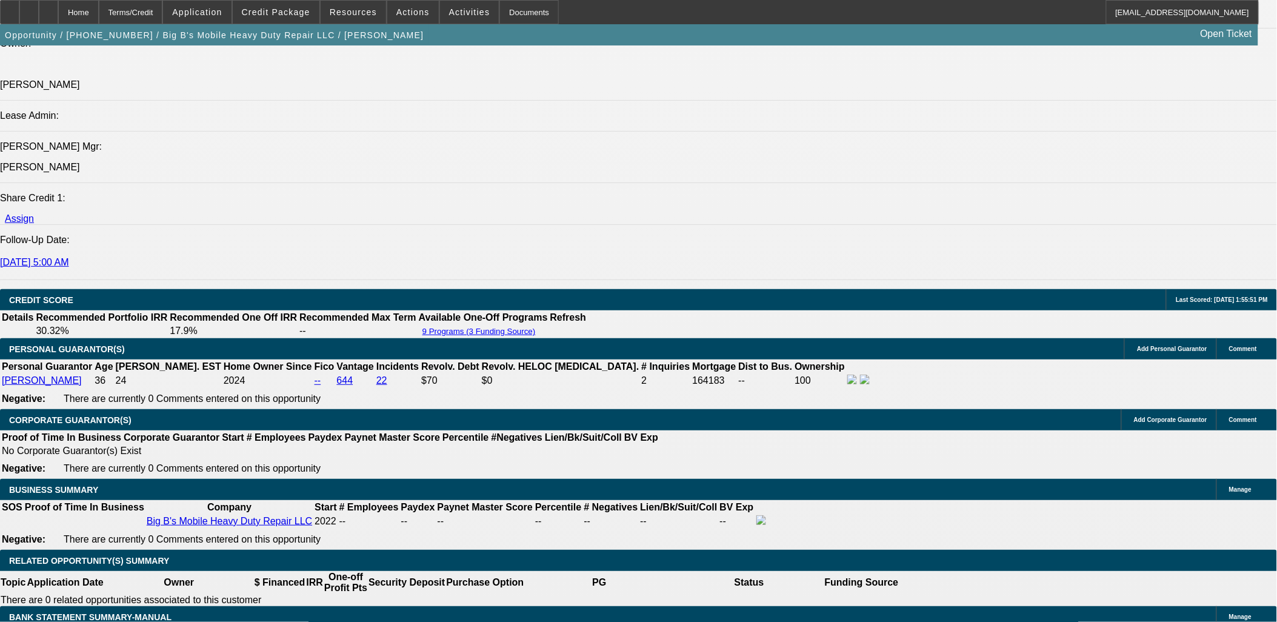
select select "0"
select select "0.1"
select select "4"
select select "0.2"
select select "0"
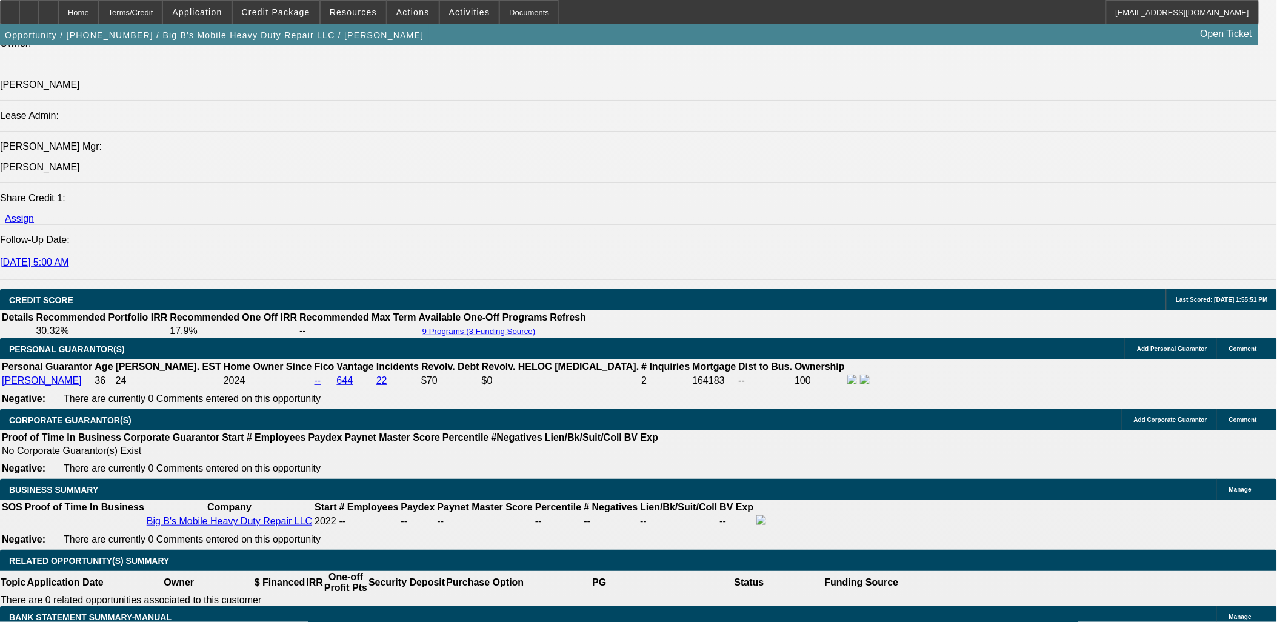
select select "0.1"
select select "4"
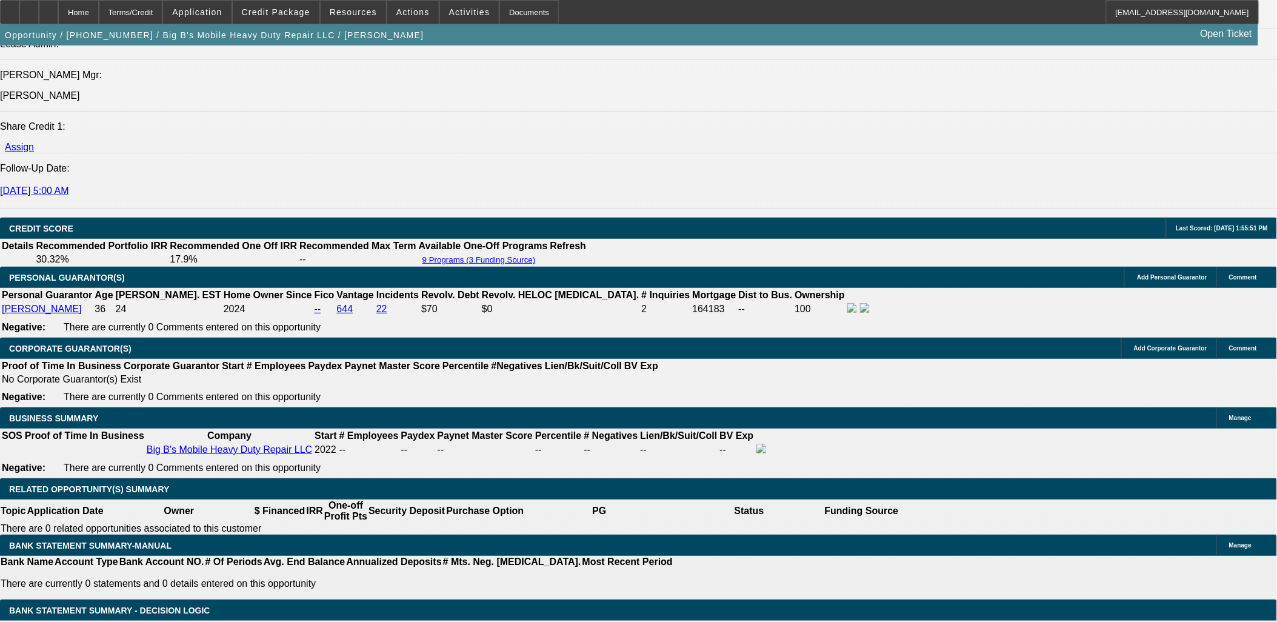
scroll to position [1548, 0]
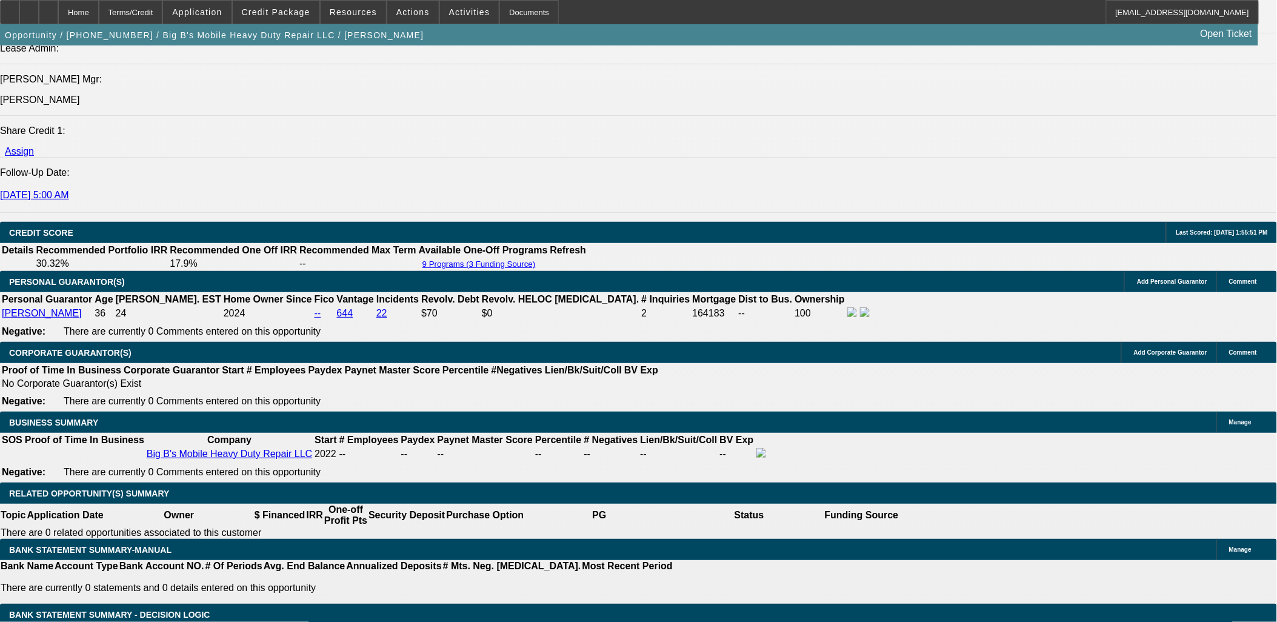
select select "0.2"
select select "2"
select select "0.1"
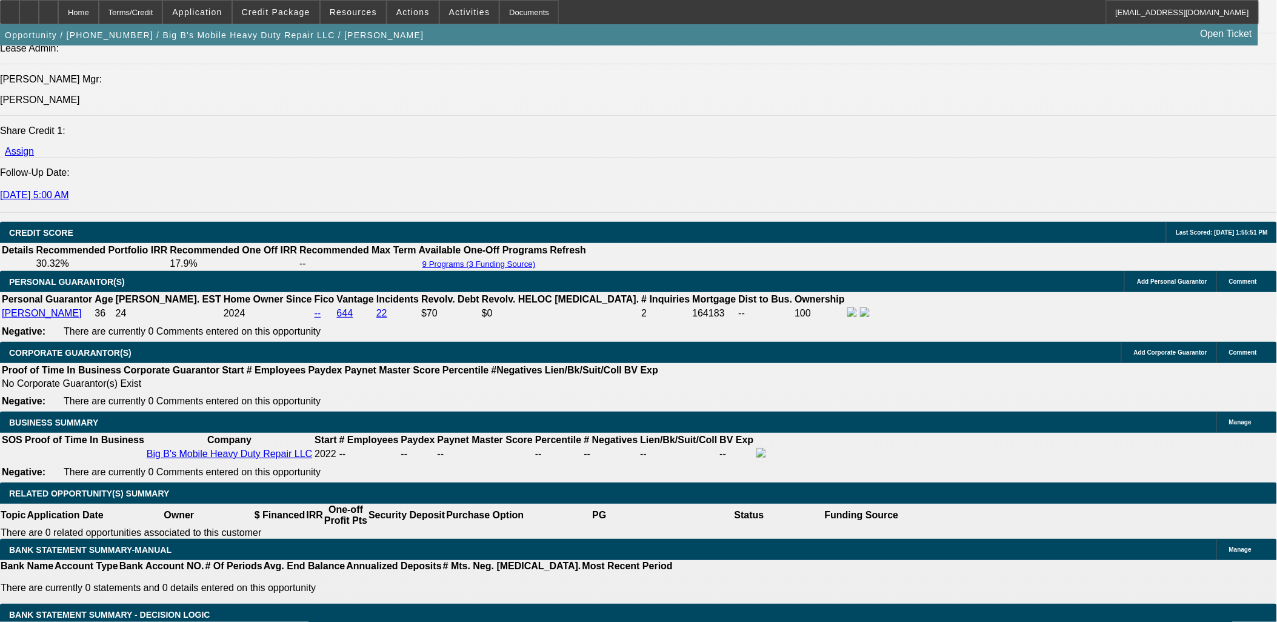
select select "4"
select select "0.2"
select select "2"
select select "0.1"
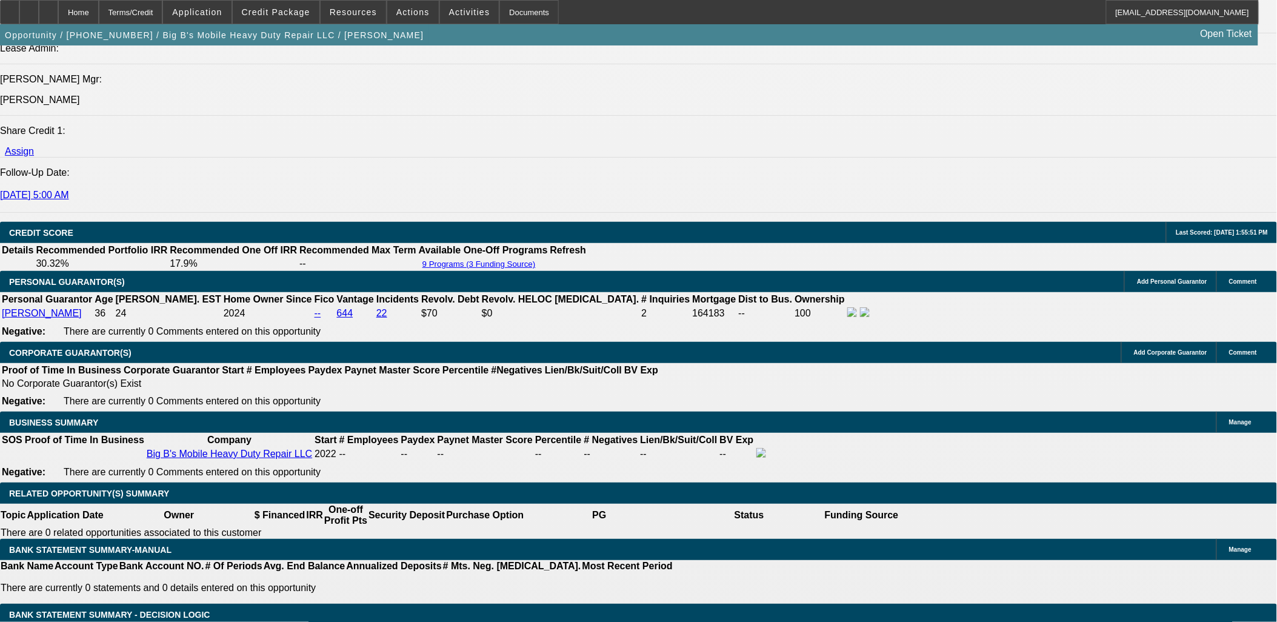
select select "4"
select select "2"
select select "0.1"
select select "4"
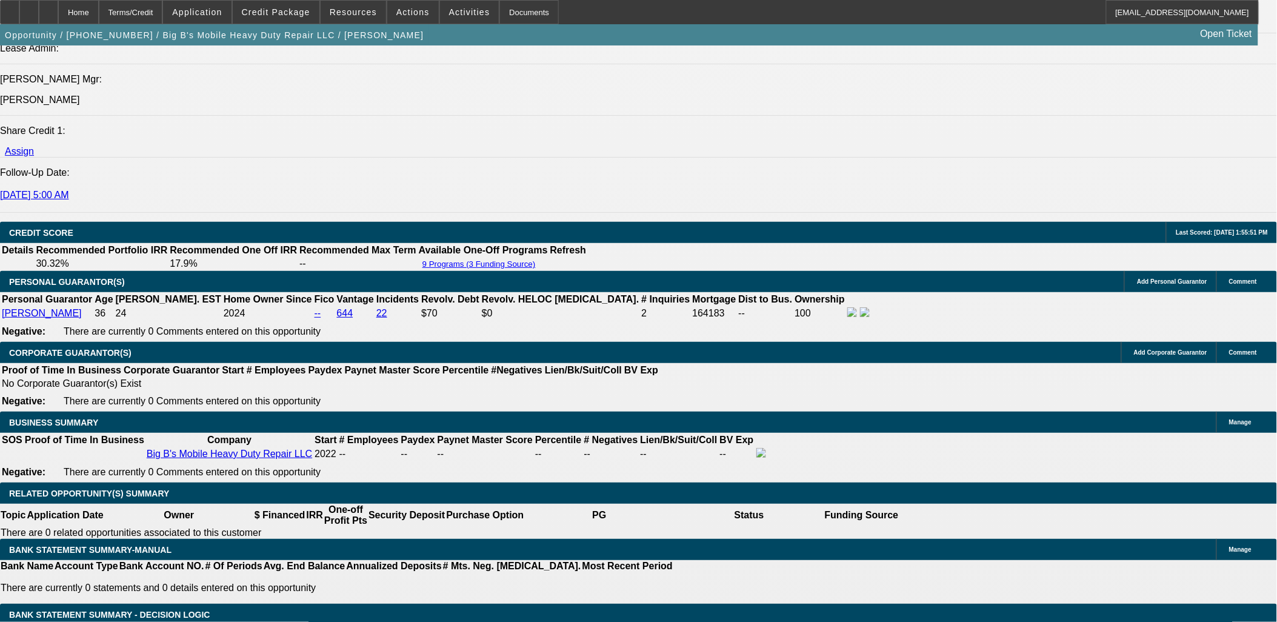
select select "0"
select select "2"
select select "0.1"
select select "4"
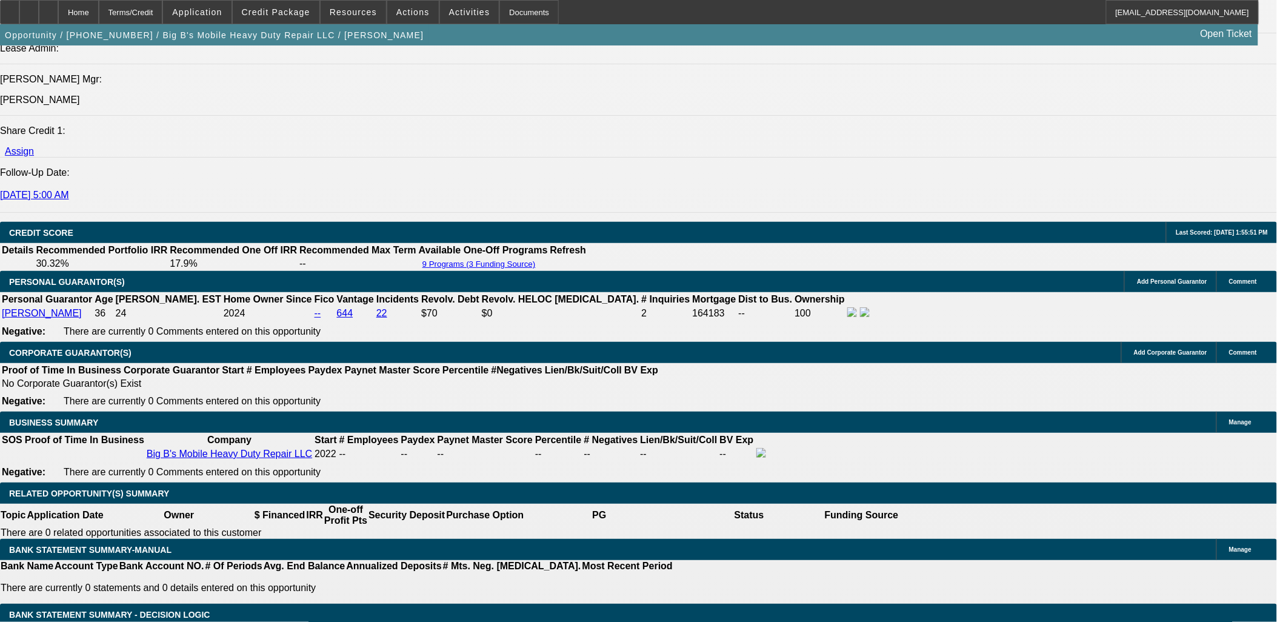
select select "0"
select select "0.1"
select select "4"
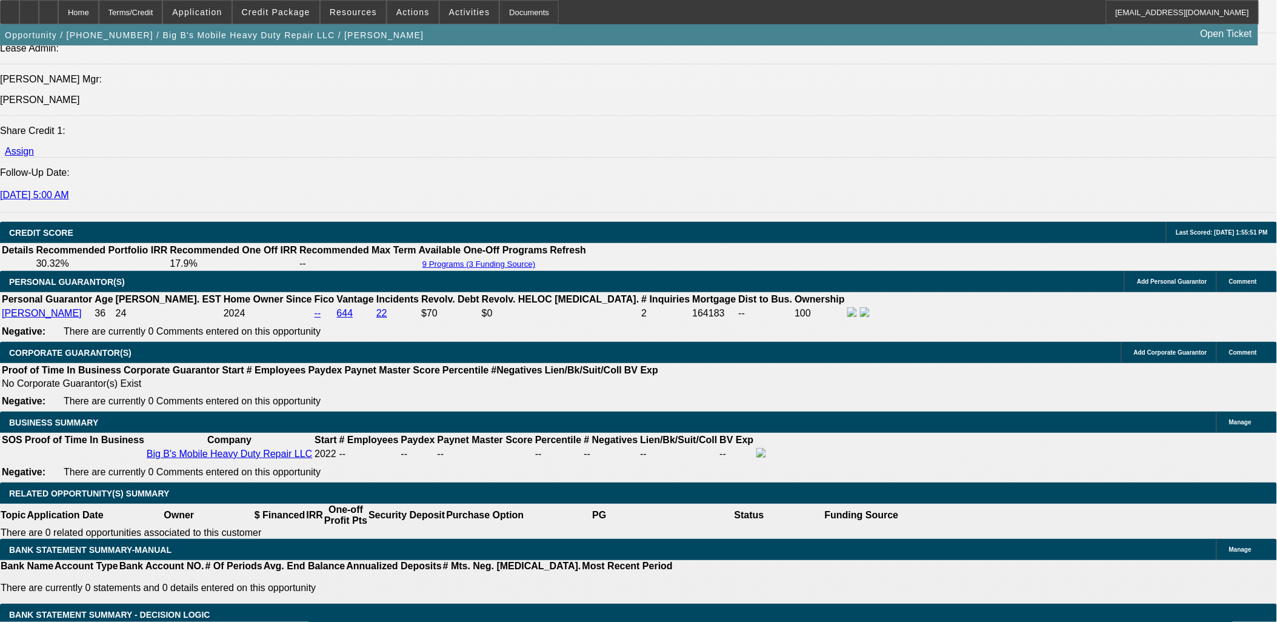
select select "0"
select select "0.1"
select select "4"
select select "0"
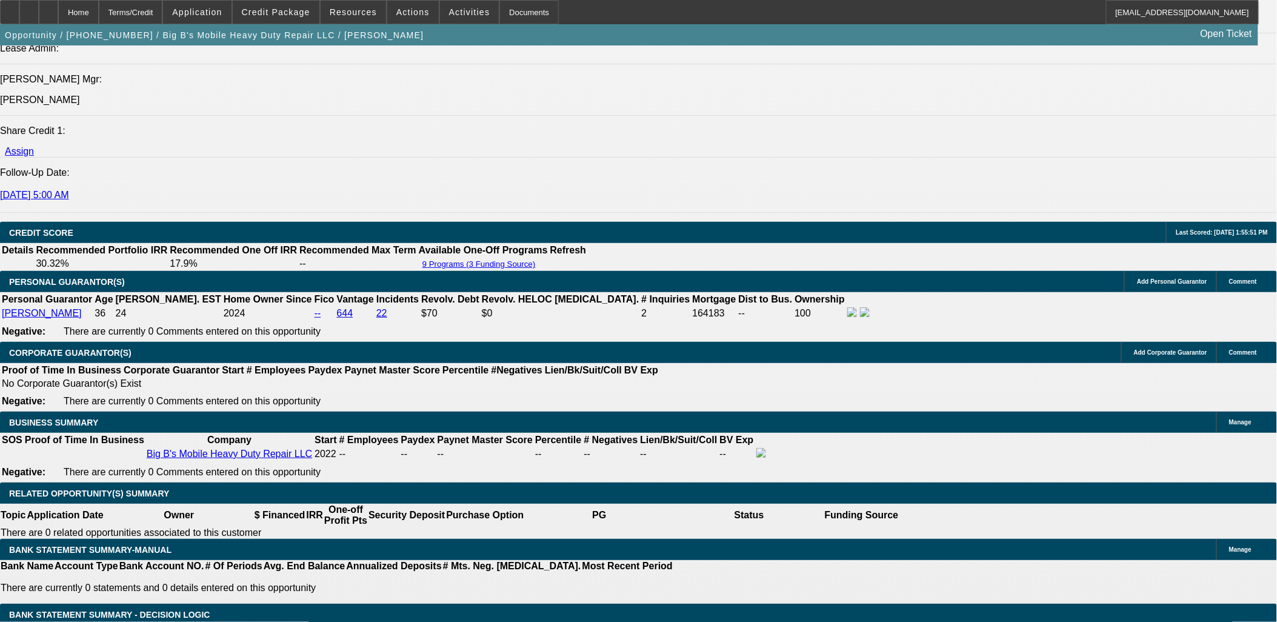
select select "0"
select select "0.1"
select select "4"
select select "0"
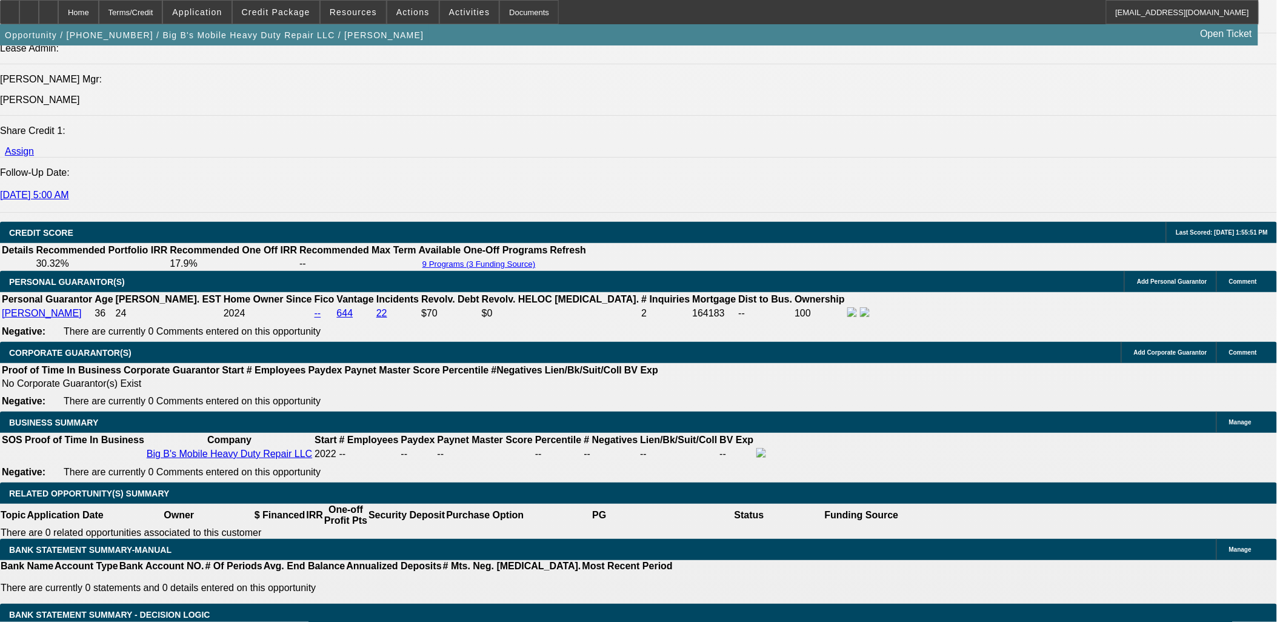
select select "0.1"
select select "4"
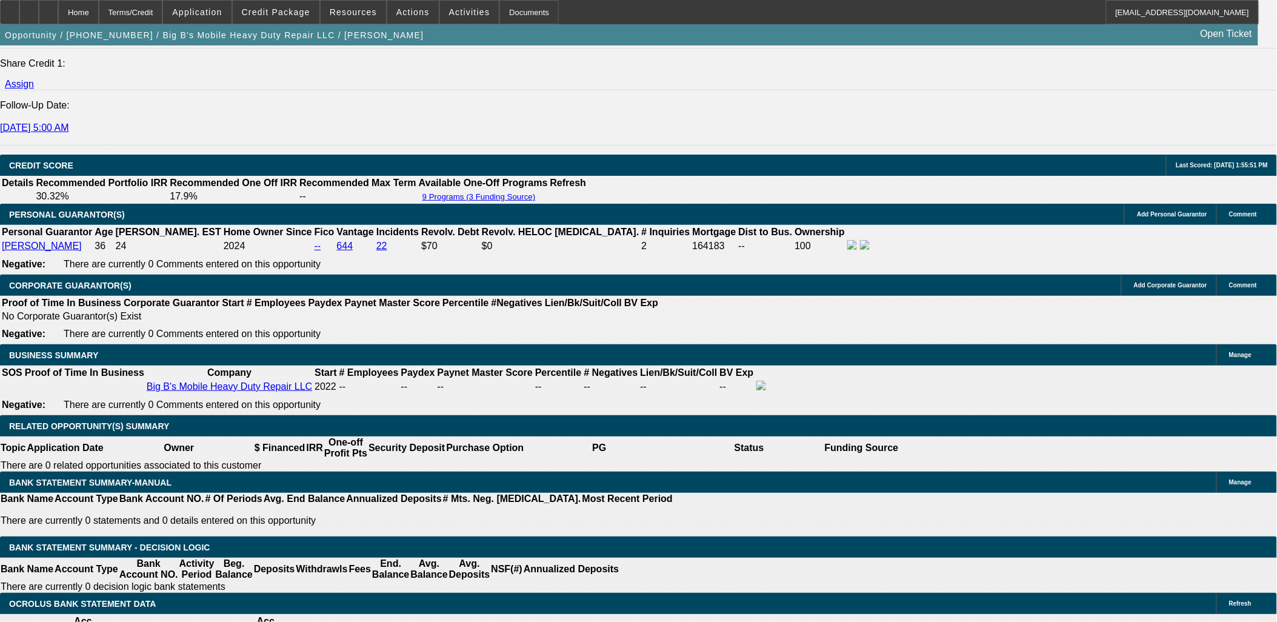
scroll to position [67, 0]
drag, startPoint x: 923, startPoint y: 451, endPoint x: 996, endPoint y: 453, distance: 72.7
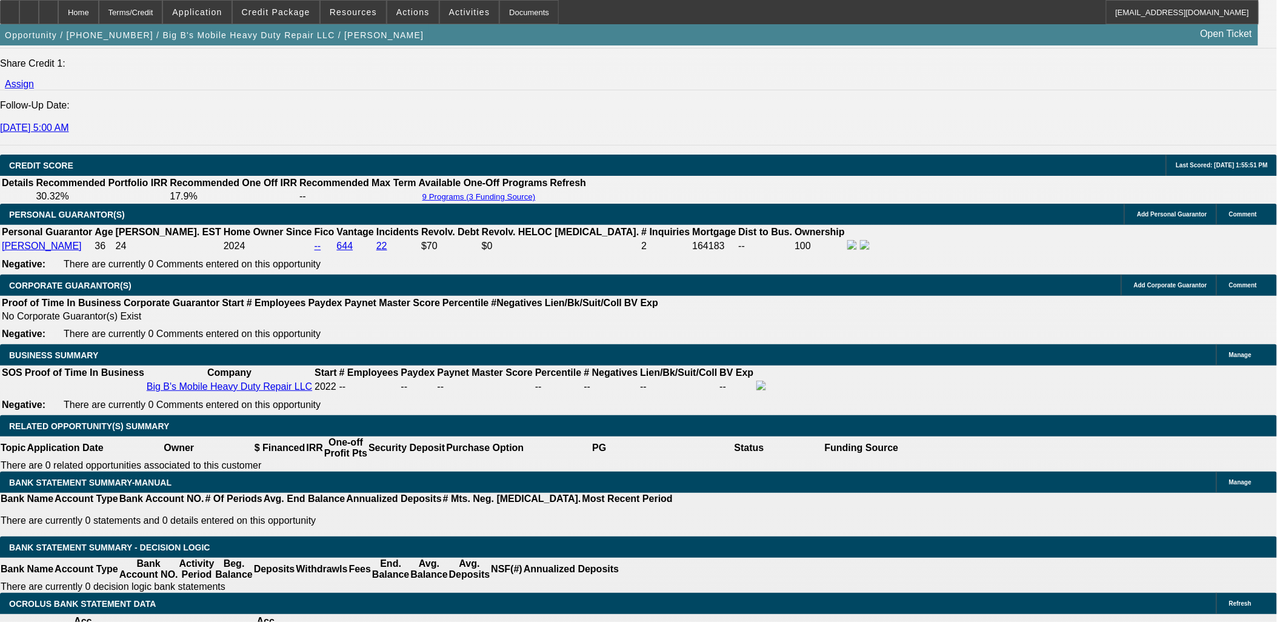
drag, startPoint x: 1014, startPoint y: 456, endPoint x: 1070, endPoint y: 450, distance: 56.1
drag, startPoint x: 1091, startPoint y: 455, endPoint x: 1121, endPoint y: 456, distance: 29.7
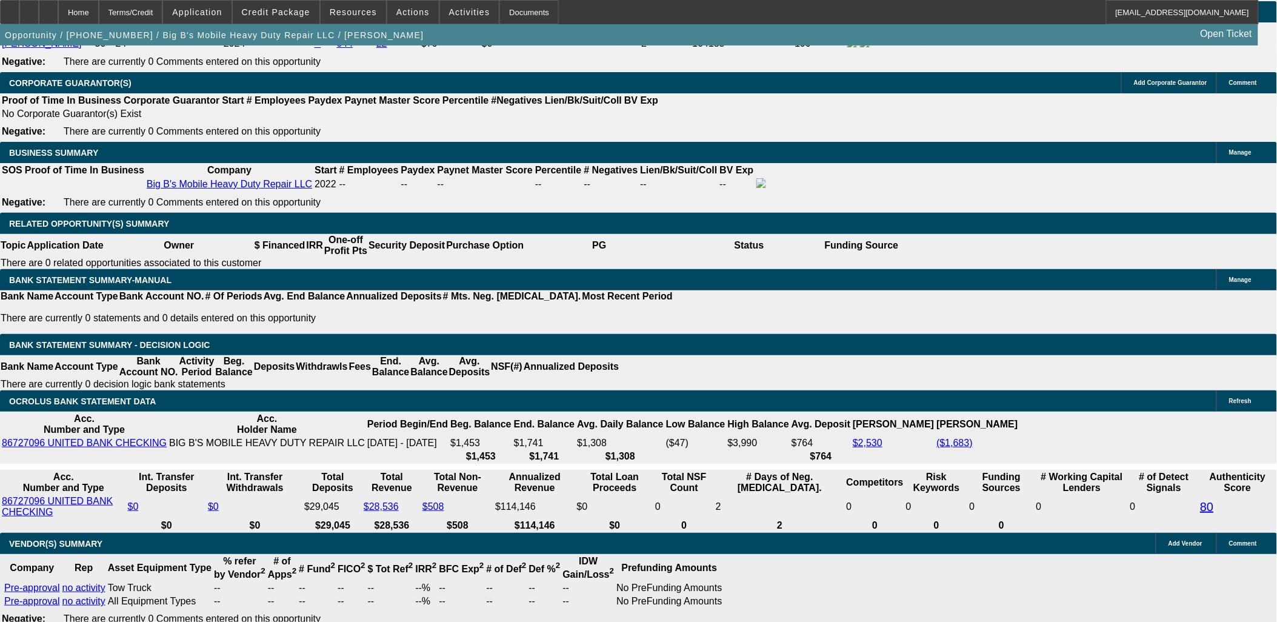
scroll to position [1683, 0]
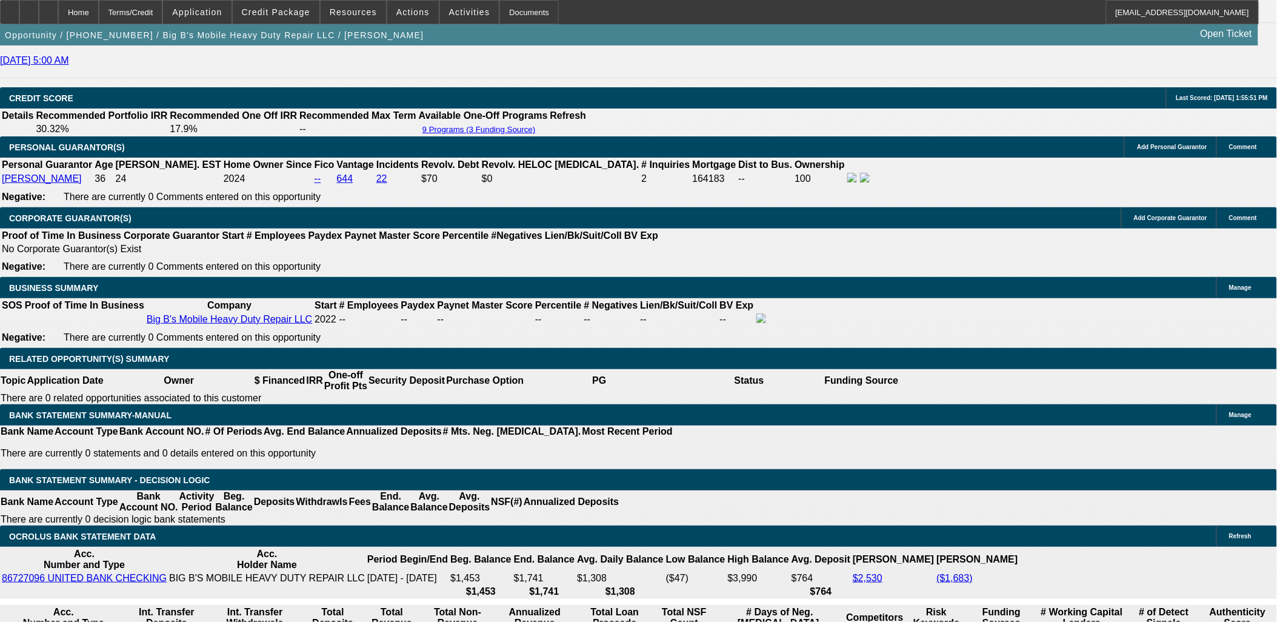
select select "0"
select select "0.1"
select select "4"
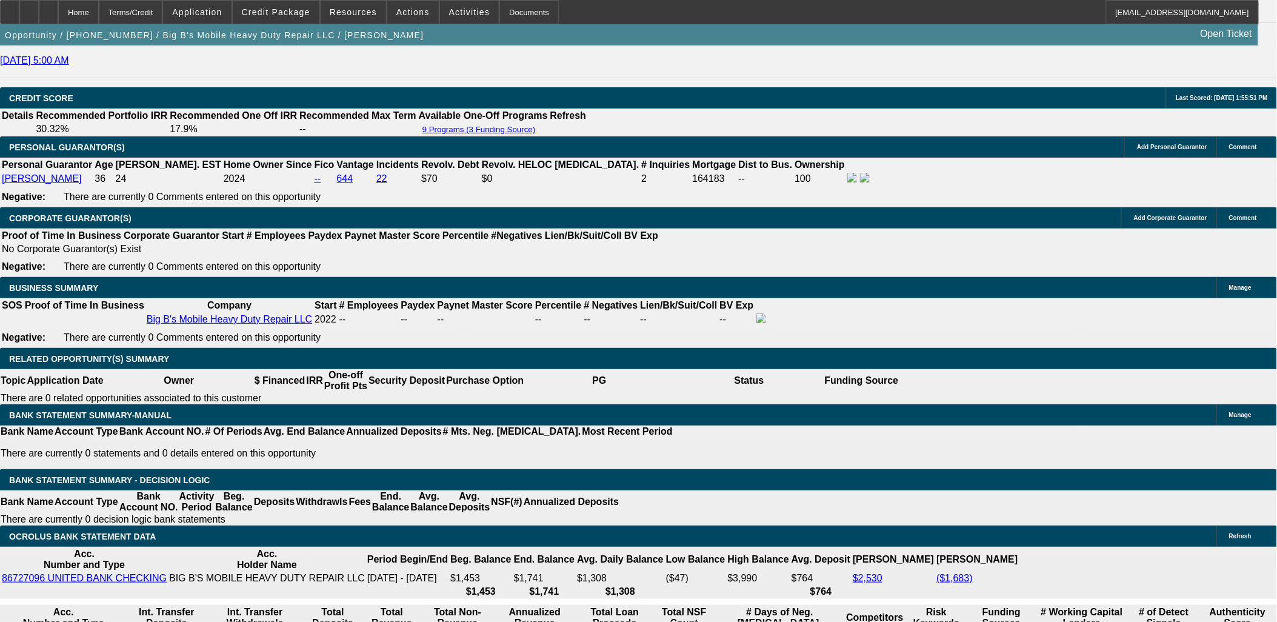
select select "0"
select select "0.1"
select select "4"
select select "0.2"
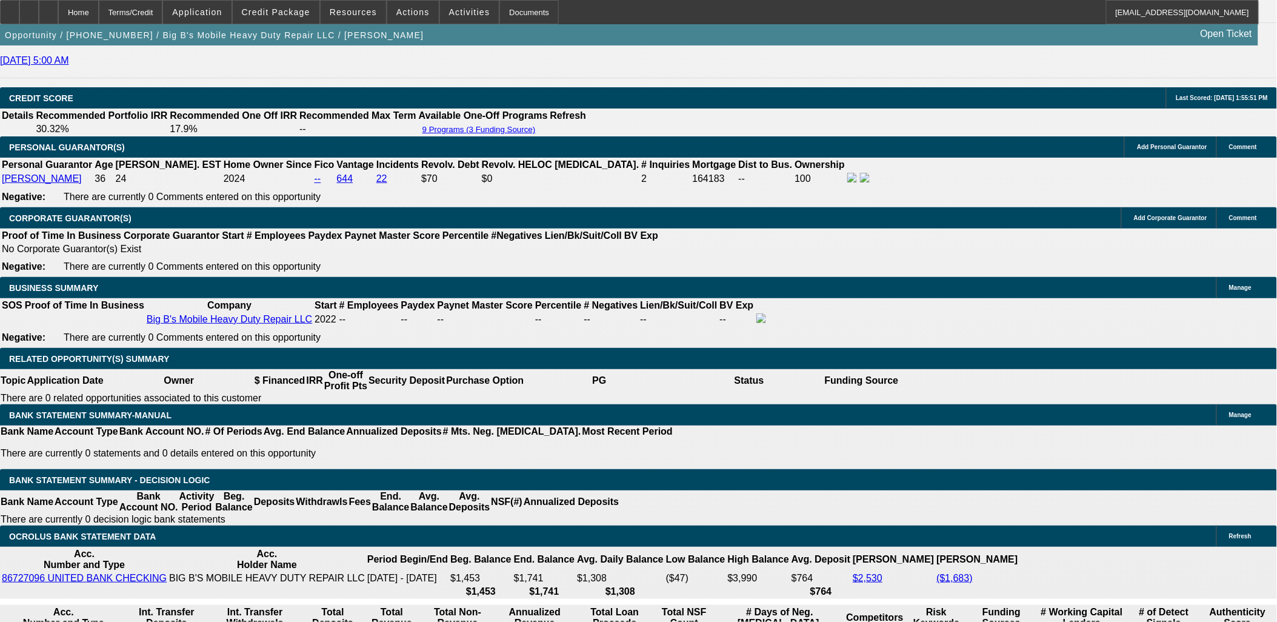
select select "0"
select select "0.1"
select select "4"
select select "0.2"
select select "0"
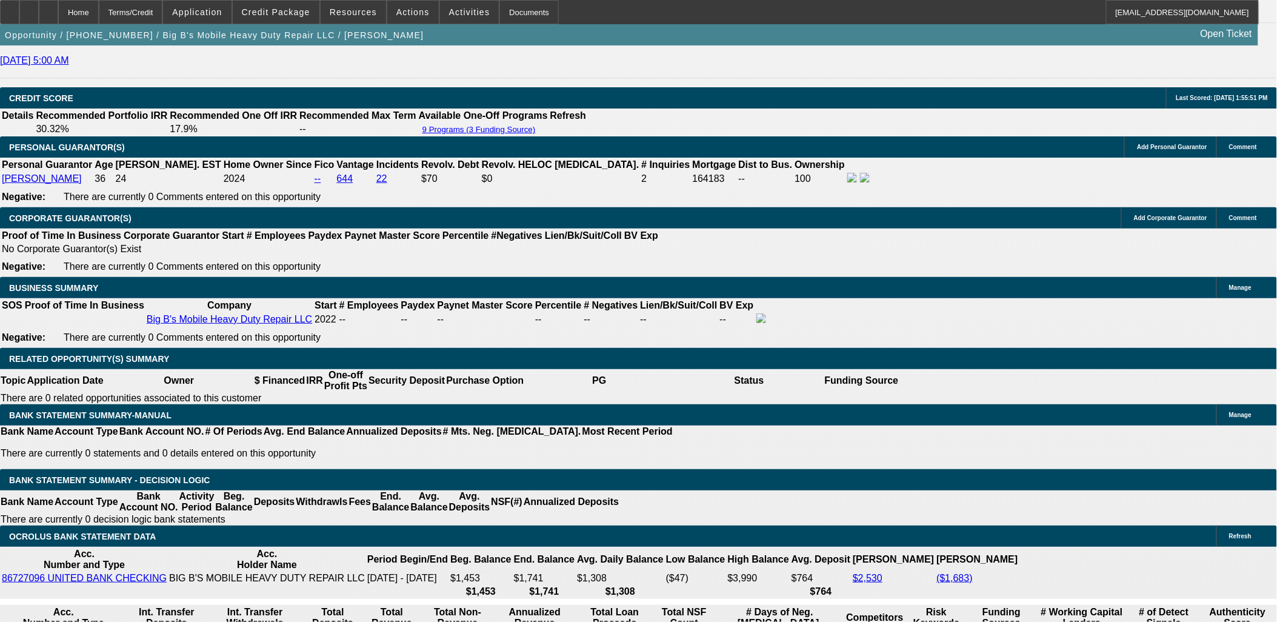
select select "0.1"
select select "4"
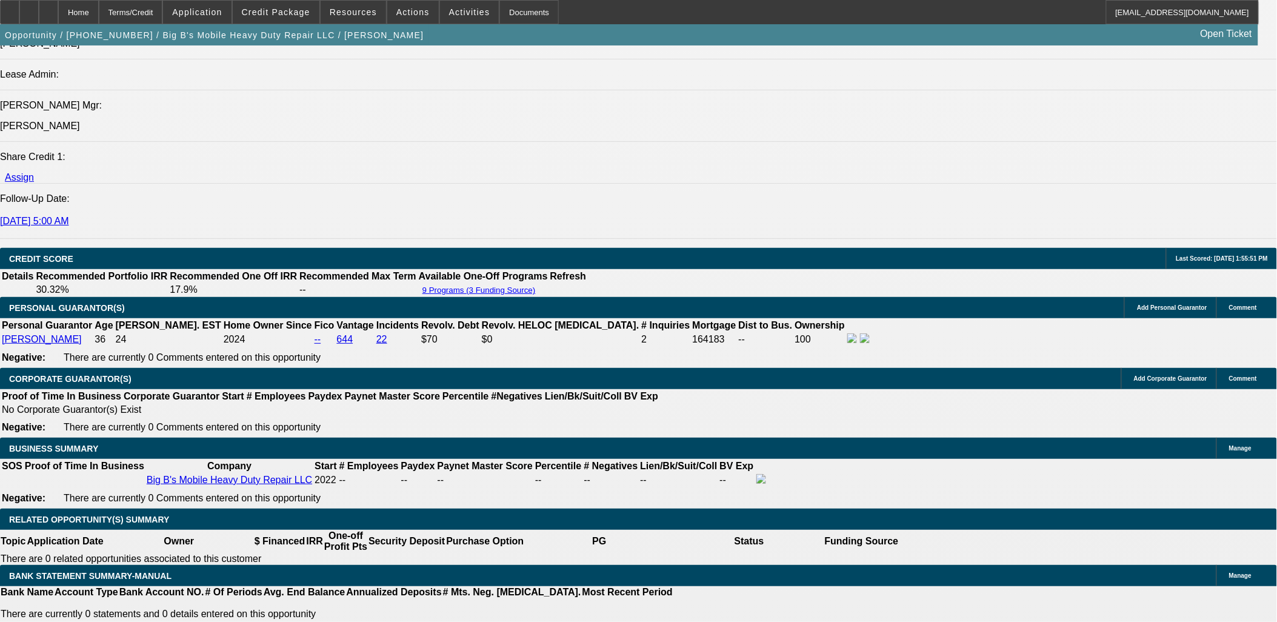
scroll to position [1481, 0]
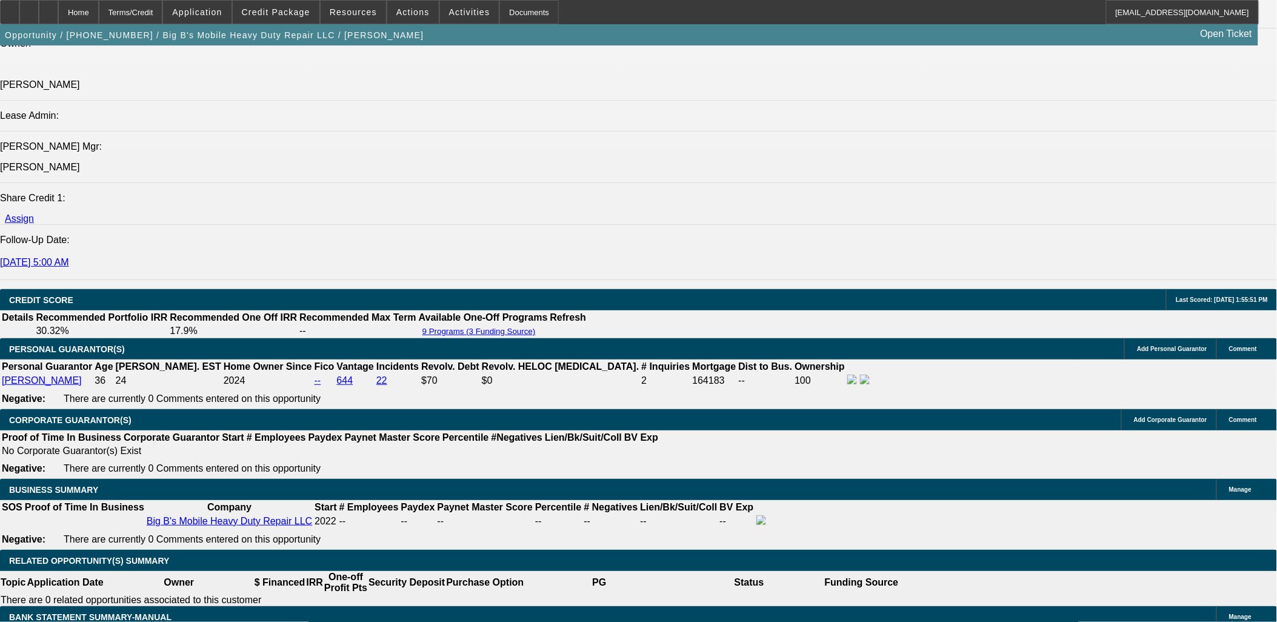
select select "0.2"
select select "2"
select select "0.1"
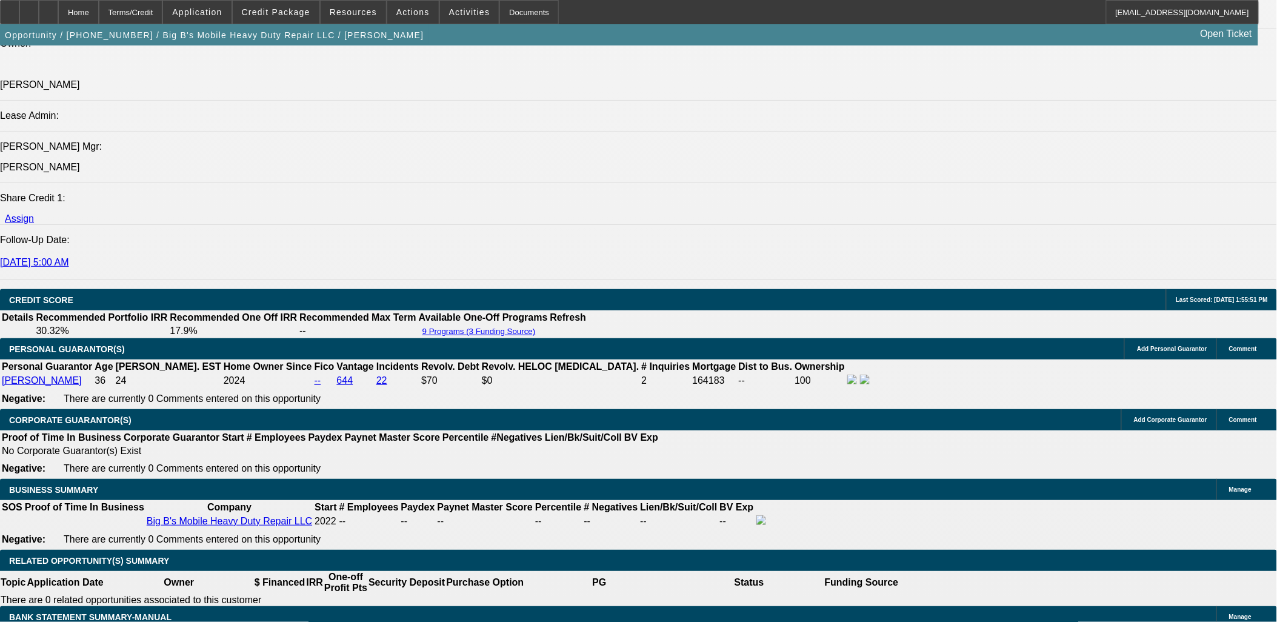
select select "4"
select select "0.2"
select select "2"
select select "0.1"
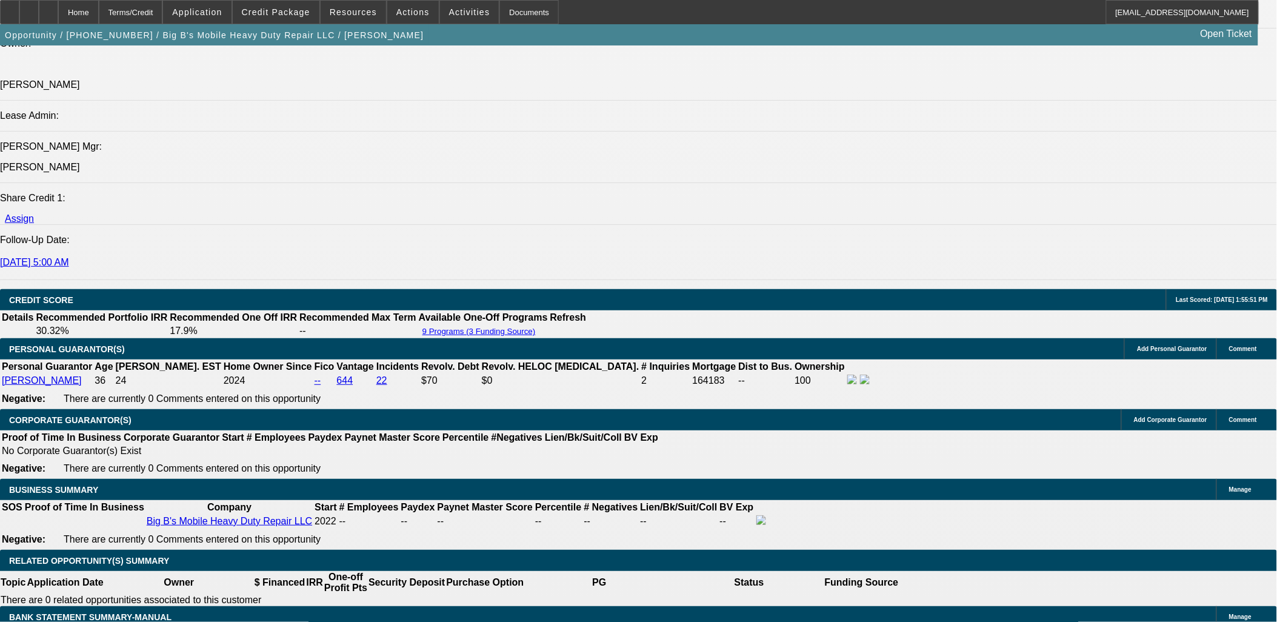
select select "4"
select select "2"
select select "0.1"
select select "4"
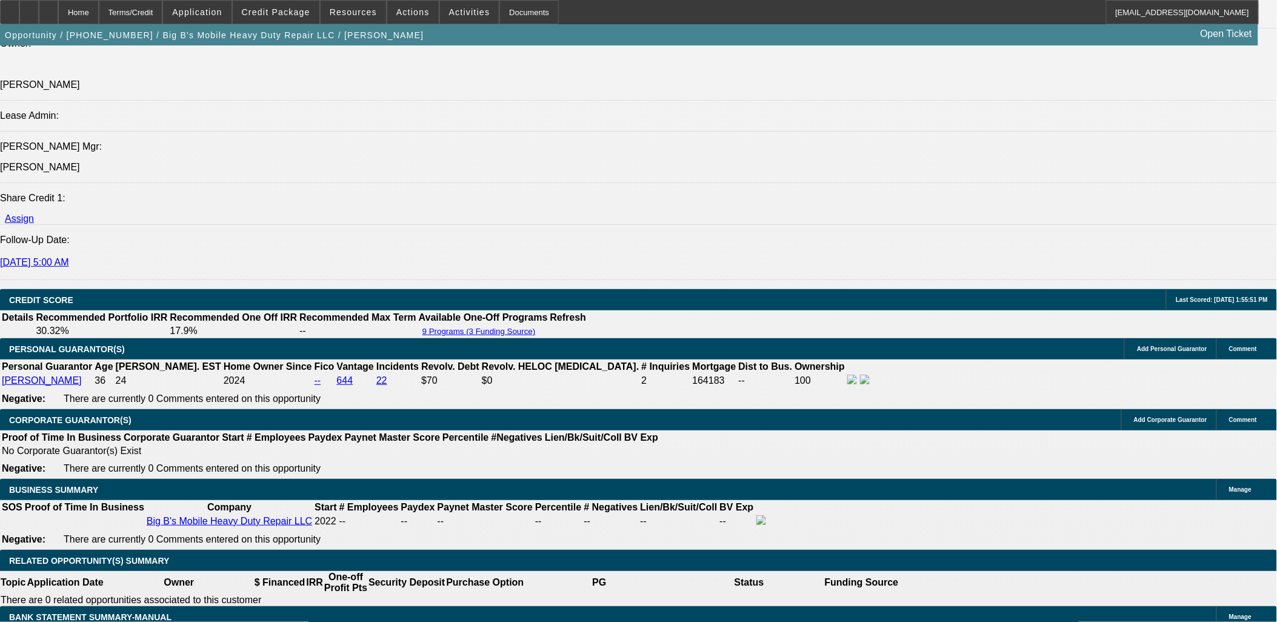
select select "0"
select select "2"
select select "0.1"
select select "4"
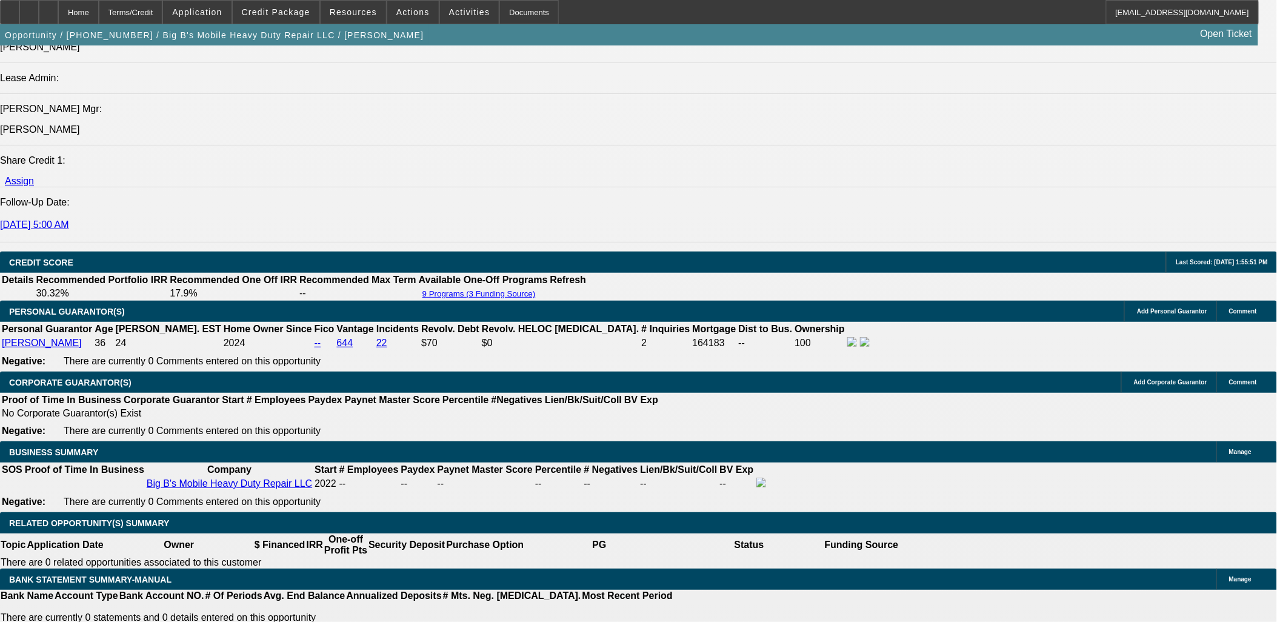
scroll to position [1548, 0]
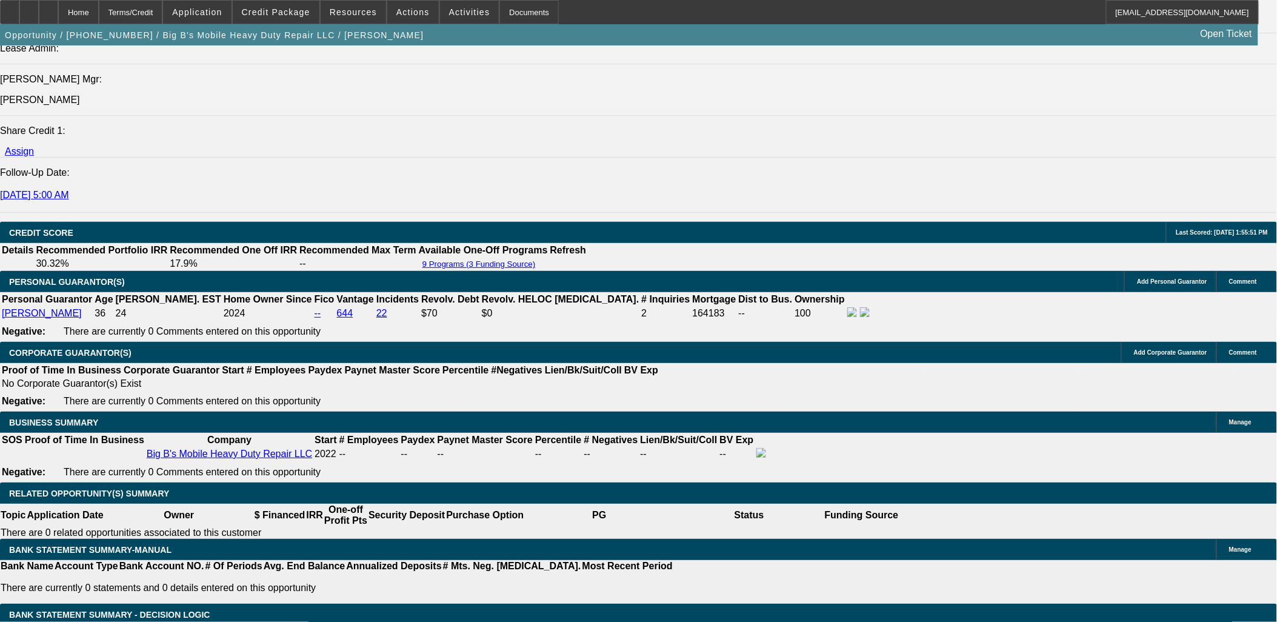
select select "0"
select select "0.1"
select select "4"
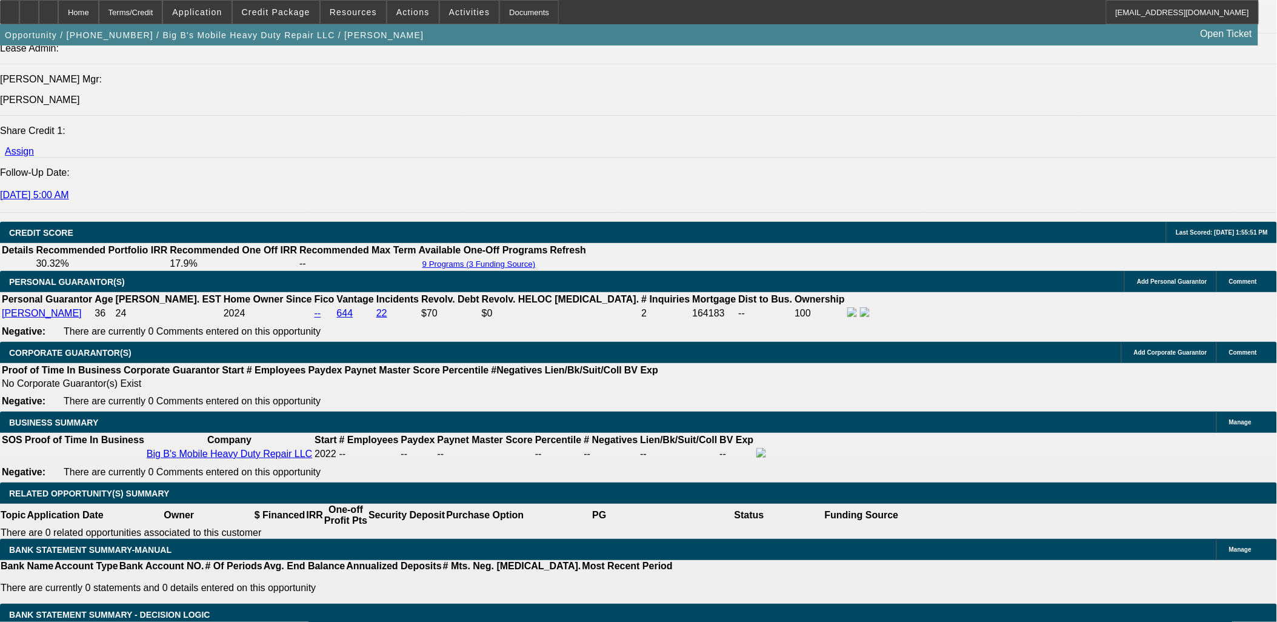
select select "0"
select select "0.1"
select select "4"
select select "0.2"
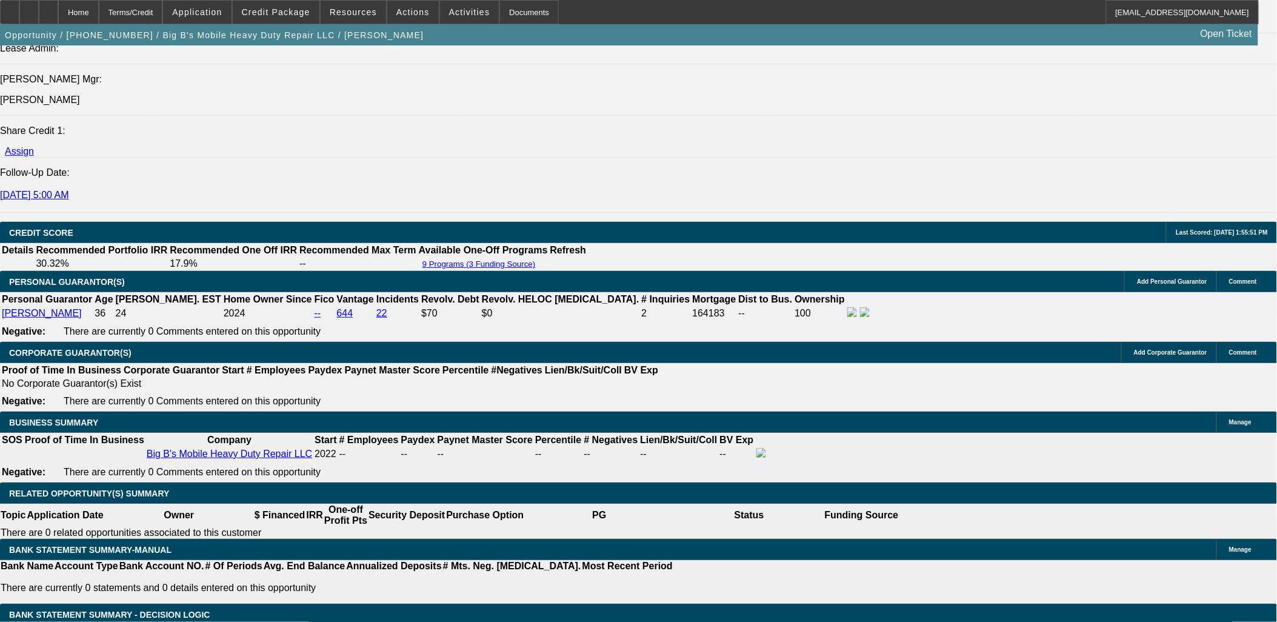
select select "0"
select select "0.1"
select select "4"
select select "0.2"
select select "0"
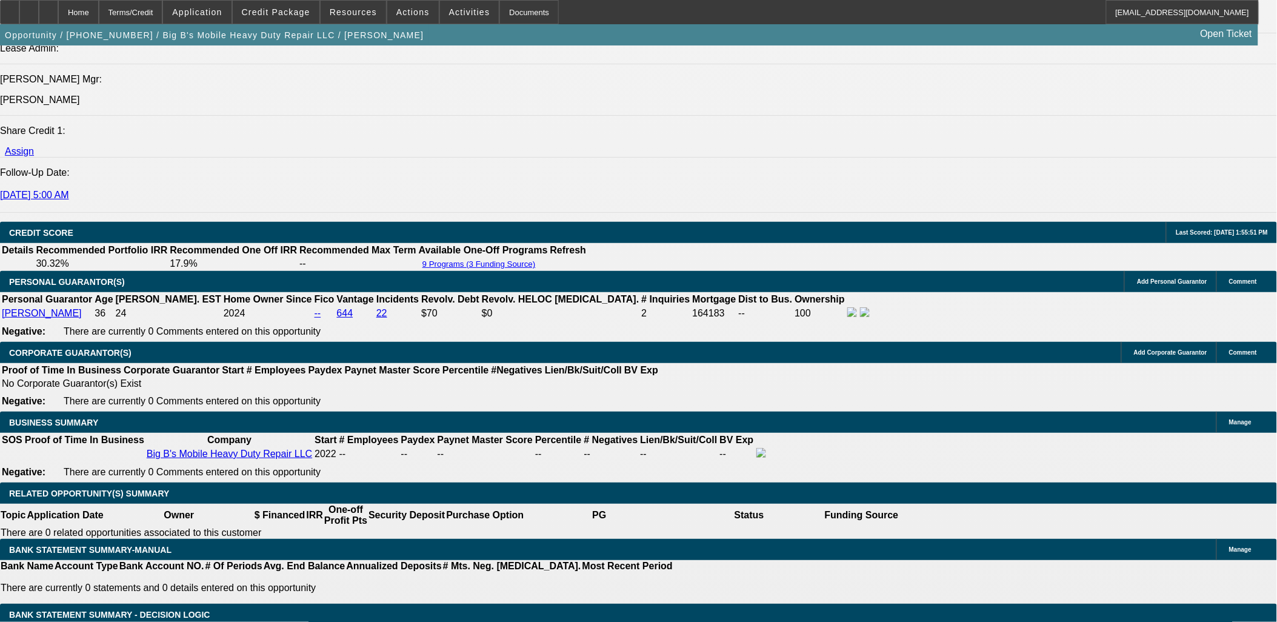
select select "0.1"
select select "4"
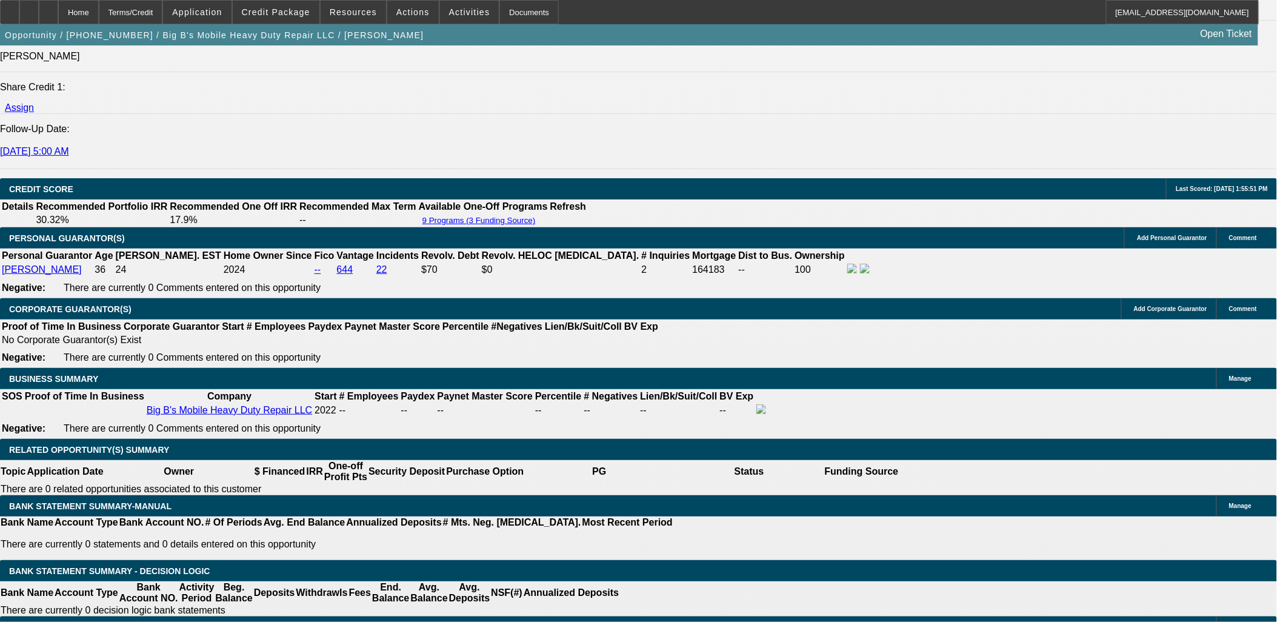
scroll to position [1616, 0]
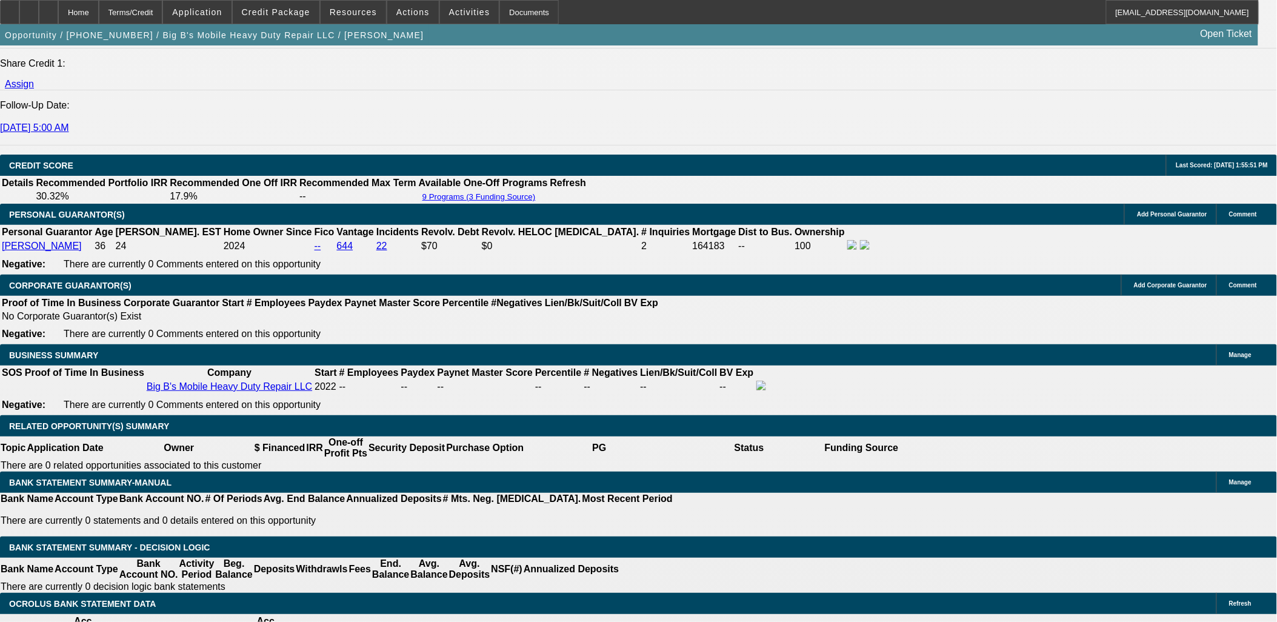
drag, startPoint x: 904, startPoint y: 456, endPoint x: 1020, endPoint y: 461, distance: 115.9
drag, startPoint x: 1027, startPoint y: 455, endPoint x: 1153, endPoint y: 463, distance: 126.3
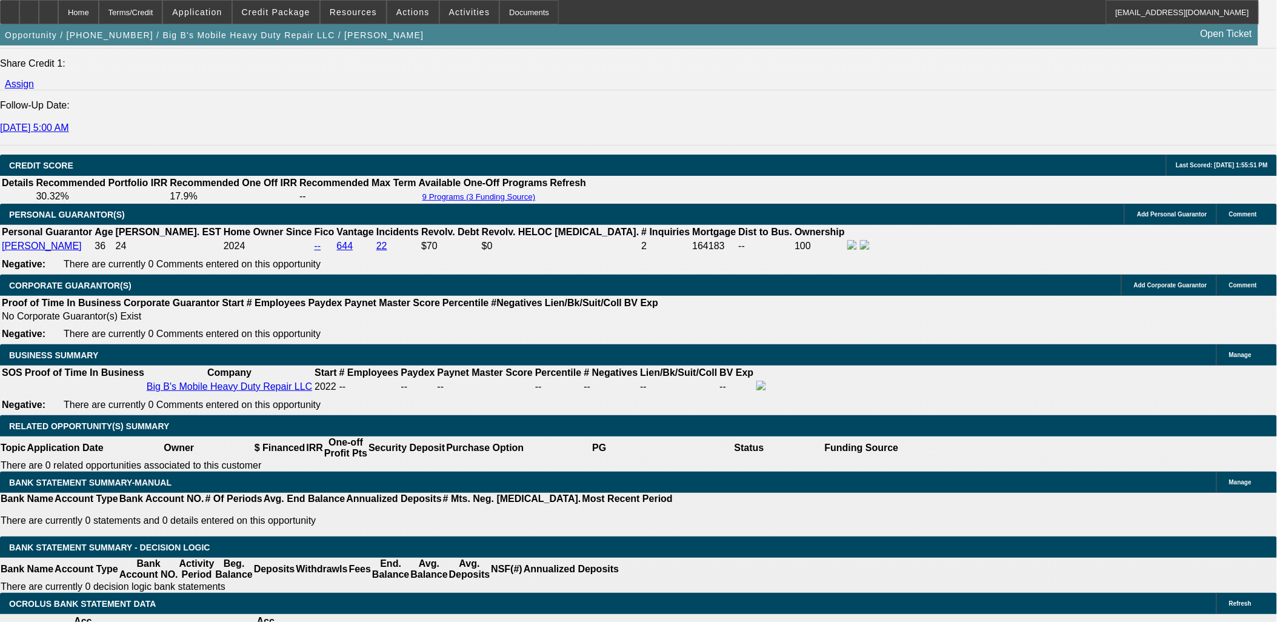
drag, startPoint x: 1019, startPoint y: 473, endPoint x: 896, endPoint y: 475, distance: 123.0
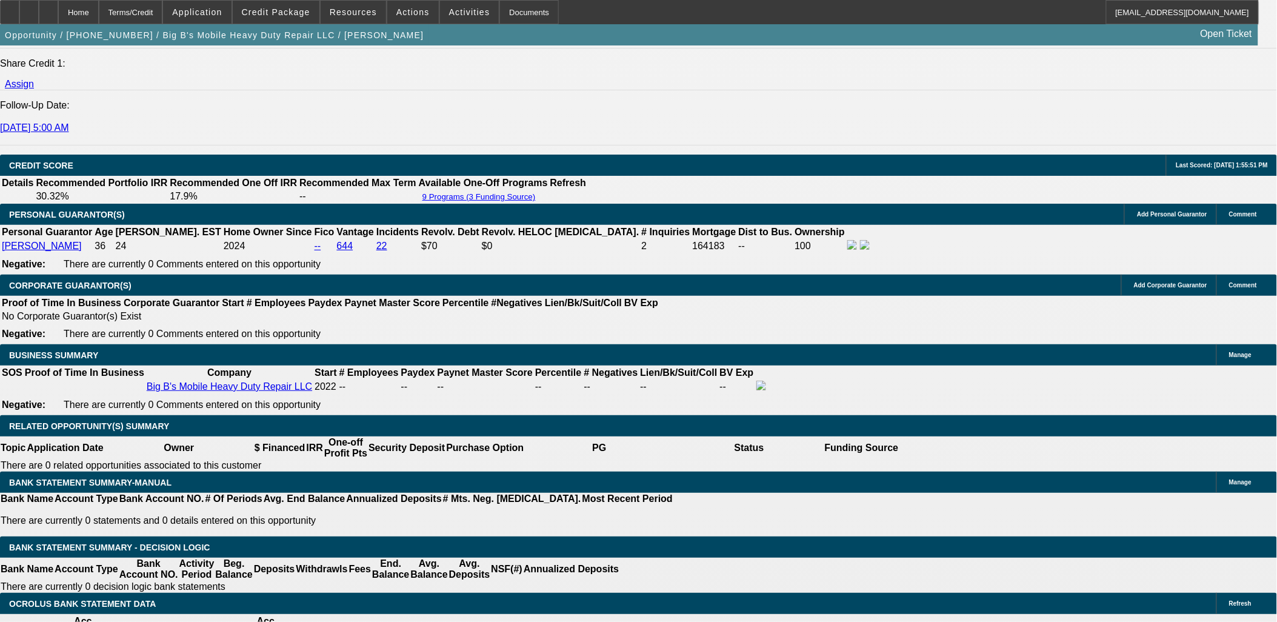
drag, startPoint x: 879, startPoint y: 453, endPoint x: 955, endPoint y: 450, distance: 75.2
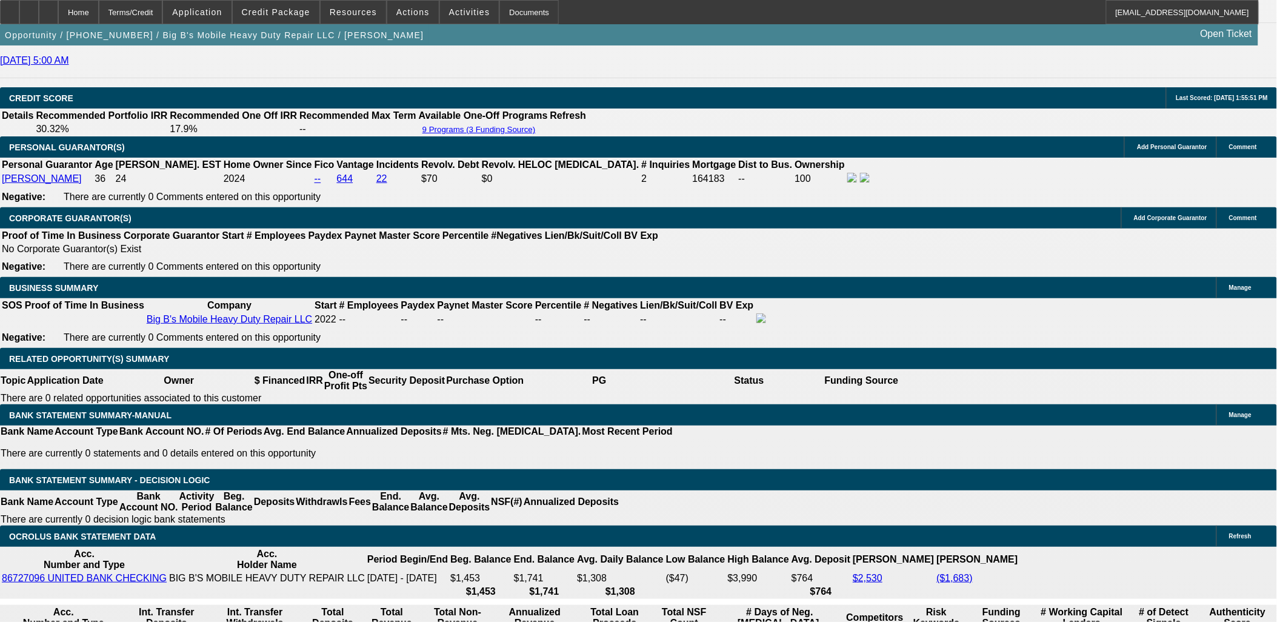
select select "0"
select select "0.1"
select select "4"
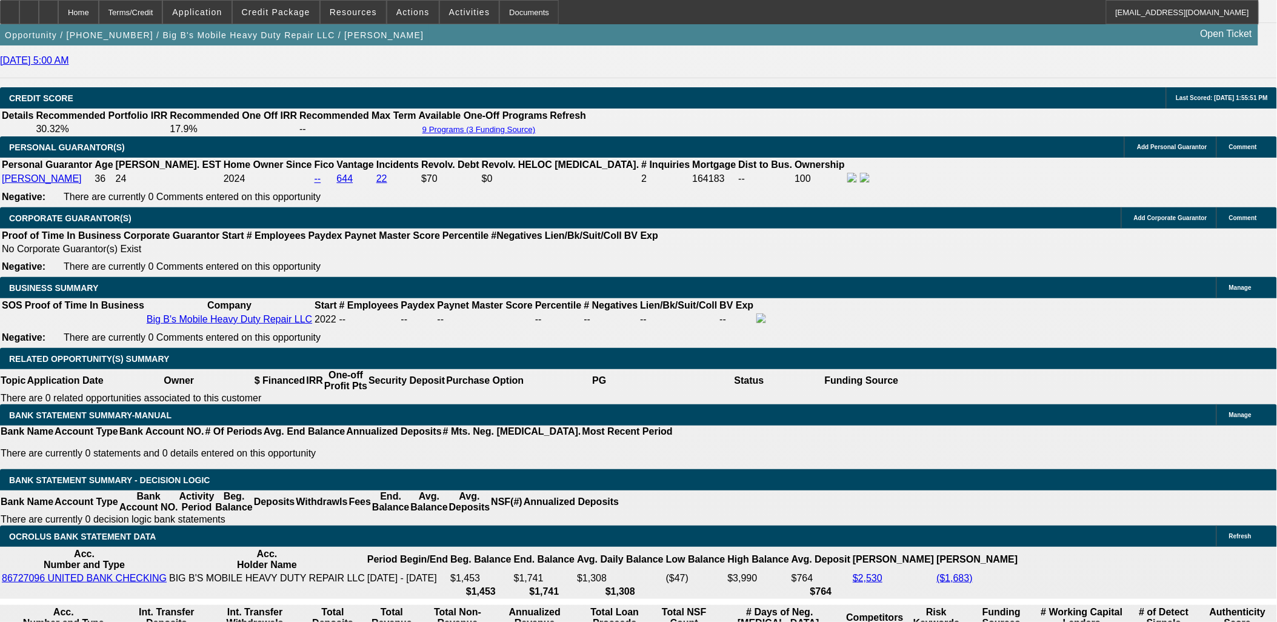
select select "0"
select select "0.1"
select select "4"
select select "0"
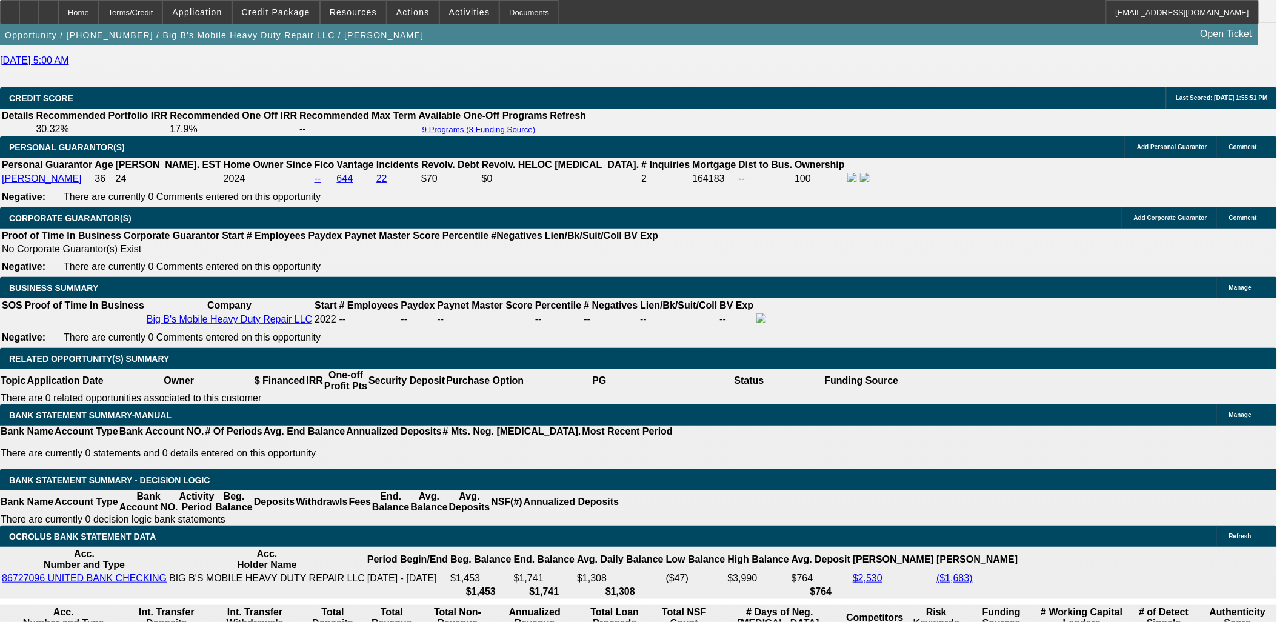
select select "0"
select select "0.1"
select select "4"
select select "0"
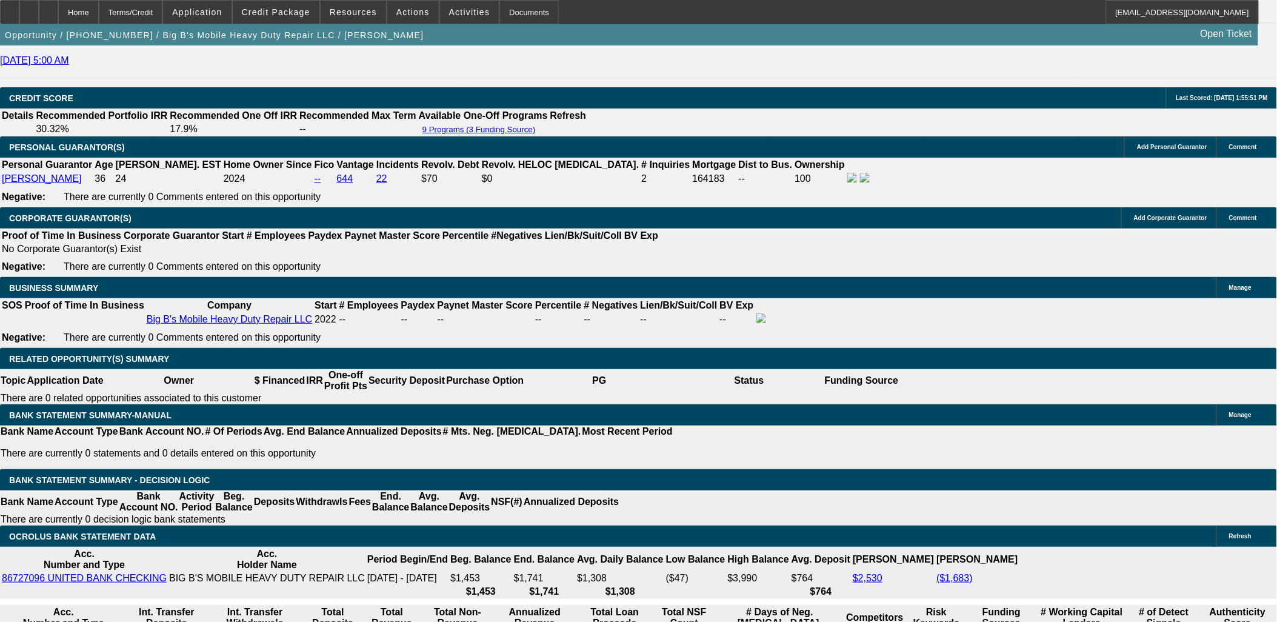
select select "0.1"
select select "4"
select select "2"
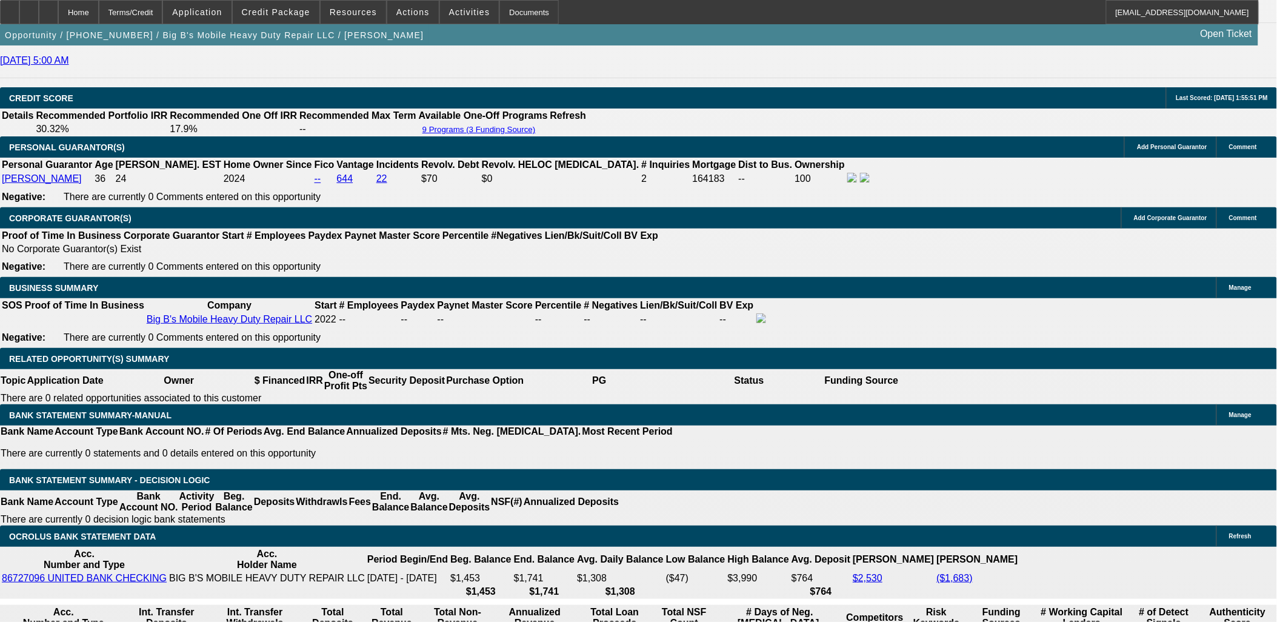
type input "$3,780.86"
type input "UNKNOWN"
select select "2"
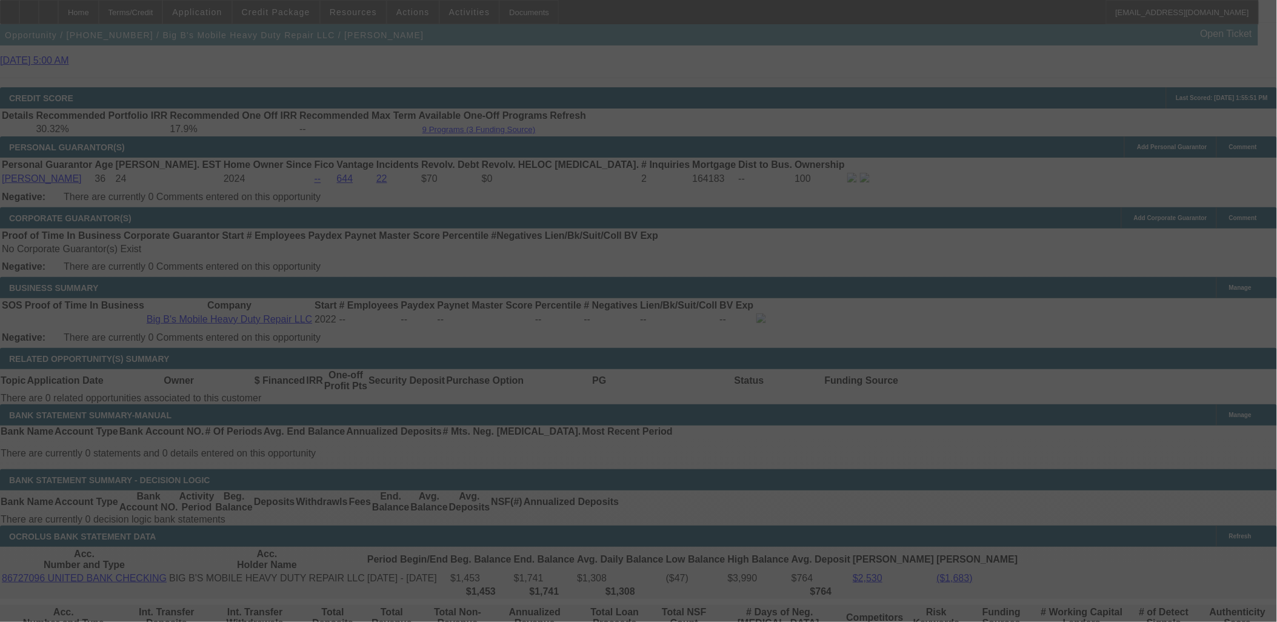
select select "0"
select select "2"
select select "0.1"
select select "4"
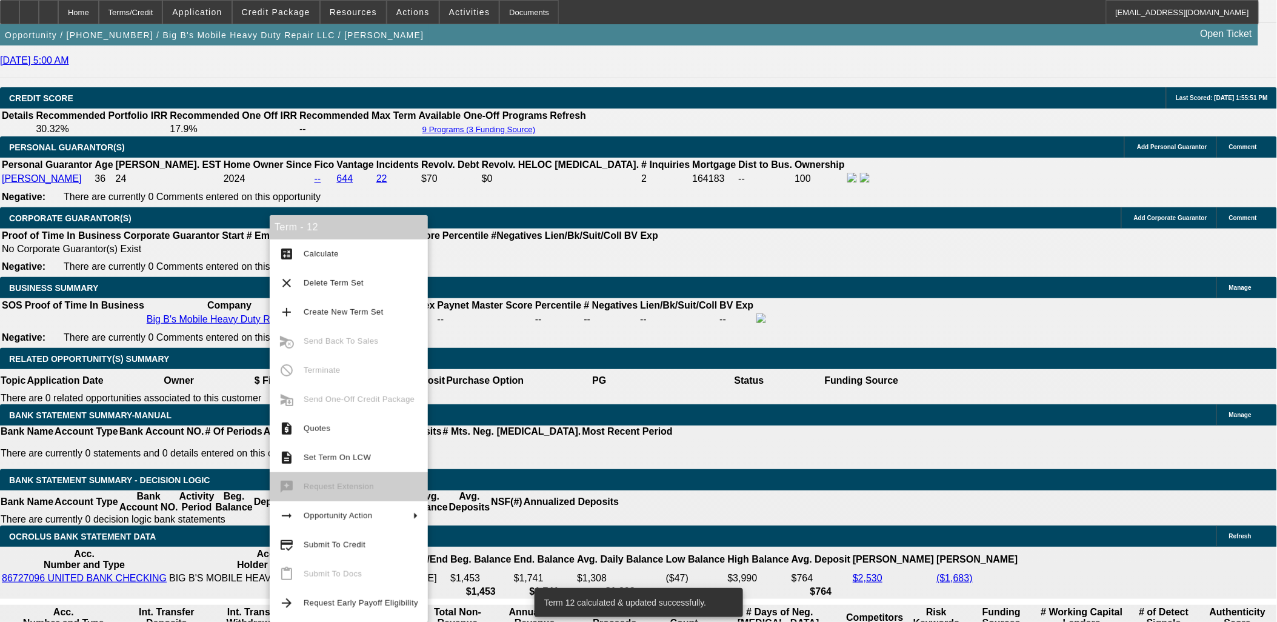
click at [332, 538] on span "Submit To Credit" at bounding box center [361, 545] width 115 height 15
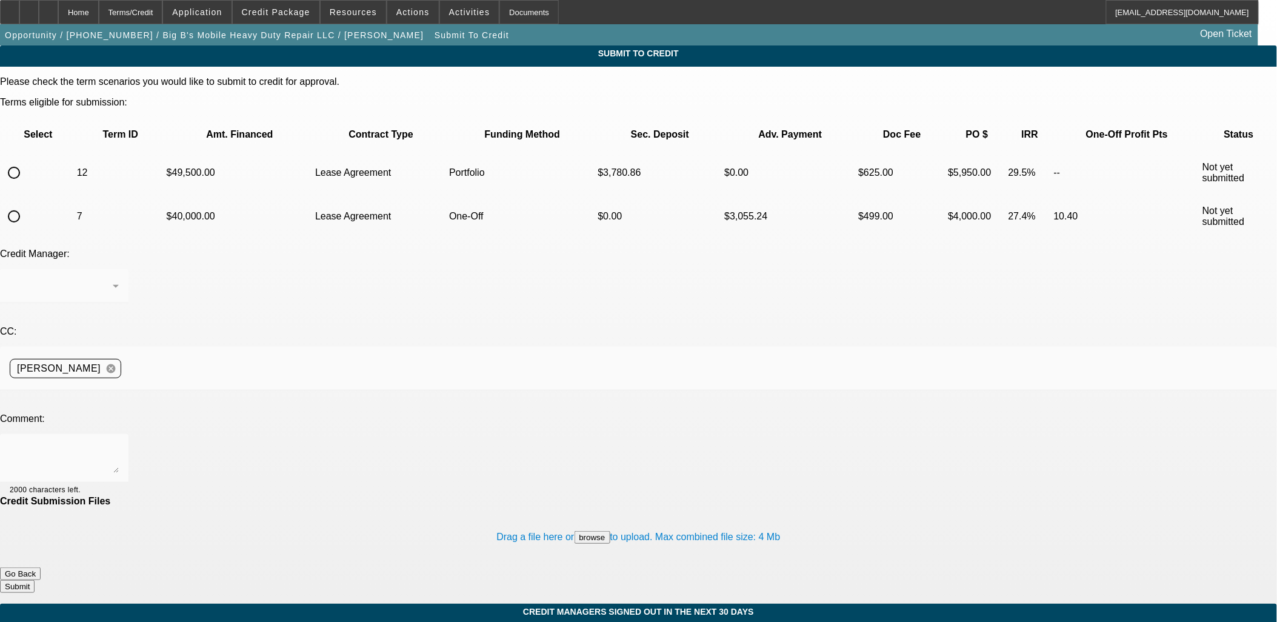
click at [26, 161] on input "radio" at bounding box center [14, 173] width 24 height 24
radio input "true"
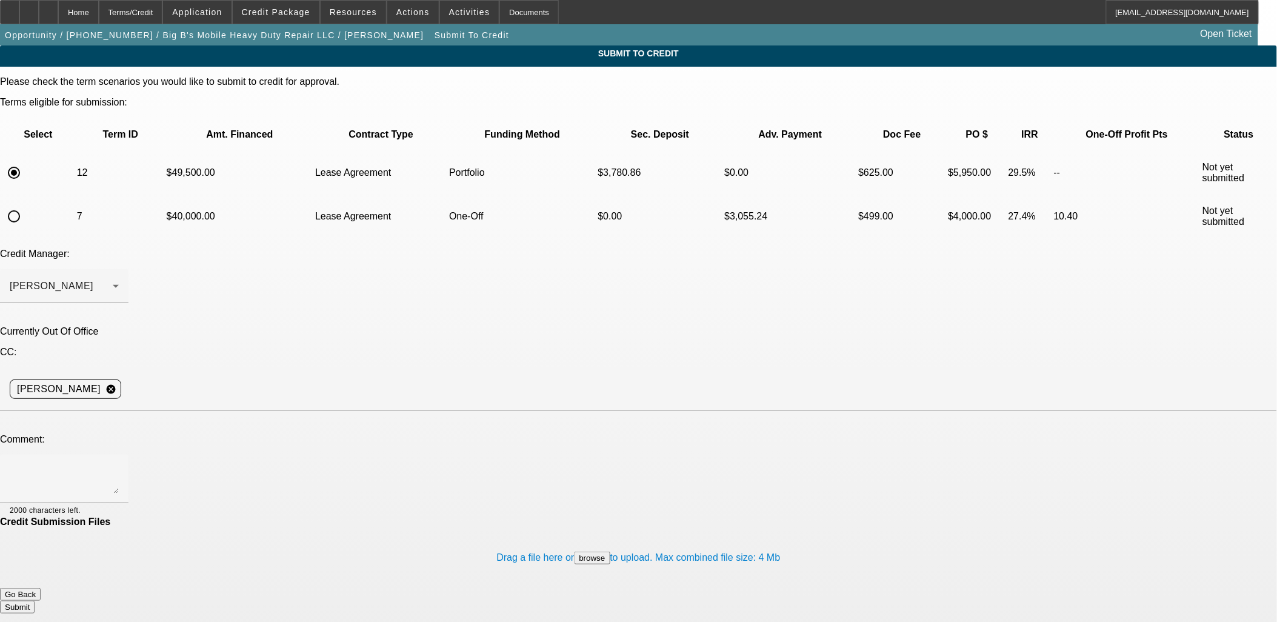
click at [113, 279] on div "Arida, George" at bounding box center [61, 286] width 103 height 15
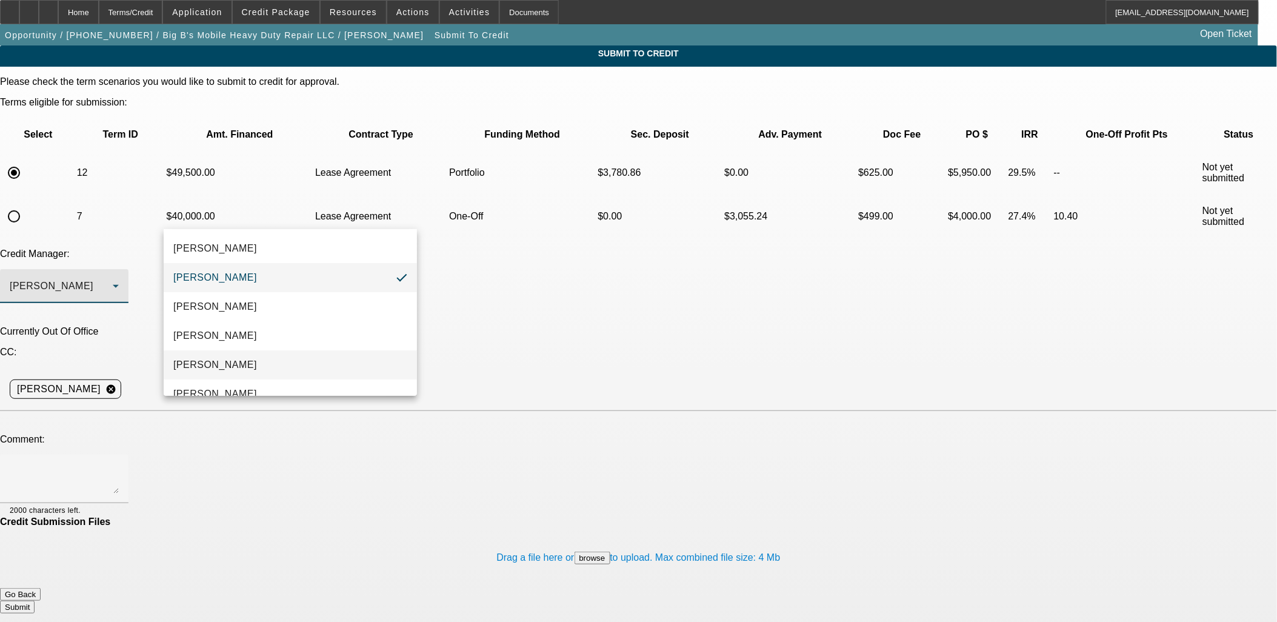
click at [227, 360] on mat-option "Magner, Bill" at bounding box center [290, 364] width 253 height 29
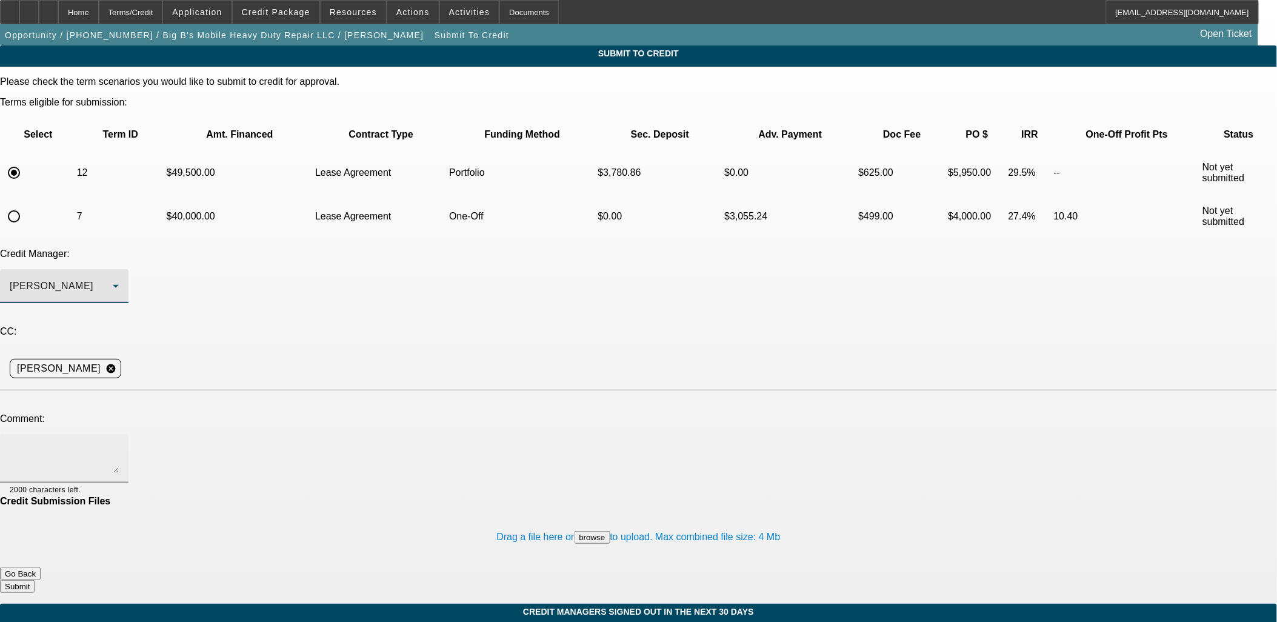
click at [119, 444] on textarea at bounding box center [64, 458] width 109 height 29
type textarea "Bill i got the rugged pulled on me from Finpac and was wondering if you would r…"
click at [744, 507] on div "Drag a file here or browse to upload. Max combined file size: 4 Mb" at bounding box center [638, 537] width 1277 height 61
click at [35, 580] on button "Submit" at bounding box center [17, 586] width 35 height 13
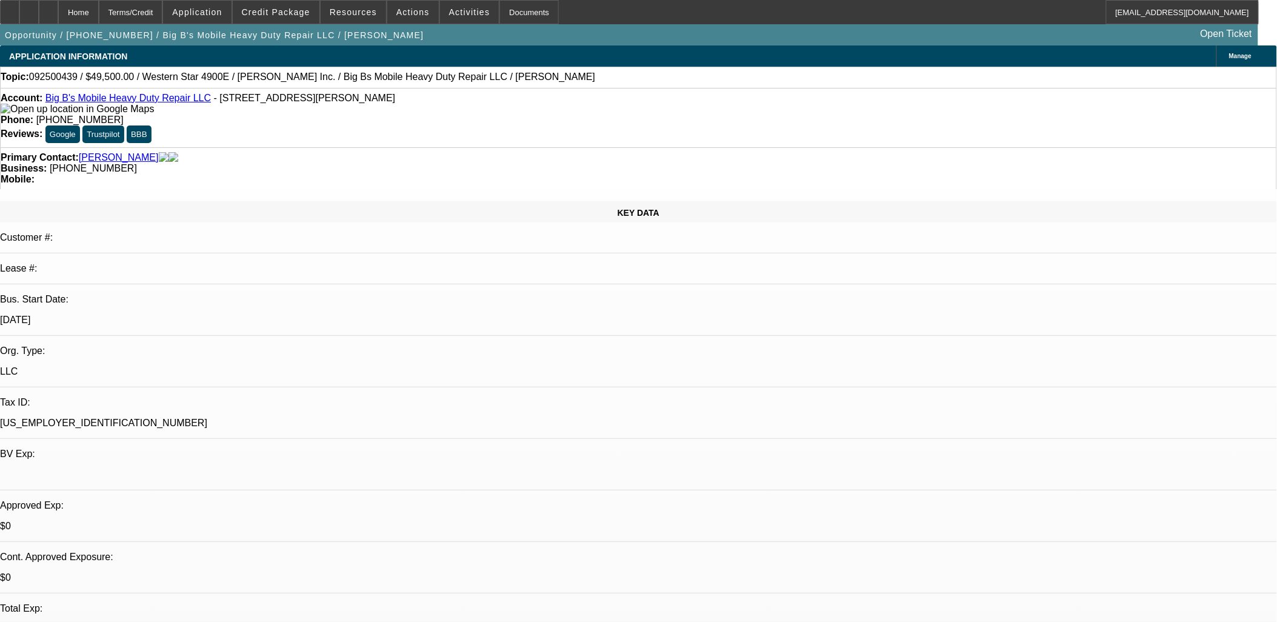
select select "0"
select select "2"
select select "0.1"
select select "4"
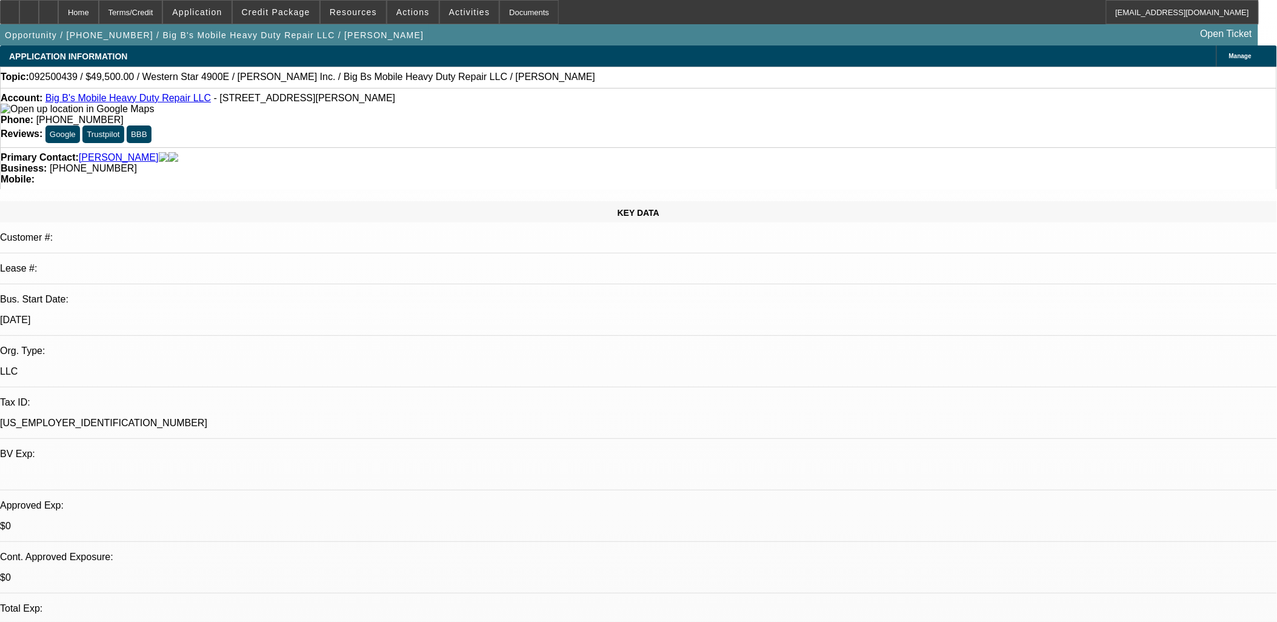
select select "0"
select select "0.1"
select select "4"
select select "0"
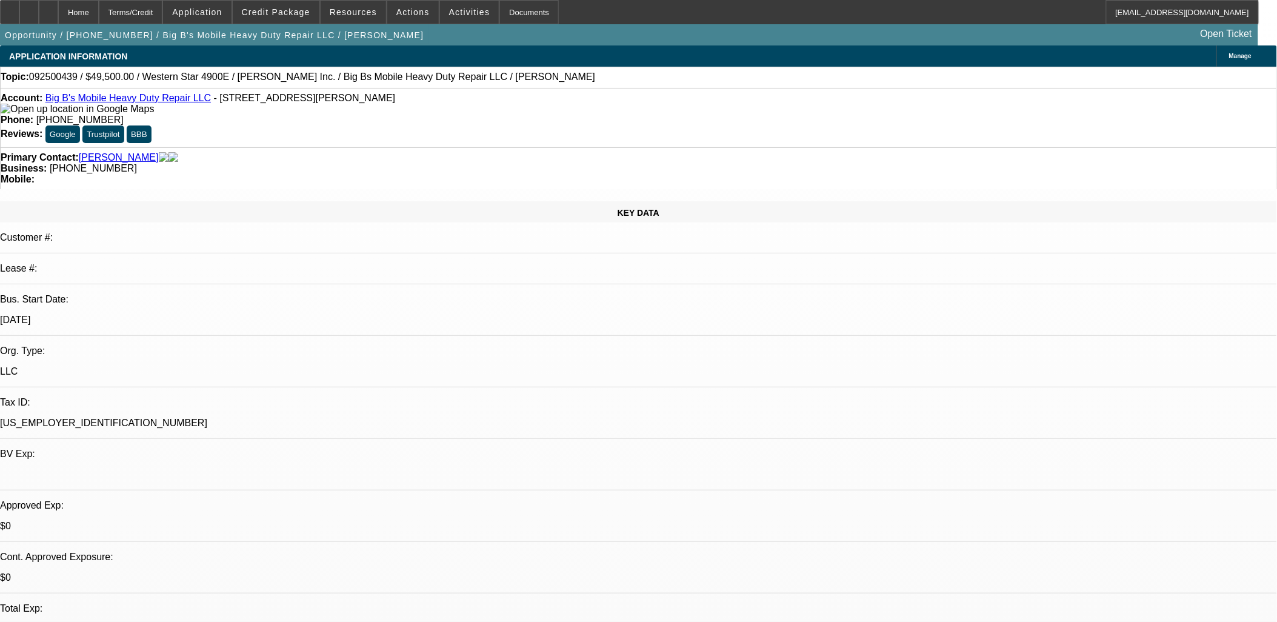
select select "0"
select select "0.1"
select select "4"
select select "0"
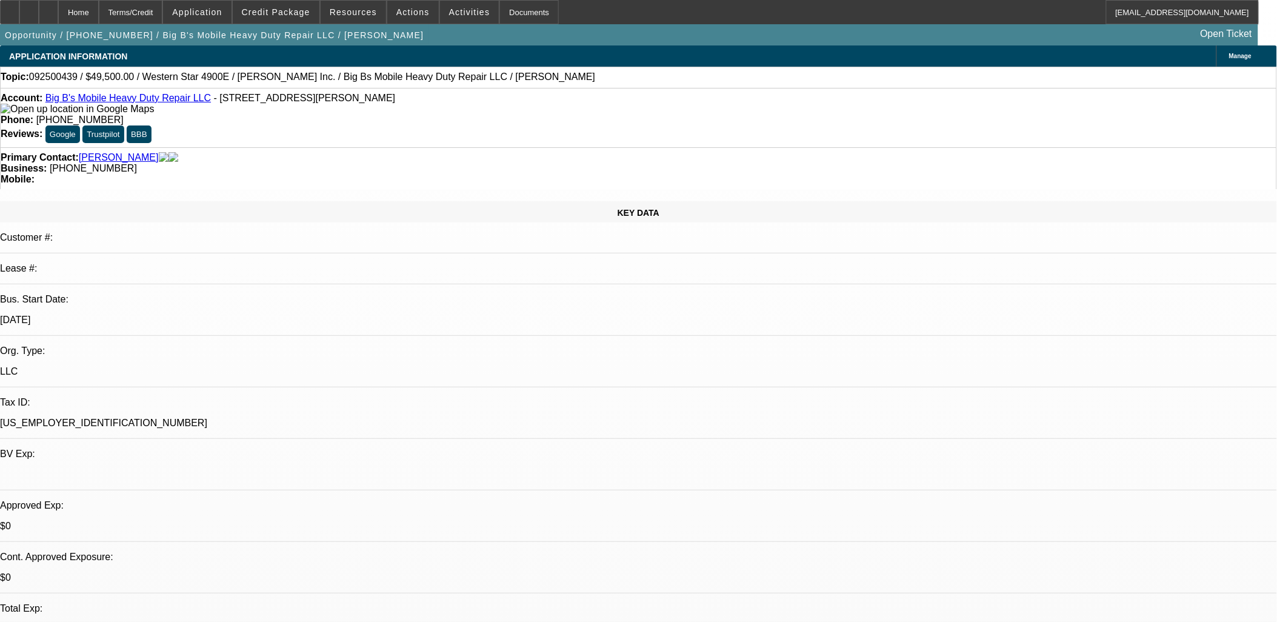
select select "0.1"
select select "4"
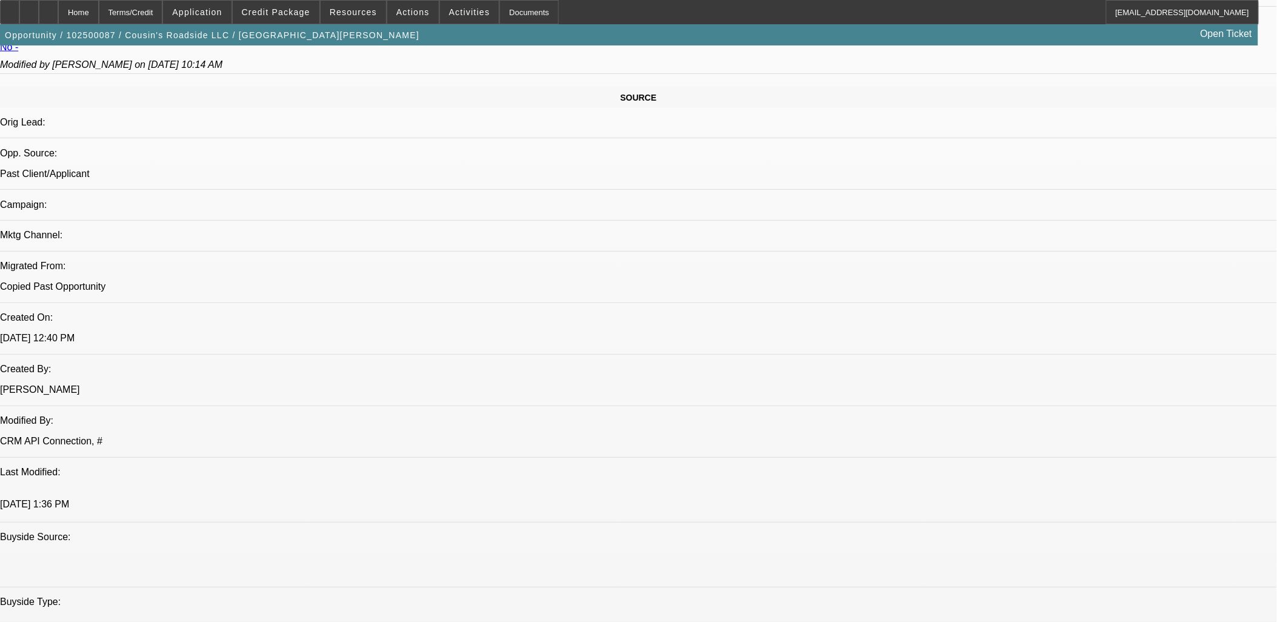
select select "0"
select select "2"
select select "0.1"
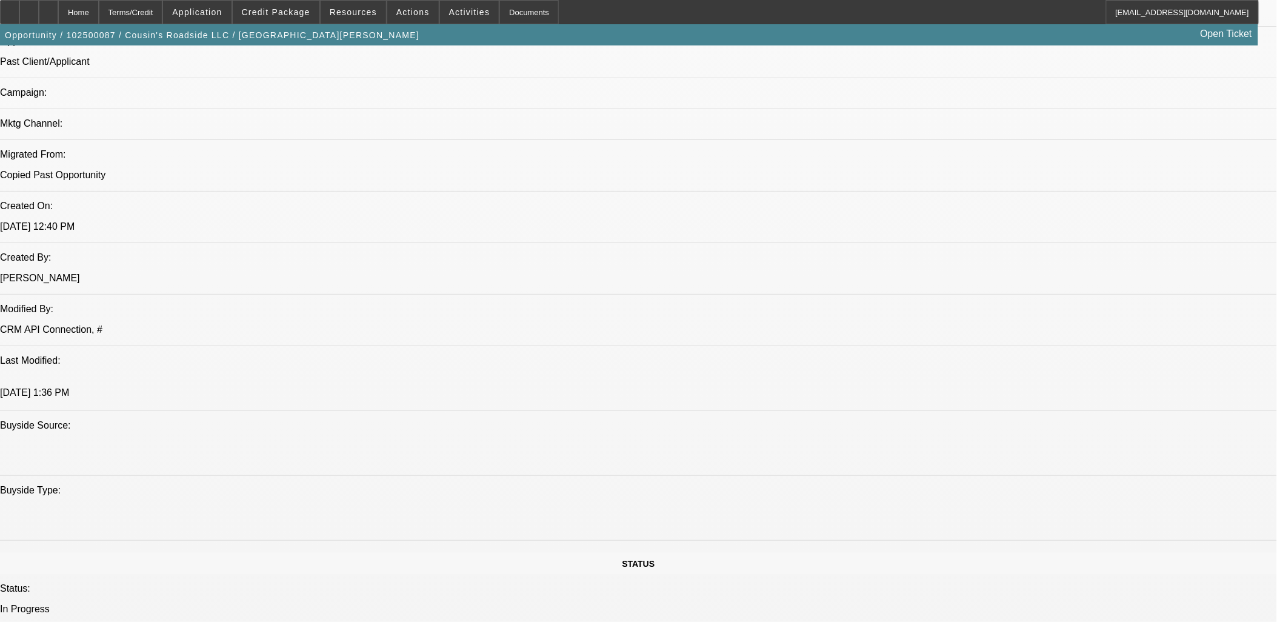
select select "1"
select select "2"
select select "4"
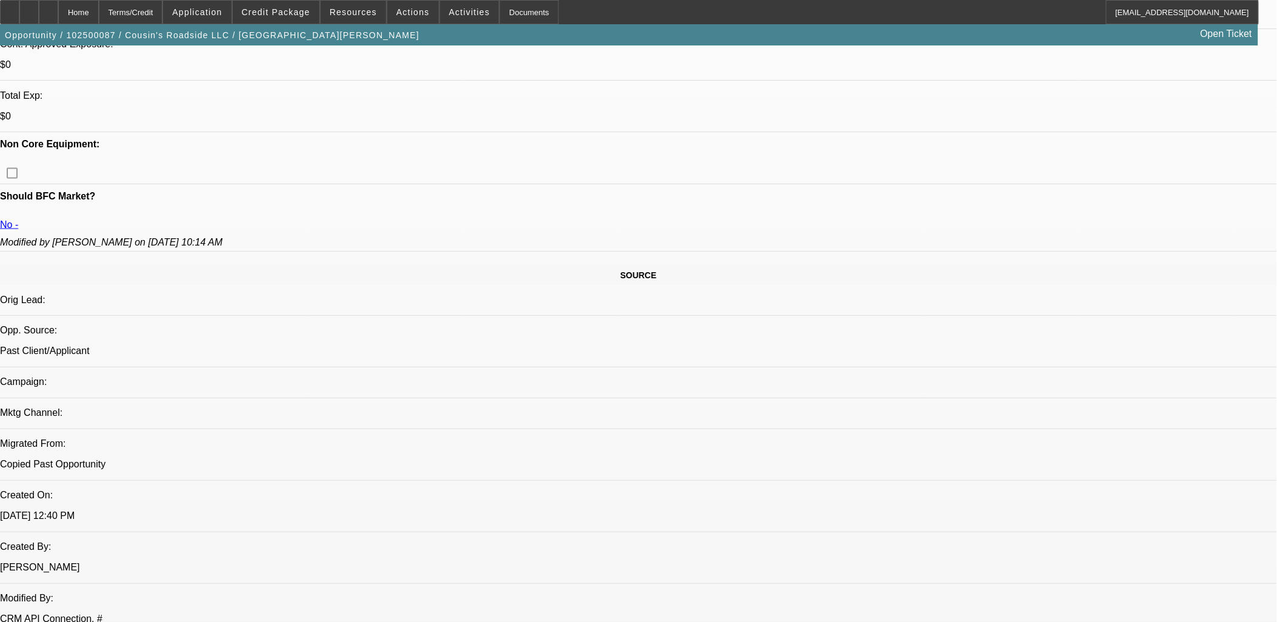
scroll to position [477, 0]
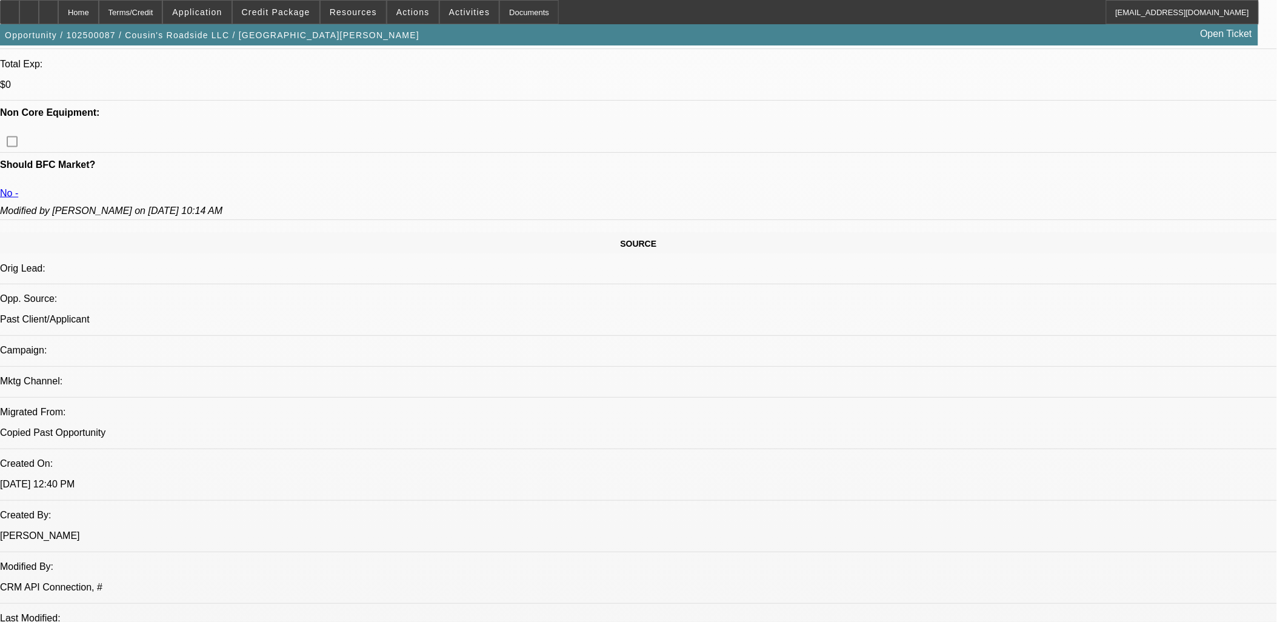
scroll to position [0, 0]
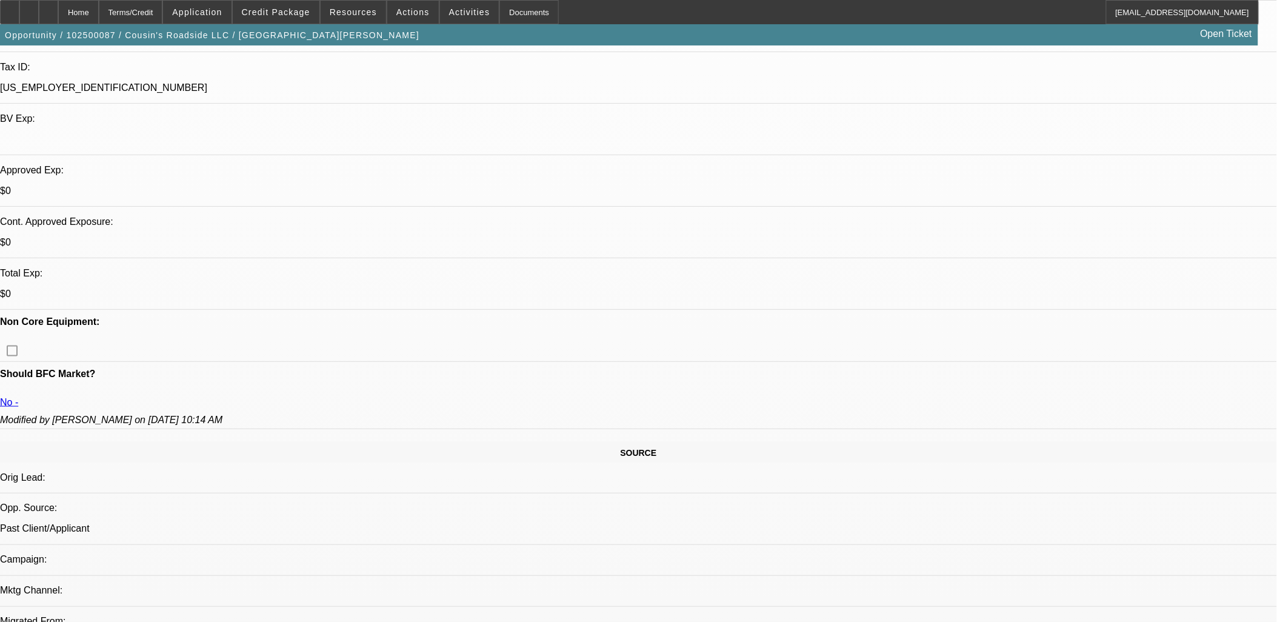
scroll to position [208, 0]
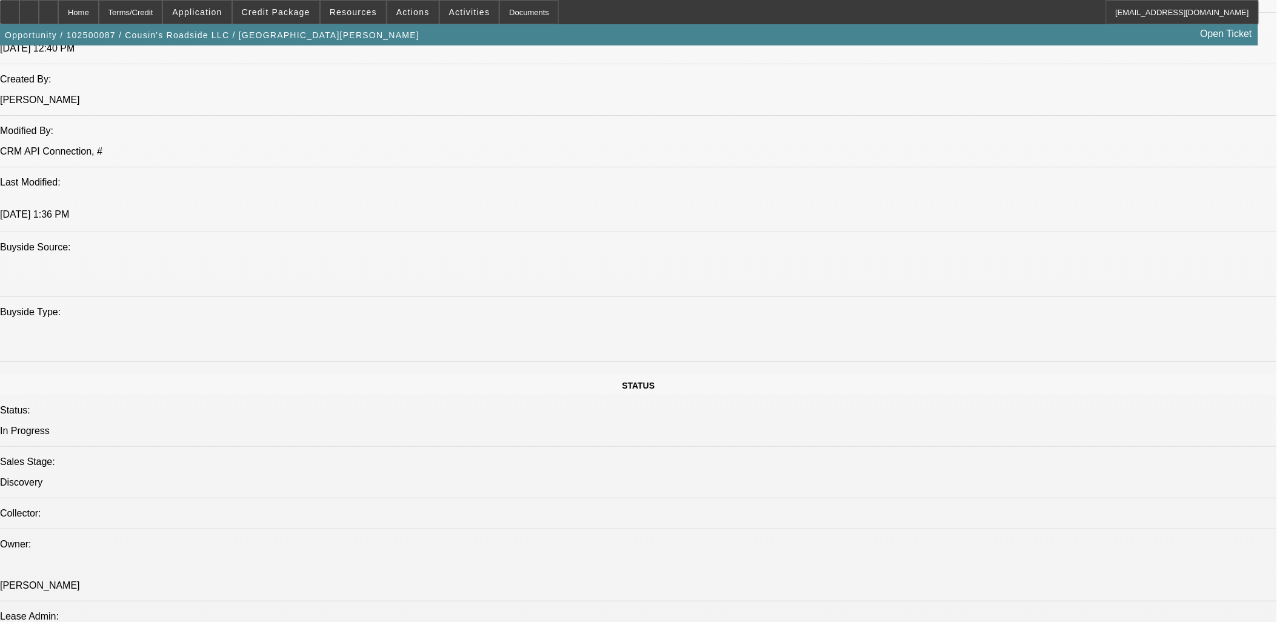
scroll to position [948, 0]
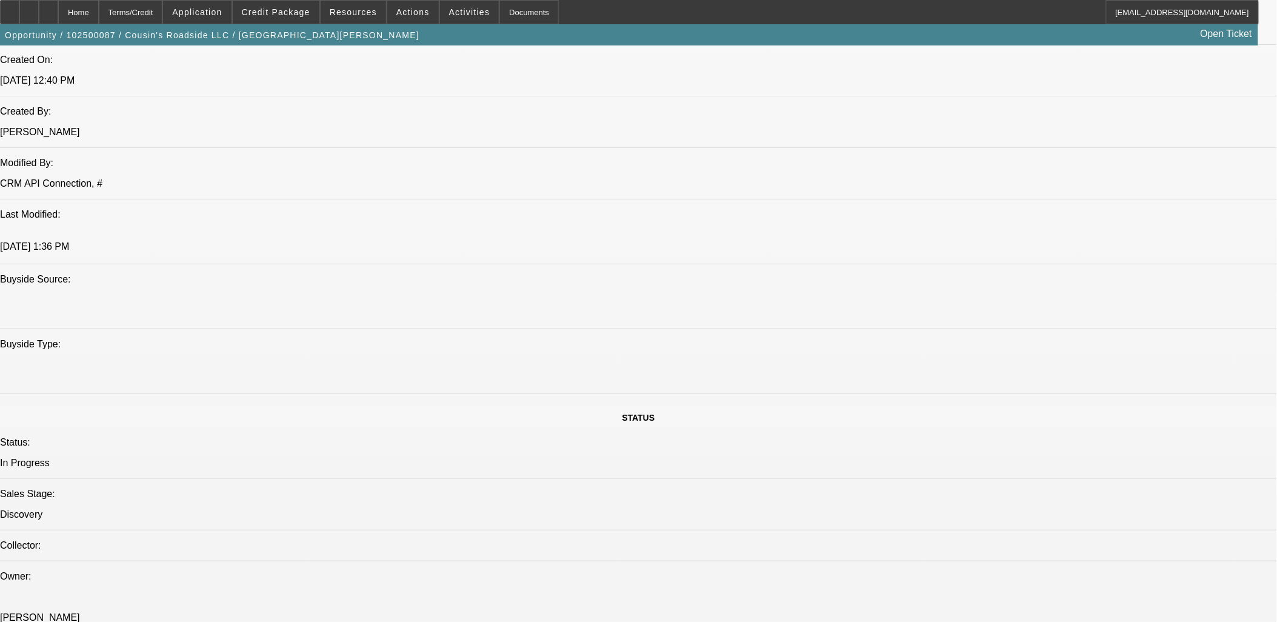
drag, startPoint x: 155, startPoint y: 324, endPoint x: 198, endPoint y: 324, distance: 43.6
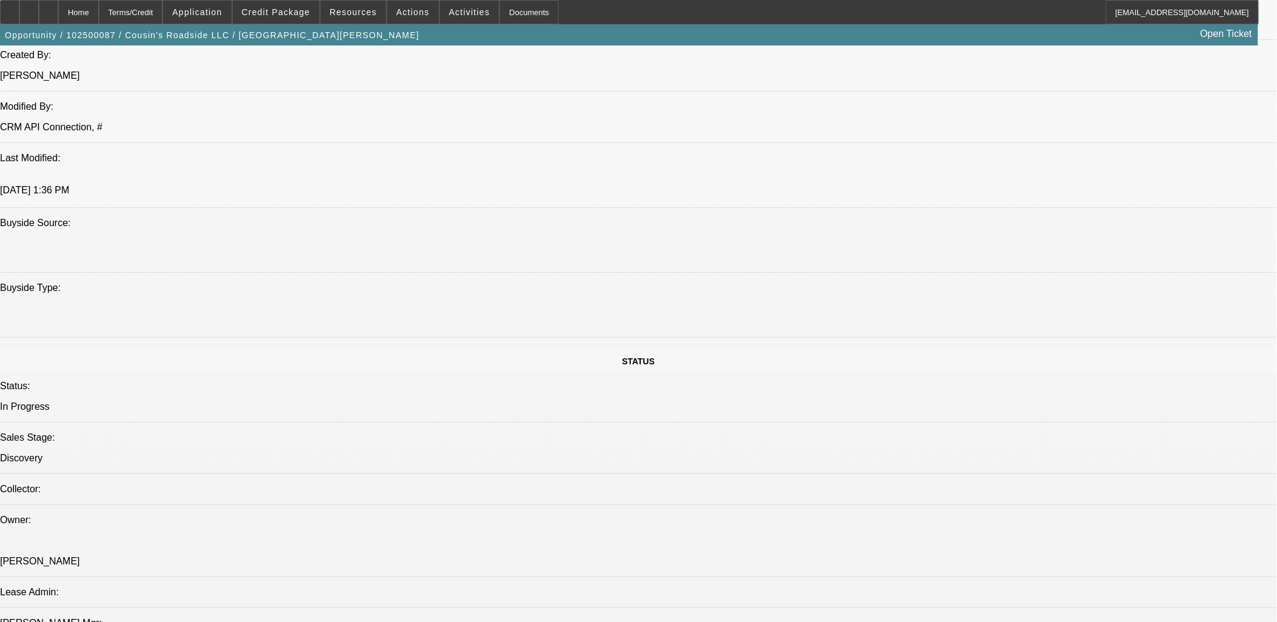
scroll to position [1083, 0]
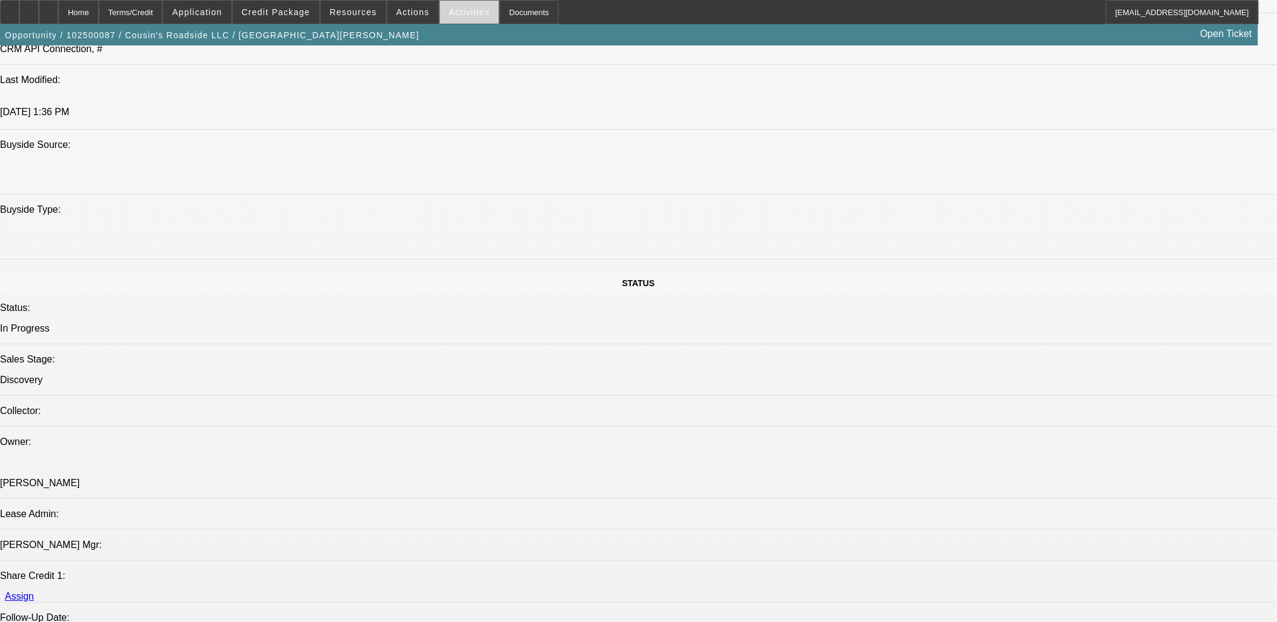
click at [458, 16] on span at bounding box center [469, 12] width 59 height 29
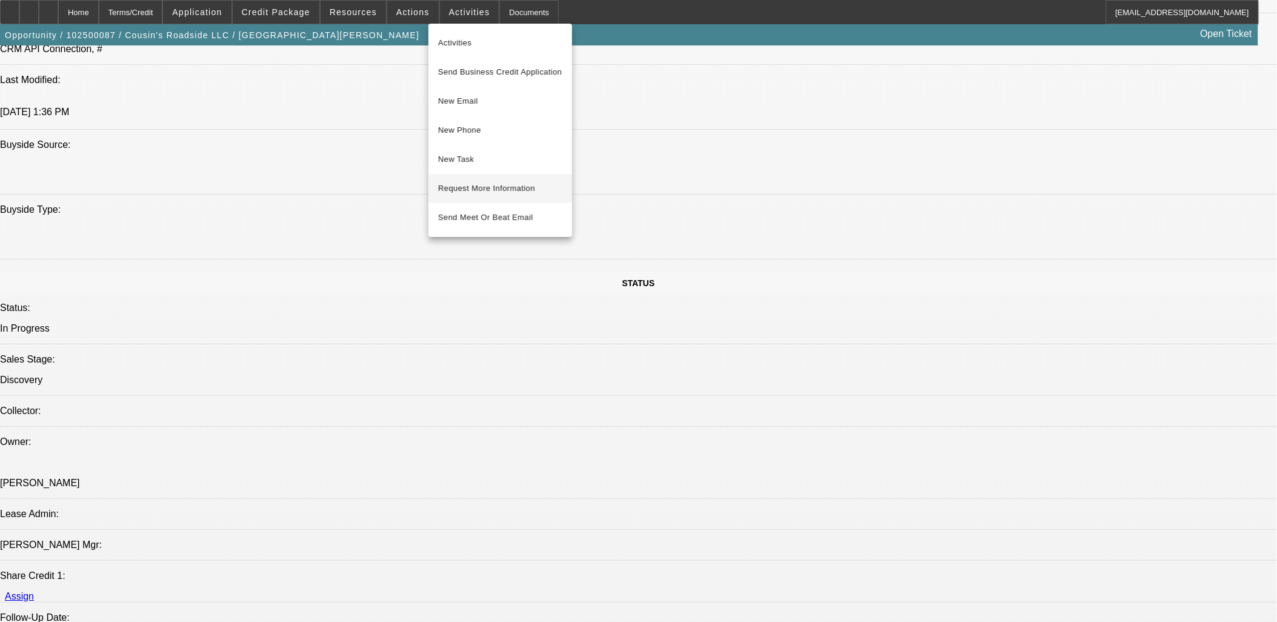
click at [487, 191] on span "Request More Information" at bounding box center [500, 188] width 124 height 15
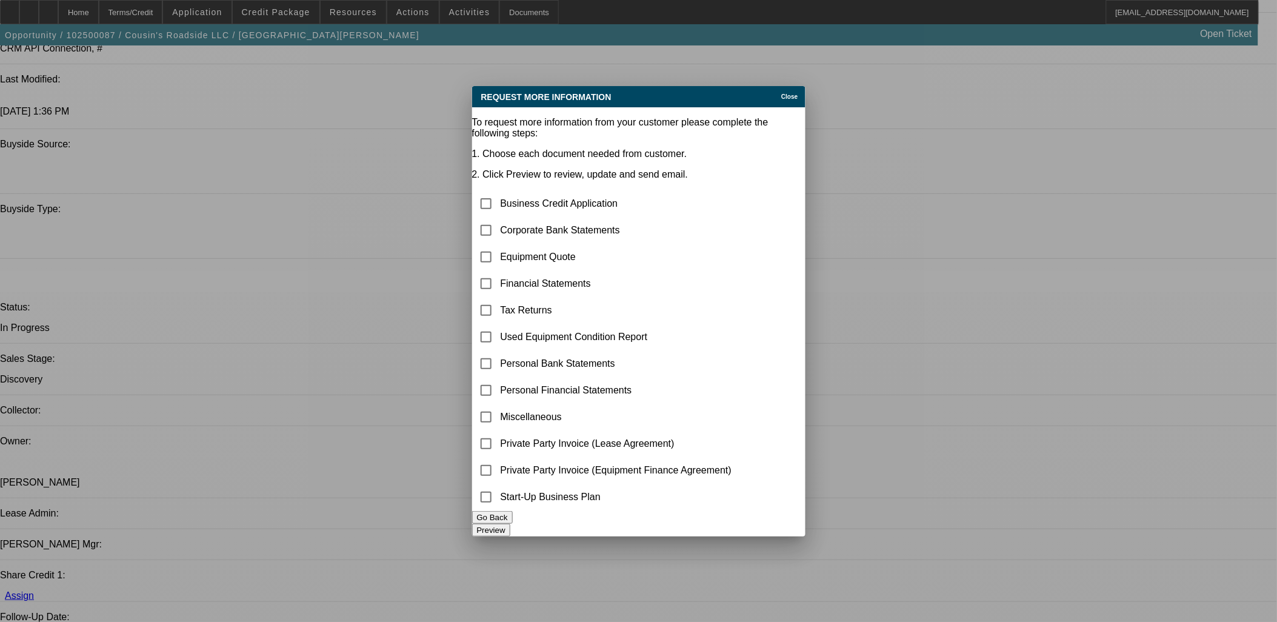
scroll to position [0, 0]
click at [498, 218] on input "checkbox" at bounding box center [486, 230] width 24 height 24
checkbox input "false"
click at [498, 192] on input "checkbox" at bounding box center [486, 204] width 24 height 24
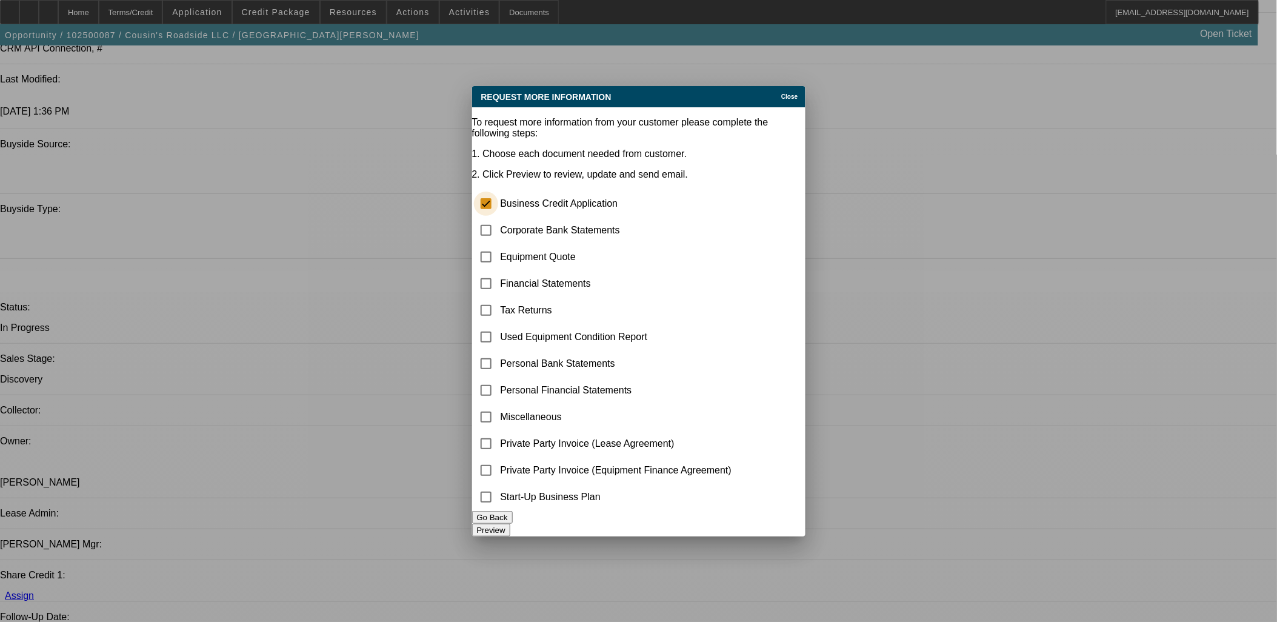
checkbox input "true"
click at [498, 218] on input "checkbox" at bounding box center [486, 230] width 24 height 24
checkbox input "true"
click at [510, 524] on button "Preview" at bounding box center [491, 530] width 38 height 13
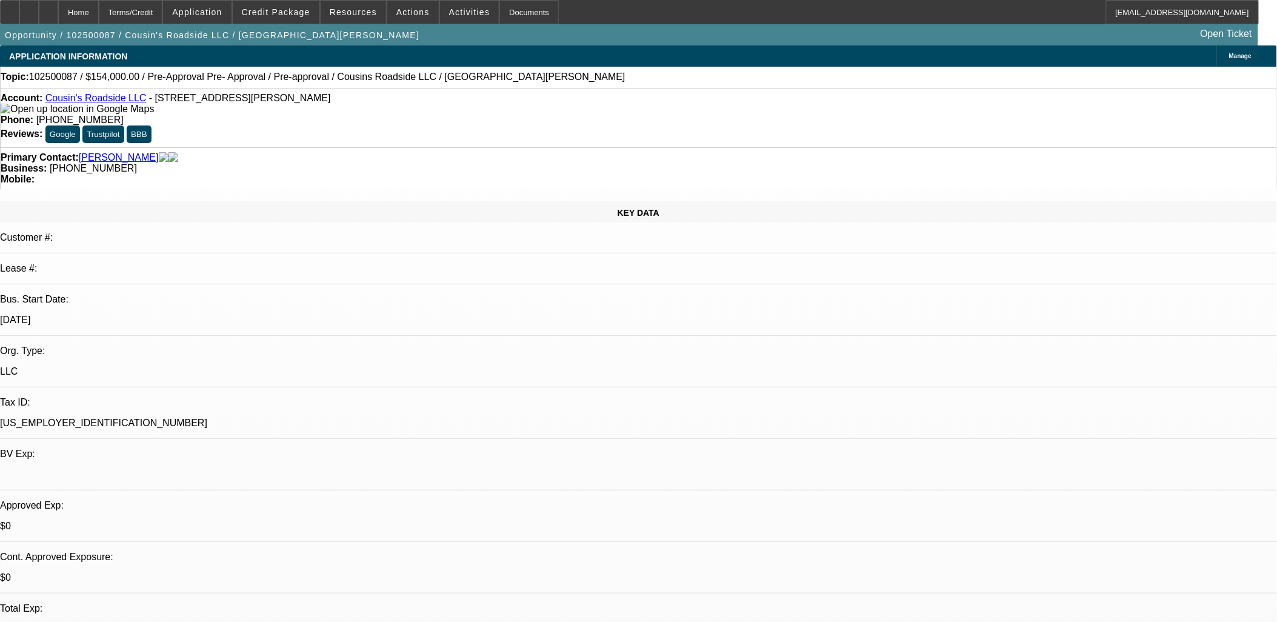
click at [139, 100] on div "Account: Cousin's Roadside LLC - [STREET_ADDRESS][PERSON_NAME]" at bounding box center [639, 104] width 1276 height 22
copy div "Cousin's Roadside LLC"
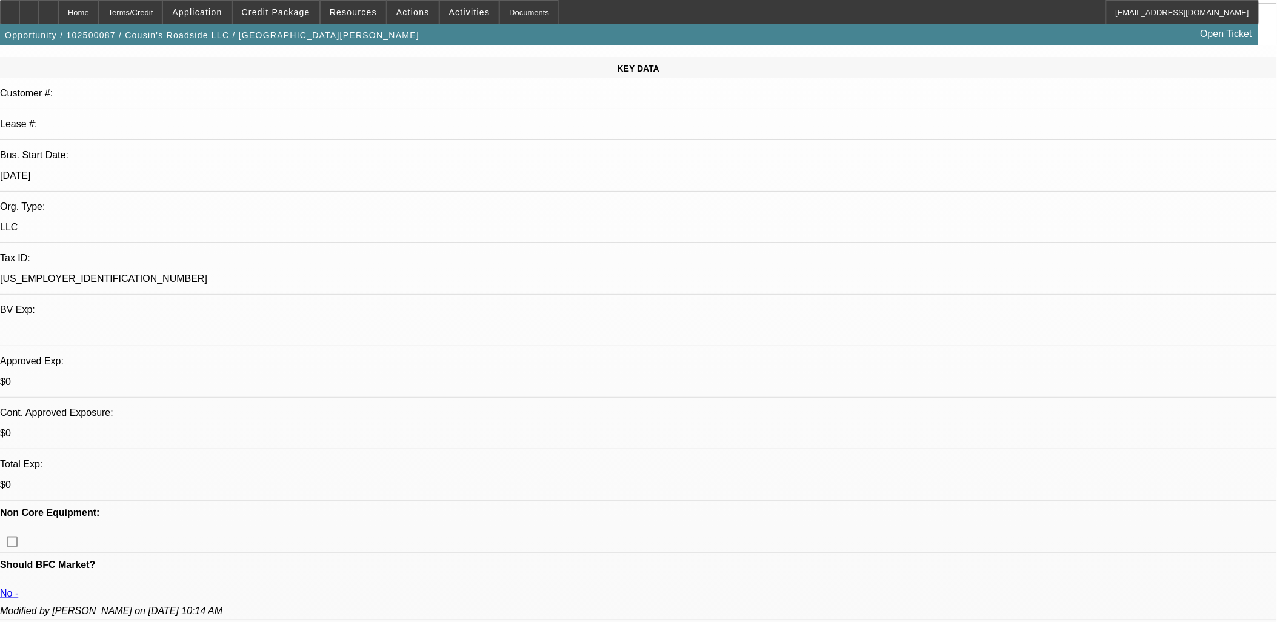
scroll to position [269, 0]
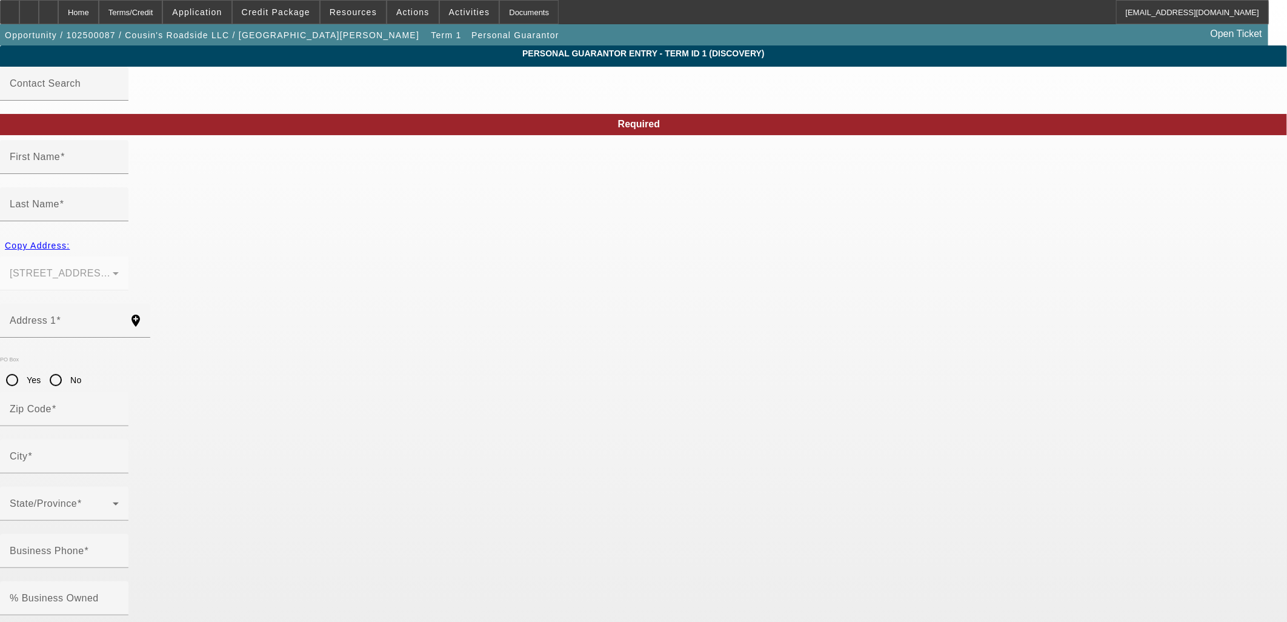
type input "Anjelle"
type input "[PERSON_NAME]"
type input "173 [PERSON_NAME]"
radio input "true"
type input "30238"
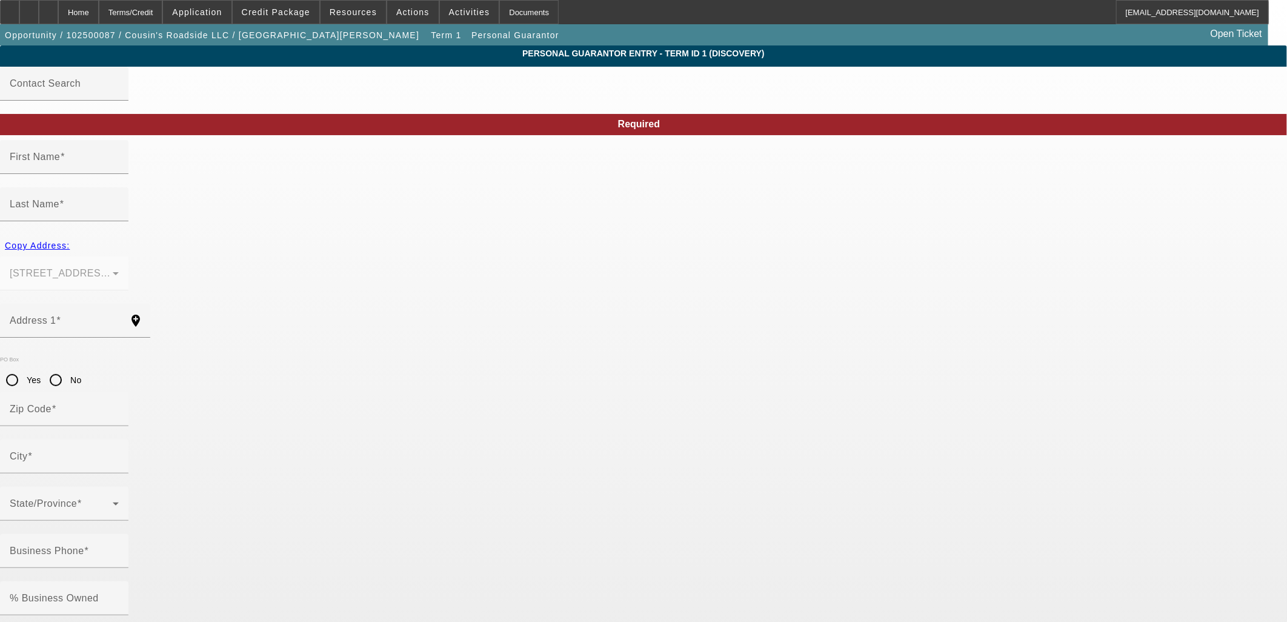
type input "[GEOGRAPHIC_DATA]"
type input "[PHONE_NUMBER]"
type input "100"
type input "134-72-6955"
type input "[EMAIL_ADDRESS][DOMAIN_NAME]"
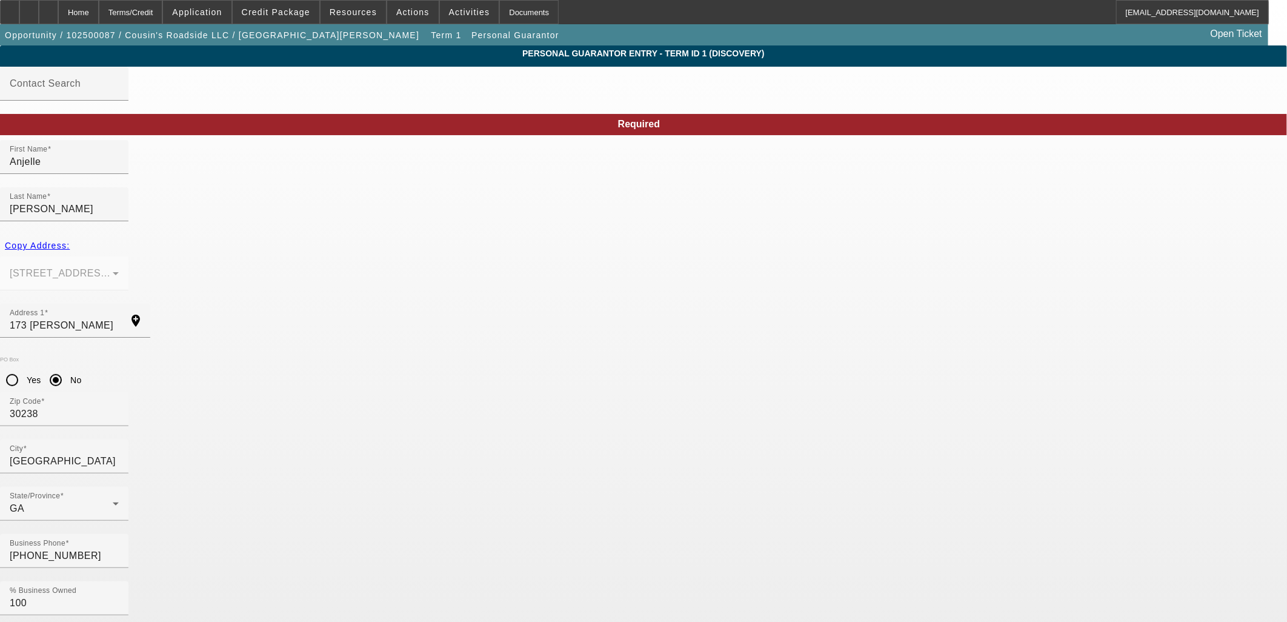
drag, startPoint x: 602, startPoint y: 468, endPoint x: 411, endPoint y: 468, distance: 190.9
drag, startPoint x: 325, startPoint y: 471, endPoint x: 241, endPoint y: 465, distance: 85.1
drag, startPoint x: 385, startPoint y: 278, endPoint x: 294, endPoint y: 276, distance: 90.9
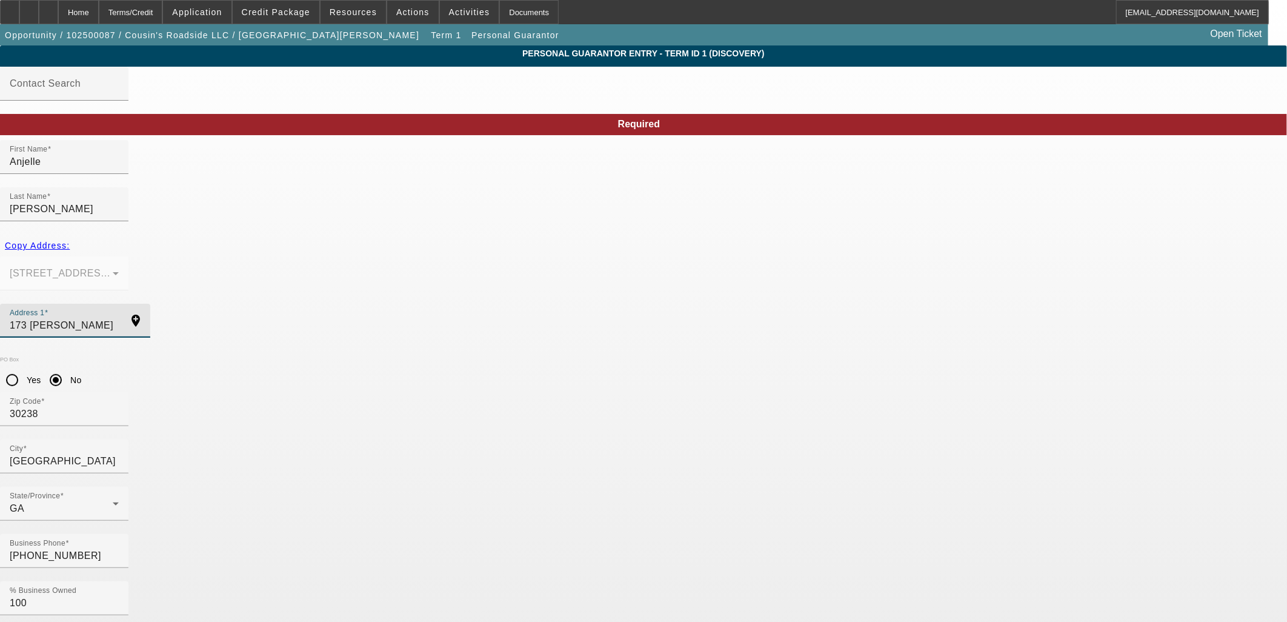
click at [294, 304] on div "Address 1 173 [PERSON_NAME] add_location" at bounding box center [643, 327] width 1287 height 47
drag, startPoint x: 361, startPoint y: 365, endPoint x: 284, endPoint y: 367, distance: 77.0
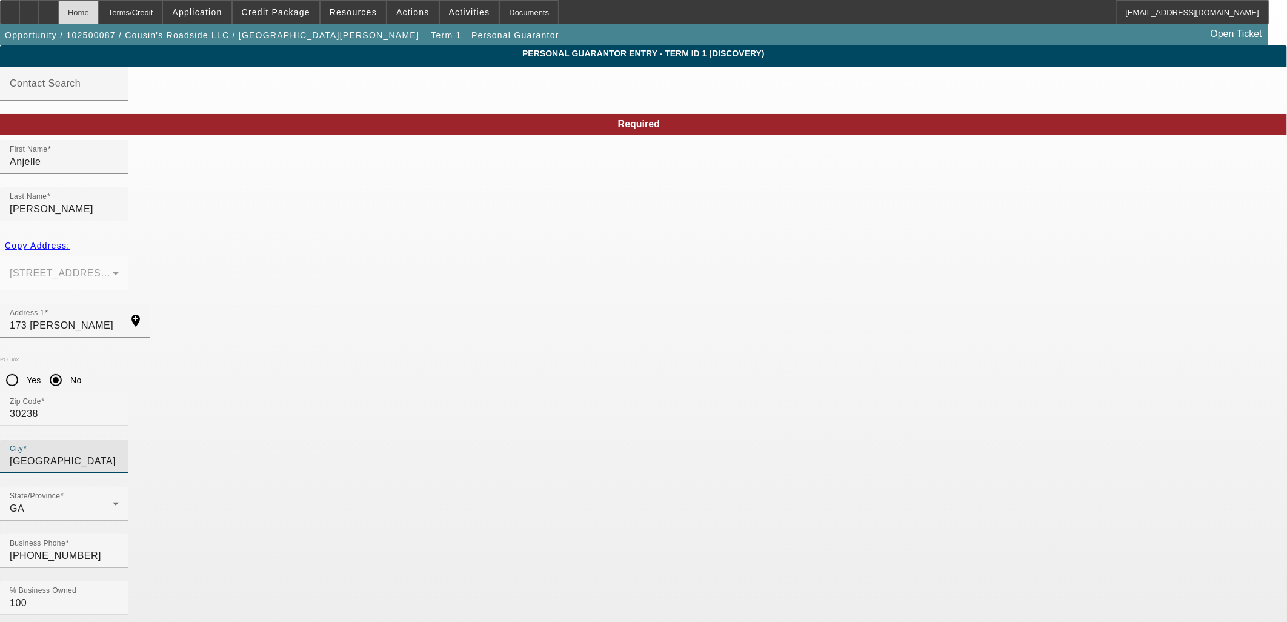
click at [93, 8] on div "Home" at bounding box center [78, 12] width 41 height 24
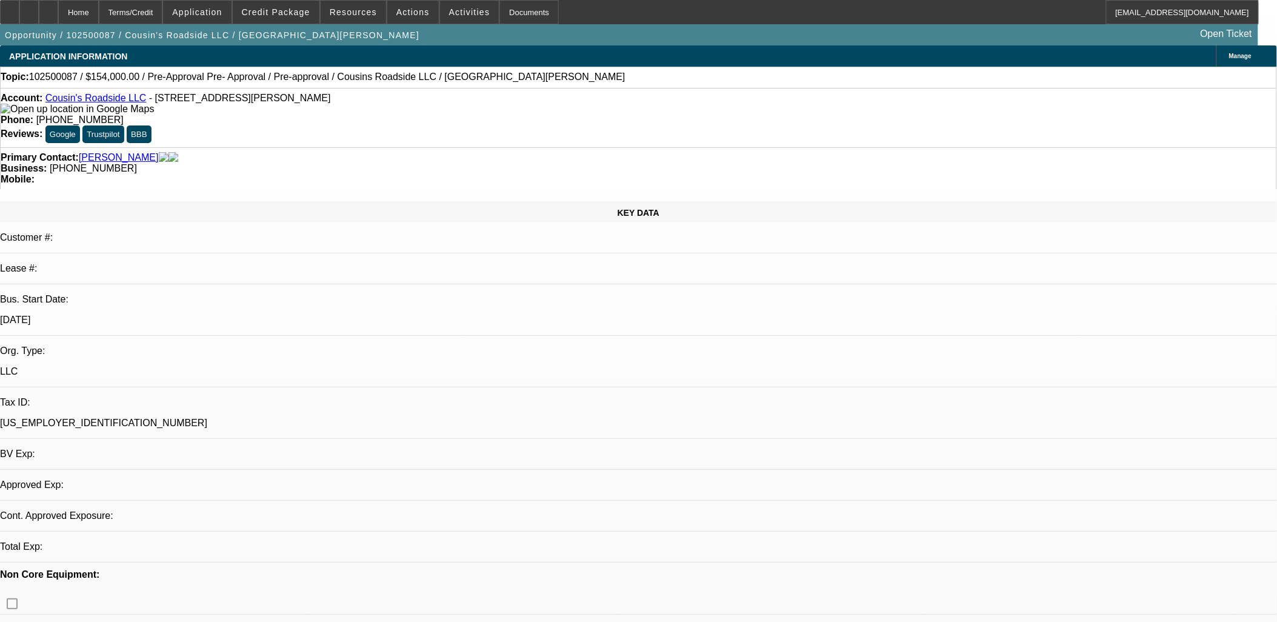
select select "0"
select select "2"
select select "0.1"
select select "4"
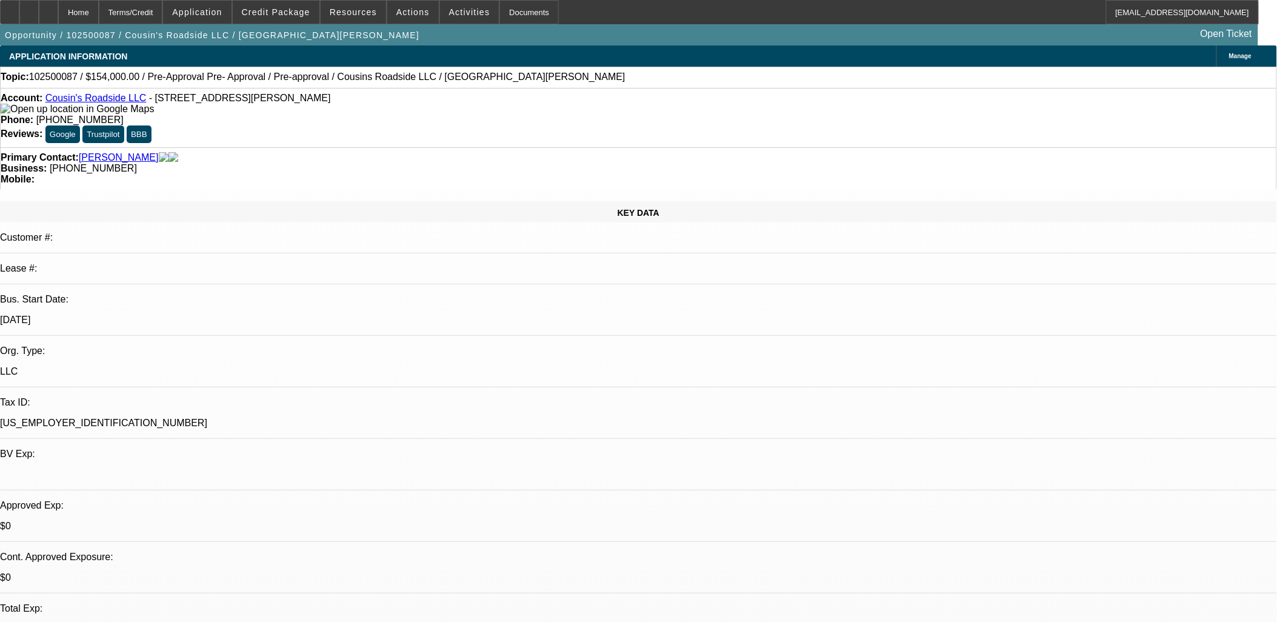
drag, startPoint x: 179, startPoint y: 219, endPoint x: 133, endPoint y: 219, distance: 45.5
click at [133, 294] on div "Bus. Start Date: [DATE]" at bounding box center [638, 315] width 1277 height 42
copy div "[DATE]"
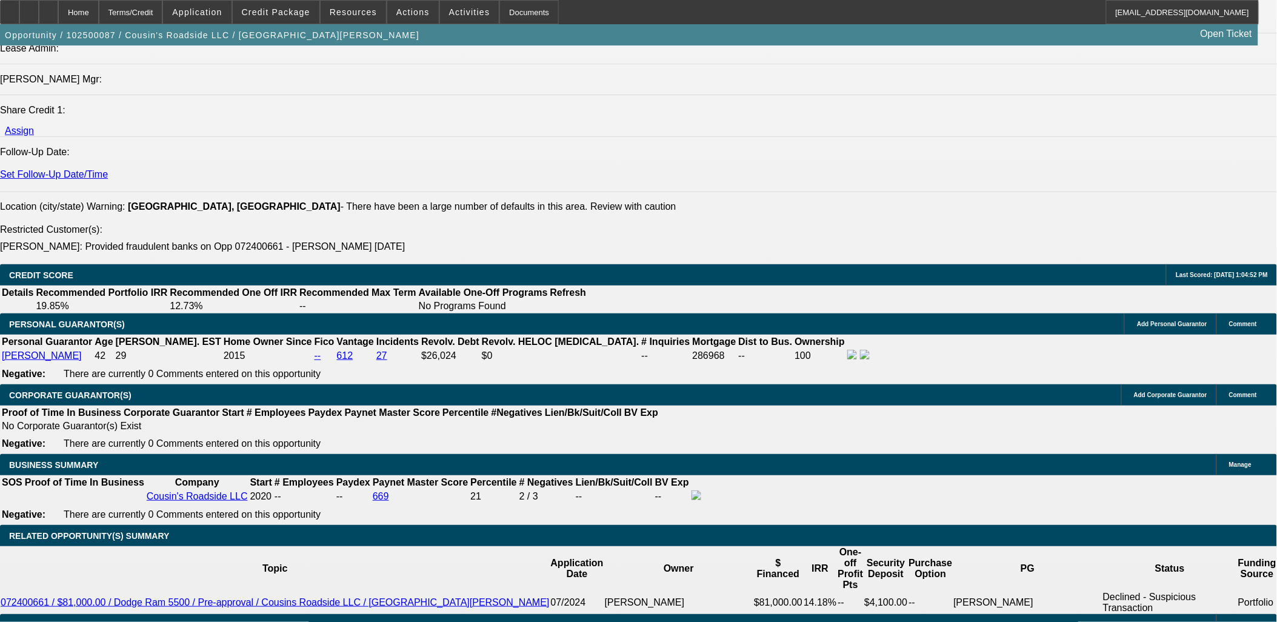
scroll to position [1885, 0]
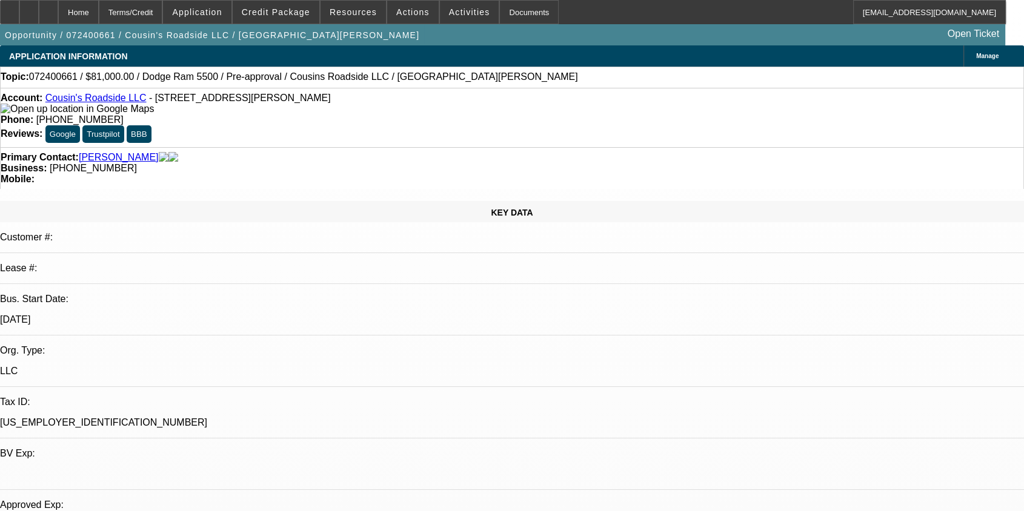
select select "0.1"
select select "2"
select select "0"
select select "0.1"
select select "2"
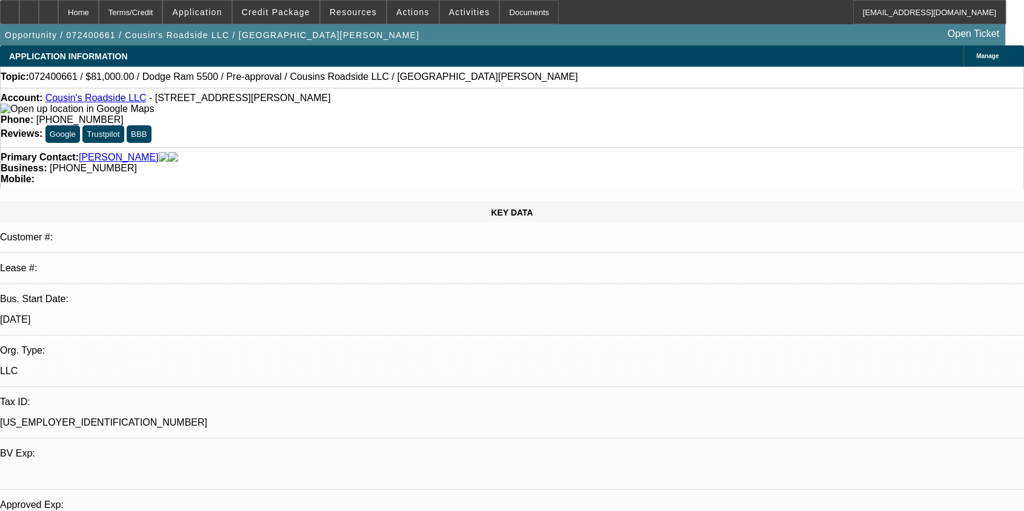
select select "0"
select select "0.1"
select select "2"
select select "0"
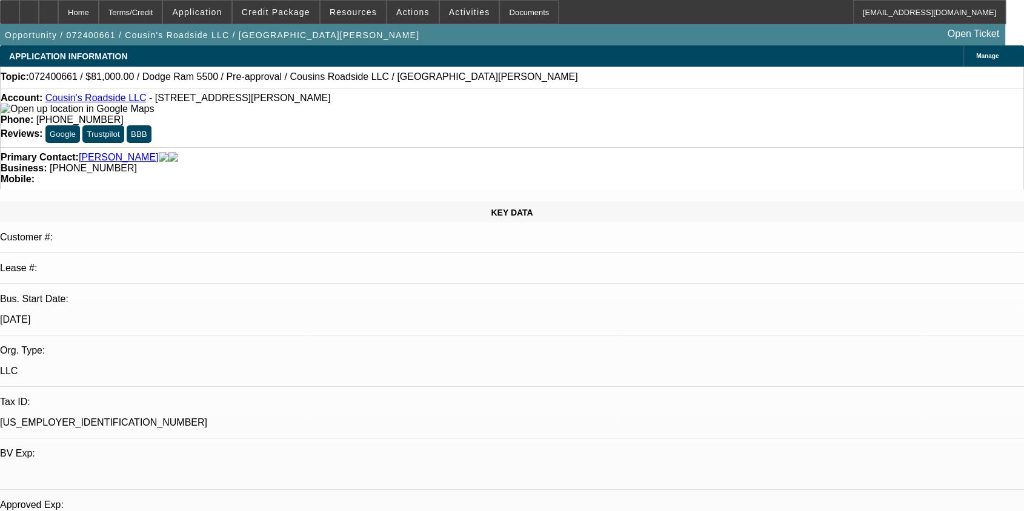
select select "2"
select select "0"
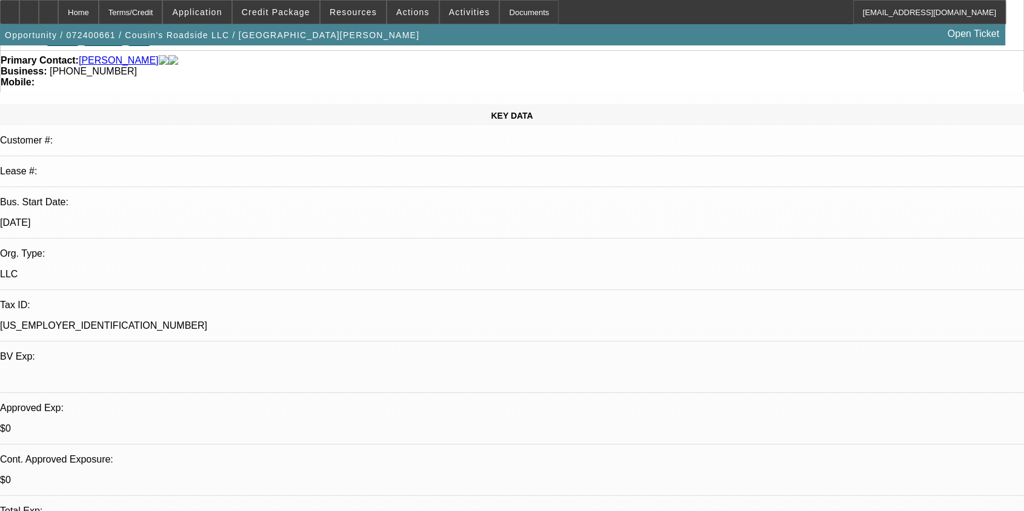
select select "1"
select select "2"
select select "6"
select select "1"
select select "2"
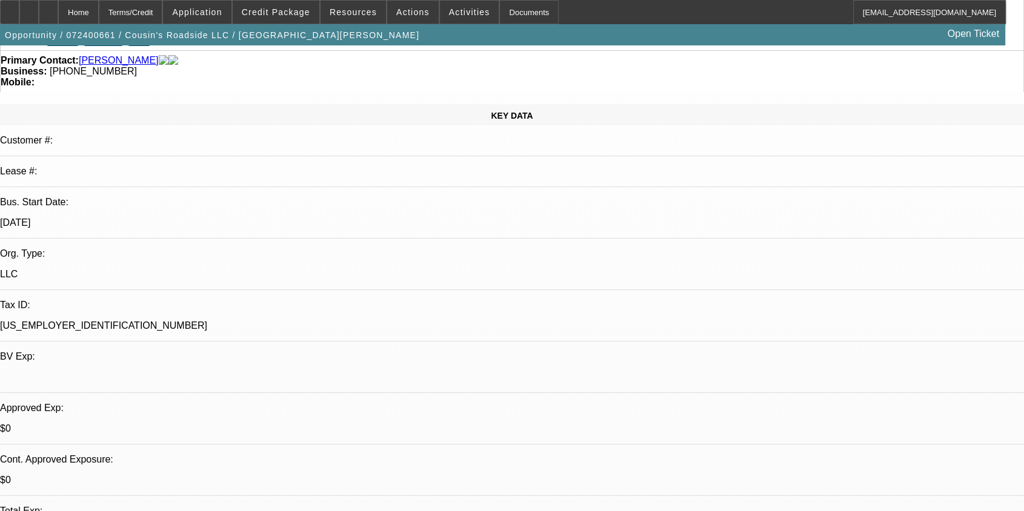
select select "6"
select select "1"
select select "2"
select select "6"
select select "1"
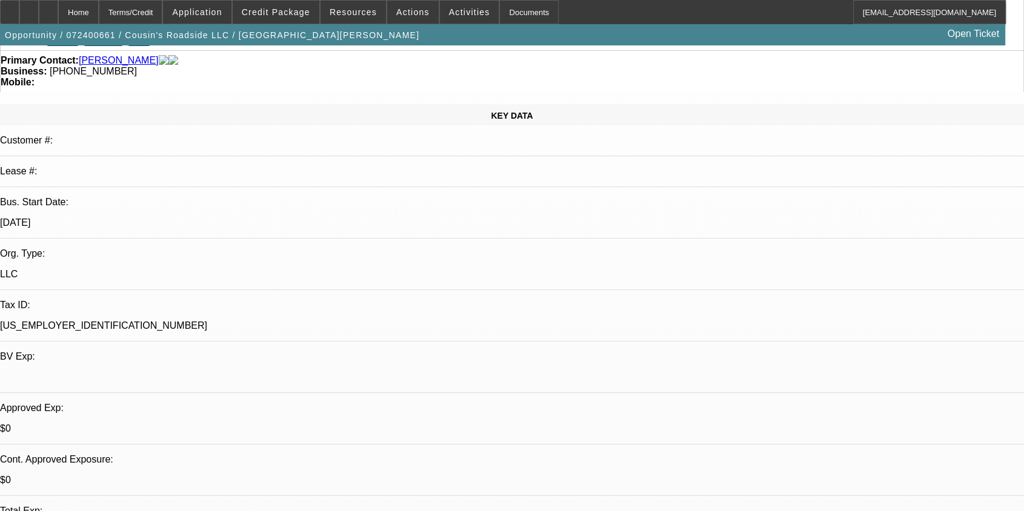
select select "2"
select select "6"
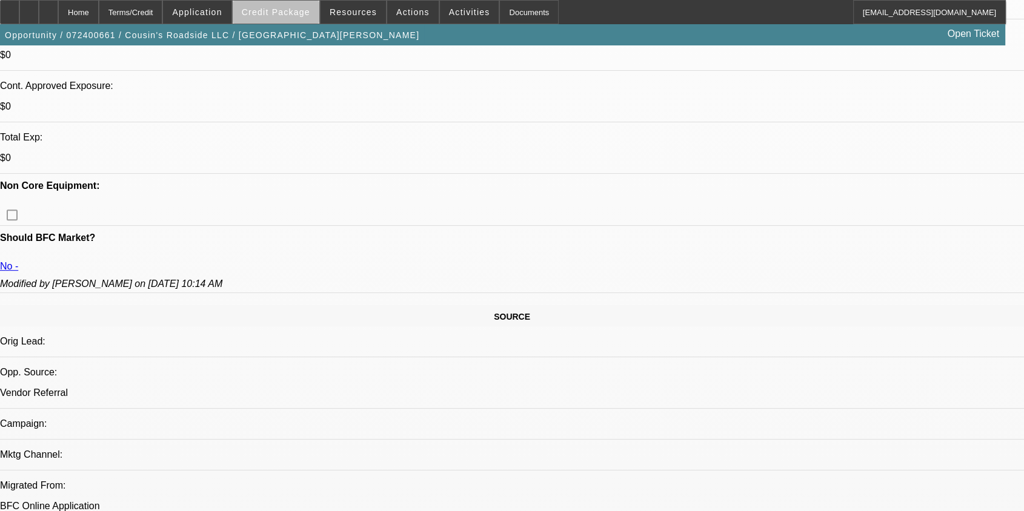
click at [299, 15] on span "Credit Package" at bounding box center [276, 12] width 68 height 10
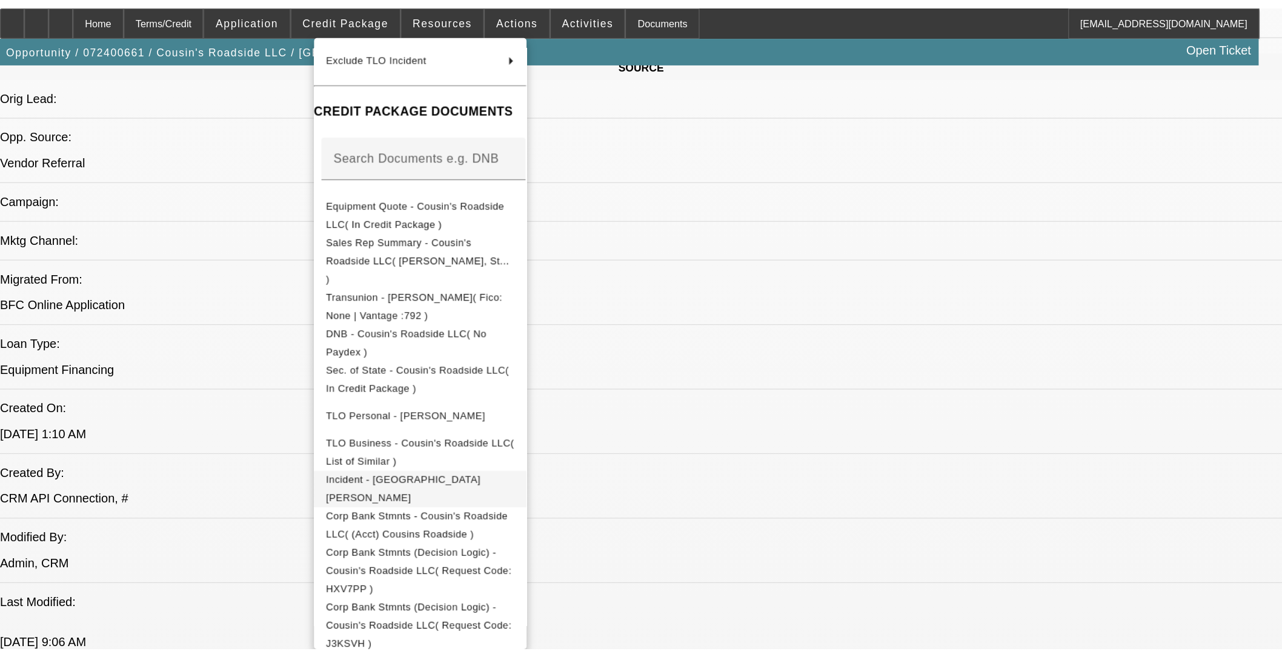
scroll to position [808, 0]
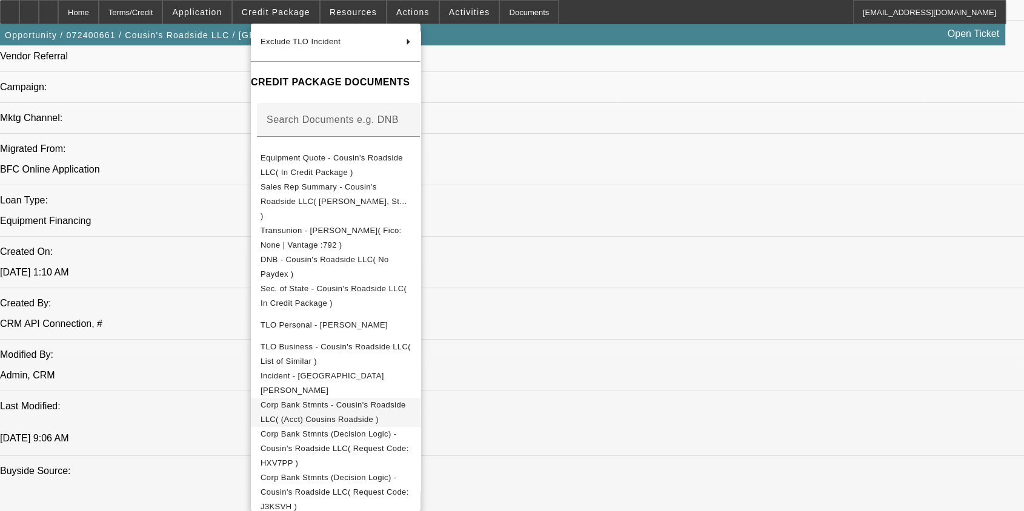
click at [406, 398] on span "Corp Bank Stmnts - Cousin's Roadside LLC( (Acct) Cousins Roadside )" at bounding box center [336, 412] width 150 height 29
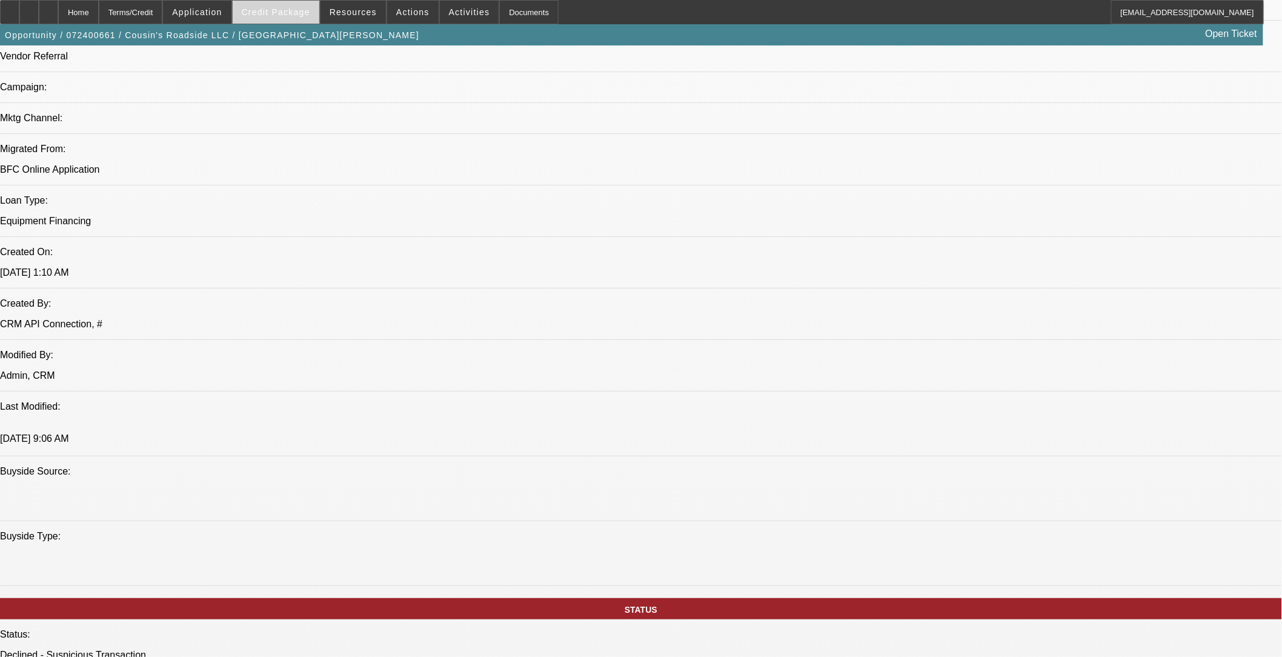
click at [288, 9] on span "Credit Package" at bounding box center [276, 12] width 68 height 10
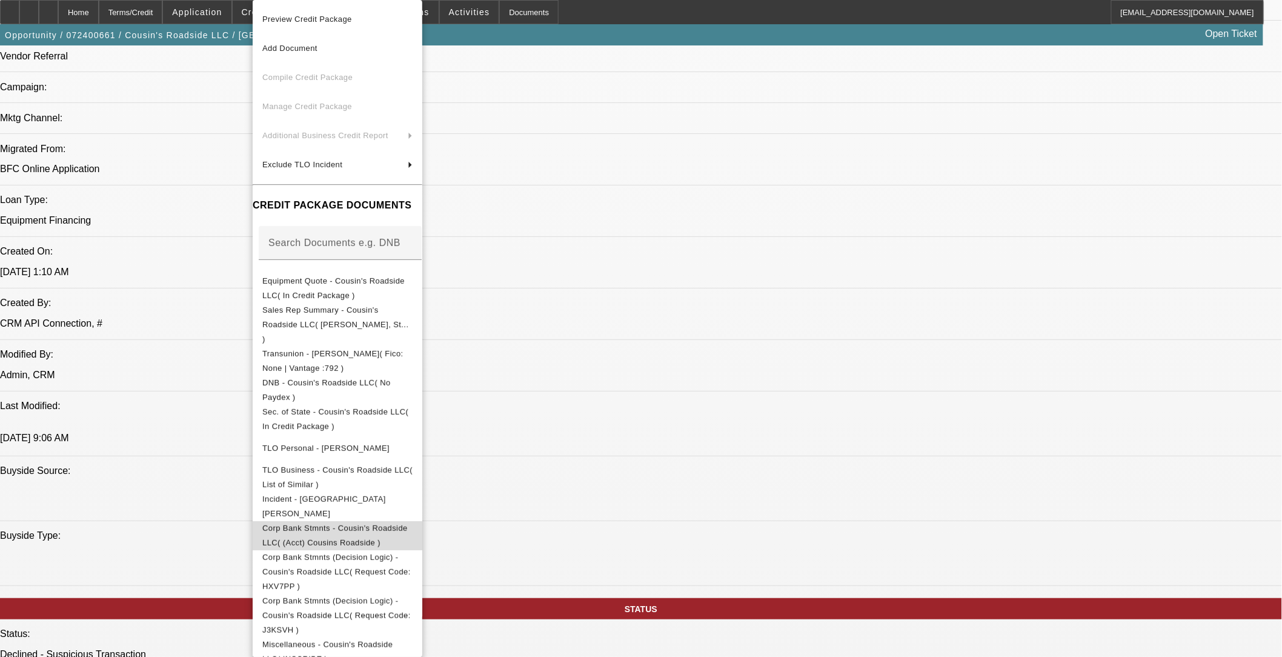
click at [376, 521] on span "Corp Bank Stmnts - Cousin's Roadside LLC( (Acct) Cousins Roadside )" at bounding box center [337, 535] width 150 height 29
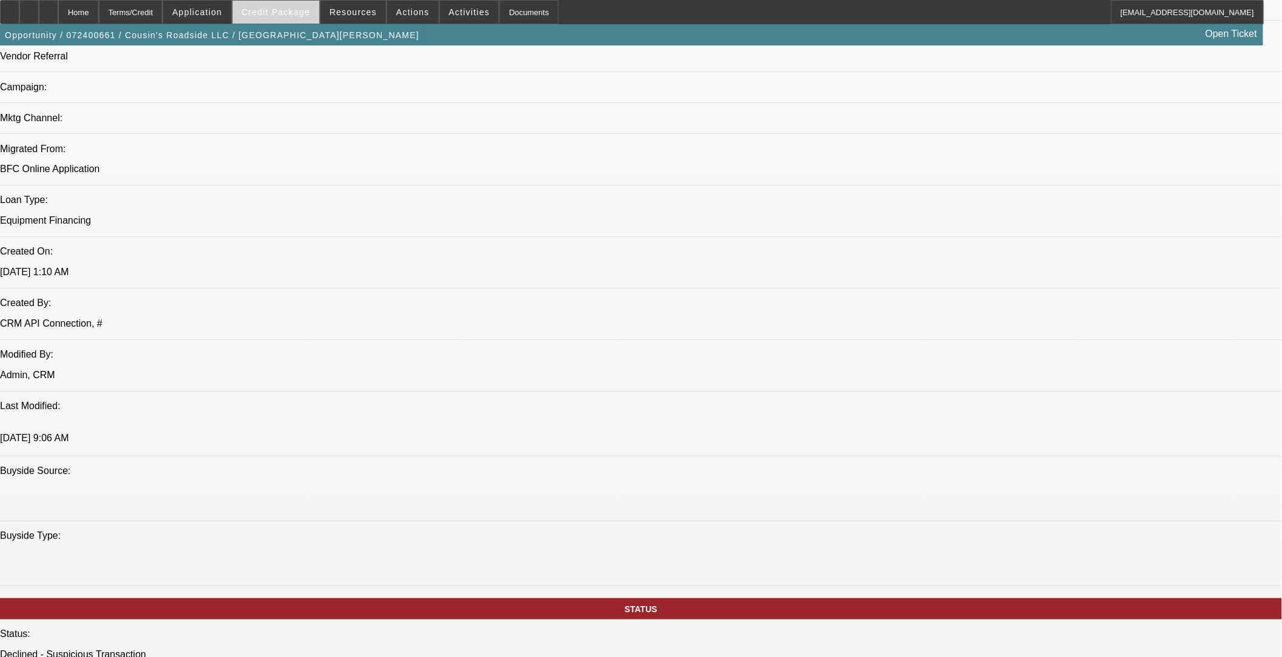
click at [287, 9] on span "Credit Package" at bounding box center [276, 12] width 68 height 10
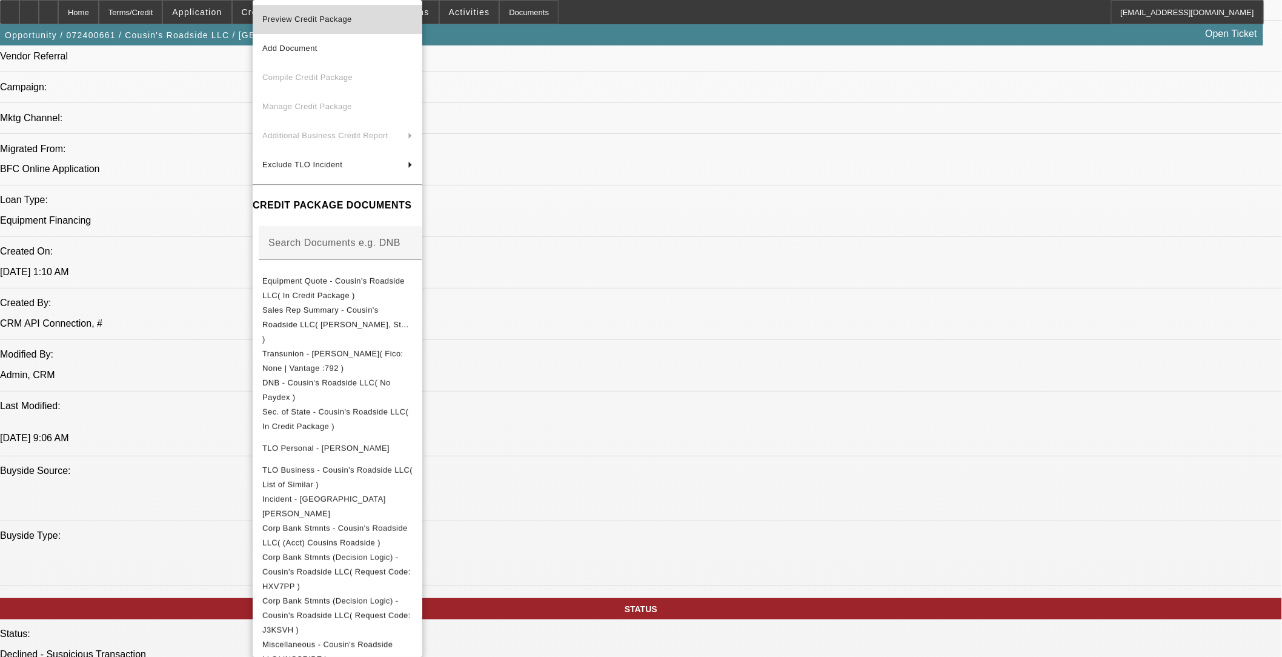
click at [316, 20] on span "Preview Credit Package" at bounding box center [307, 19] width 90 height 9
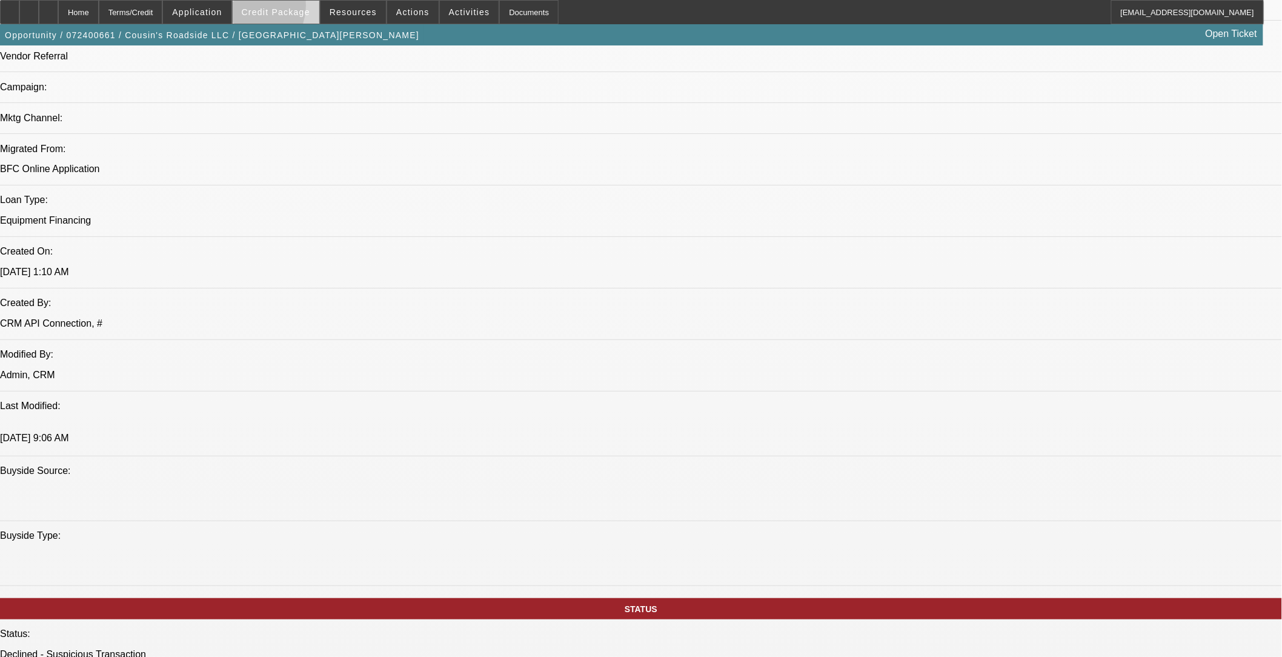
click at [265, 8] on span "Credit Package" at bounding box center [276, 12] width 68 height 10
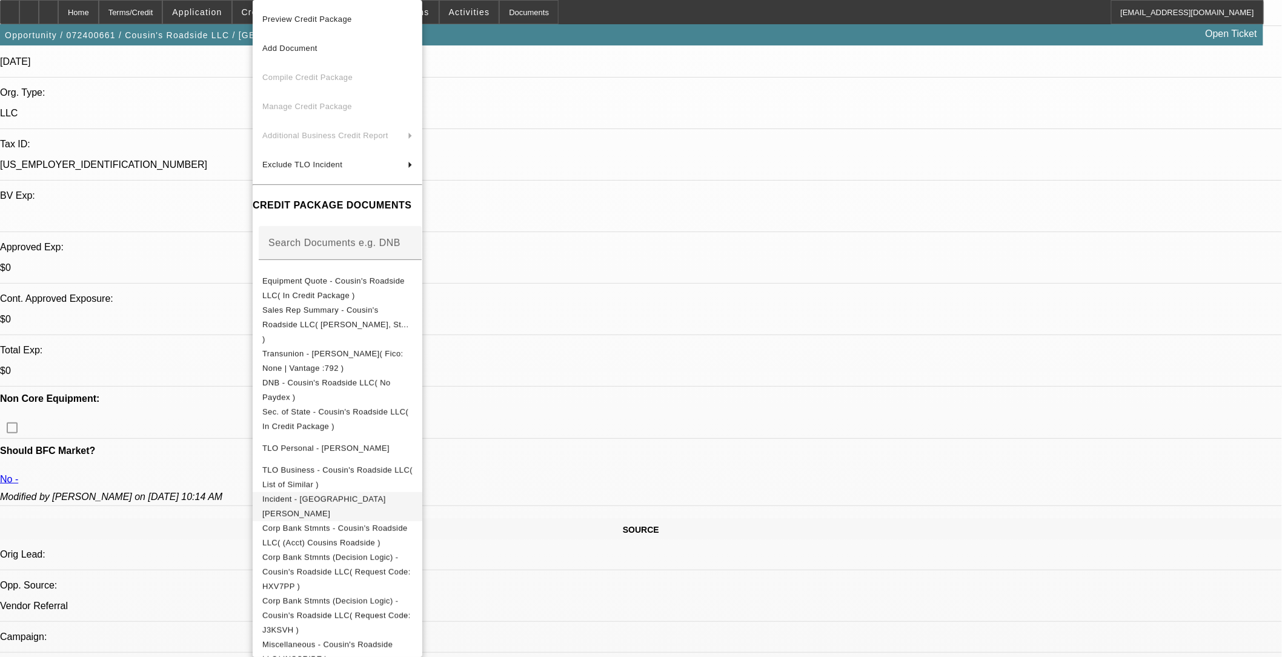
scroll to position [0, 0]
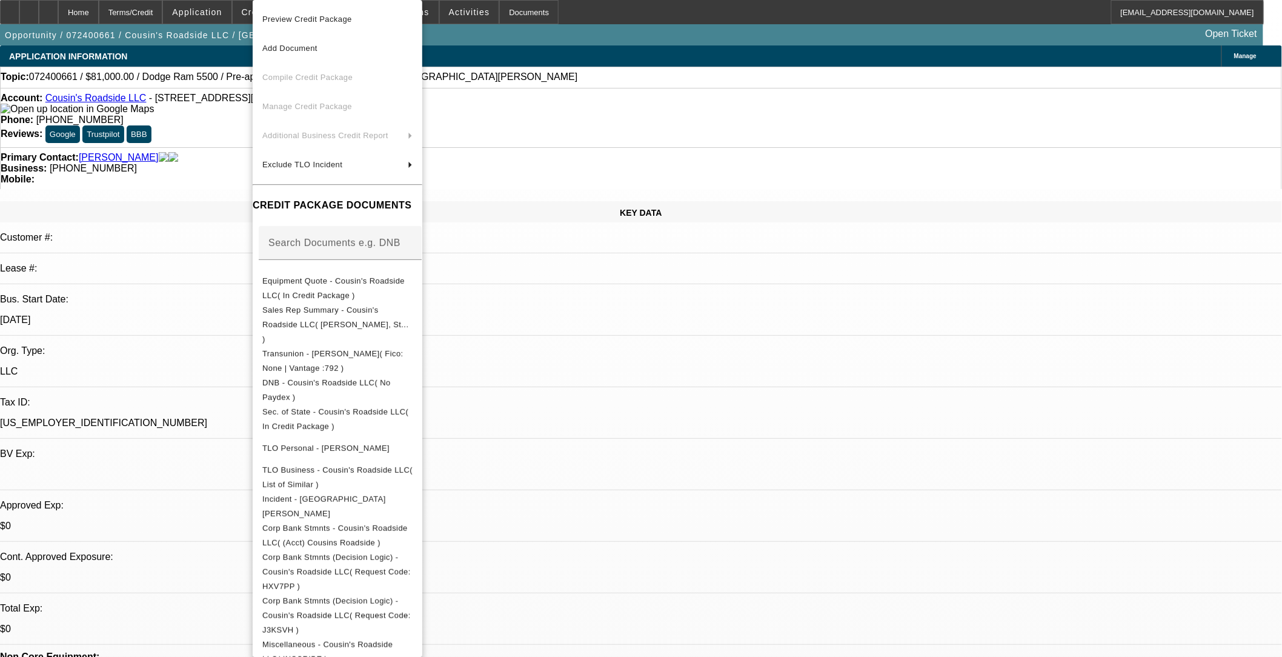
click at [528, 356] on div at bounding box center [641, 328] width 1282 height 657
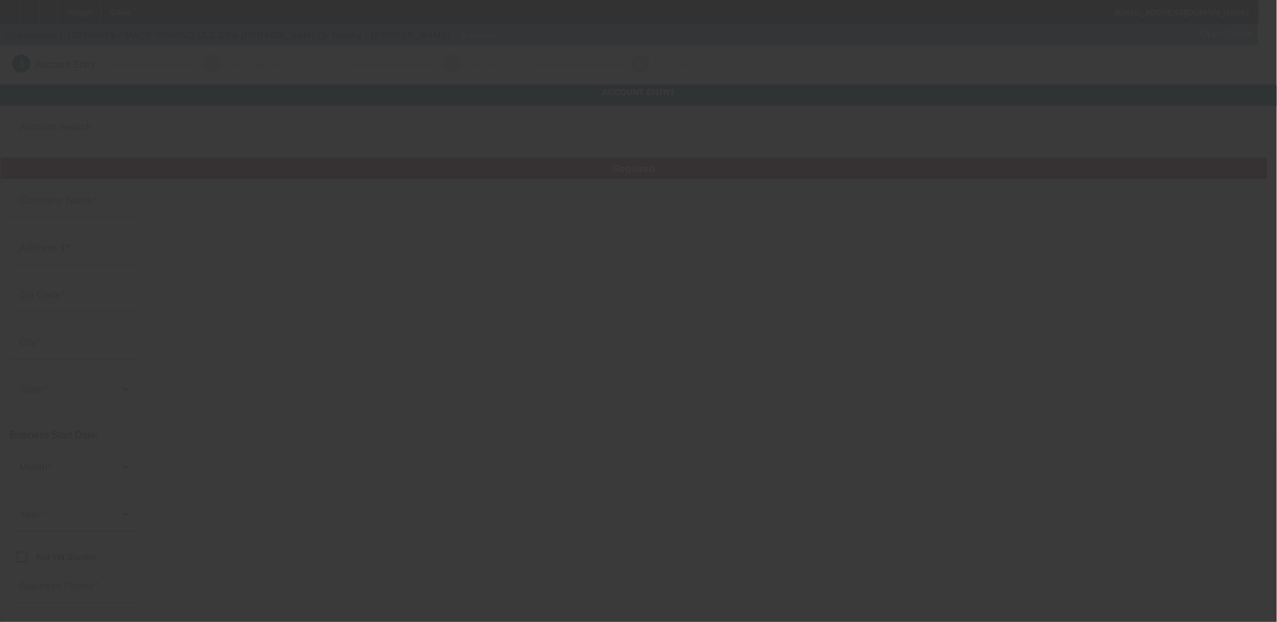
type input "MACS TOWING LLC"
type input "W2735 [GEOGRAPHIC_DATA]"
type input "54136"
type input "[PERSON_NAME]"
type input "[PHONE_NUMBER]"
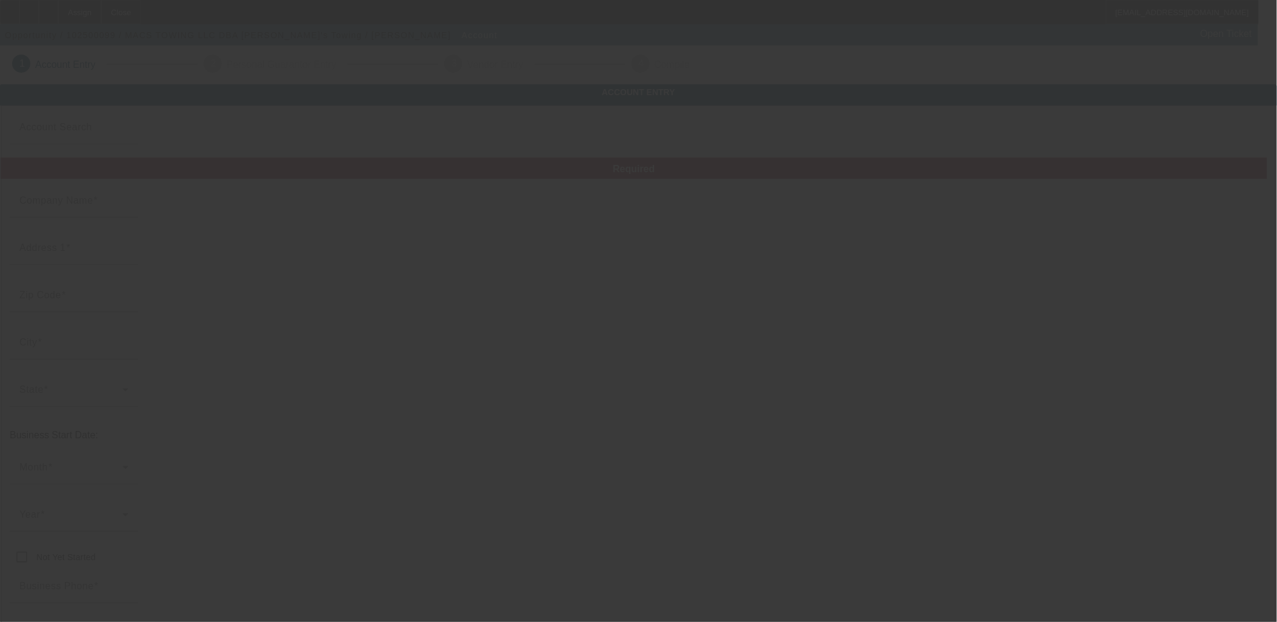
type input "[PERSON_NAME]'s Towing"
type input "[PERSON_NAME][EMAIL_ADDRESS][DOMAIN_NAME]"
type input "[US_EMPLOYER_IDENTIFICATION_NUMBER]"
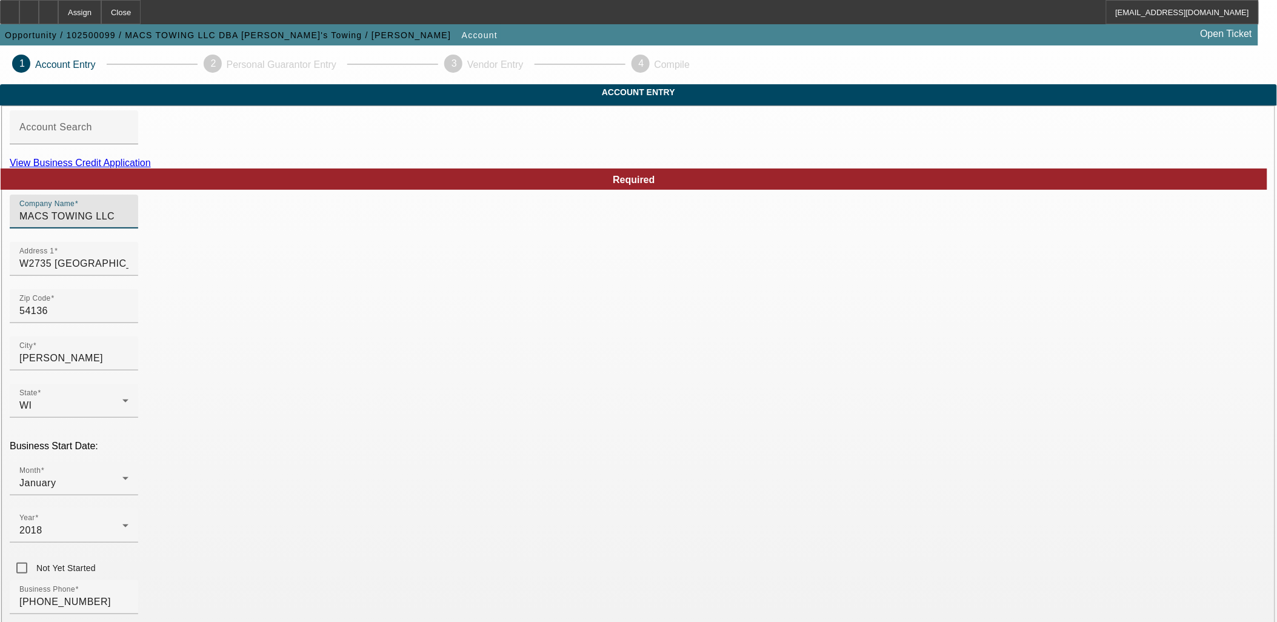
drag, startPoint x: 287, startPoint y: 244, endPoint x: 227, endPoint y: 242, distance: 60.0
type input "Mac's Towing LLC"
click at [151, 168] on link "View Business Credit Application" at bounding box center [80, 163] width 141 height 10
click at [29, 8] on icon at bounding box center [29, 8] width 0 height 0
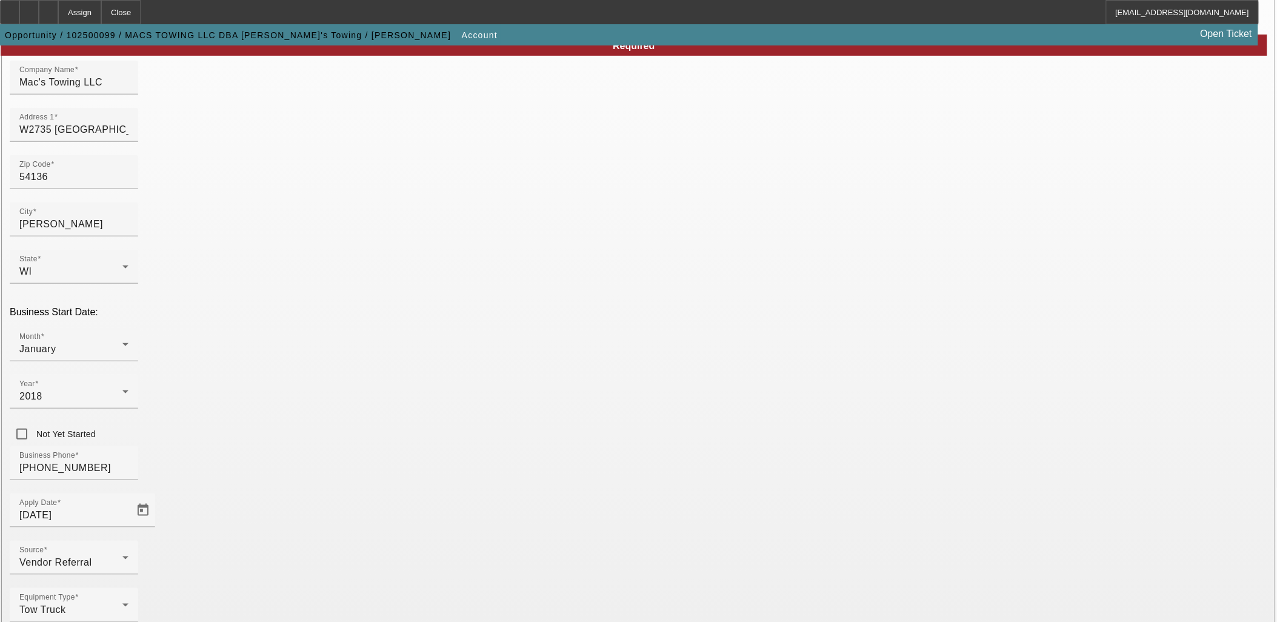
scroll to position [135, 0]
drag, startPoint x: 579, startPoint y: 493, endPoint x: 625, endPoint y: 519, distance: 52.6
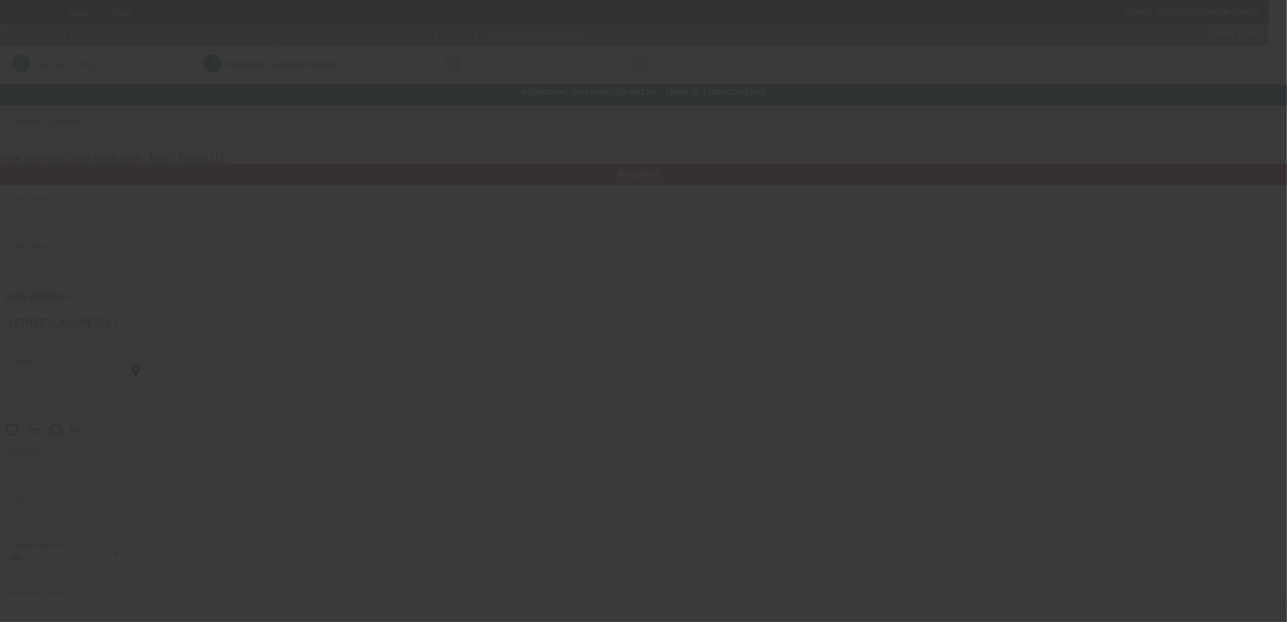
type input "[PERSON_NAME]"
type input "W2735 [GEOGRAPHIC_DATA]"
radio input "true"
type input "54915"
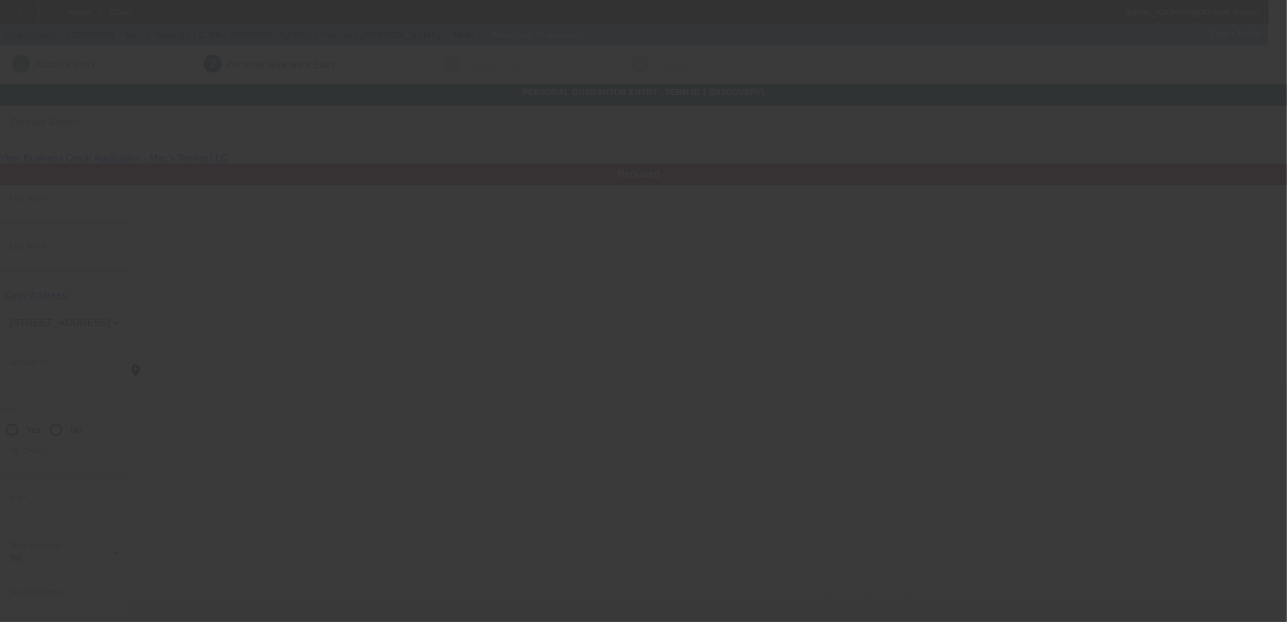
type input "APPLETON"
type input "[PHONE_NUMBER]"
type input "100"
type input "390-86-6979"
type input "[PERSON_NAME][EMAIL_ADDRESS][DOMAIN_NAME]"
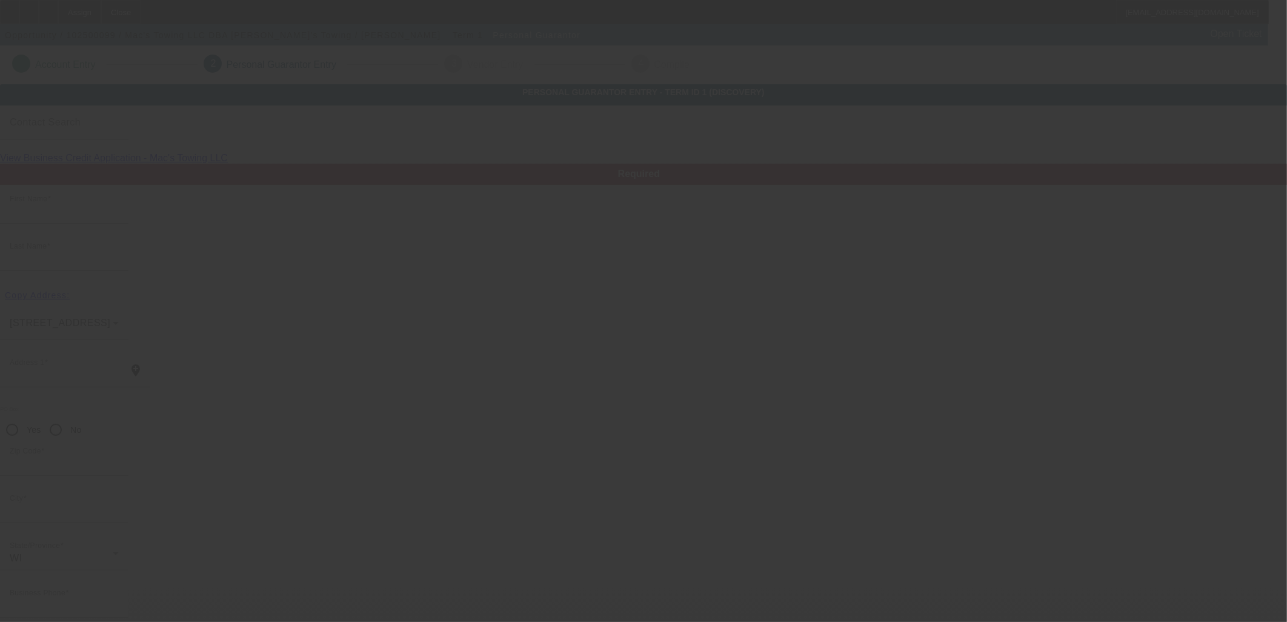
type input "(920) 731-1519"
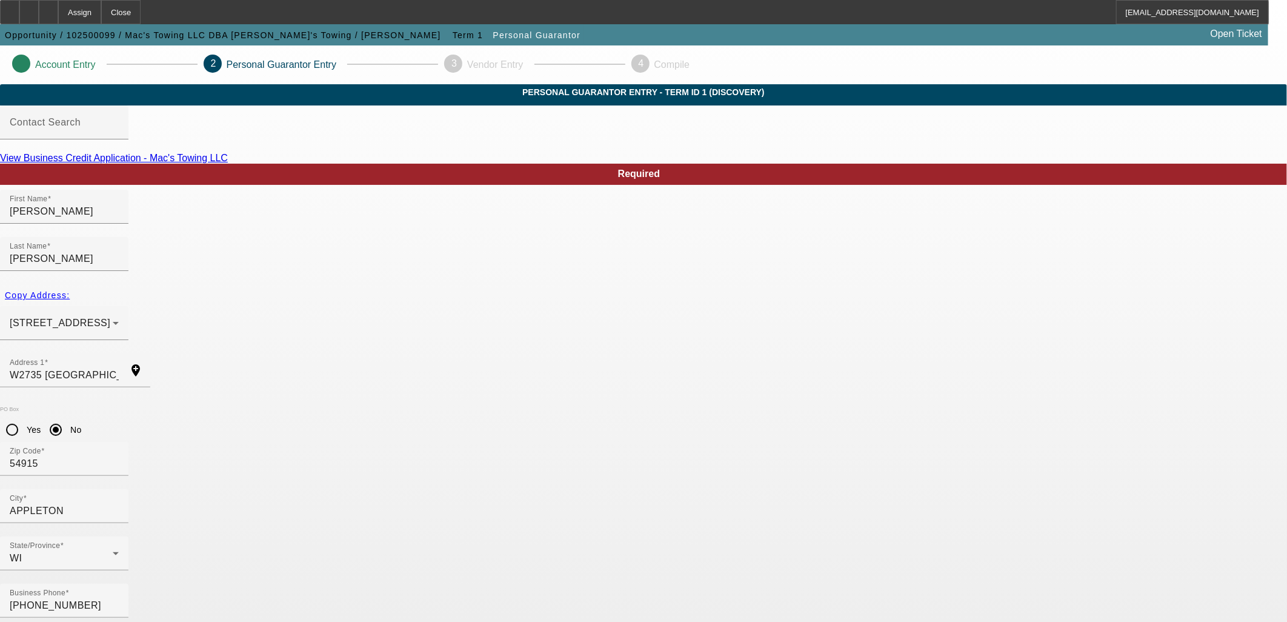
drag, startPoint x: 733, startPoint y: 553, endPoint x: 771, endPoint y: 553, distance: 38.2
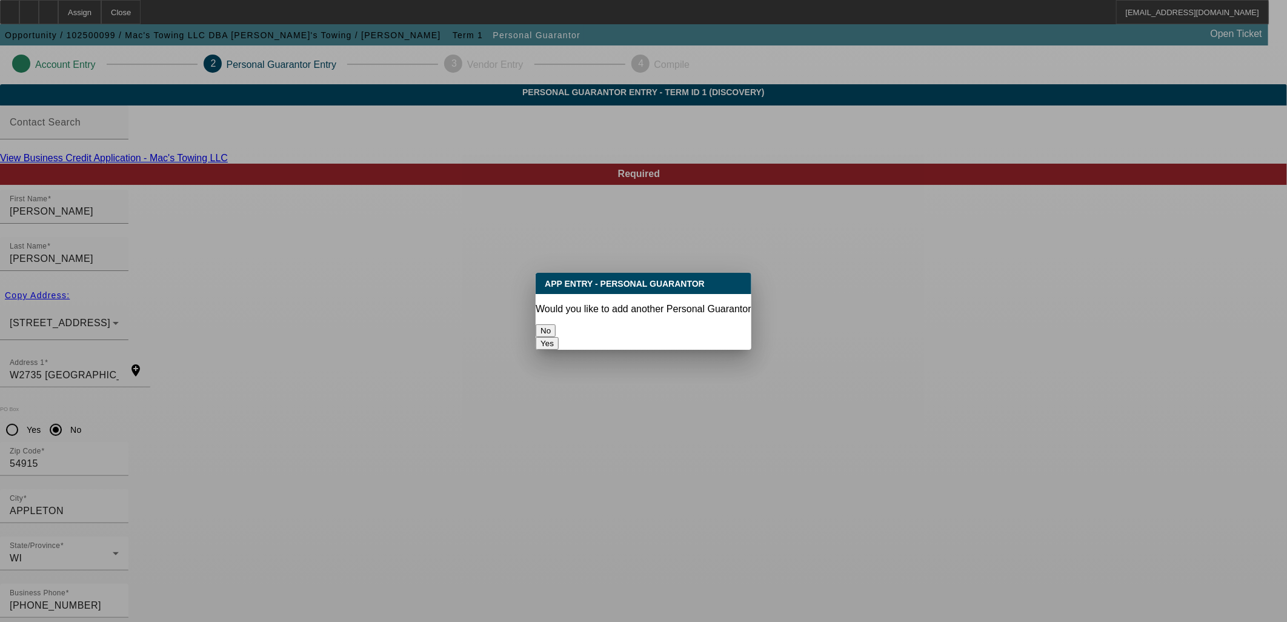
click at [556, 324] on button "No" at bounding box center [546, 330] width 20 height 13
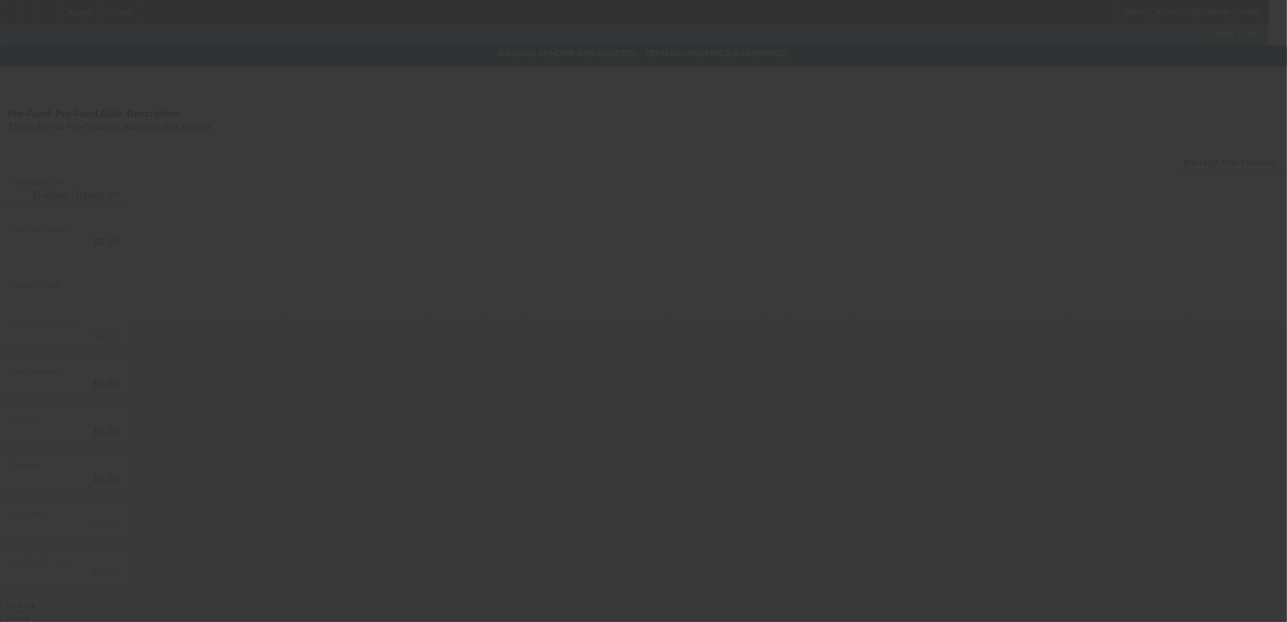
type input "$149,900.00"
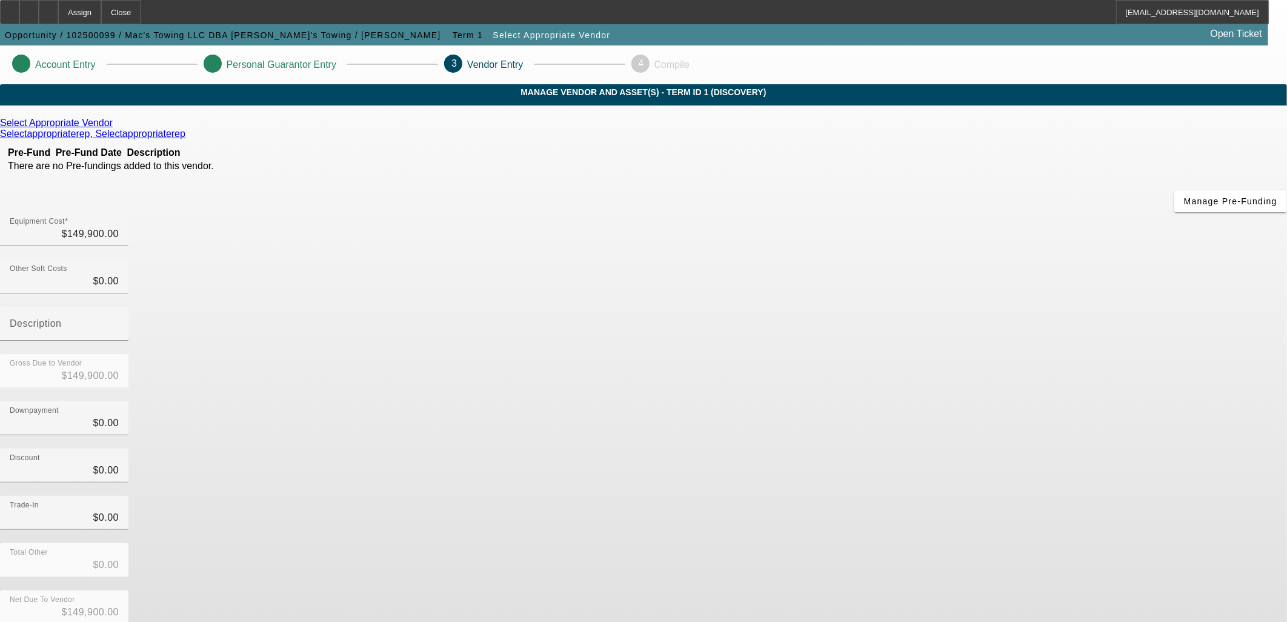
click at [116, 128] on icon at bounding box center [116, 123] width 0 height 10
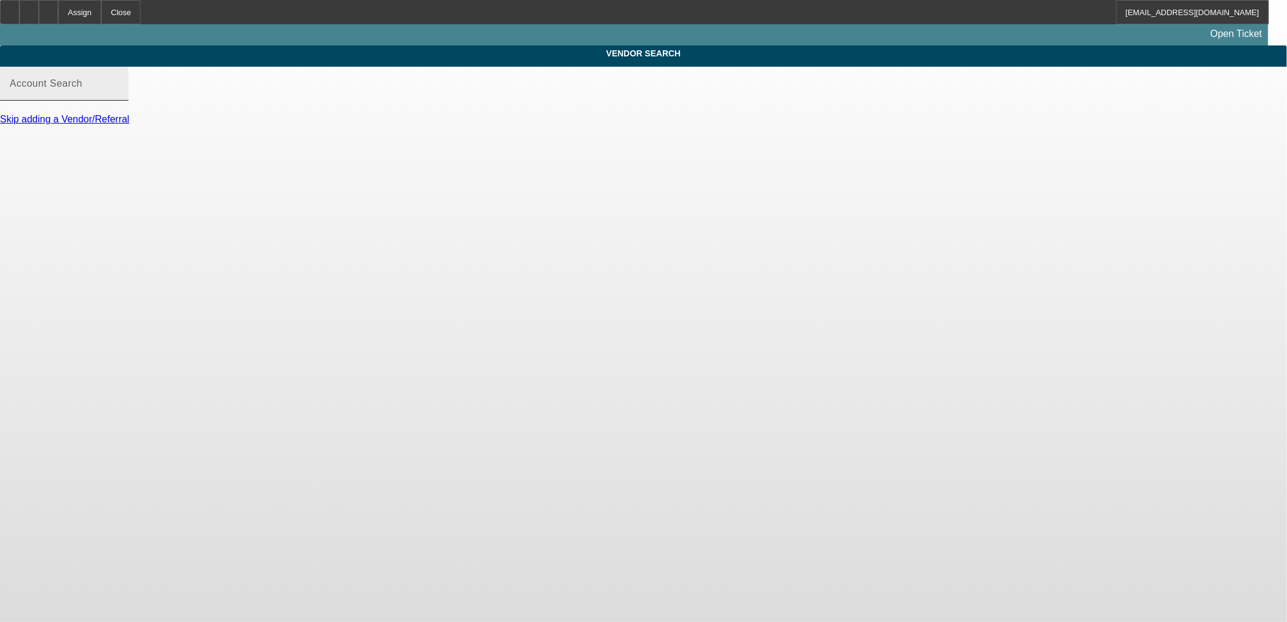
click at [82, 88] on mat-label "Account Search" at bounding box center [46, 83] width 73 height 10
click at [119, 96] on input "Account Search" at bounding box center [64, 88] width 109 height 15
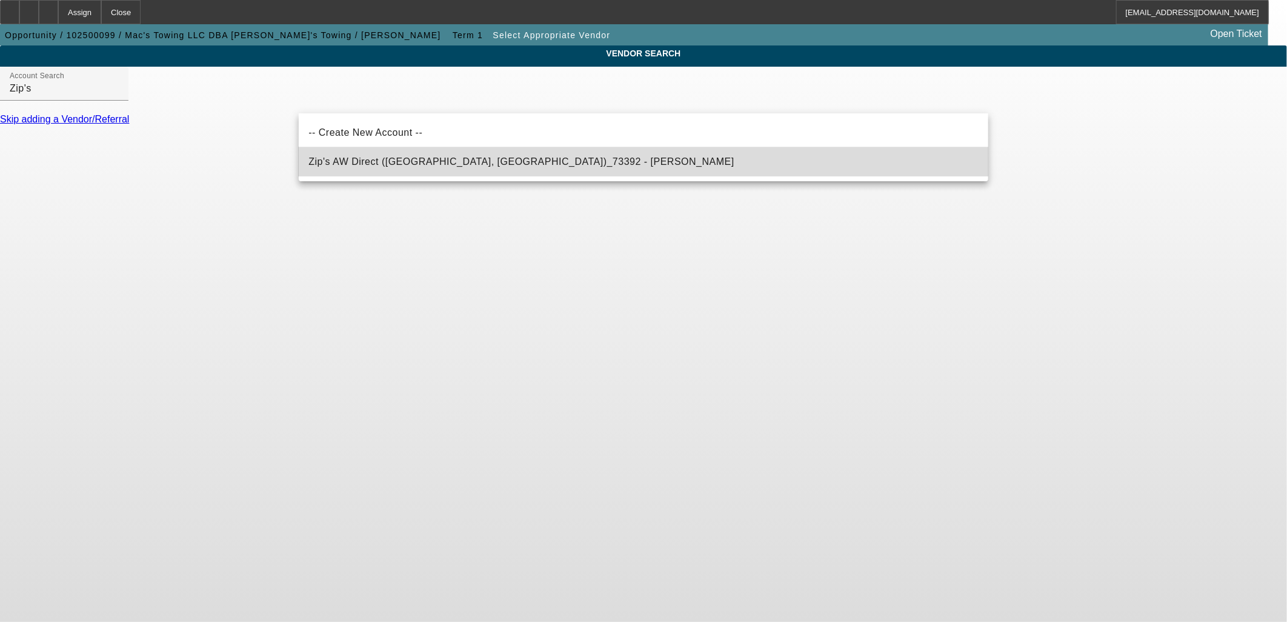
click at [373, 162] on span "Zip's AW Direct (New Hampton, IA)_73392 - Rottinghaus, Paul" at bounding box center [521, 161] width 426 height 10
type input "Zip's AW Direct (New Hampton, IA)_73392 - Rottinghaus, Paul"
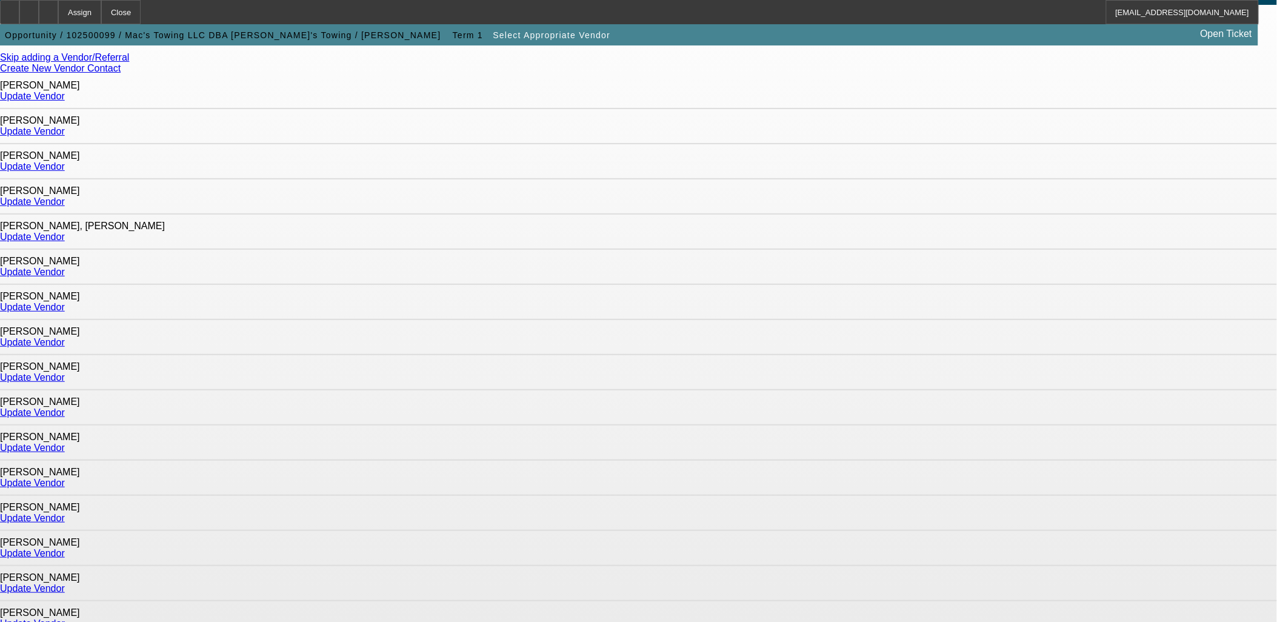
scroll to position [135, 0]
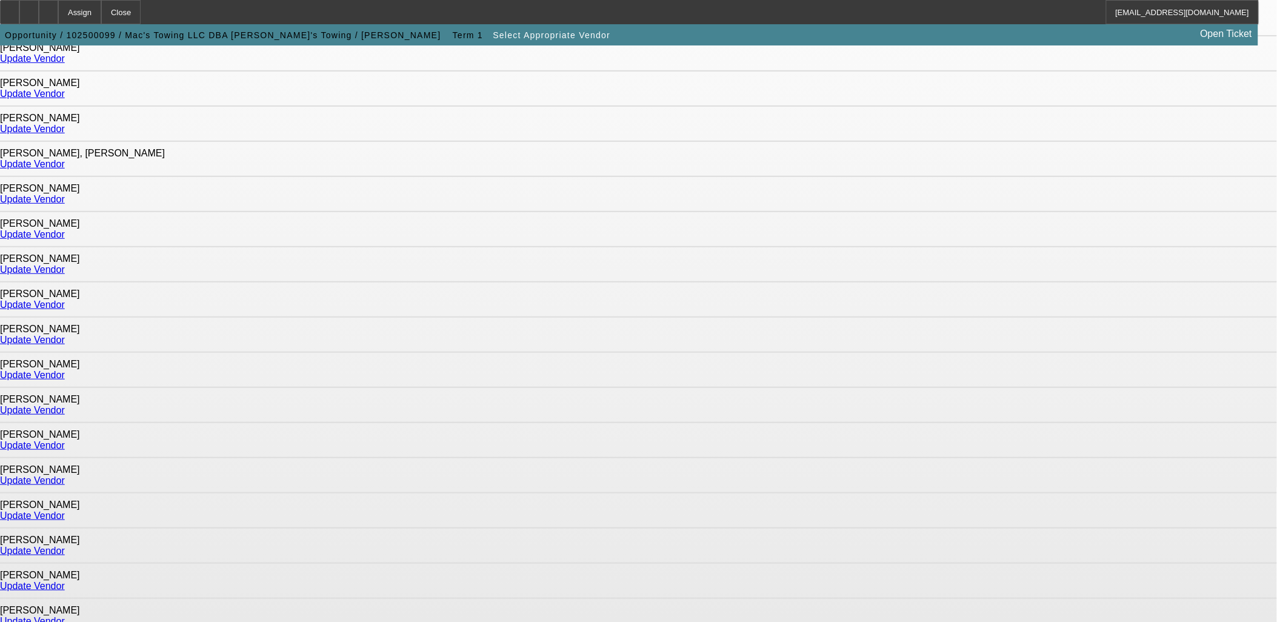
click at [65, 510] on link "Update Vendor" at bounding box center [32, 515] width 65 height 10
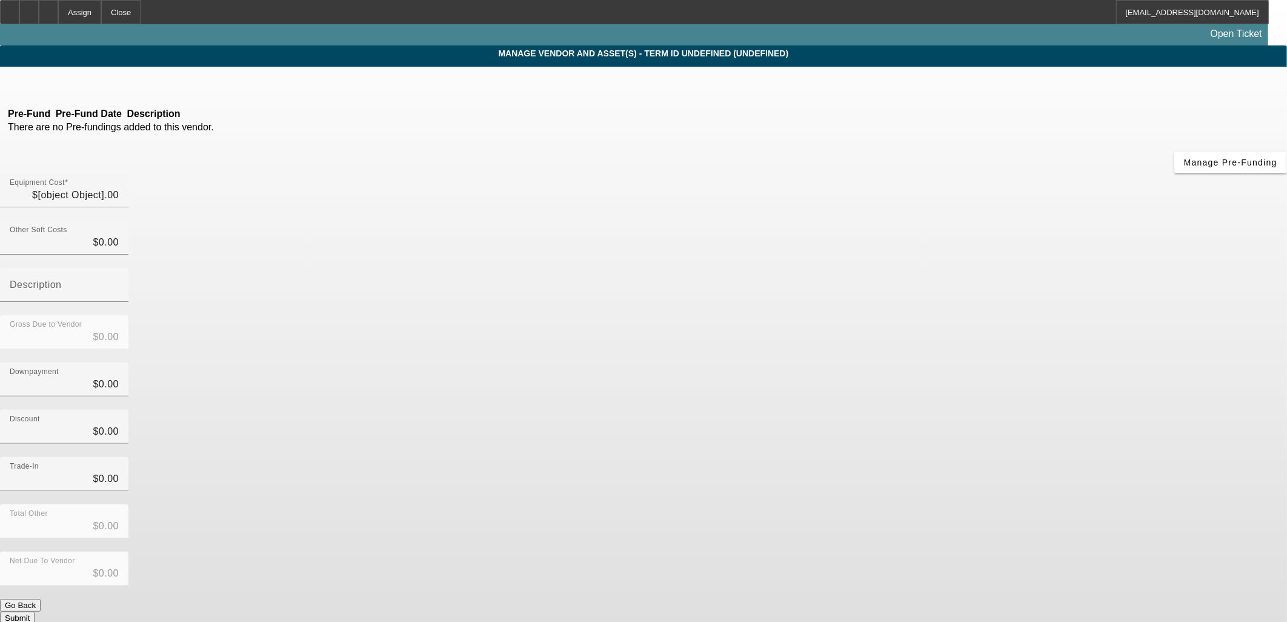
type input "$149,900.00"
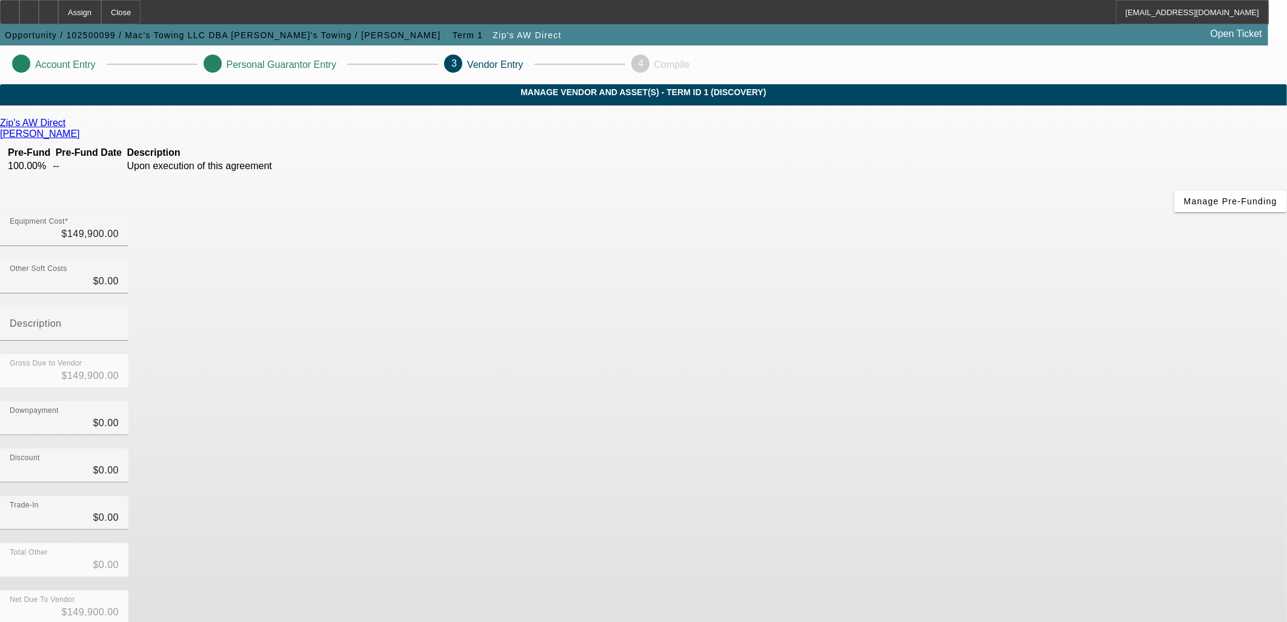
click at [925, 448] on div "Discount $0.00" at bounding box center [643, 471] width 1287 height 47
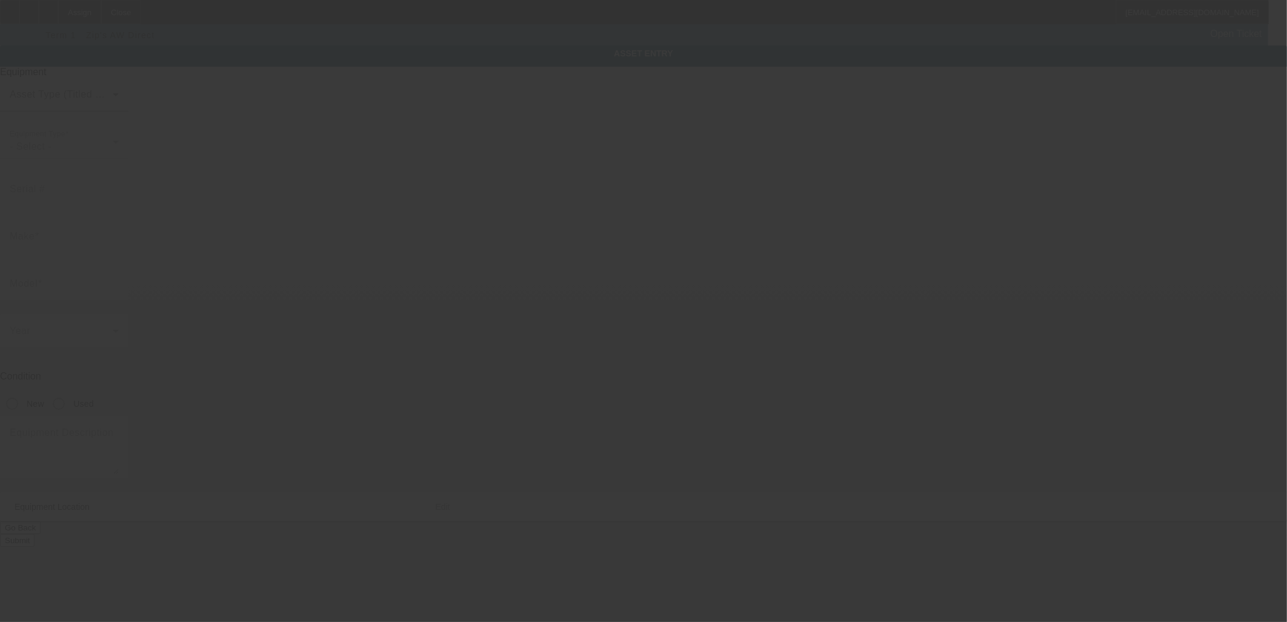
type textarea "Flatbed Tow Truck; Make: International"
type input "W2735 Ridgeview Court"
type input "Kimberly"
type input "54136"
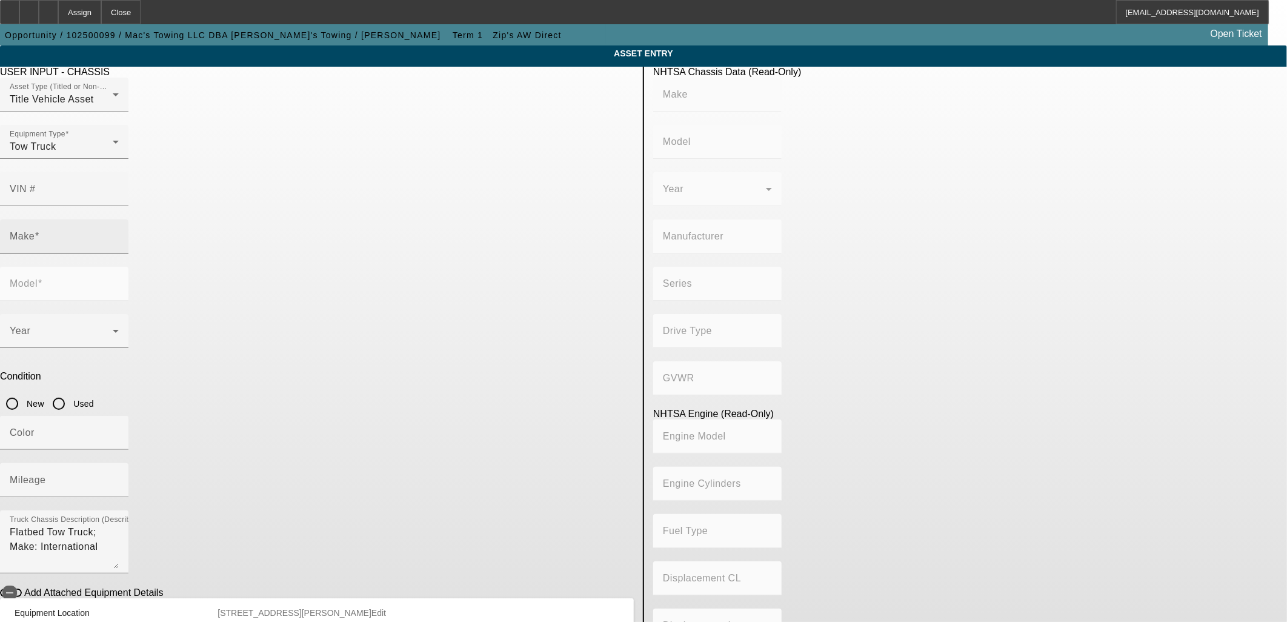
click at [119, 234] on input "Make" at bounding box center [64, 241] width 109 height 15
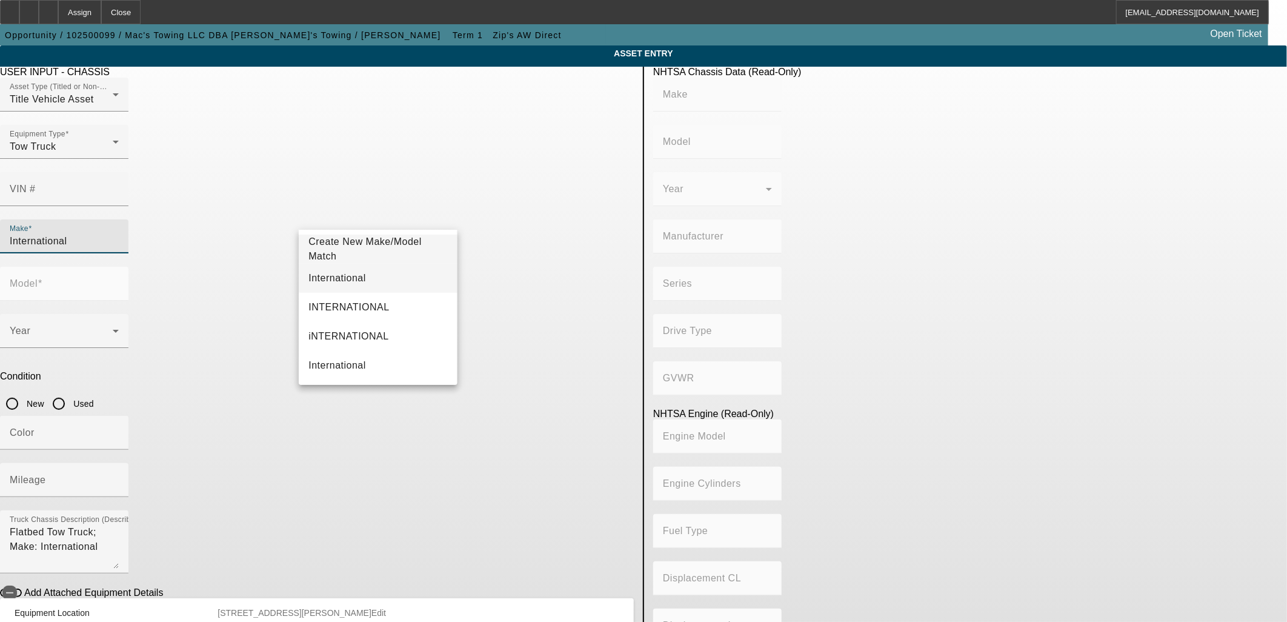
type input "International"
click at [353, 277] on mat-option "International" at bounding box center [378, 278] width 158 height 29
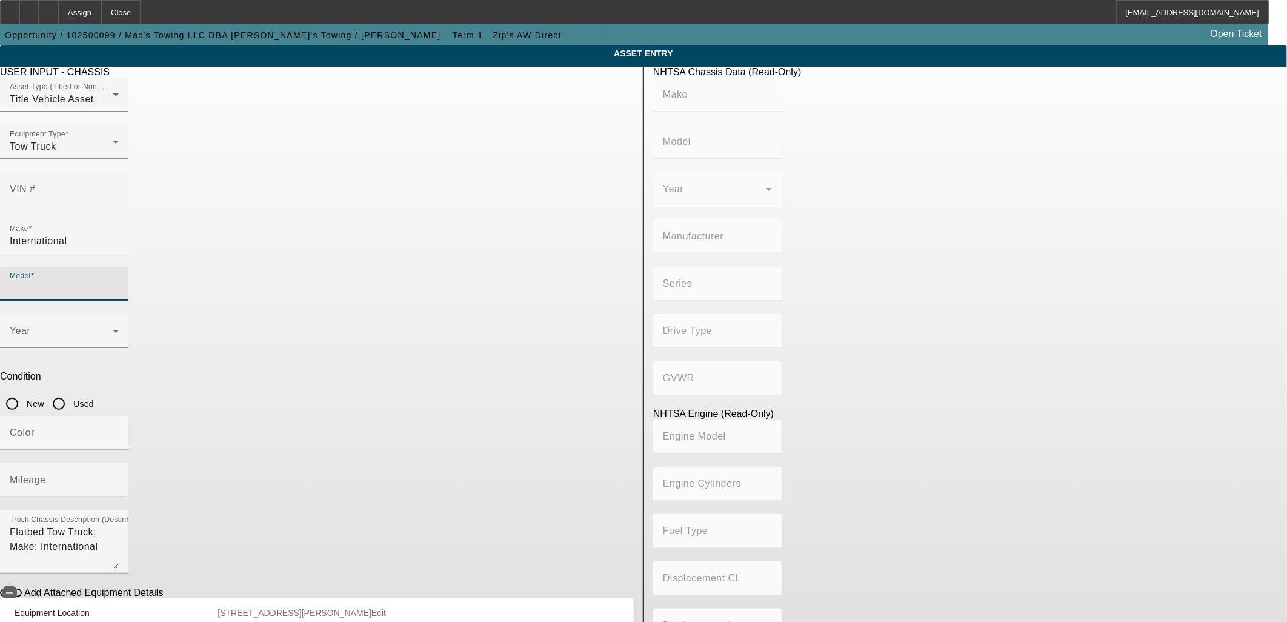
click at [119, 281] on input "Model" at bounding box center [64, 288] width 109 height 15
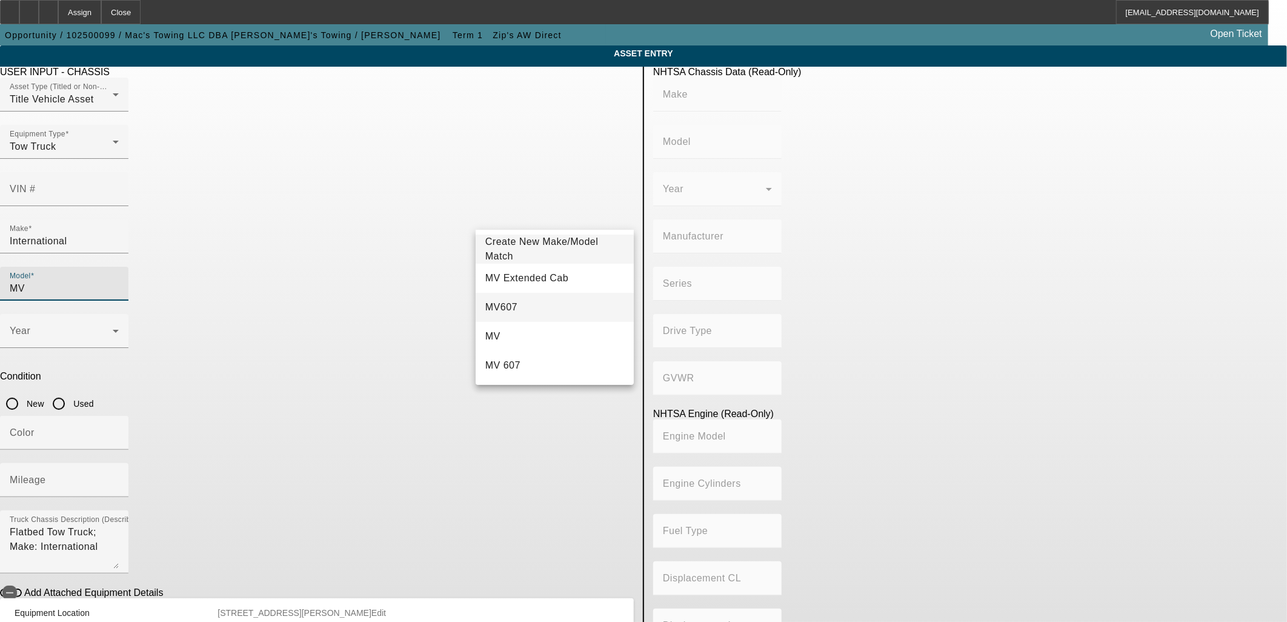
click at [517, 305] on mat-option "MV607" at bounding box center [555, 307] width 158 height 29
type input "MV607"
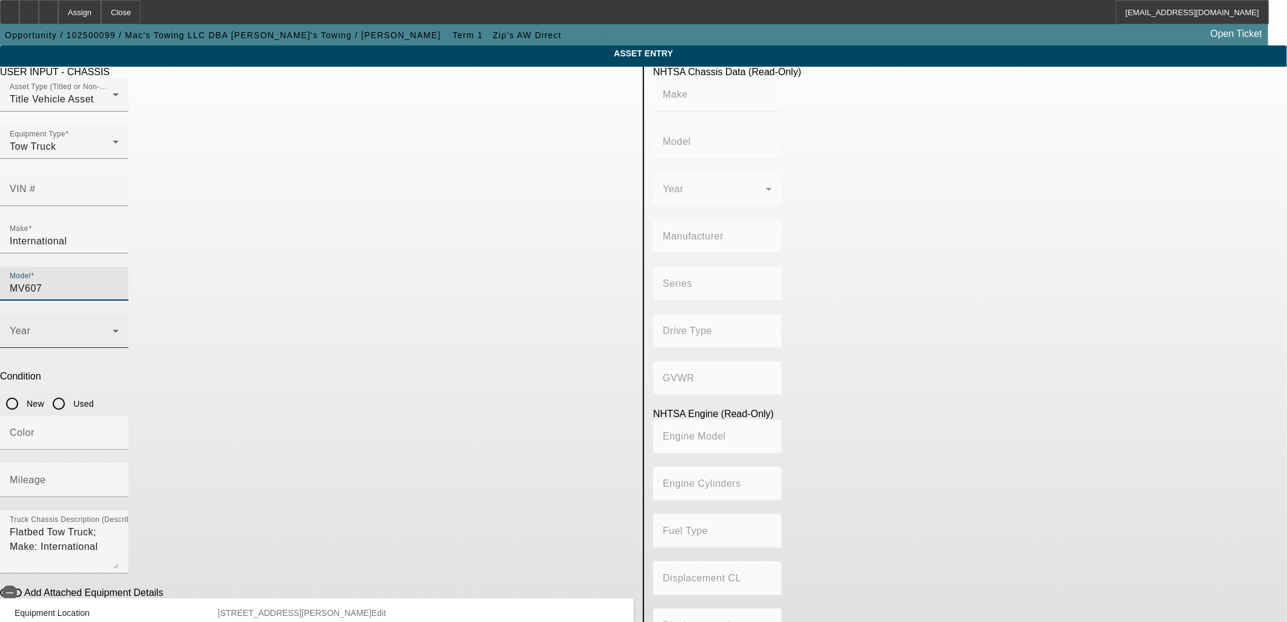
click at [113, 328] on span at bounding box center [61, 335] width 103 height 15
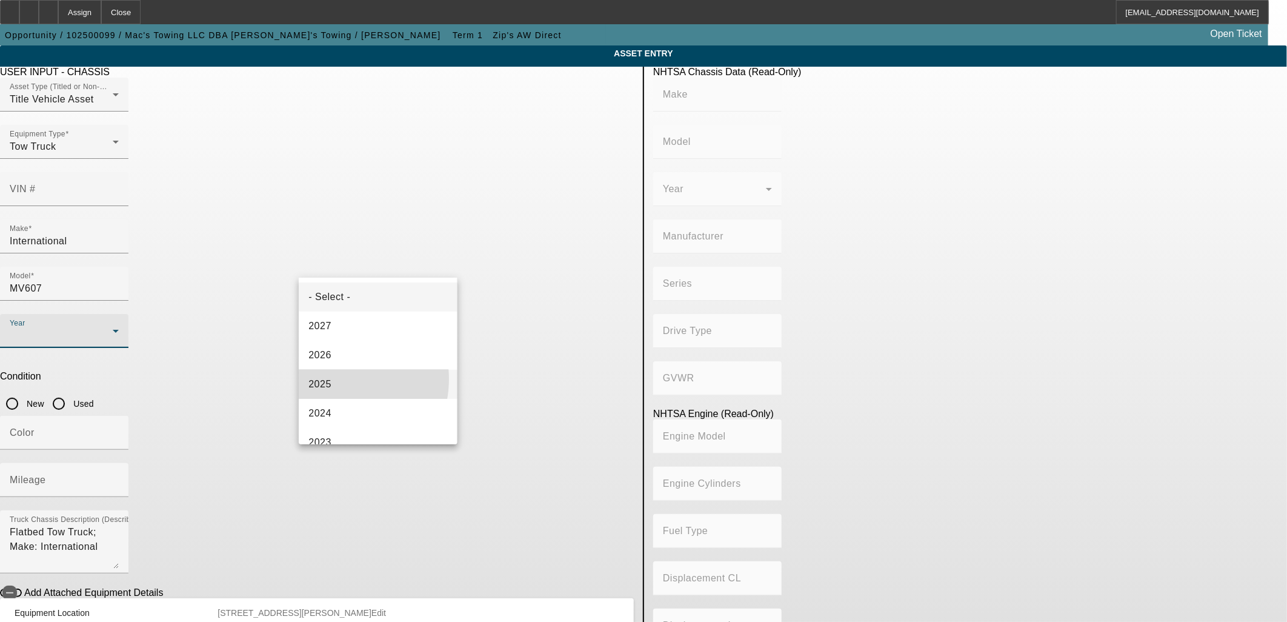
click at [332, 379] on mat-option "2025" at bounding box center [378, 384] width 158 height 29
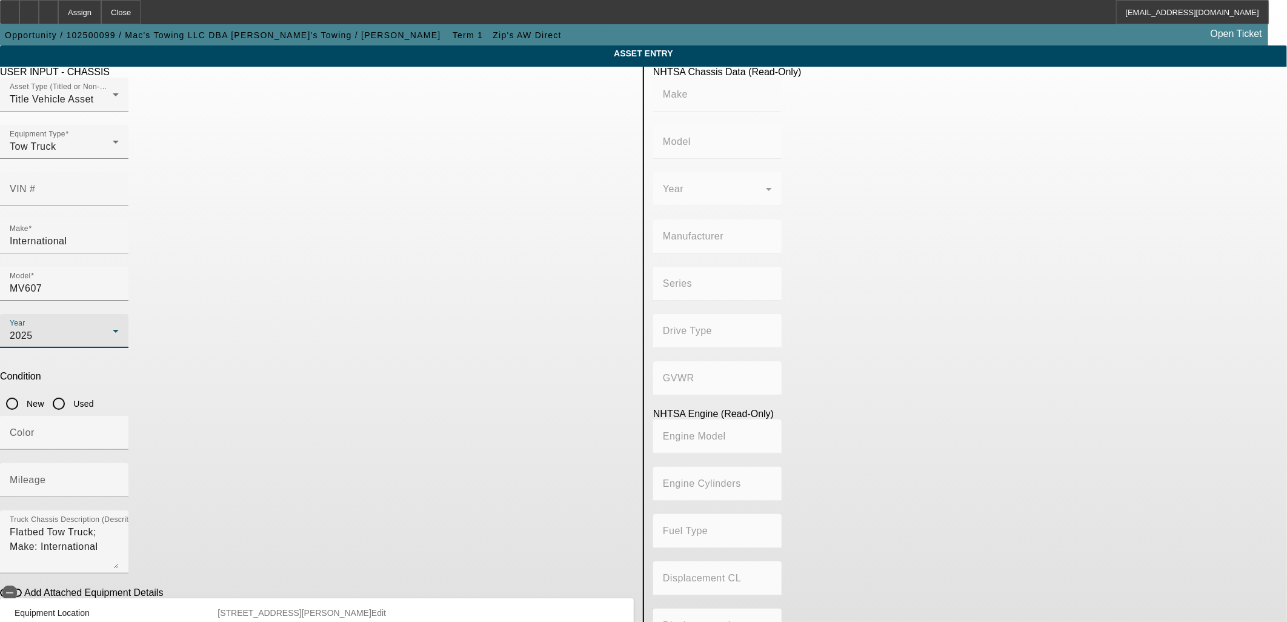
click at [24, 391] on input "New" at bounding box center [12, 403] width 24 height 24
radio input "true"
click at [119, 478] on input "Mileage" at bounding box center [64, 485] width 109 height 15
type input "10"
click at [22, 581] on span "button" at bounding box center [10, 593] width 24 height 24
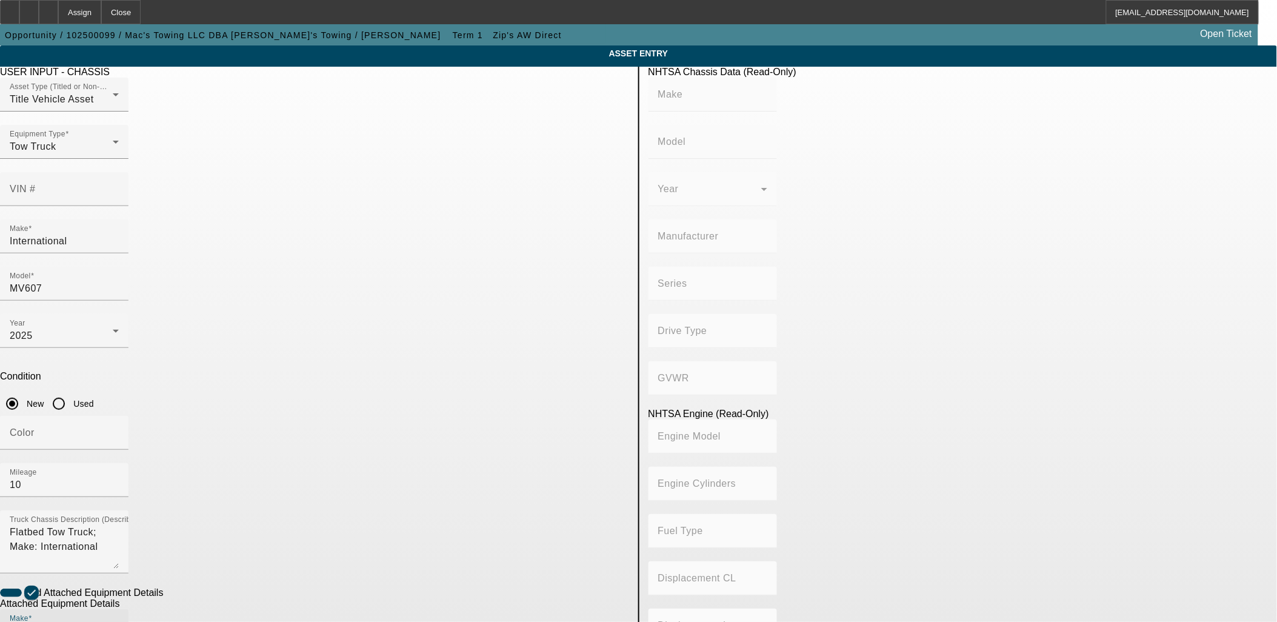
click at [119, 621] on input "Make" at bounding box center [64, 631] width 109 height 15
type input "Centrury"
click at [346, 553] on mat-option "Centrury" at bounding box center [373, 552] width 158 height 29
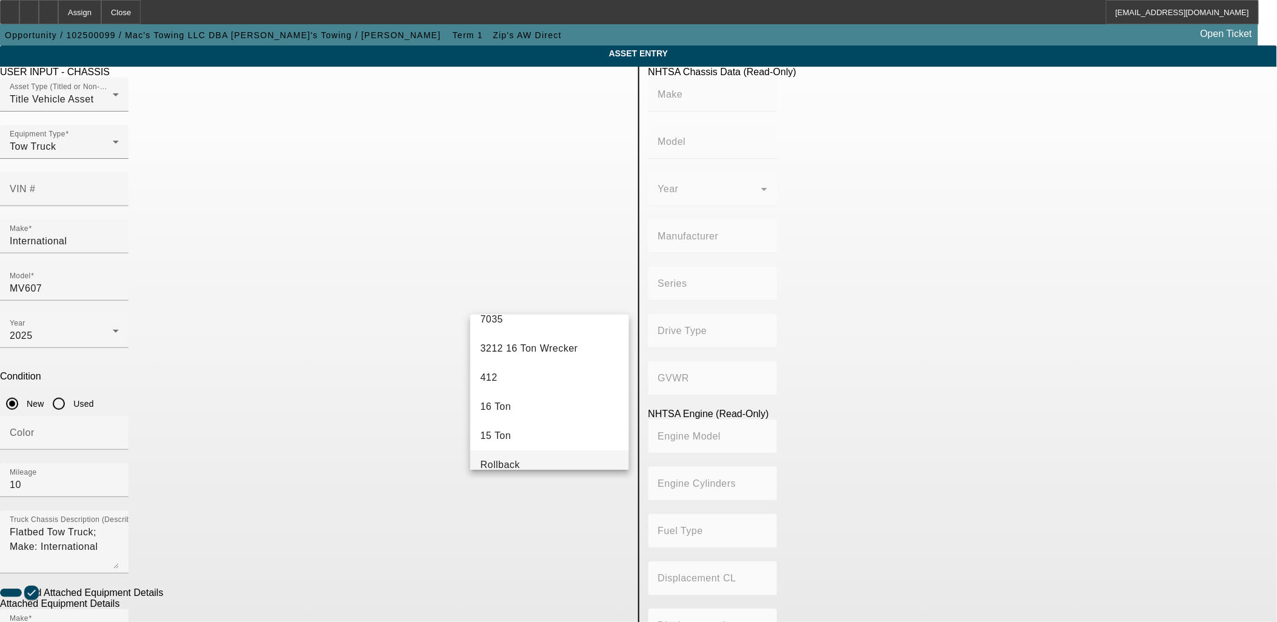
scroll to position [135, 0]
click at [519, 379] on mat-option "Rollback" at bounding box center [549, 373] width 158 height 29
type input "Rollback"
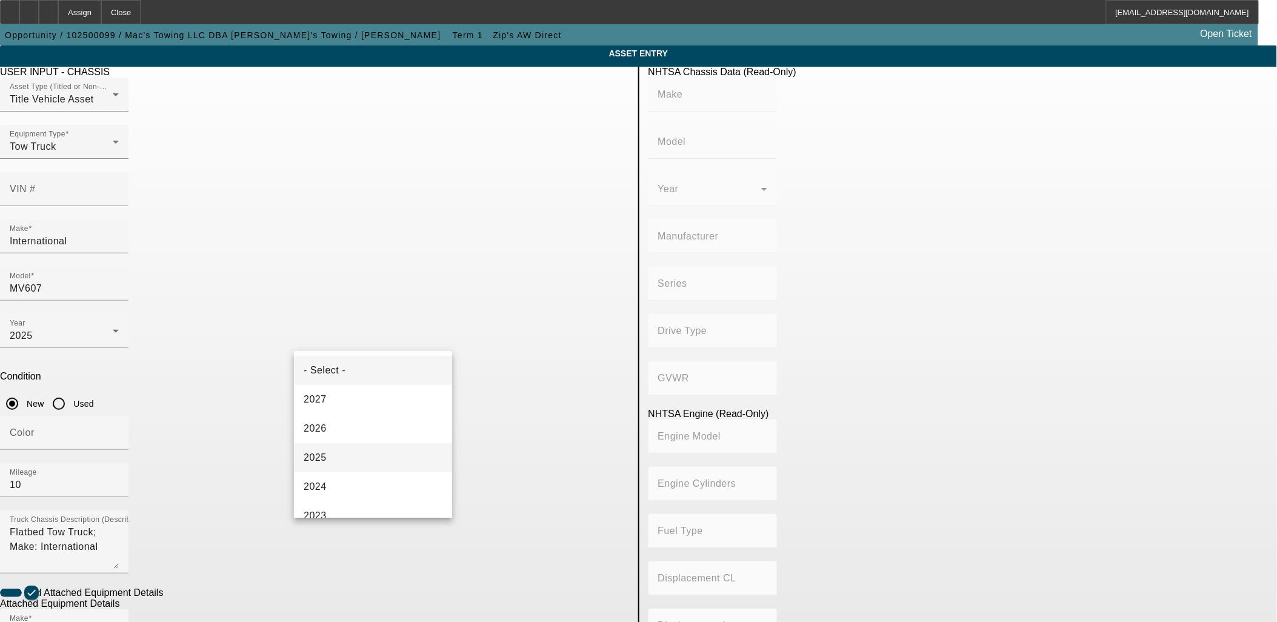
click at [333, 456] on mat-option "2025" at bounding box center [373, 457] width 158 height 29
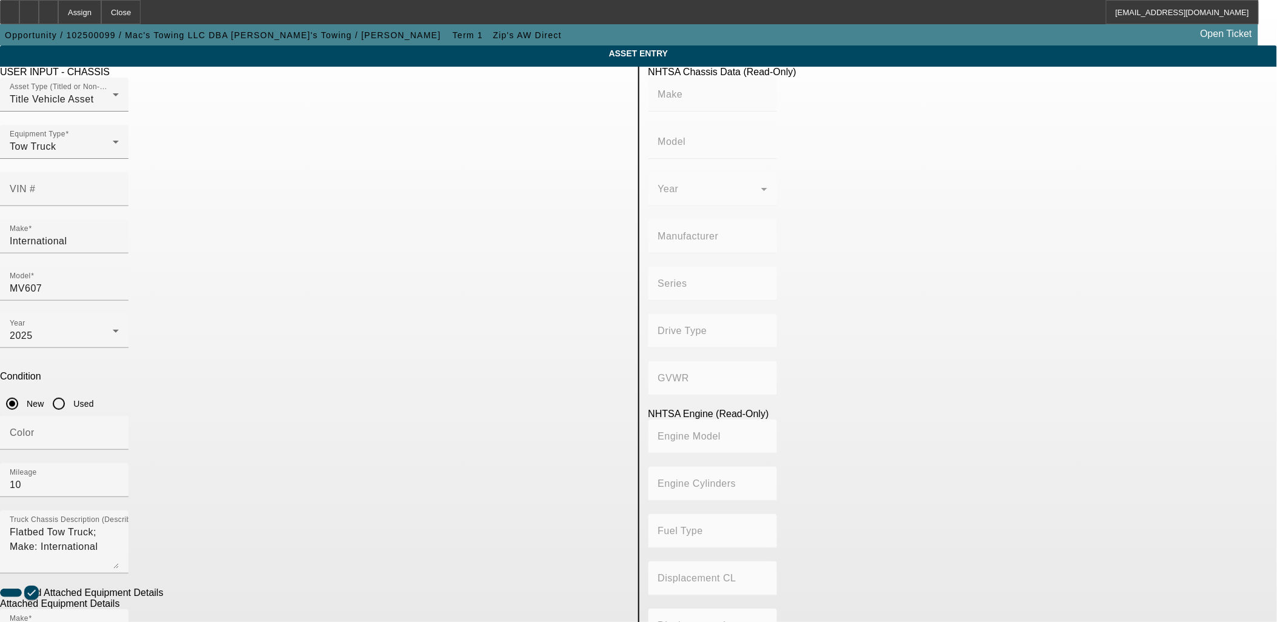
radio input "true"
checkbox input "true"
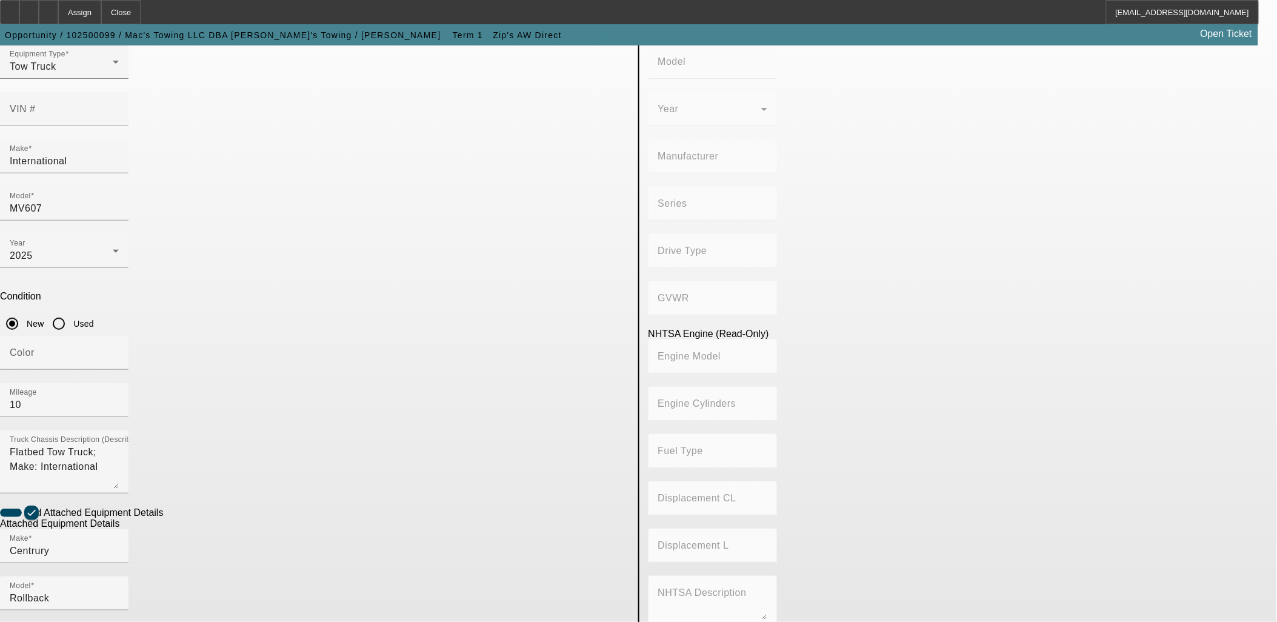
scroll to position [158, 0]
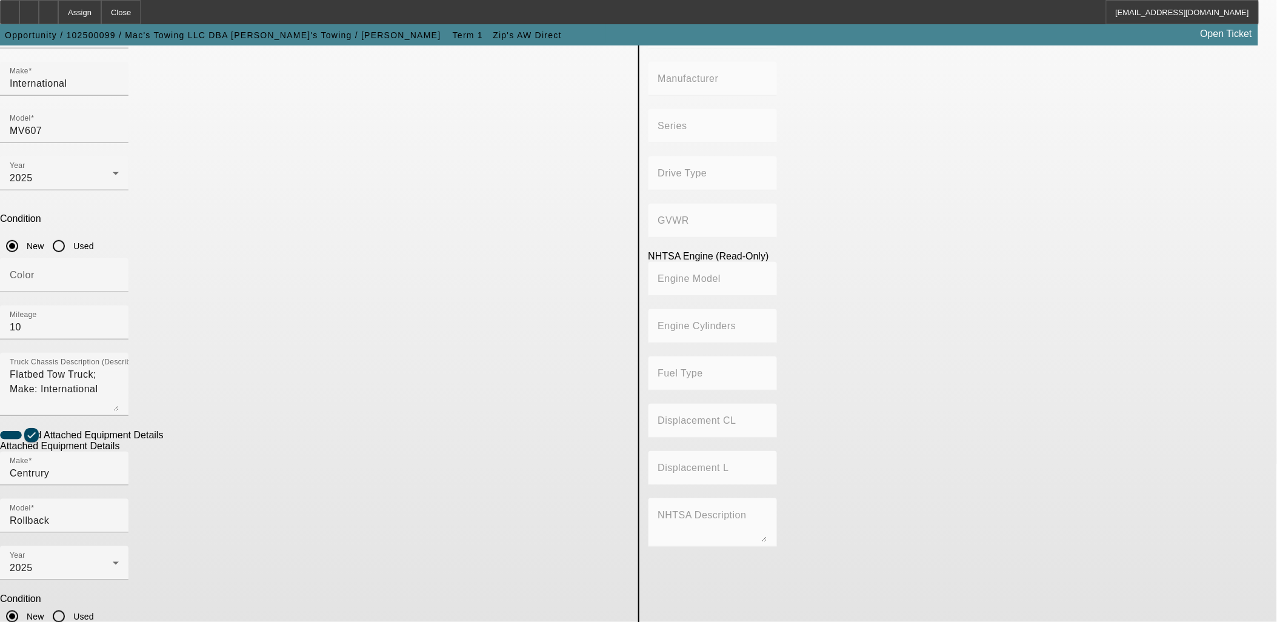
type textarea "And All"
drag, startPoint x: 434, startPoint y: 206, endPoint x: 136, endPoint y: 222, distance: 298.0
click at [136, 222] on app-asset-collateral-manage "ASSET ENTRY Delete asset USER INPUT - CHASSIS Asset Type (Titled or Non-Titled)…" at bounding box center [638, 359] width 1277 height 943
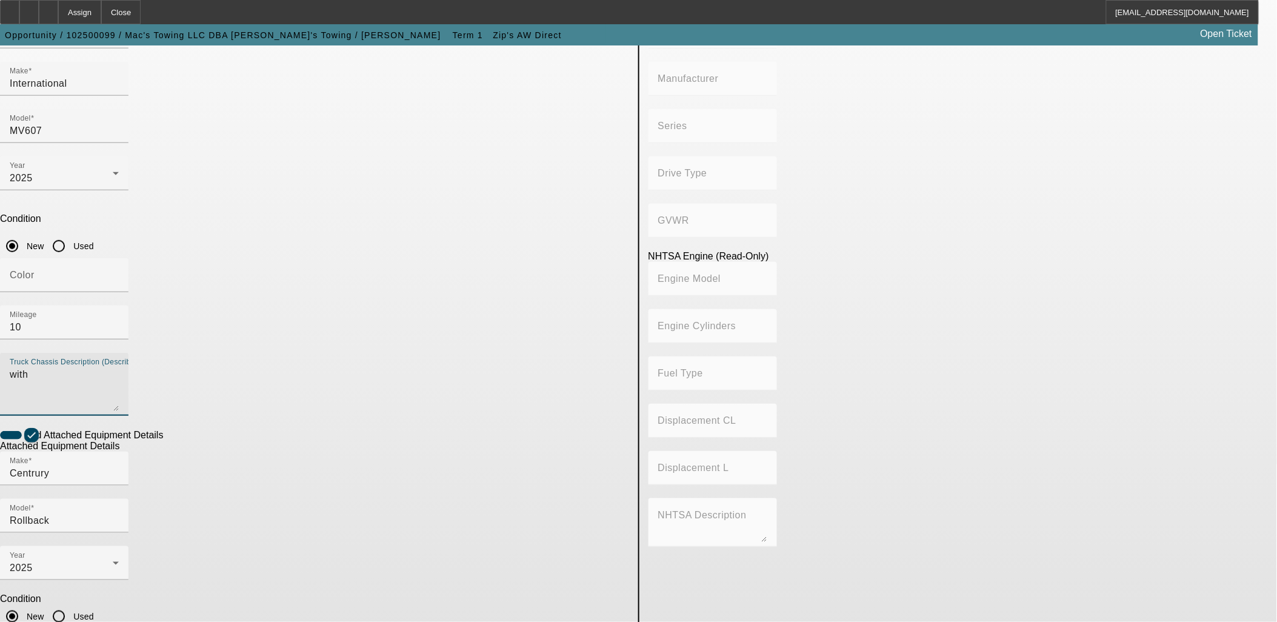
type textarea "with"
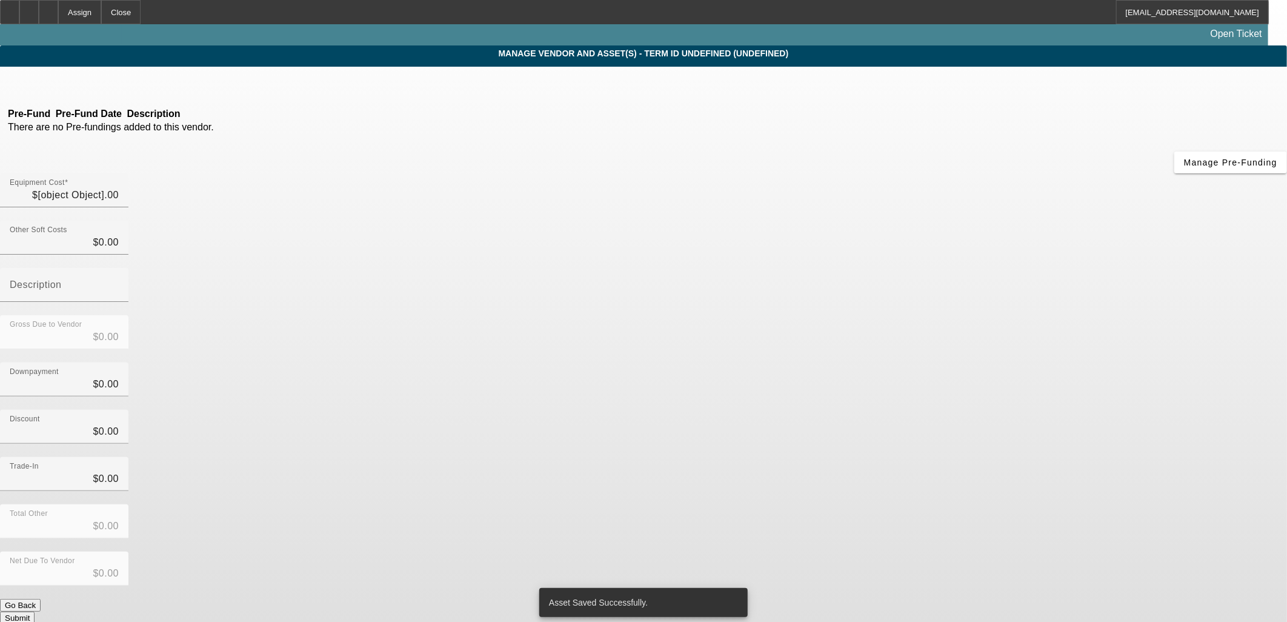
type input "$149,900.00"
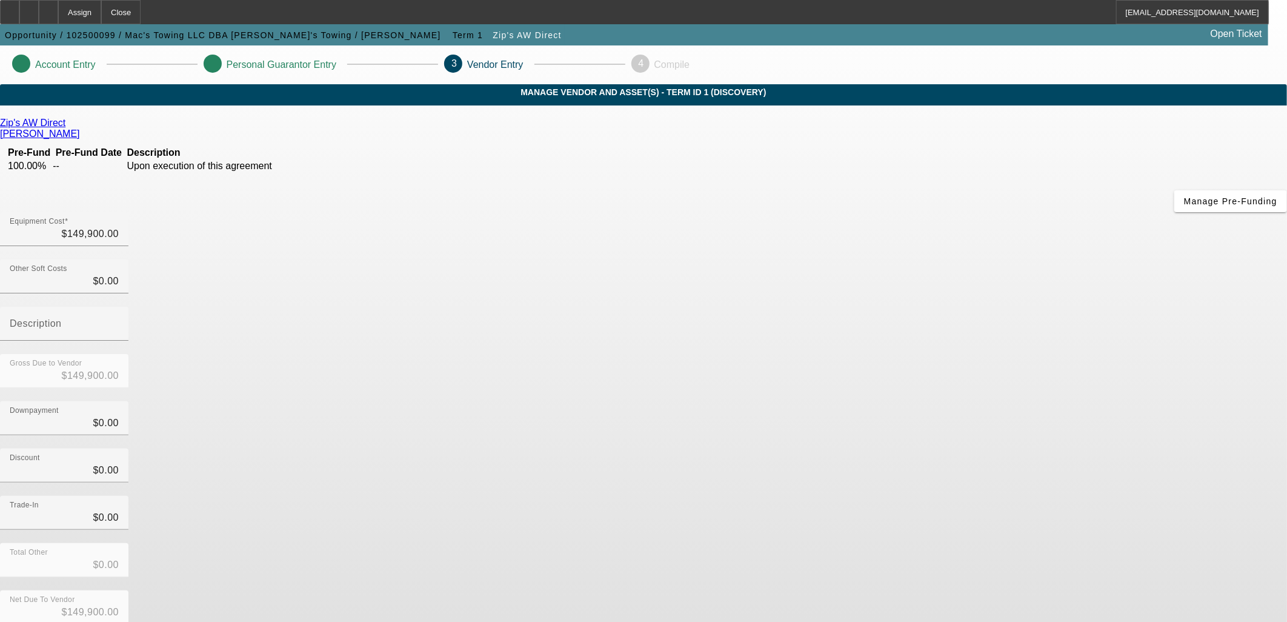
click at [868, 448] on div "Discount $0.00" at bounding box center [643, 471] width 1287 height 47
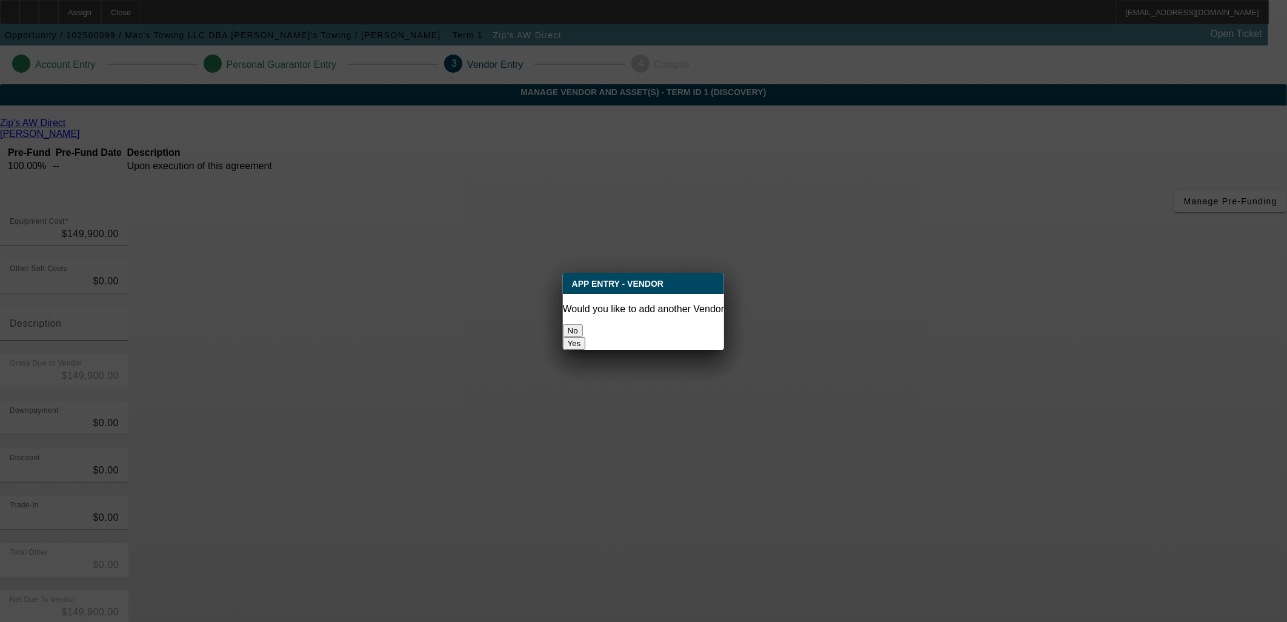
click at [583, 324] on button "No" at bounding box center [573, 330] width 20 height 13
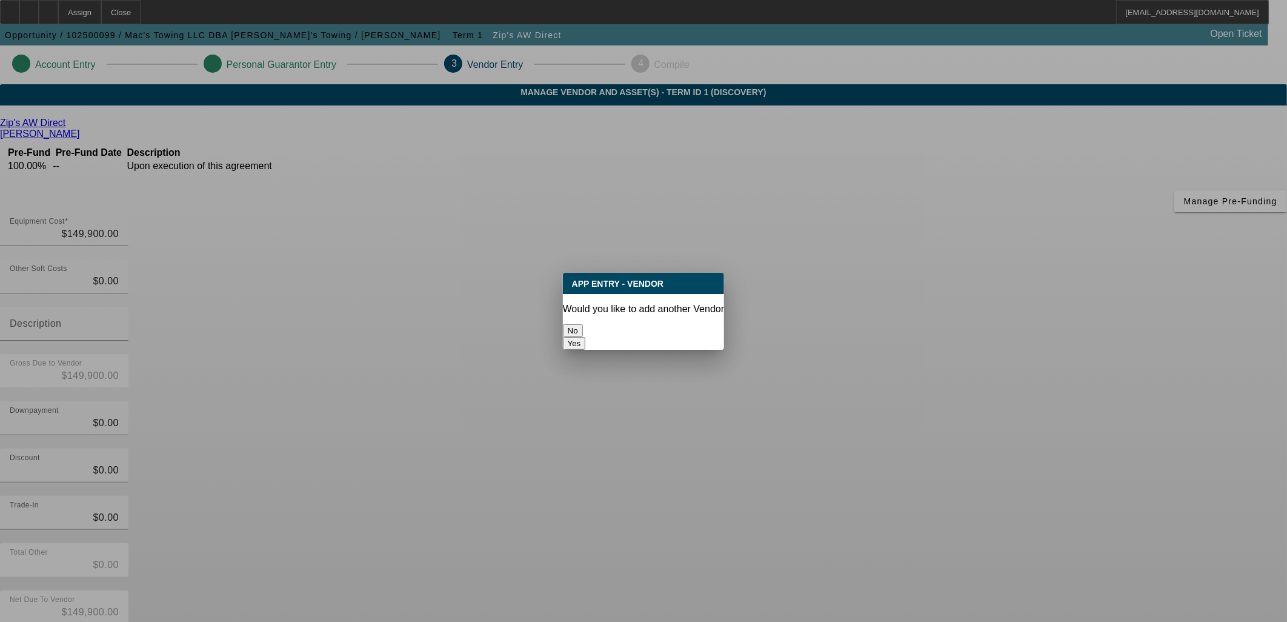
click at [583, 324] on button "No" at bounding box center [573, 330] width 20 height 13
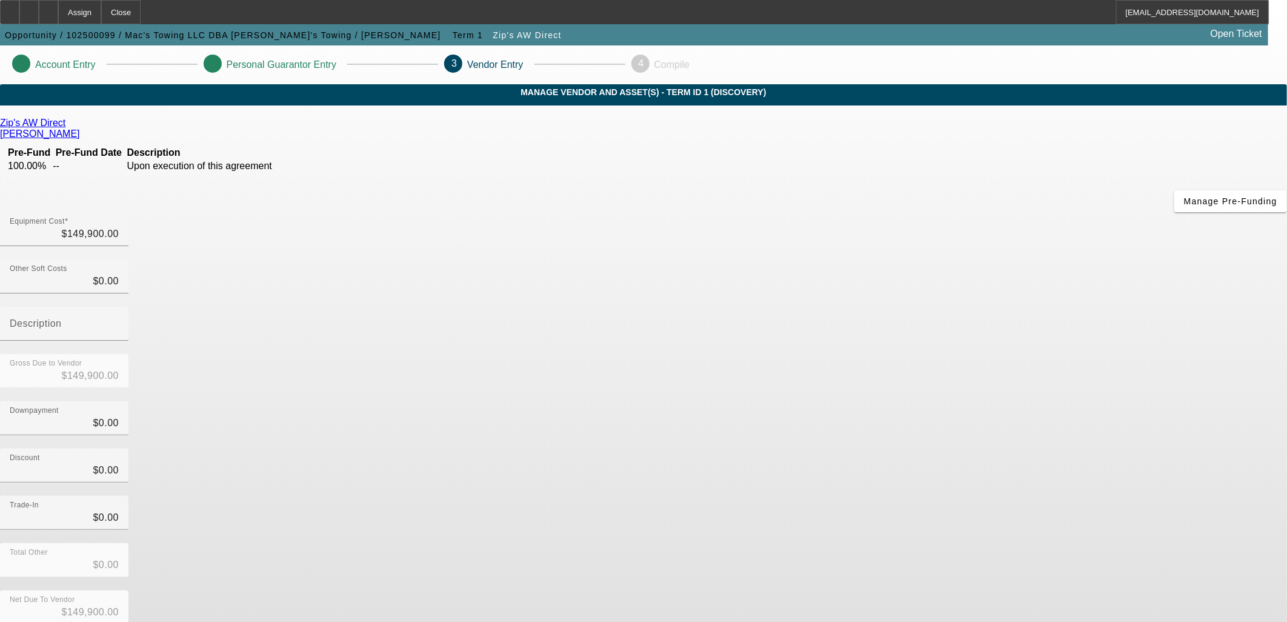
click at [612, 321] on div "Zip's AW Direct Matthews, Danny Pre-Fund Pre-Fund Date Description 100.00% -- U…" at bounding box center [643, 384] width 1287 height 533
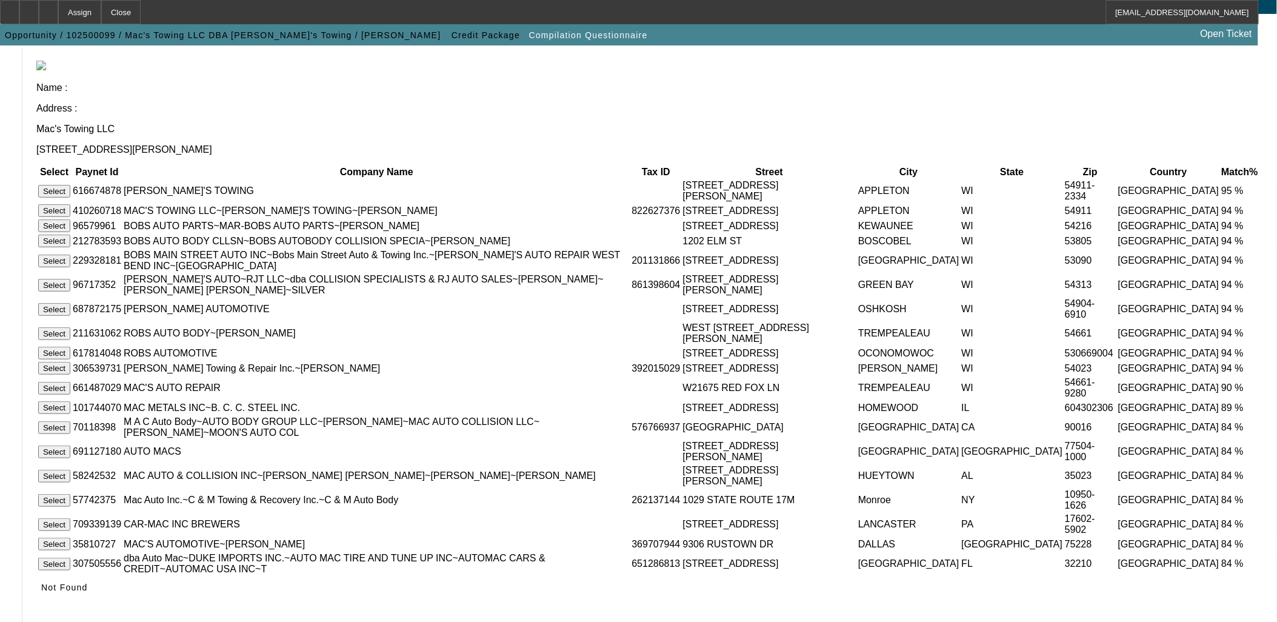
scroll to position [67, 0]
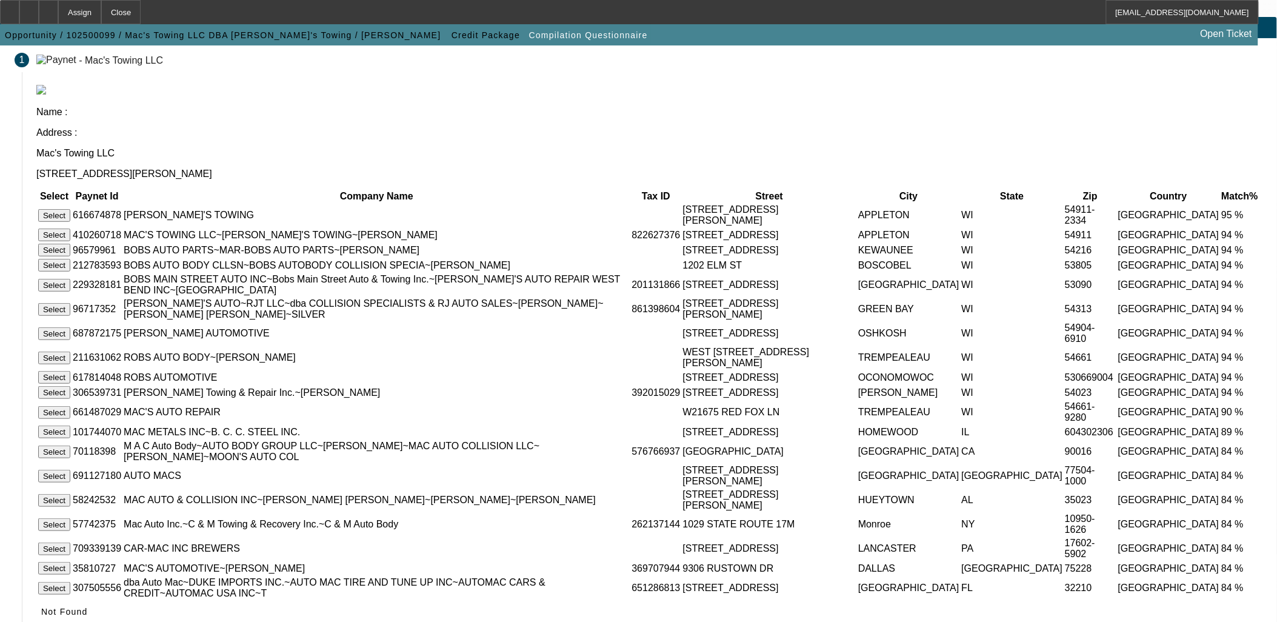
click at [70, 228] on button "Select" at bounding box center [54, 234] width 32 height 13
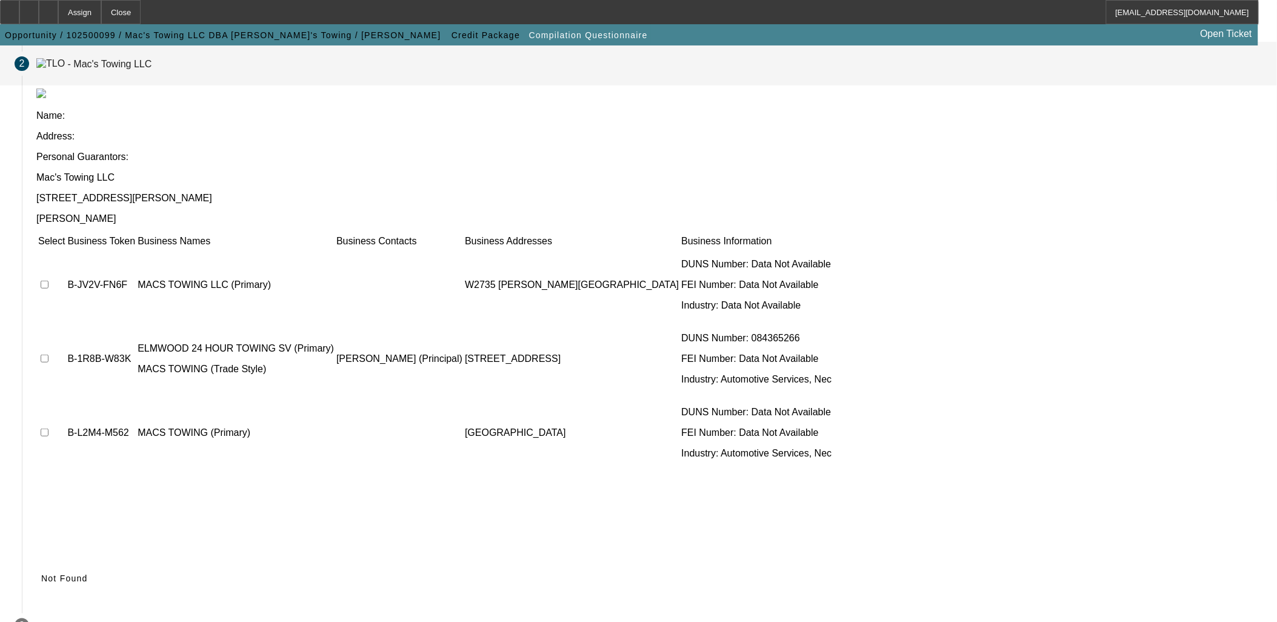
scroll to position [46, 0]
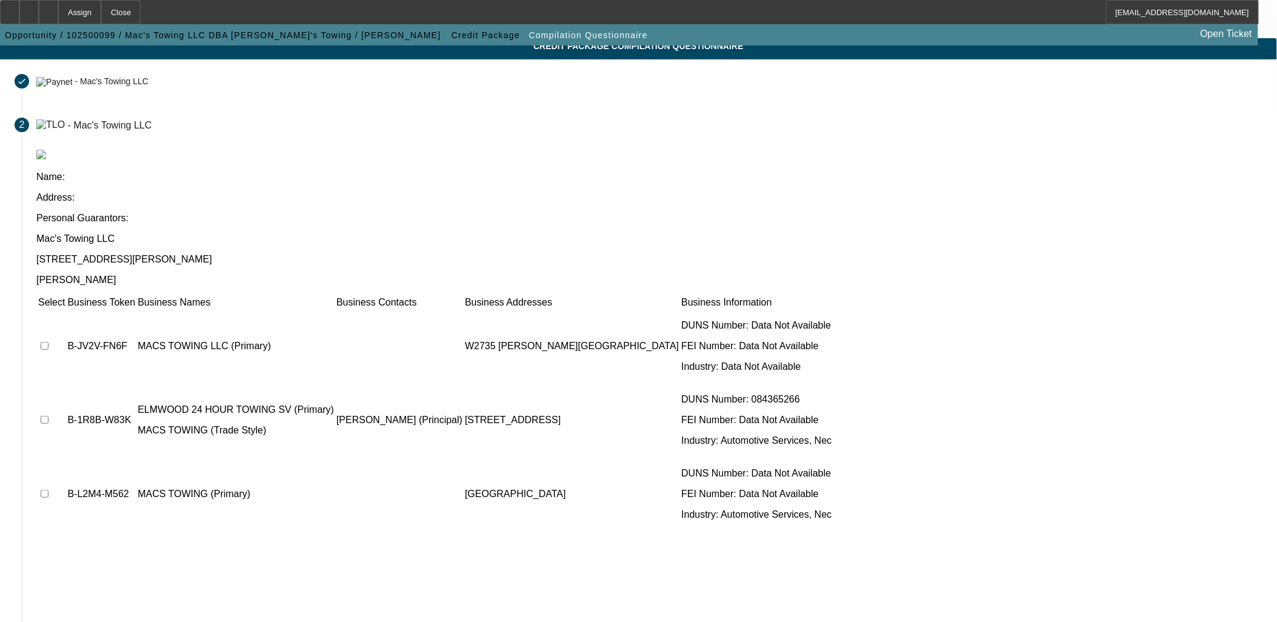
click at [48, 342] on input "checkbox" at bounding box center [45, 346] width 8 height 8
checkbox input "true"
click at [48, 490] on input "checkbox" at bounding box center [45, 494] width 8 height 8
checkbox input "true"
drag, startPoint x: 901, startPoint y: 554, endPoint x: 895, endPoint y: 549, distance: 7.3
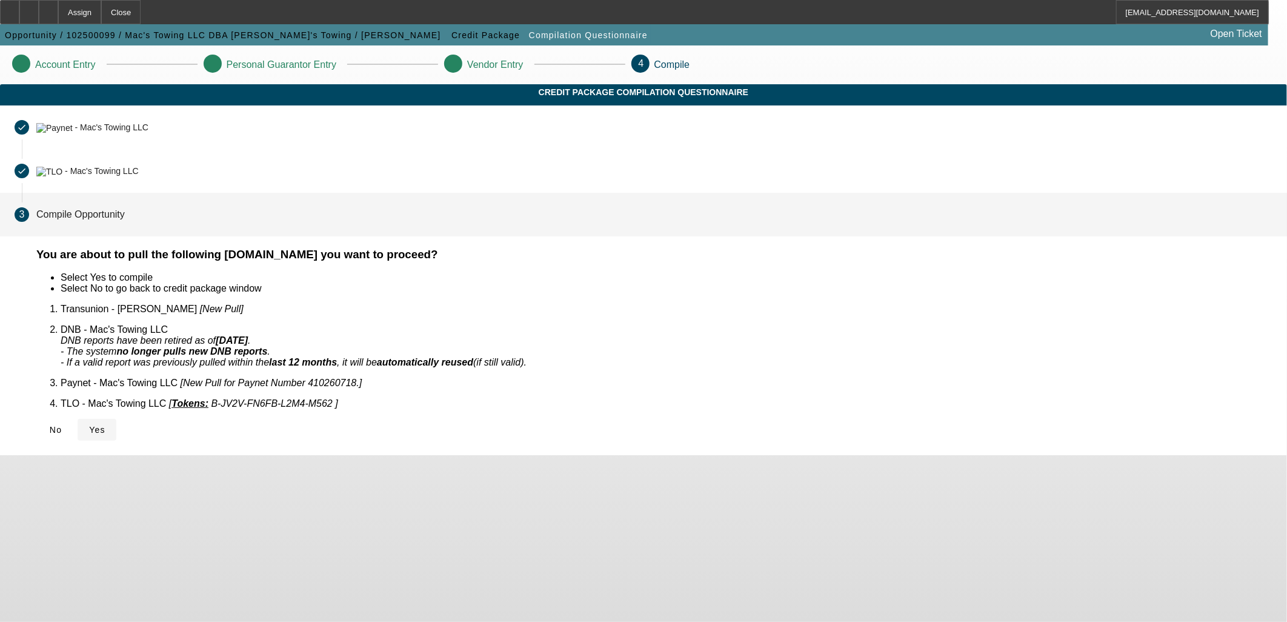
click at [105, 425] on span "Yes" at bounding box center [97, 430] width 16 height 10
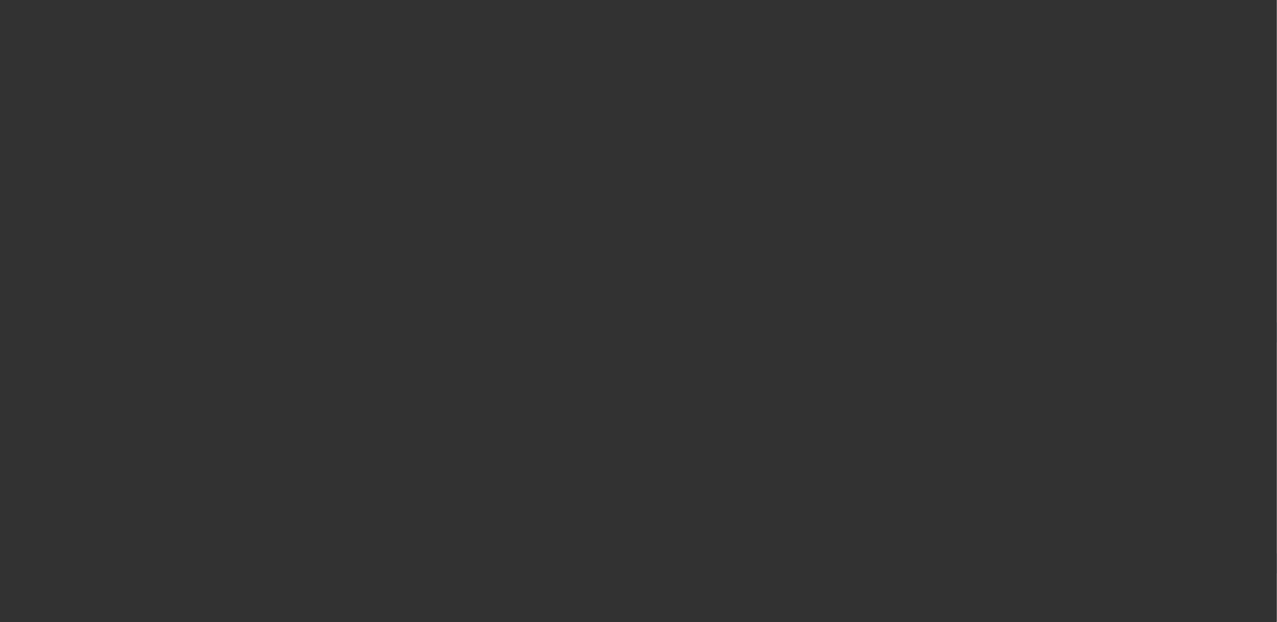
select select "0"
select select "2"
select select "0.1"
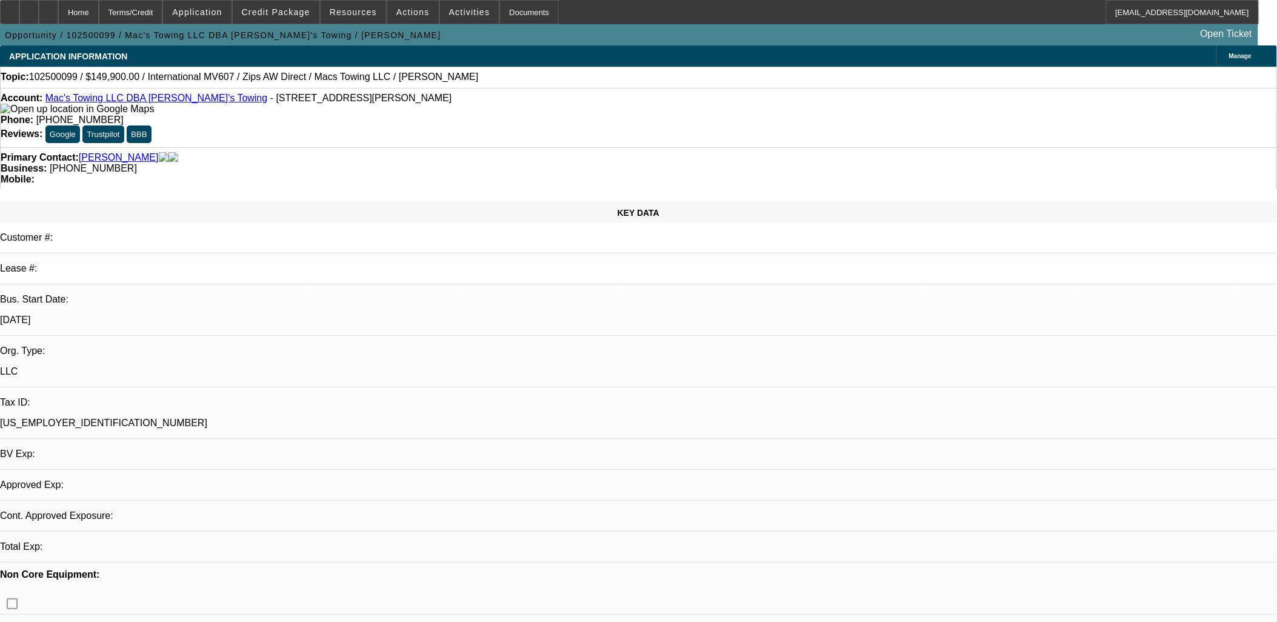
select select "1"
select select "2"
select select "4"
click at [58, 15] on div at bounding box center [48, 12] width 19 height 24
select select "0"
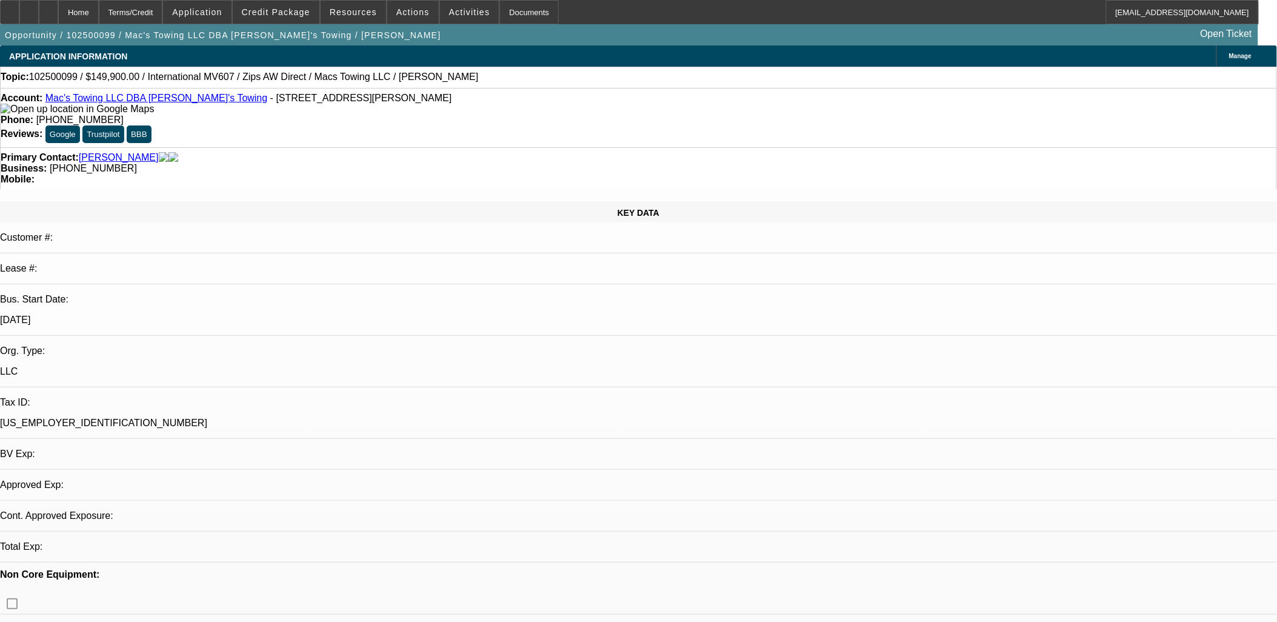
select select "2"
select select "0.1"
select select "1"
select select "2"
select select "4"
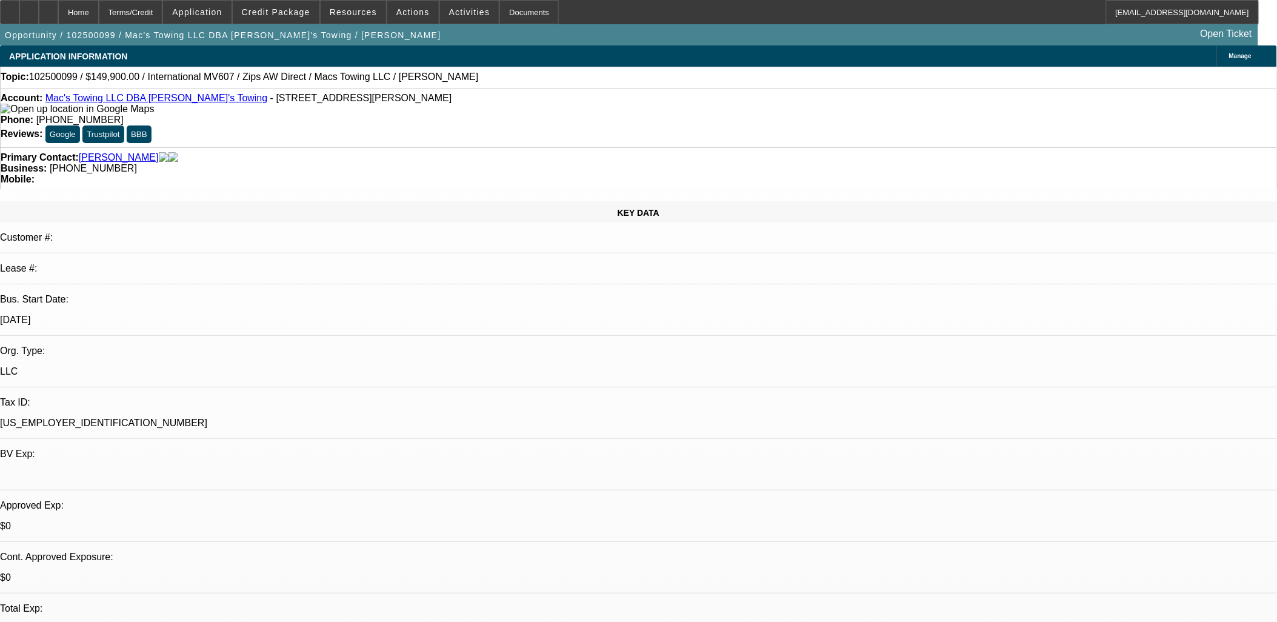
click at [456, 17] on span at bounding box center [469, 12] width 59 height 29
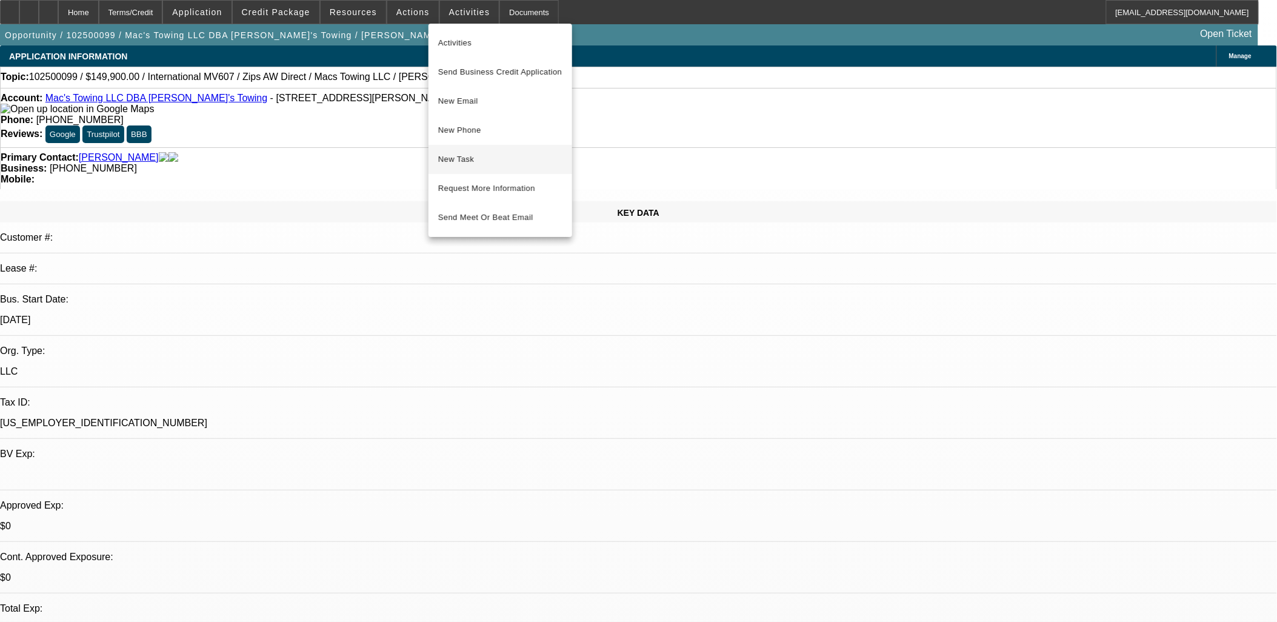
click at [479, 160] on span "New Task" at bounding box center [500, 159] width 124 height 15
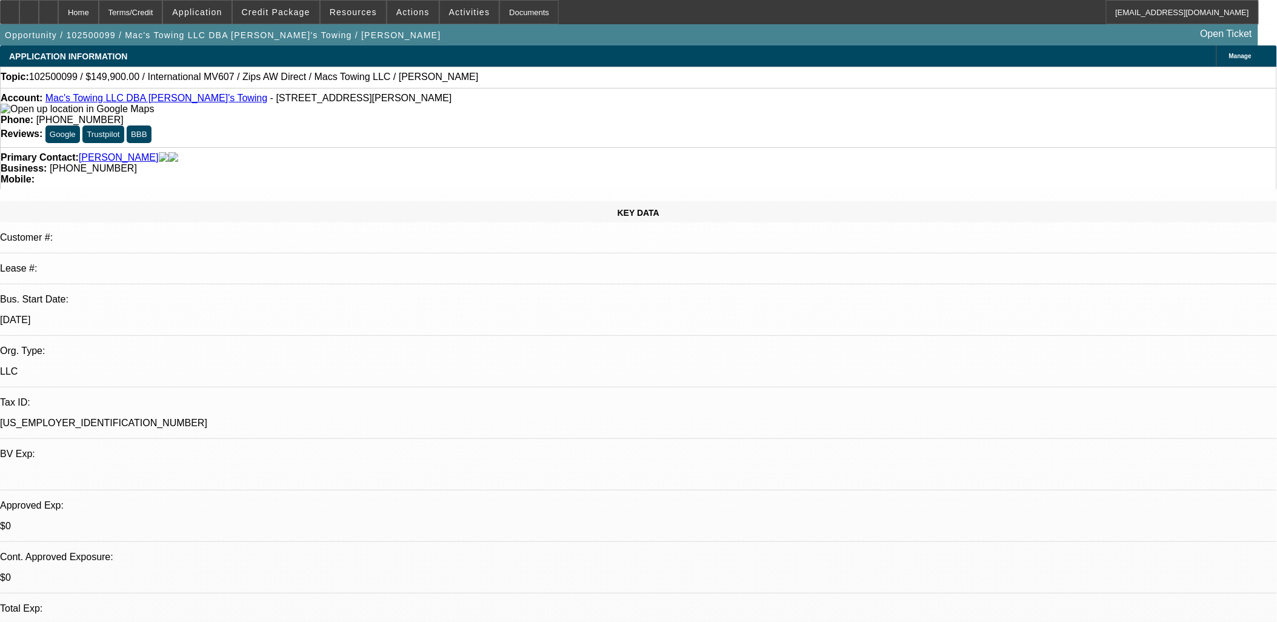
drag, startPoint x: 948, startPoint y: 431, endPoint x: 859, endPoint y: 295, distance: 162.9
copy div "Zips [PERSON_NAME] Ref International MV Century bed looking at fianncing wants …"
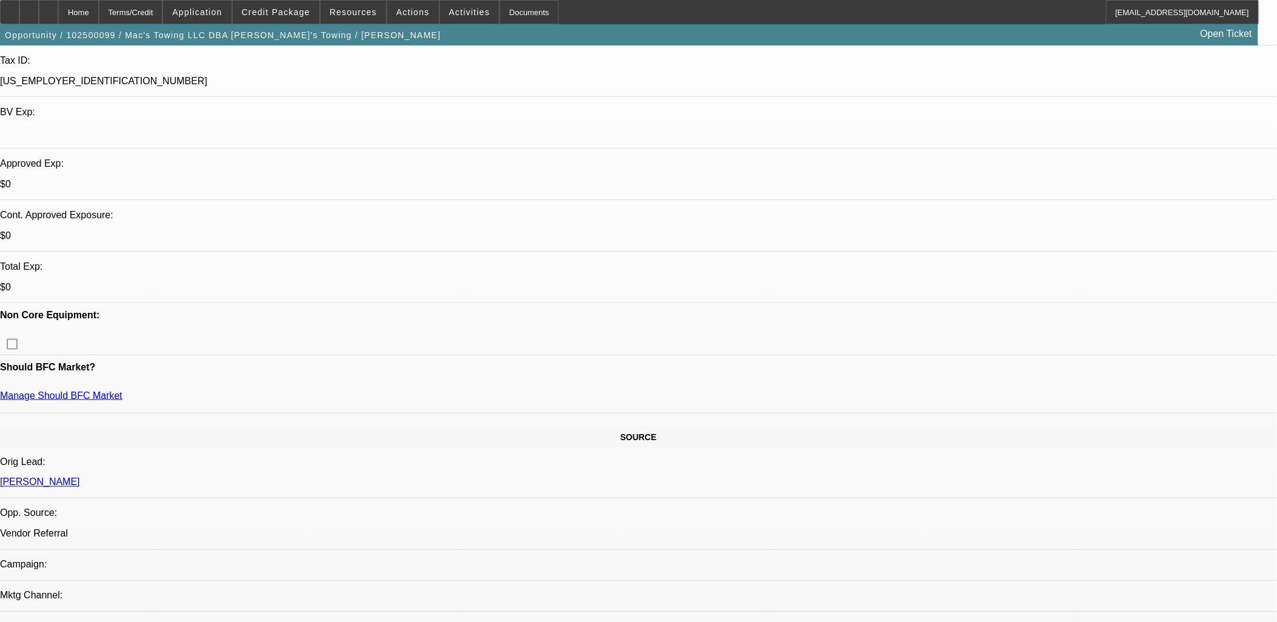
scroll to position [135, 0]
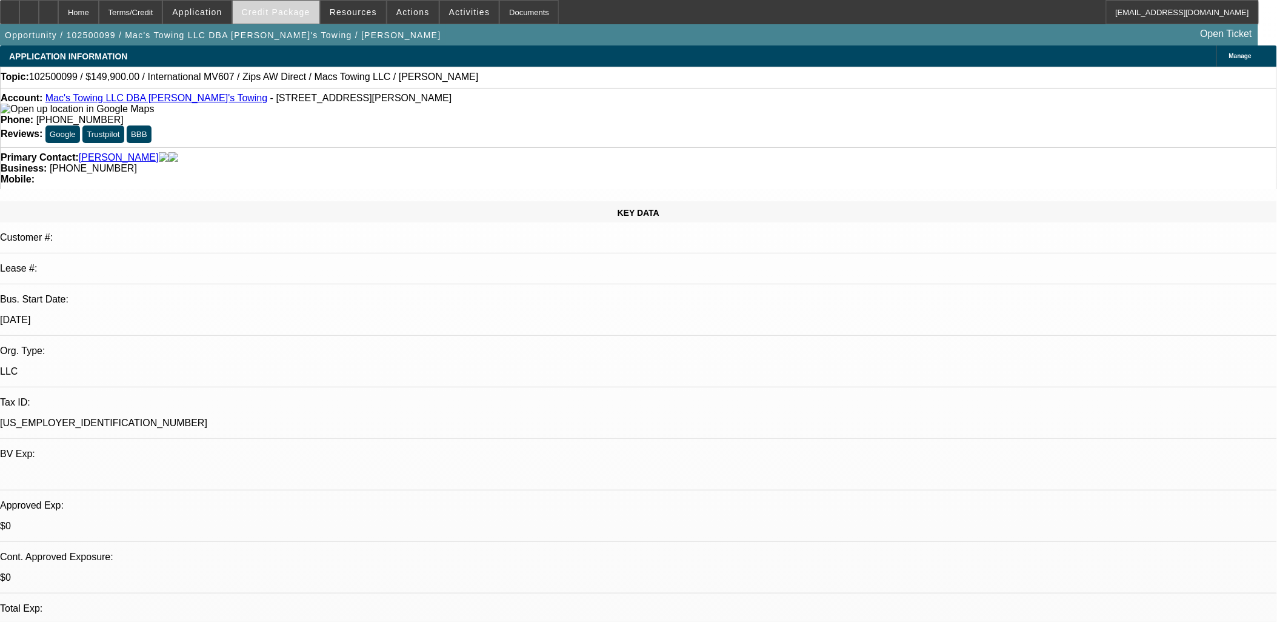
click at [293, 16] on span at bounding box center [276, 12] width 87 height 29
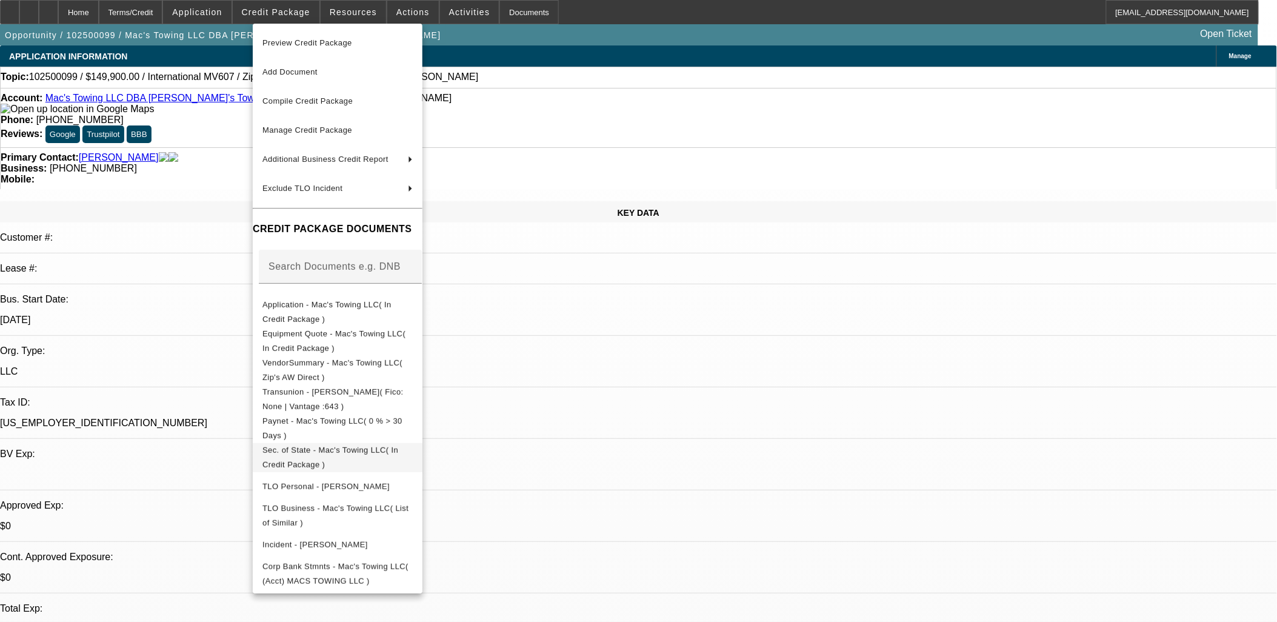
click at [366, 455] on span "Sec. of State - Mac's Towing LLC( In Credit Package )" at bounding box center [330, 457] width 136 height 24
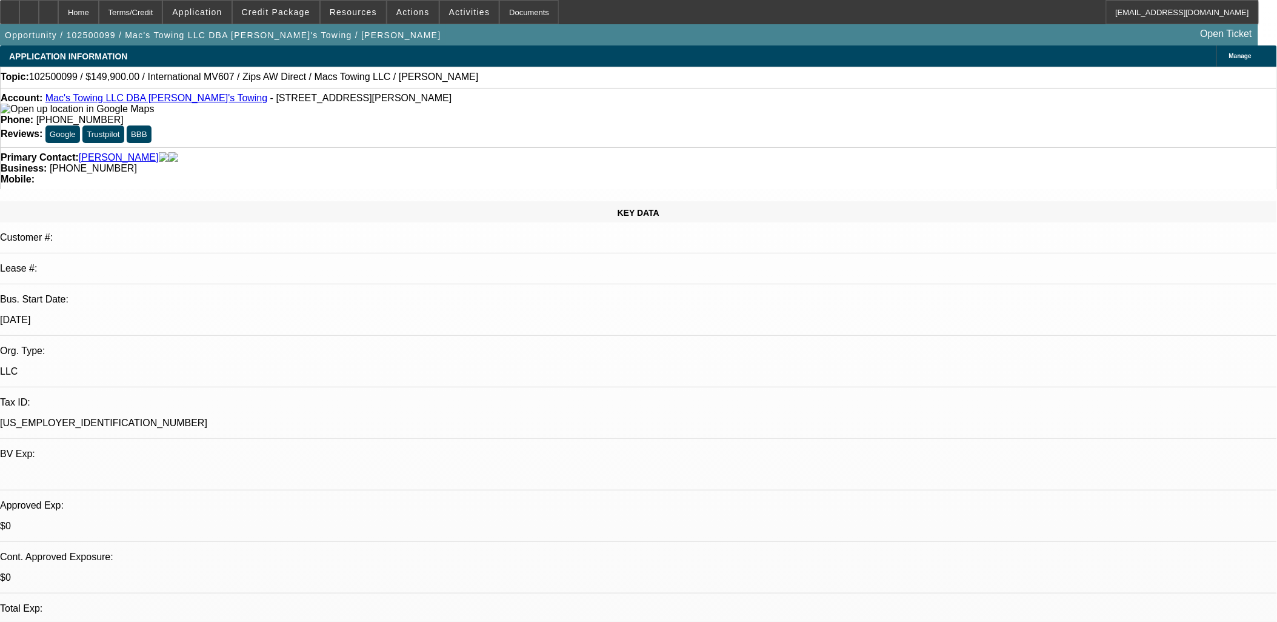
click at [1229, 56] on span "Manage" at bounding box center [1240, 56] width 22 height 7
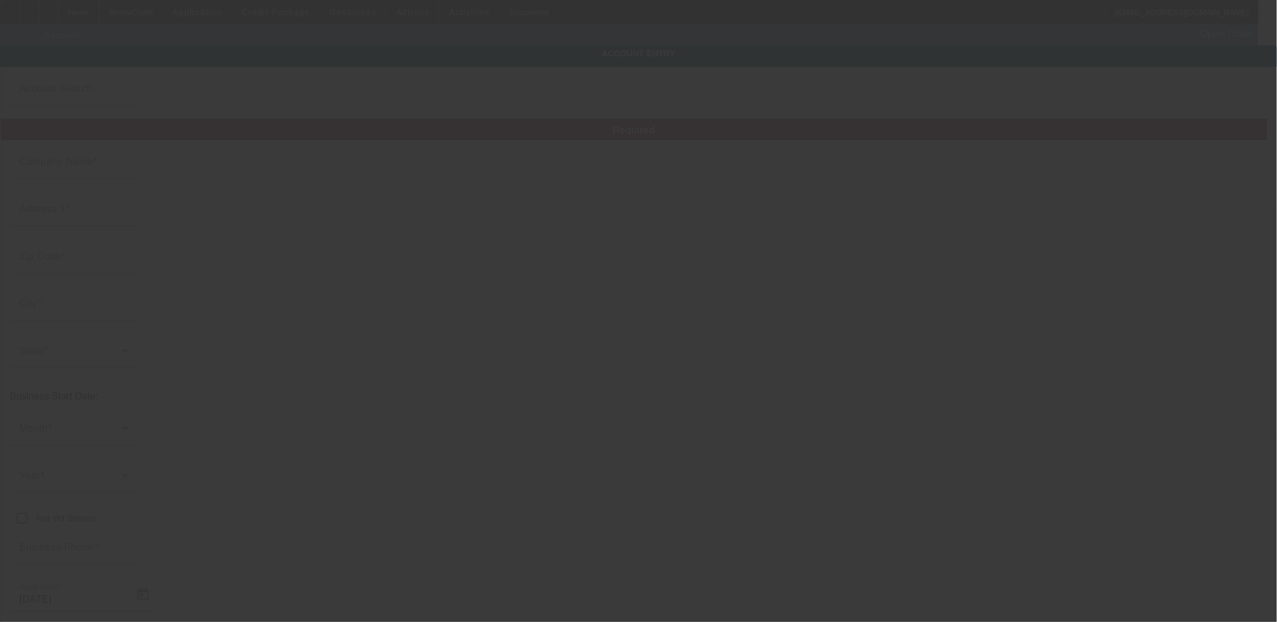
type input "Mac's Towing LLC"
type input "W2735 [GEOGRAPHIC_DATA]"
type input "54136"
type input "[PERSON_NAME]"
type input "[PHONE_NUMBER]"
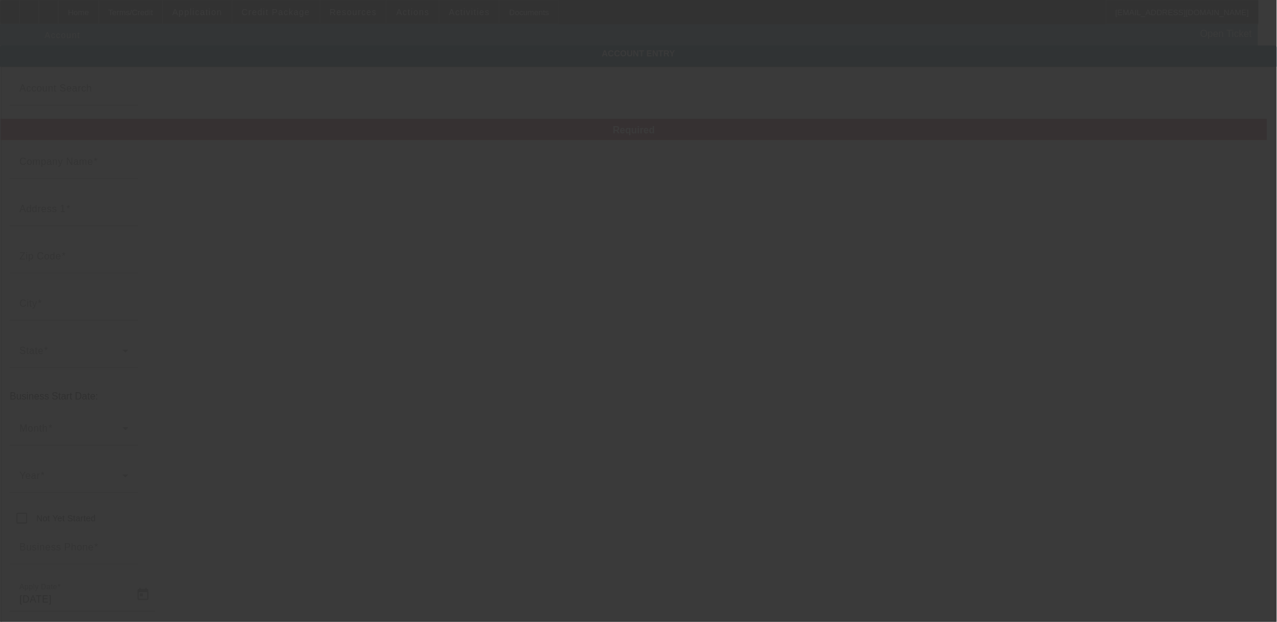
type input "[PERSON_NAME]'s Towing"
type input "[PERSON_NAME][EMAIL_ADDRESS][DOMAIN_NAME]"
type input "[US_EMPLOYER_IDENTIFICATION_NUMBER]"
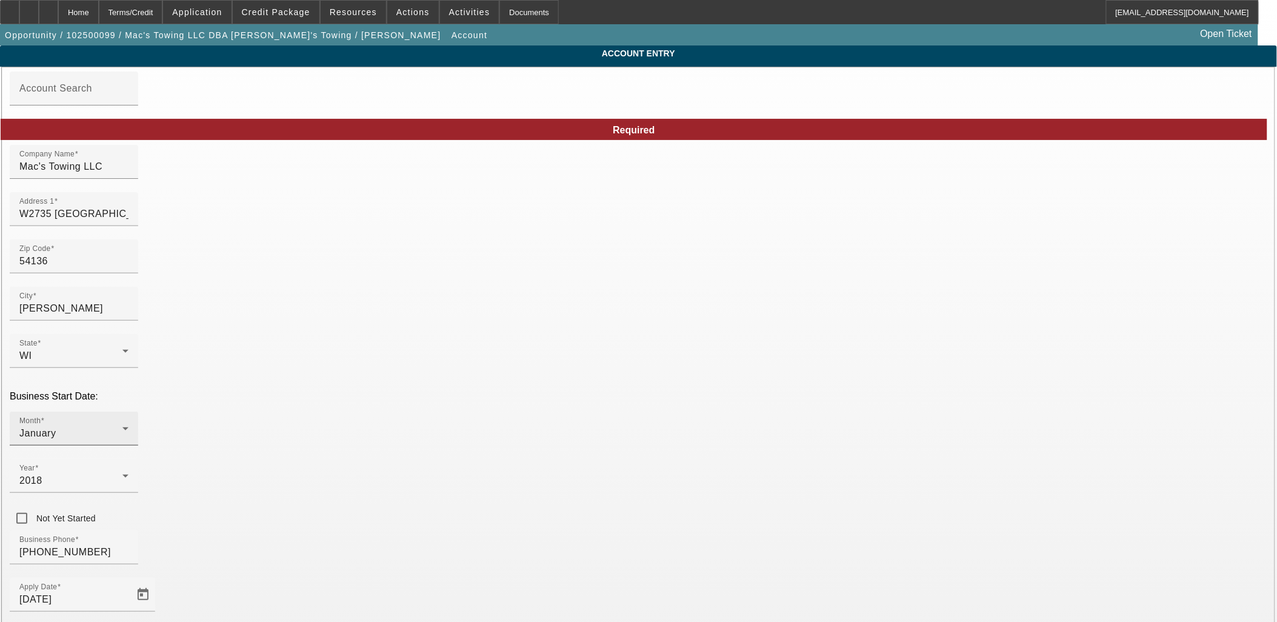
click at [128, 411] on div "Month January" at bounding box center [73, 428] width 109 height 34
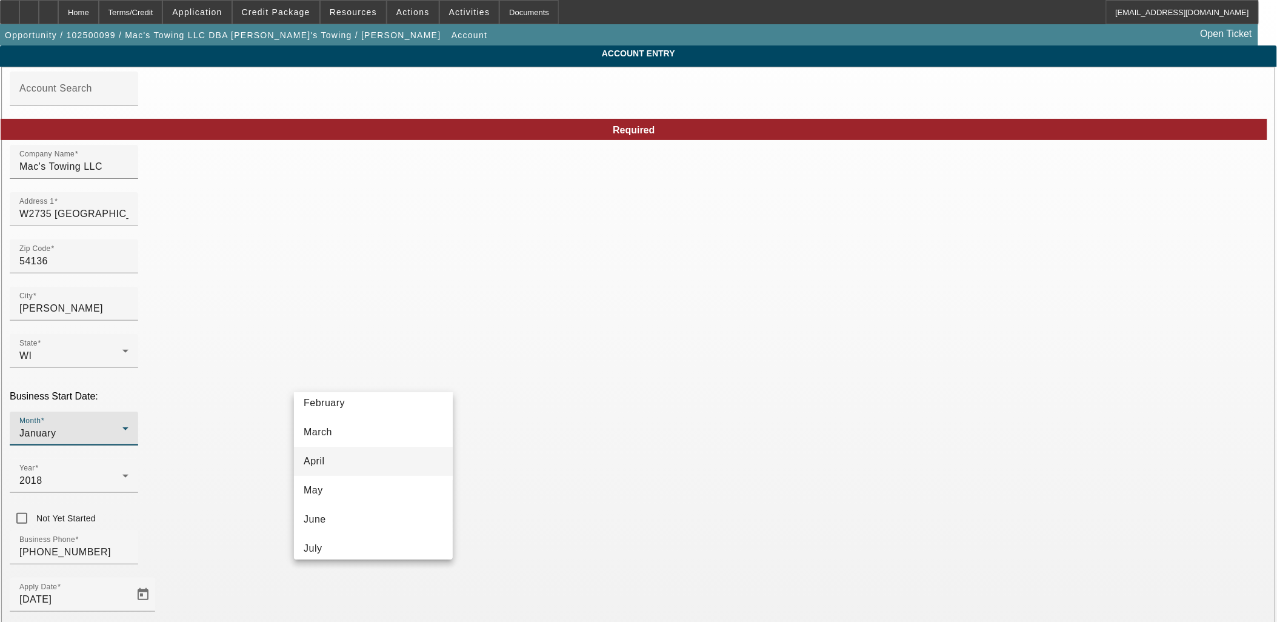
scroll to position [135, 0]
click at [339, 513] on mat-option "August" at bounding box center [373, 510] width 159 height 29
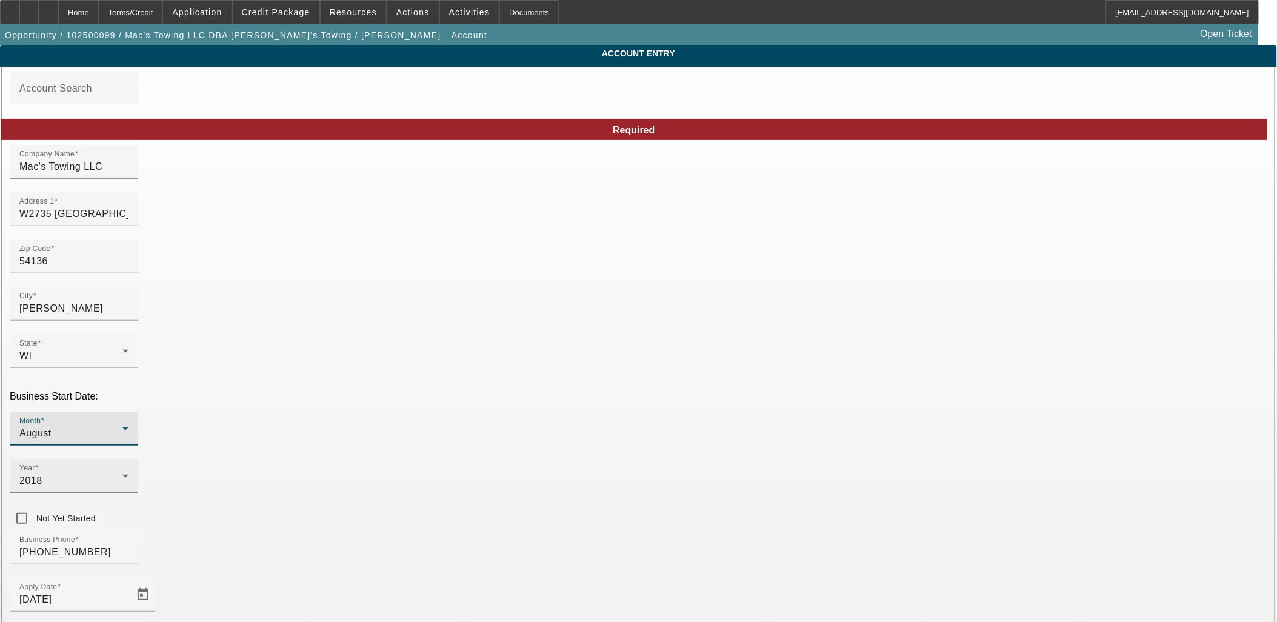
click at [128, 459] on div "Year [DATE]" at bounding box center [73, 476] width 109 height 34
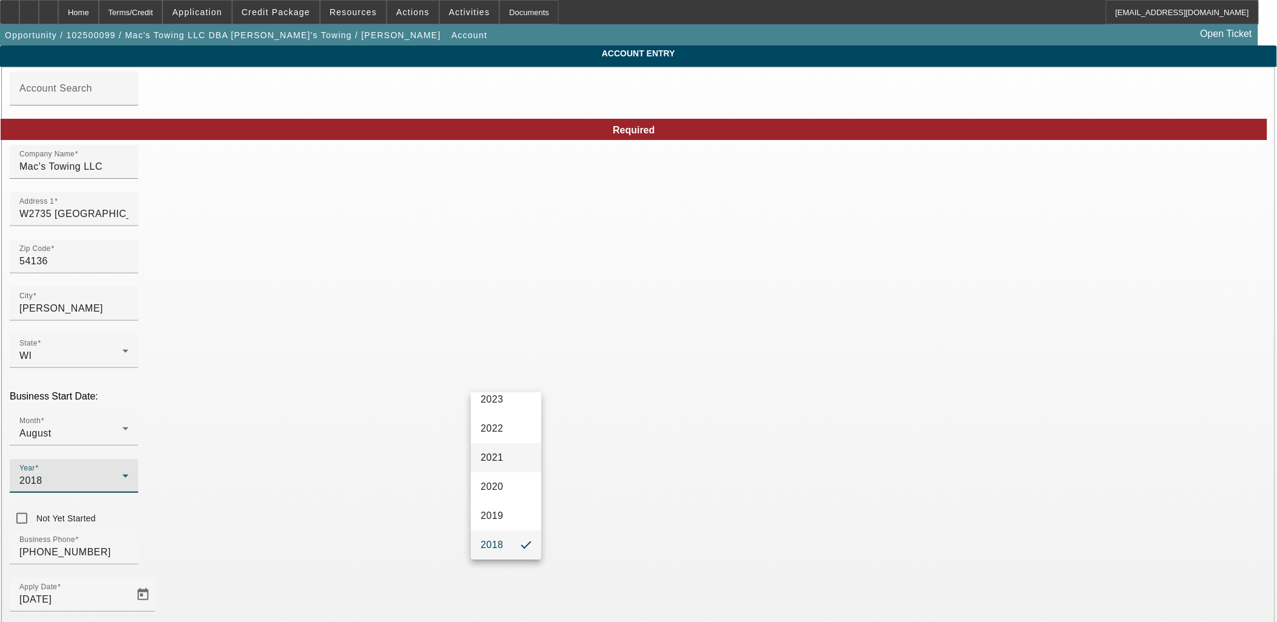
scroll to position [225, 0]
click at [507, 499] on mat-option "2017" at bounding box center [506, 506] width 70 height 29
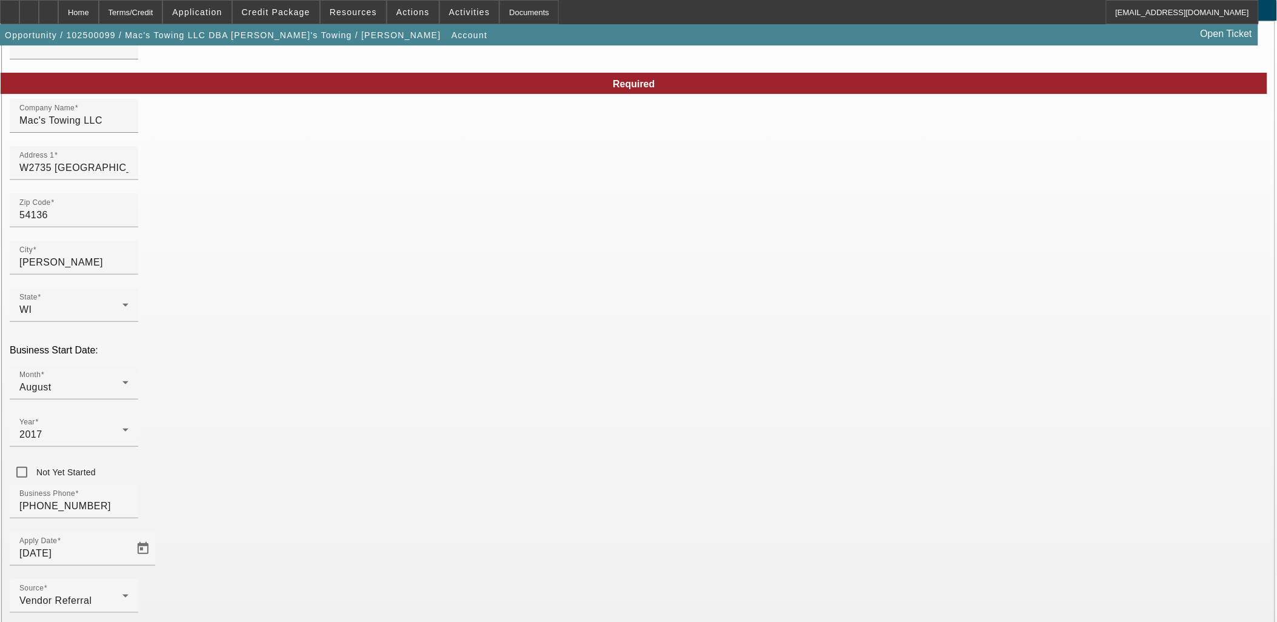
scroll to position [89, 0]
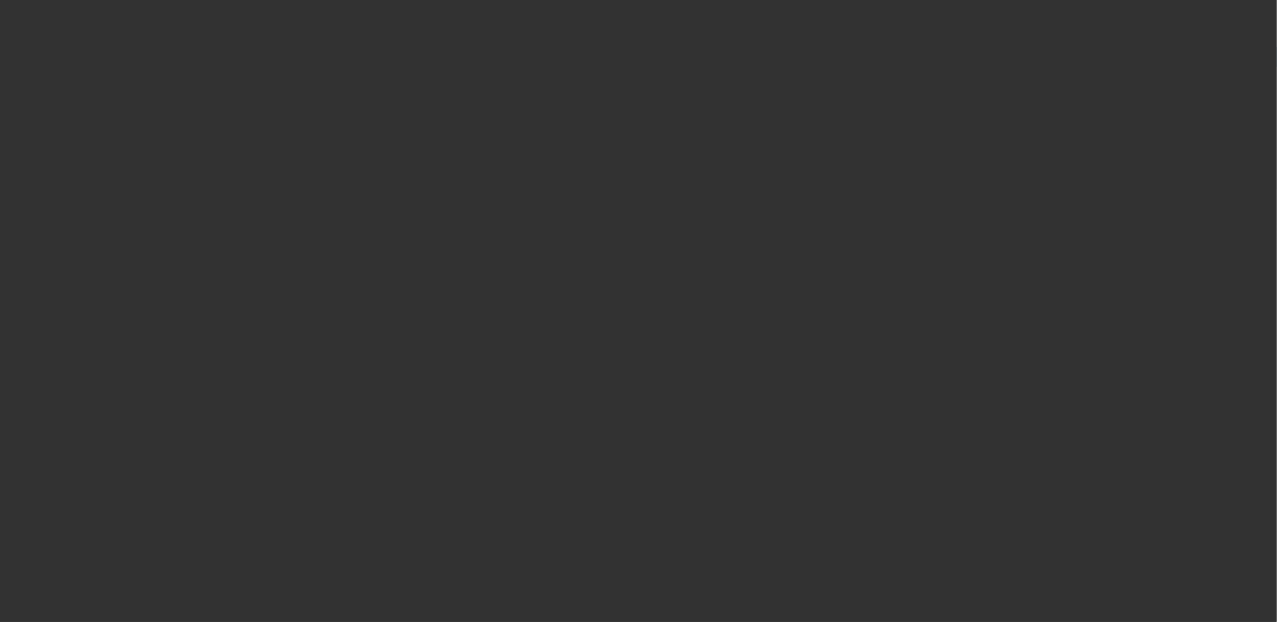
select select "0"
select select "2"
select select "0.1"
select select "4"
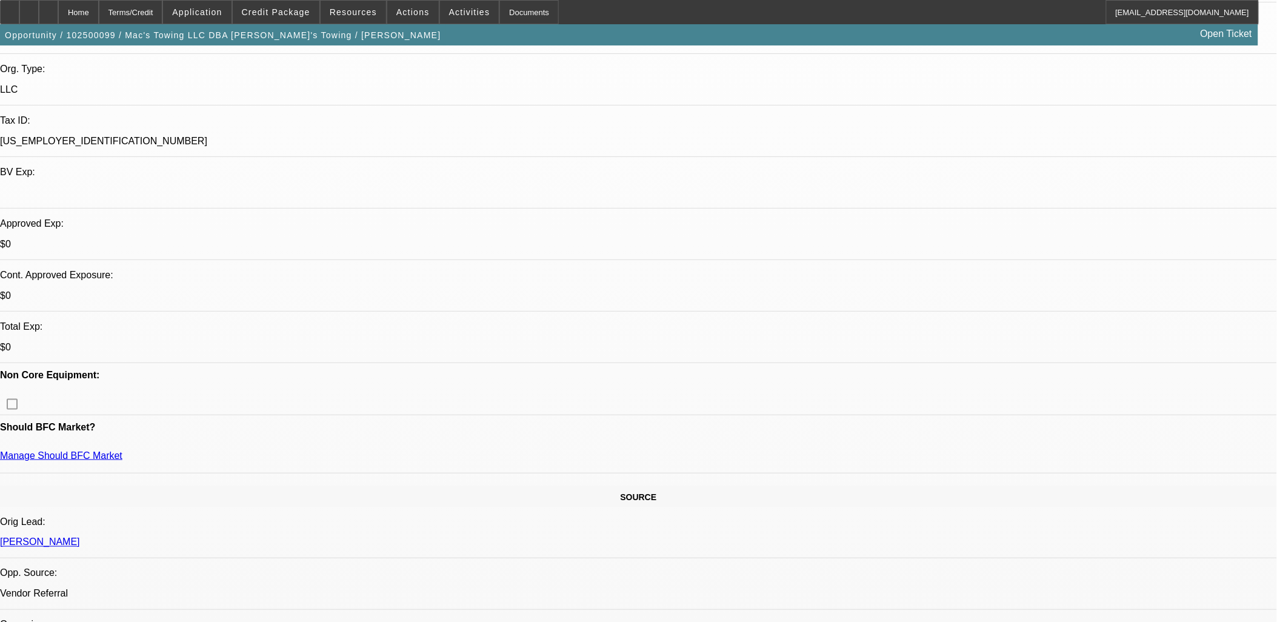
scroll to position [336, 0]
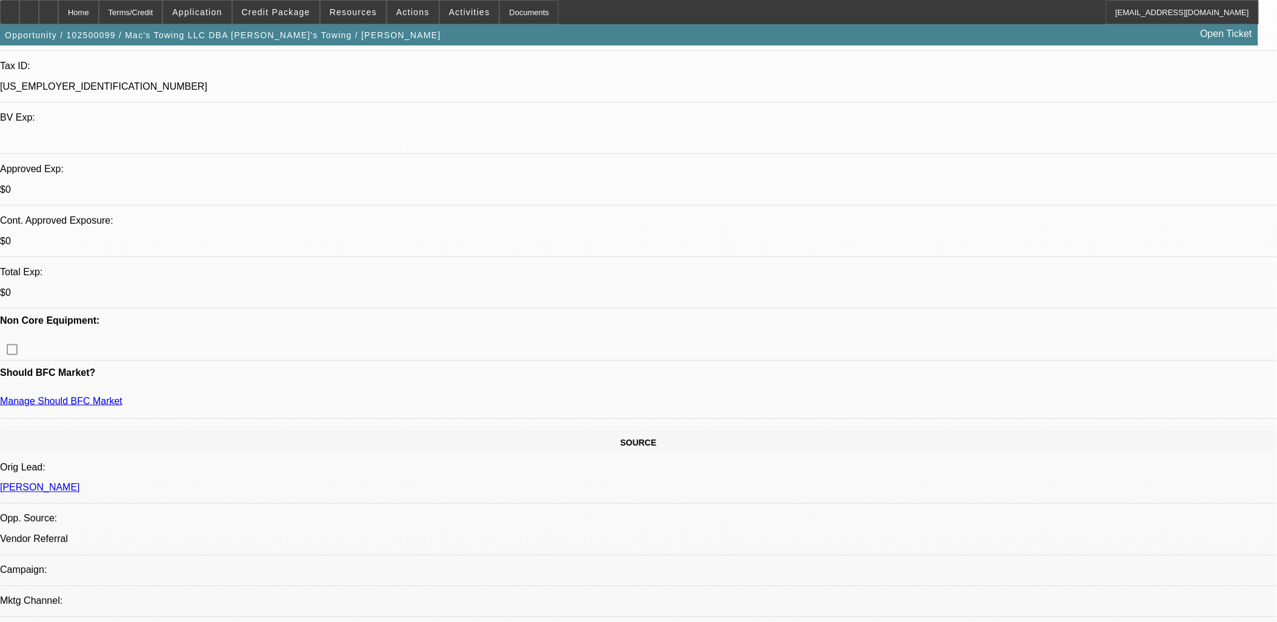
radio input "true"
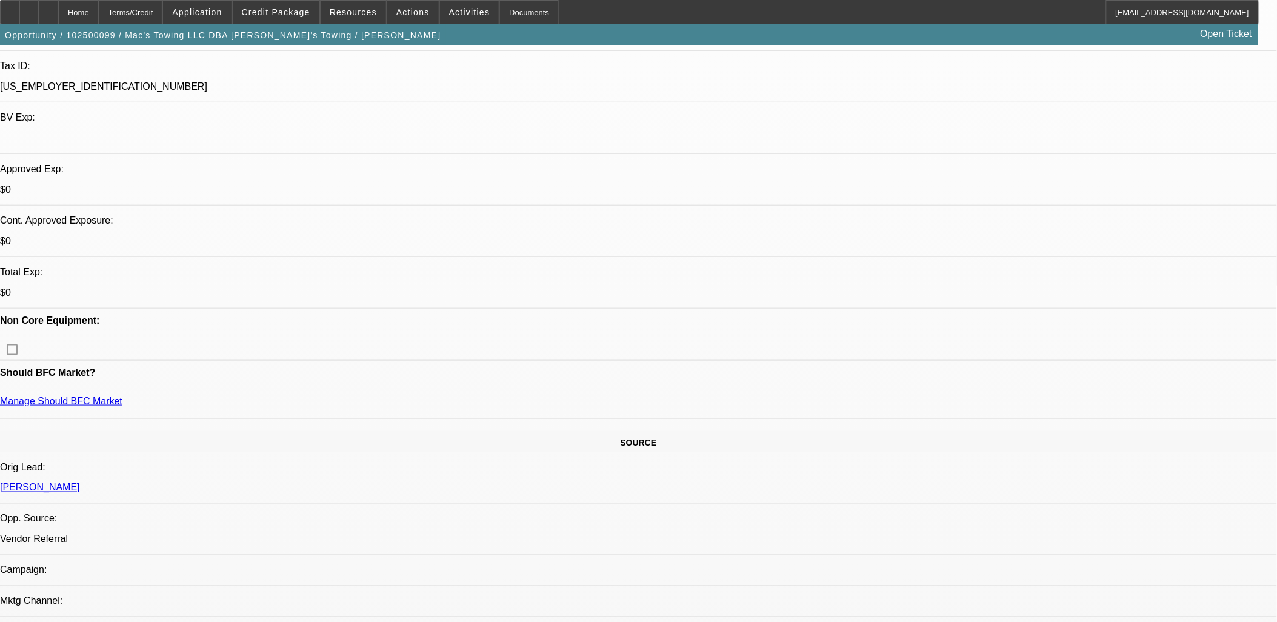
paste textarea "Mac’s Towing LLC, founded in [DATE] with 30 years of towing experience to the i…"
type textarea "Mac’s Towing LLC, founded in [DATE] with 30 years of towing experience to the i…"
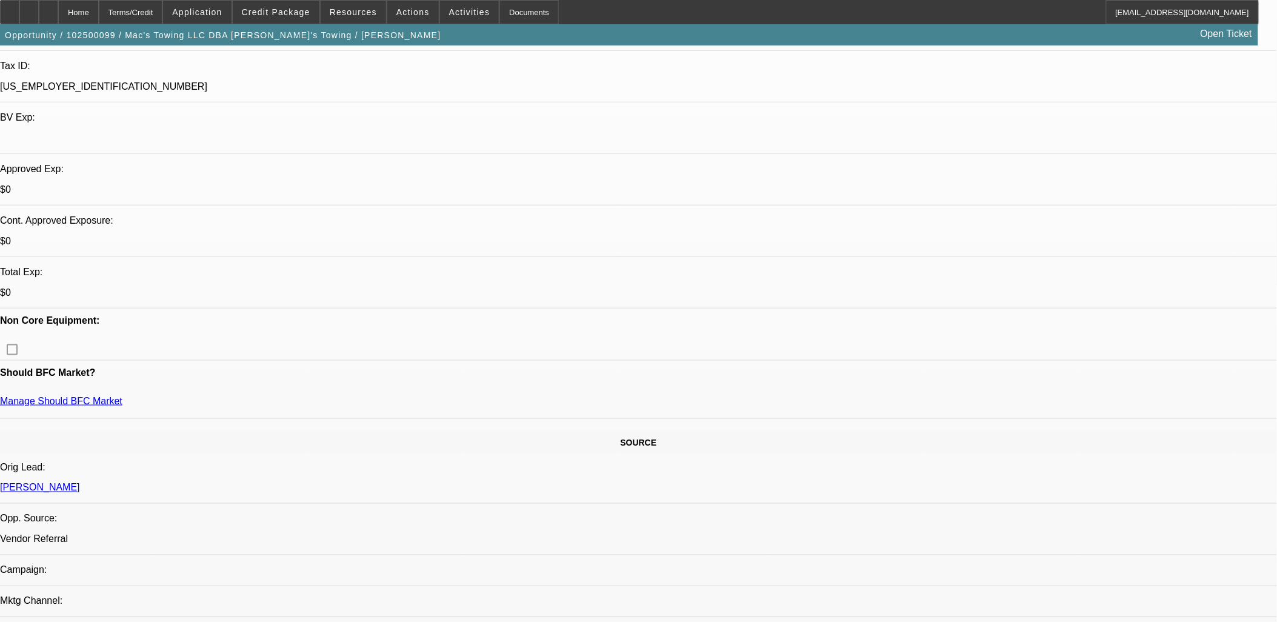
radio input "true"
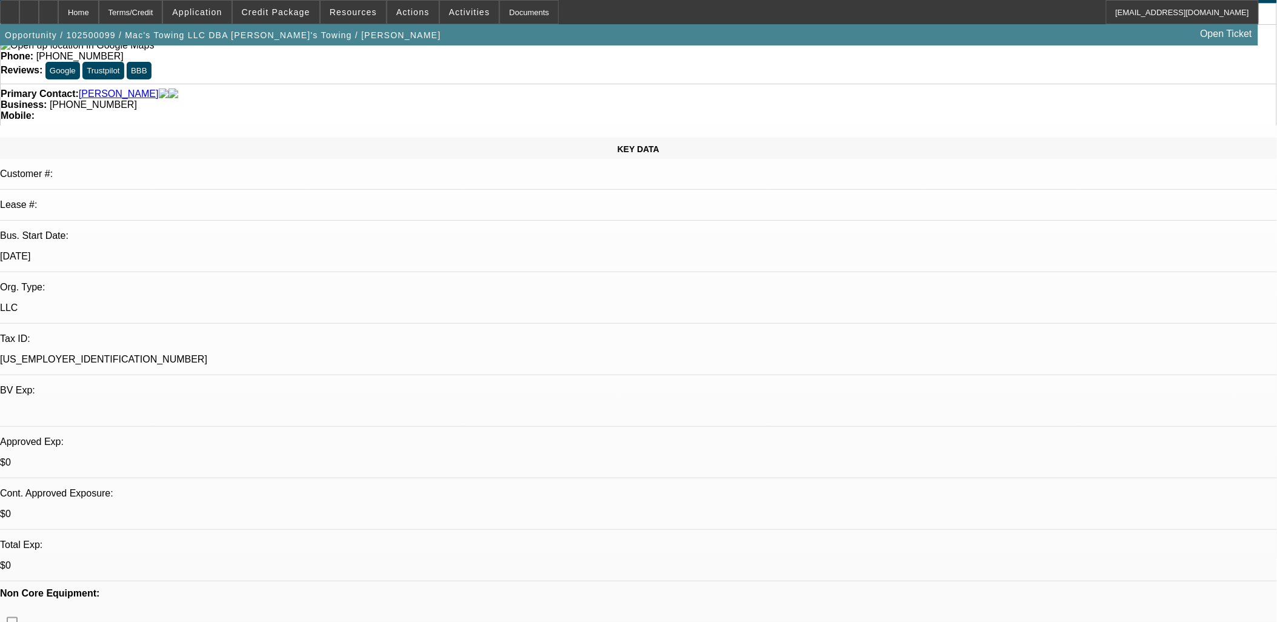
scroll to position [0, 0]
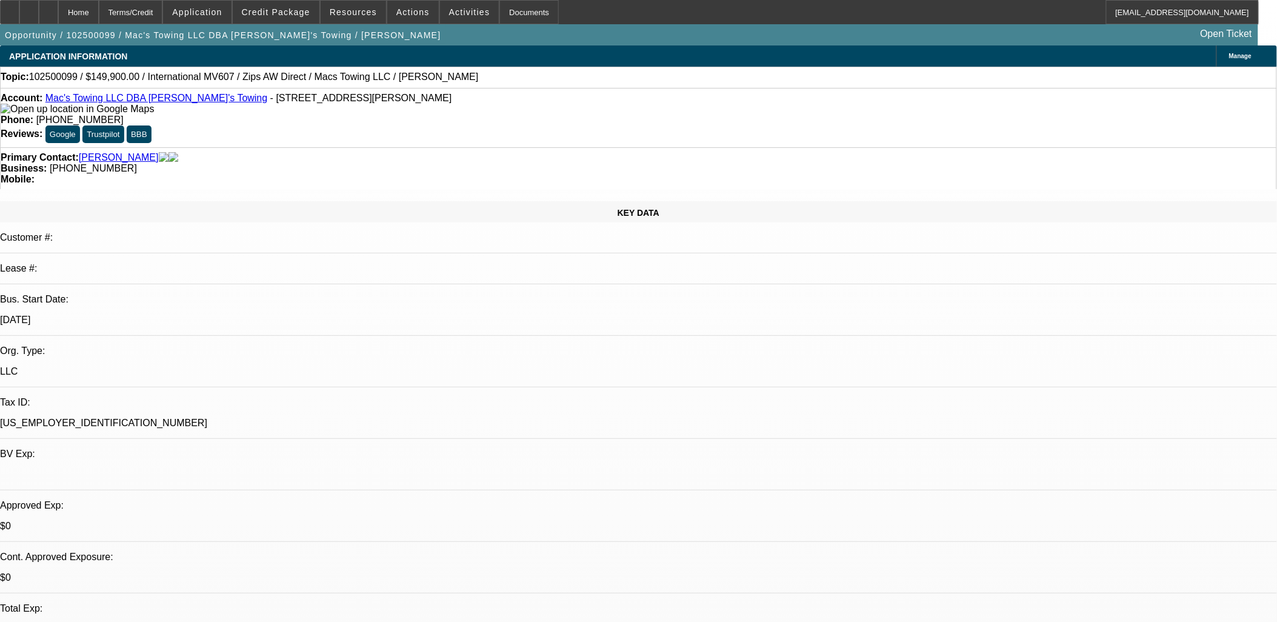
drag, startPoint x: 932, startPoint y: 391, endPoint x: 925, endPoint y: 393, distance: 7.5
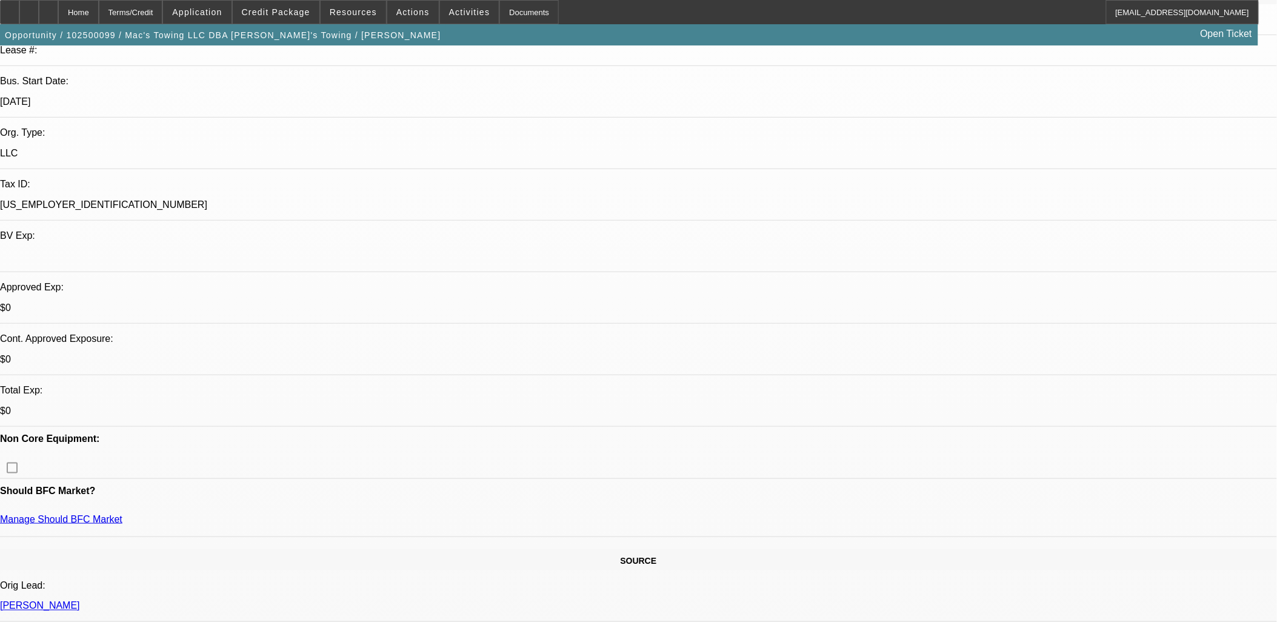
scroll to position [404, 0]
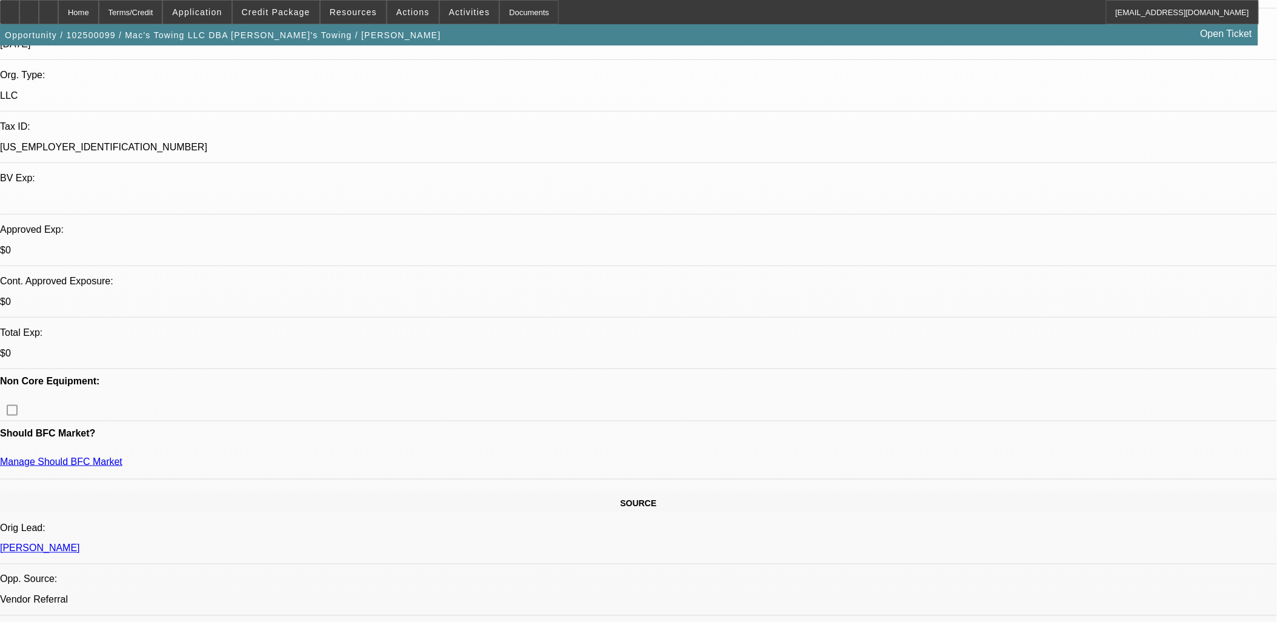
scroll to position [202, 0]
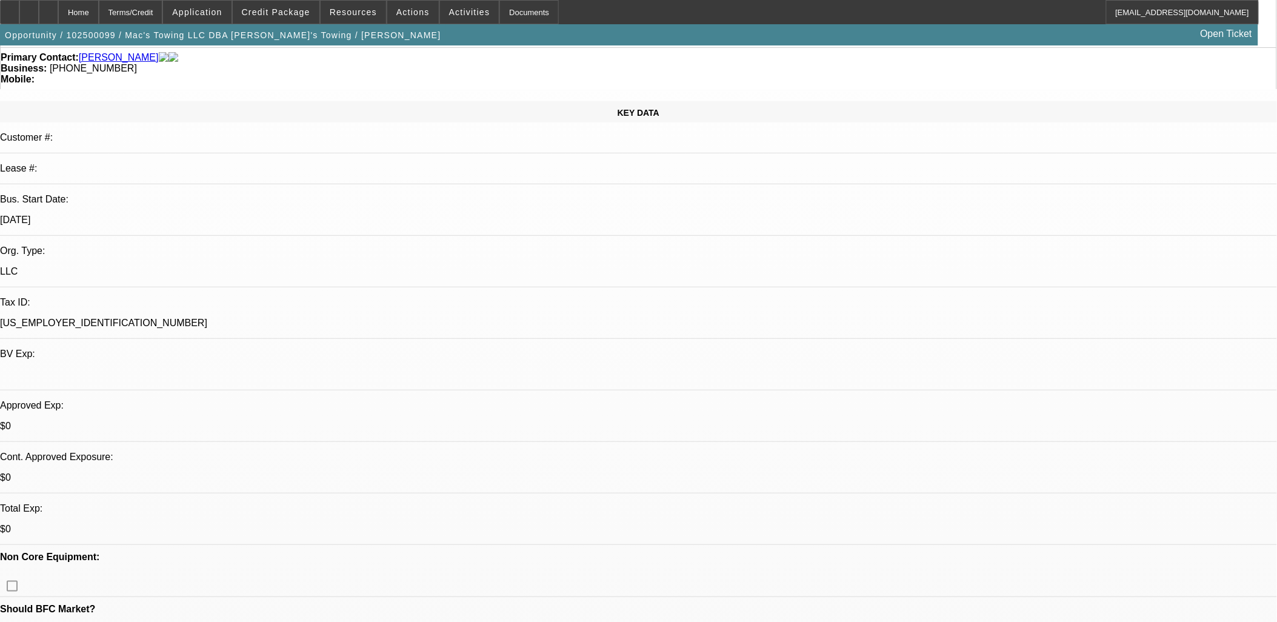
scroll to position [0, 0]
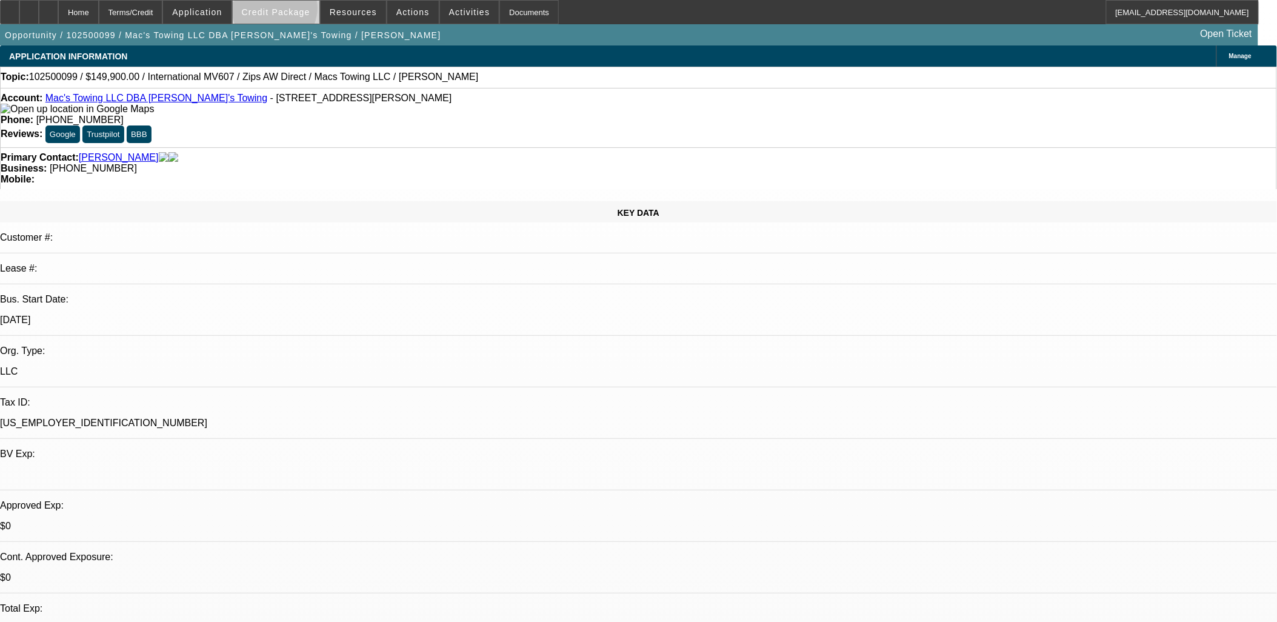
click at [295, 11] on span "Credit Package" at bounding box center [276, 12] width 68 height 10
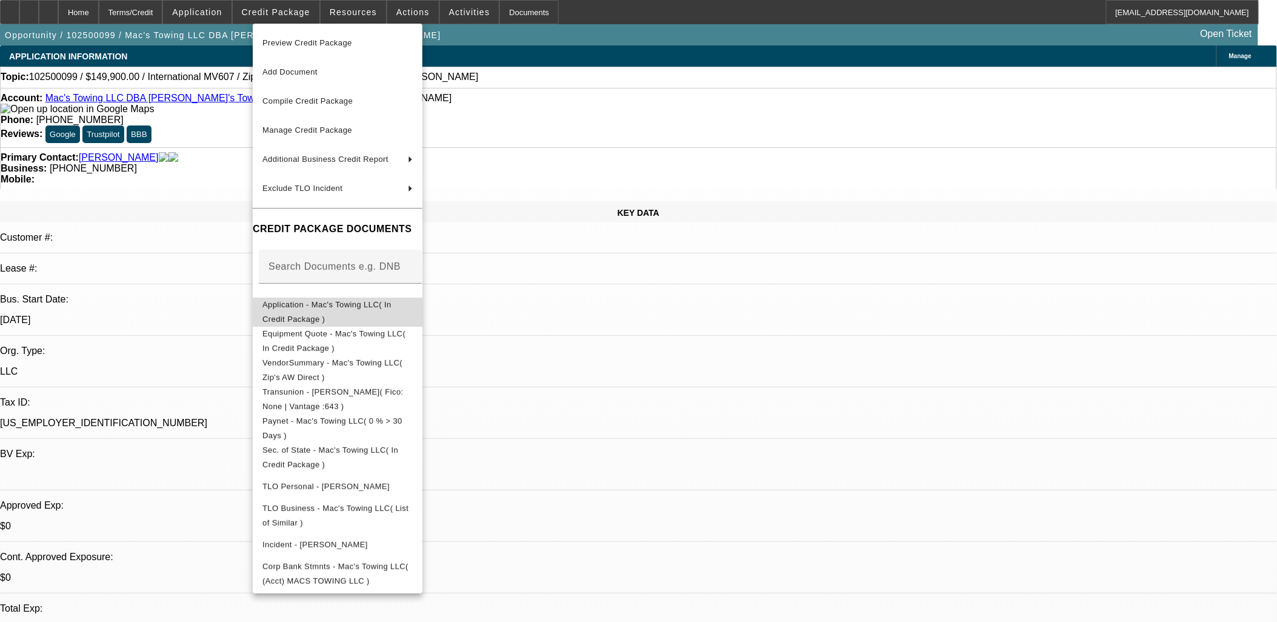
click at [337, 305] on span "Application - Mac's Towing LLC( In Credit Package )" at bounding box center [326, 311] width 129 height 24
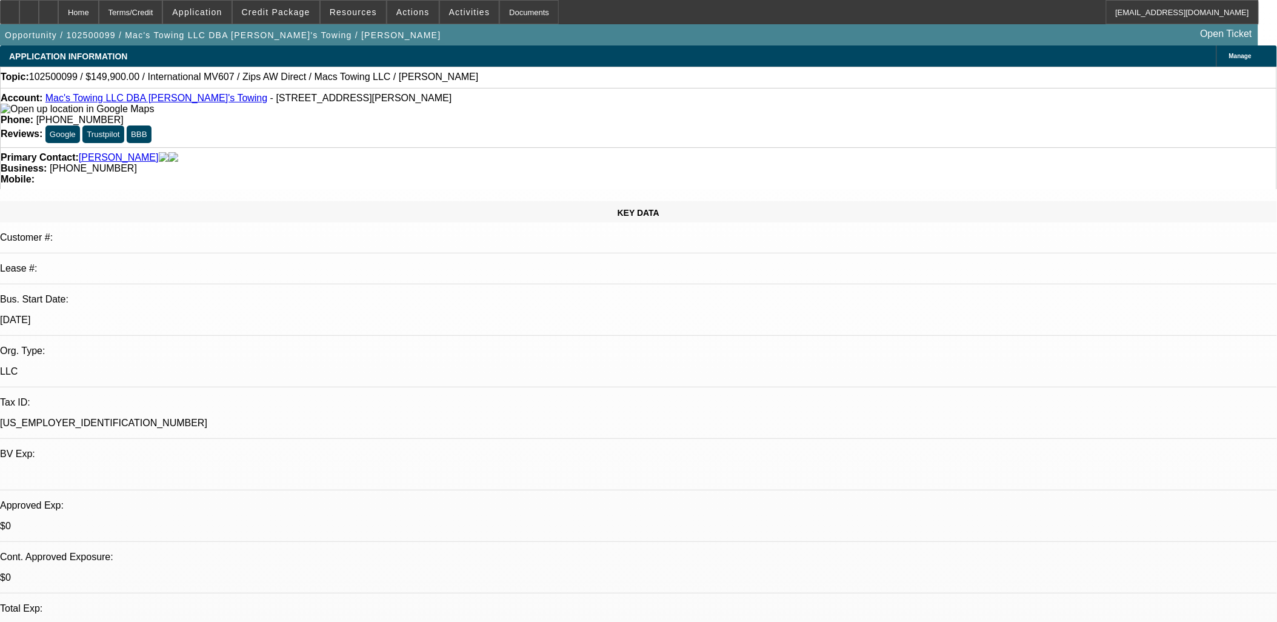
click at [1216, 47] on div "Manage" at bounding box center [1246, 55] width 61 height 21
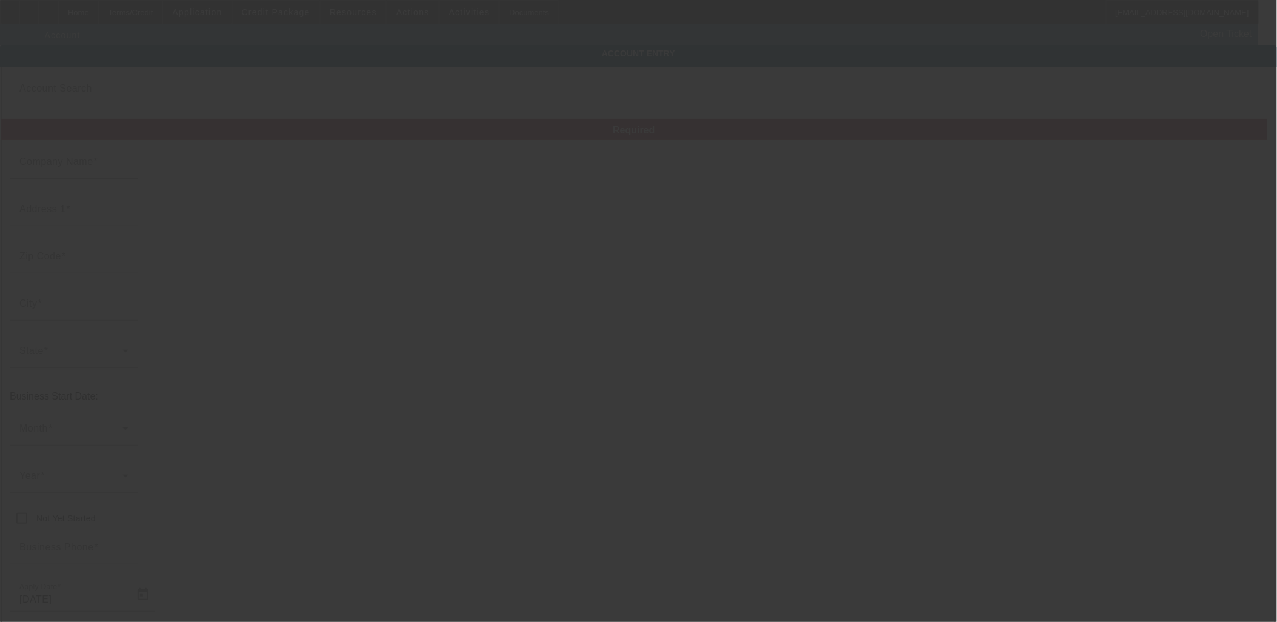
type input "Mac's Towing LLC"
type input "W2735 [GEOGRAPHIC_DATA]"
type input "54136"
type input "[PERSON_NAME]"
type input "[PHONE_NUMBER]"
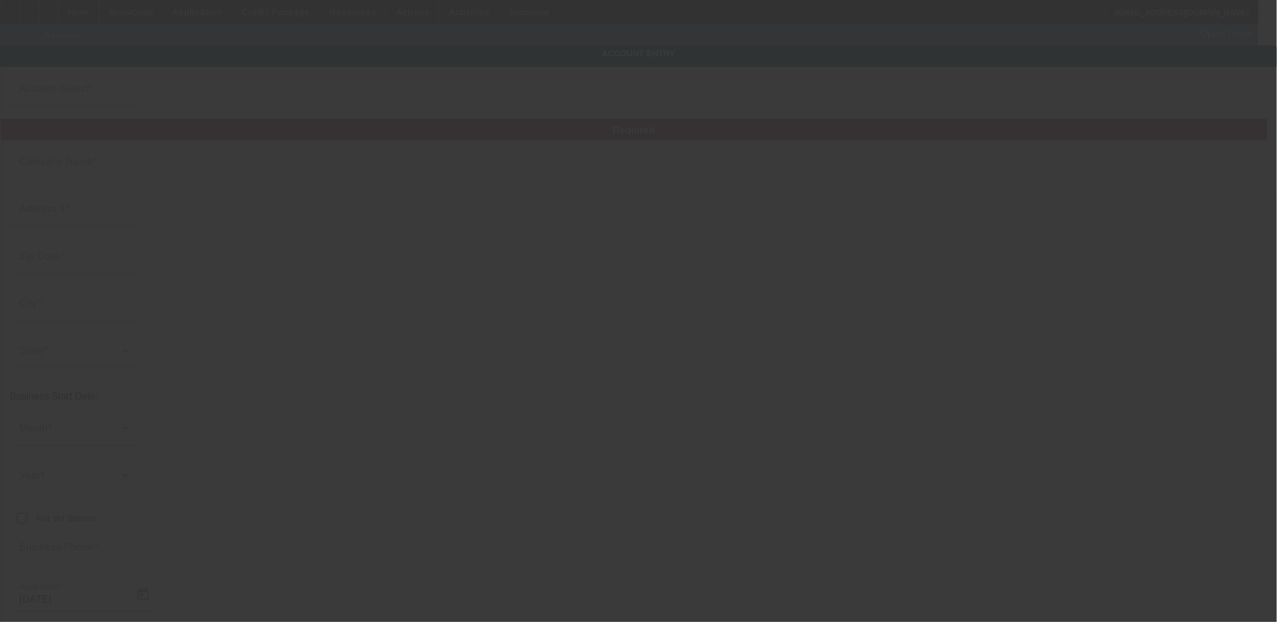
type input "Bob's Towing"
type input "[PERSON_NAME][EMAIL_ADDRESS][DOMAIN_NAME]"
type input "[US_EMPLOYER_IDENTIFICATION_NUMBER]"
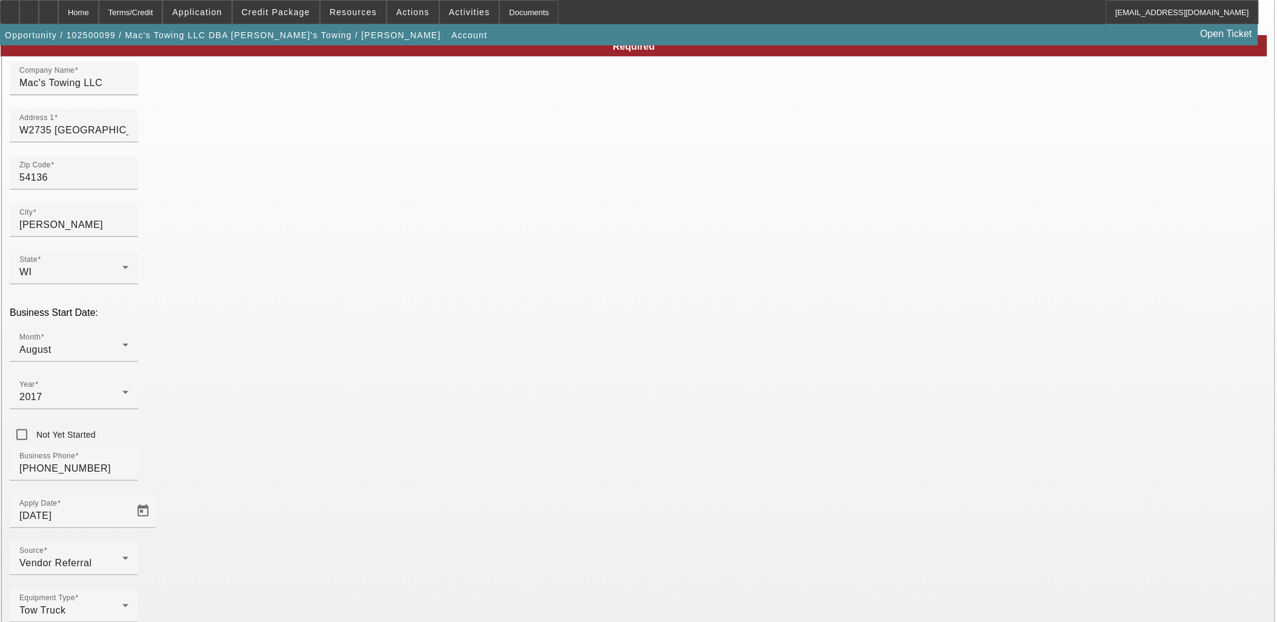
scroll to position [89, 0]
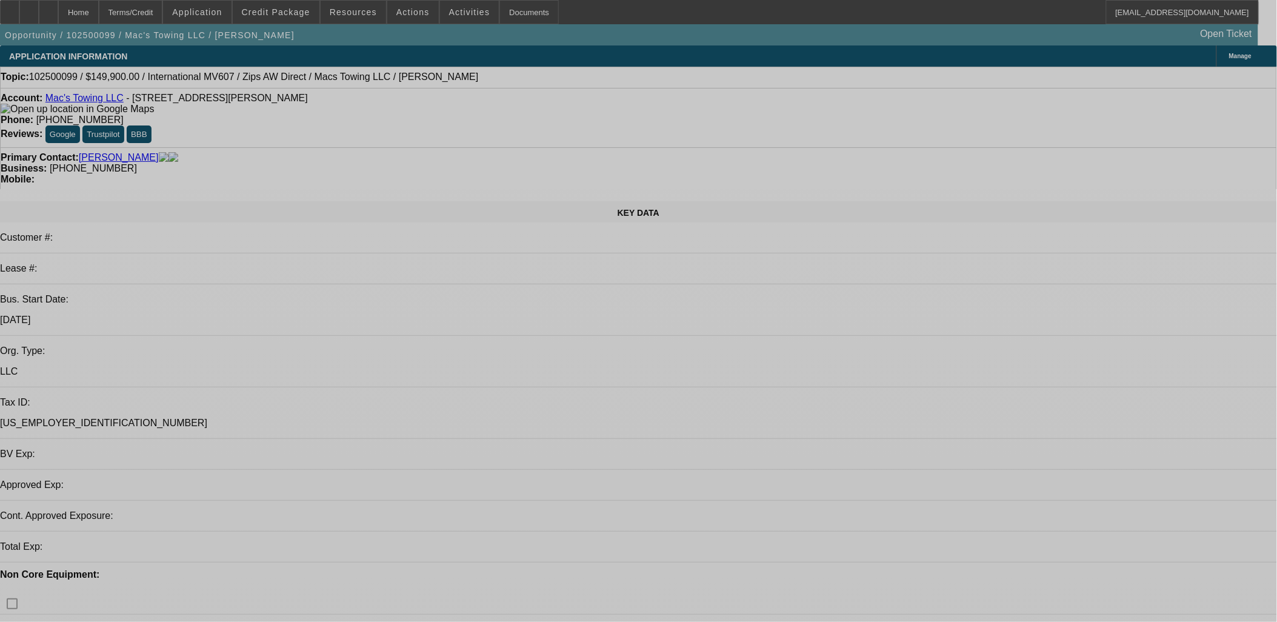
select select "0"
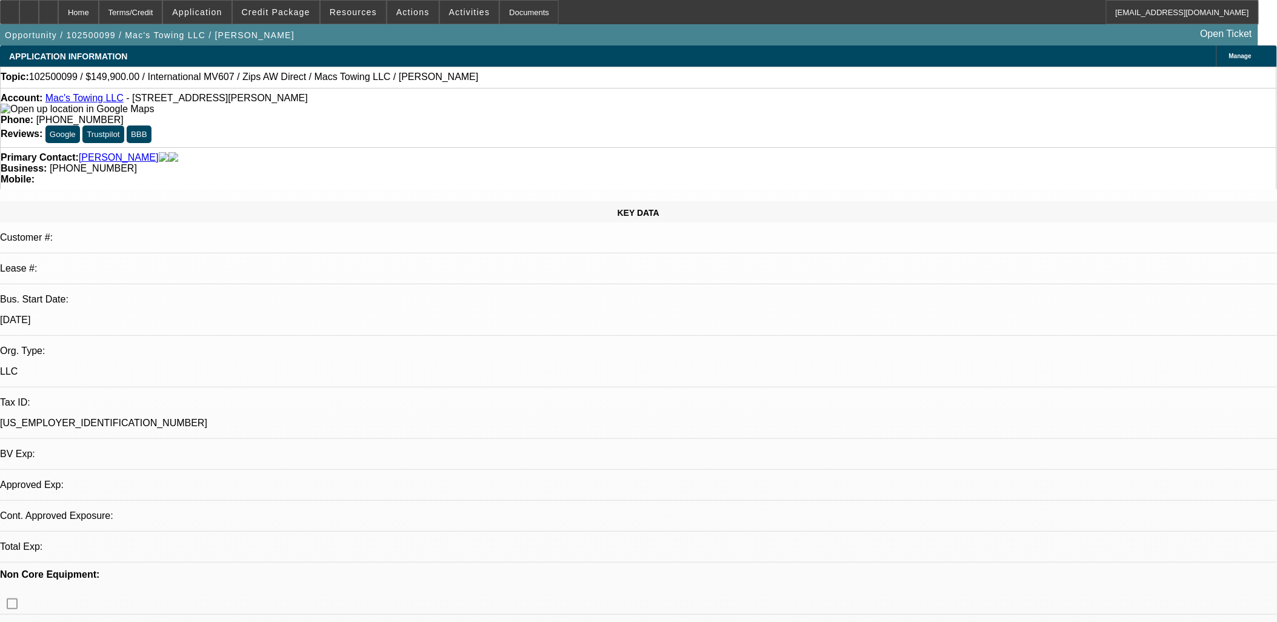
select select "2"
select select "0.1"
select select "4"
drag, startPoint x: 128, startPoint y: 99, endPoint x: 210, endPoint y: 101, distance: 82.4
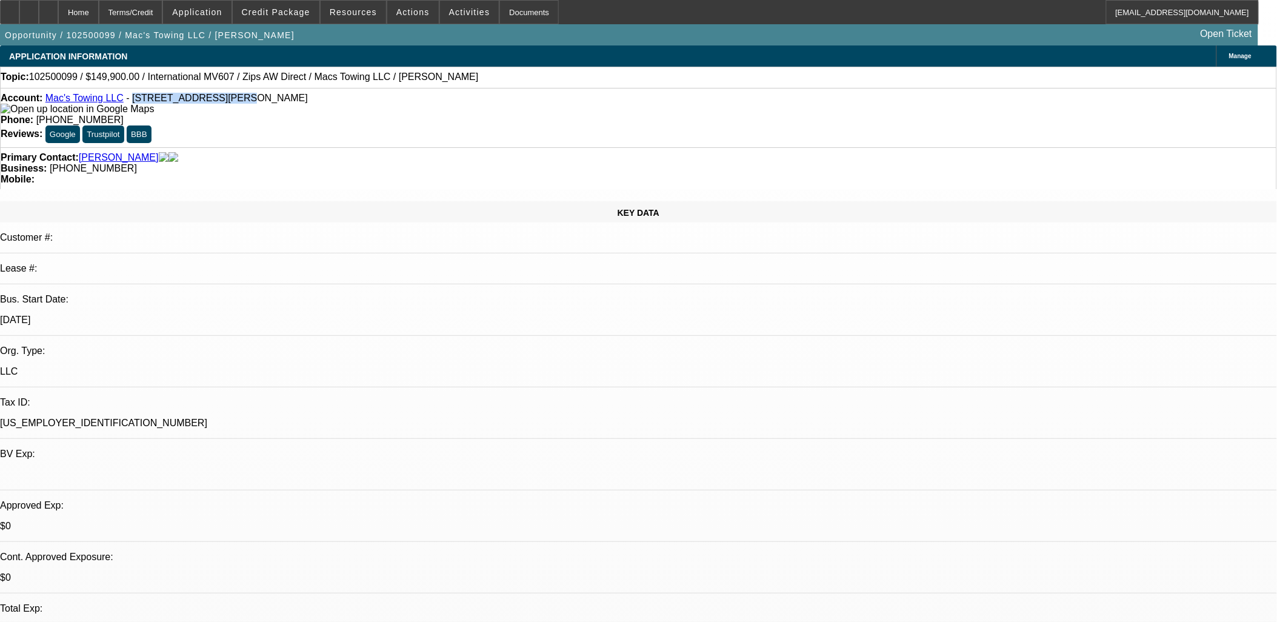
click at [210, 101] on span "- [STREET_ADDRESS][PERSON_NAME]" at bounding box center [217, 98] width 182 height 10
copy span "W2735 [GEOGRAPHIC_DATA]"
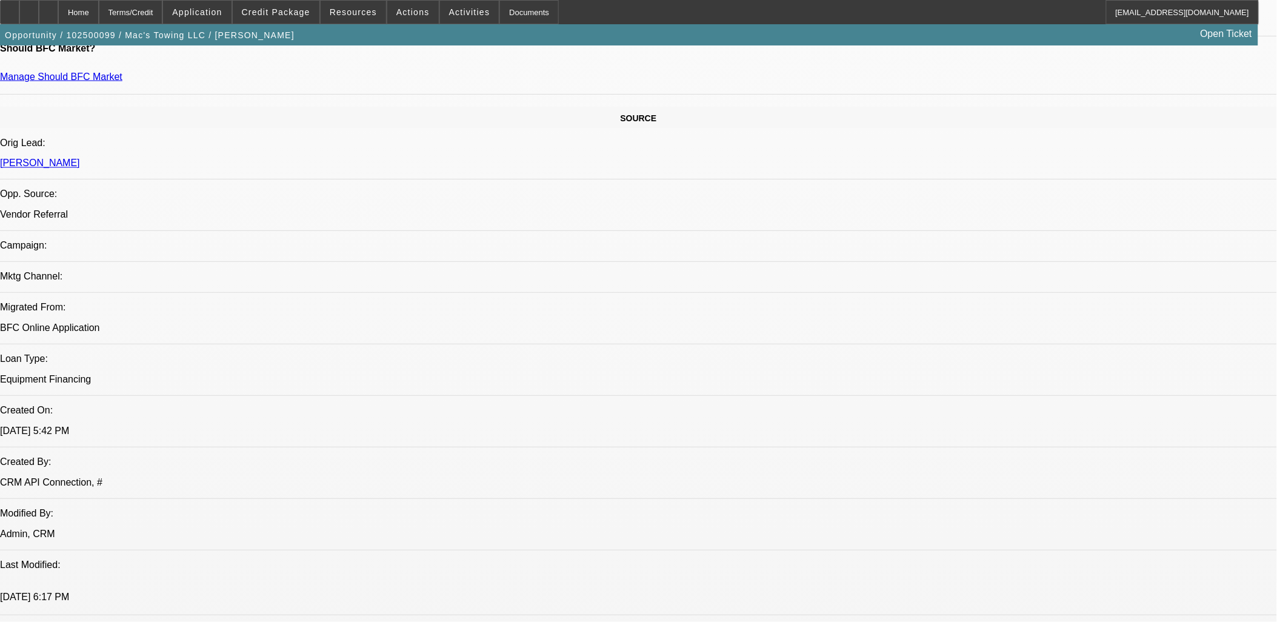
scroll to position [404, 0]
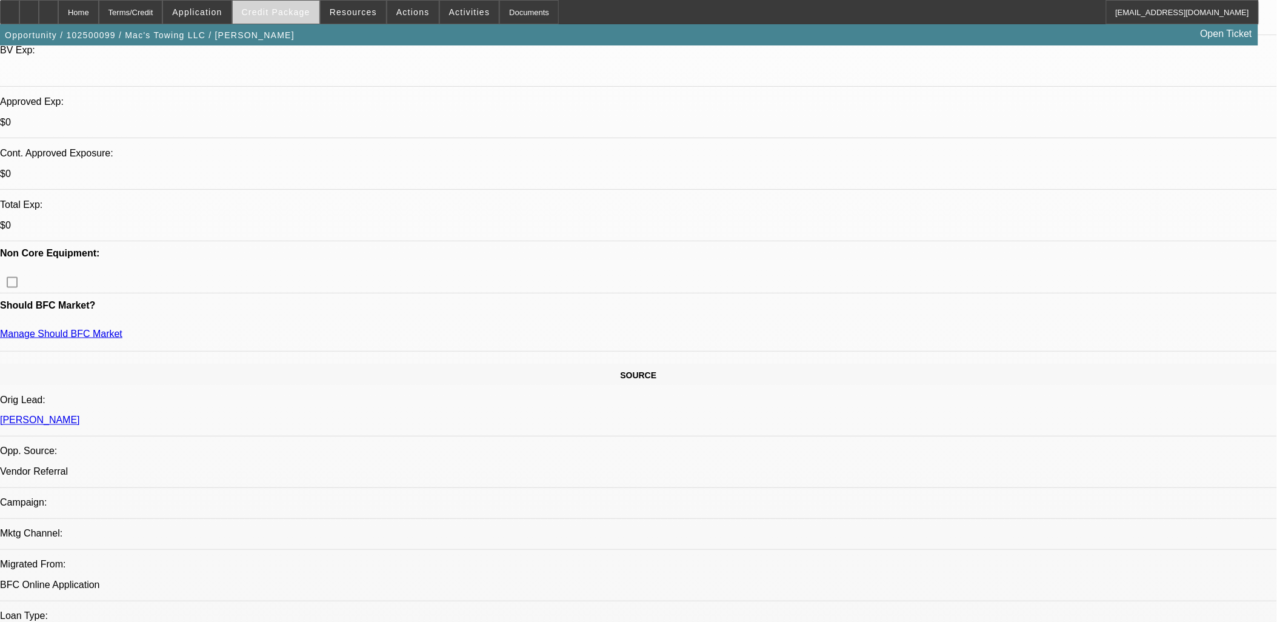
click at [297, 16] on span "Credit Package" at bounding box center [276, 12] width 68 height 10
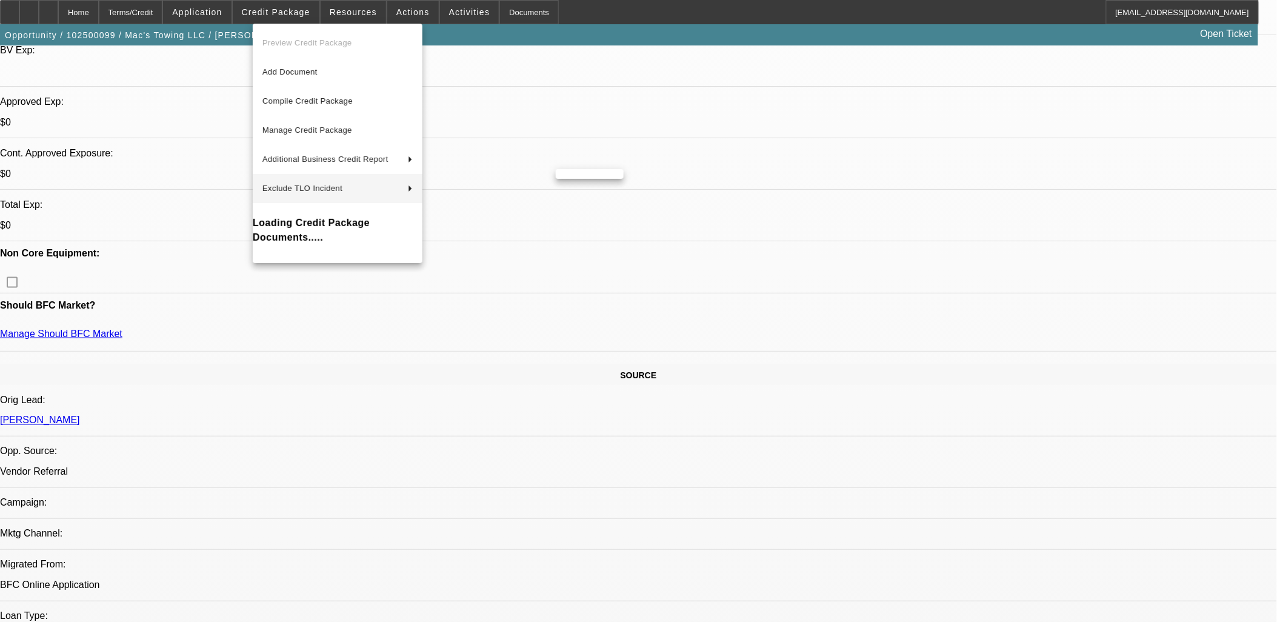
click at [717, 293] on div at bounding box center [638, 311] width 1277 height 622
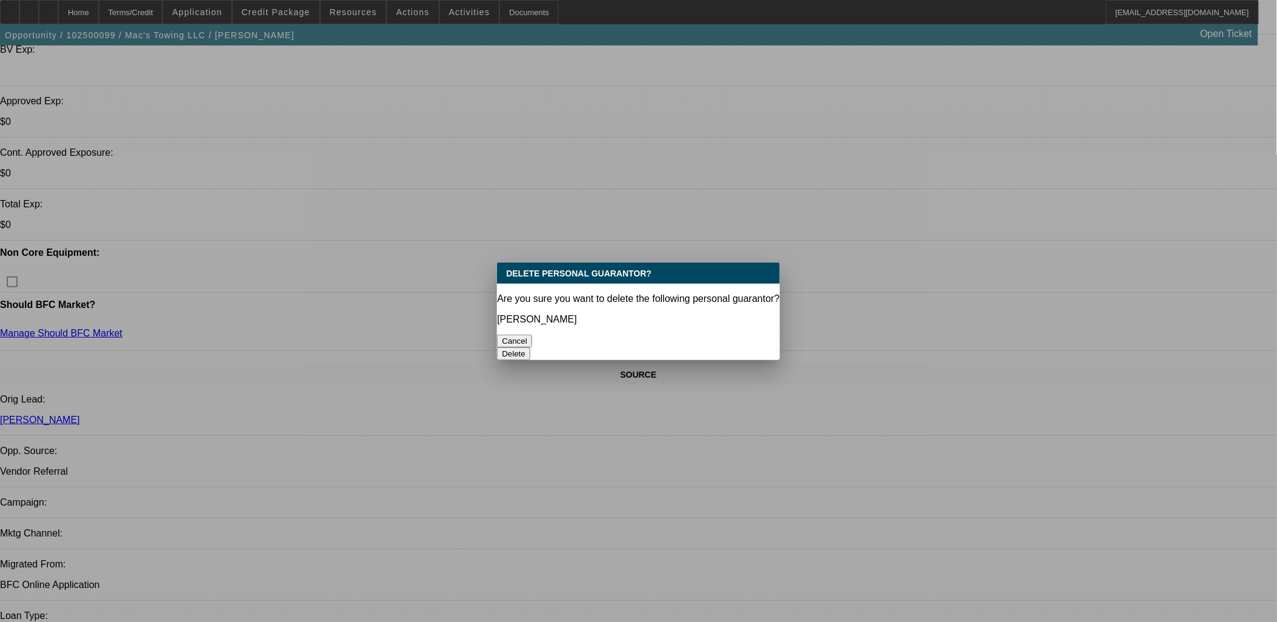
click at [530, 347] on button "Delete" at bounding box center [513, 353] width 33 height 13
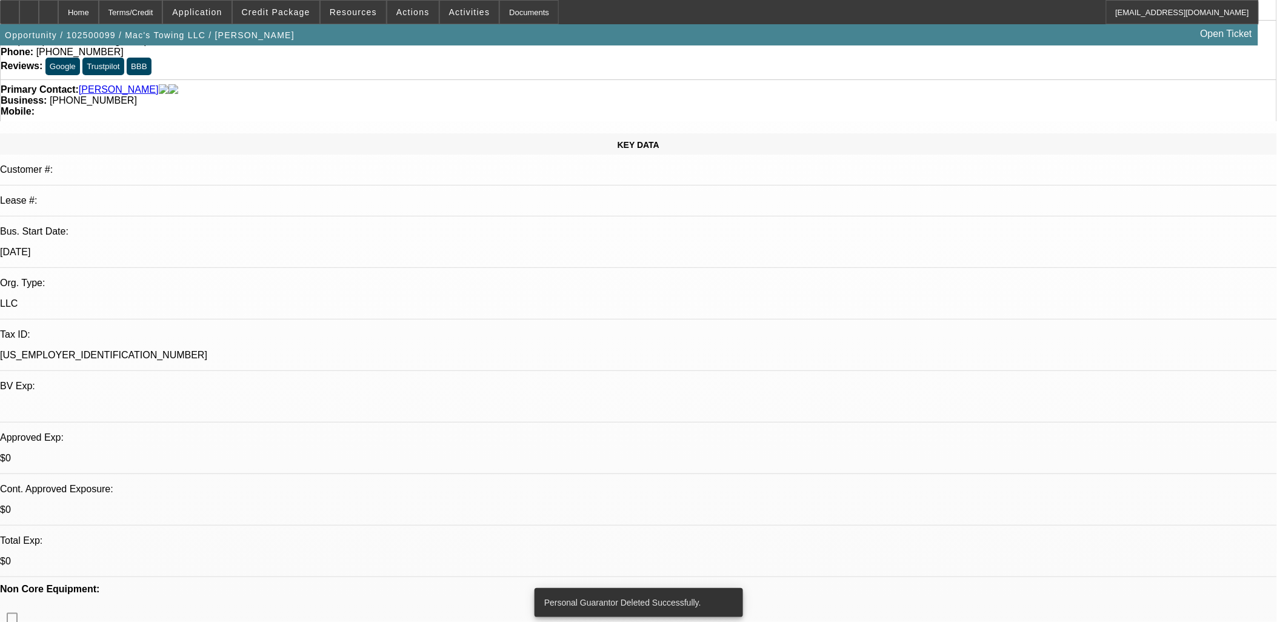
scroll to position [67, 0]
click at [48, 8] on icon at bounding box center [48, 8] width 0 height 0
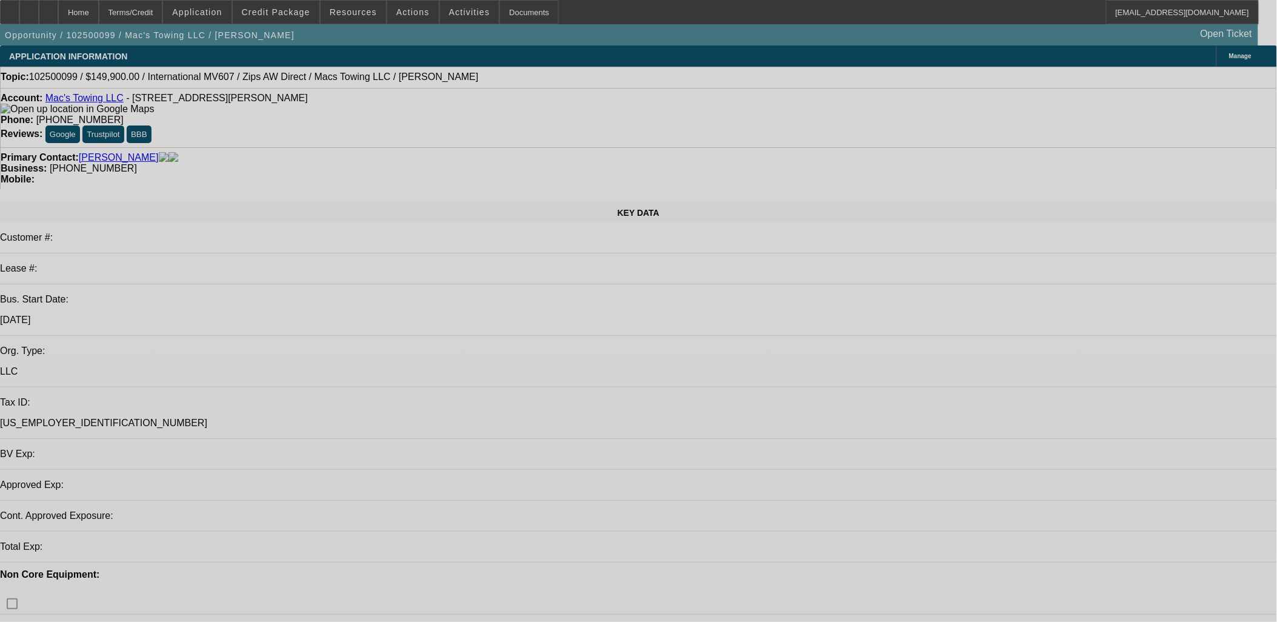
select select "0"
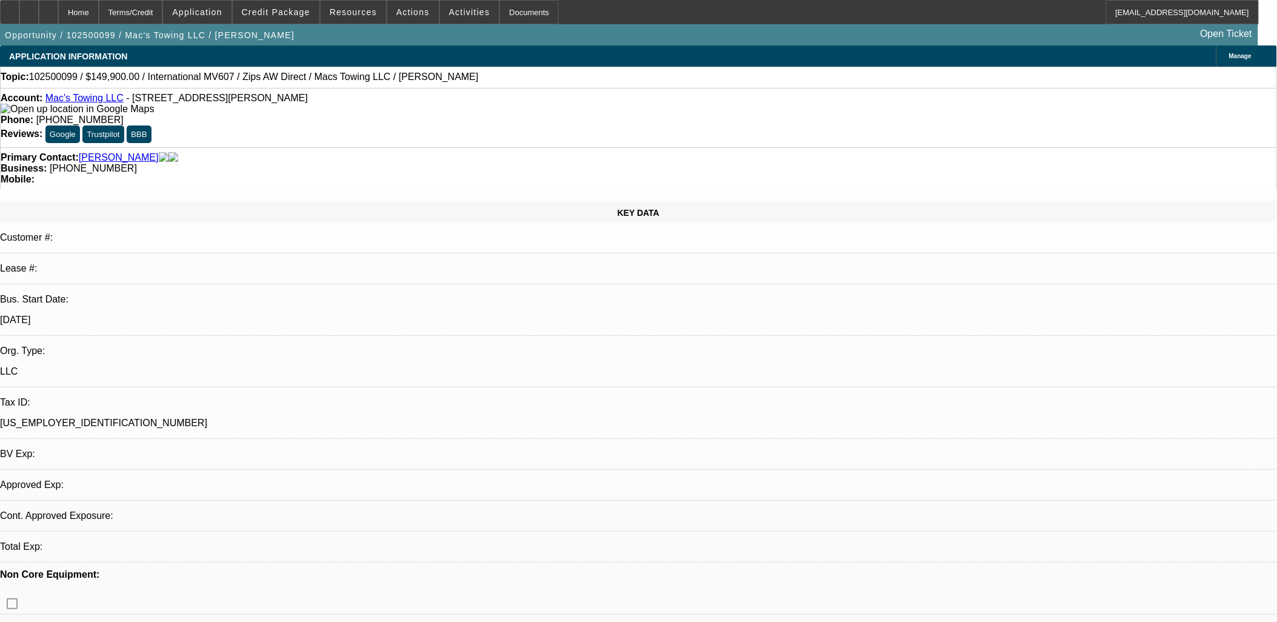
select select "2"
select select "0.1"
select select "4"
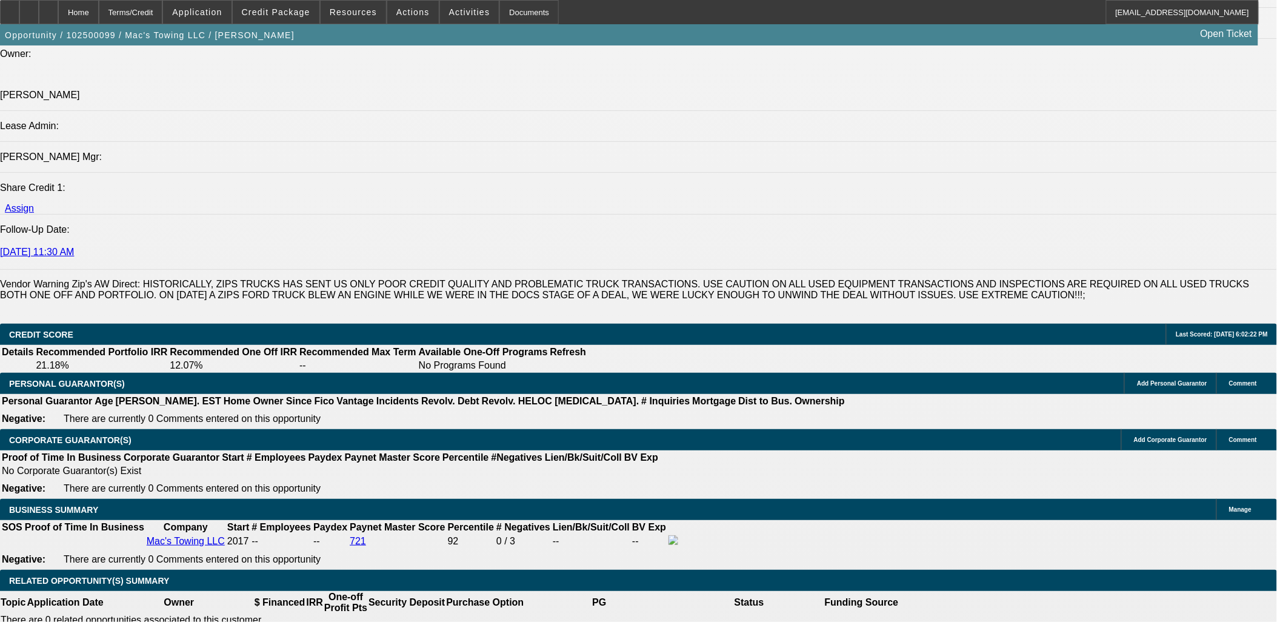
scroll to position [1616, 0]
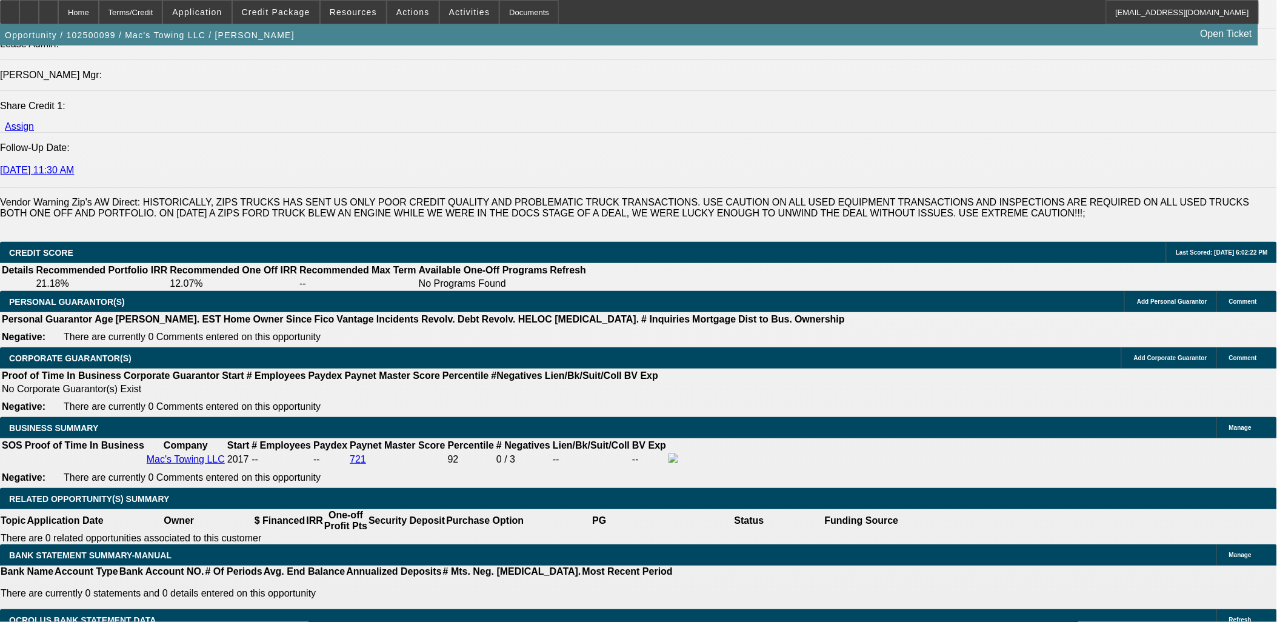
type input "$0.00"
type input "UNKNOWN"
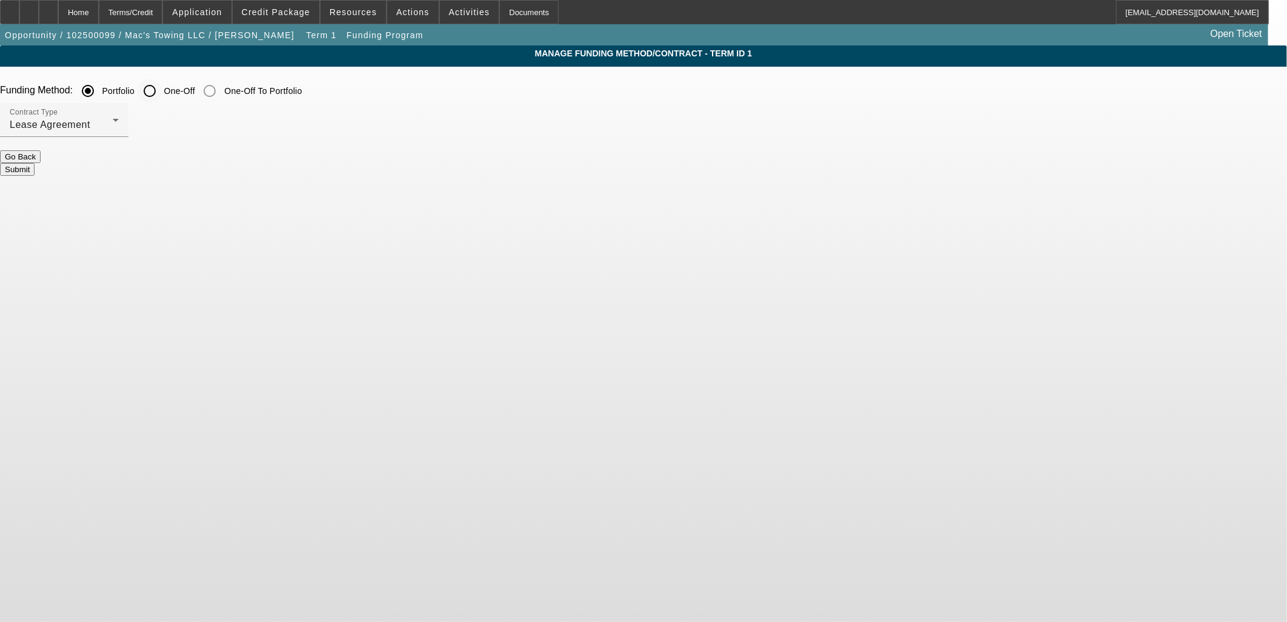
click at [162, 96] on input "One-Off" at bounding box center [150, 91] width 24 height 24
radio input "true"
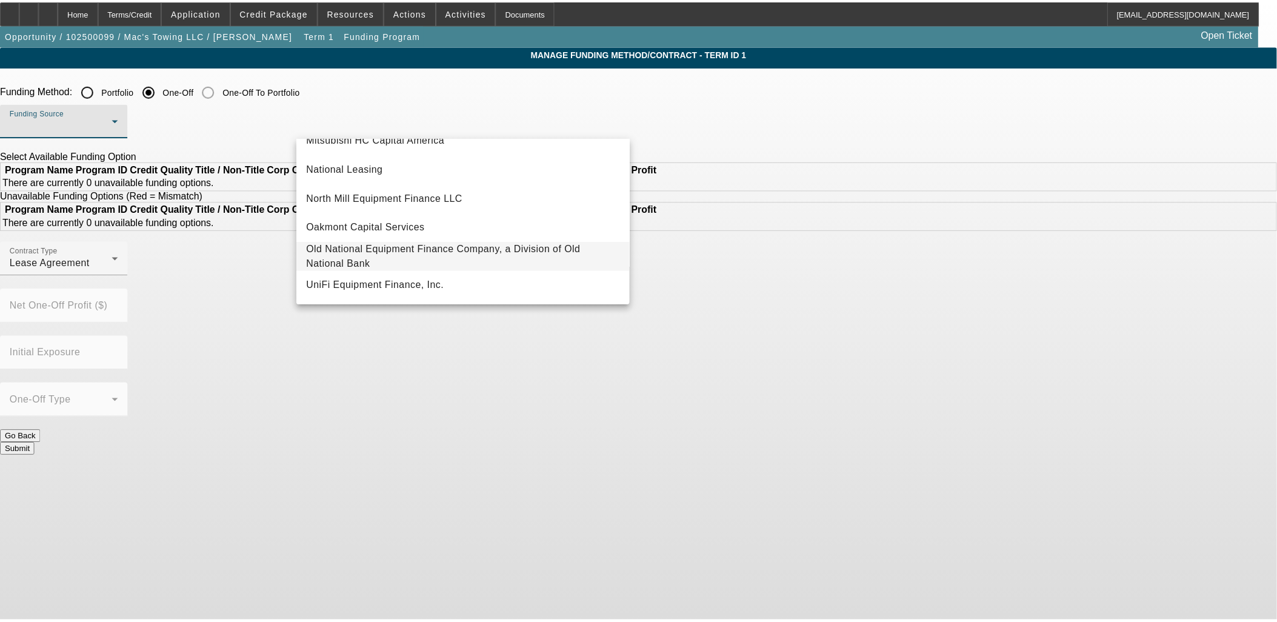
scroll to position [343, 0]
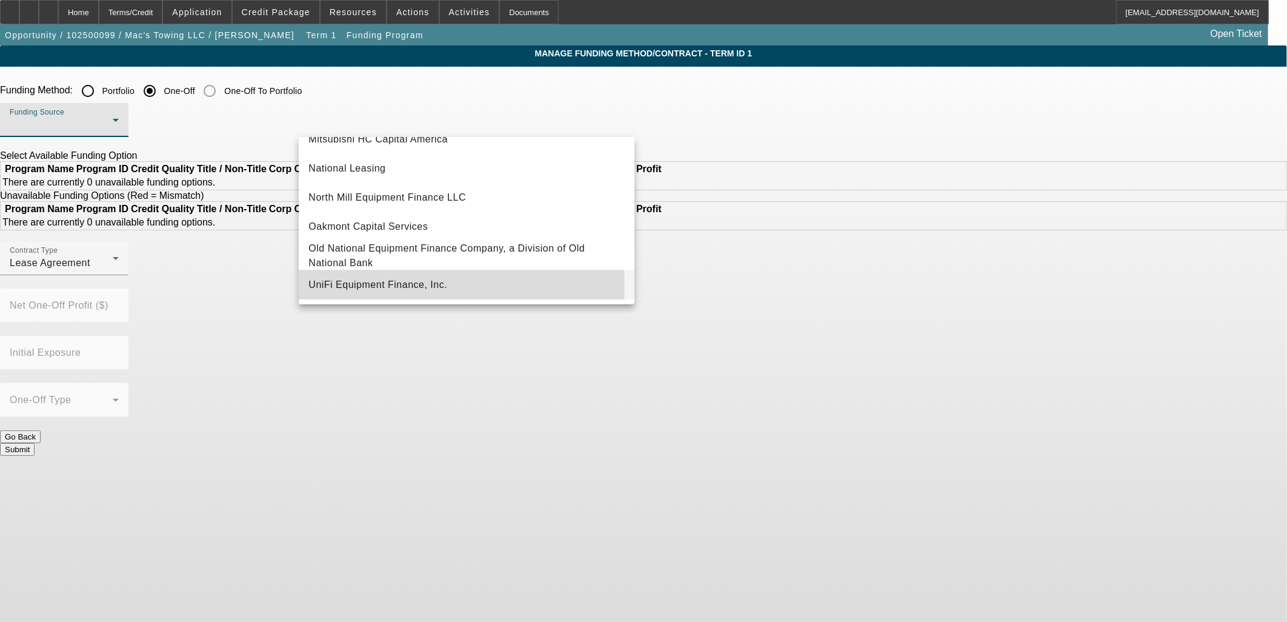
click at [378, 286] on span "UniFi Equipment Finance, Inc." at bounding box center [377, 285] width 139 height 15
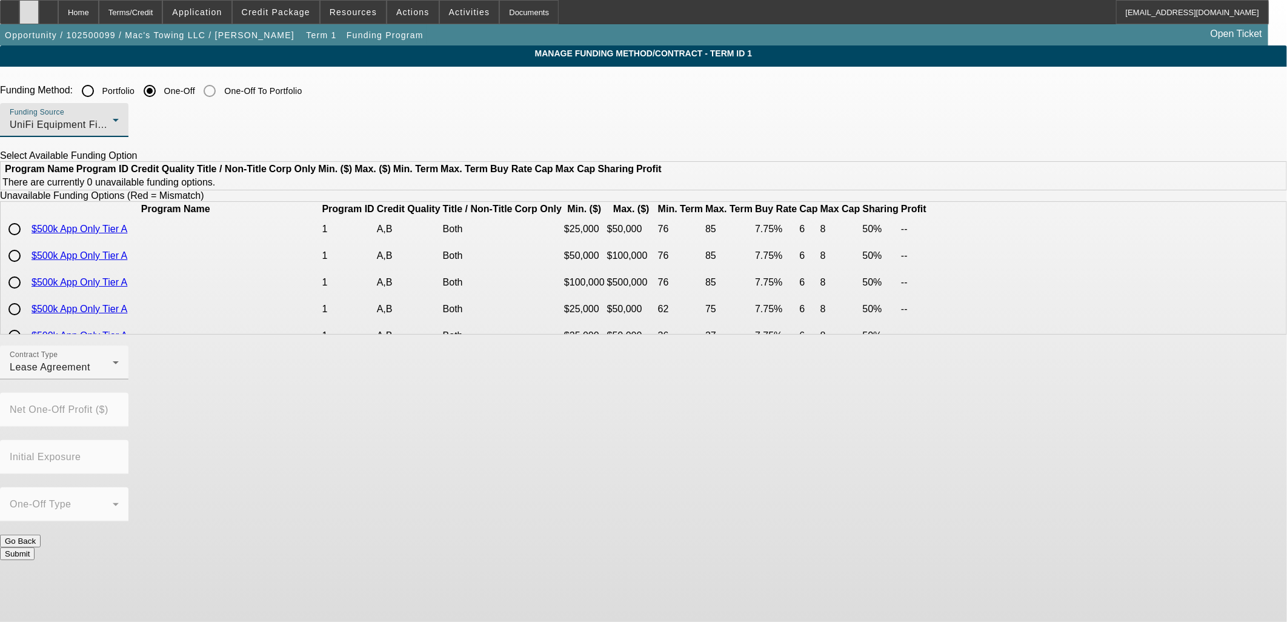
click at [39, 7] on div at bounding box center [28, 12] width 19 height 24
click at [99, 11] on div "Home" at bounding box center [78, 12] width 41 height 24
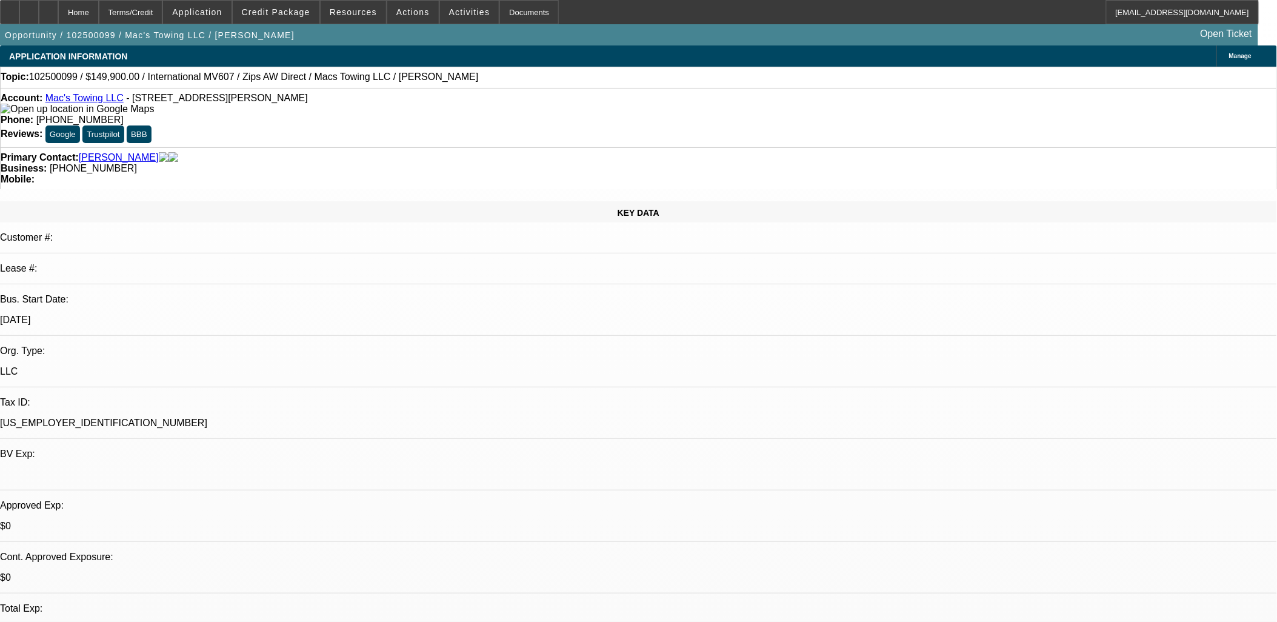
select select "0"
select select "2"
select select "0.1"
select select "4"
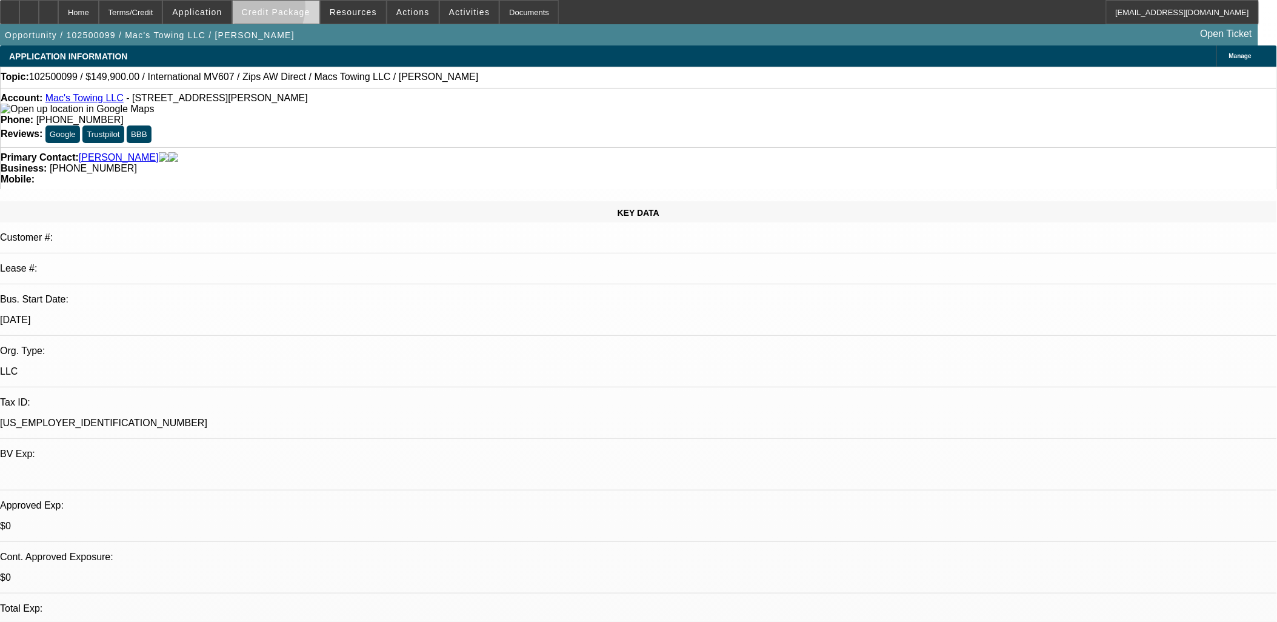
click at [270, 10] on span "Credit Package" at bounding box center [276, 12] width 68 height 10
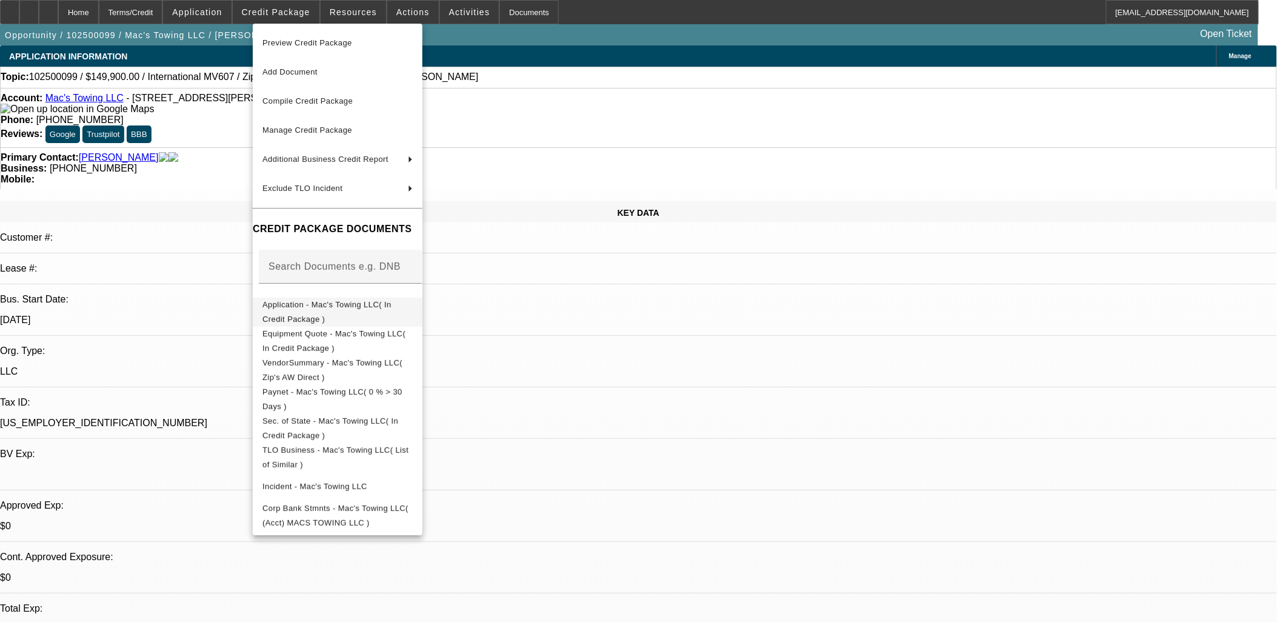
click at [371, 307] on span "Application - Mac's Towing LLC( In Credit Package )" at bounding box center [326, 311] width 129 height 24
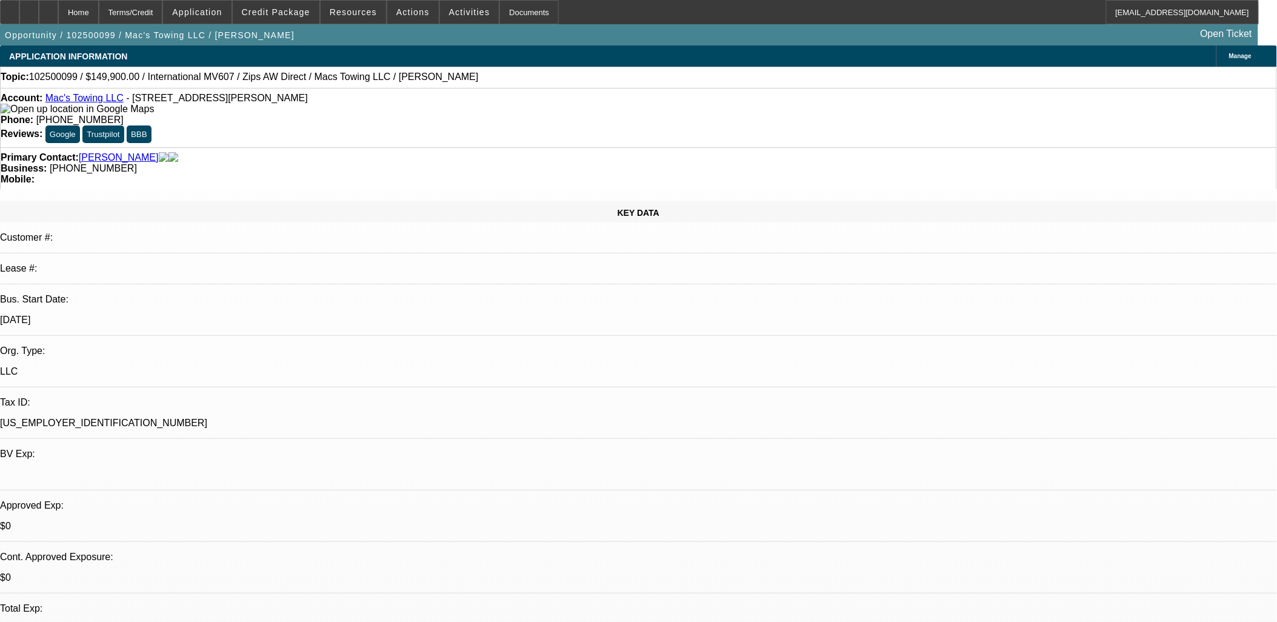
click at [1229, 53] on span "Manage" at bounding box center [1240, 56] width 22 height 7
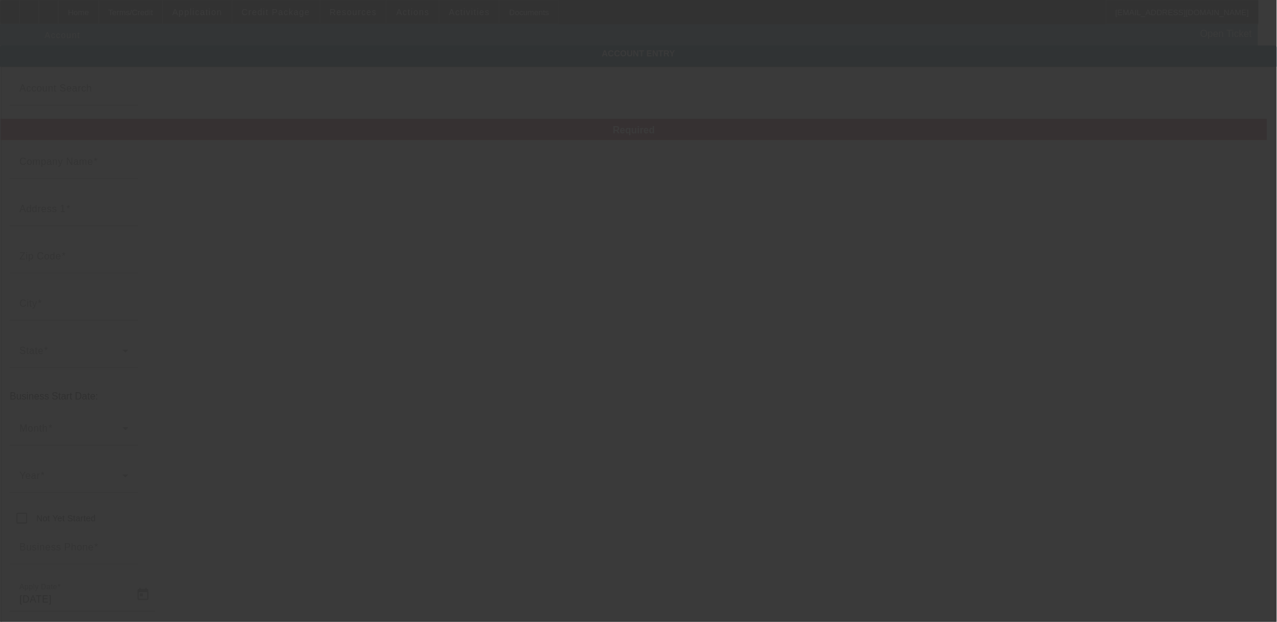
type input "Mac's Towing LLC"
type input "W2735 [GEOGRAPHIC_DATA]"
type input "54136"
type input "[PERSON_NAME]"
type input "[PHONE_NUMBER]"
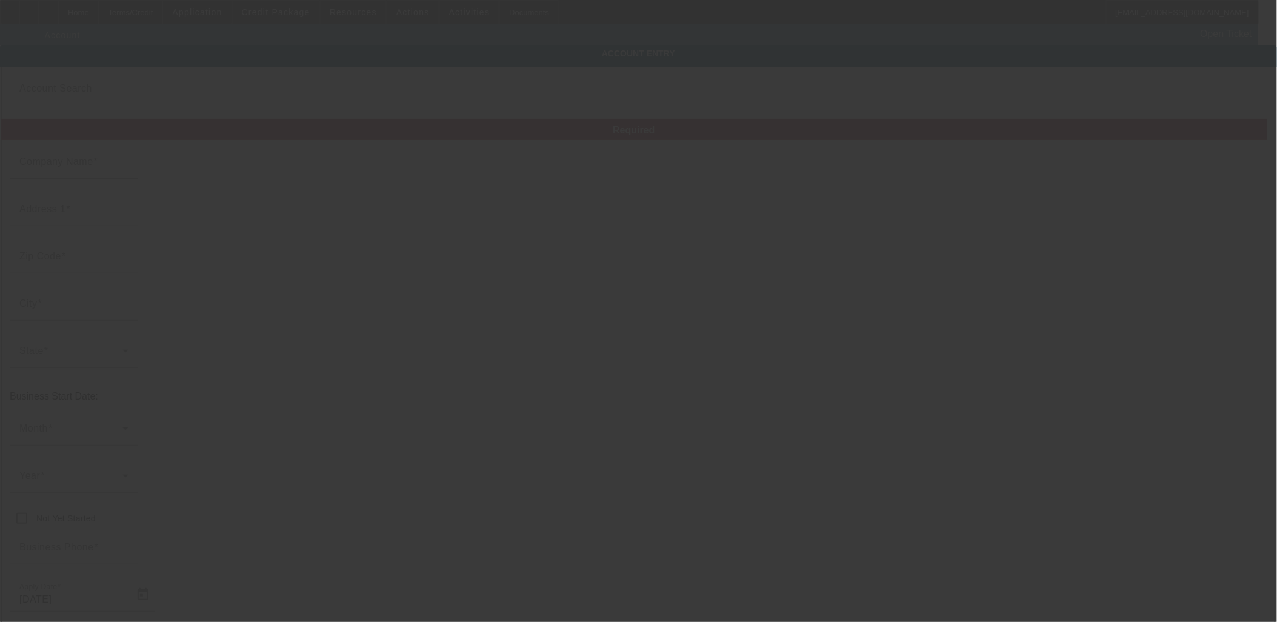
type input "[PERSON_NAME][EMAIL_ADDRESS][DOMAIN_NAME]"
type input "[US_EMPLOYER_IDENTIFICATION_NUMBER]"
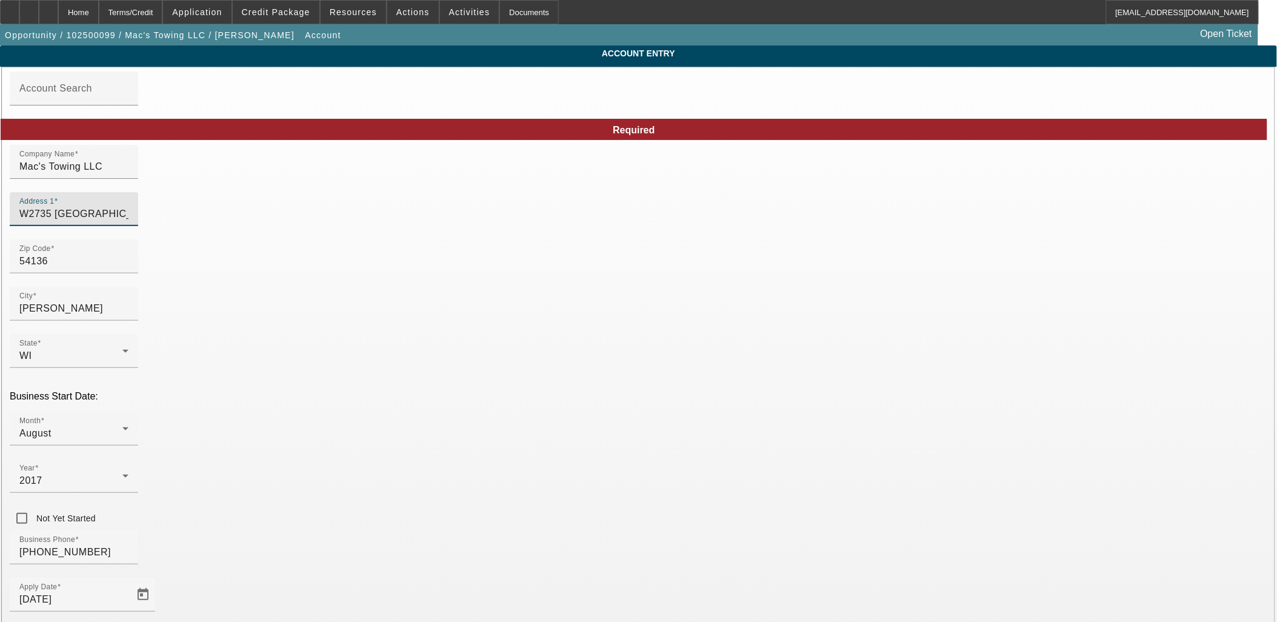
drag, startPoint x: 453, startPoint y: 228, endPoint x: 207, endPoint y: 238, distance: 246.3
type input "[STREET_ADDRESS][PERSON_NAME]"
type input "[PERSON_NAME]"
type input "Outagamie"
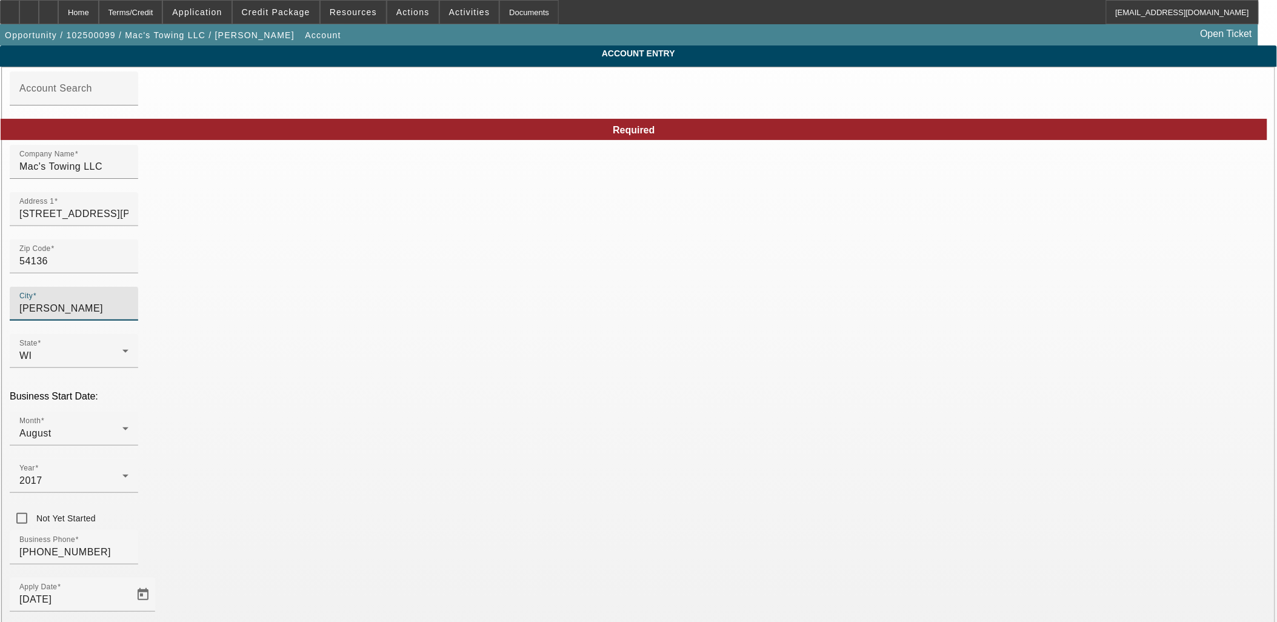
click at [528, 530] on div "Business Phone [PHONE_NUMBER]" at bounding box center [639, 553] width 1258 height 47
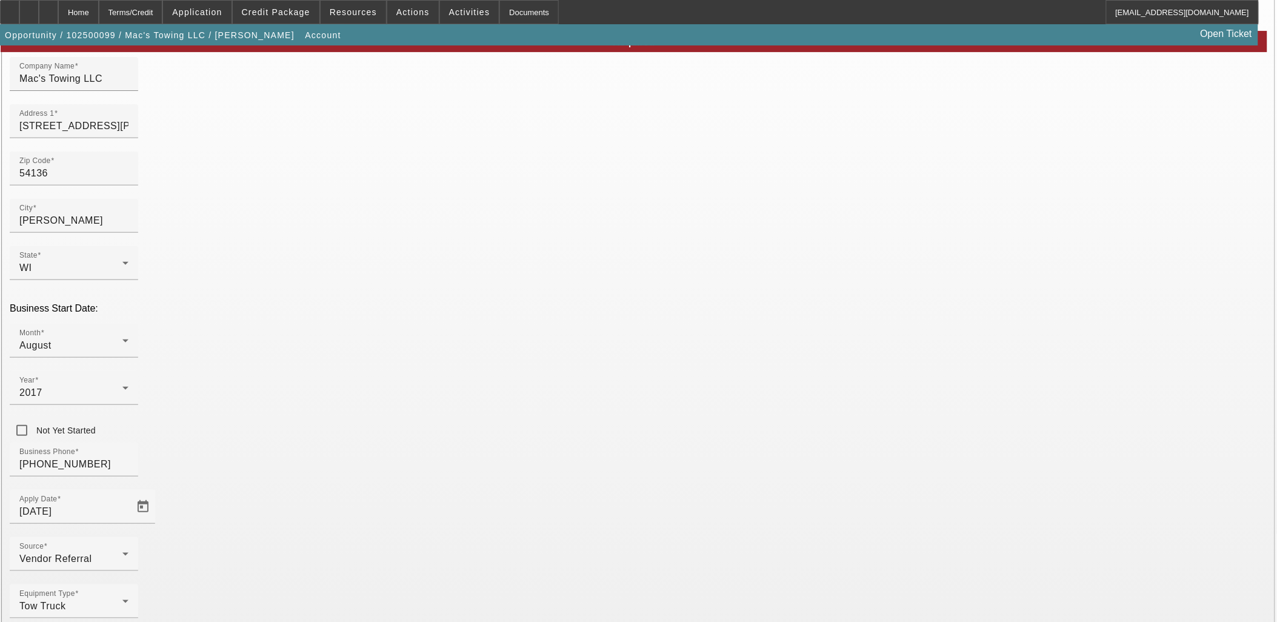
scroll to position [89, 0]
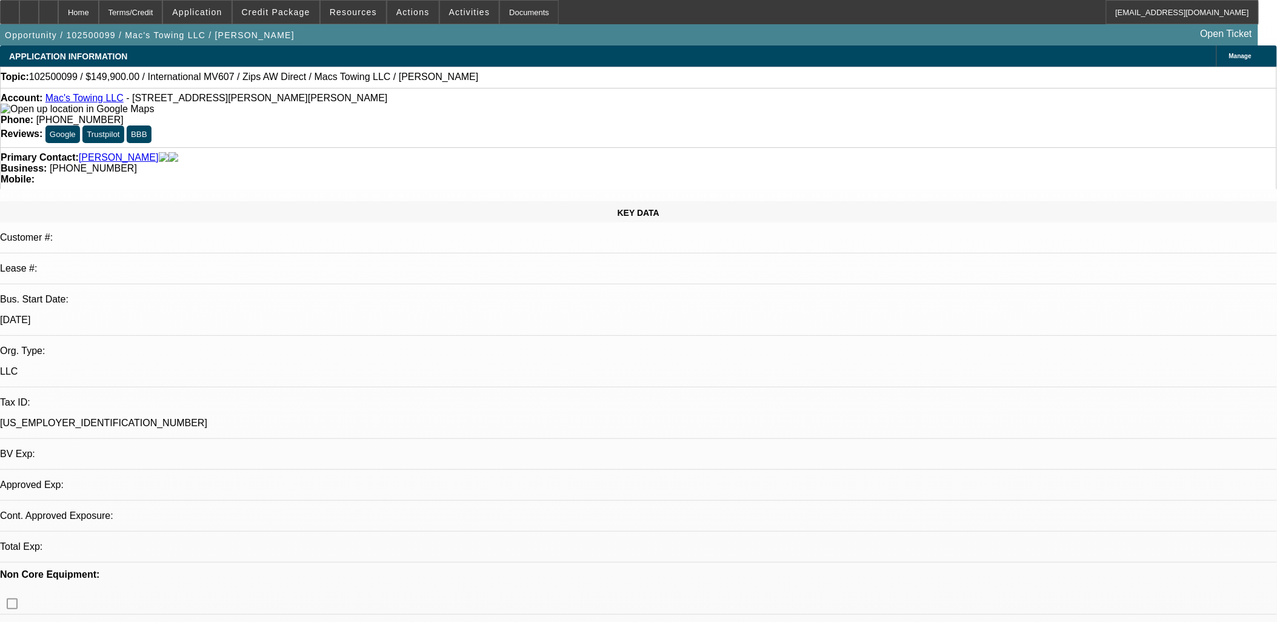
select select "0"
select select "2"
select select "0.1"
select select "4"
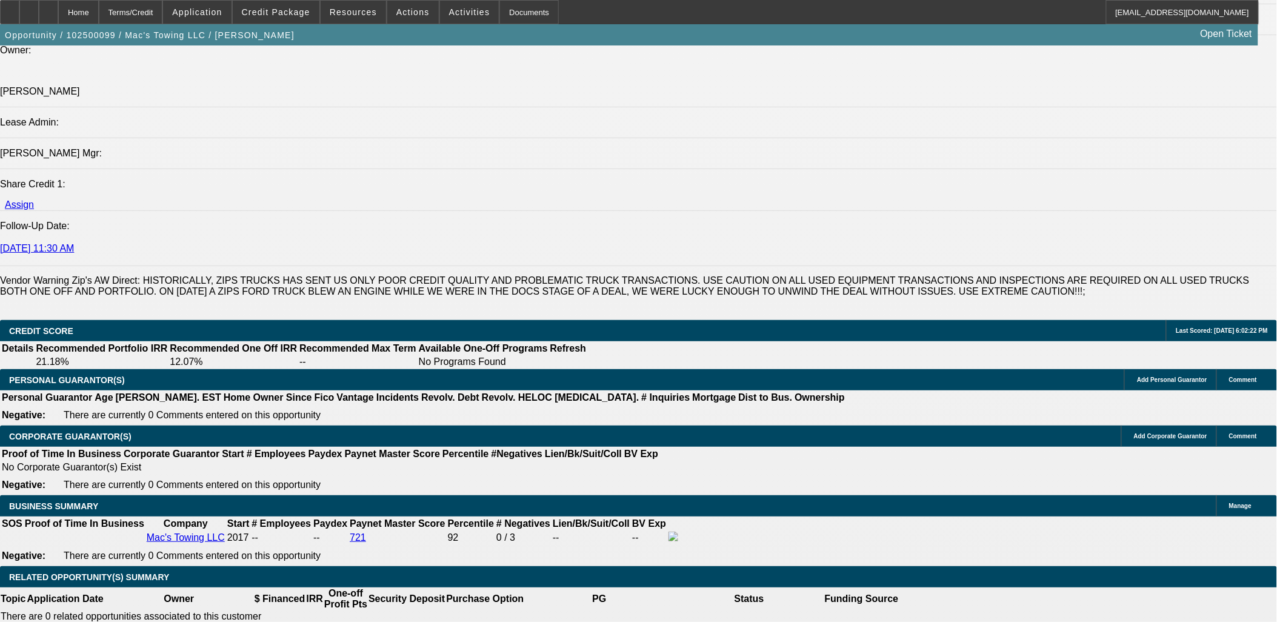
scroll to position [1683, 0]
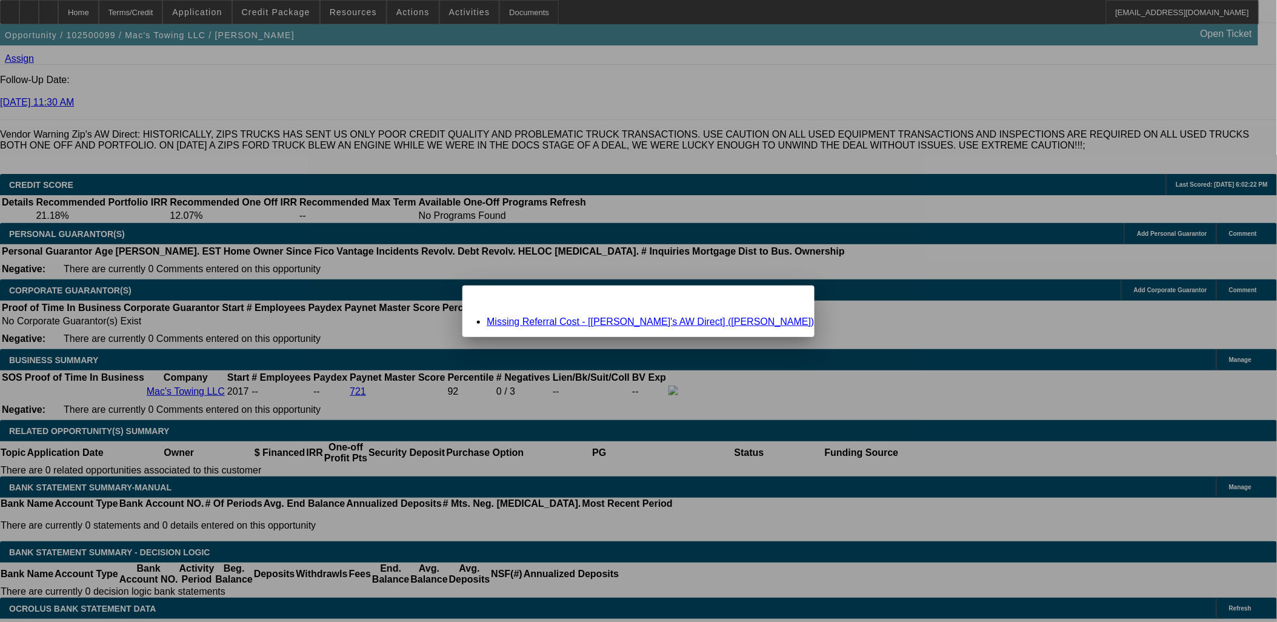
scroll to position [0, 0]
click at [647, 326] on div "Missing Referral Cost - [Zip's AW Direct] (Matthews, Danny)" at bounding box center [638, 321] width 352 height 11
click at [650, 322] on link "Missing Referral Cost - [Zip's AW Direct] (Matthews, Danny)" at bounding box center [650, 321] width 327 height 10
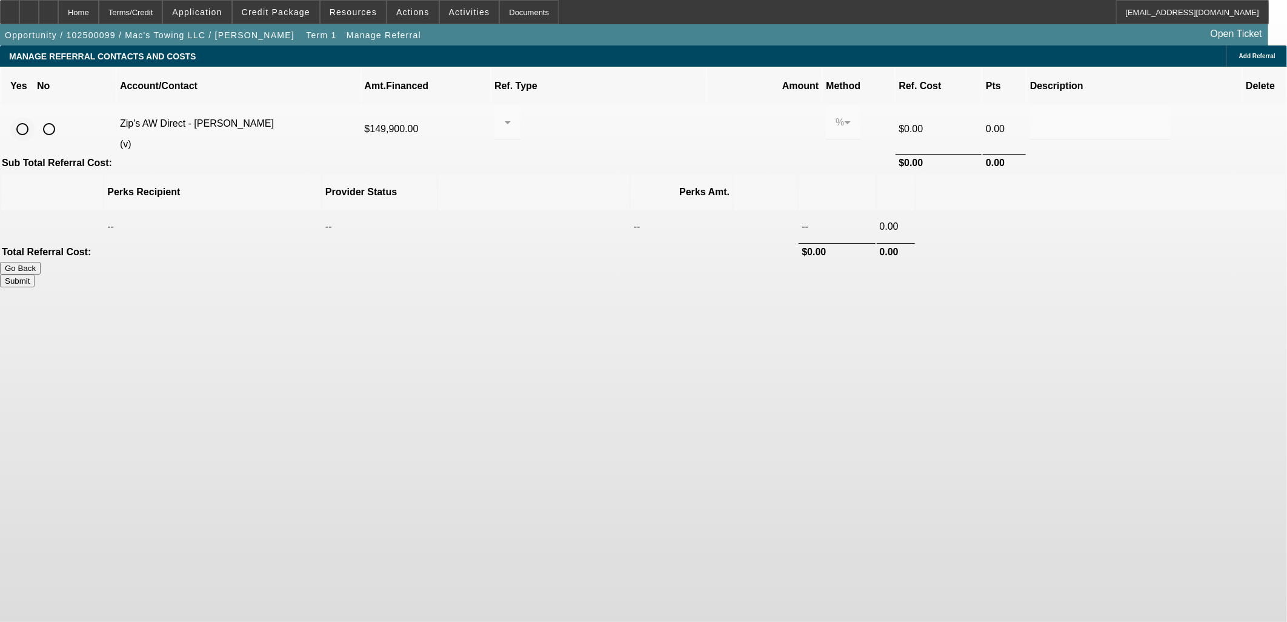
click at [35, 117] on input "radio" at bounding box center [22, 129] width 24 height 24
radio input "true"
click at [505, 115] on div at bounding box center [504, 122] width 1 height 15
click at [619, 170] on span "Pay vendor COMPANY" at bounding box center [606, 171] width 105 height 15
click at [720, 115] on input "0.000" at bounding box center [764, 122] width 89 height 15
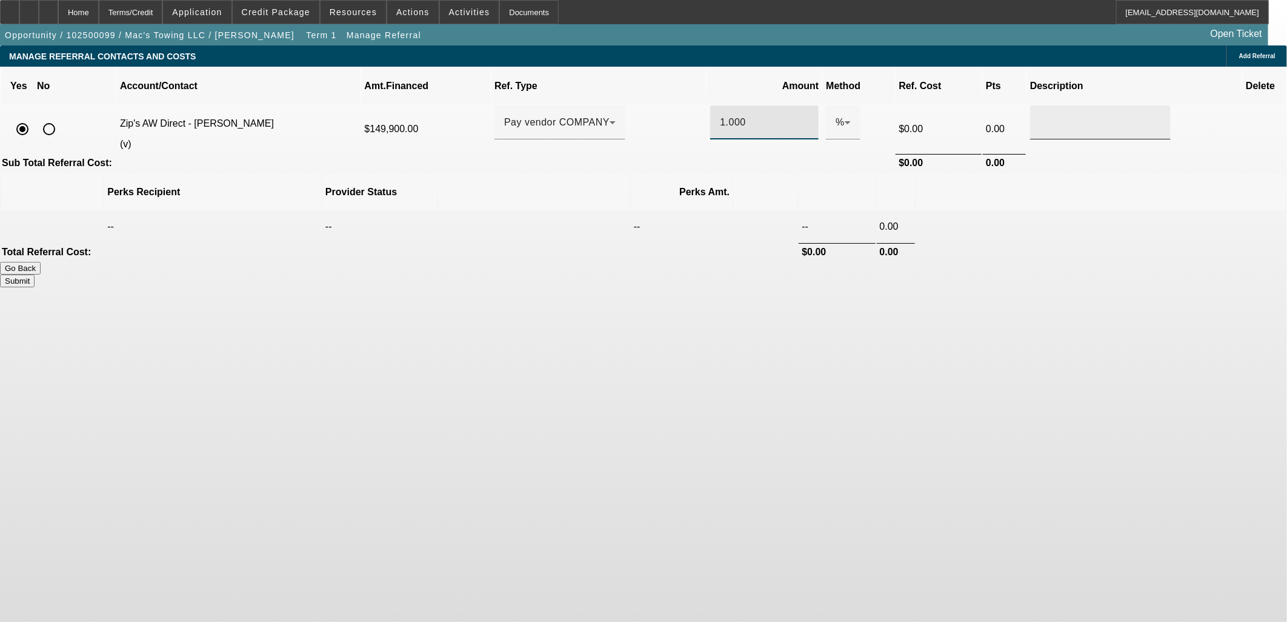
type input "1.000"
click at [1040, 116] on div at bounding box center [1100, 122] width 121 height 34
type input "M"
type input "Paid Via Check Separate to Sales Rep"
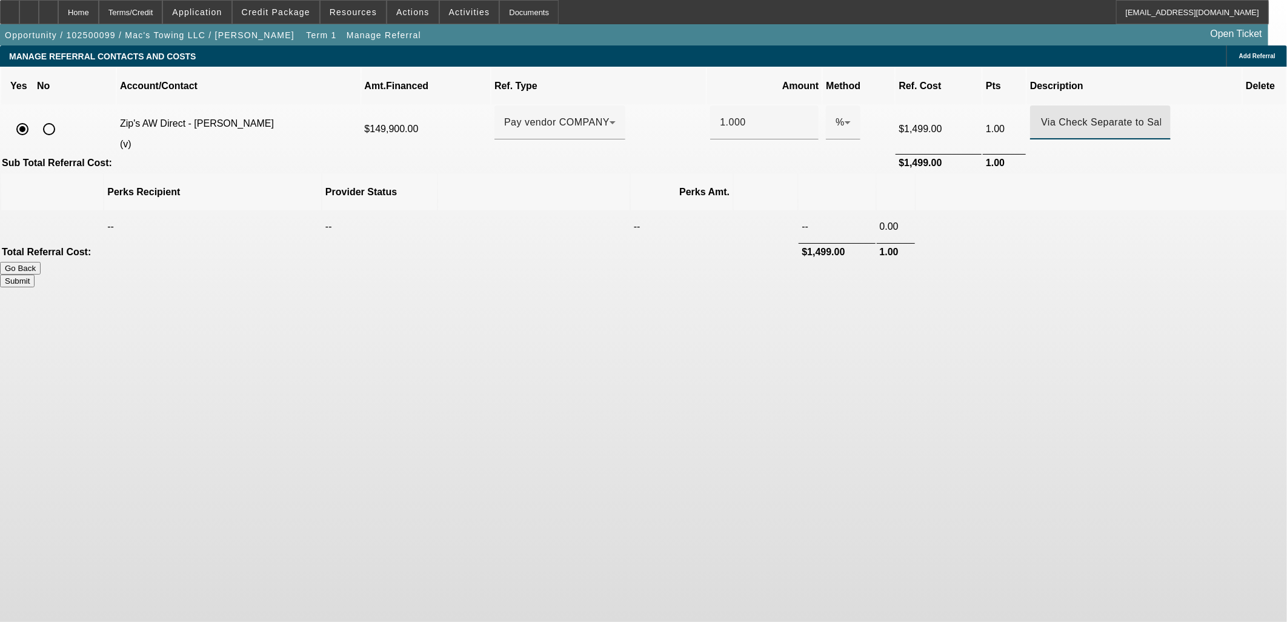
click at [35, 275] on button "Submit" at bounding box center [17, 281] width 35 height 13
type input "1.000"
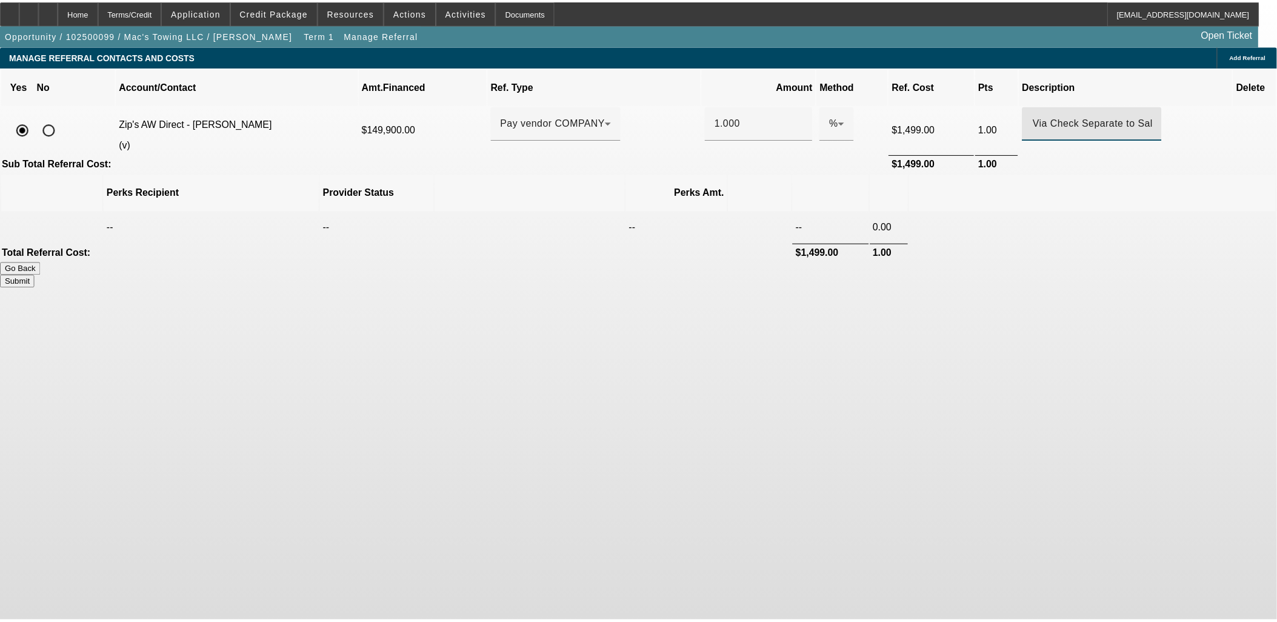
scroll to position [0, 0]
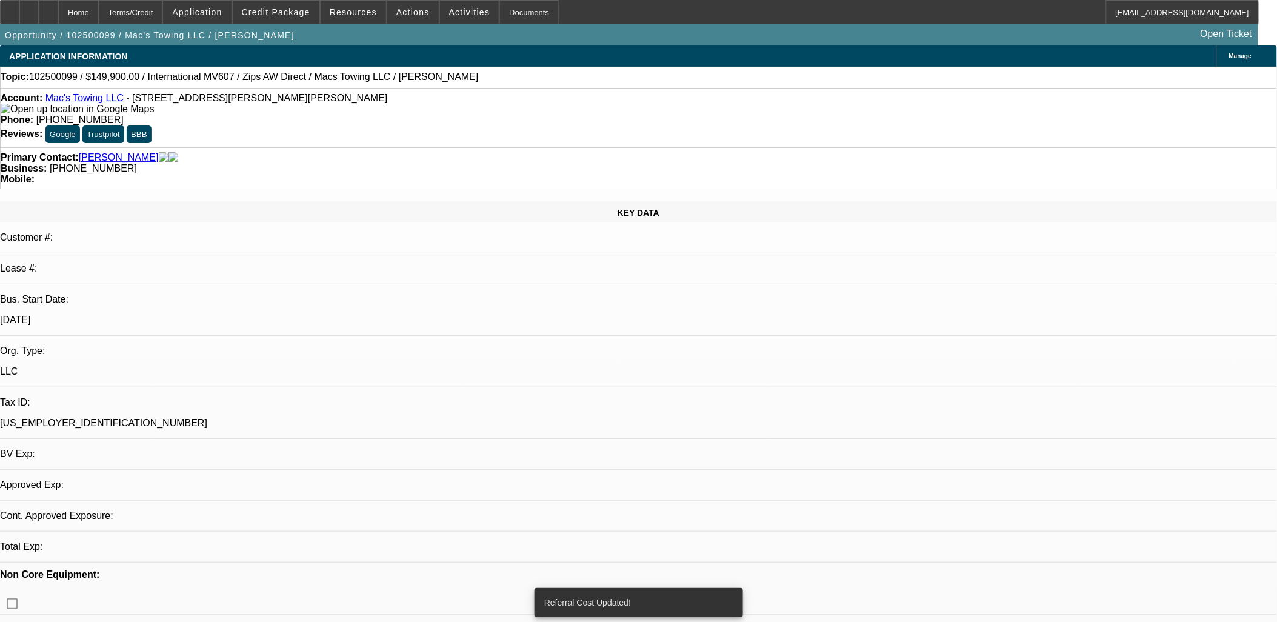
select select "0"
select select "2"
select select "0.1"
select select "4"
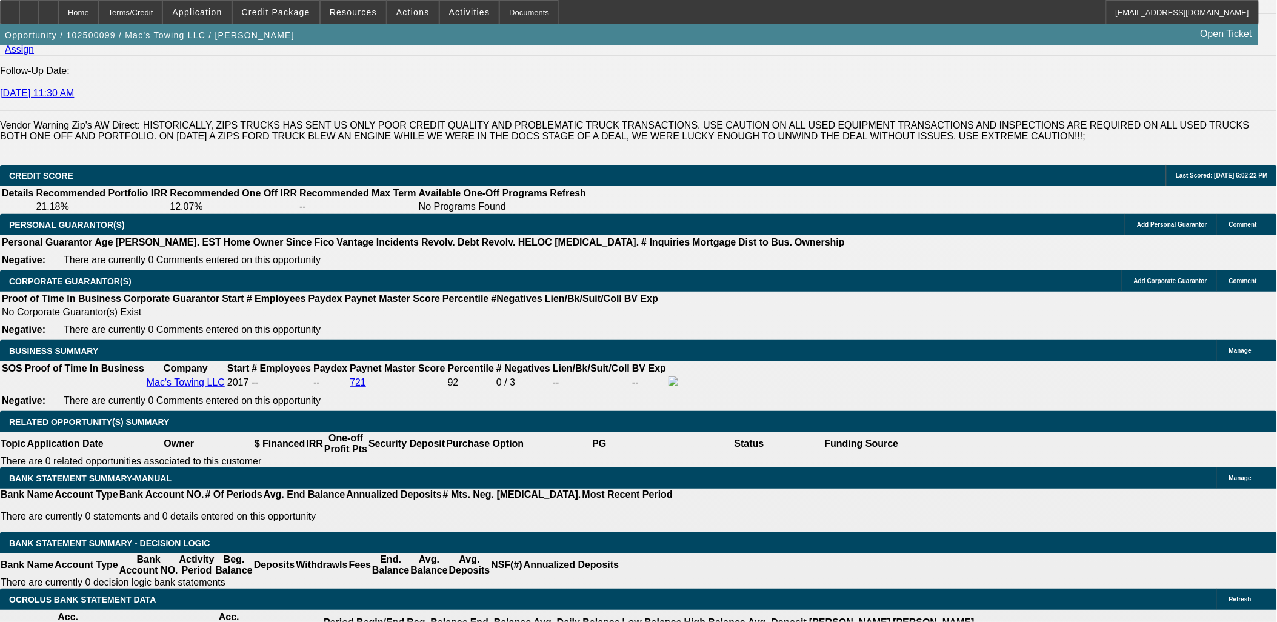
scroll to position [1786, 0]
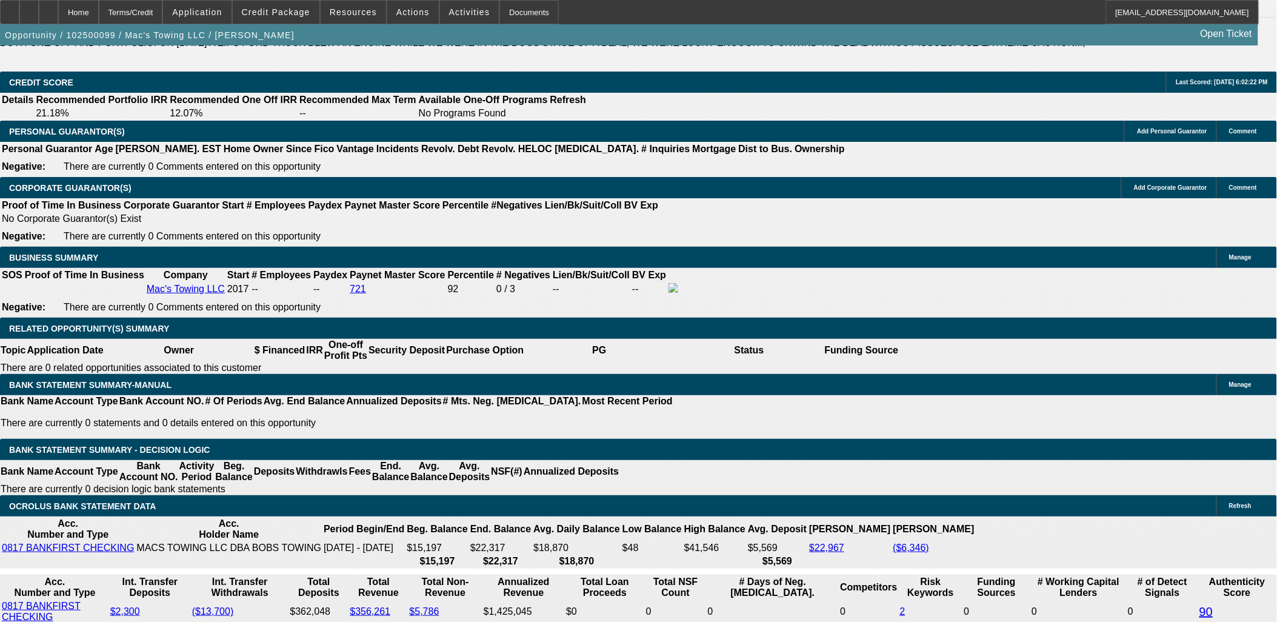
type input "72"
type input "8"
type input "$5,256.46"
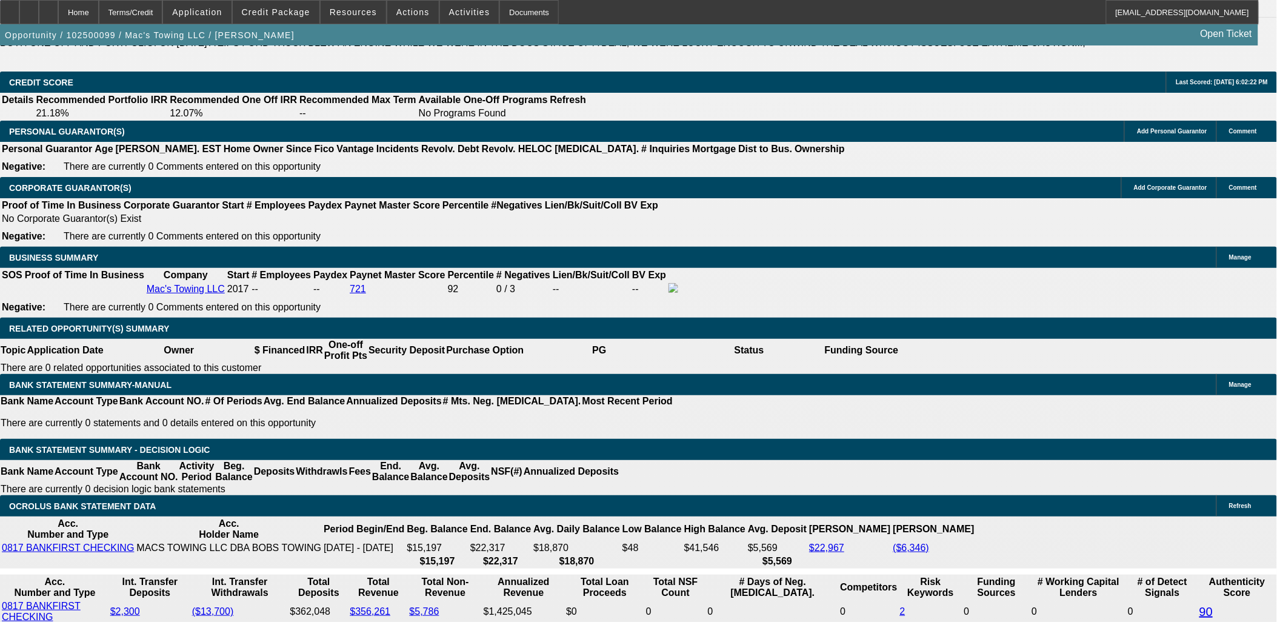
type input "$2,628.23"
type input "8.5"
type input "$5,329.96"
type input "$2,664.98"
type input "8.5"
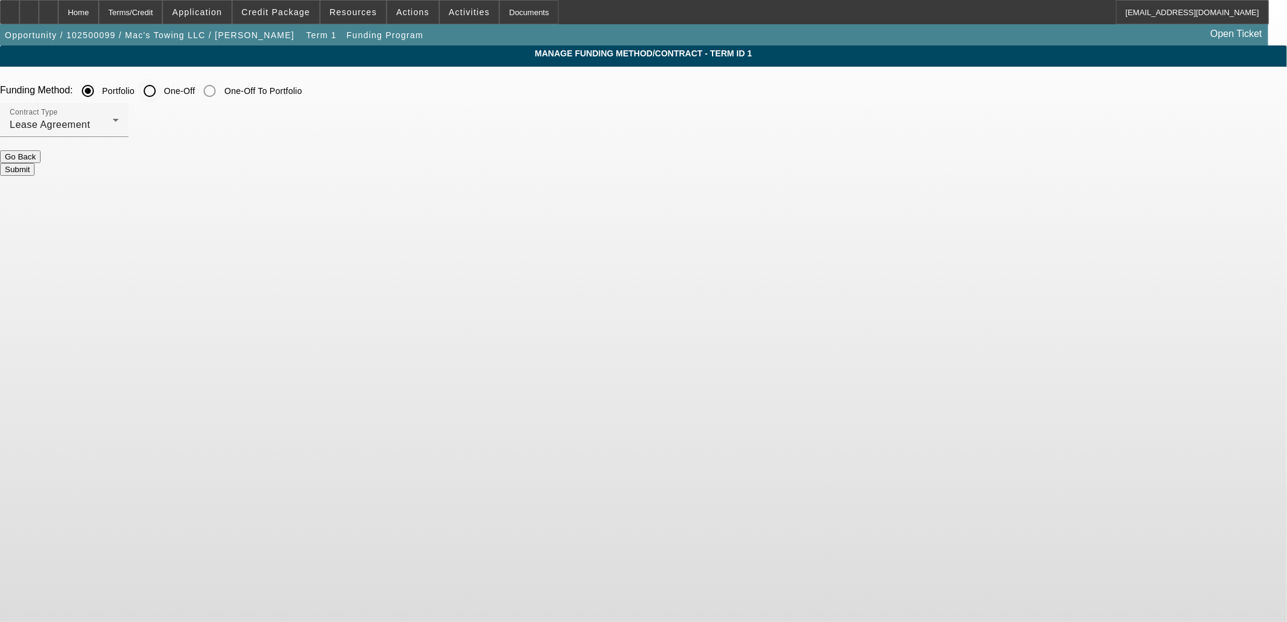
click at [162, 95] on input "One-Off" at bounding box center [150, 91] width 24 height 24
radio input "true"
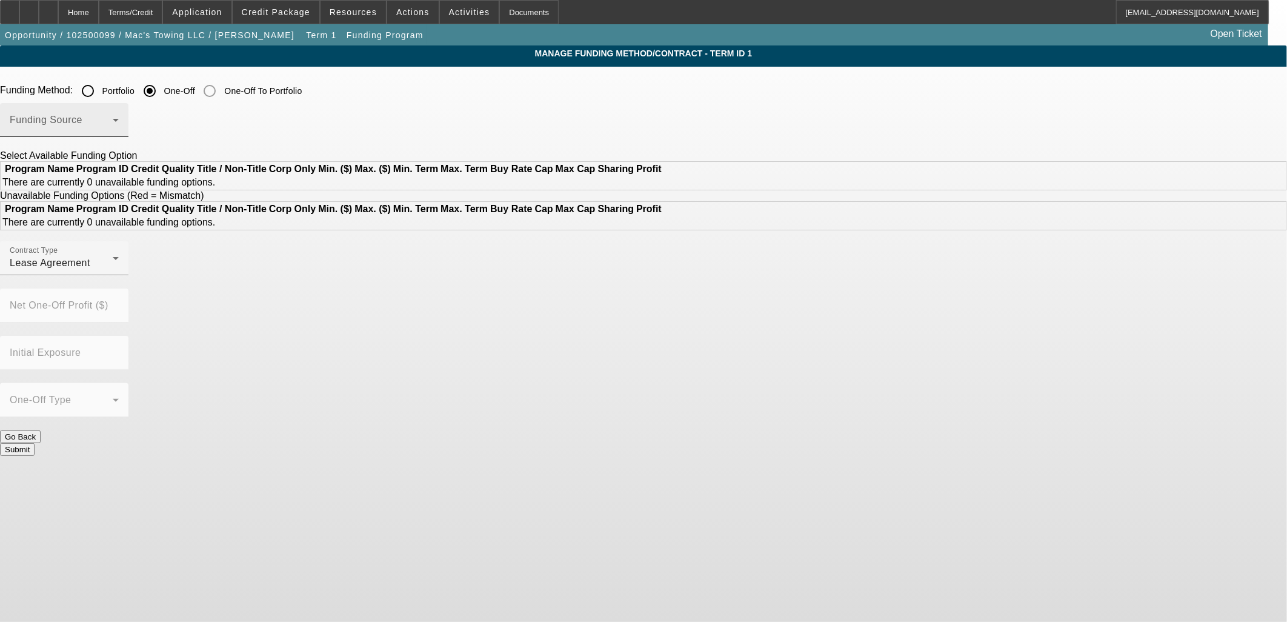
click at [113, 128] on span at bounding box center [61, 125] width 103 height 15
click at [113, 128] on div at bounding box center [61, 125] width 103 height 15
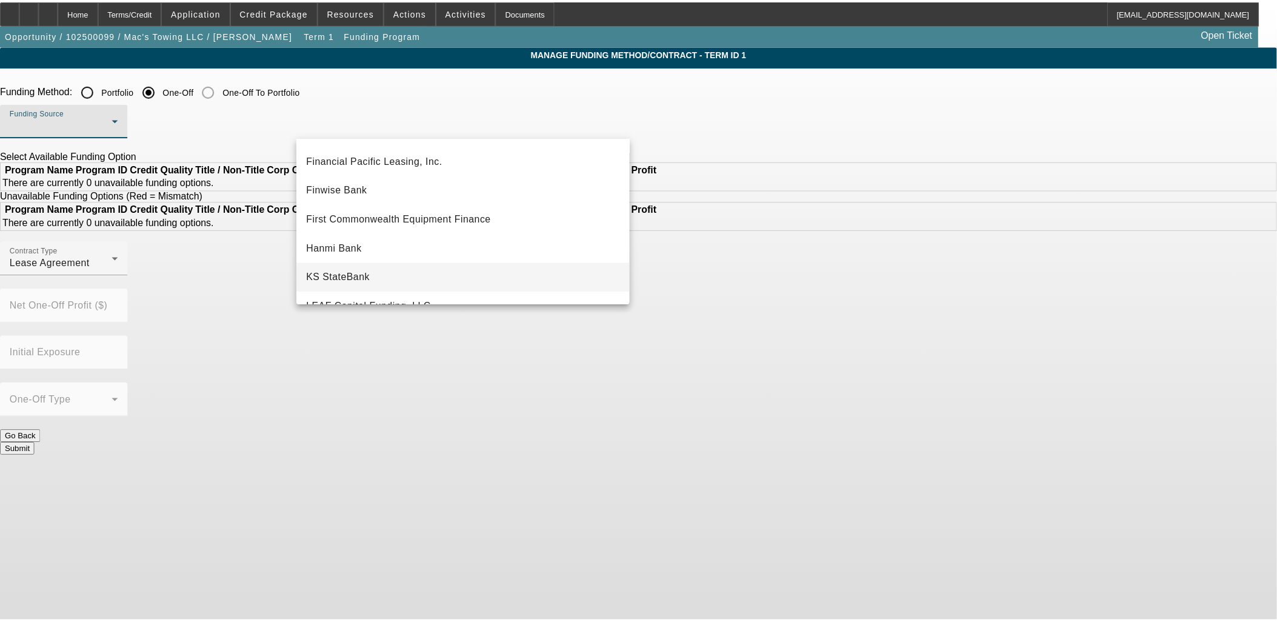
scroll to position [202, 0]
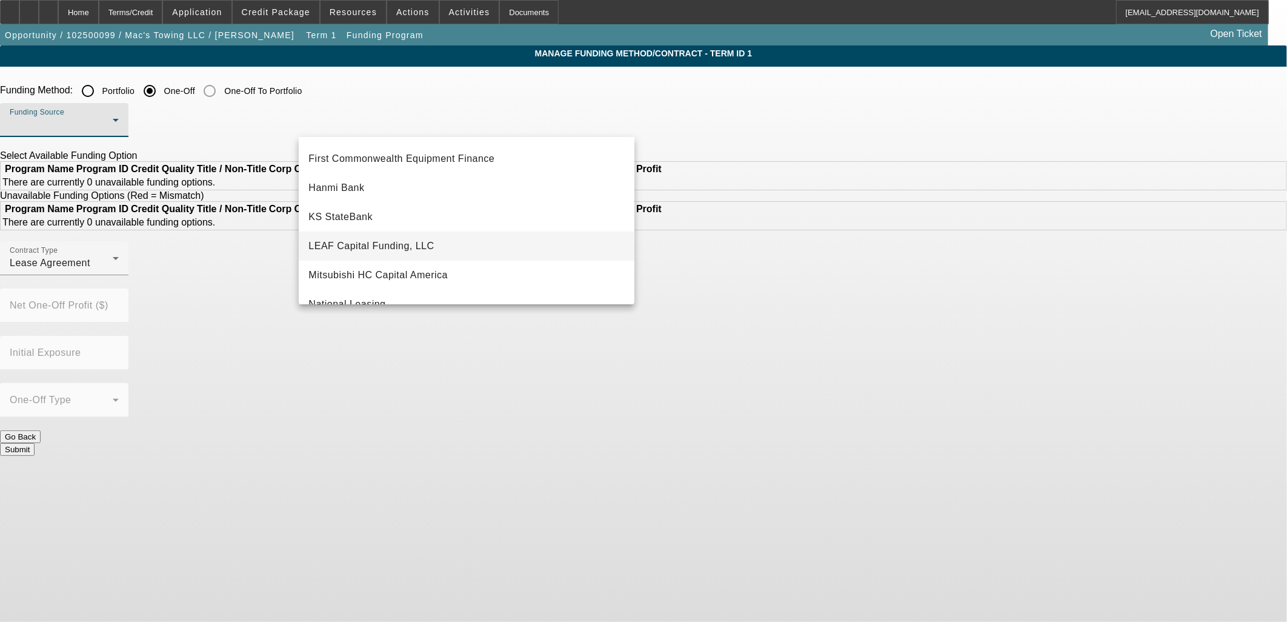
click at [343, 239] on span "LEAF Capital Funding, LLC" at bounding box center [370, 246] width 125 height 15
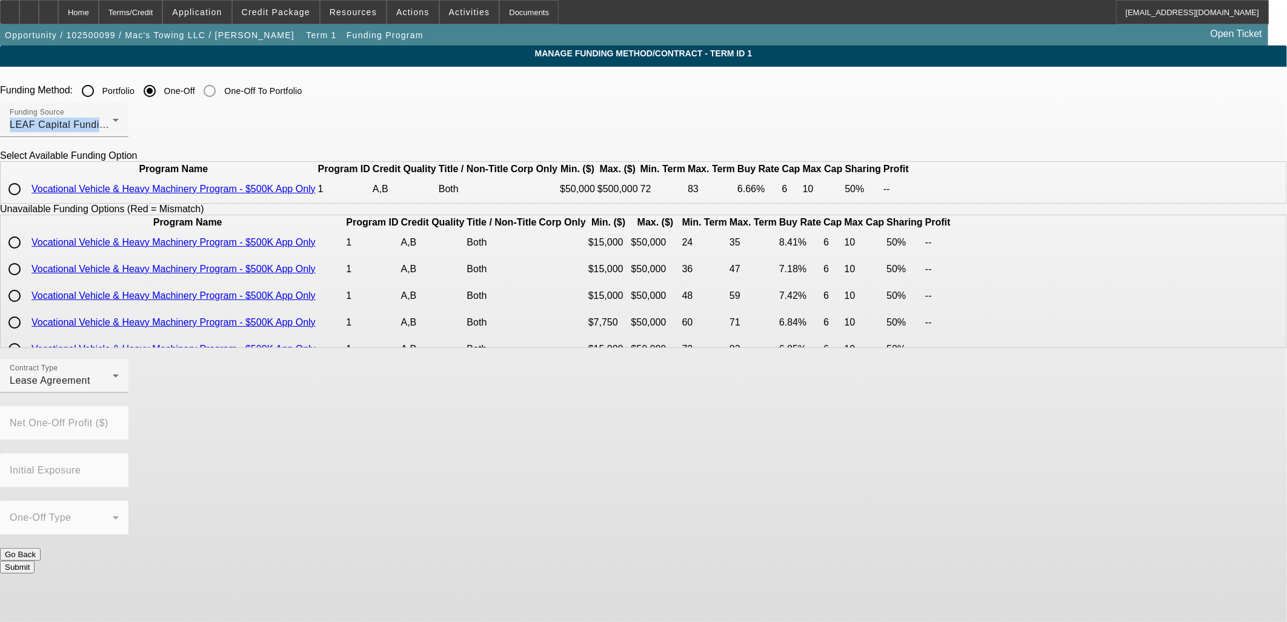
click at [27, 201] on input "radio" at bounding box center [14, 189] width 24 height 24
radio input "true"
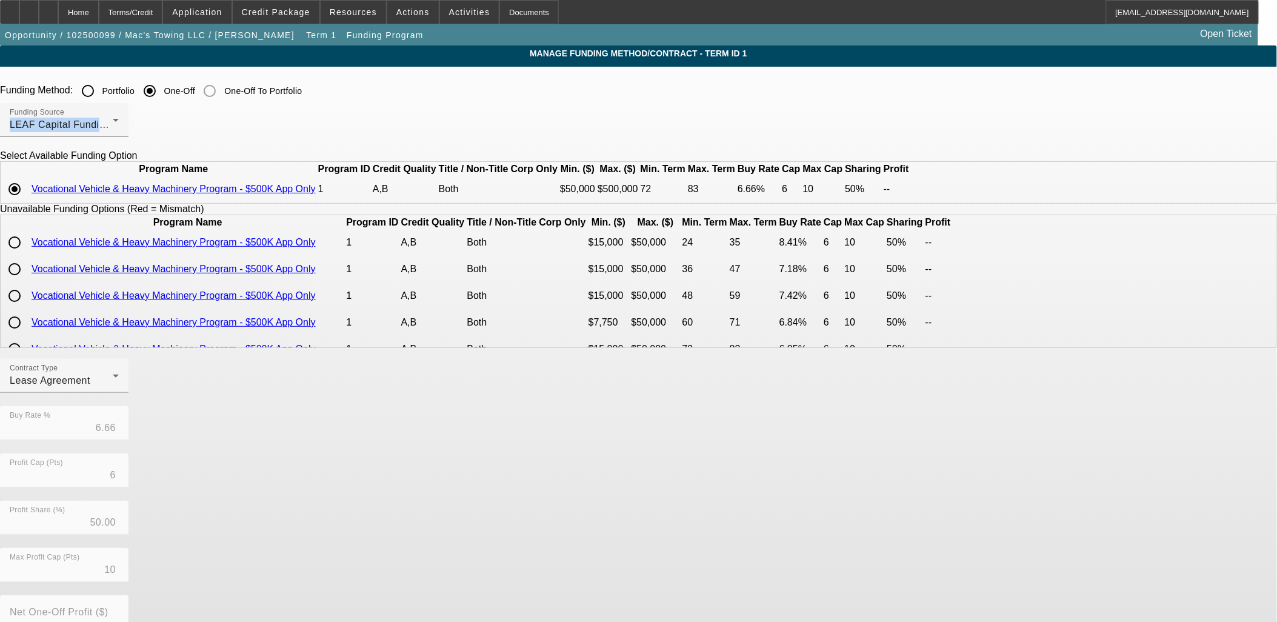
click at [756, 450] on div "Contract Type Lease Agreement Buy Rate % 6.66 Profit Cap (Pts) 6 Profit Share (…" at bounding box center [638, 548] width 1277 height 378
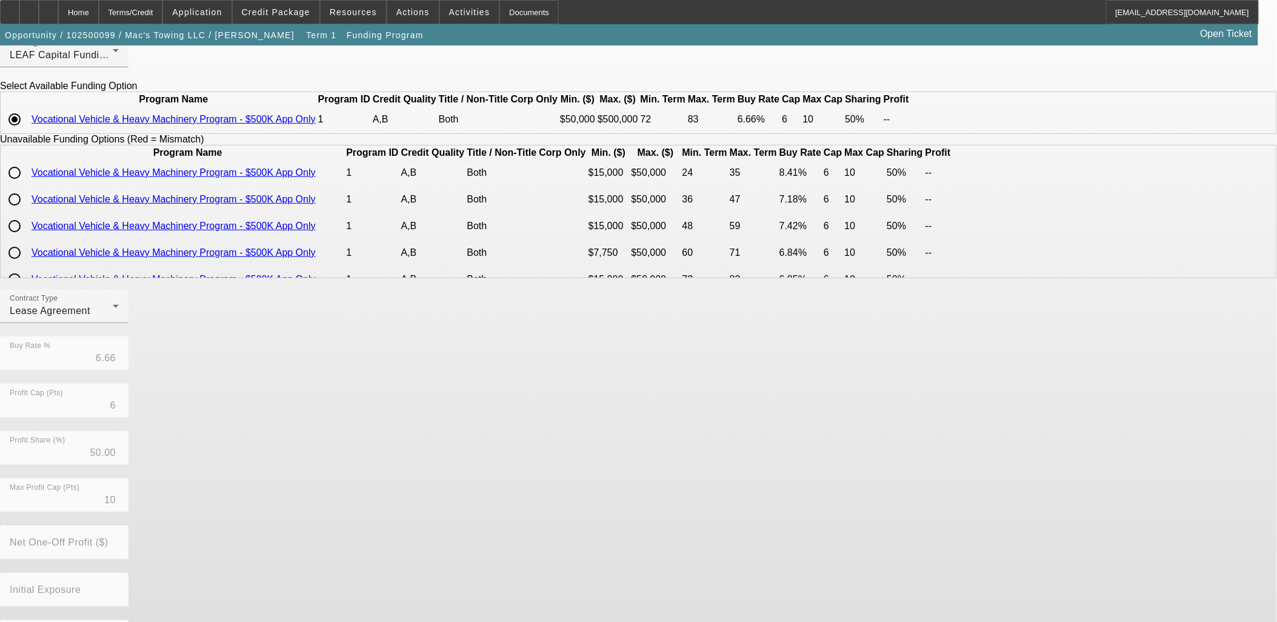
scroll to position [131, 0]
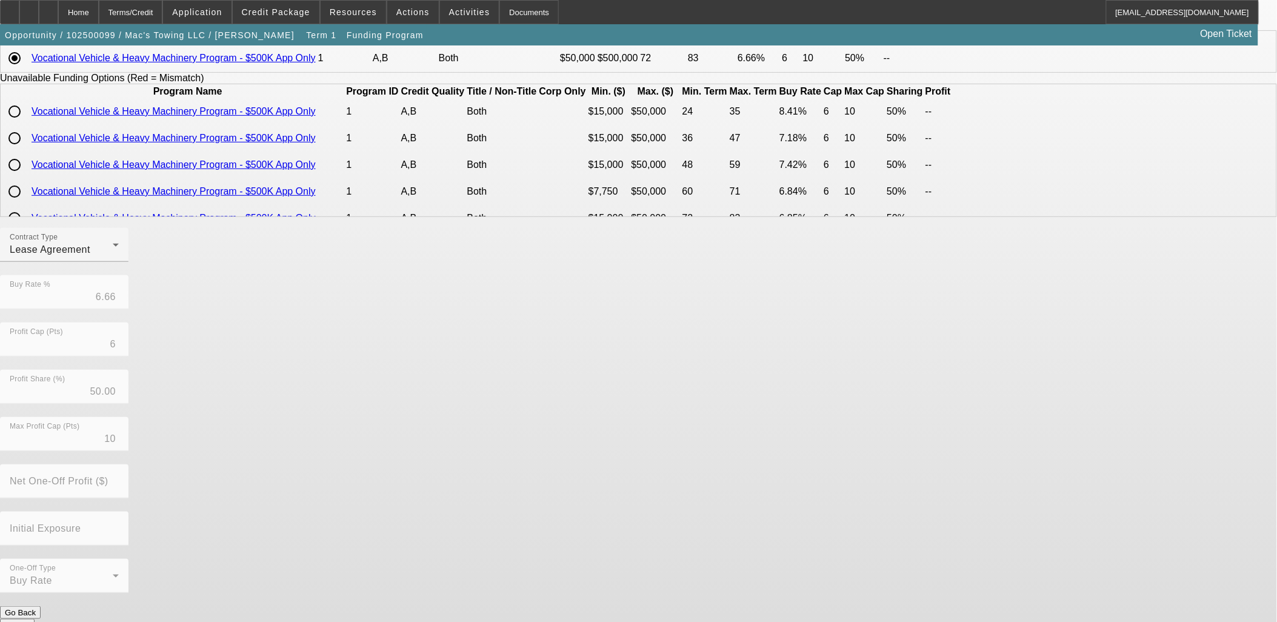
click at [35, 619] on button "Submit" at bounding box center [17, 625] width 35 height 13
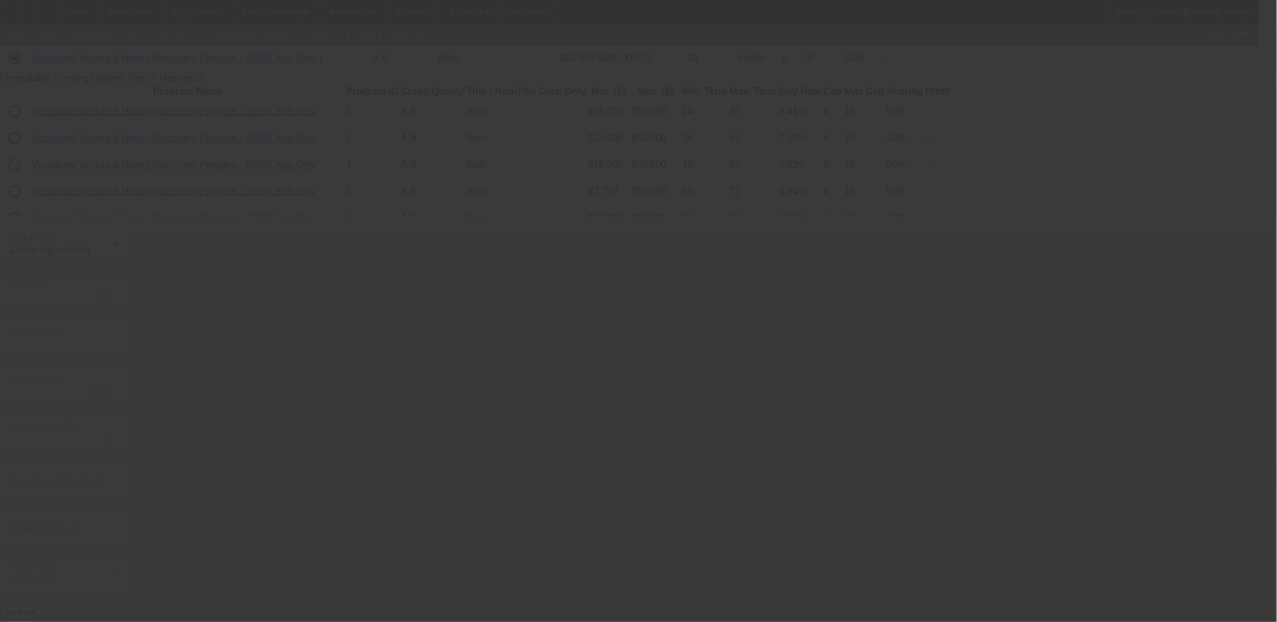
radio input "true"
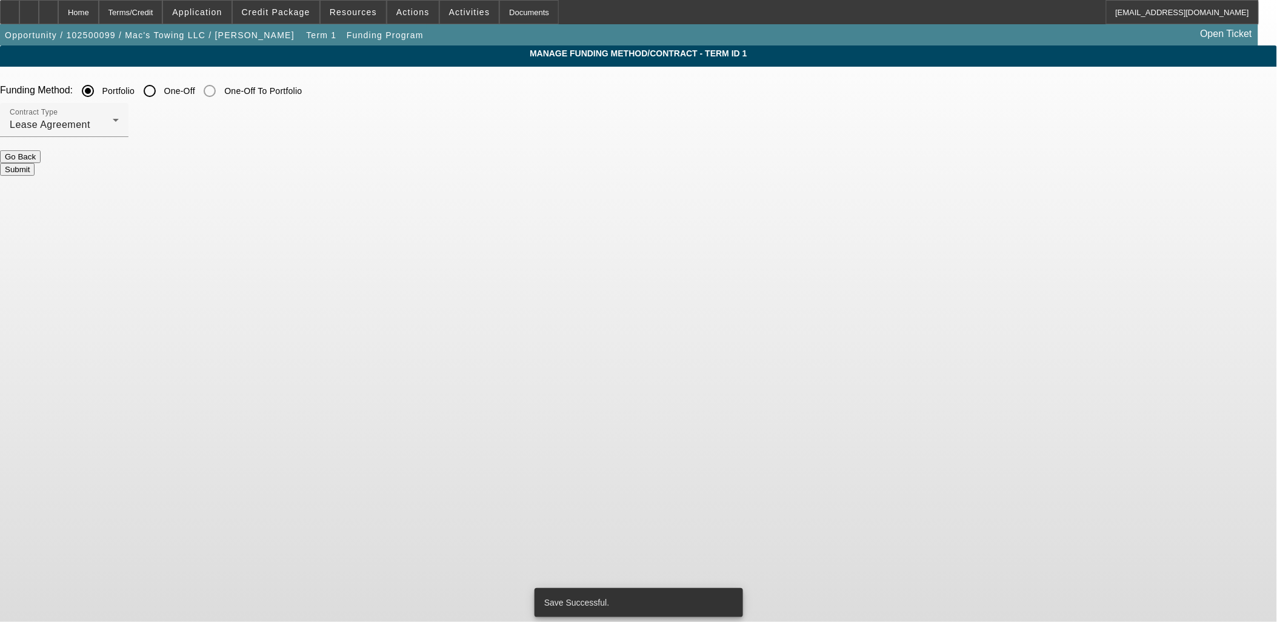
scroll to position [0, 0]
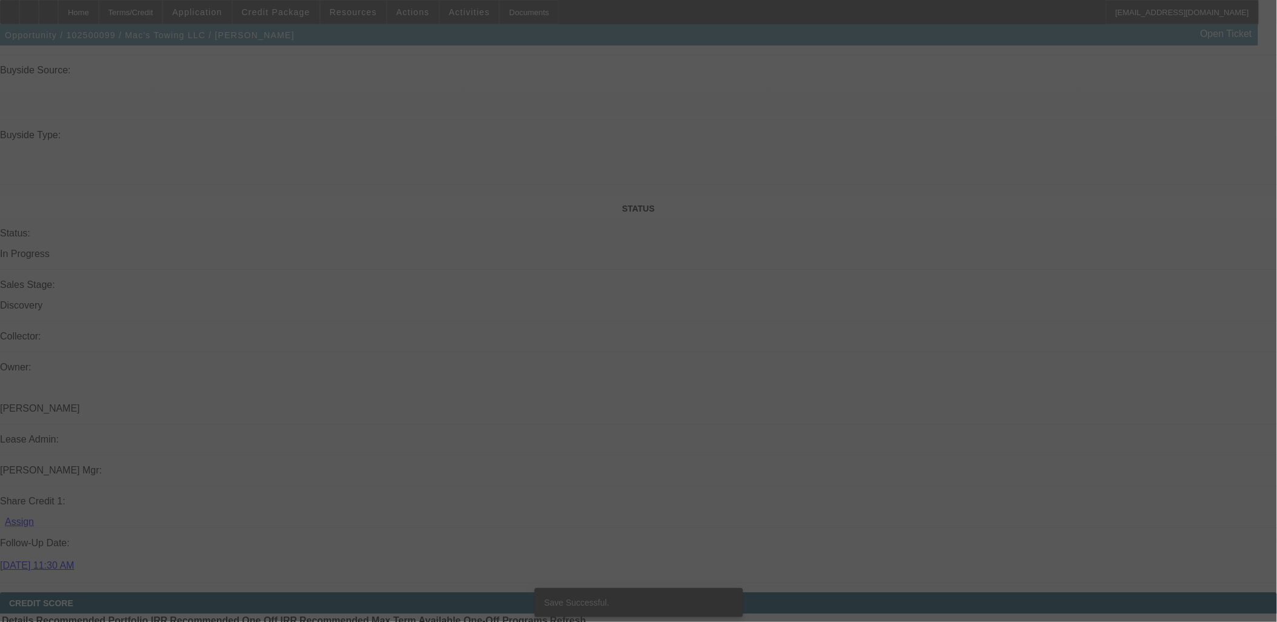
select select "0"
select select "2"
select select "0.1"
select select "4"
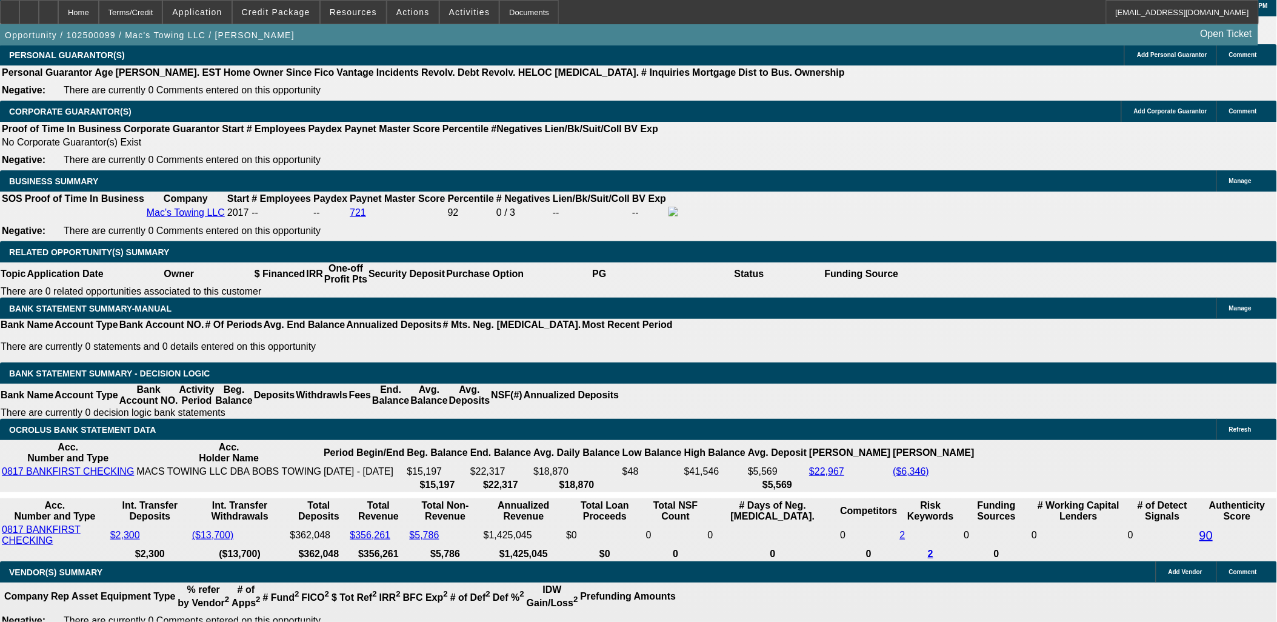
scroll to position [1795, 0]
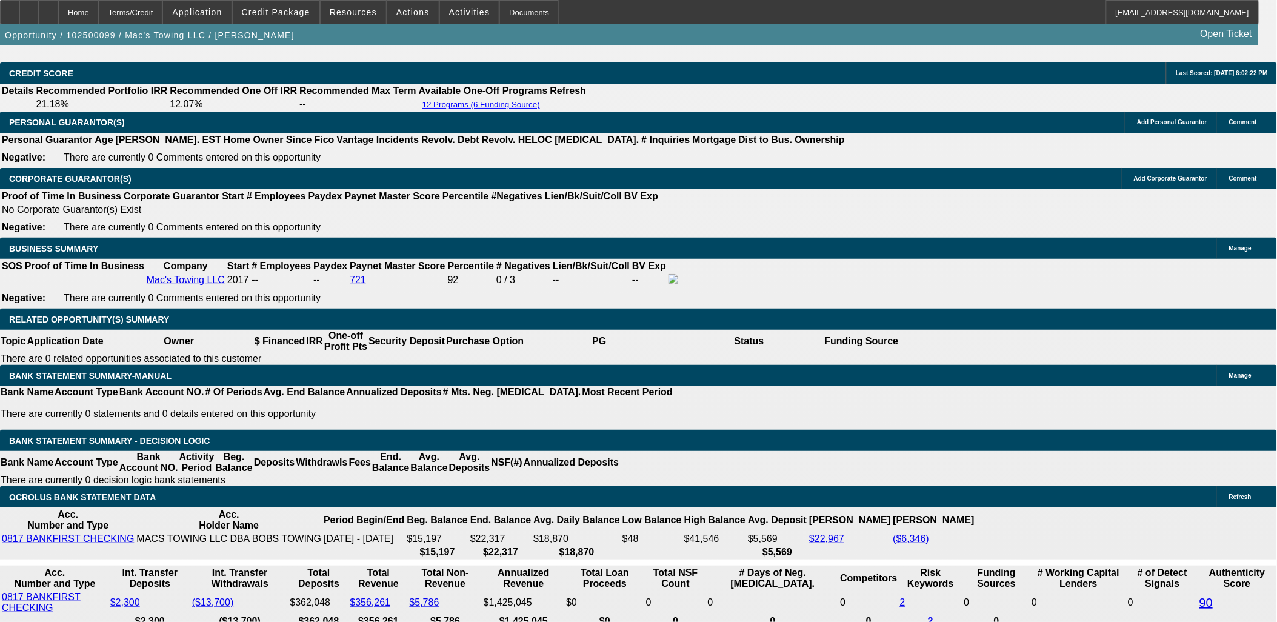
select select "0"
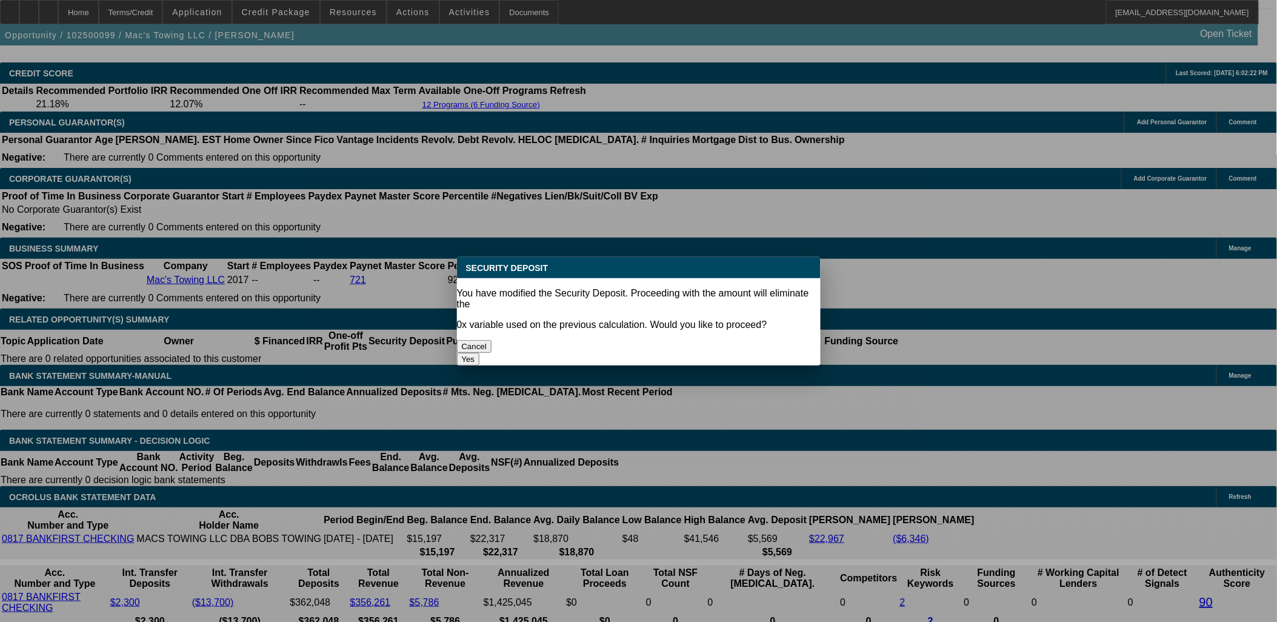
scroll to position [0, 0]
click at [480, 353] on button "Yes" at bounding box center [468, 359] width 23 height 13
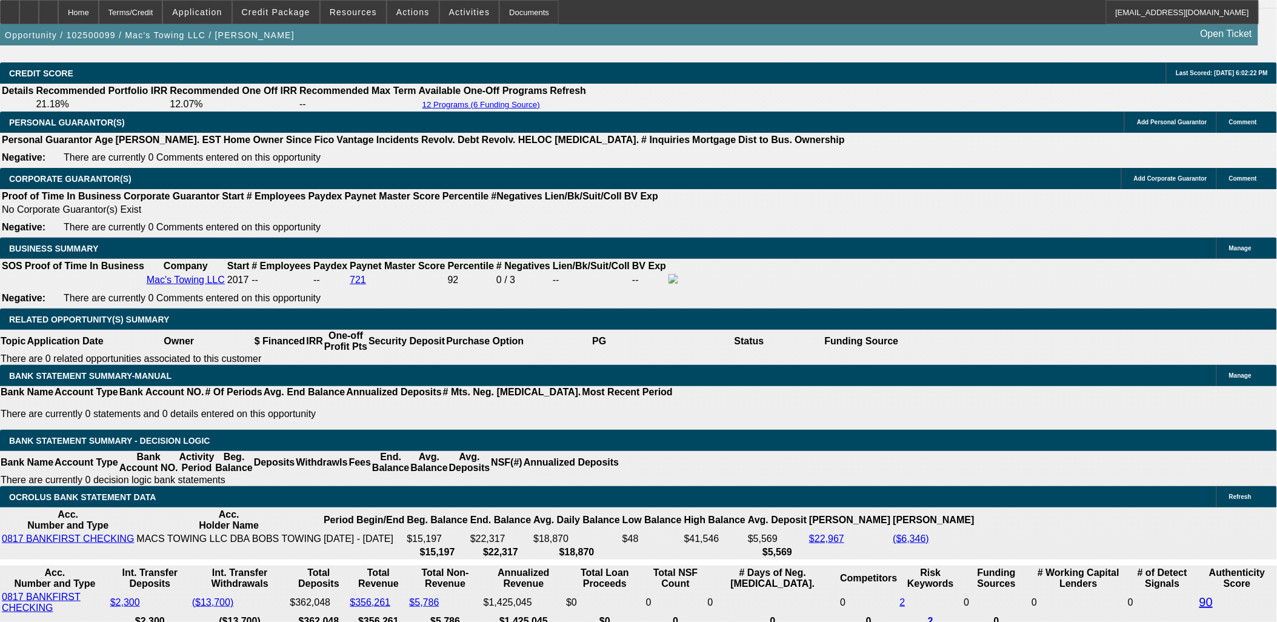
type input "$0.00"
type input "UNKNOWN"
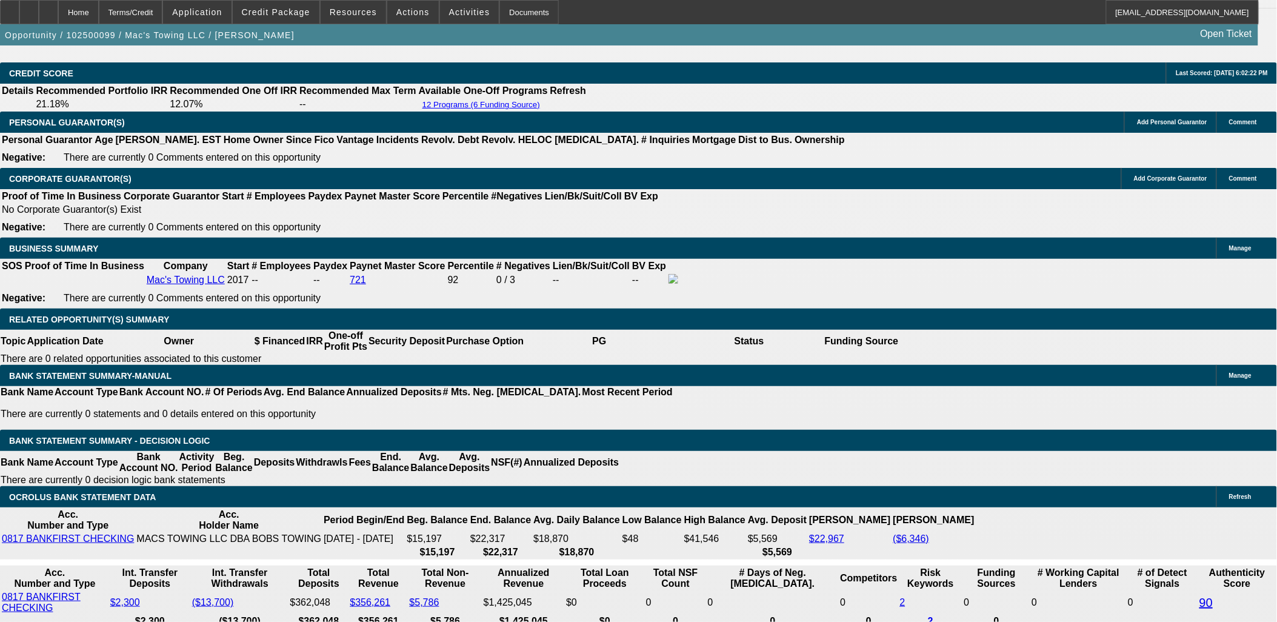
type input "9"
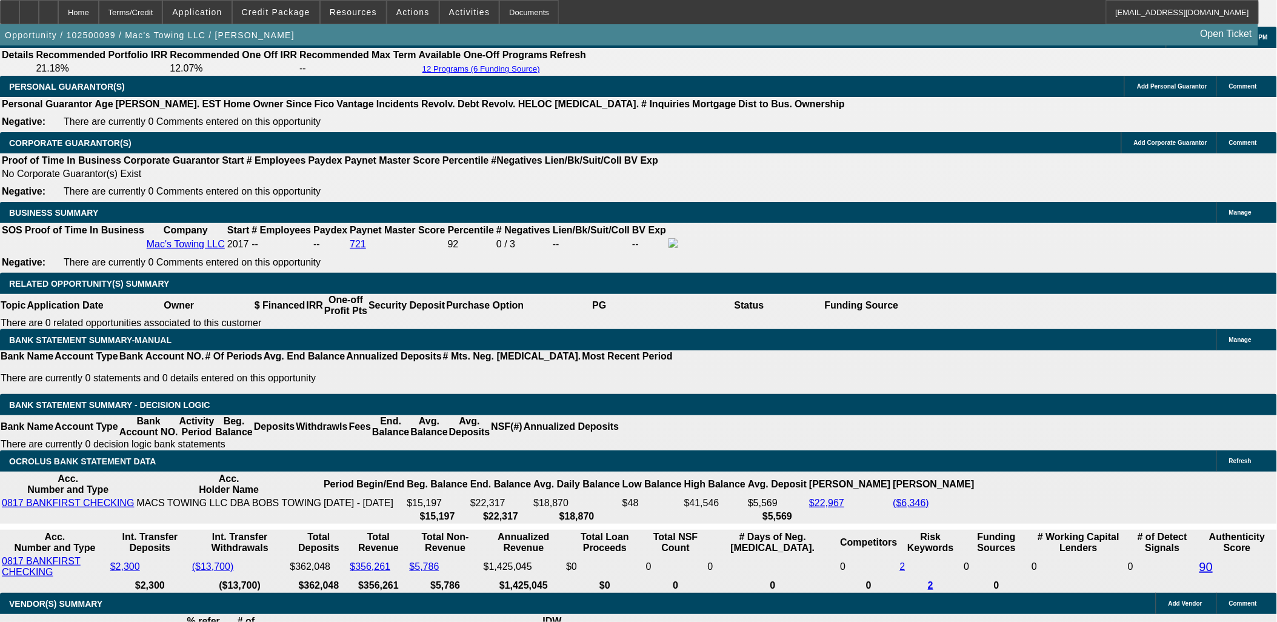
type input "$2,702.03"
type input "9.5"
type input "$2,739.38"
type input "9.5"
drag, startPoint x: 421, startPoint y: 261, endPoint x: 410, endPoint y: 273, distance: 16.3
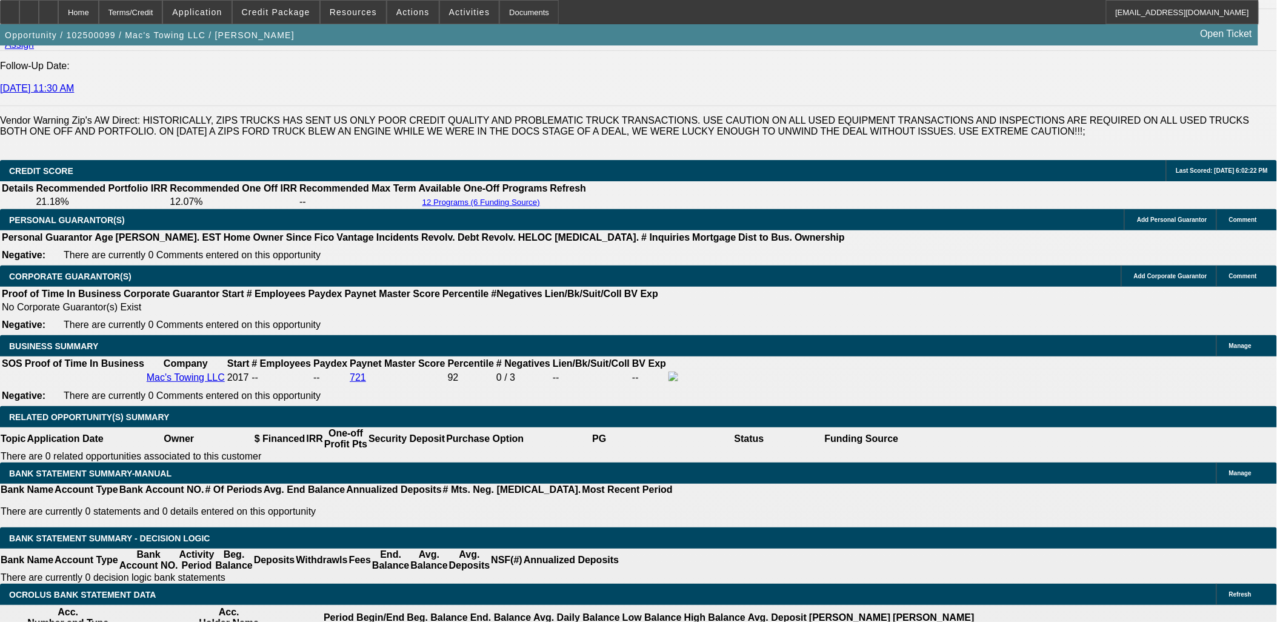
scroll to position [1696, 0]
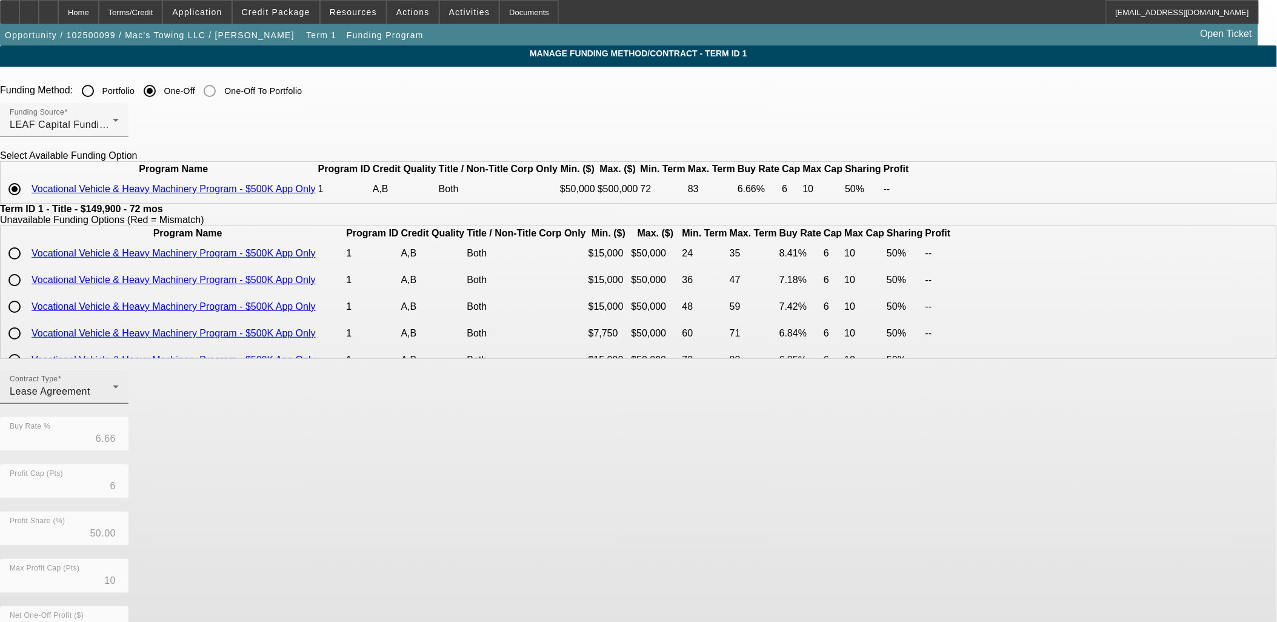
click at [344, 266] on td "Vocational Vehicle & Heavy Machinery Program - $500K App Only" at bounding box center [187, 253] width 313 height 25
click at [58, 383] on mat-label "Contract Type" at bounding box center [34, 379] width 48 height 8
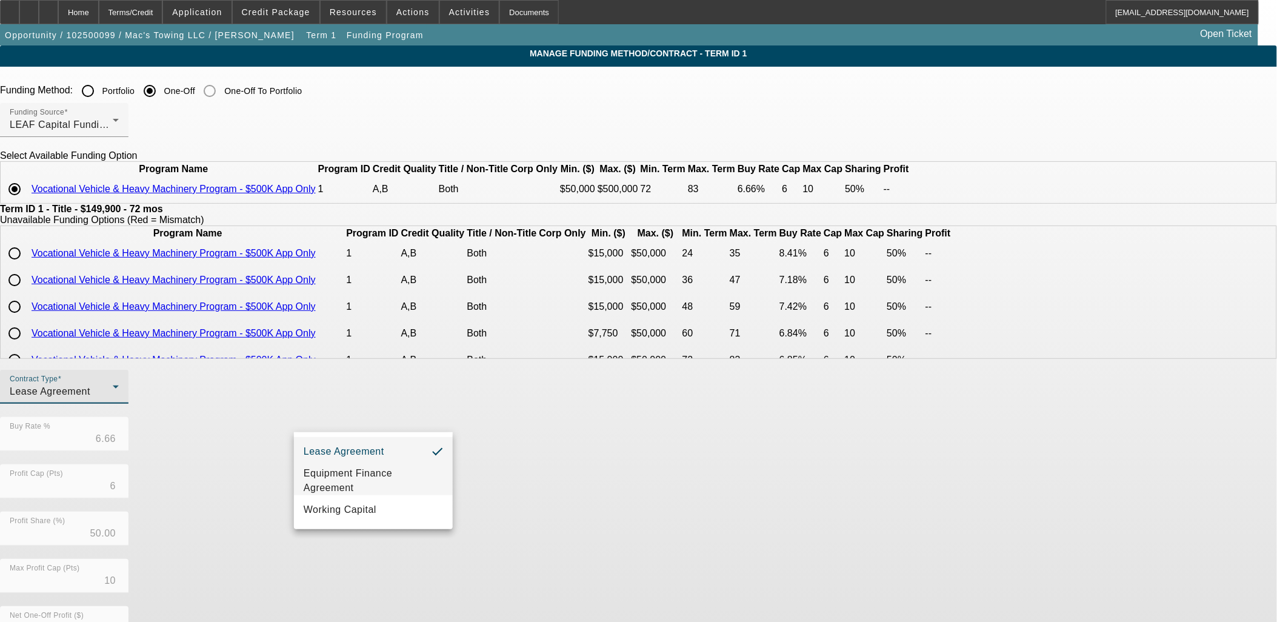
click at [362, 475] on span "Equipment Finance Agreement" at bounding box center [373, 480] width 139 height 29
click at [623, 511] on div "Contract Type Equipment Finance Agreement Buy Rate % 6.66 Profit Cap (Pts) 6 Pr…" at bounding box center [638, 559] width 1277 height 378
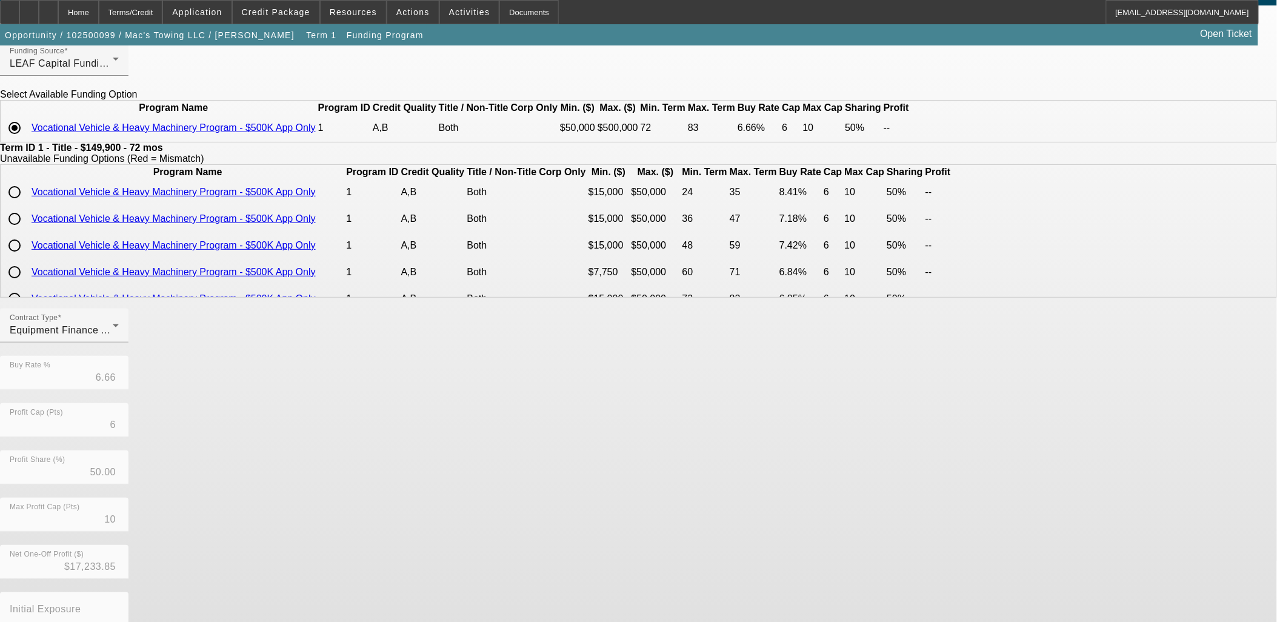
scroll to position [142, 0]
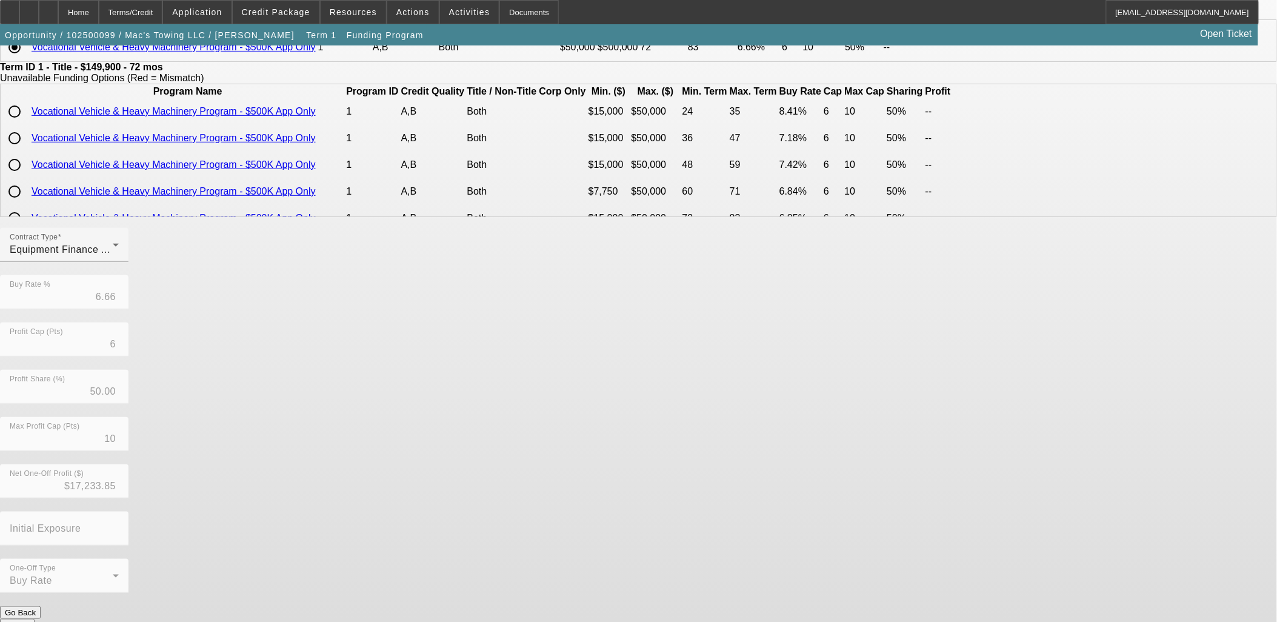
click at [35, 619] on button "Submit" at bounding box center [17, 625] width 35 height 13
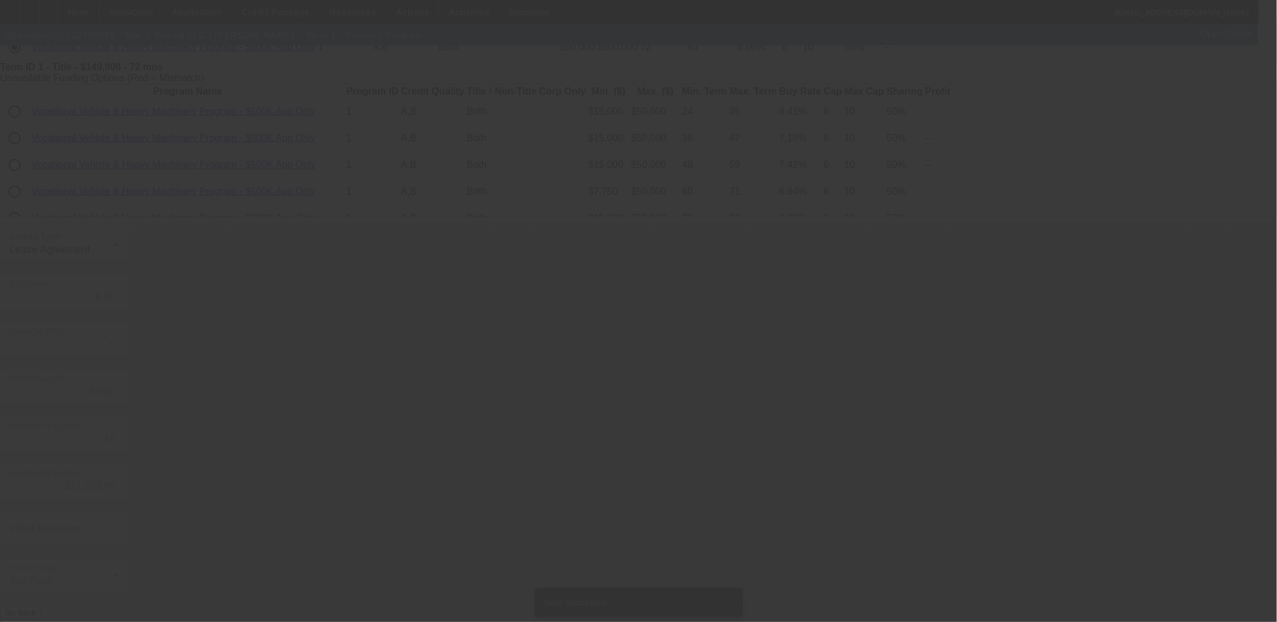
scroll to position [0, 0]
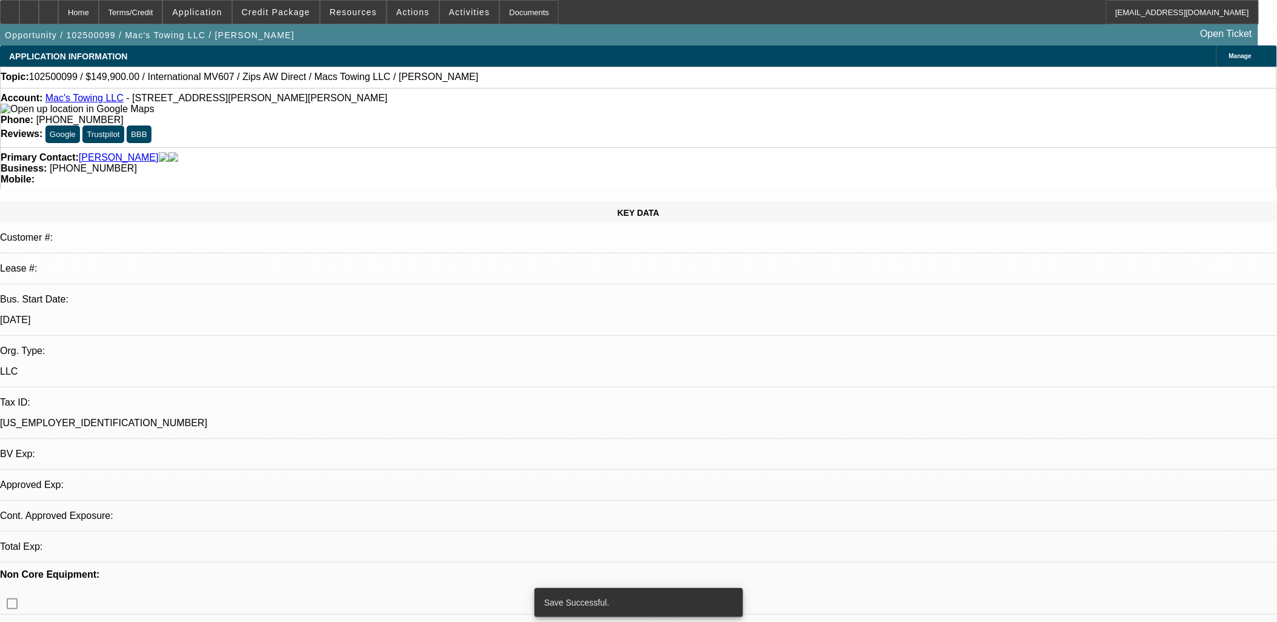
select select "0"
select select "2"
select select "0"
select select "6"
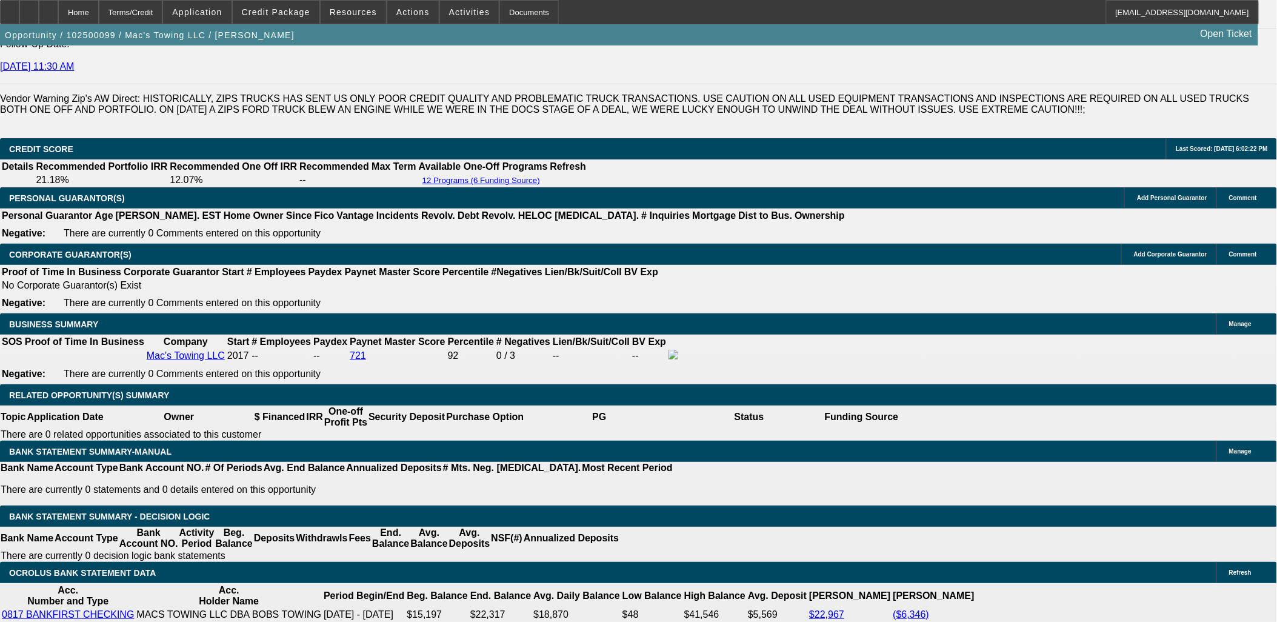
scroll to position [1818, 0]
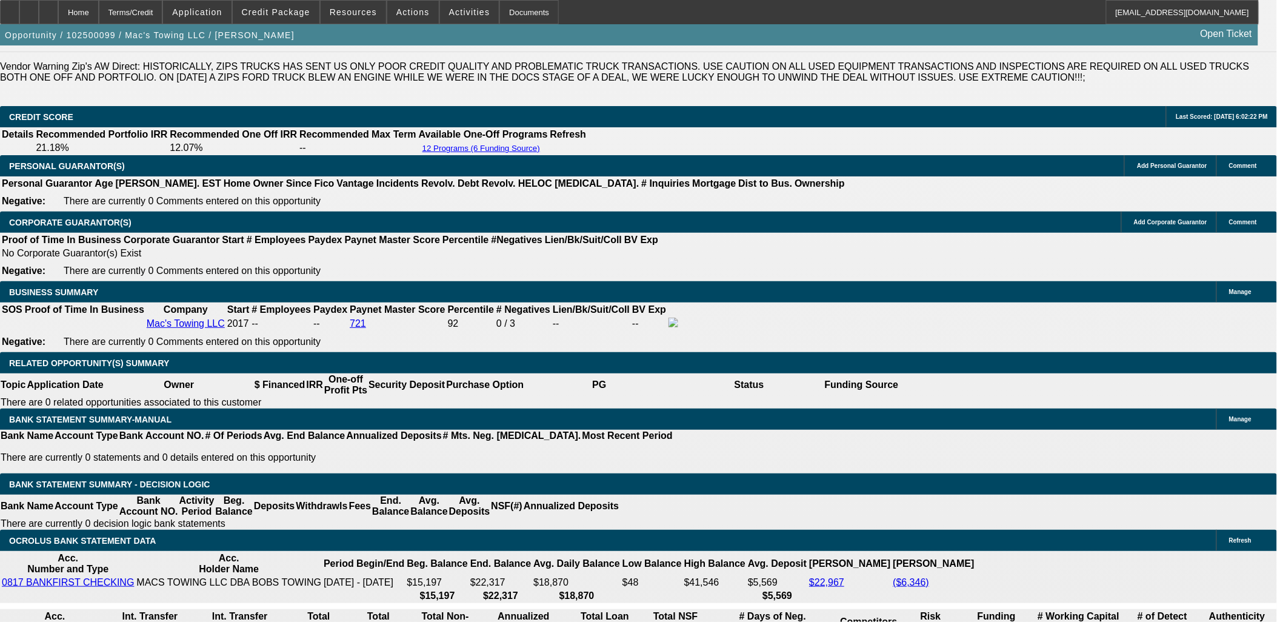
scroll to position [1750, 0]
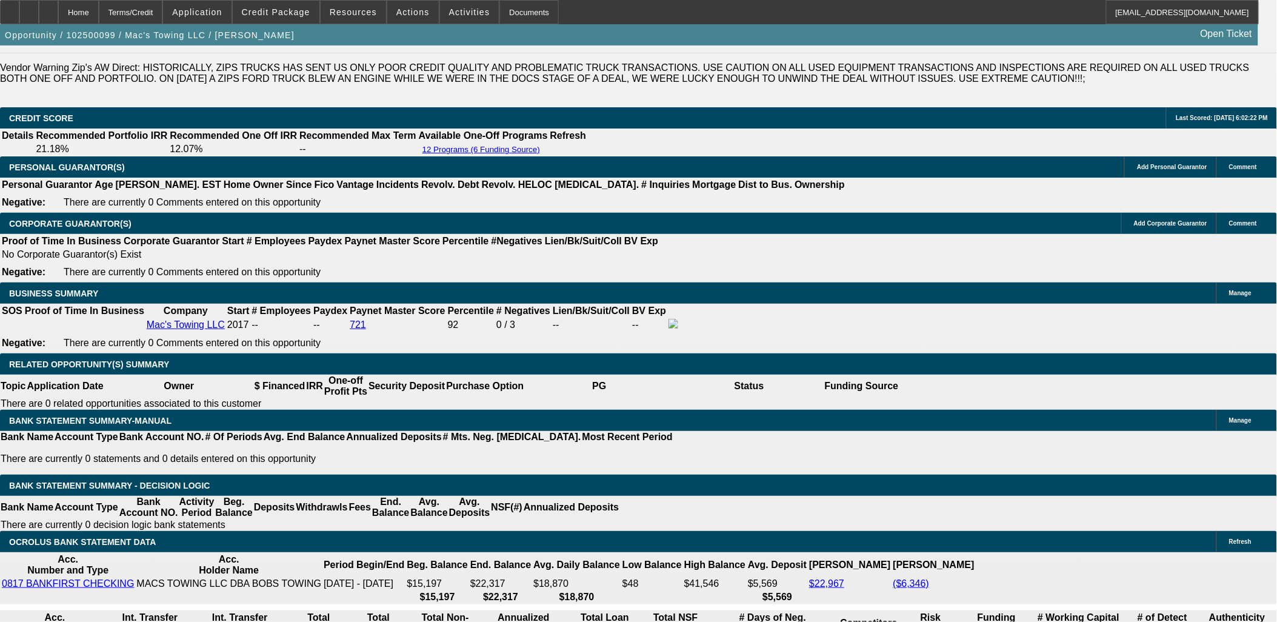
type input "UNKNOWN"
type input "9."
type input "$2,702.03"
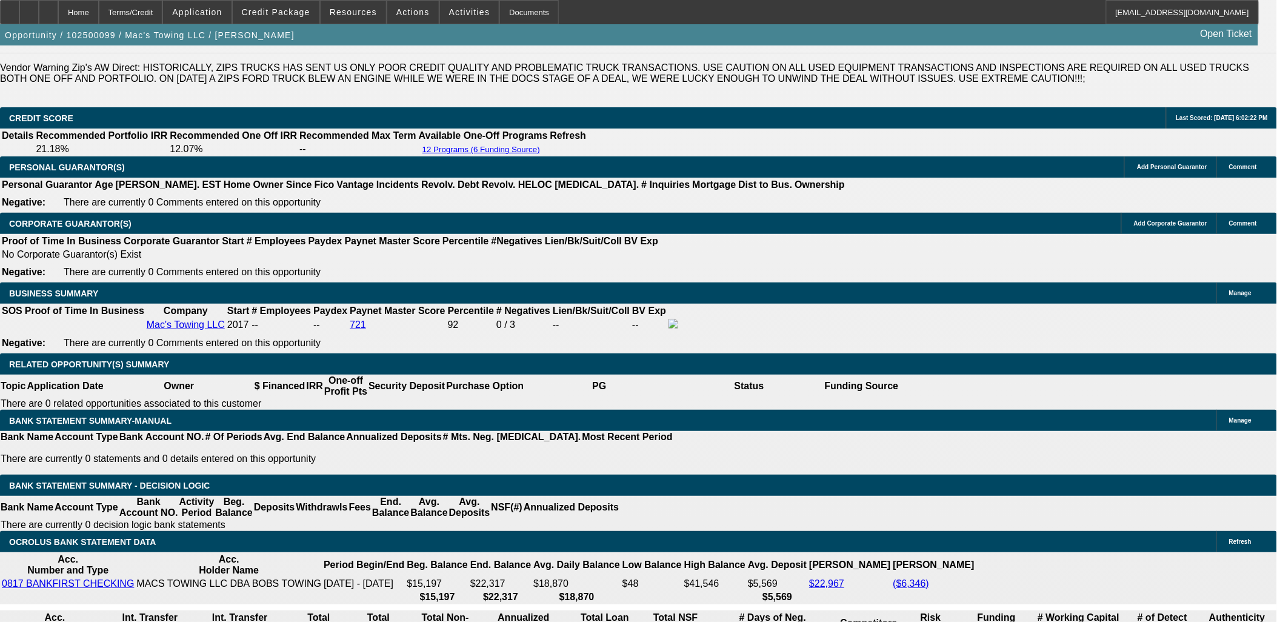
type input "9.75"
type input "$2,758.16"
type input "9.75"
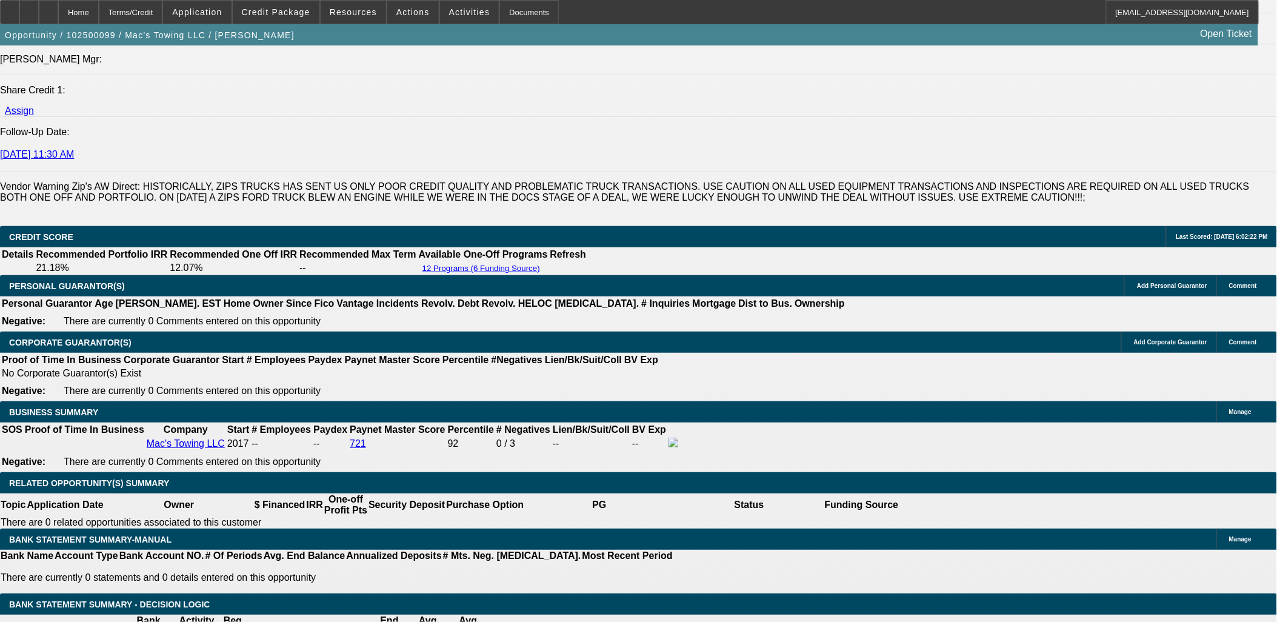
scroll to position [1616, 0]
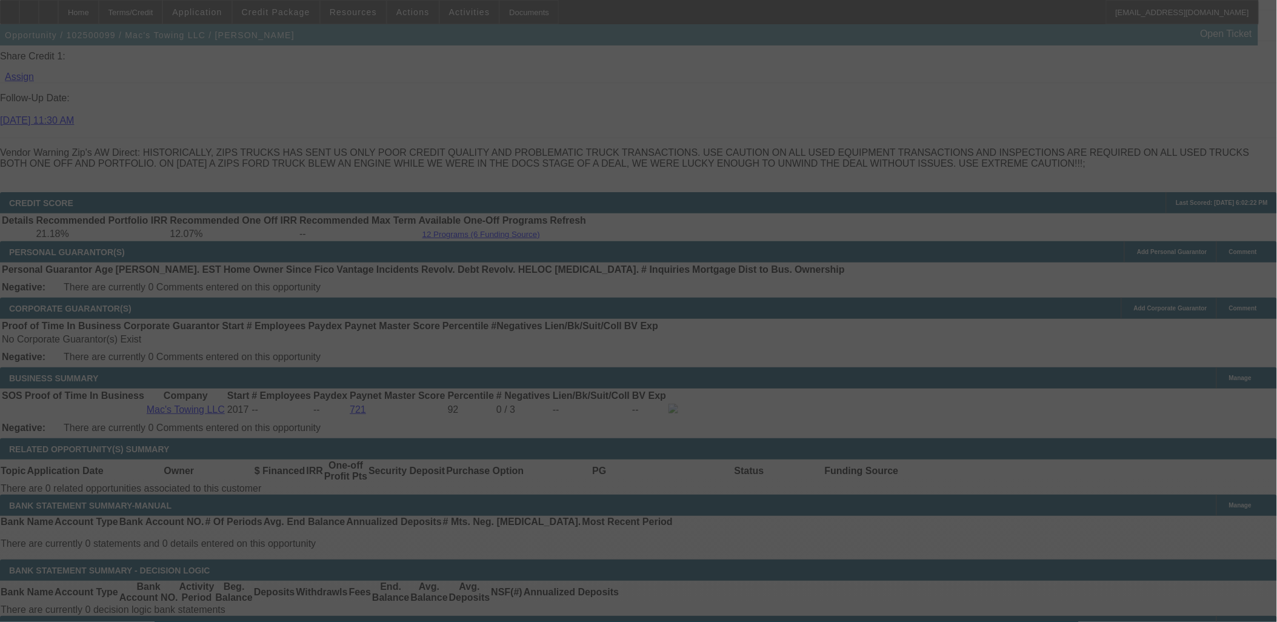
scroll to position [1750, 0]
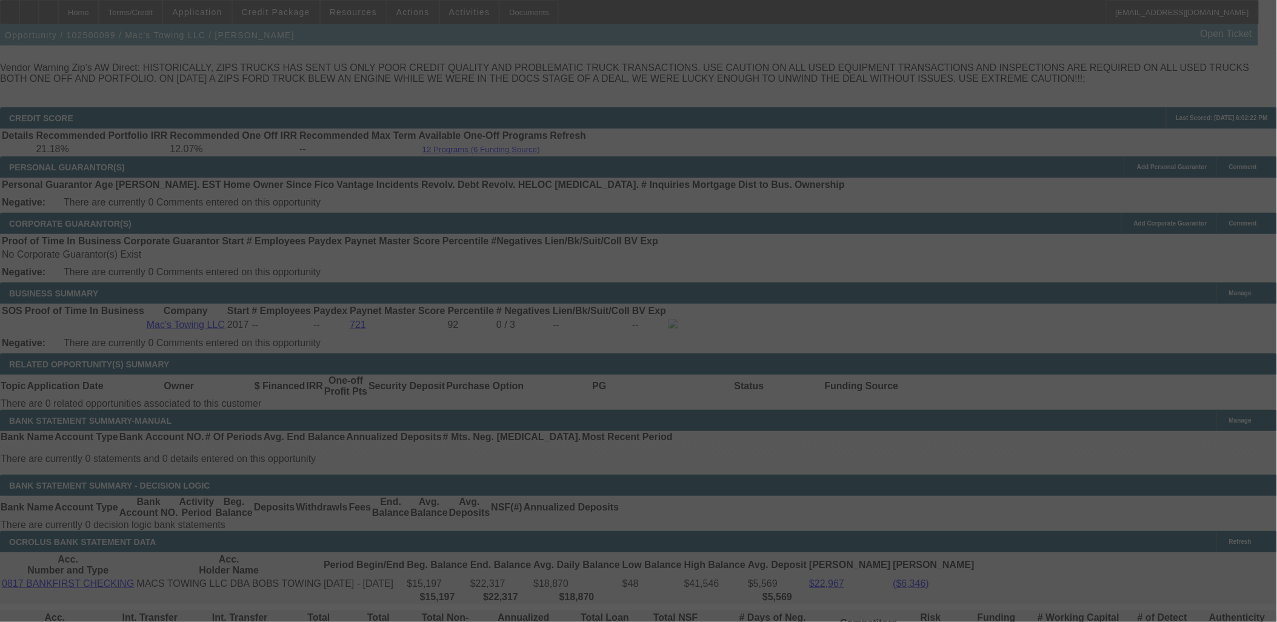
select select "0"
select select "2"
select select "0"
select select "6"
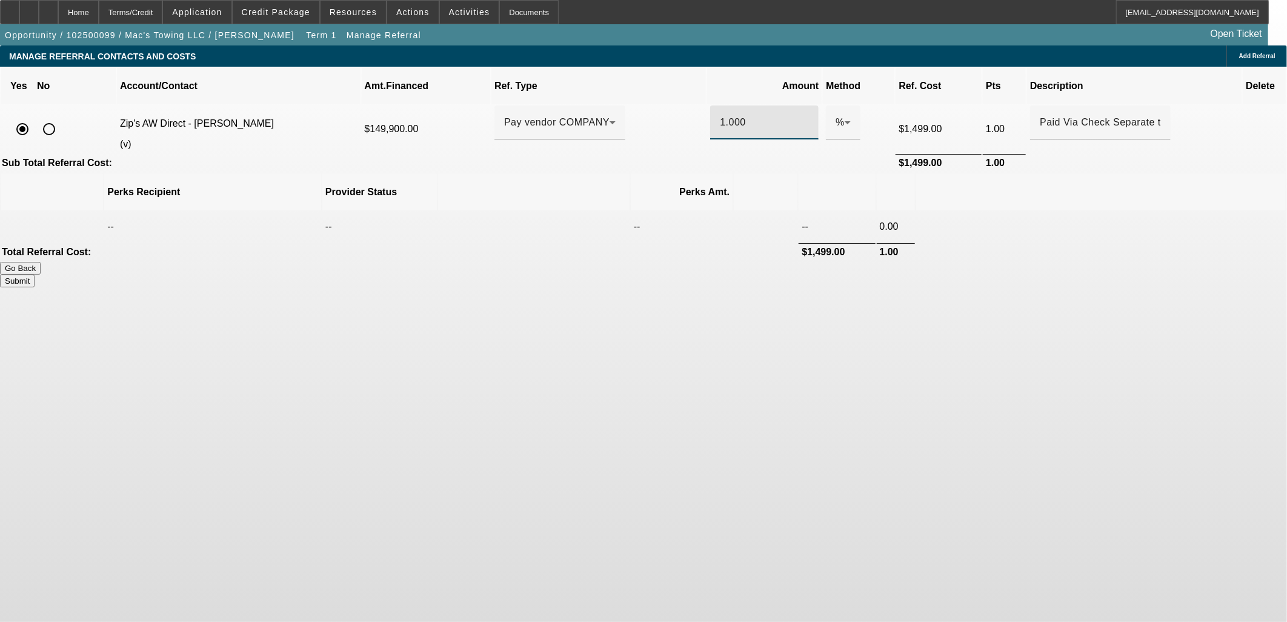
click at [720, 115] on input "1.000" at bounding box center [764, 122] width 89 height 15
click at [850, 296] on body "Home Terms/Credit Application Credit Package Resources Actions Activities Docum…" at bounding box center [643, 311] width 1287 height 622
click at [720, 115] on input ".75" at bounding box center [764, 122] width 89 height 15
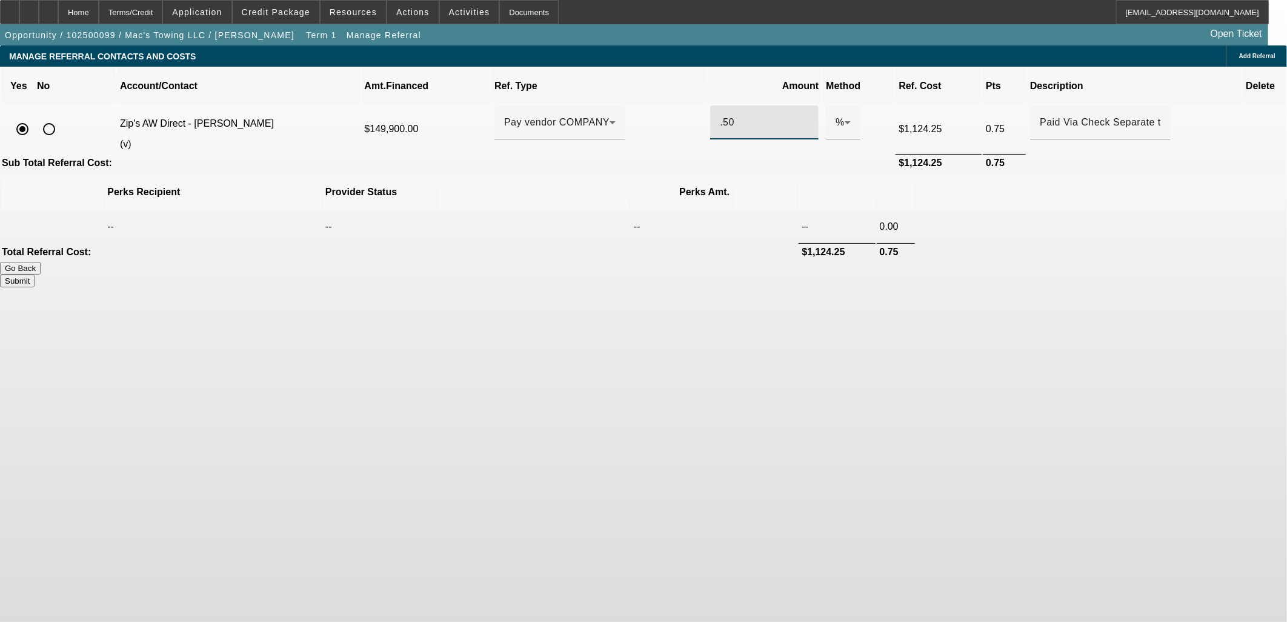
click at [738, 105] on div ".50" at bounding box center [764, 122] width 89 height 34
click at [829, 347] on body "Home Terms/Credit Application Credit Package Resources Actions Activities Docum…" at bounding box center [643, 311] width 1287 height 622
click at [720, 115] on input ".6" at bounding box center [764, 122] width 89 height 15
click at [847, 354] on body "Home Terms/Credit Application Credit Package Resources Actions Activities Docum…" at bounding box center [643, 311] width 1287 height 622
click at [35, 275] on button "Submit" at bounding box center [17, 281] width 35 height 13
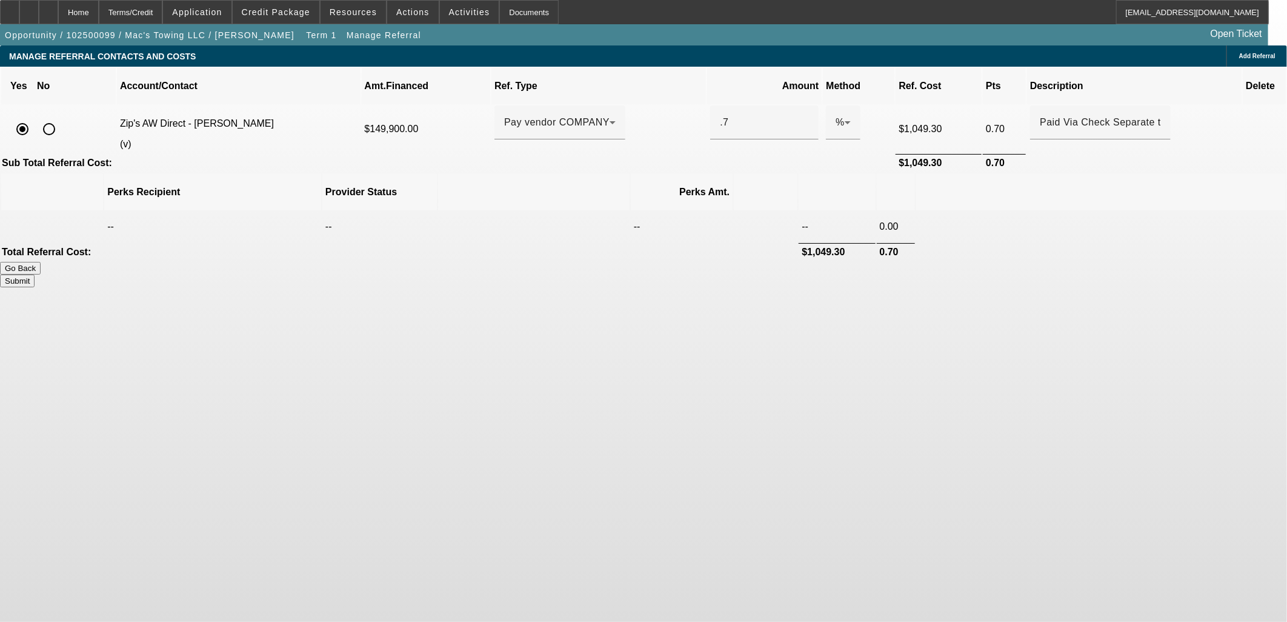
type input "0.700"
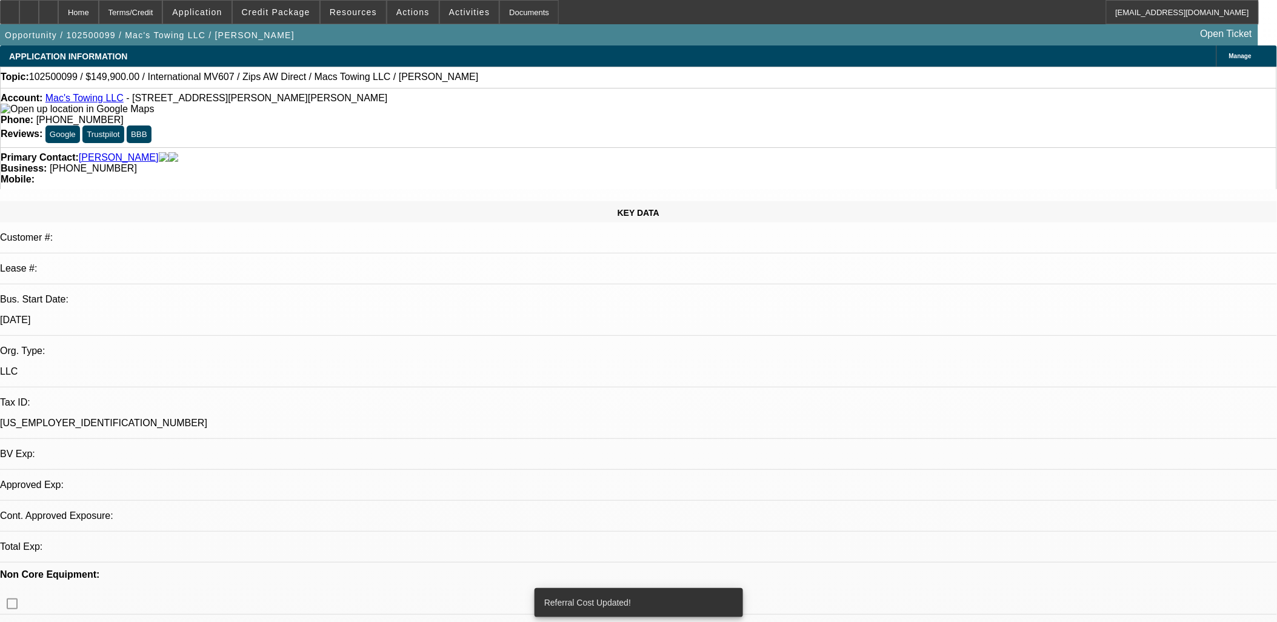
select select "0"
select select "2"
select select "0"
select select "6"
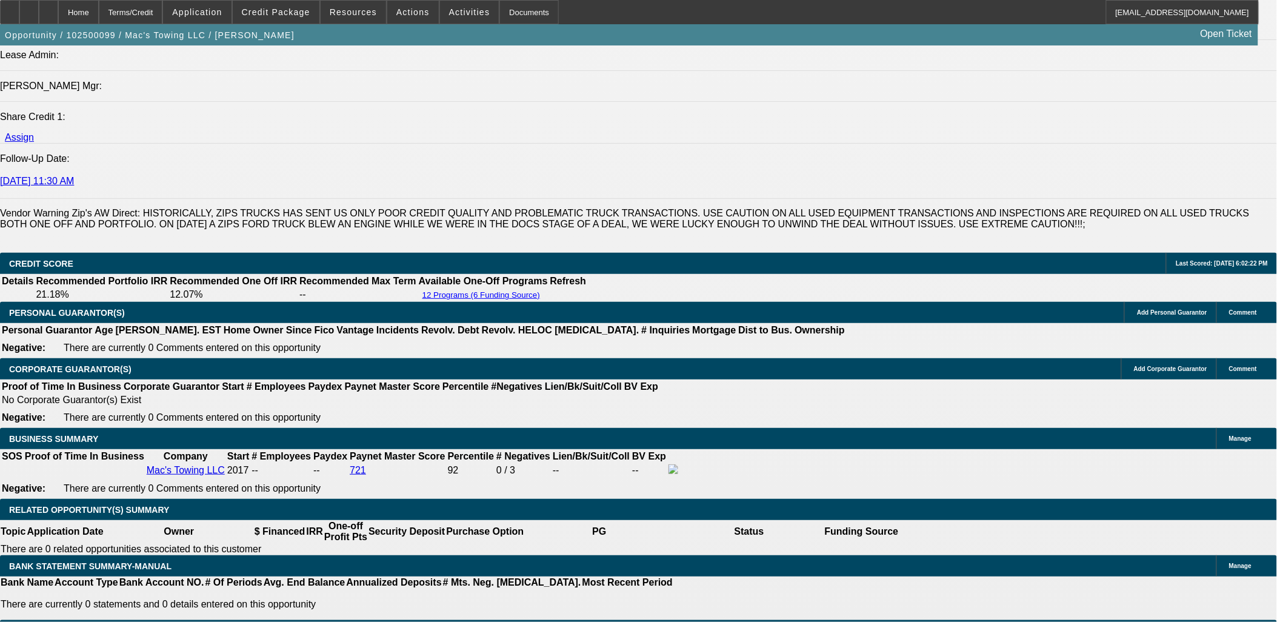
scroll to position [1683, 0]
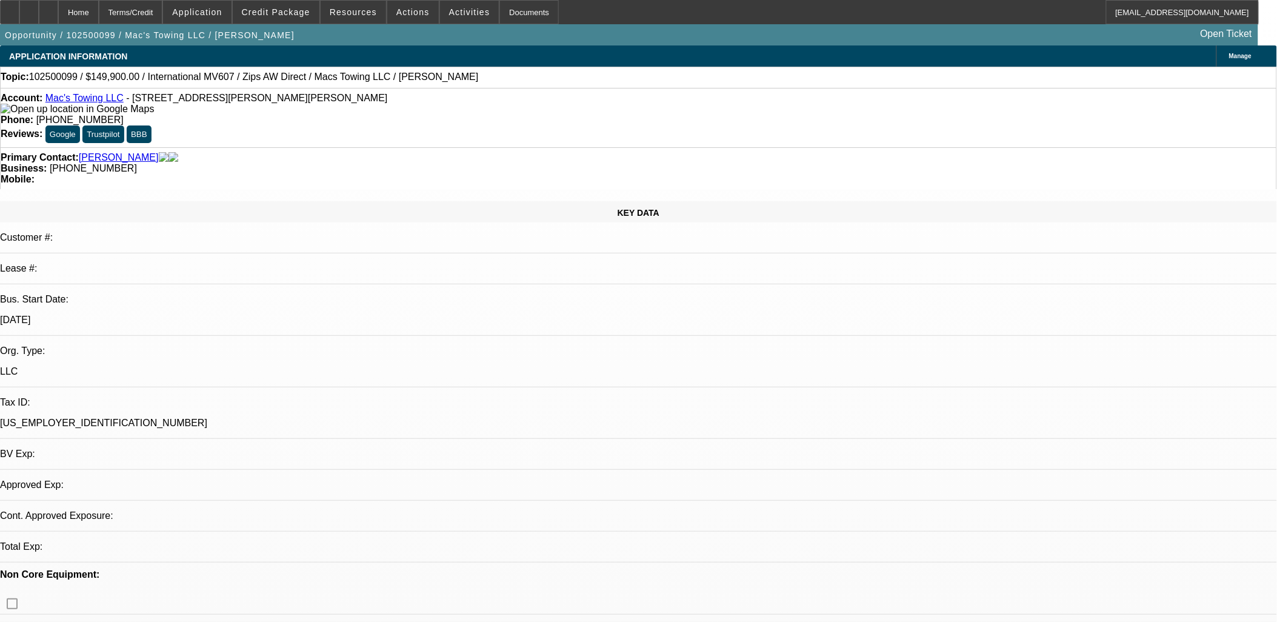
select select "0"
select select "1"
select select "2"
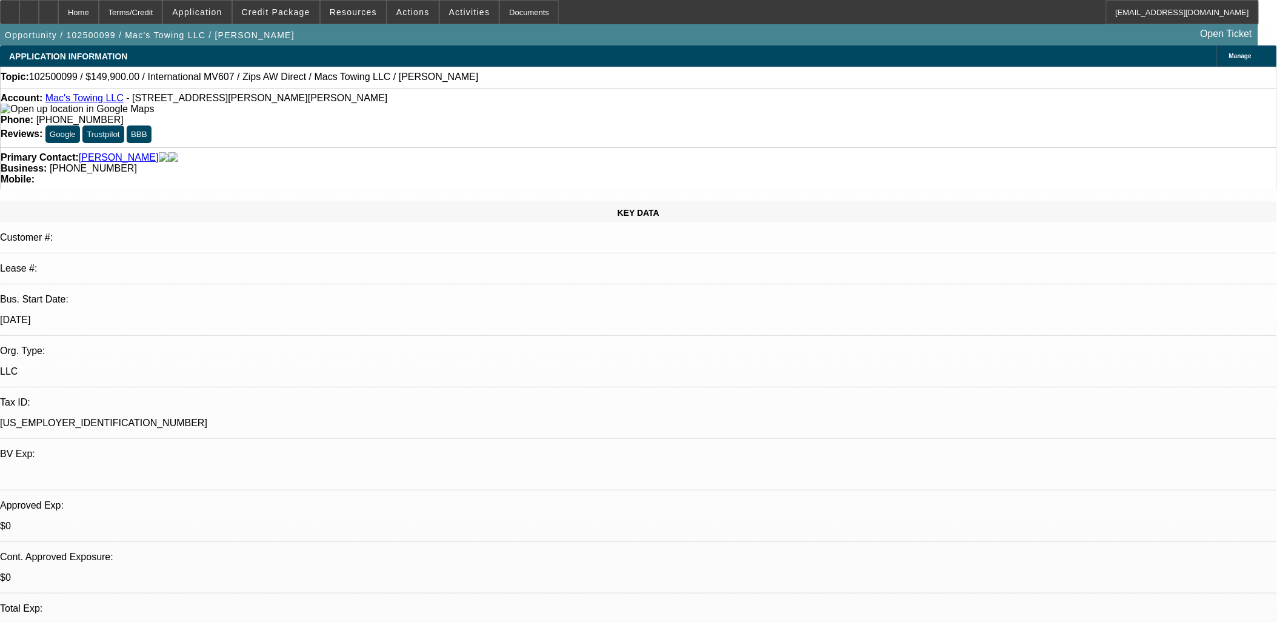
select select "6"
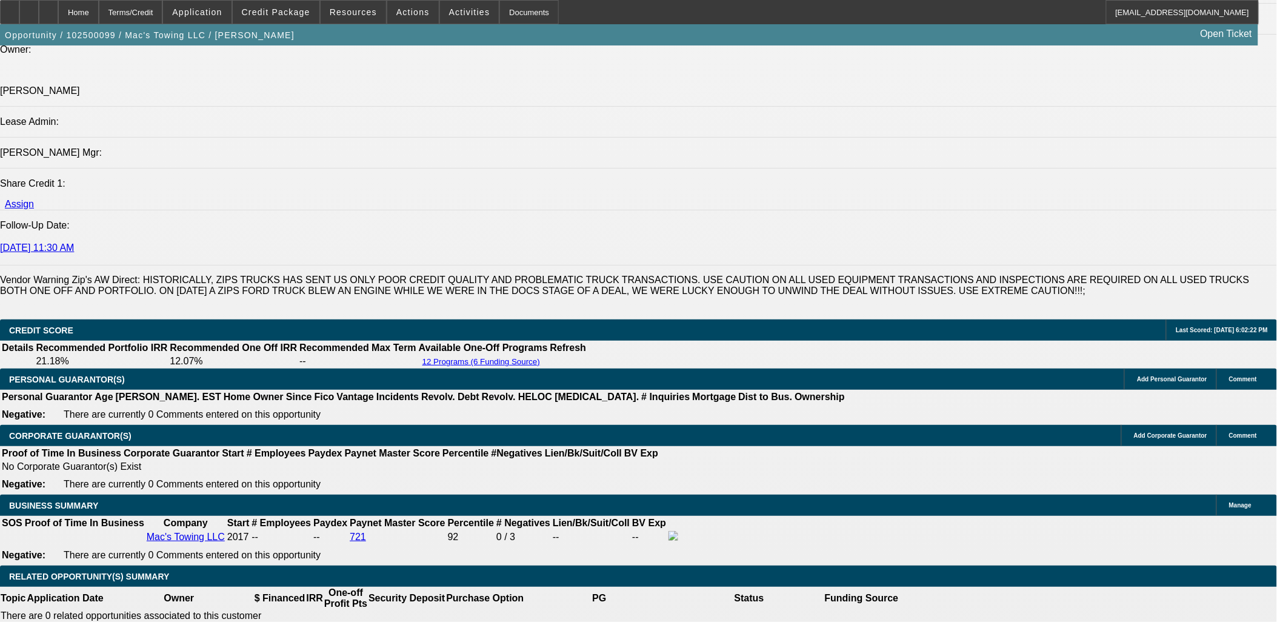
scroll to position [1683, 0]
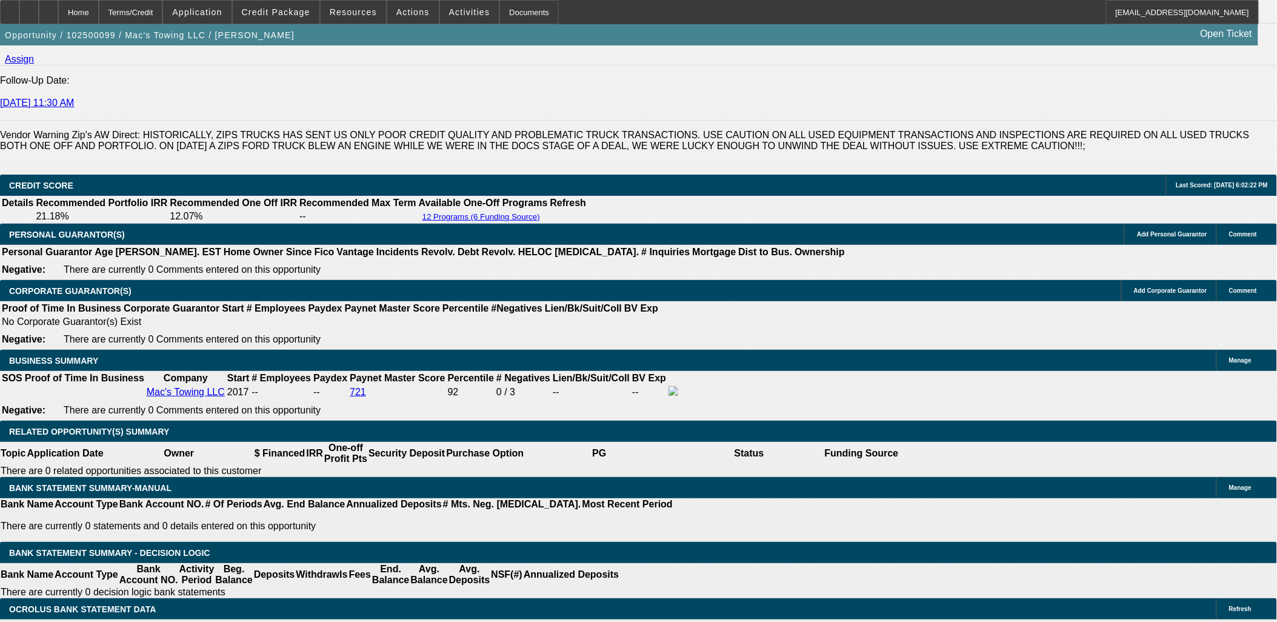
type input "UNKNOWN"
type input "84"
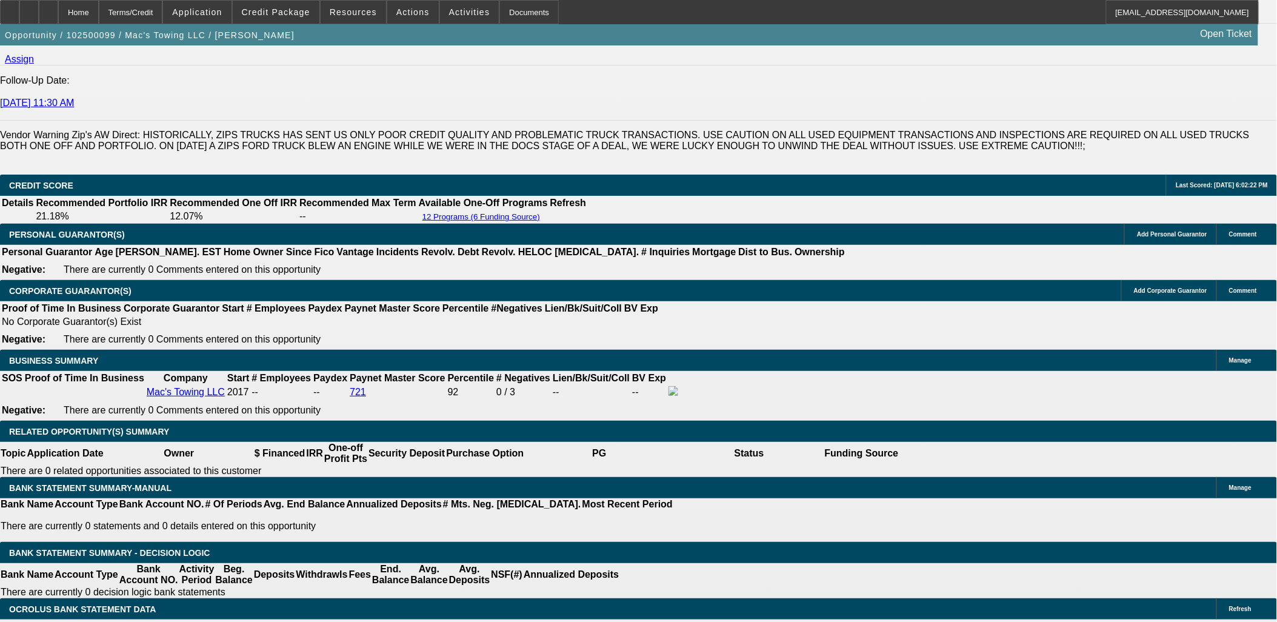
type input "$2,469.20"
type input "84"
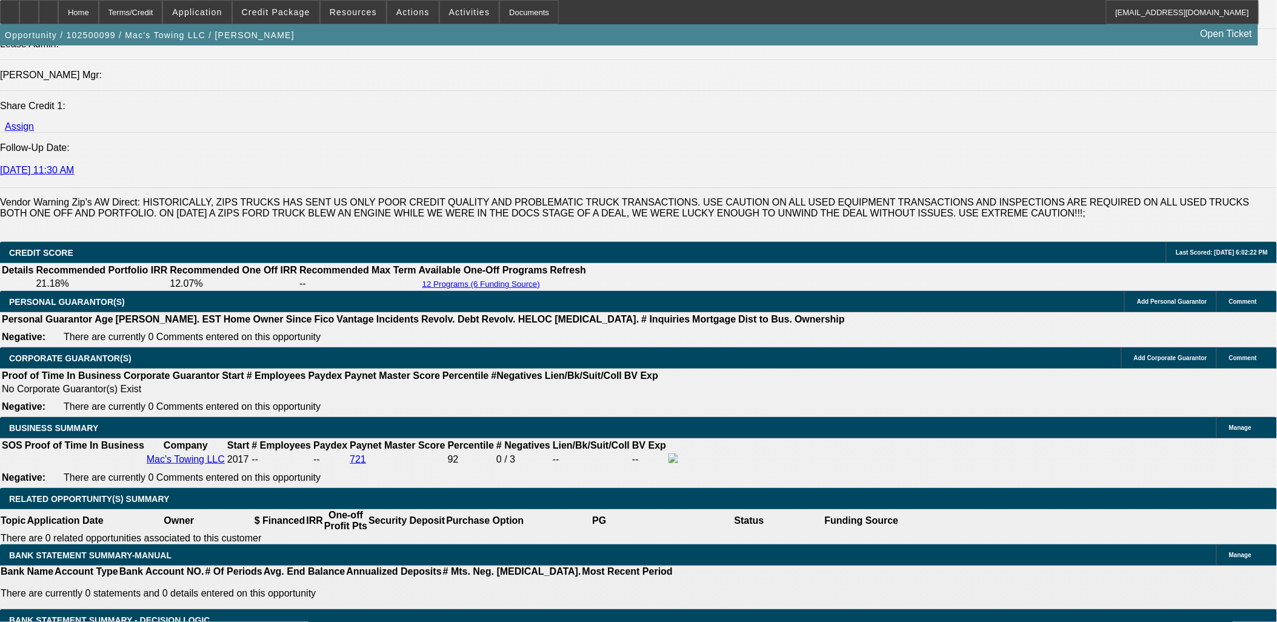
scroll to position [1652, 0]
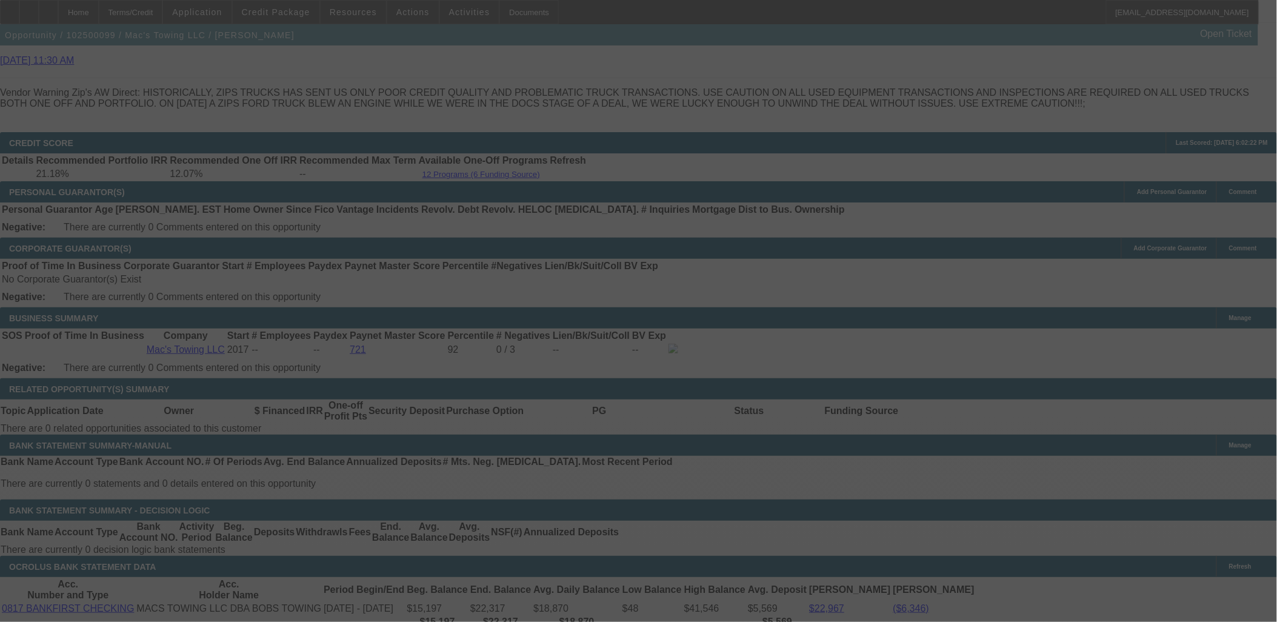
scroll to position [1787, 0]
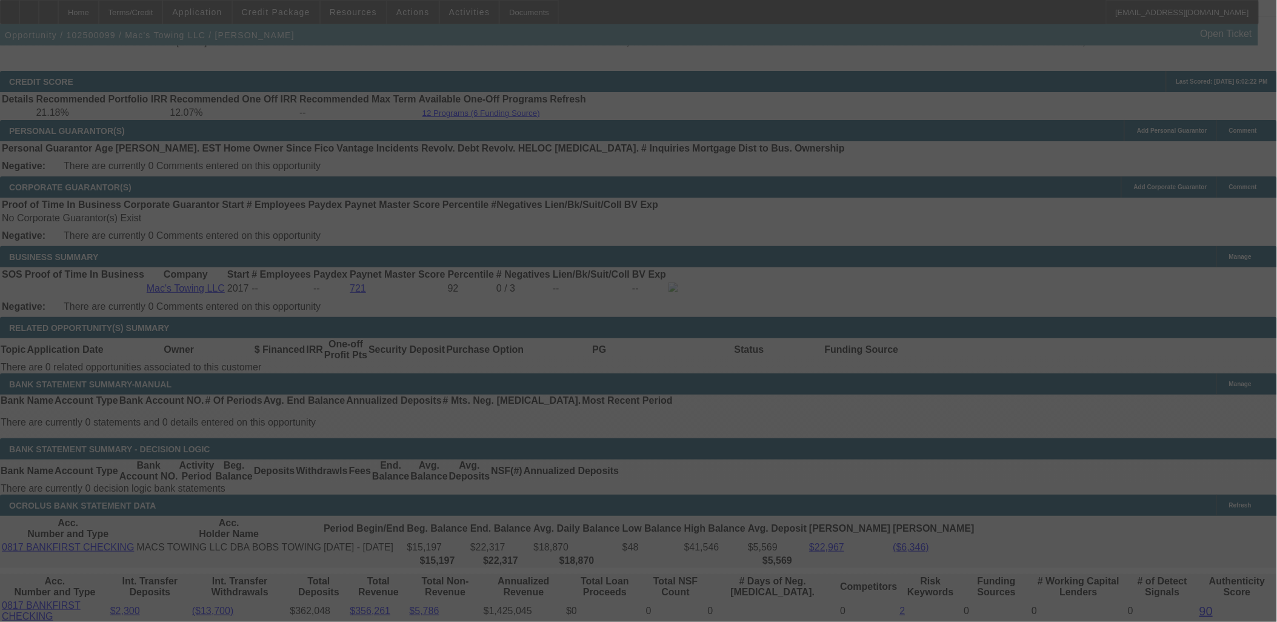
select select "0"
select select "2"
select select "0"
select select "6"
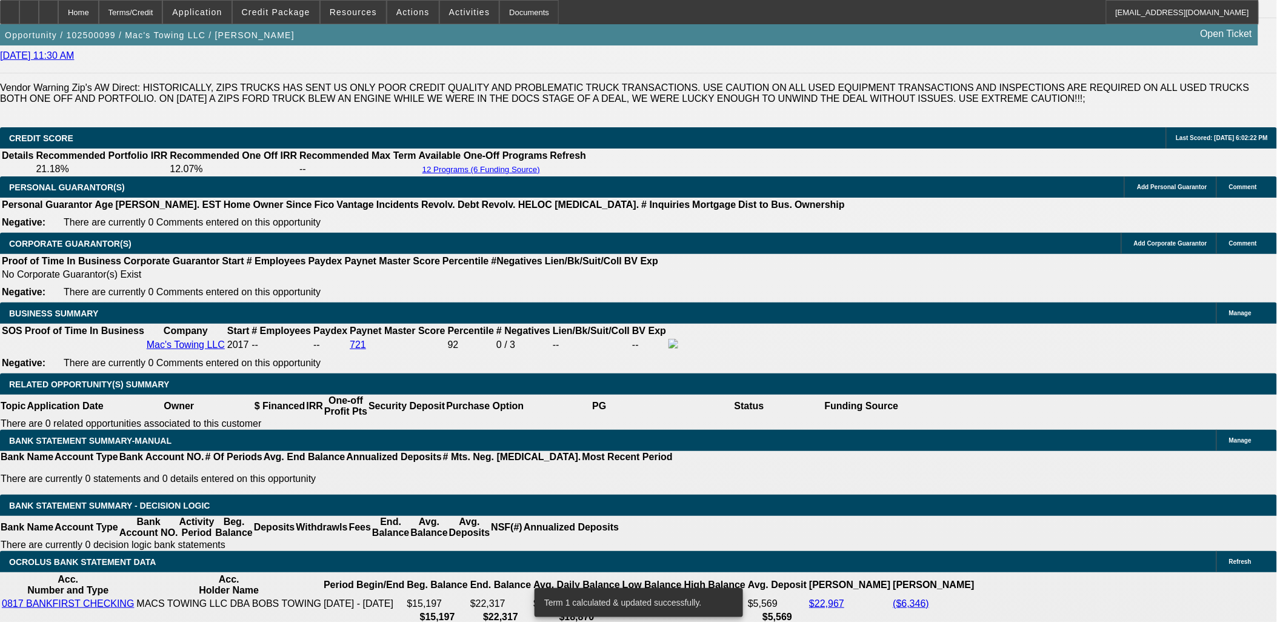
scroll to position [1652, 0]
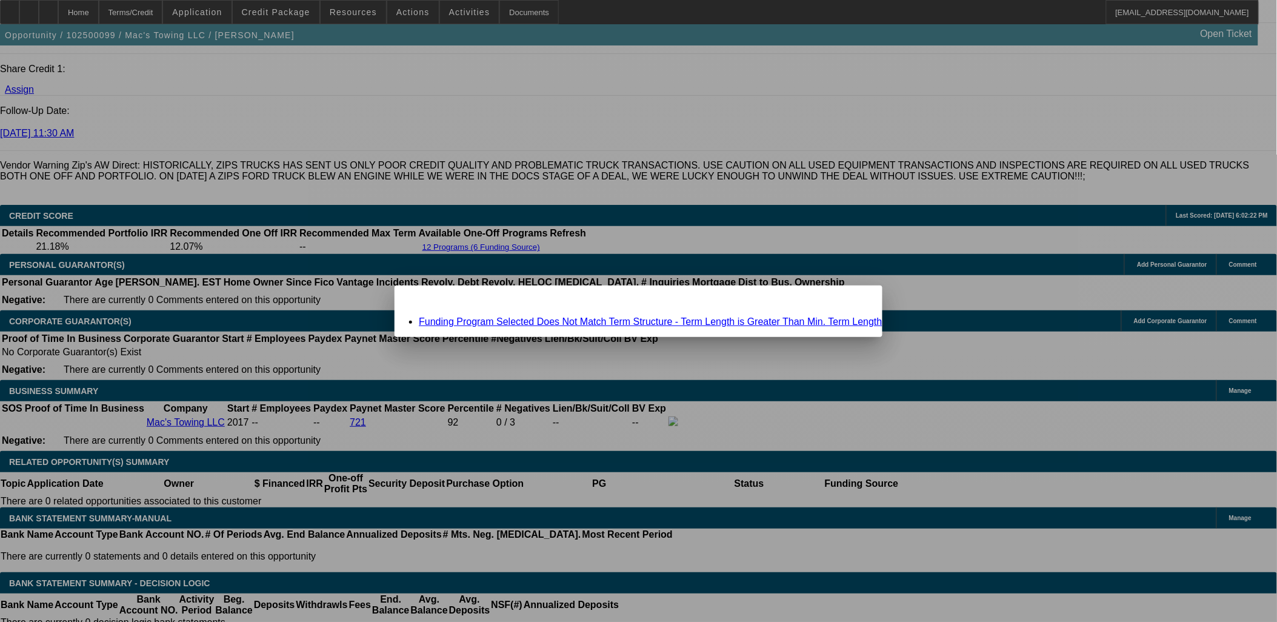
click at [856, 299] on icon at bounding box center [856, 296] width 0 height 7
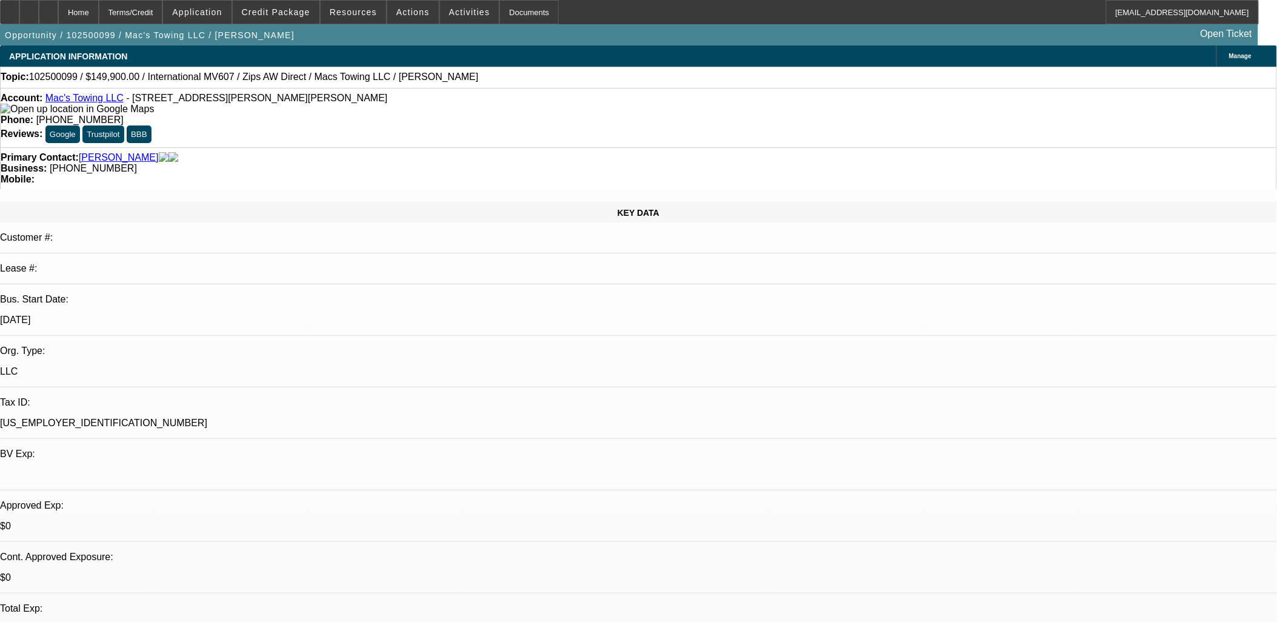
scroll to position [1652, 0]
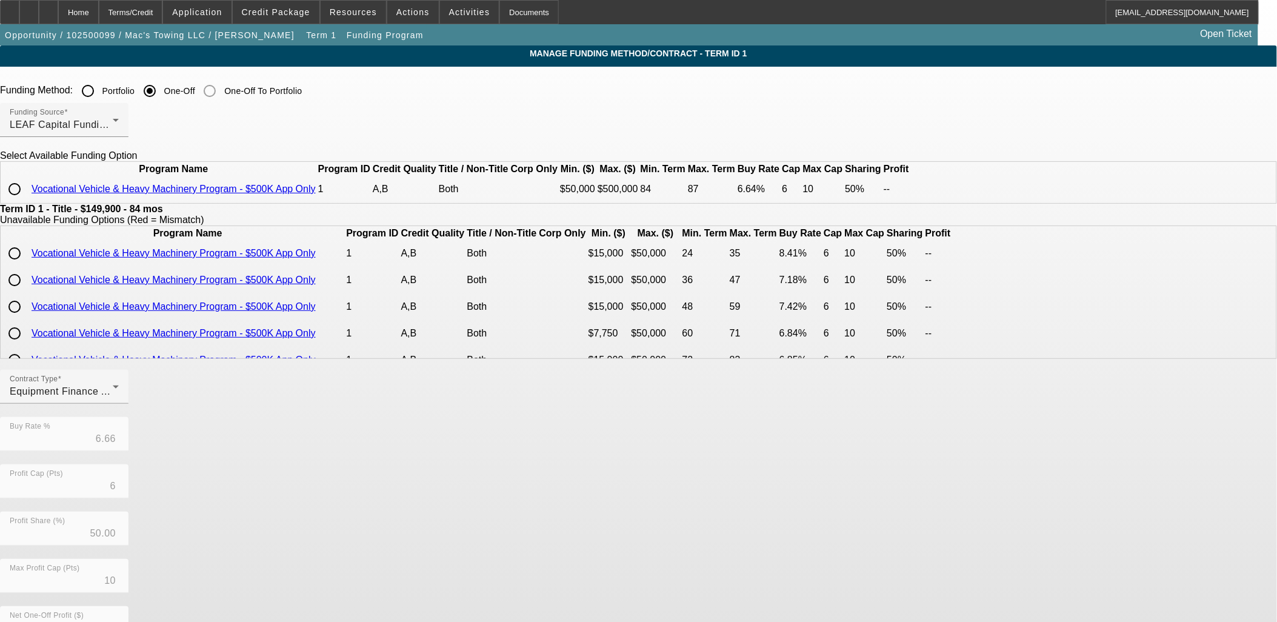
click at [27, 201] on input "radio" at bounding box center [14, 189] width 24 height 24
radio input "true"
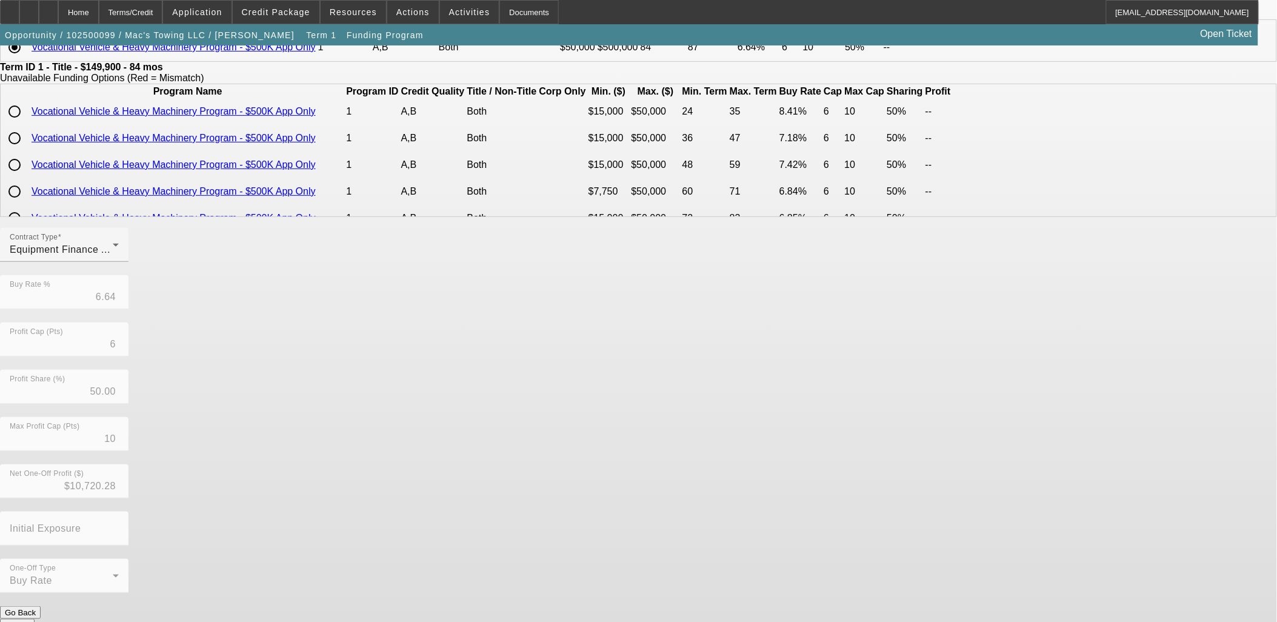
click at [35, 619] on button "Submit" at bounding box center [17, 625] width 35 height 13
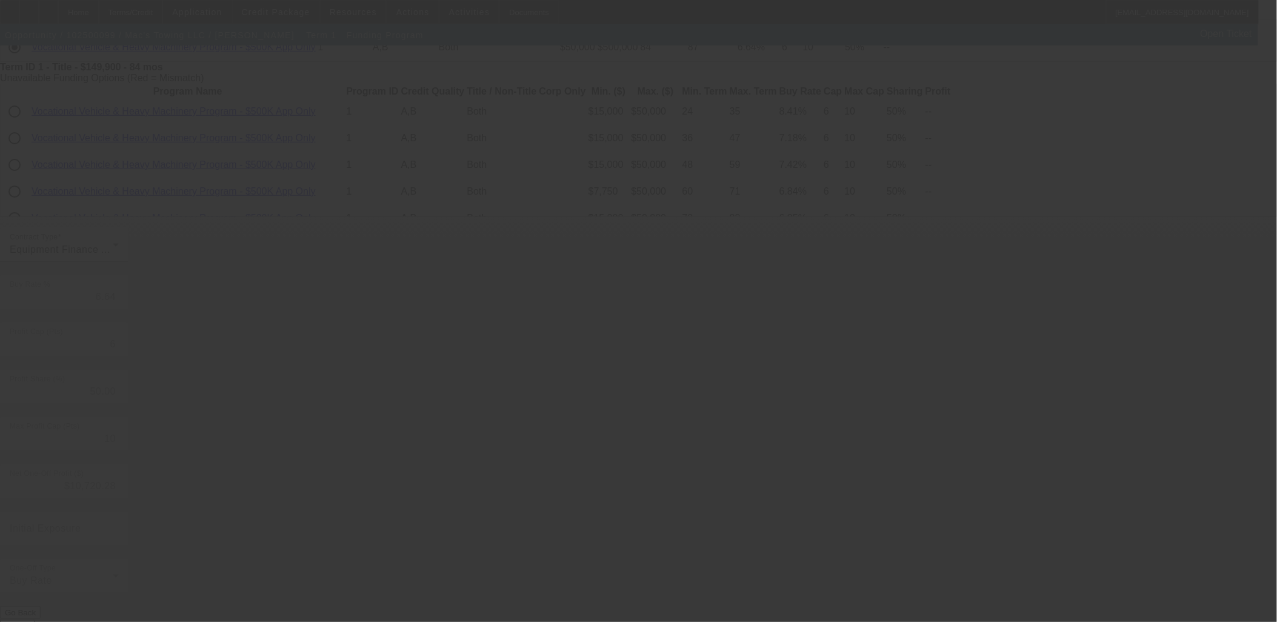
type input "6.66"
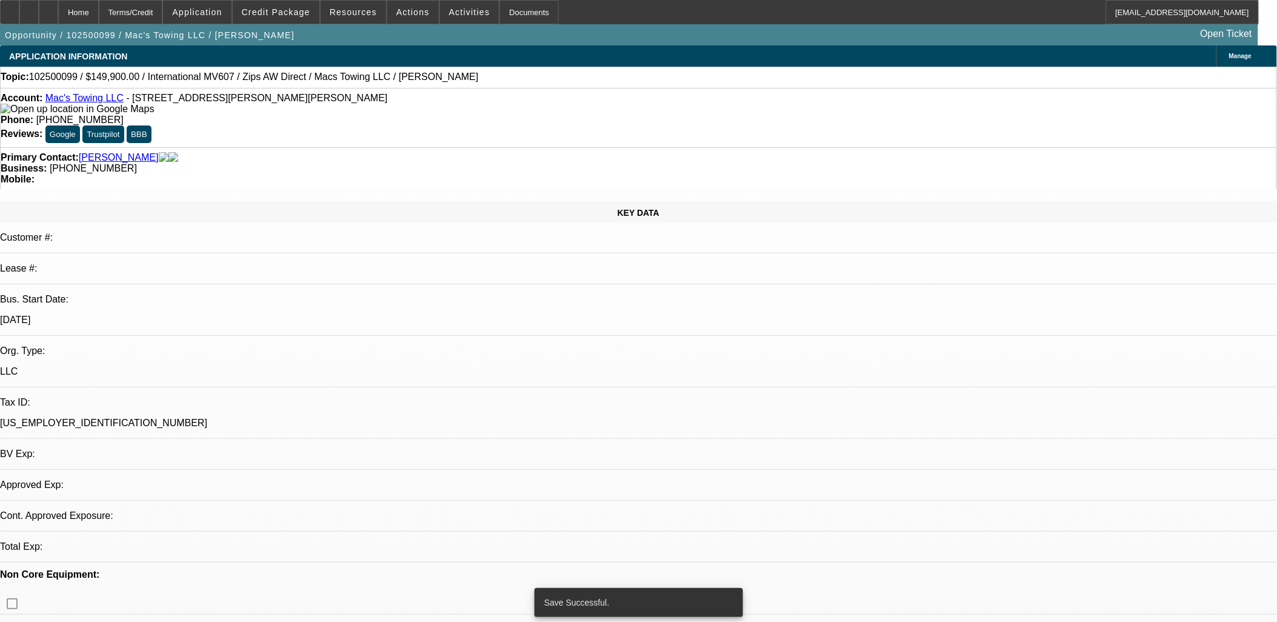
select select "0"
select select "2"
select select "0"
select select "6"
